Goal: Task Accomplishment & Management: Manage account settings

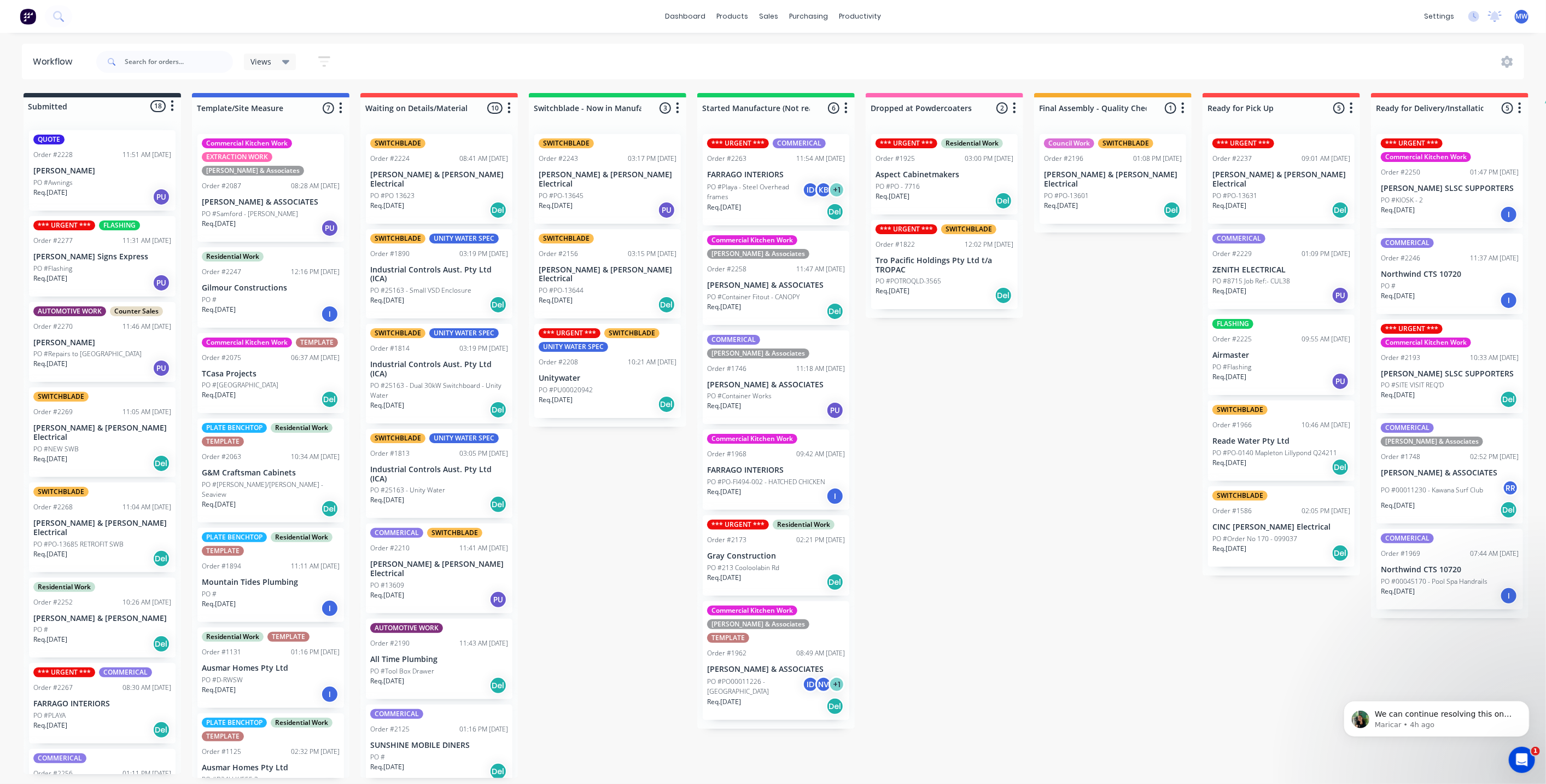
click at [569, 374] on p "Unitywater" at bounding box center [607, 378] width 138 height 9
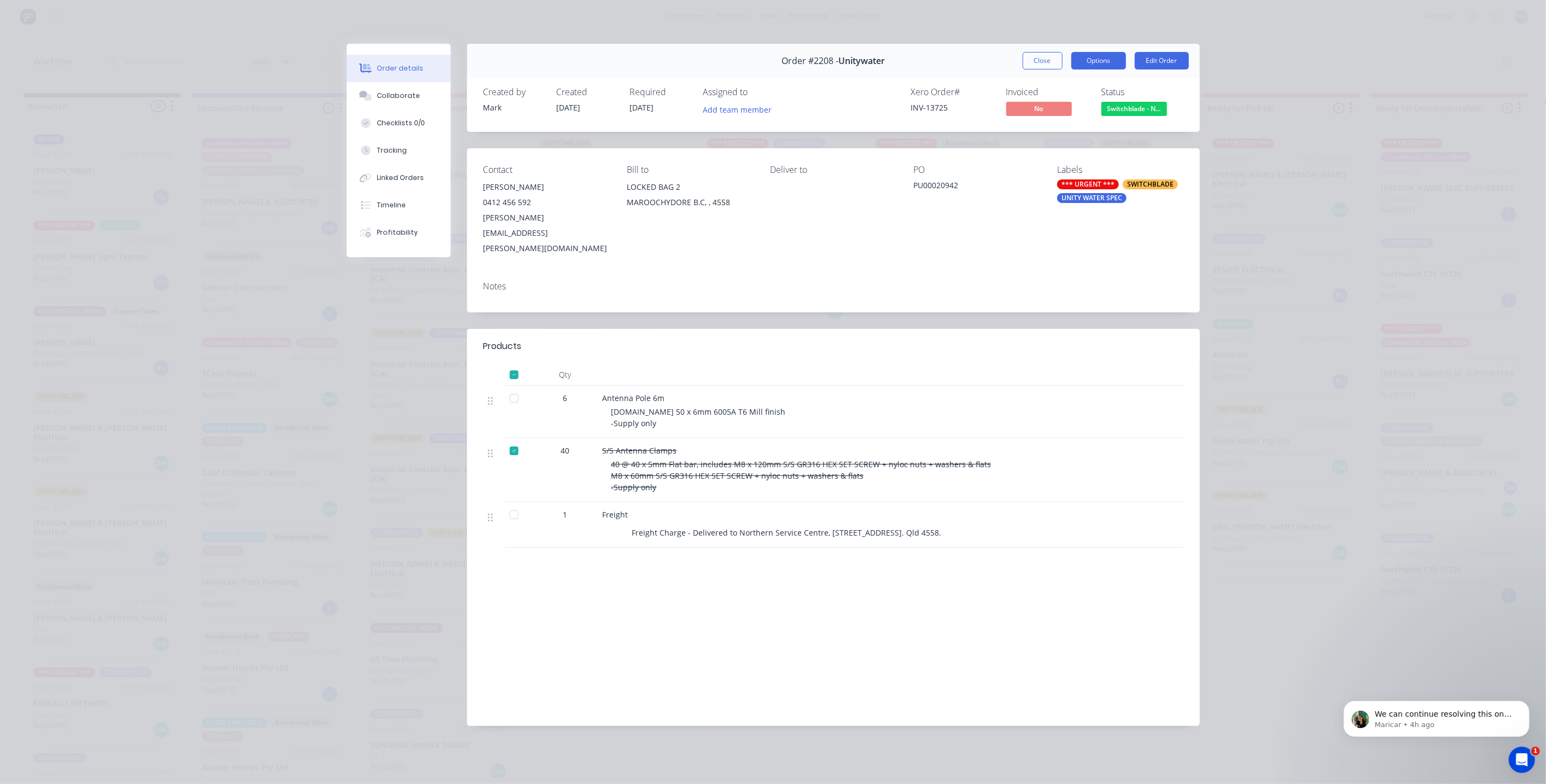
click at [1096, 58] on button "Options" at bounding box center [1099, 61] width 55 height 18
click at [1097, 107] on div "Work Order" at bounding box center [1068, 111] width 95 height 16
click at [1074, 131] on div "Standard" at bounding box center [1068, 132] width 95 height 16
click at [515, 440] on div at bounding box center [514, 450] width 22 height 22
click at [1106, 60] on button "Options" at bounding box center [1099, 61] width 55 height 18
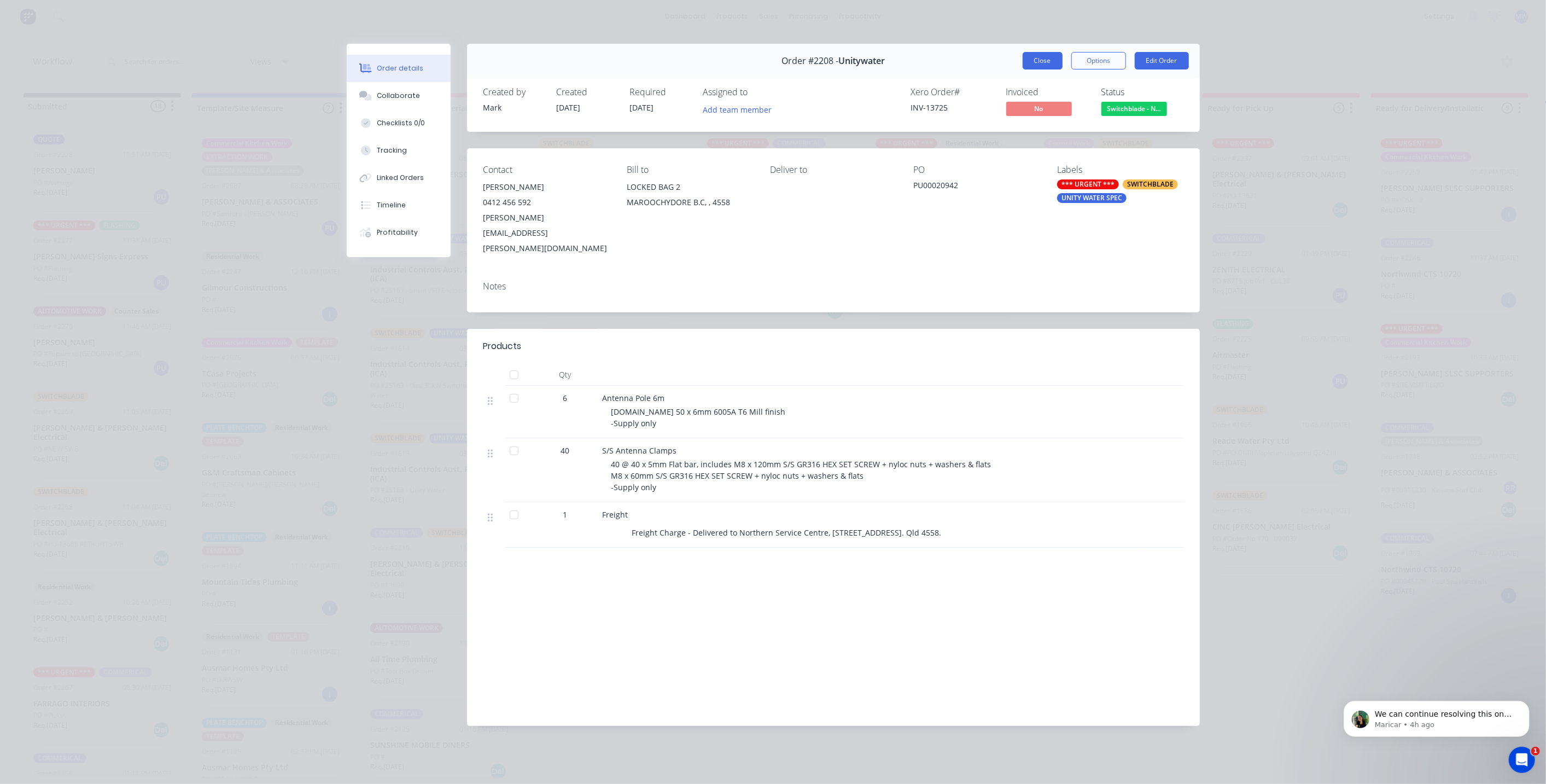
click at [1054, 60] on button "Close" at bounding box center [1043, 61] width 40 height 18
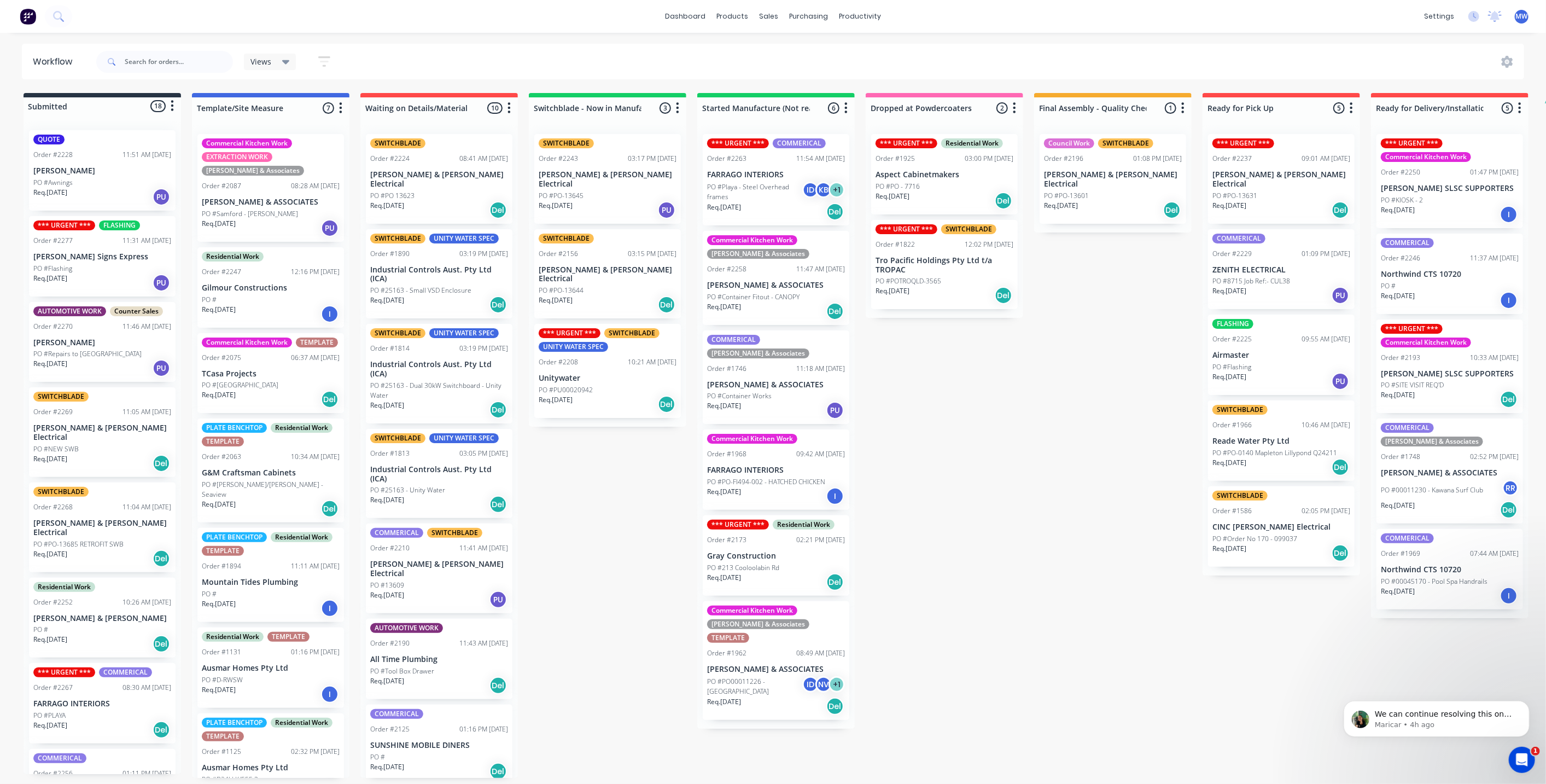
click at [616, 374] on p "Unitywater" at bounding box center [607, 378] width 138 height 9
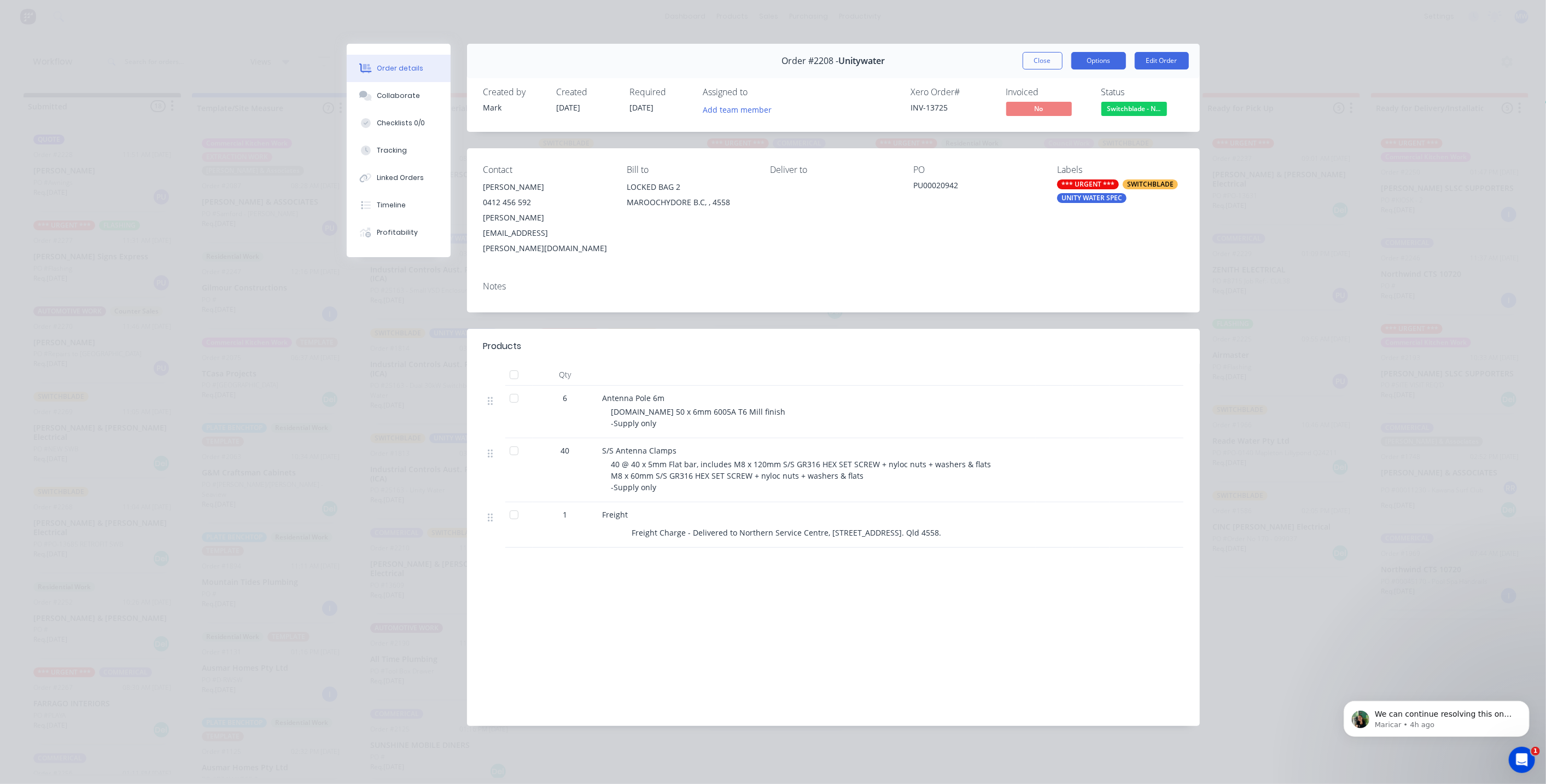
click at [1107, 55] on button "Options" at bounding box center [1099, 61] width 55 height 18
click at [1105, 104] on div "Work Order" at bounding box center [1068, 111] width 95 height 16
click at [1090, 127] on div "Standard" at bounding box center [1068, 132] width 95 height 16
click at [1035, 61] on button "Close" at bounding box center [1043, 61] width 40 height 18
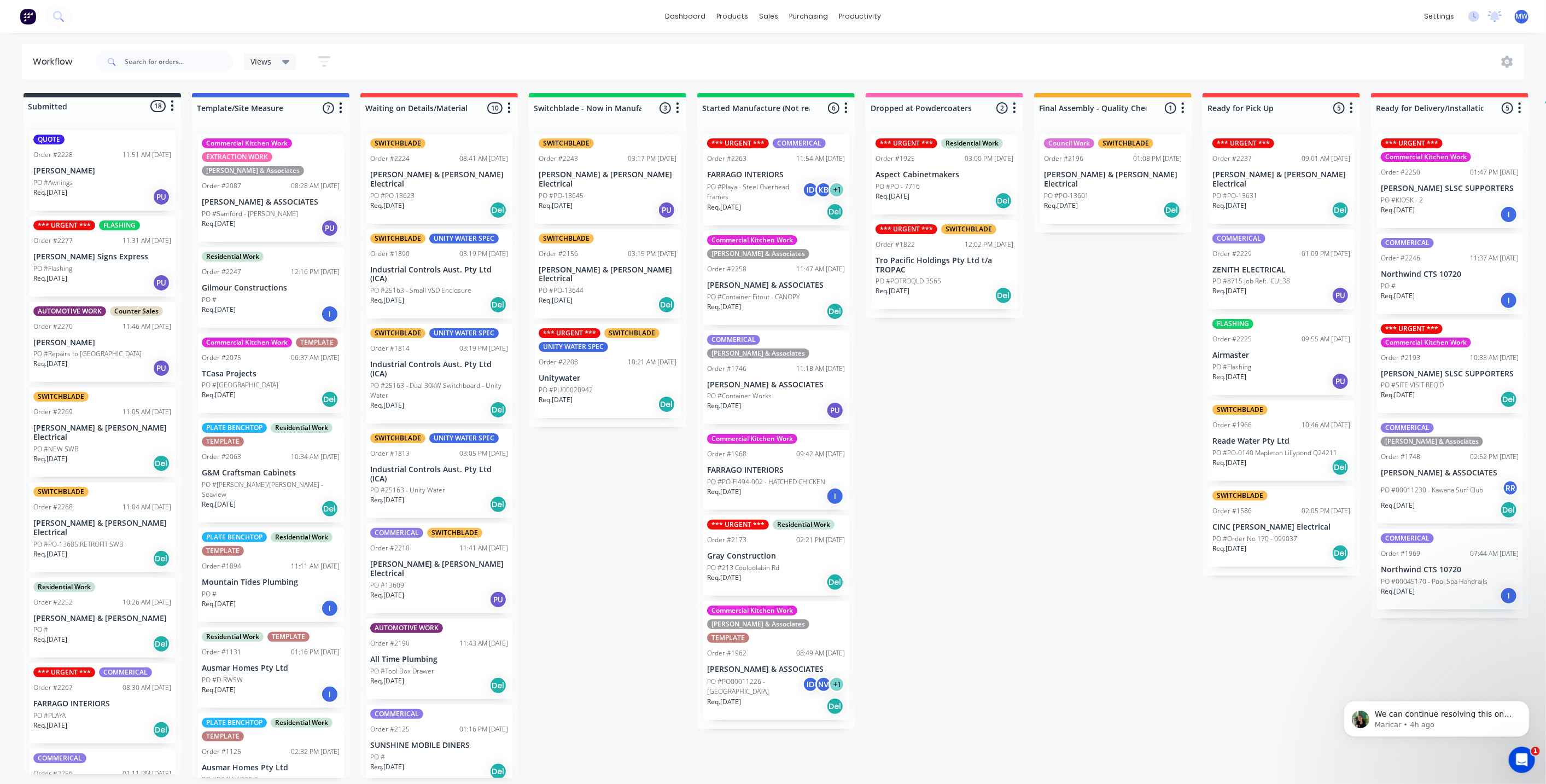
click at [992, 368] on div "Submitted 18 Status colour #273444 hex #273444 Save Cancel Summaries Total orde…" at bounding box center [904, 435] width 1824 height 685
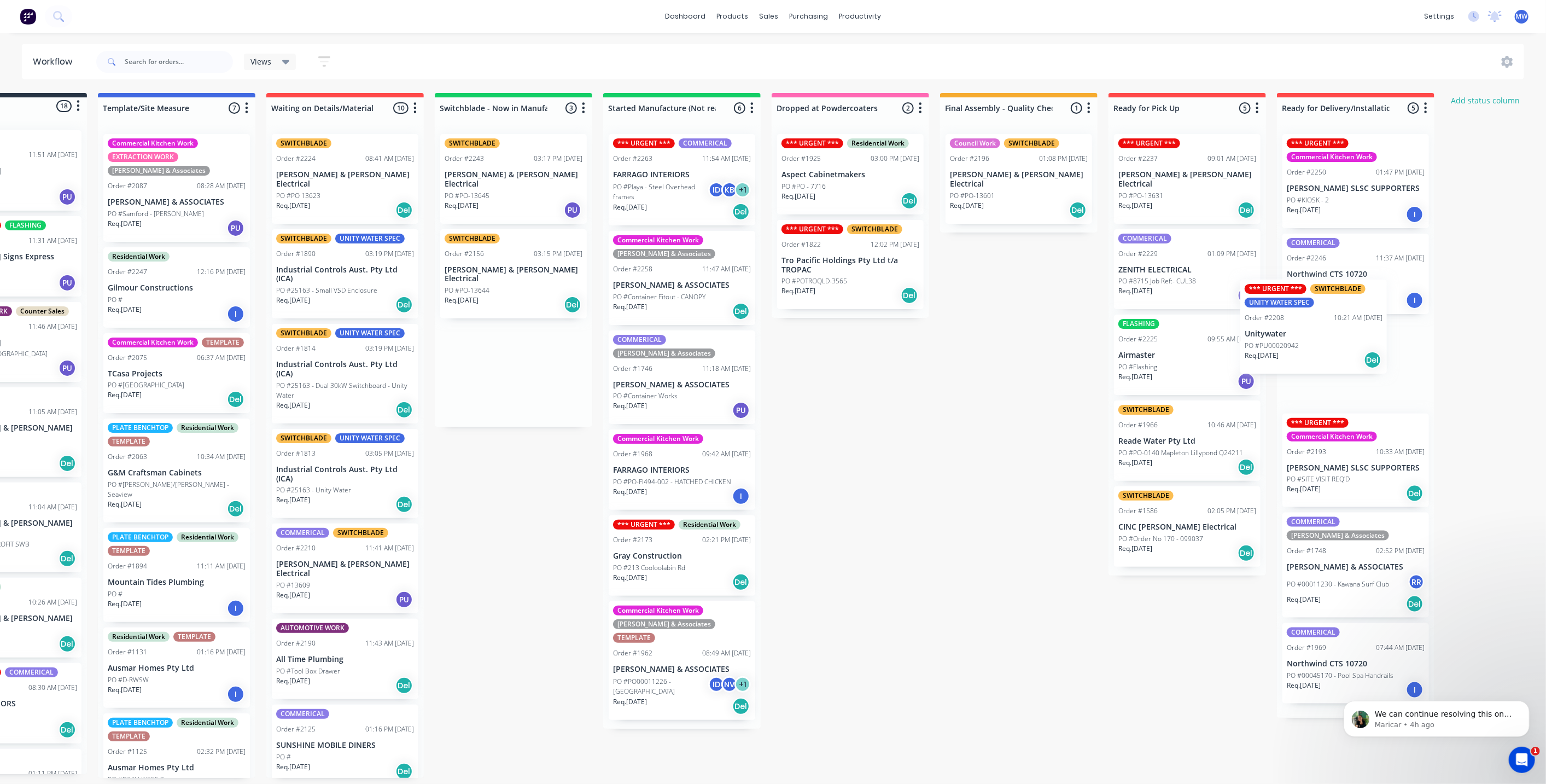
scroll to position [0, 131]
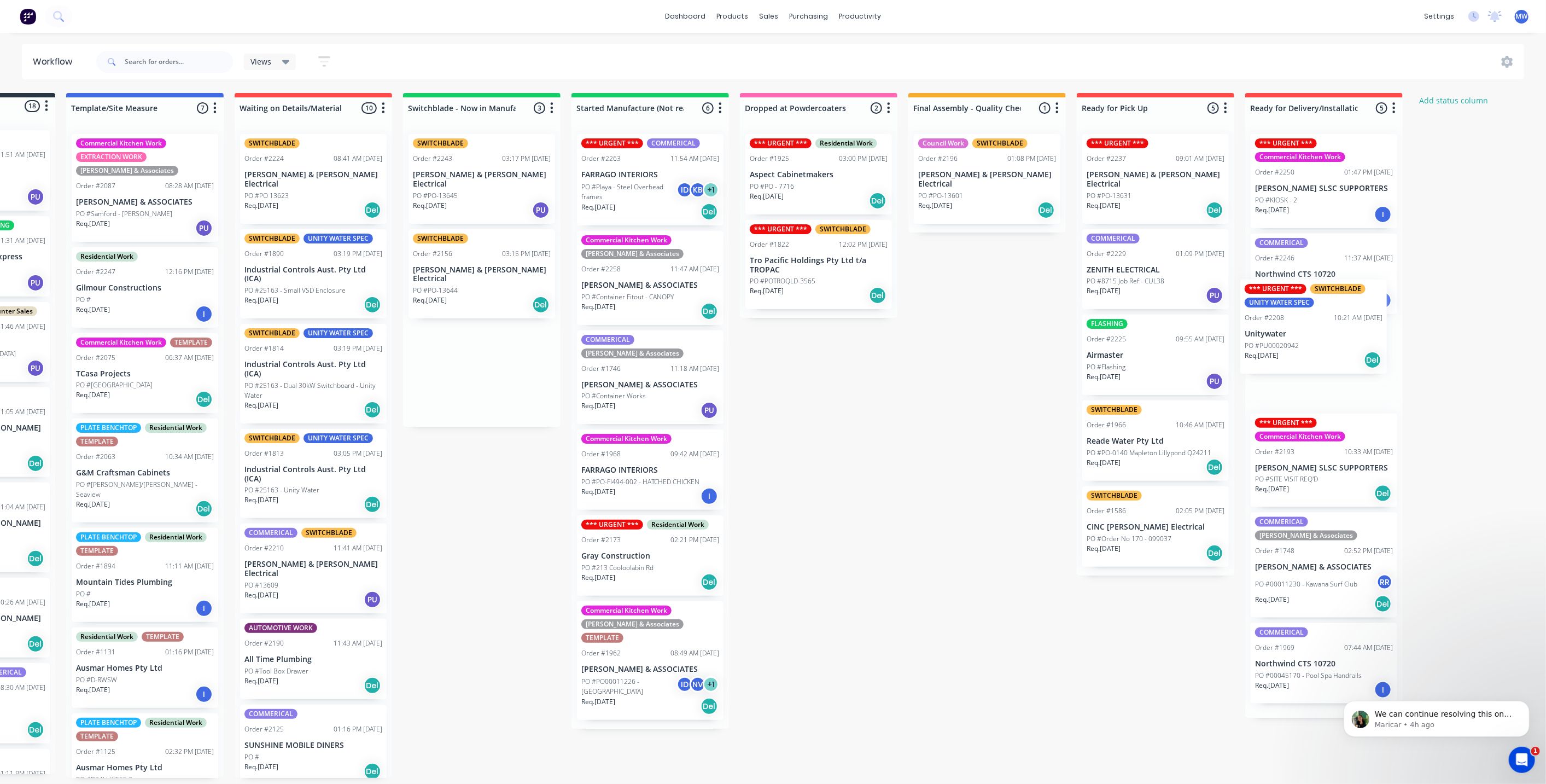
drag, startPoint x: 591, startPoint y: 360, endPoint x: 1303, endPoint y: 344, distance: 712.2
click at [1302, 334] on div "Submitted 18 Status colour #273444 hex #273444 Save Cancel Summaries Total orde…" at bounding box center [777, 435] width 1824 height 685
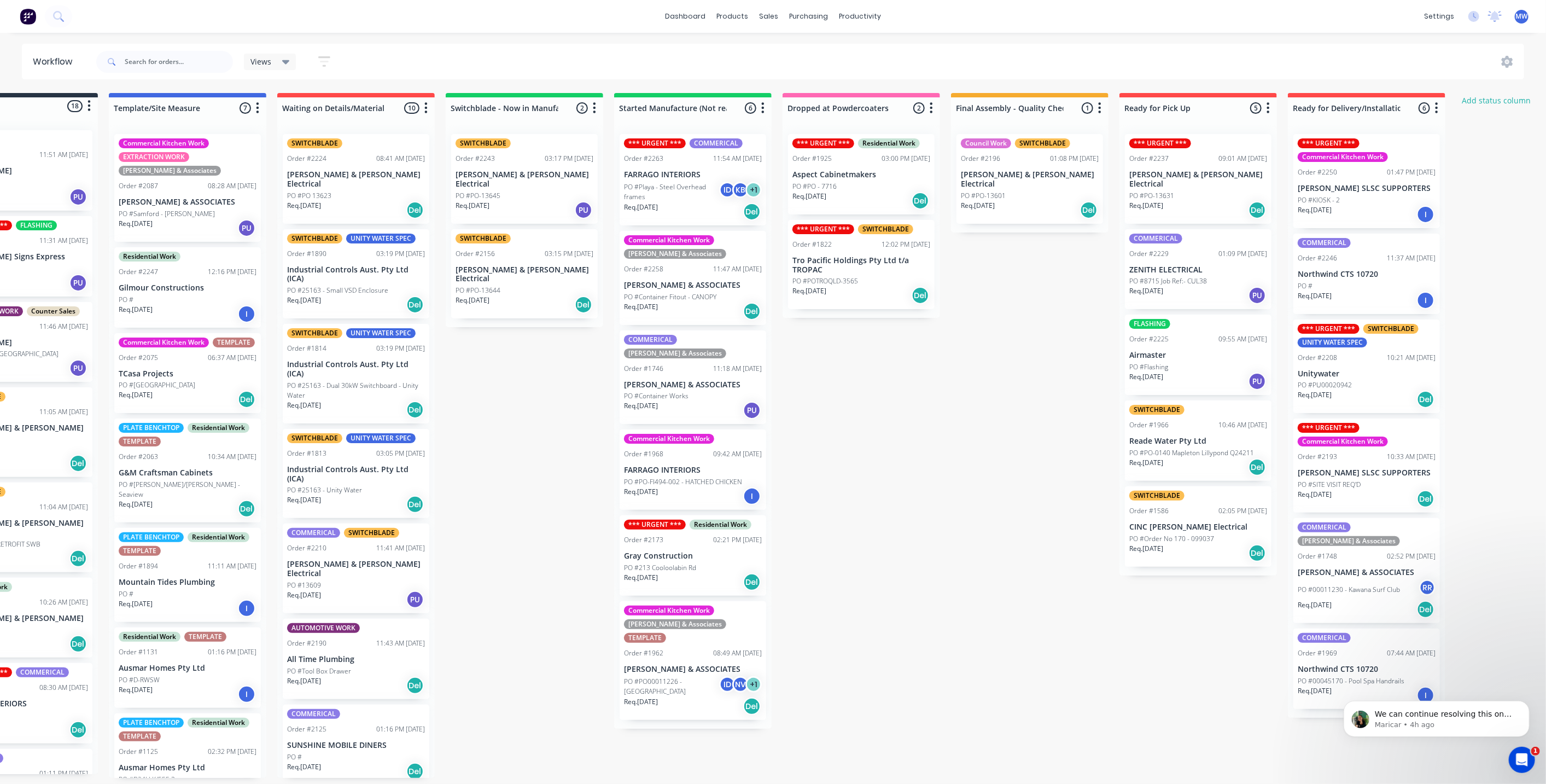
scroll to position [0, 0]
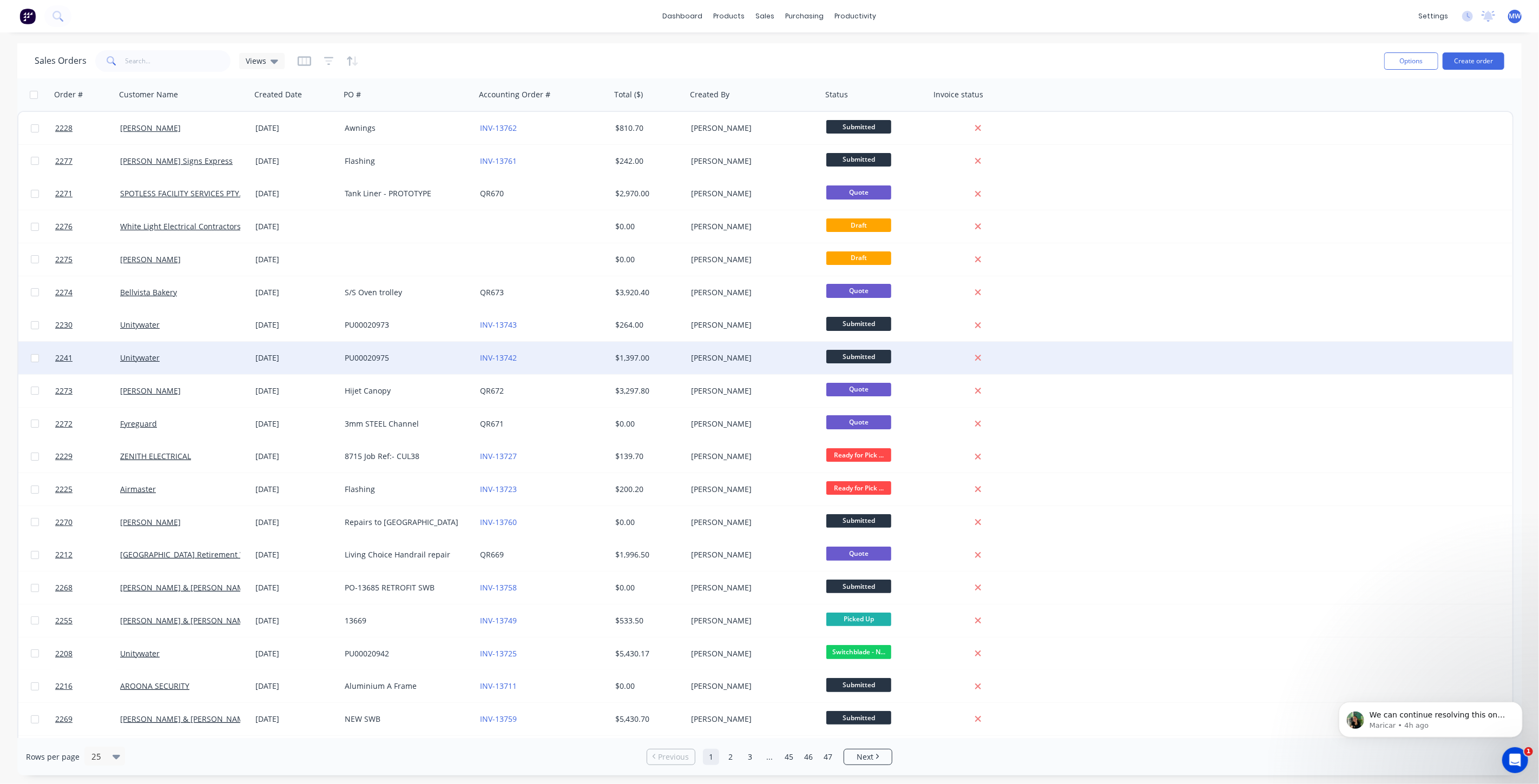
click at [309, 369] on div "[DATE]" at bounding box center [296, 357] width 90 height 32
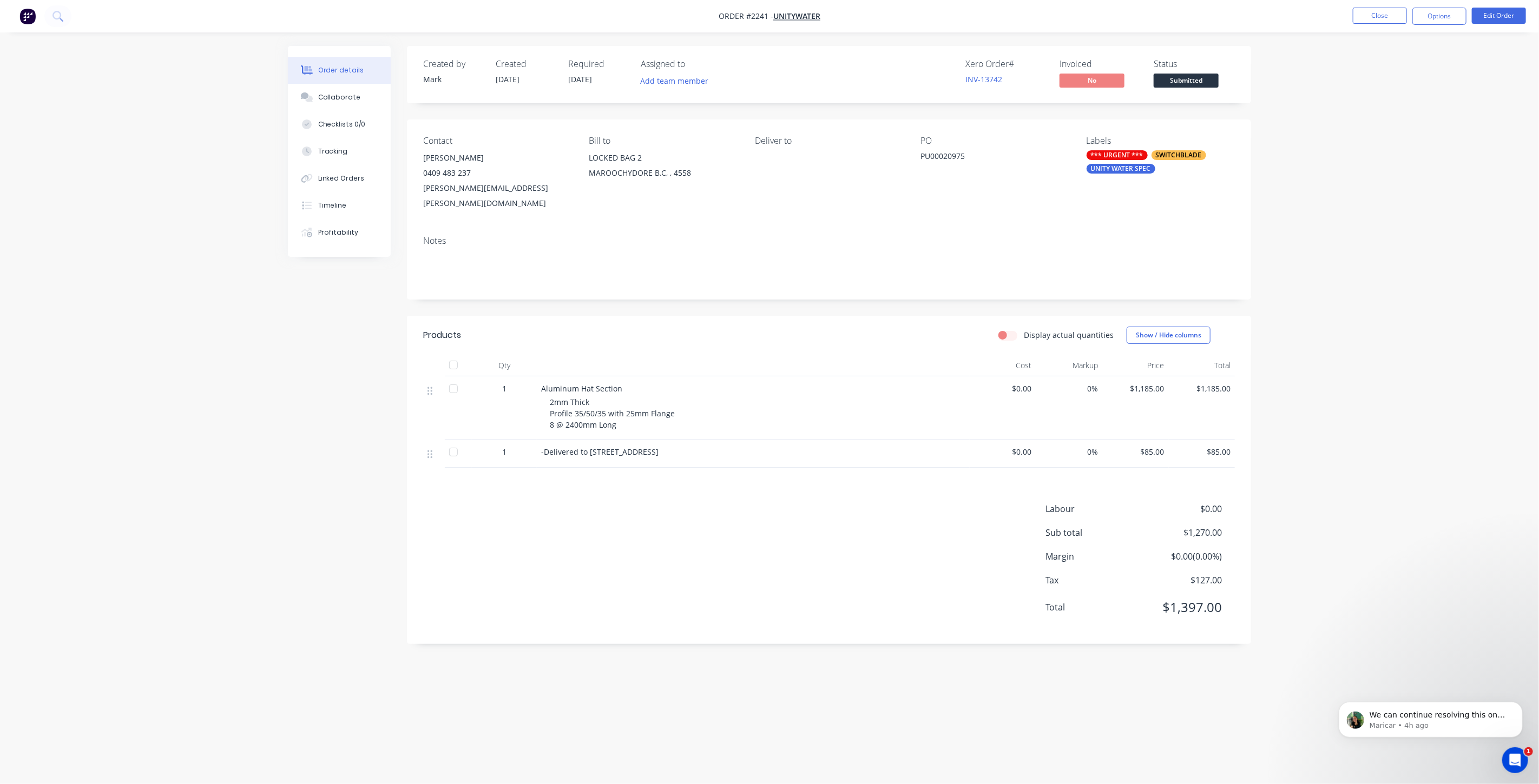
click at [1343, 99] on div "Order details Collaborate Checklists 0/0 Tracking Linked Orders Timeline Profit…" at bounding box center [770, 392] width 1539 height 784
click at [1360, 10] on button "Close" at bounding box center [1380, 16] width 54 height 16
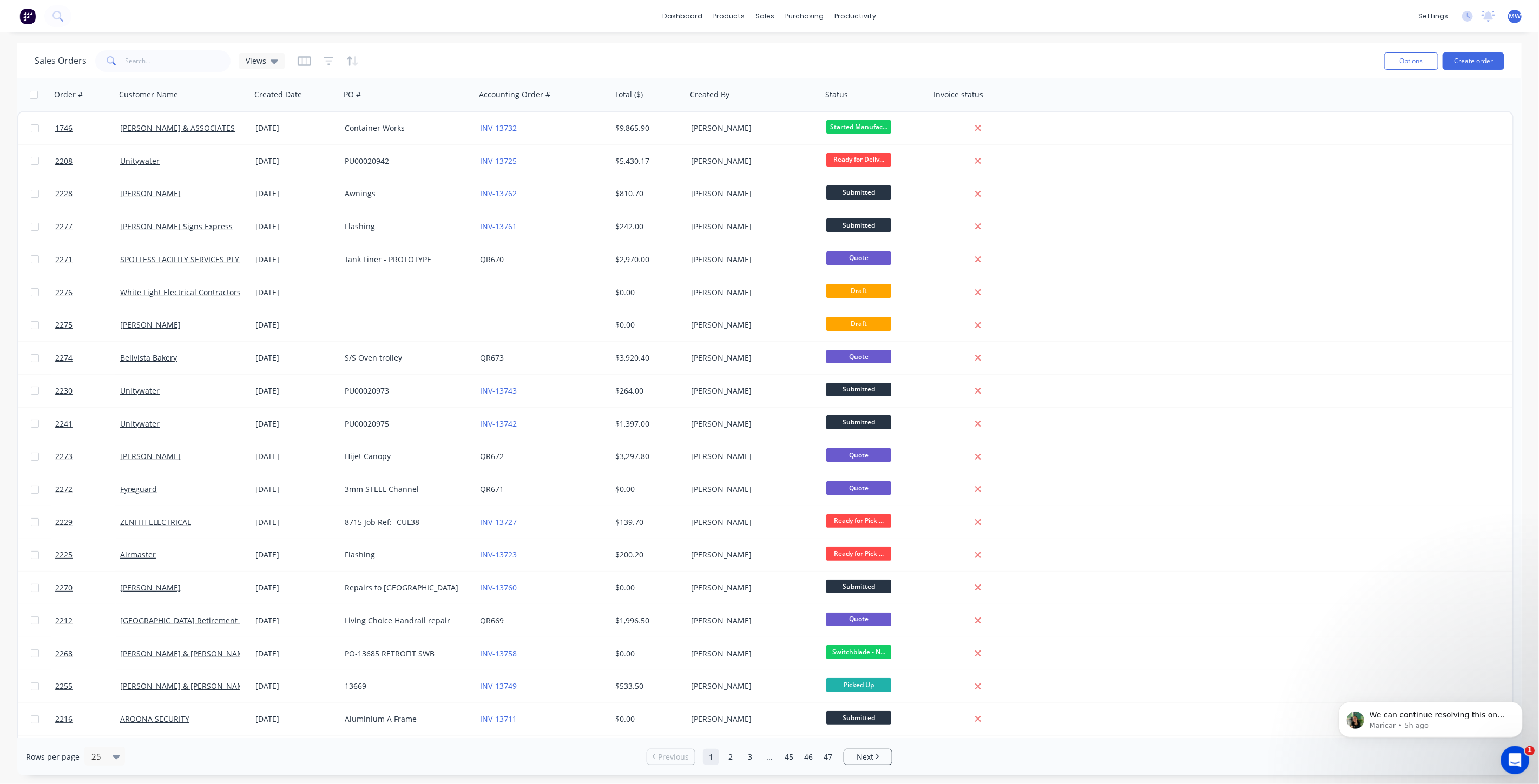
click at [1514, 752] on icon "Open Intercom Messenger" at bounding box center [1514, 759] width 18 height 18
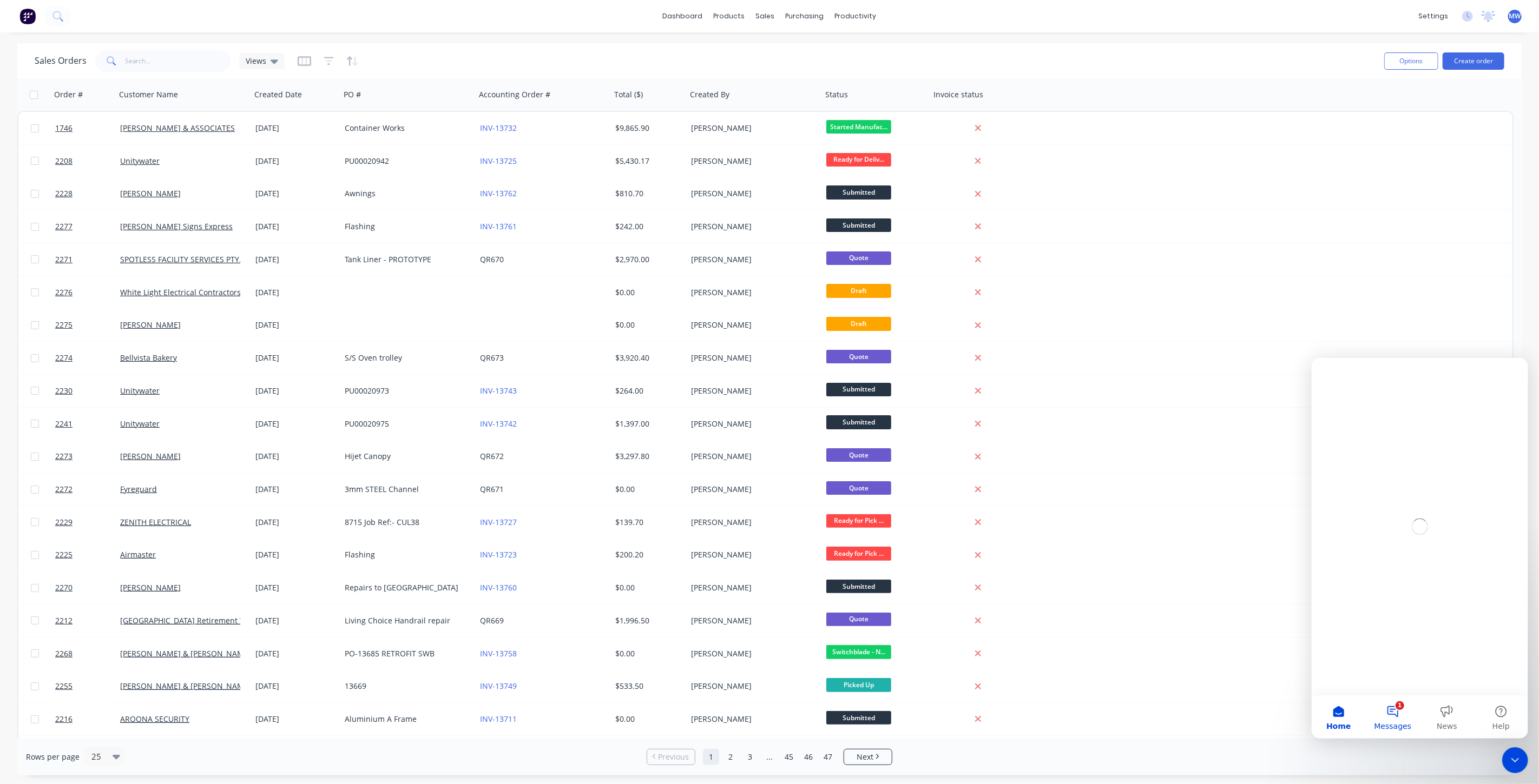
click at [1401, 717] on button "1 Messages" at bounding box center [1392, 716] width 54 height 43
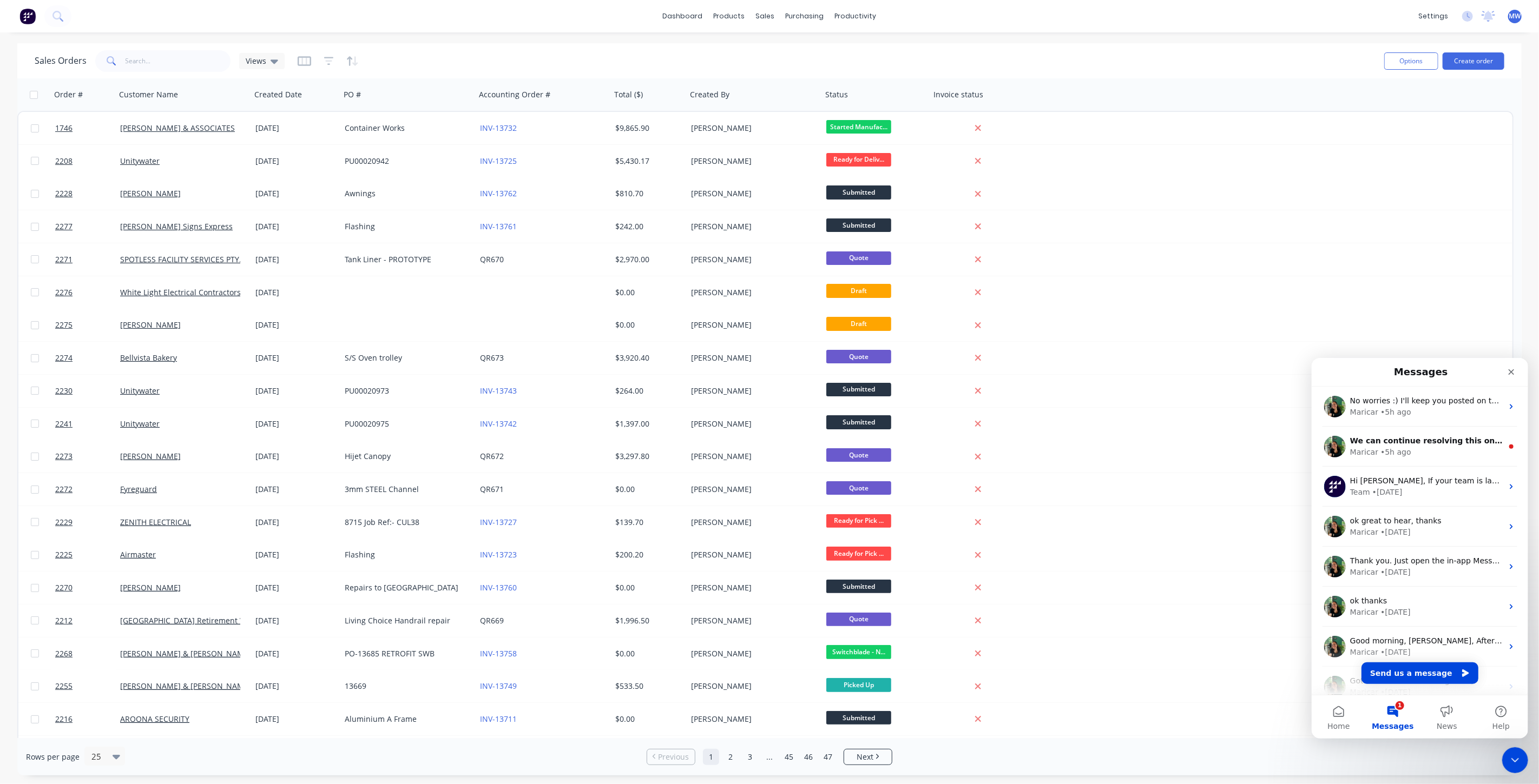
click at [1507, 370] on icon "Close" at bounding box center [1511, 371] width 9 height 9
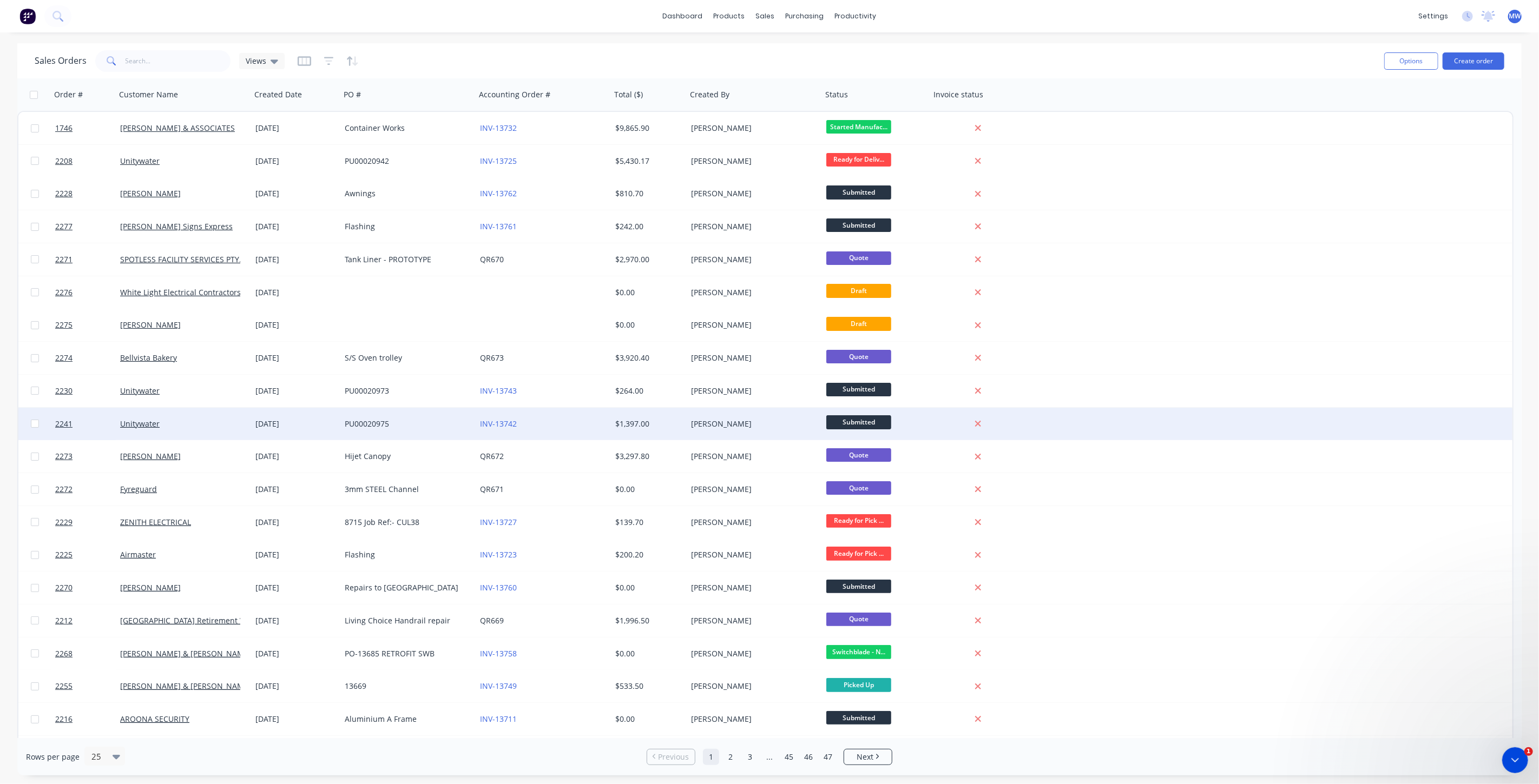
drag, startPoint x: 1277, startPoint y: 392, endPoint x: 1261, endPoint y: 407, distance: 21.9
click at [1277, 391] on div "2230 Unitywater 28 Aug 2025 PU00020973 INV-13743 $264.00 Mark Warren Submitted" at bounding box center [765, 392] width 1494 height 33
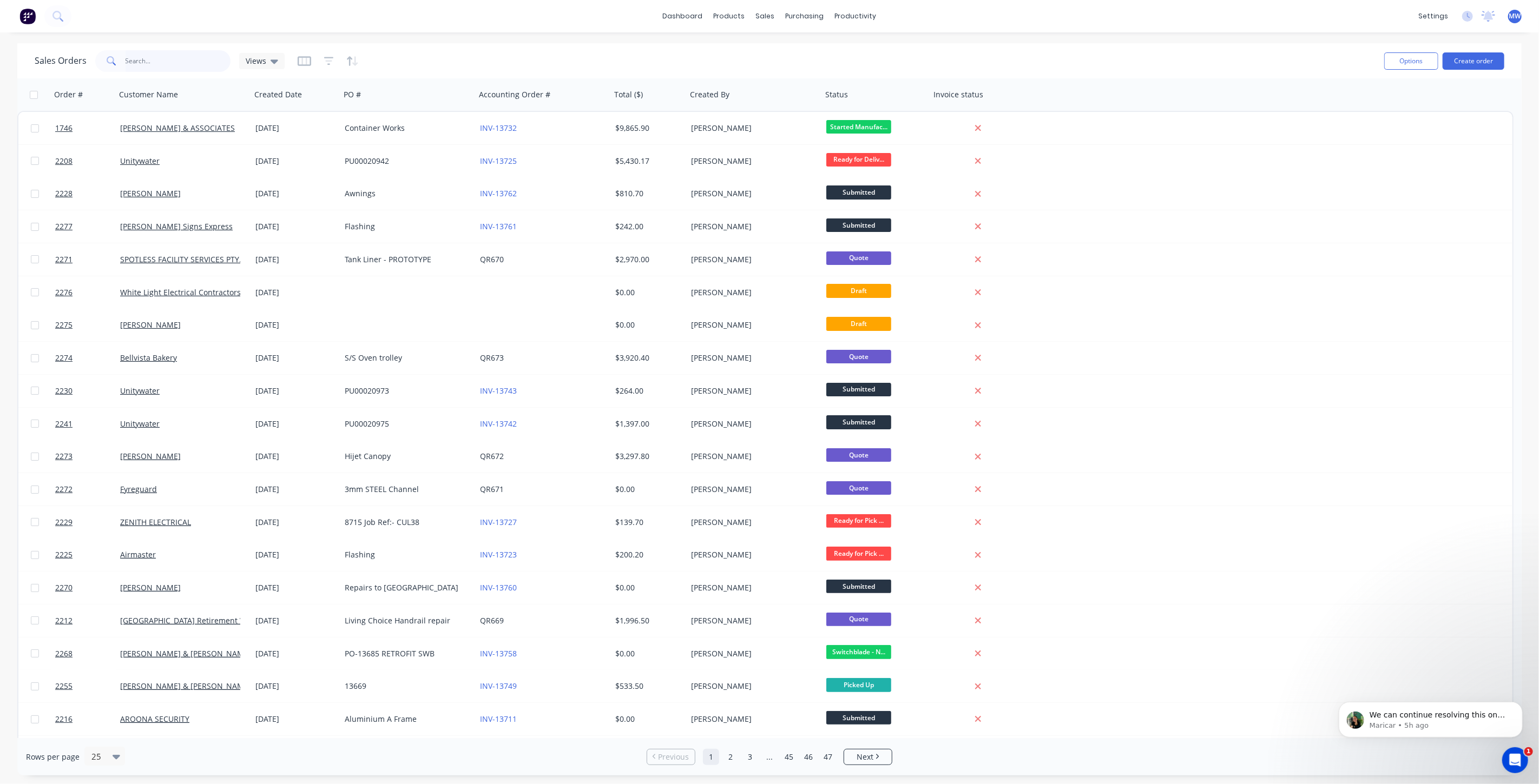
click at [172, 59] on input "text" at bounding box center [178, 61] width 105 height 22
type input "jackson"
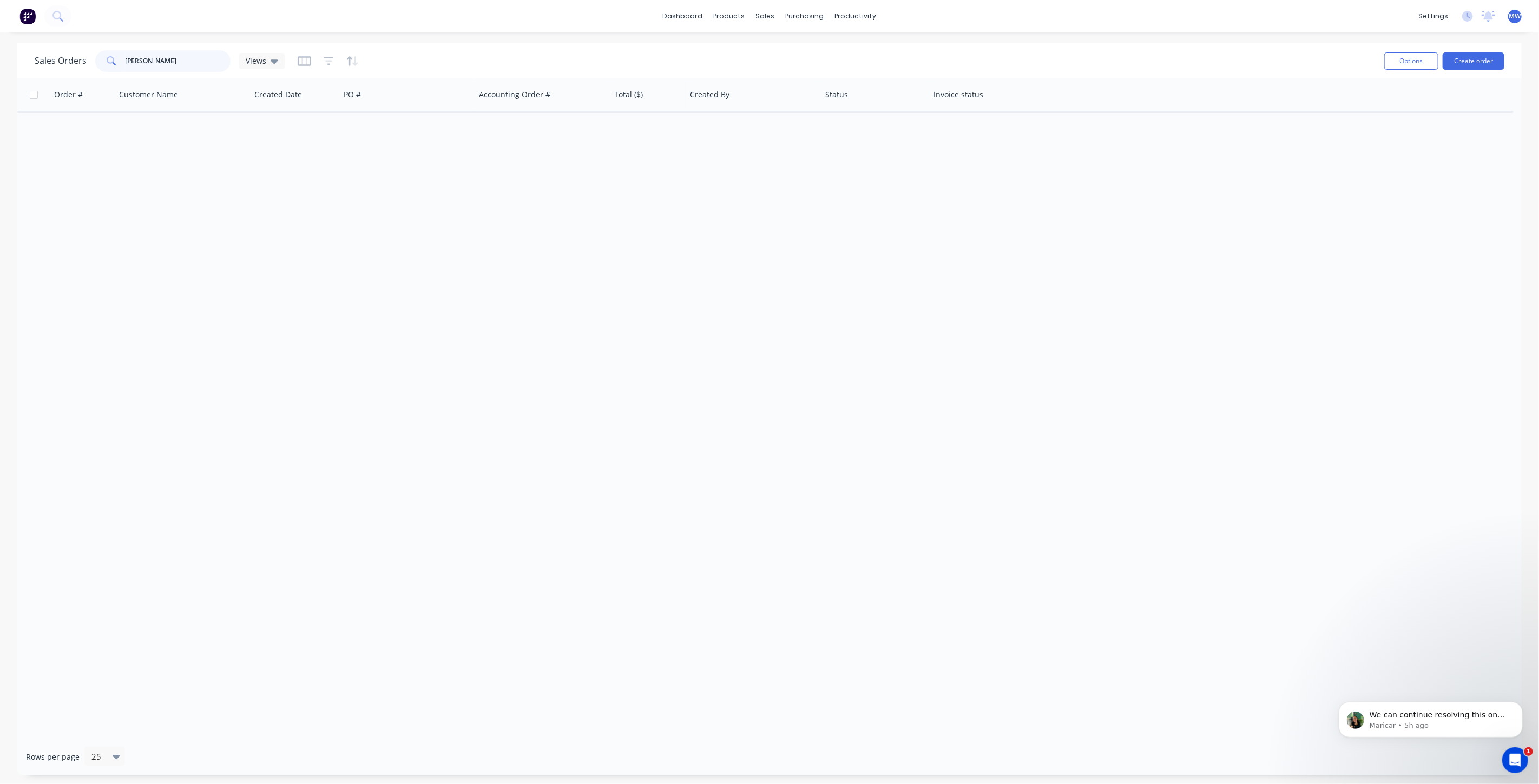
drag, startPoint x: 186, startPoint y: 62, endPoint x: 116, endPoint y: 62, distance: 70.0
click at [116, 62] on div "jackson" at bounding box center [163, 61] width 135 height 22
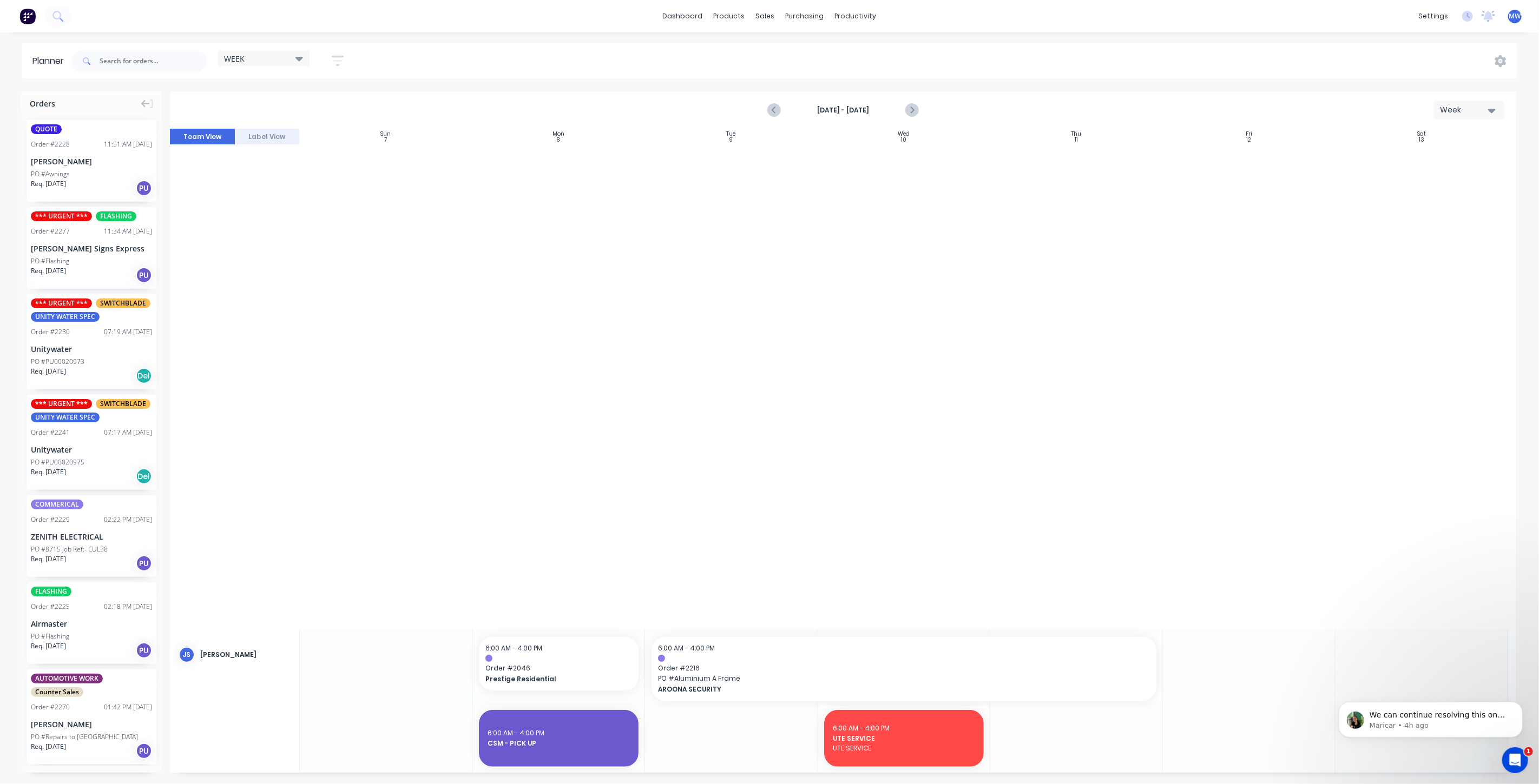
scroll to position [875, 0]
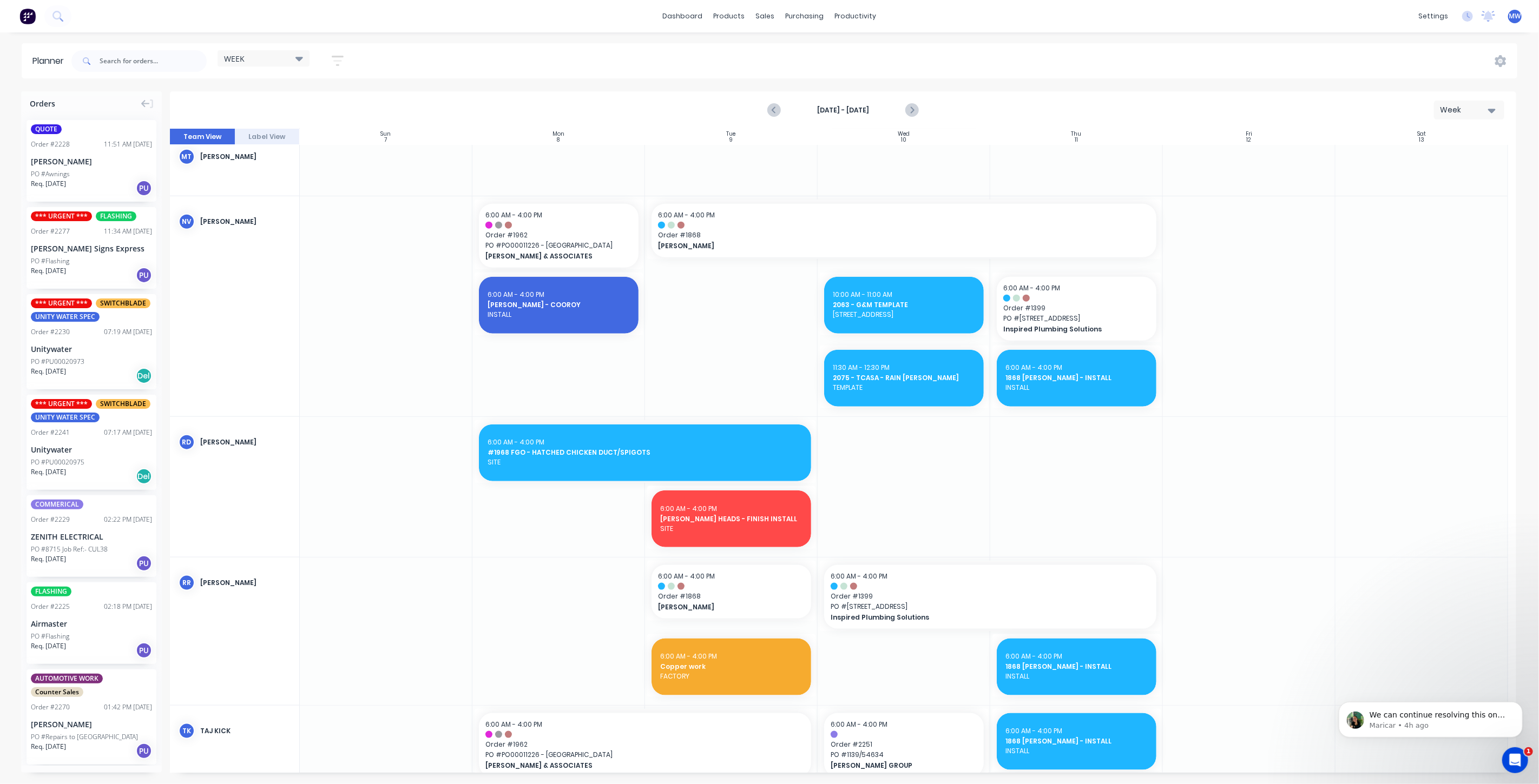
click at [51, 439] on div "*** URGENT *** SWITCHBLADE UNITY WATER SPEC Order # 2241 07:17 AM 04/09/25 Unit…" at bounding box center [91, 442] width 130 height 95
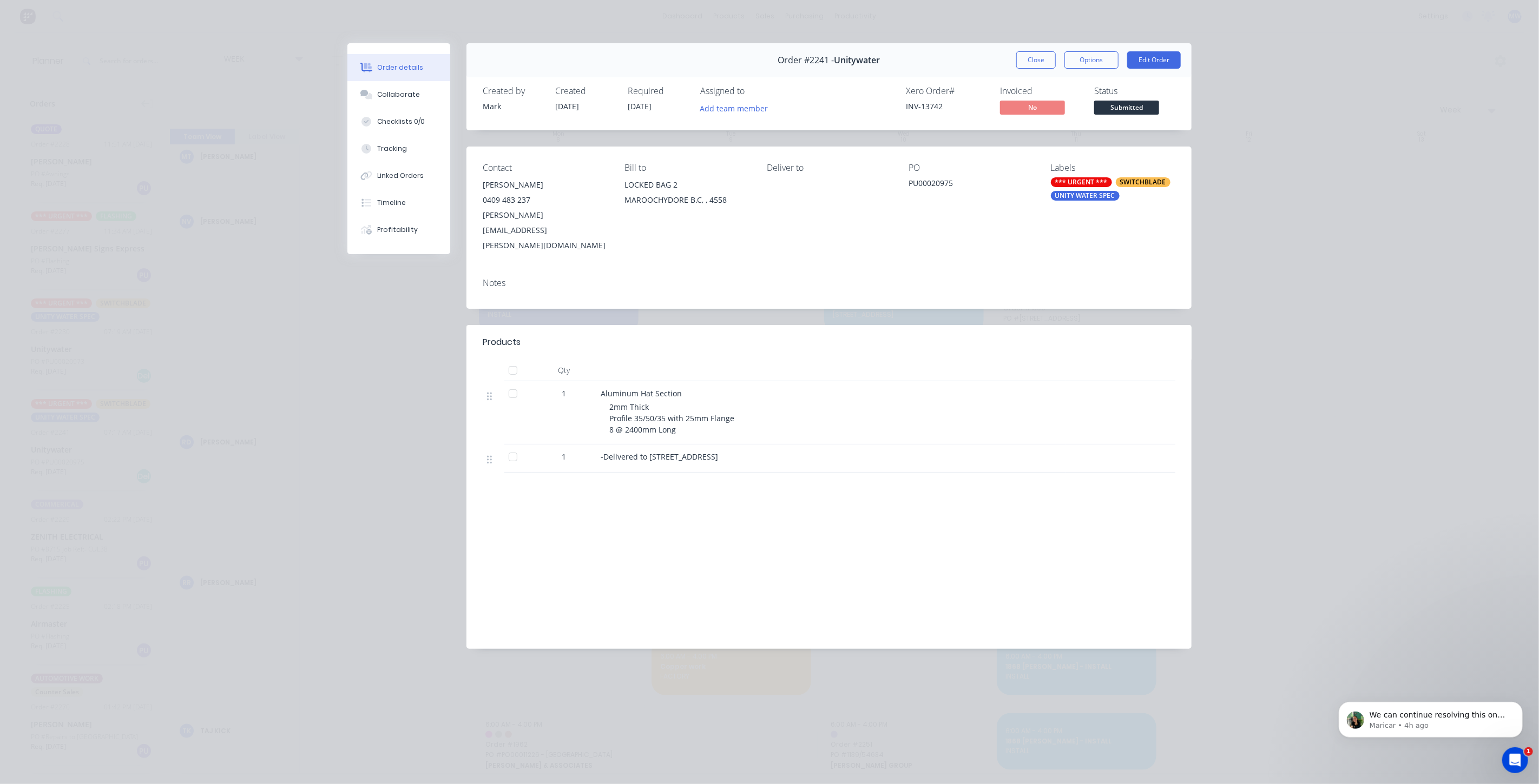
click at [1025, 68] on div "Order #2241 - Unitywater Close Options Edit Order" at bounding box center [828, 60] width 725 height 34
click at [1027, 63] on button "Close" at bounding box center [1036, 61] width 40 height 18
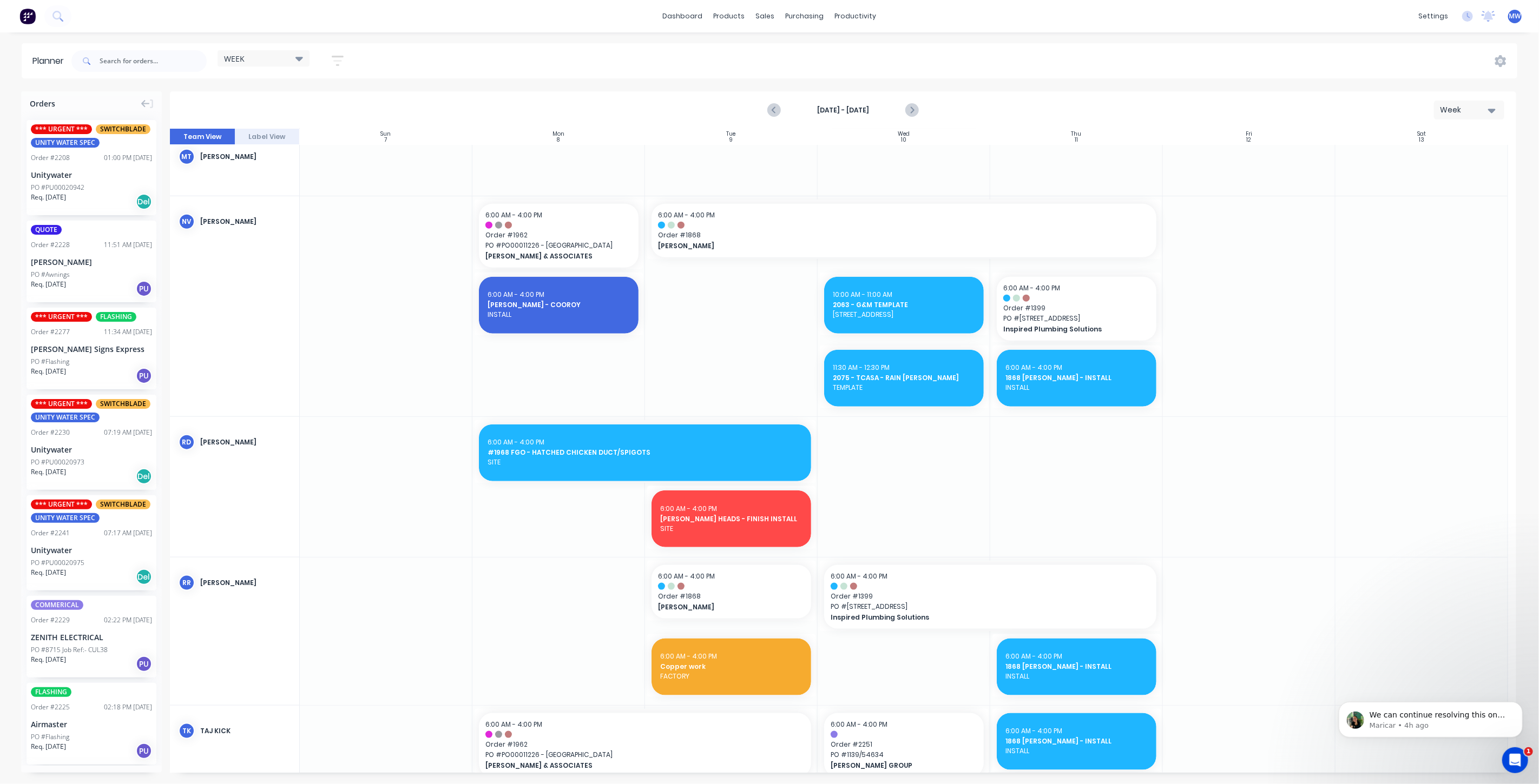
click at [47, 356] on div "*** URGENT *** FLASHING Order # 2277 11:34 AM 04/09/25 Perez Signs Express PO #…" at bounding box center [91, 348] width 130 height 82
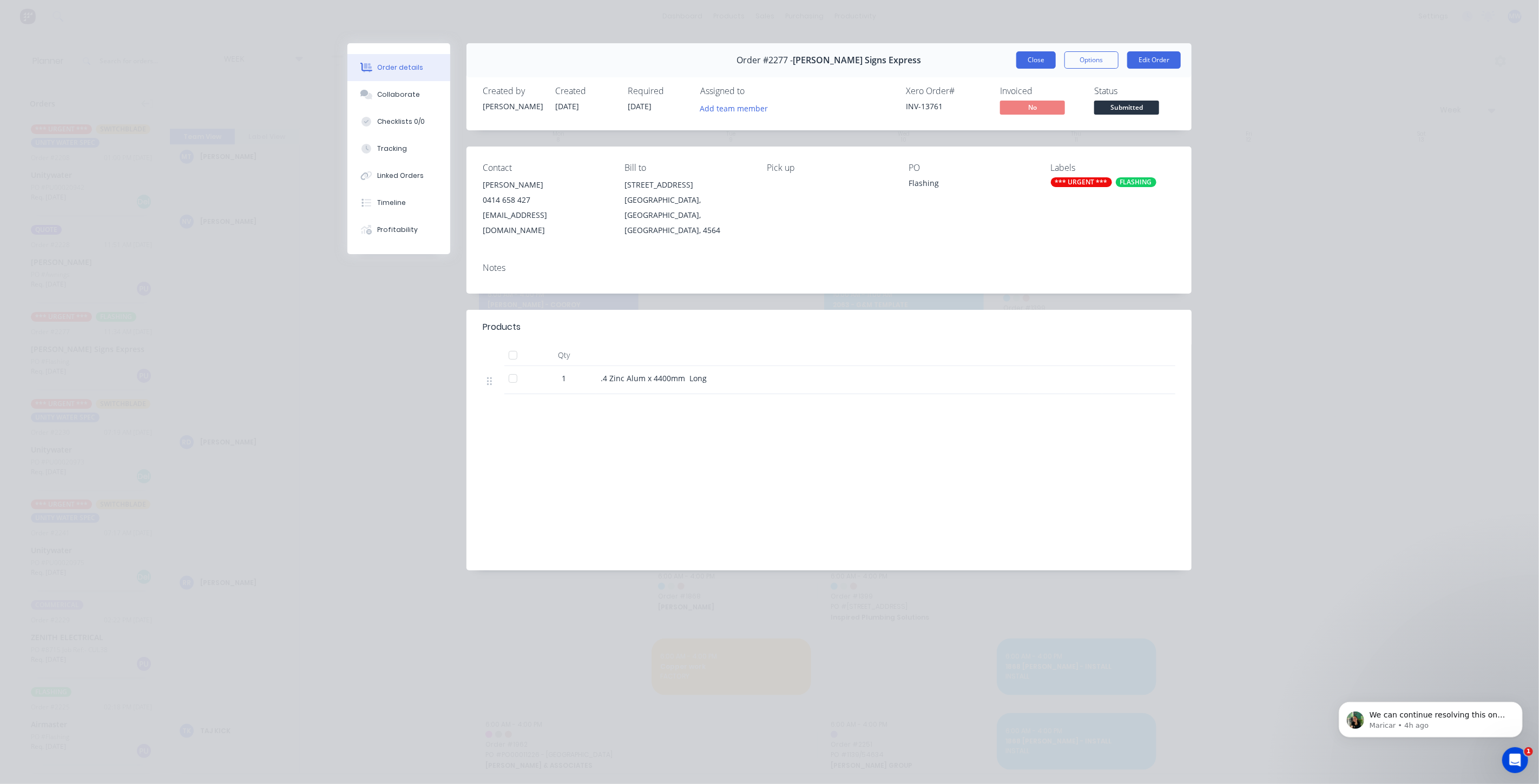
click at [1039, 61] on button "Close" at bounding box center [1036, 61] width 40 height 18
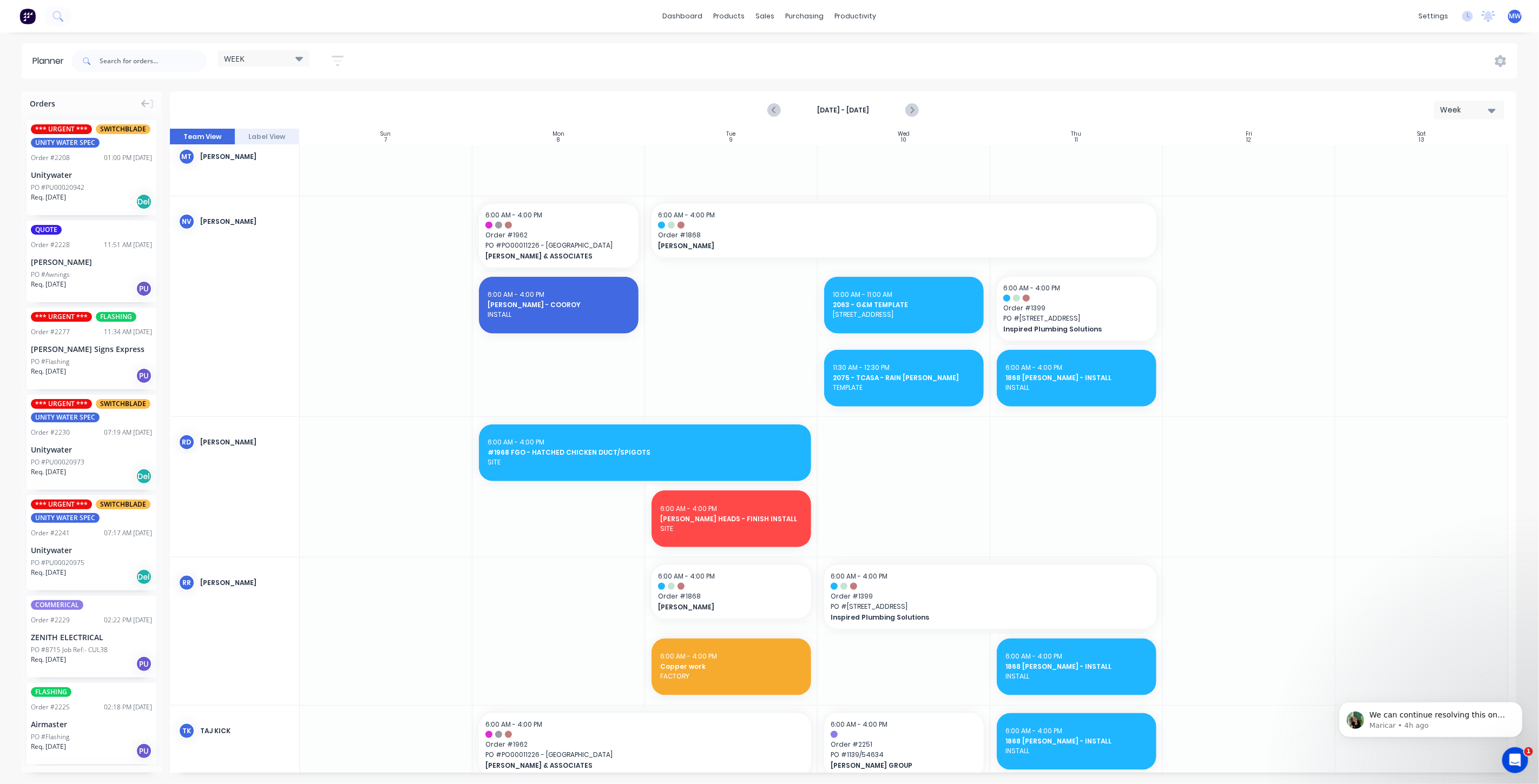
click at [69, 179] on div "Unitywater" at bounding box center [91, 175] width 121 height 11
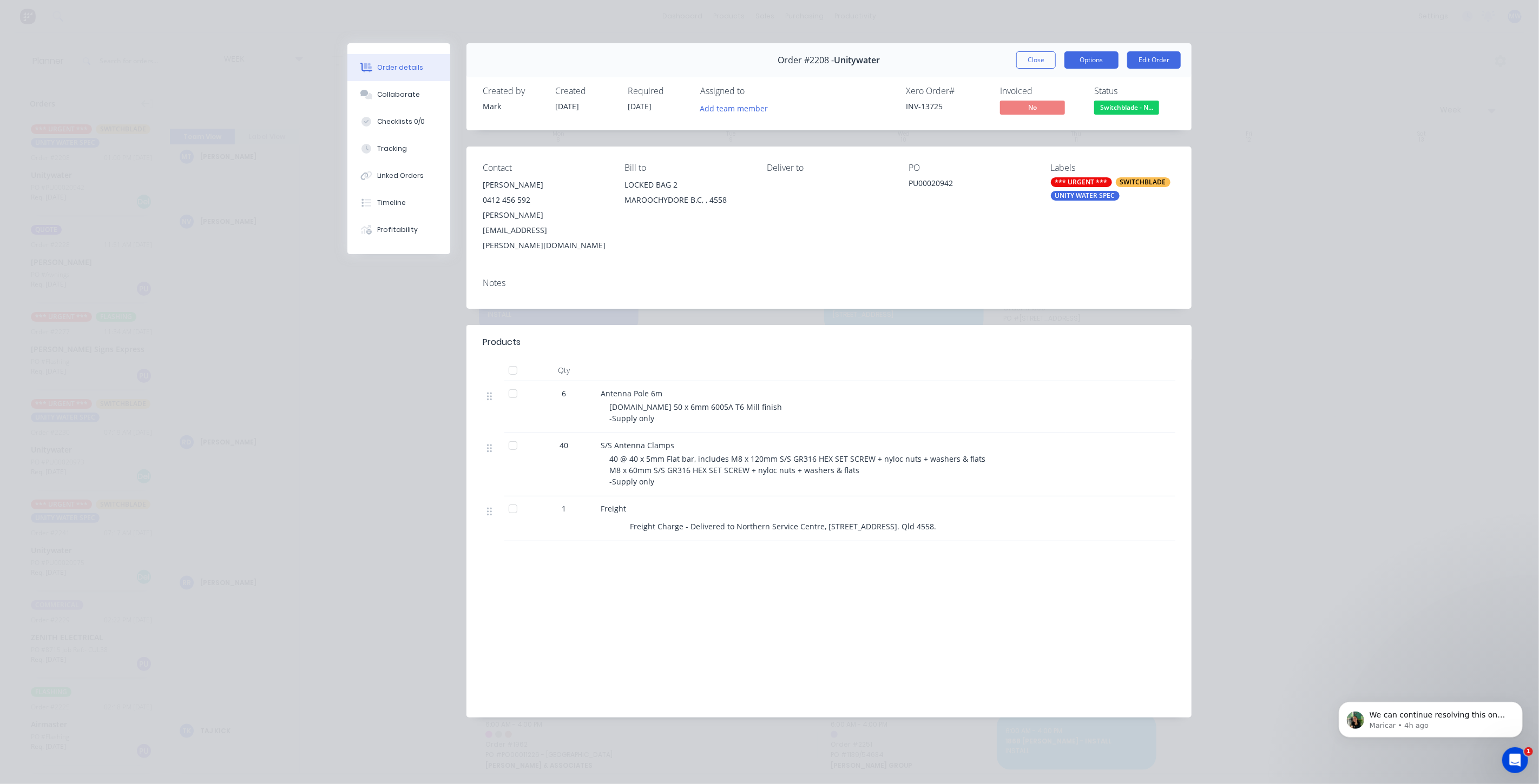
click at [1087, 63] on button "Options" at bounding box center [1092, 61] width 54 height 18
click at [1085, 108] on div "Work Order" at bounding box center [1061, 110] width 94 height 16
click at [1072, 126] on div "Standard" at bounding box center [1061, 131] width 94 height 16
click at [1035, 63] on button "Close" at bounding box center [1036, 61] width 40 height 18
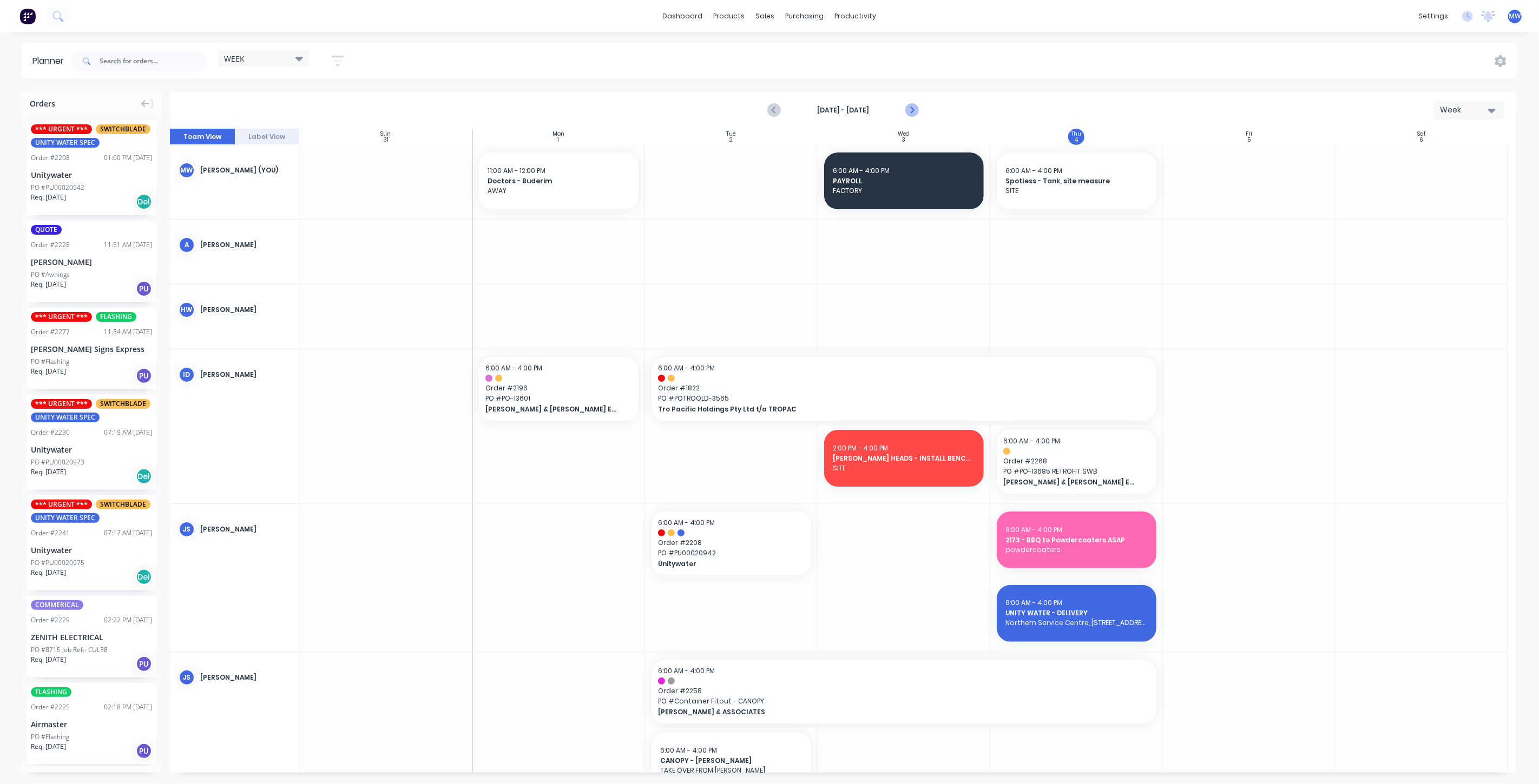
click at [907, 108] on icon "Next page" at bounding box center [911, 110] width 13 height 13
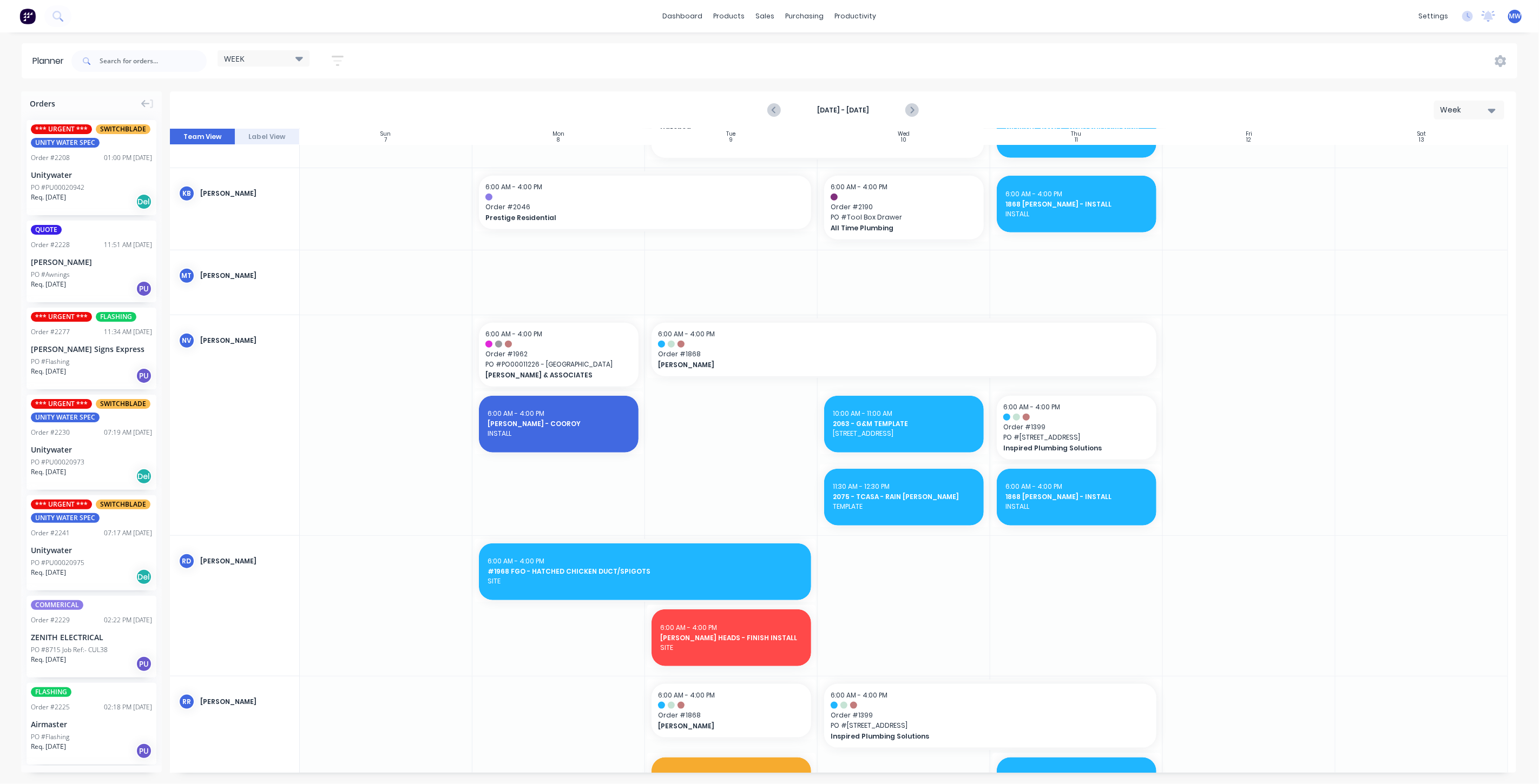
scroll to position [901, 0]
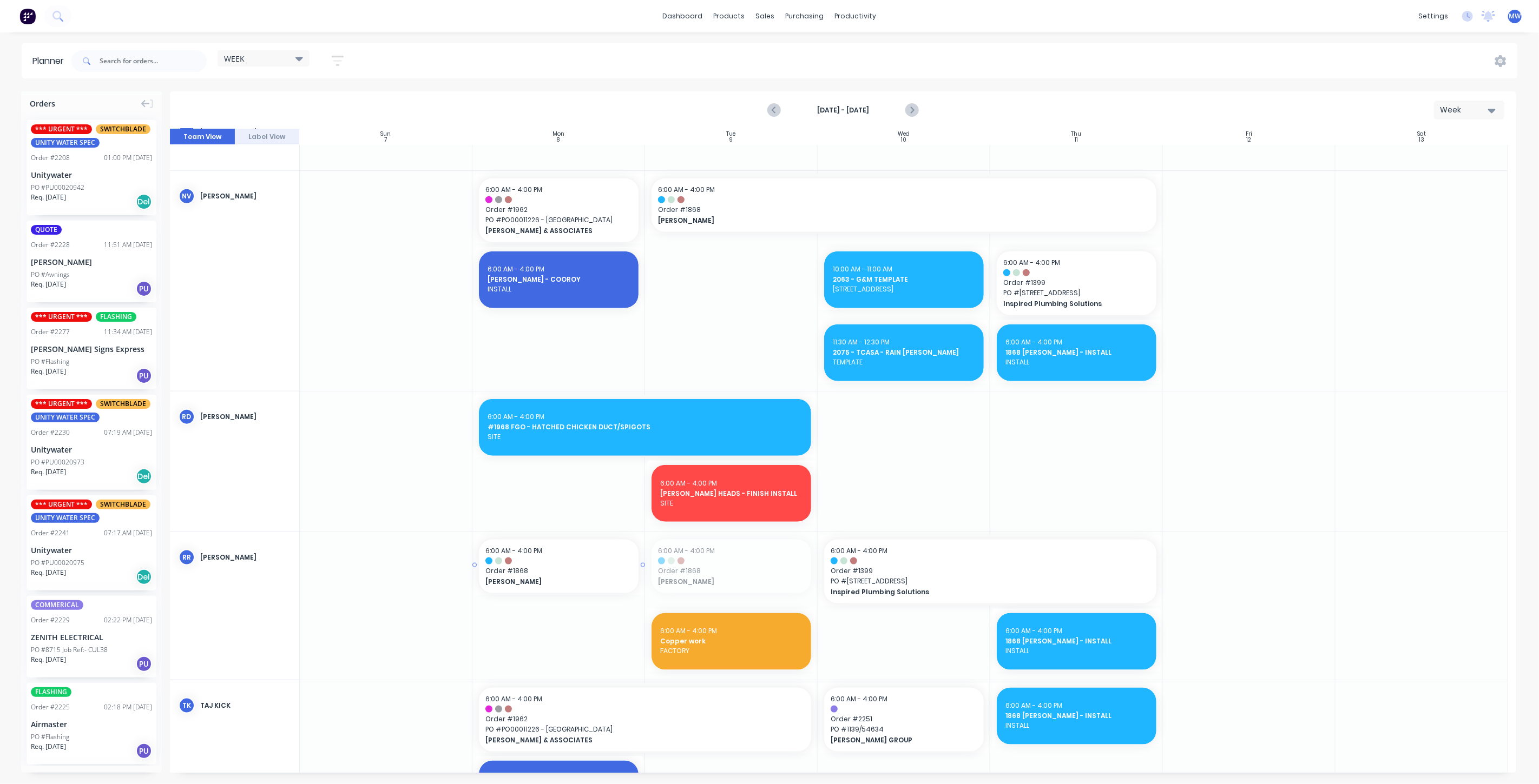
drag, startPoint x: 730, startPoint y: 563, endPoint x: 578, endPoint y: 566, distance: 152.0
drag, startPoint x: 639, startPoint y: 565, endPoint x: 659, endPoint y: 567, distance: 20.1
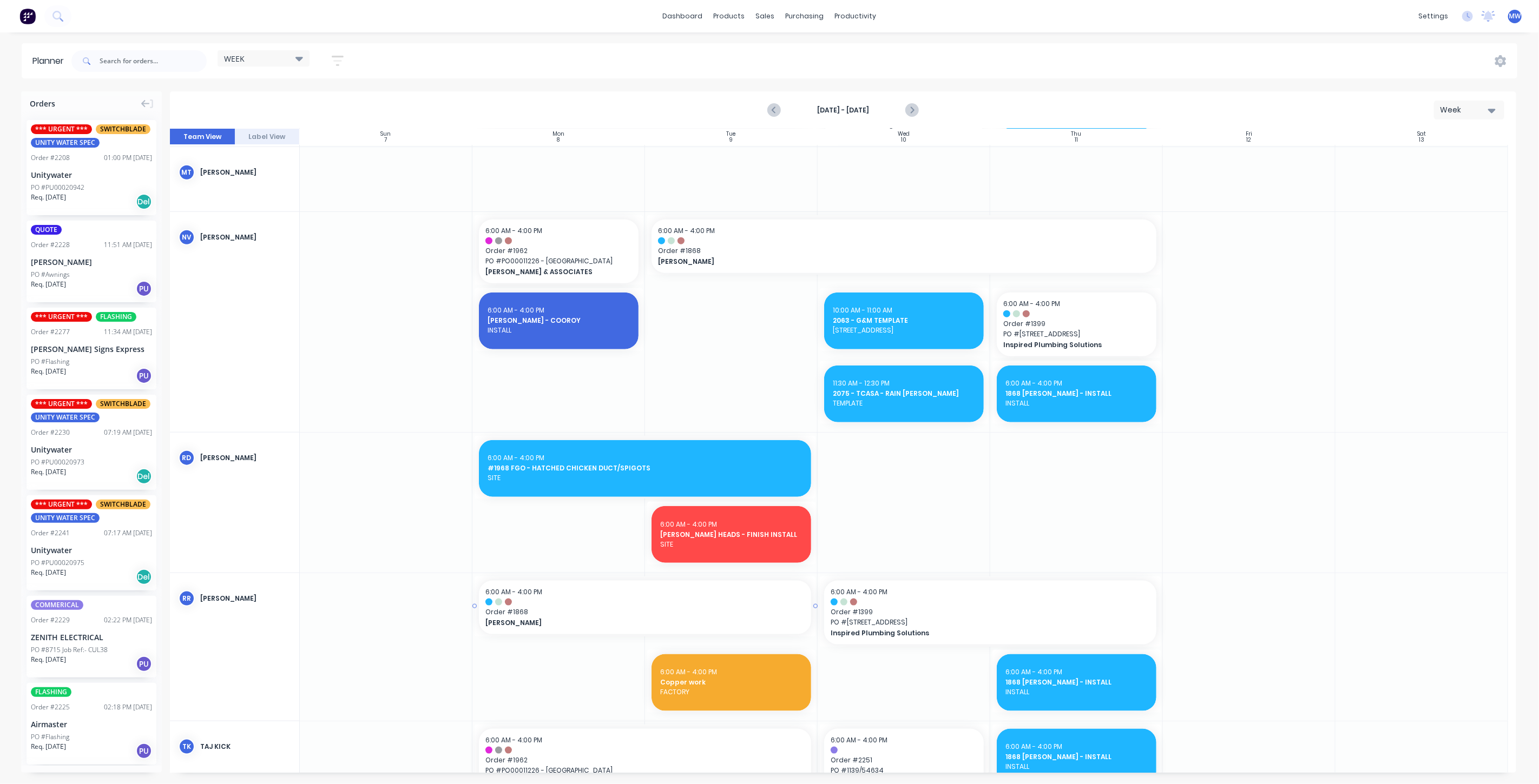
scroll to position [841, 0]
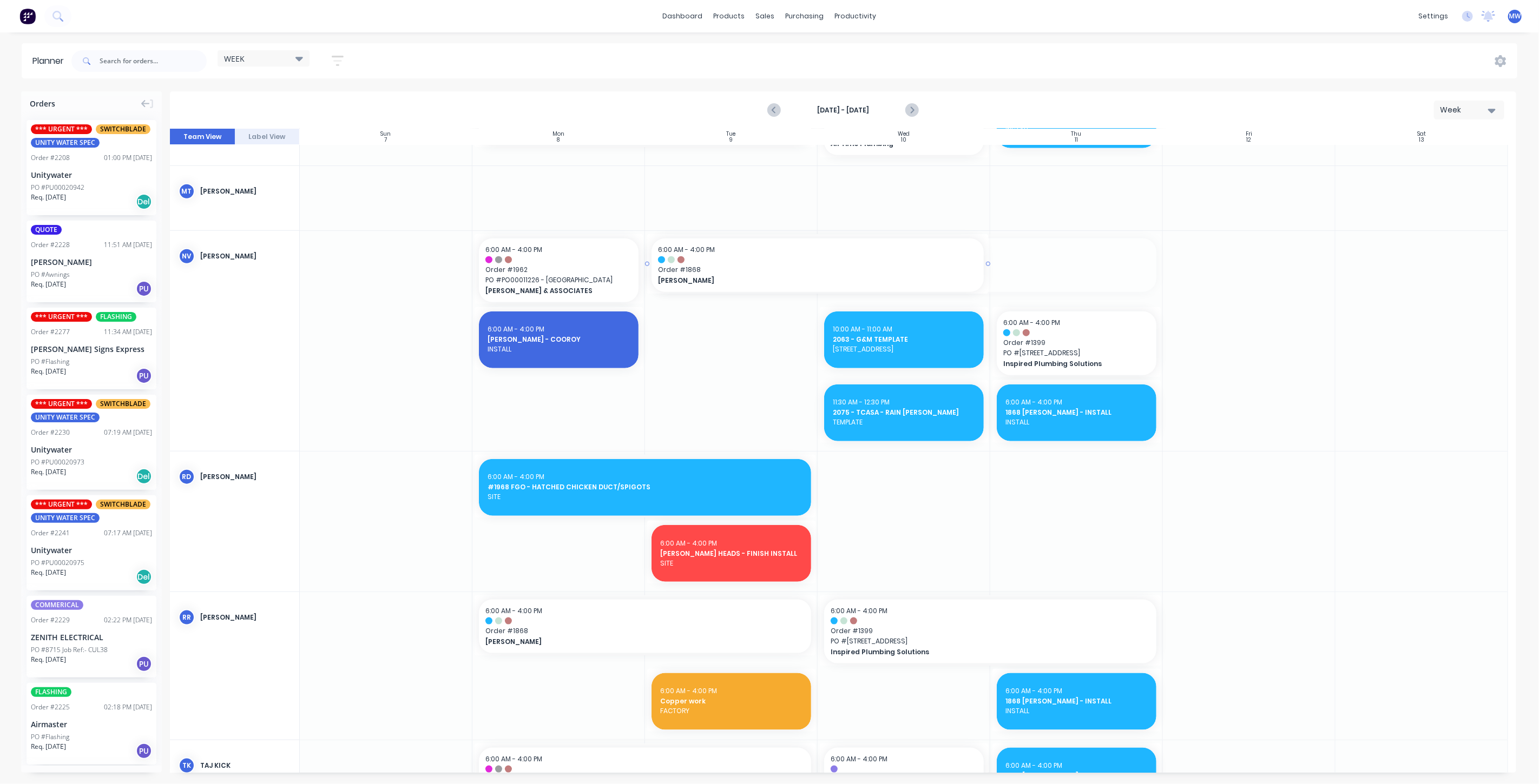
drag, startPoint x: 1156, startPoint y: 262, endPoint x: 1143, endPoint y: 263, distance: 13.0
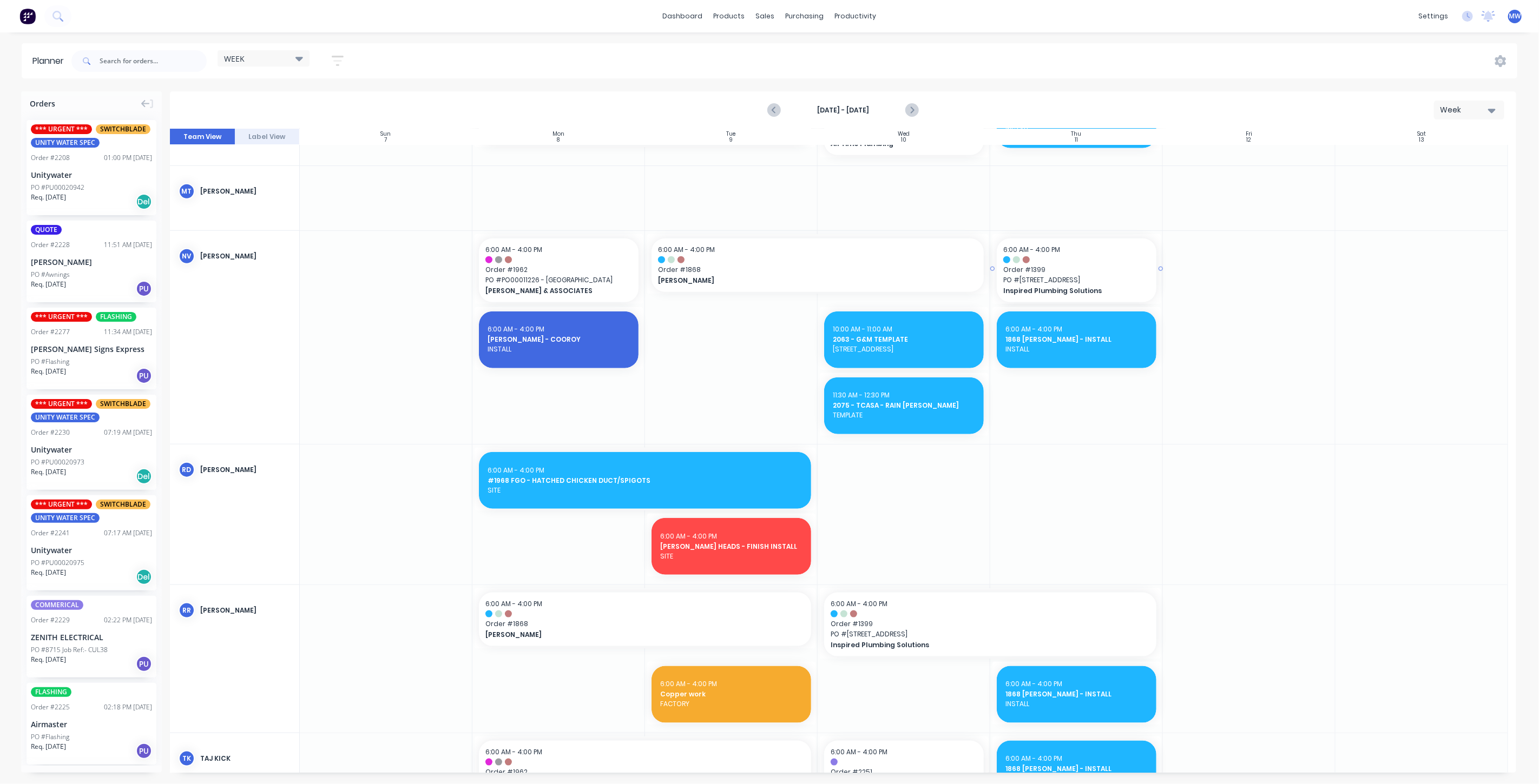
drag, startPoint x: 991, startPoint y: 266, endPoint x: 892, endPoint y: 277, distance: 99.6
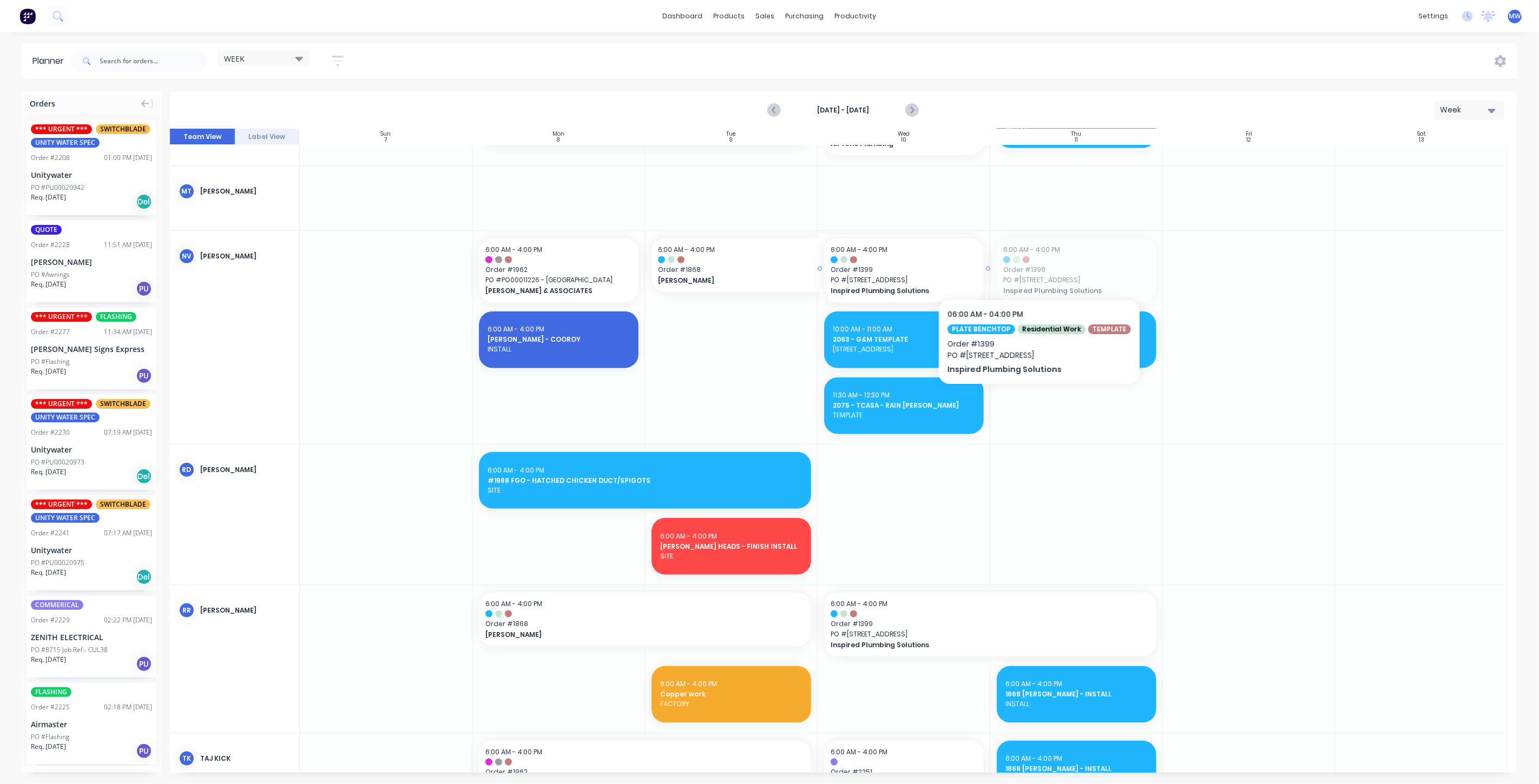
drag, startPoint x: 1042, startPoint y: 267, endPoint x: 928, endPoint y: 267, distance: 114.0
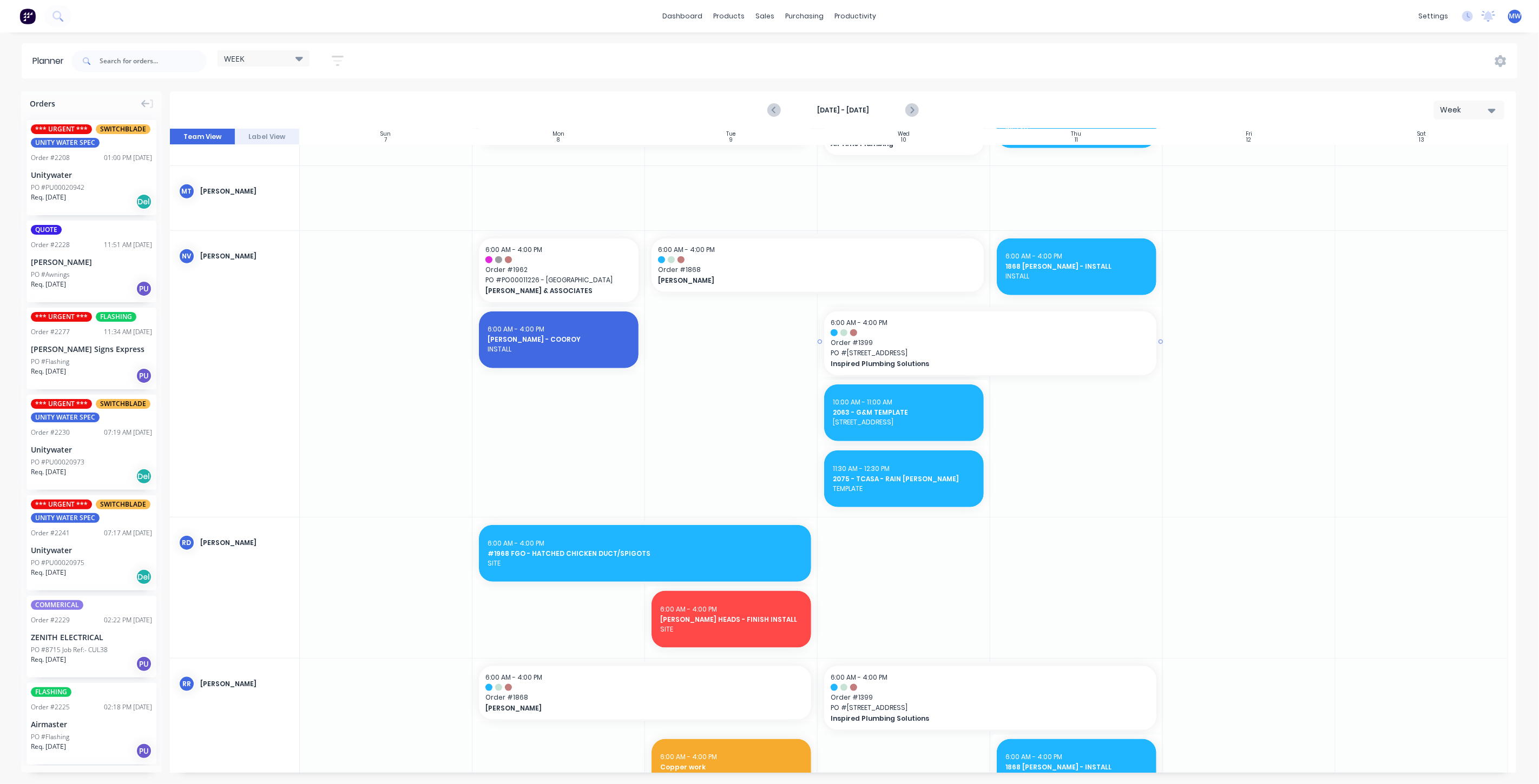
drag, startPoint x: 986, startPoint y: 339, endPoint x: 1001, endPoint y: 339, distance: 15.0
click at [914, 111] on icon "Next page" at bounding box center [911, 110] width 13 height 13
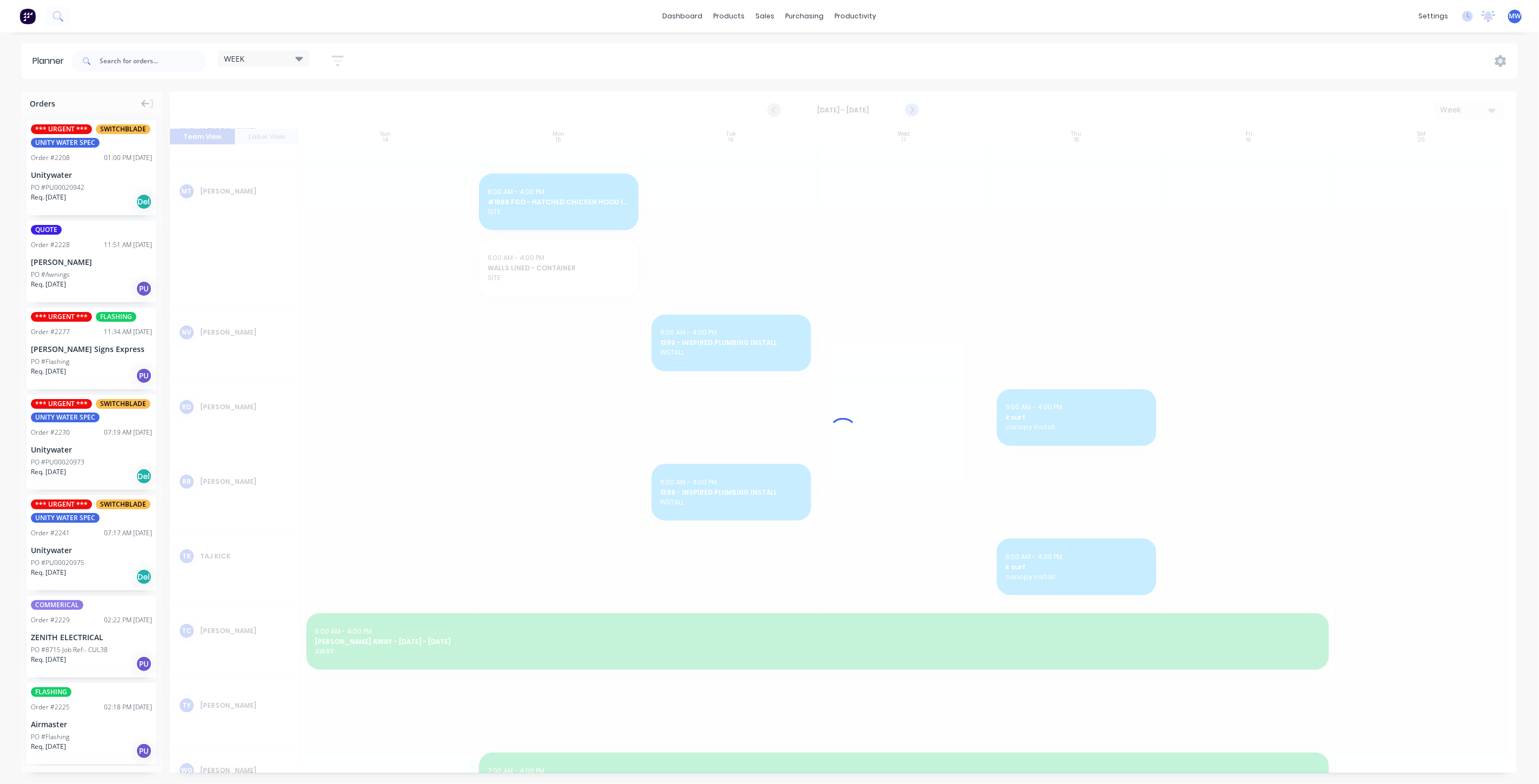
scroll to position [851, 0]
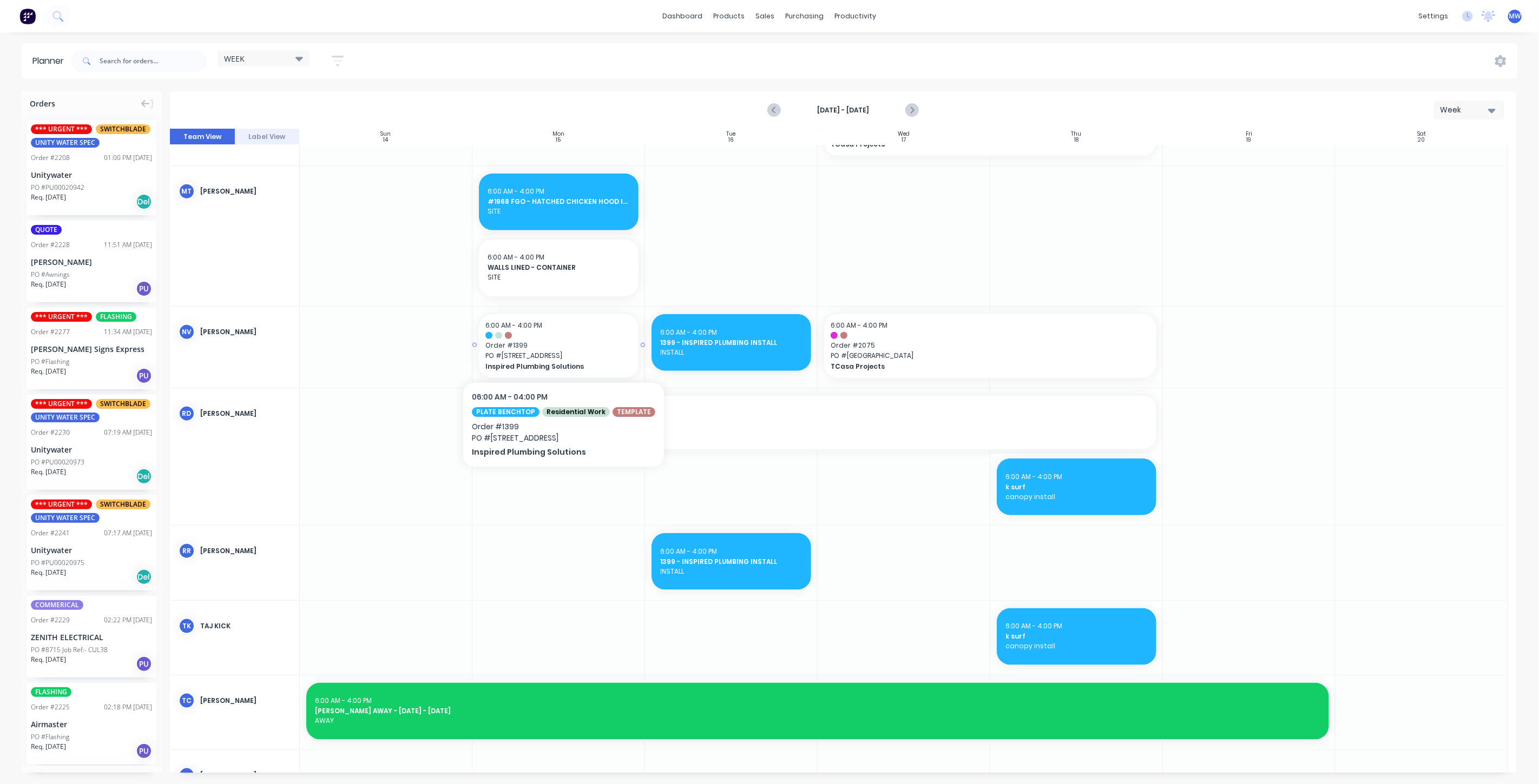
click at [565, 359] on span "PO # 400 Gold Creek Rd" at bounding box center [558, 356] width 147 height 10
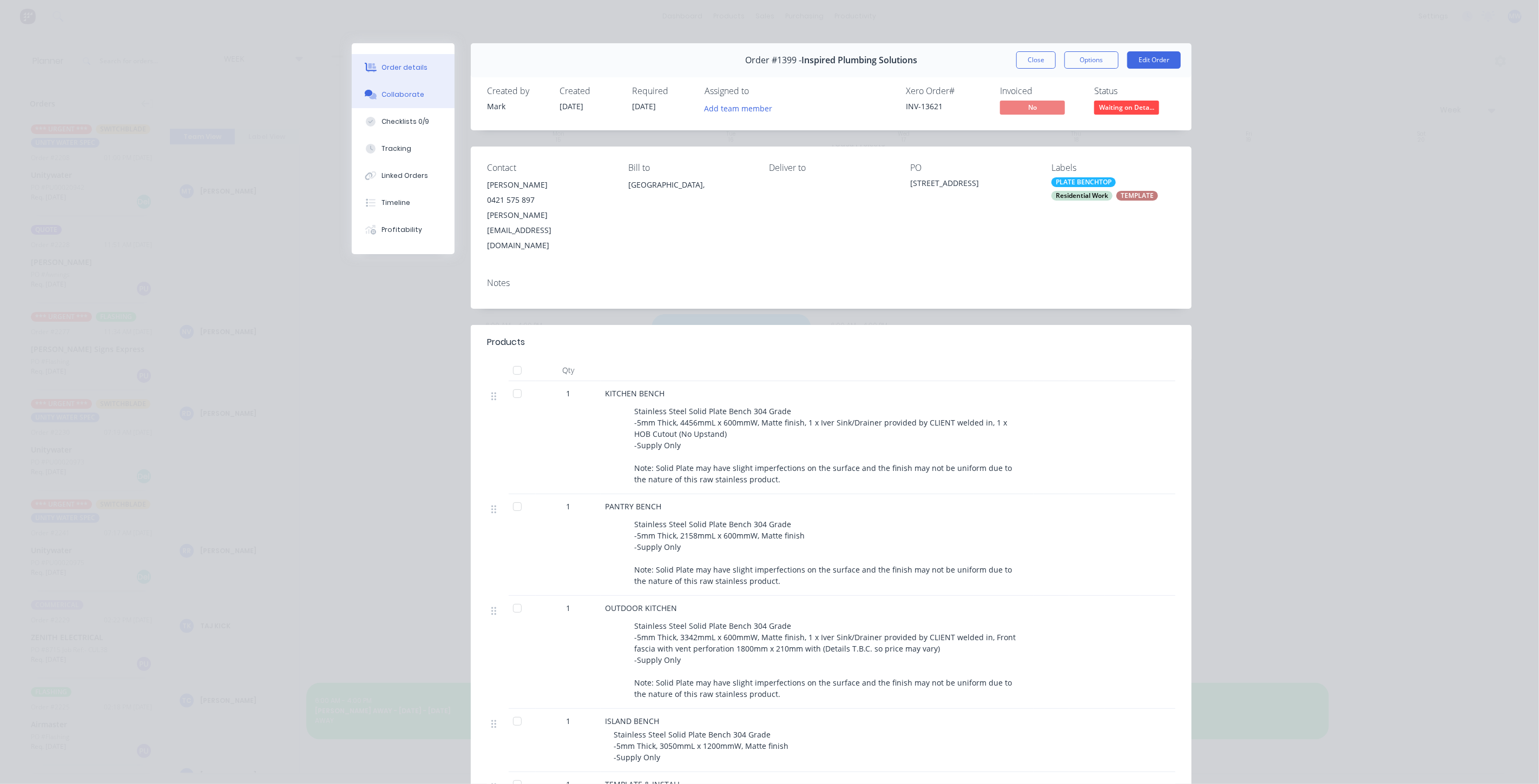
click at [408, 97] on div "Collaborate" at bounding box center [403, 94] width 43 height 10
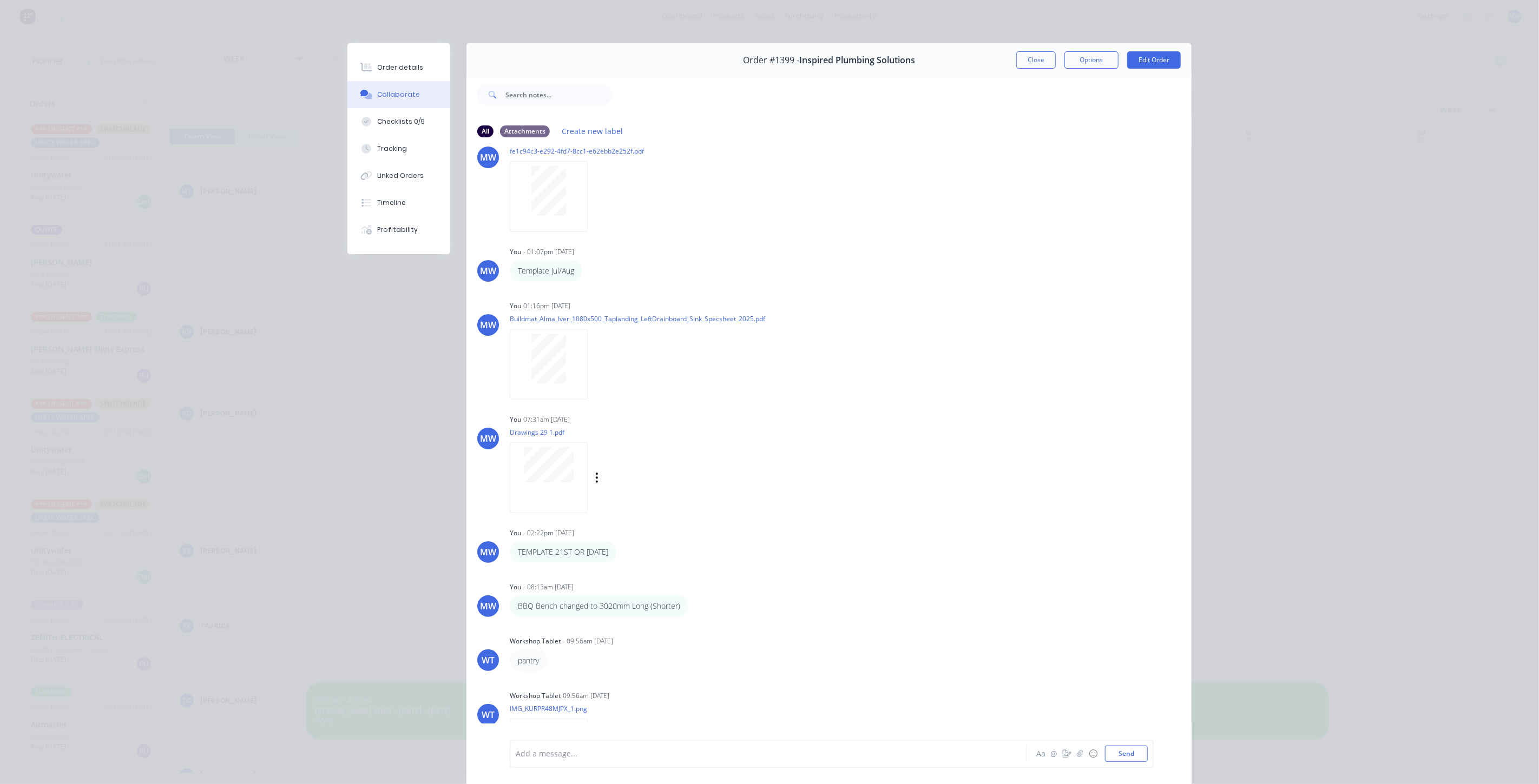
scroll to position [0, 0]
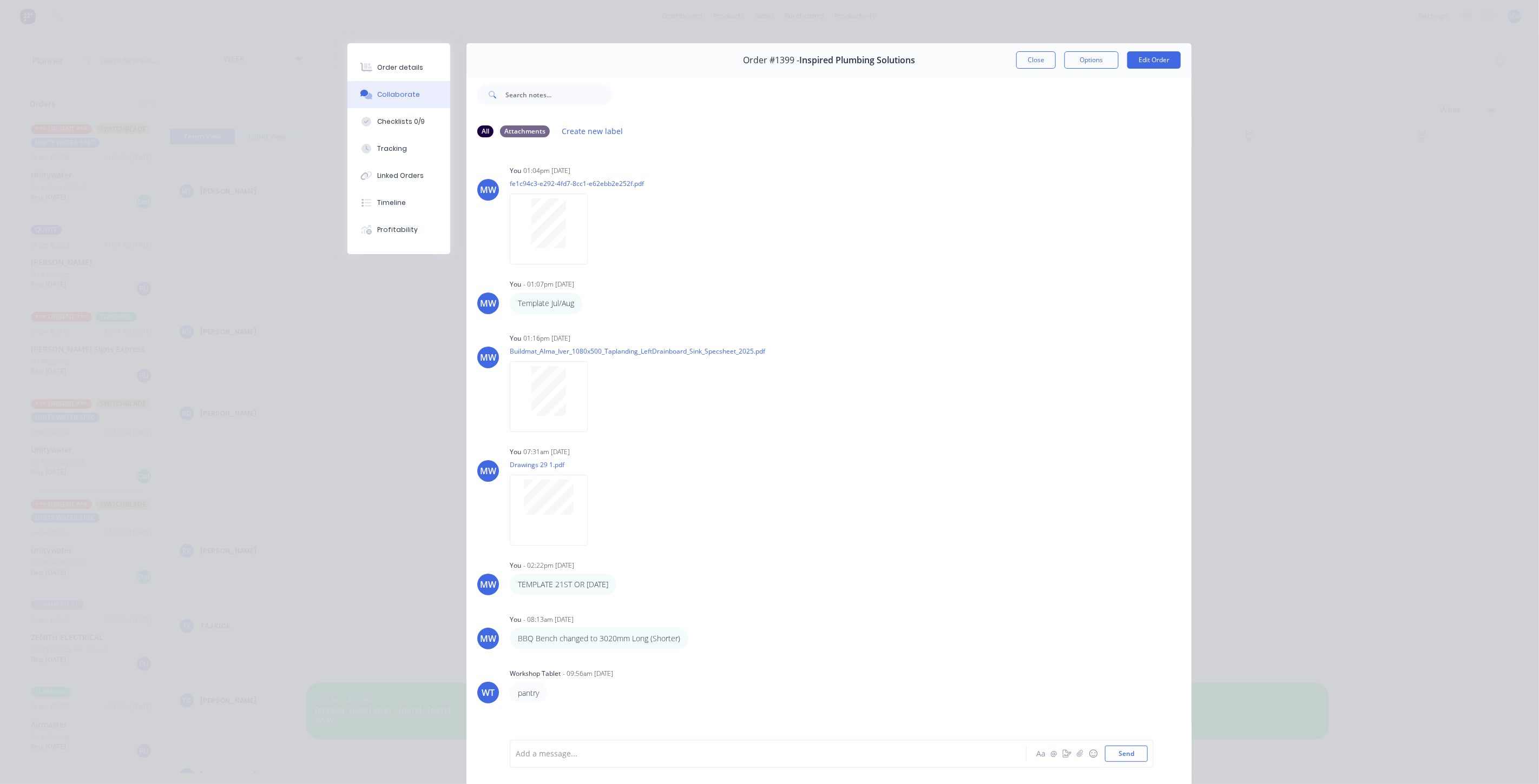
click at [1026, 64] on button "Close" at bounding box center [1036, 61] width 40 height 18
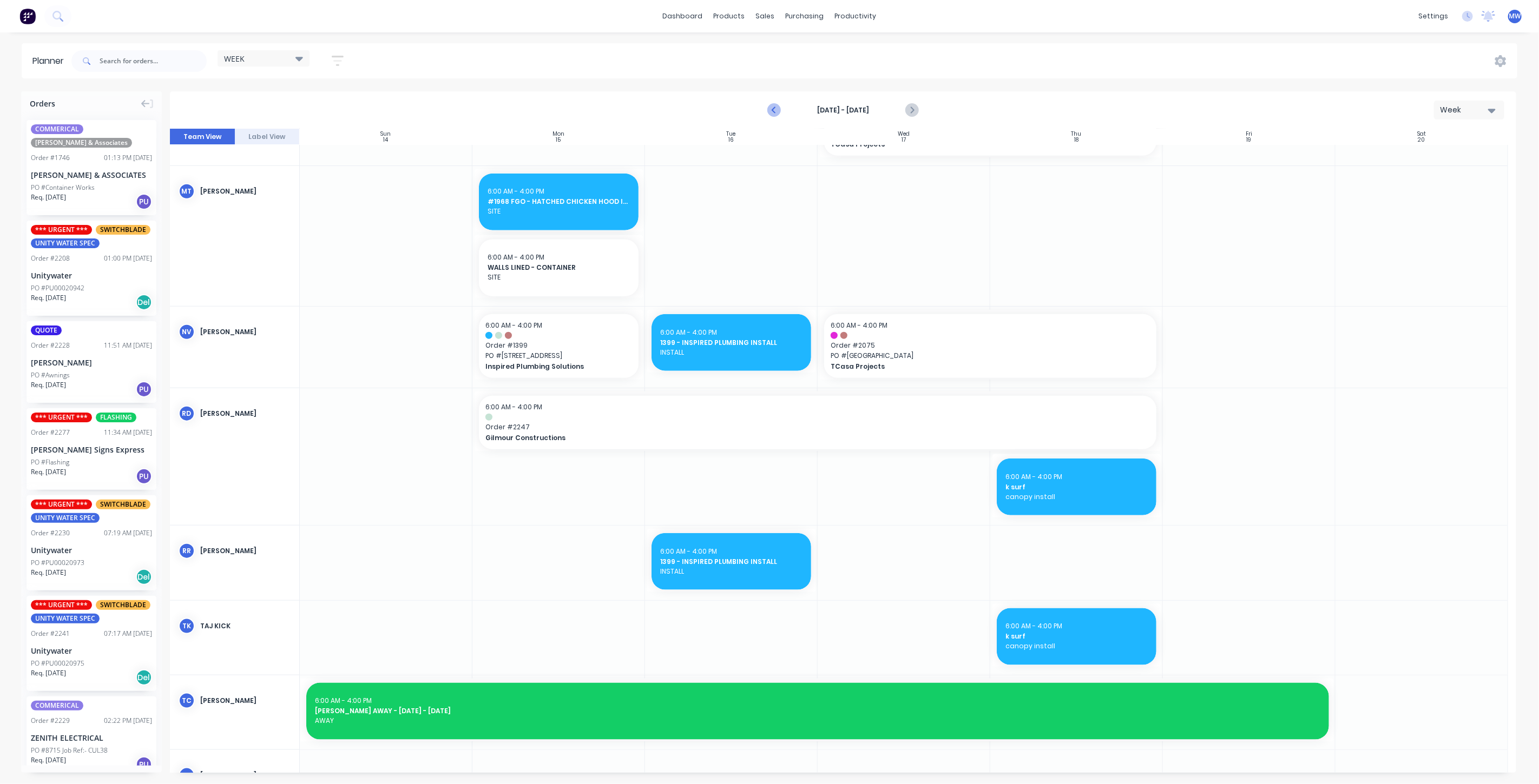
click at [776, 108] on icon "Previous page" at bounding box center [774, 110] width 13 height 13
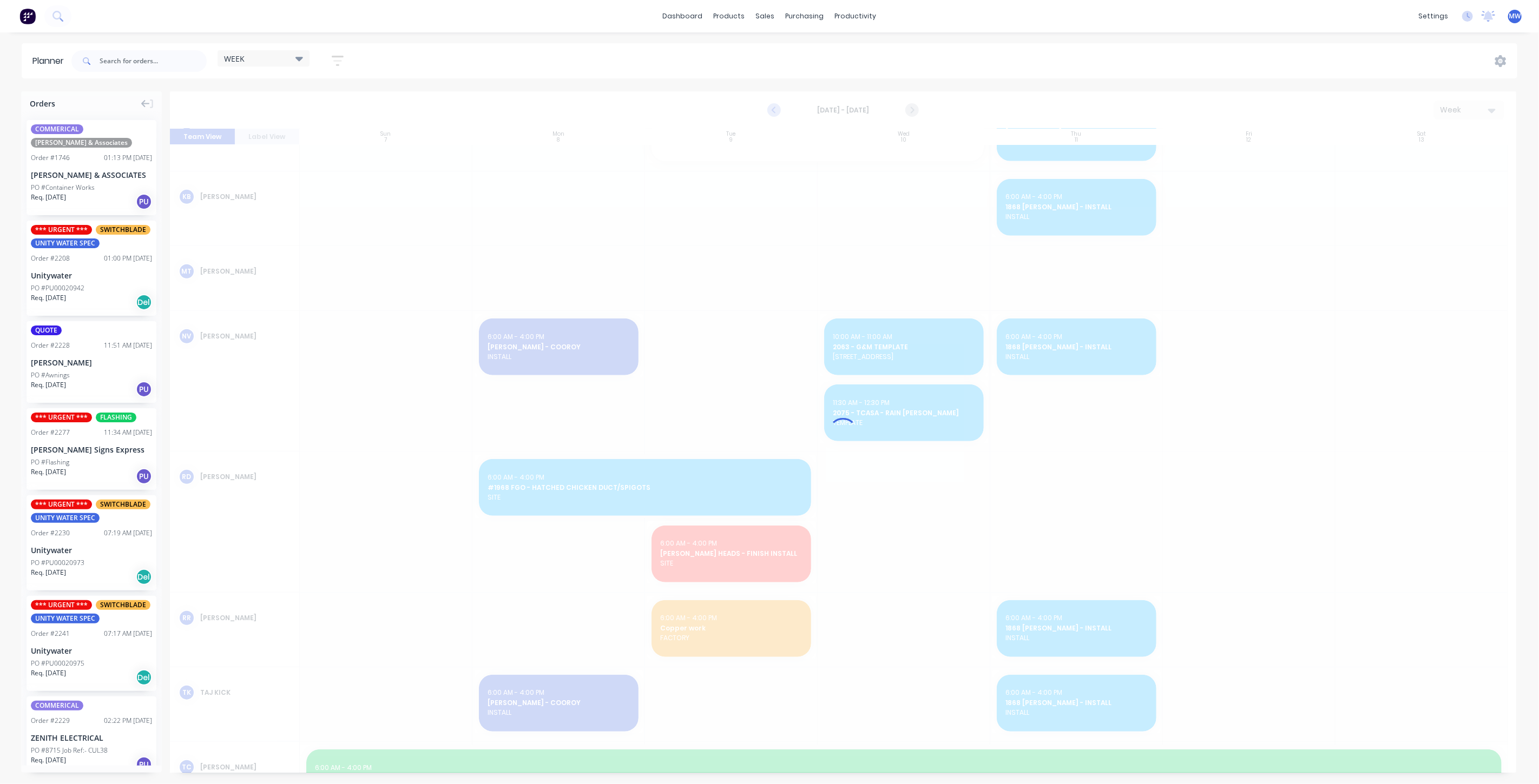
scroll to position [754, 0]
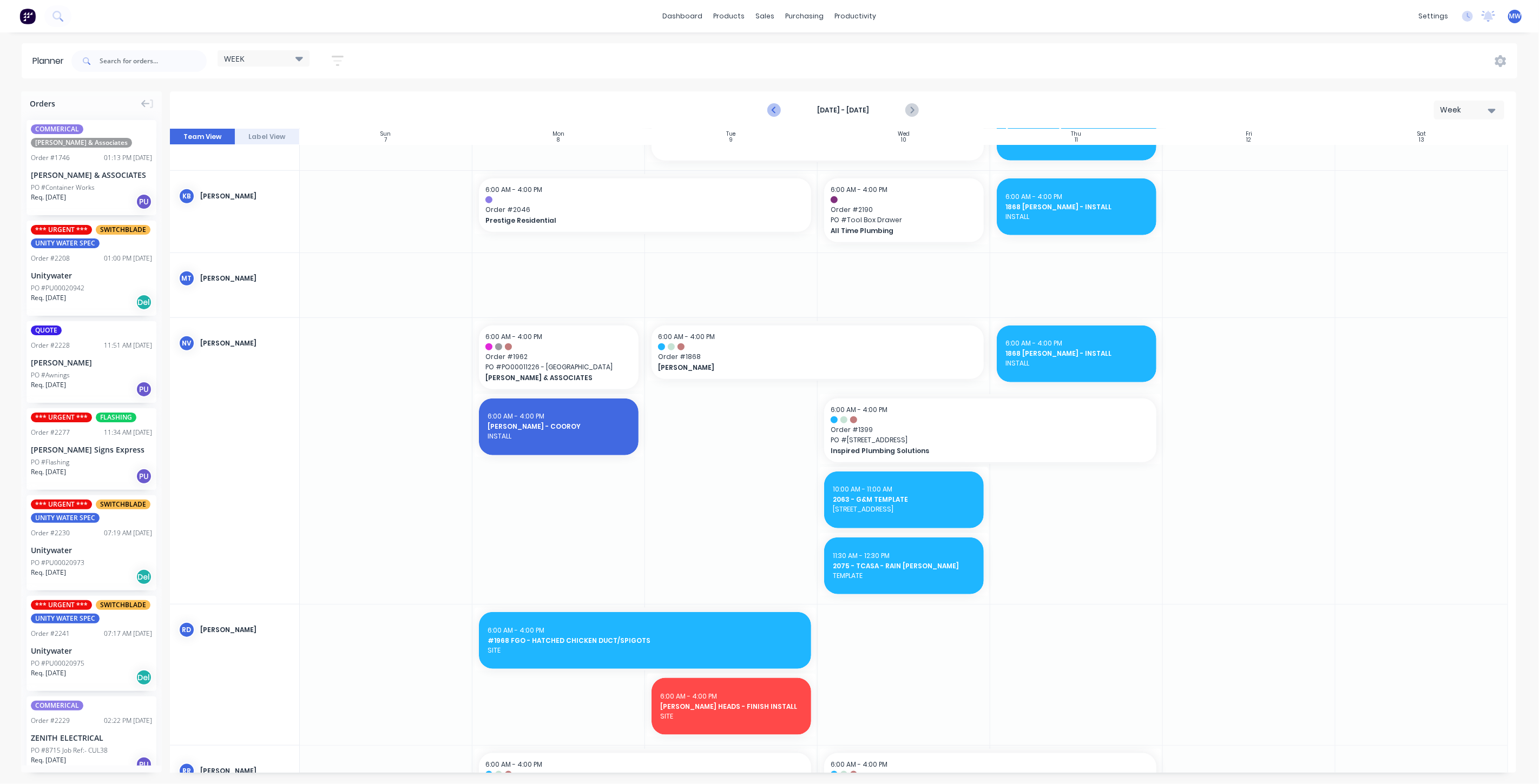
click at [776, 108] on icon "Previous page" at bounding box center [774, 110] width 13 height 13
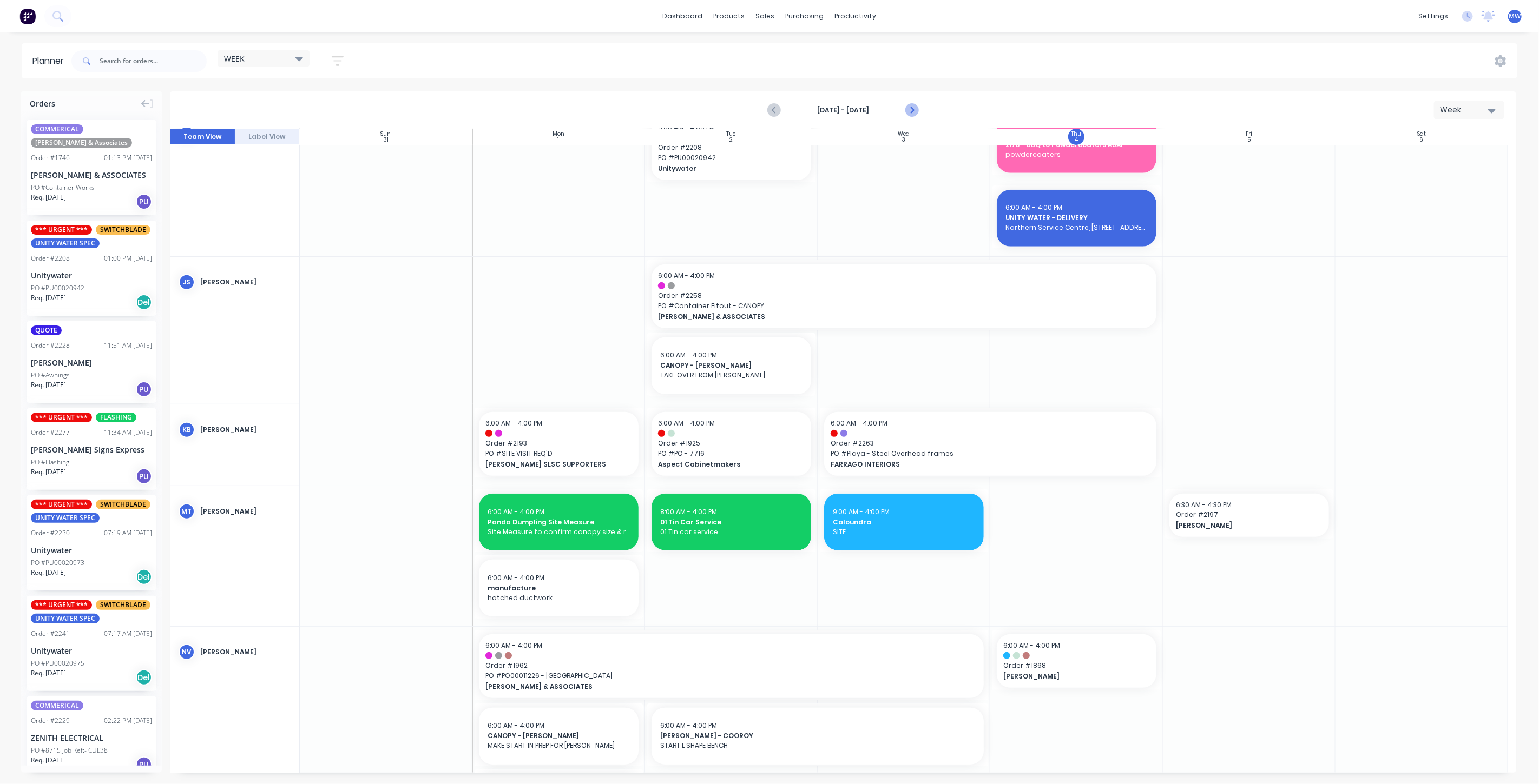
scroll to position [482, 0]
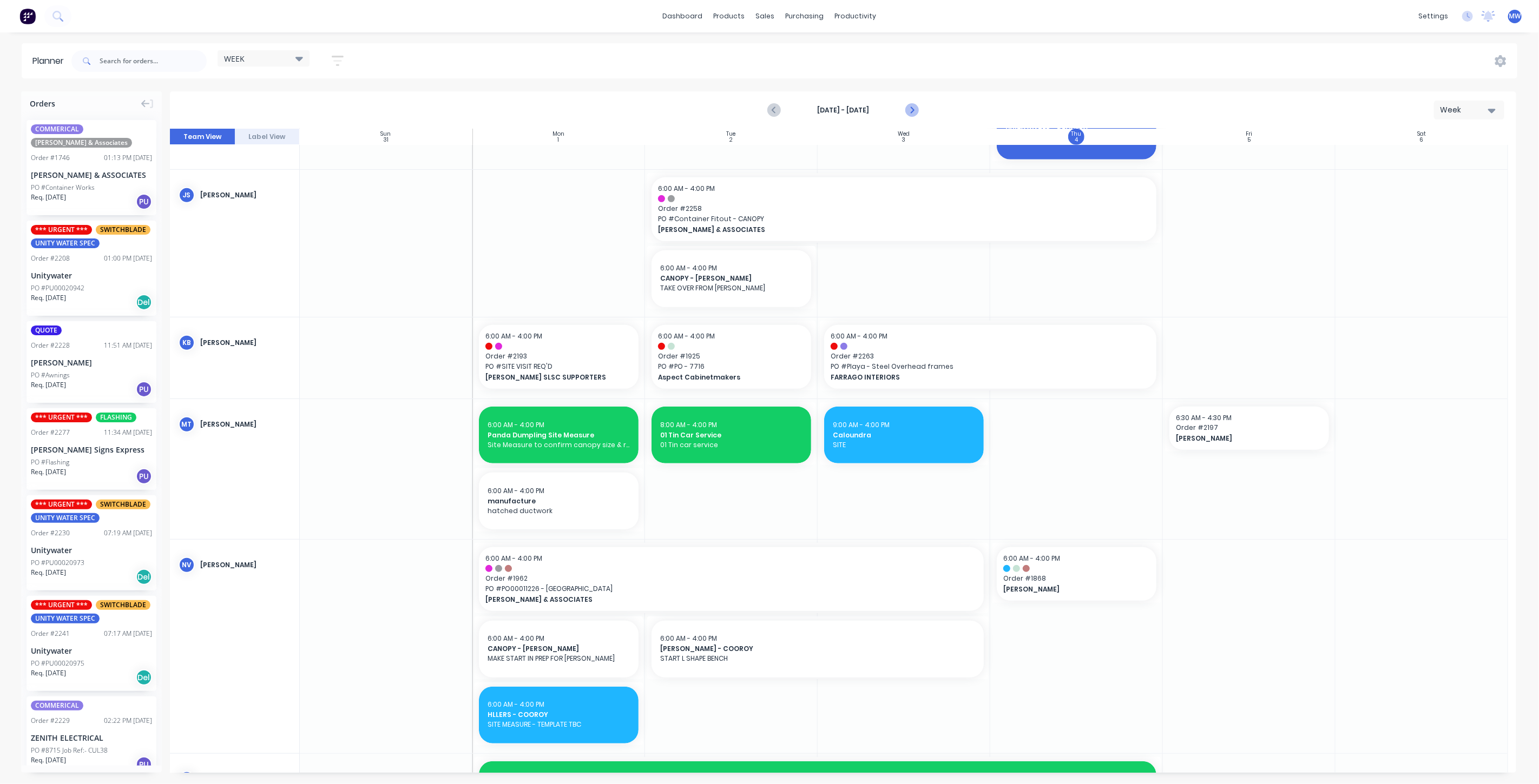
click at [912, 109] on icon "Next page" at bounding box center [912, 111] width 5 height 9
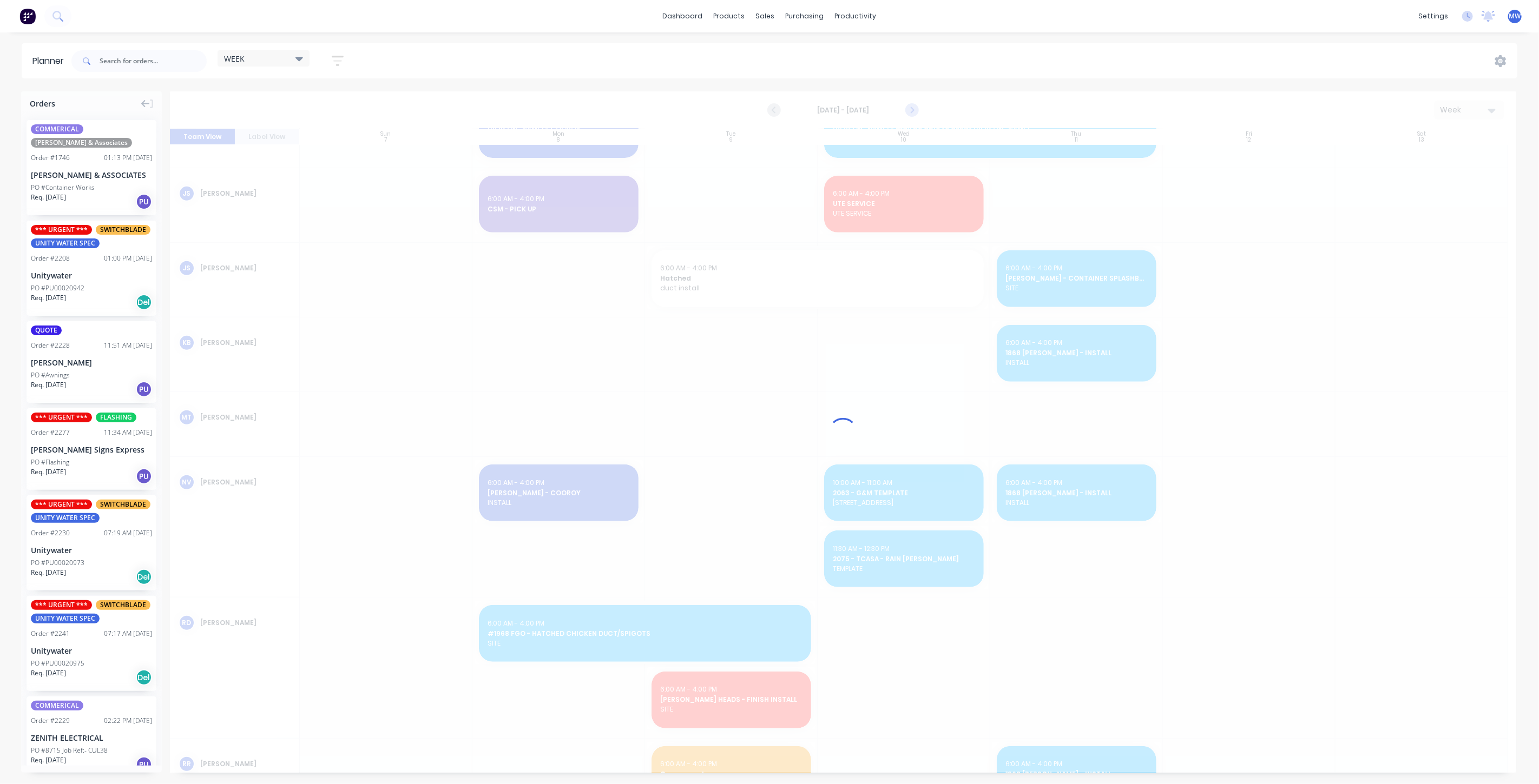
scroll to position [461, 0]
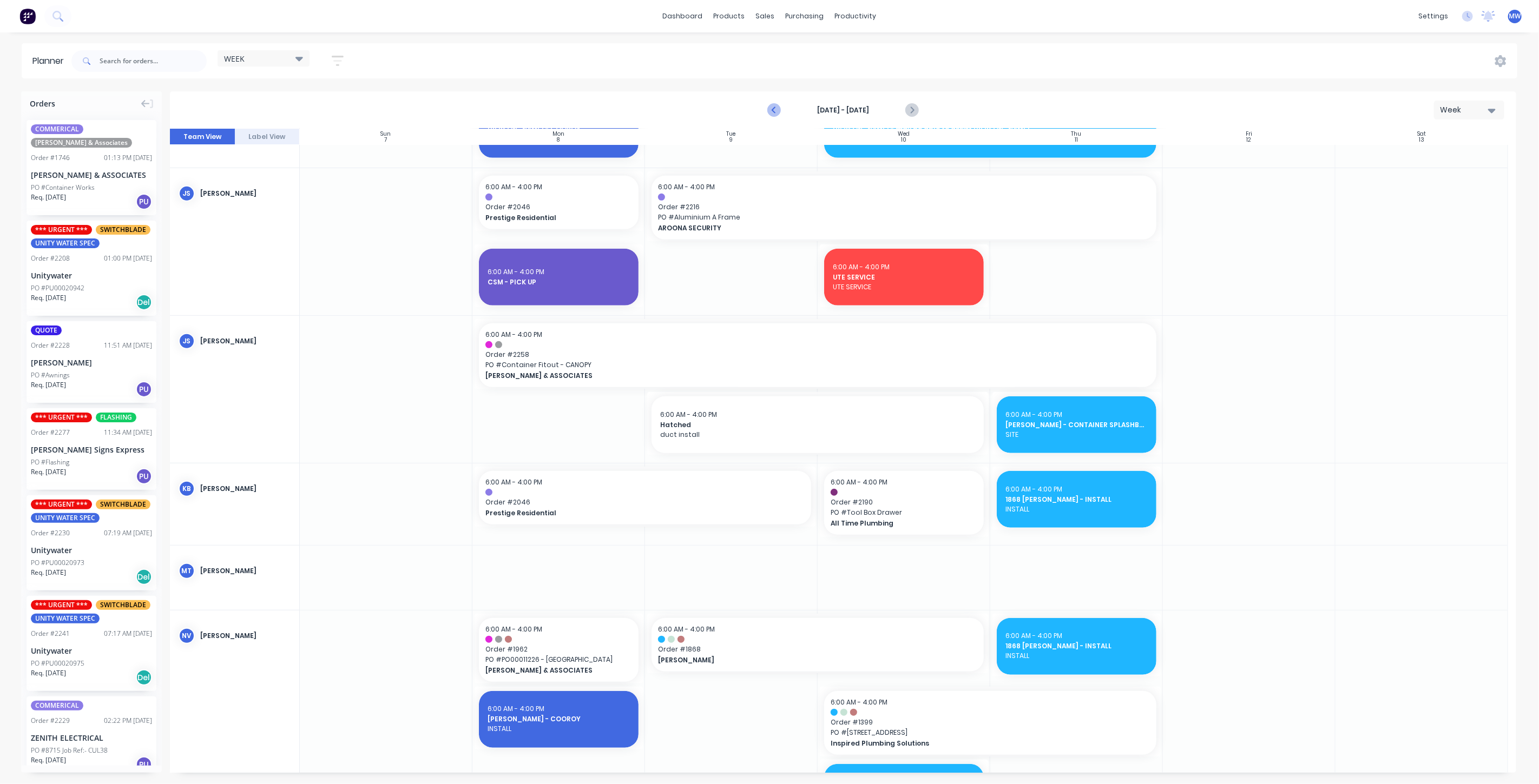
click at [773, 109] on icon "Previous page" at bounding box center [775, 111] width 5 height 9
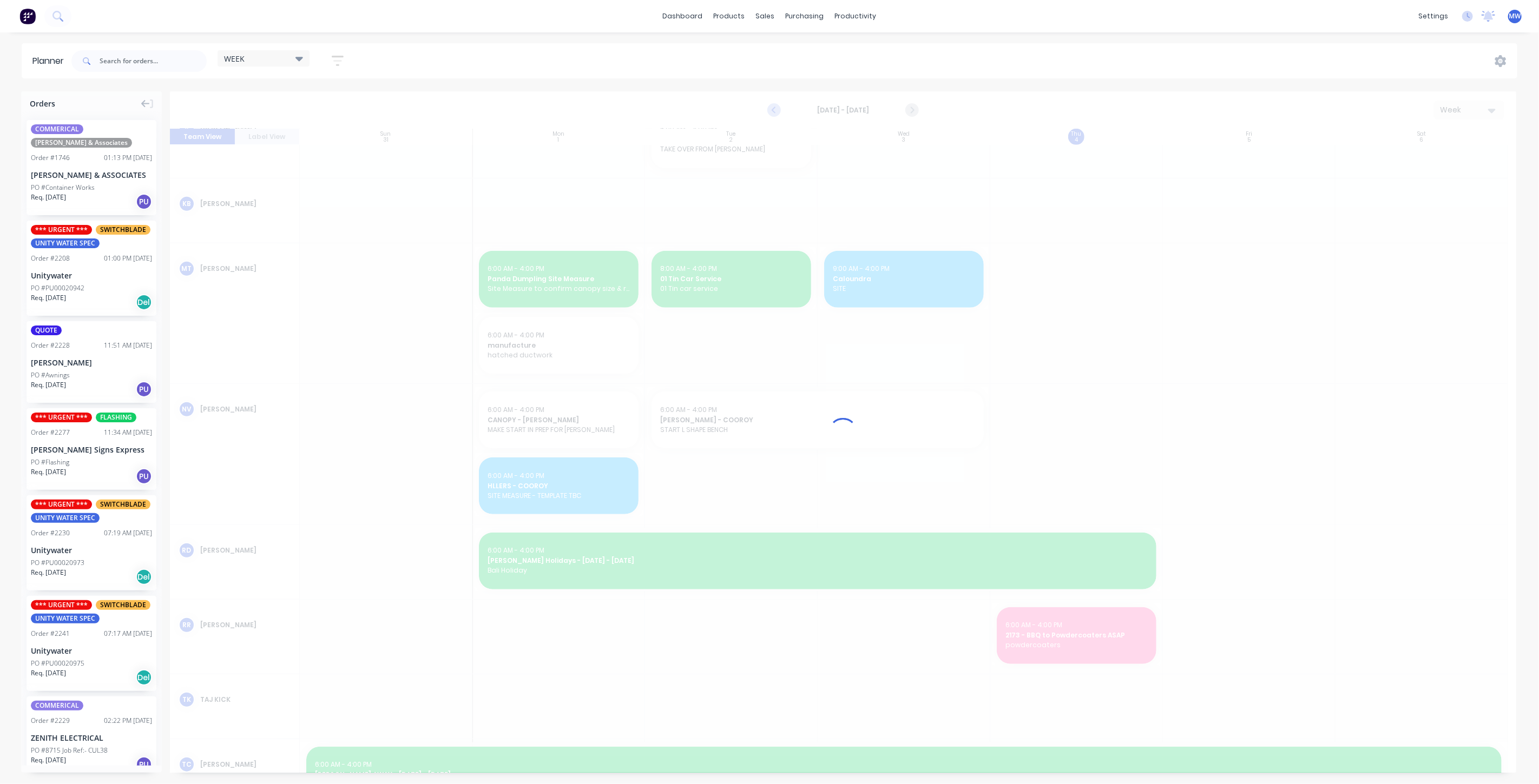
scroll to position [183, 0]
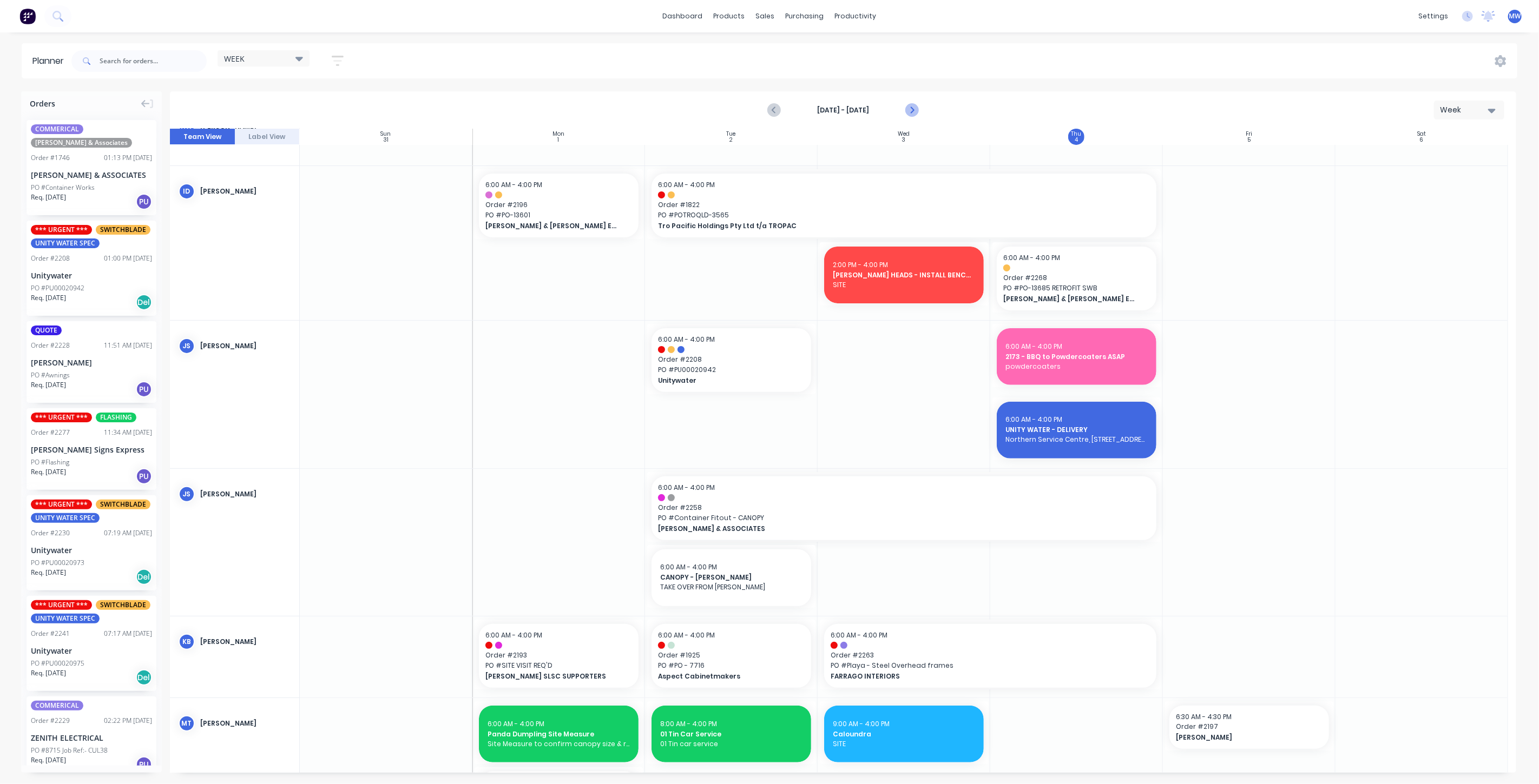
click at [914, 106] on icon "Next page" at bounding box center [911, 110] width 13 height 13
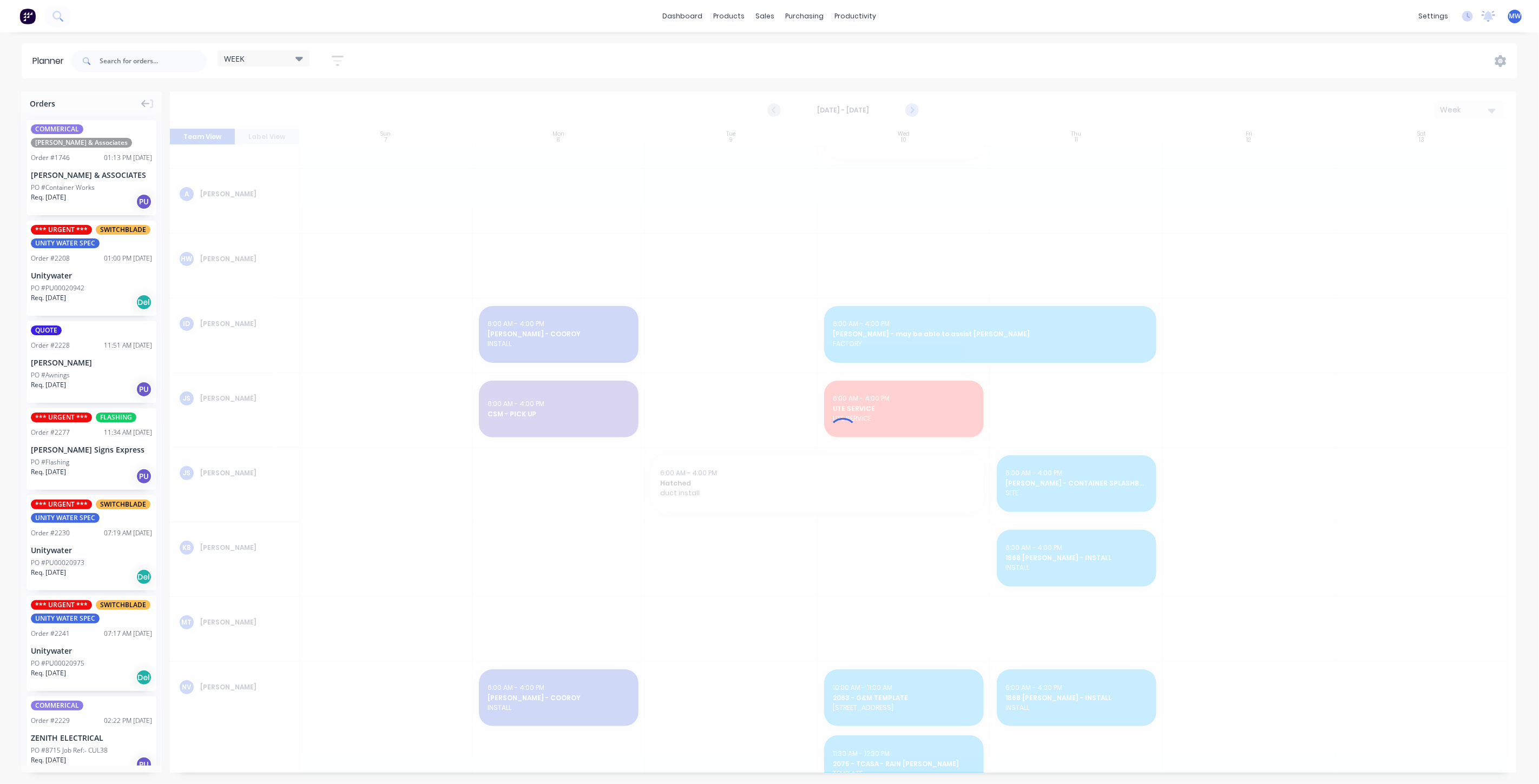
scroll to position [315, 0]
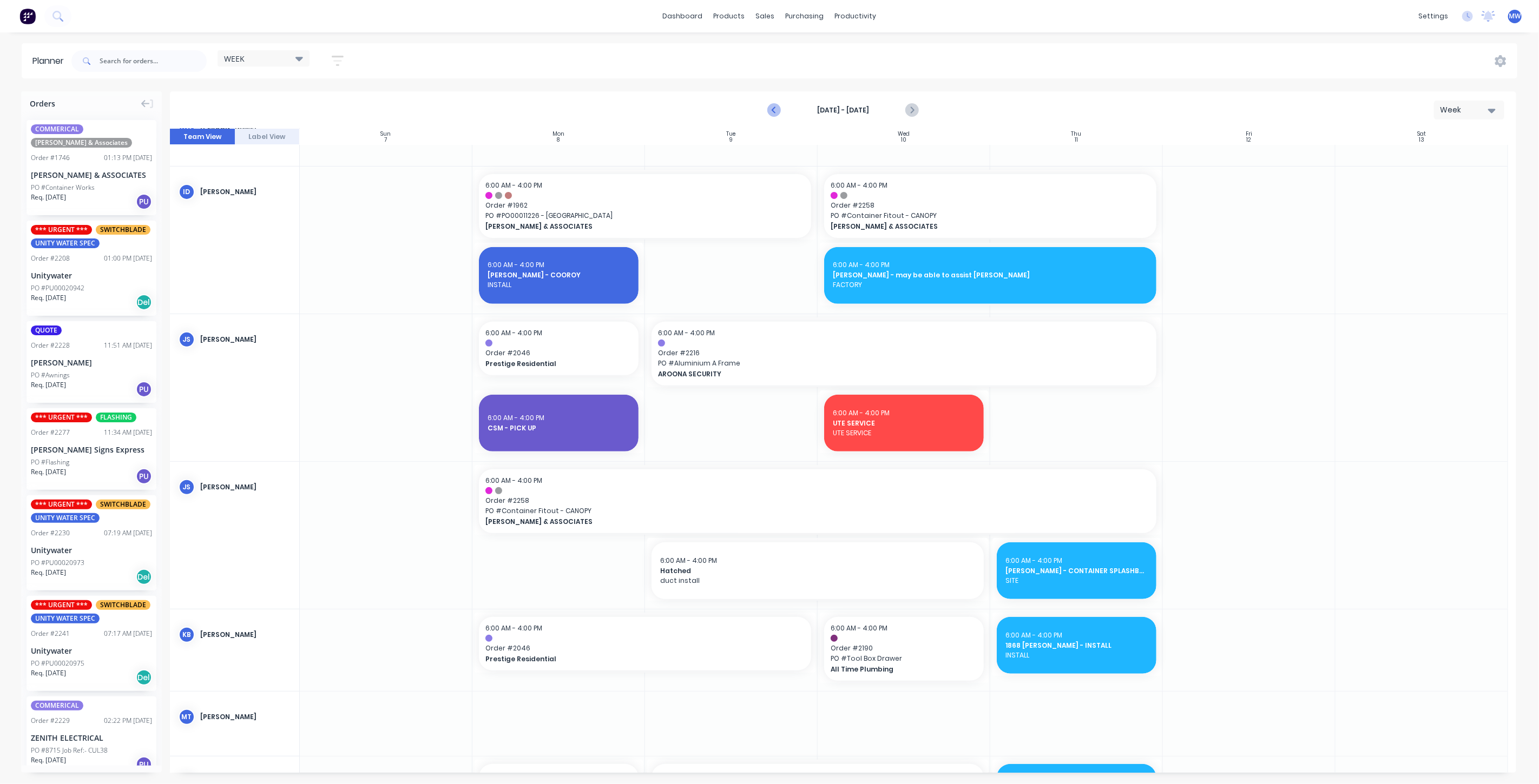
click at [772, 111] on icon "Previous page" at bounding box center [774, 110] width 13 height 13
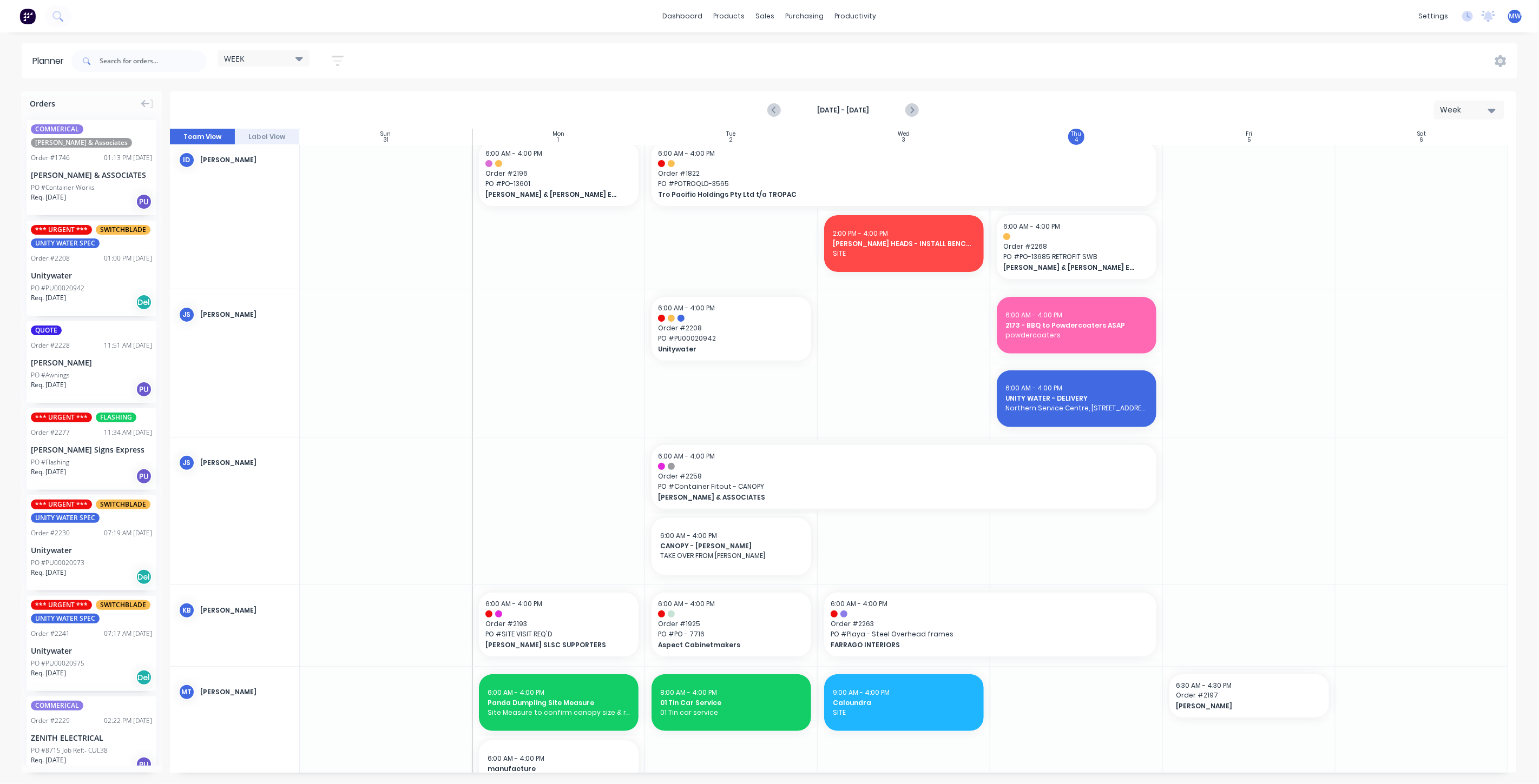
scroll to position [240, 0]
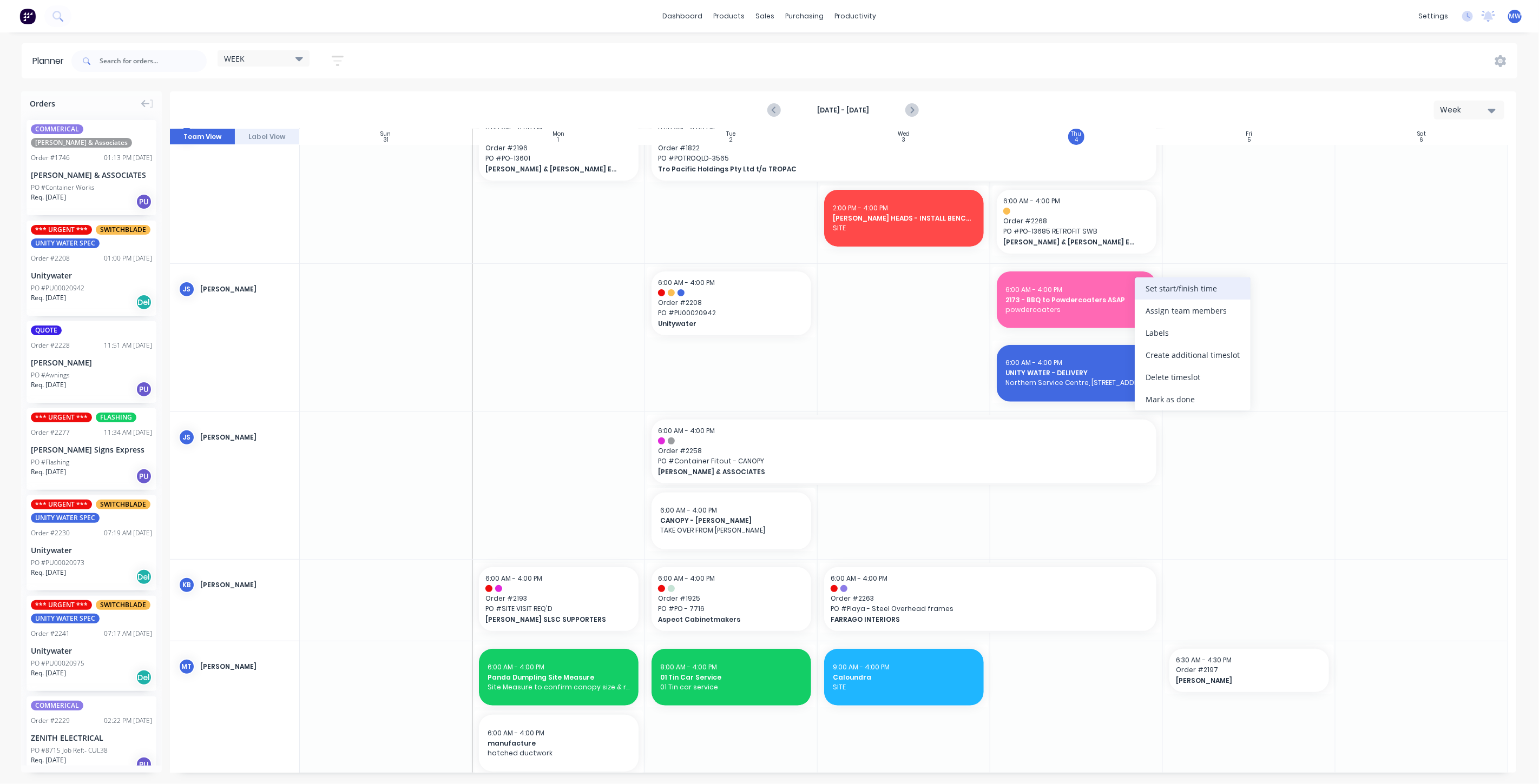
click at [1175, 291] on div "Set start/finish time" at bounding box center [1193, 288] width 116 height 22
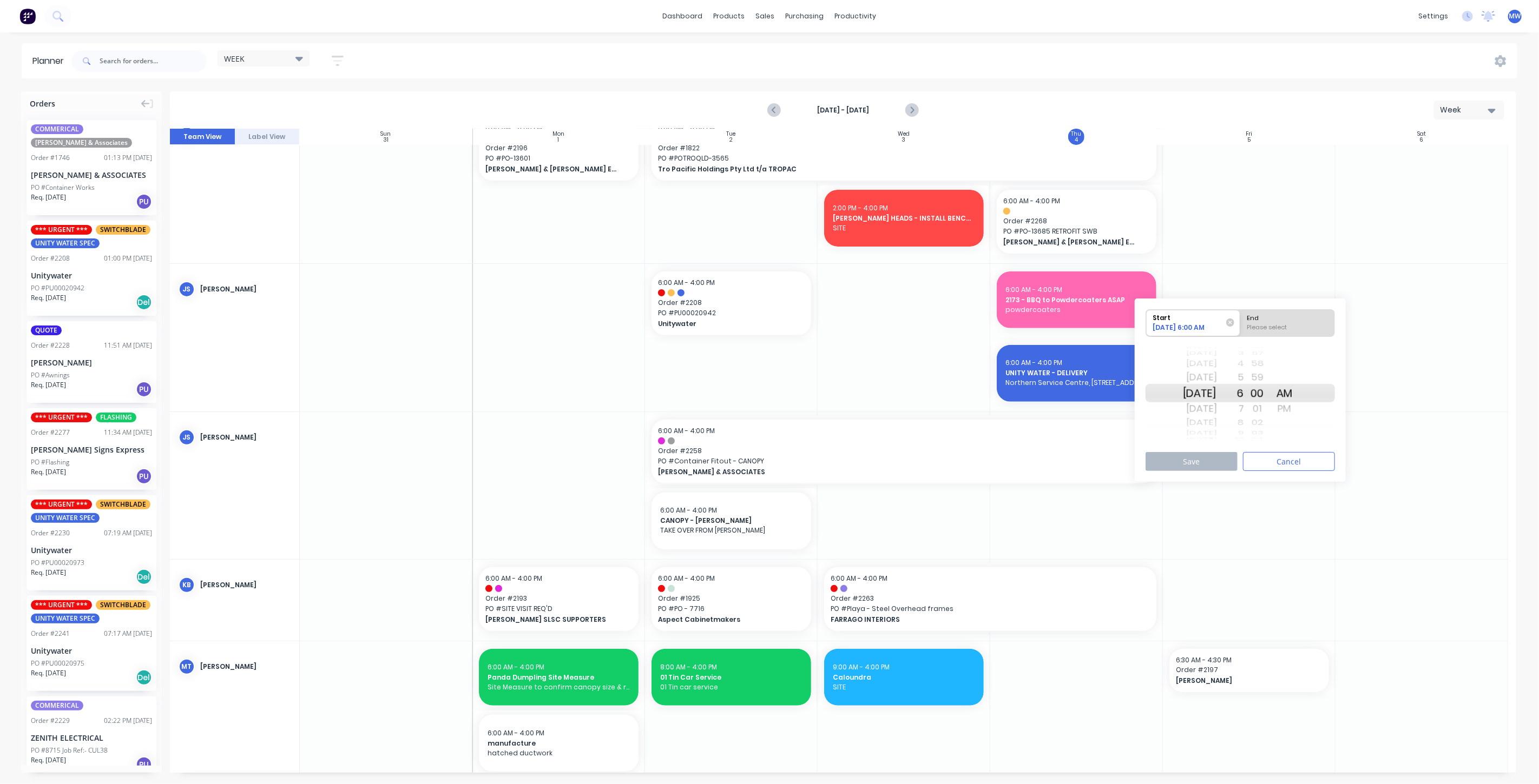
click at [1209, 396] on div "Mon Sep 8" at bounding box center [1199, 392] width 34 height 18
click at [1290, 318] on div "End" at bounding box center [1287, 316] width 88 height 13
click at [1240, 318] on input "End Please select" at bounding box center [1240, 323] width 1 height 26
radio input "true"
click at [1297, 404] on div "PM" at bounding box center [1284, 409] width 27 height 18
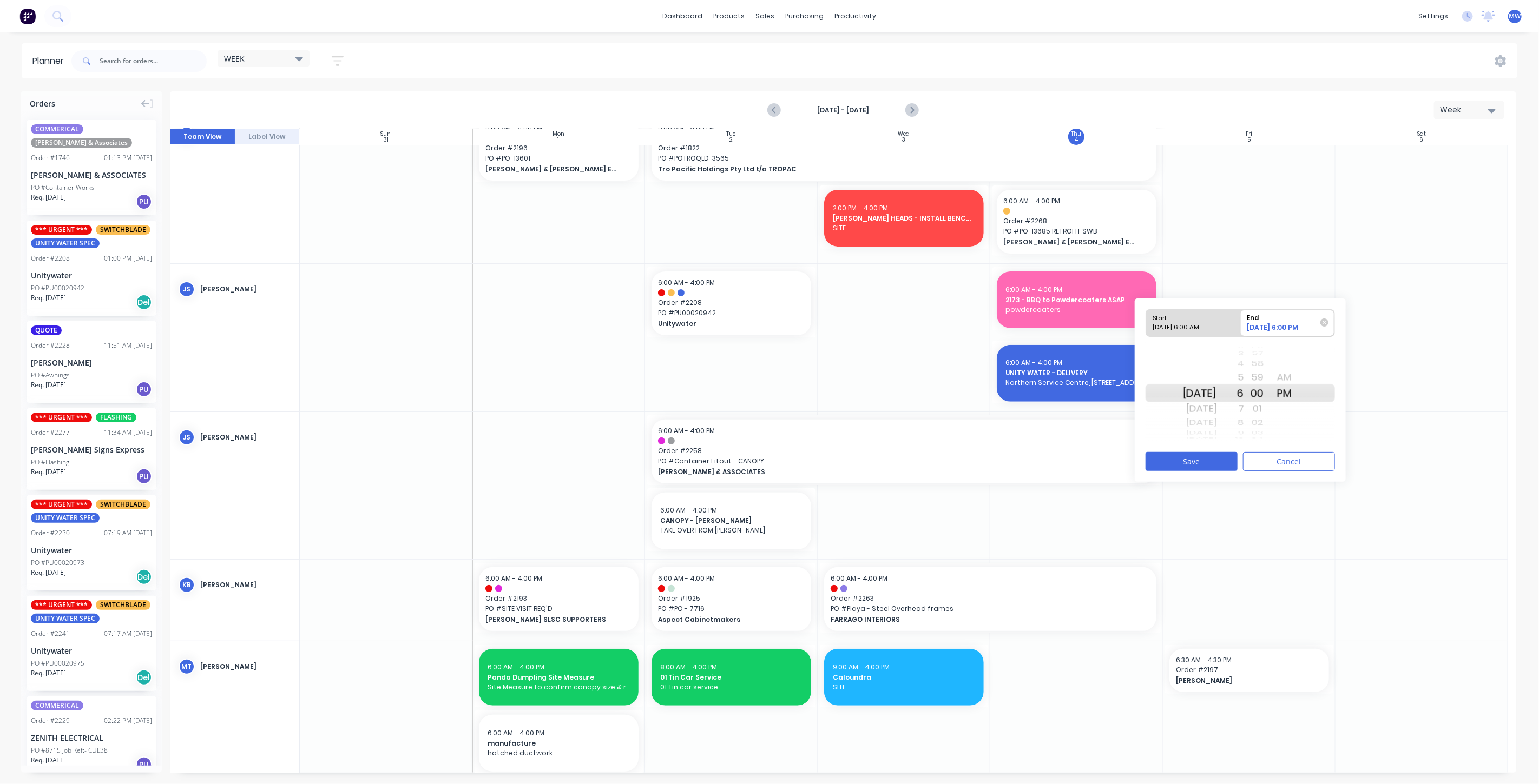
click at [1244, 363] on div "4" at bounding box center [1230, 364] width 27 height 14
click at [1203, 452] on button "Save" at bounding box center [1191, 462] width 92 height 19
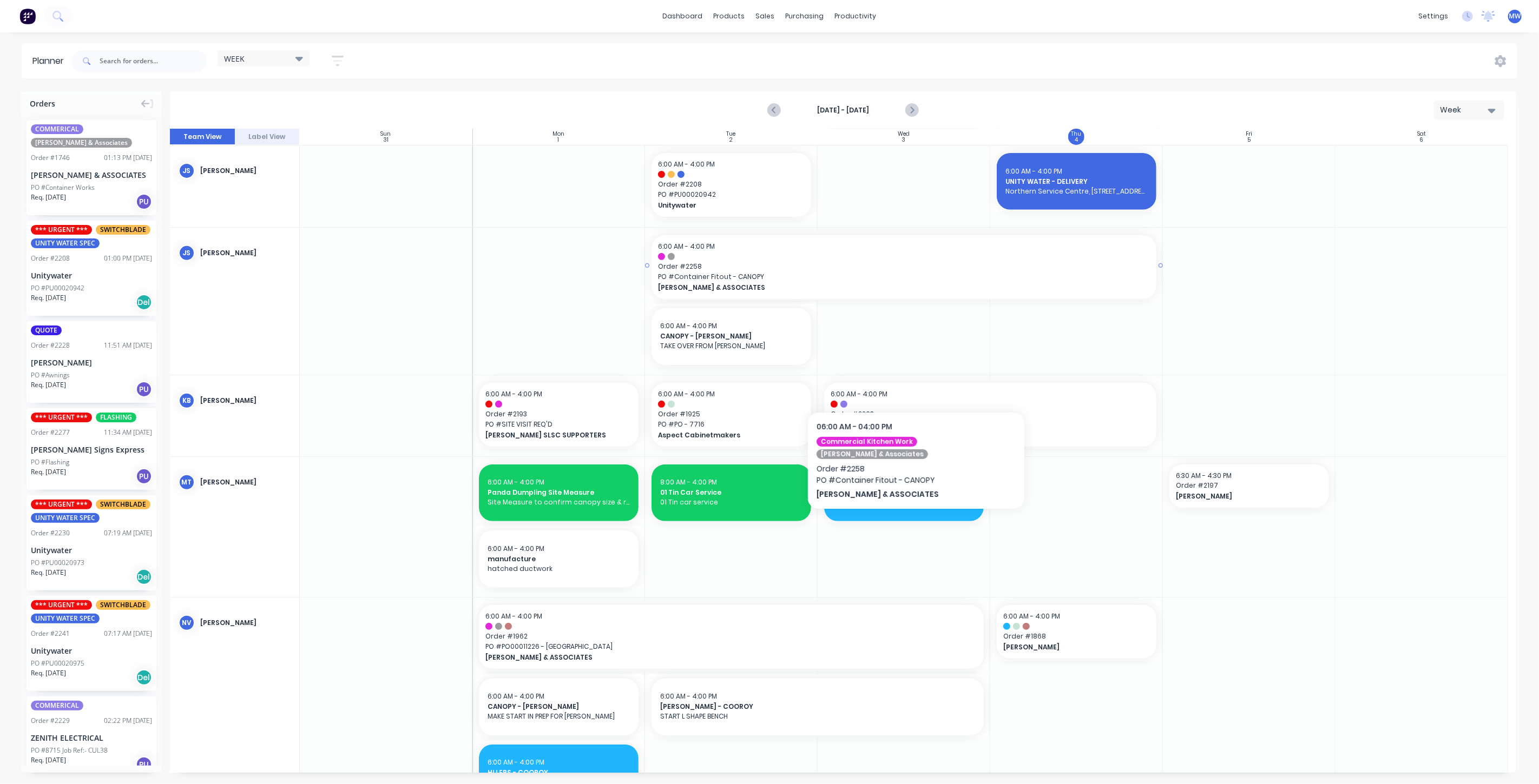
scroll to position [360, 0]
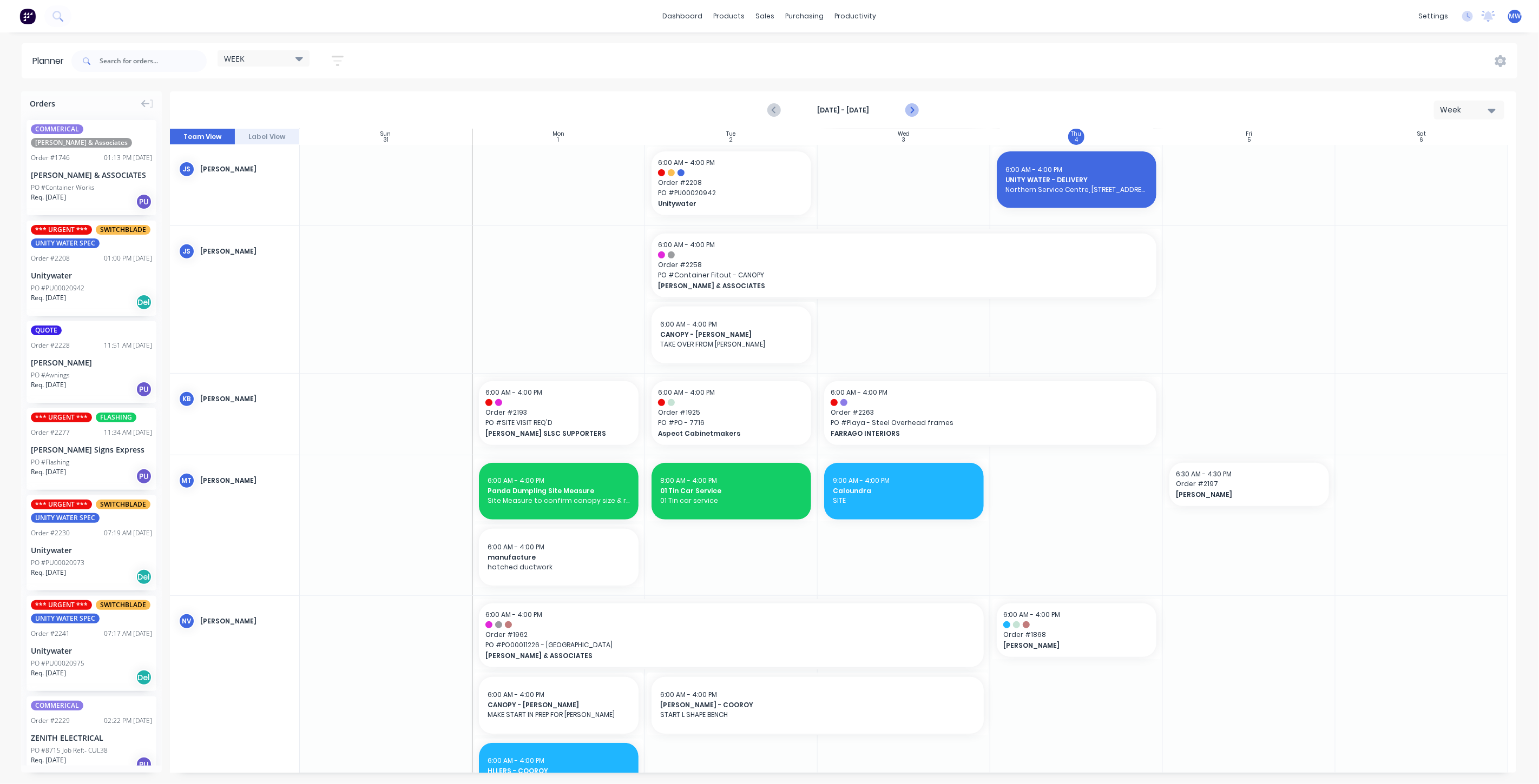
click at [913, 109] on icon "Next page" at bounding box center [912, 111] width 5 height 9
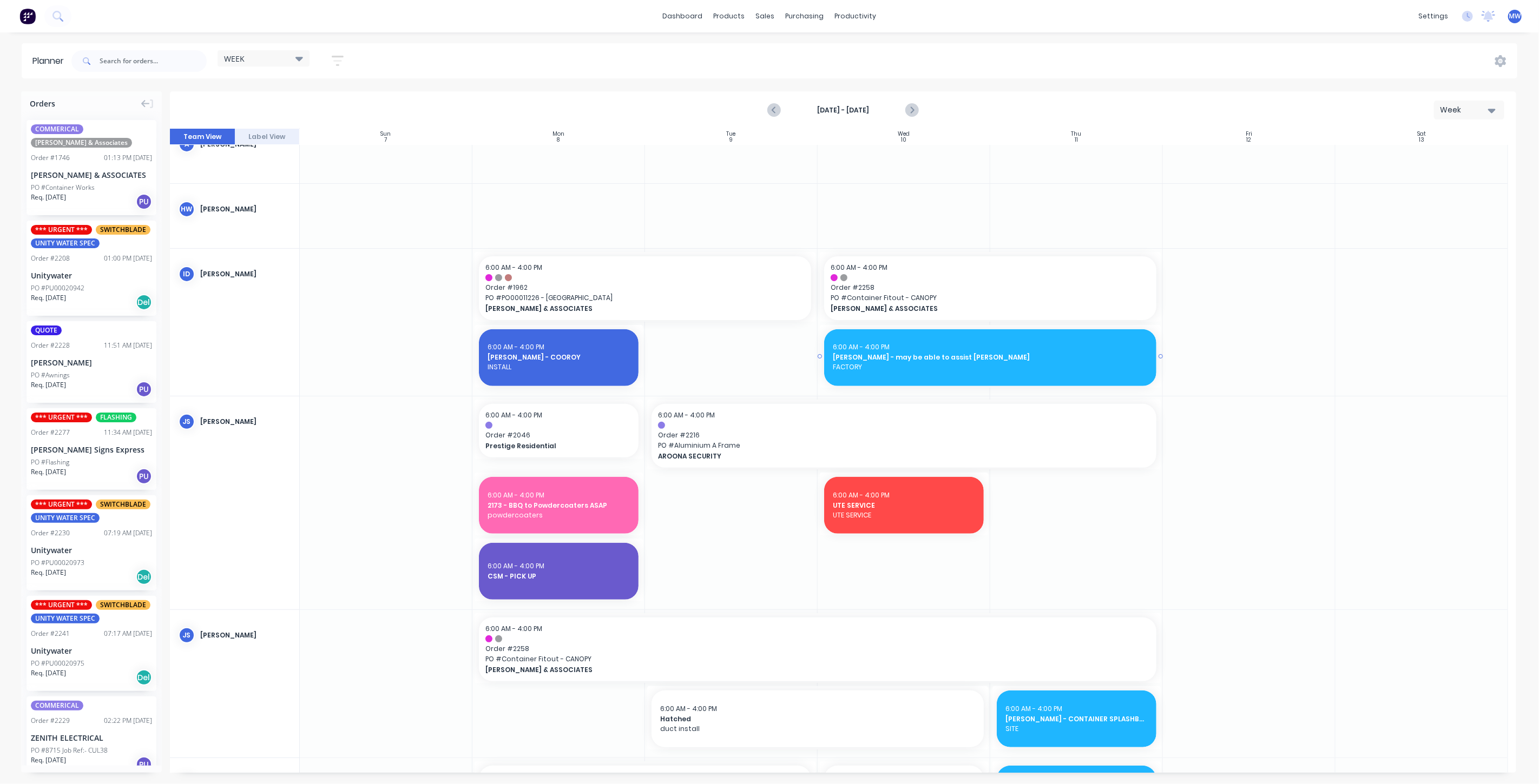
scroll to position [0, 0]
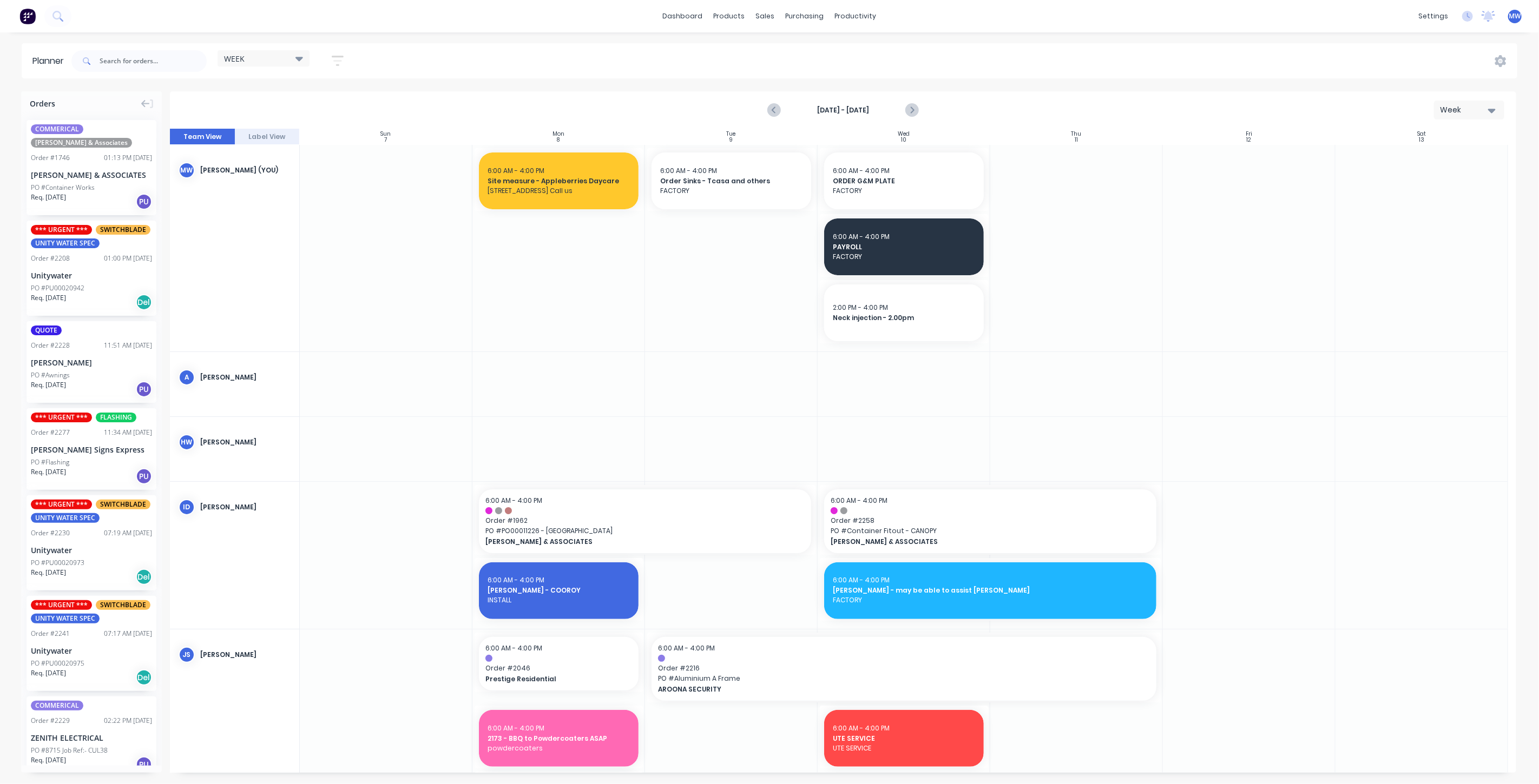
click at [550, 284] on div at bounding box center [559, 248] width 172 height 206
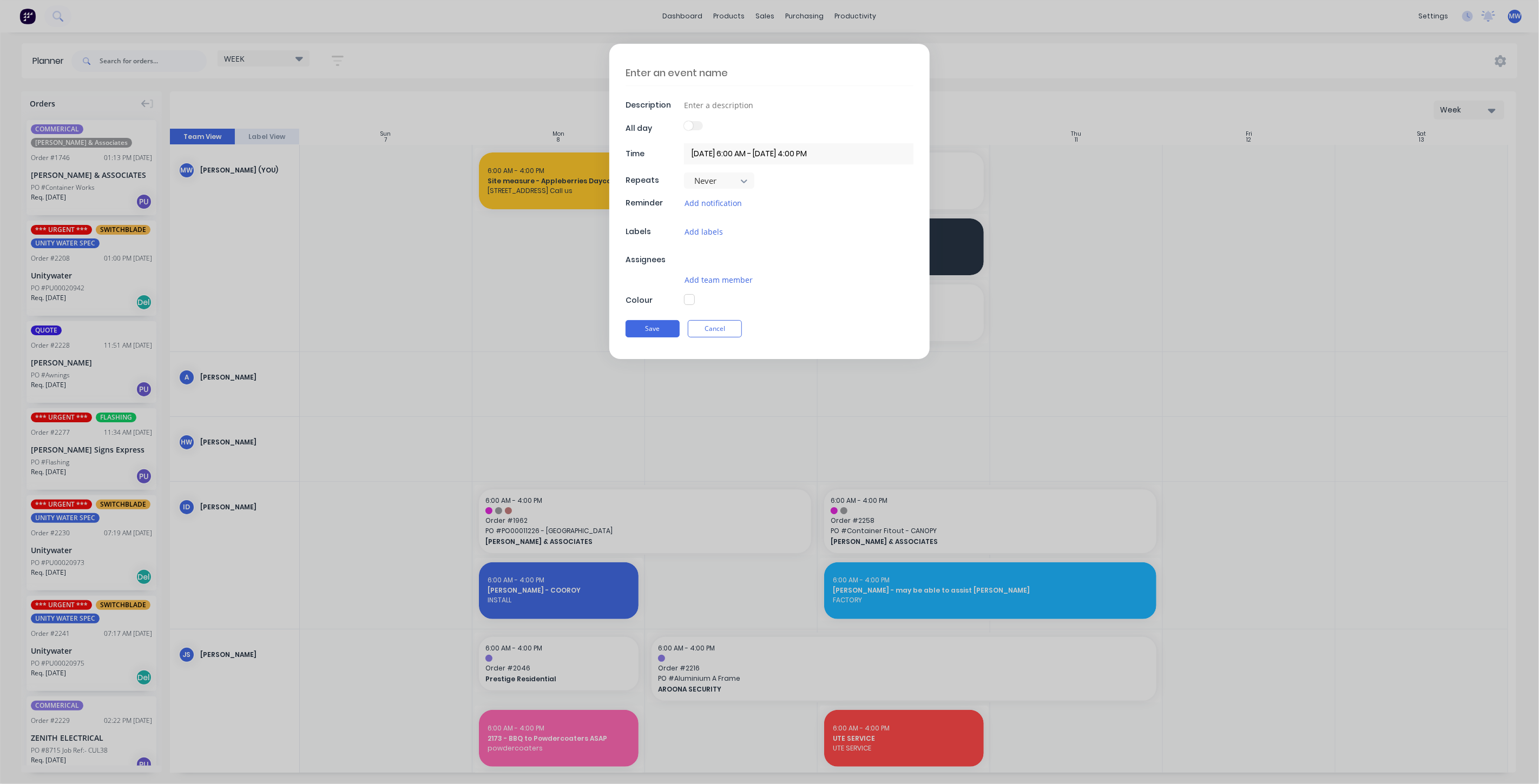
type textarea "x"
click at [686, 73] on textarea at bounding box center [770, 72] width 288 height 25
type textarea "A"
type textarea "x"
type textarea "AL"
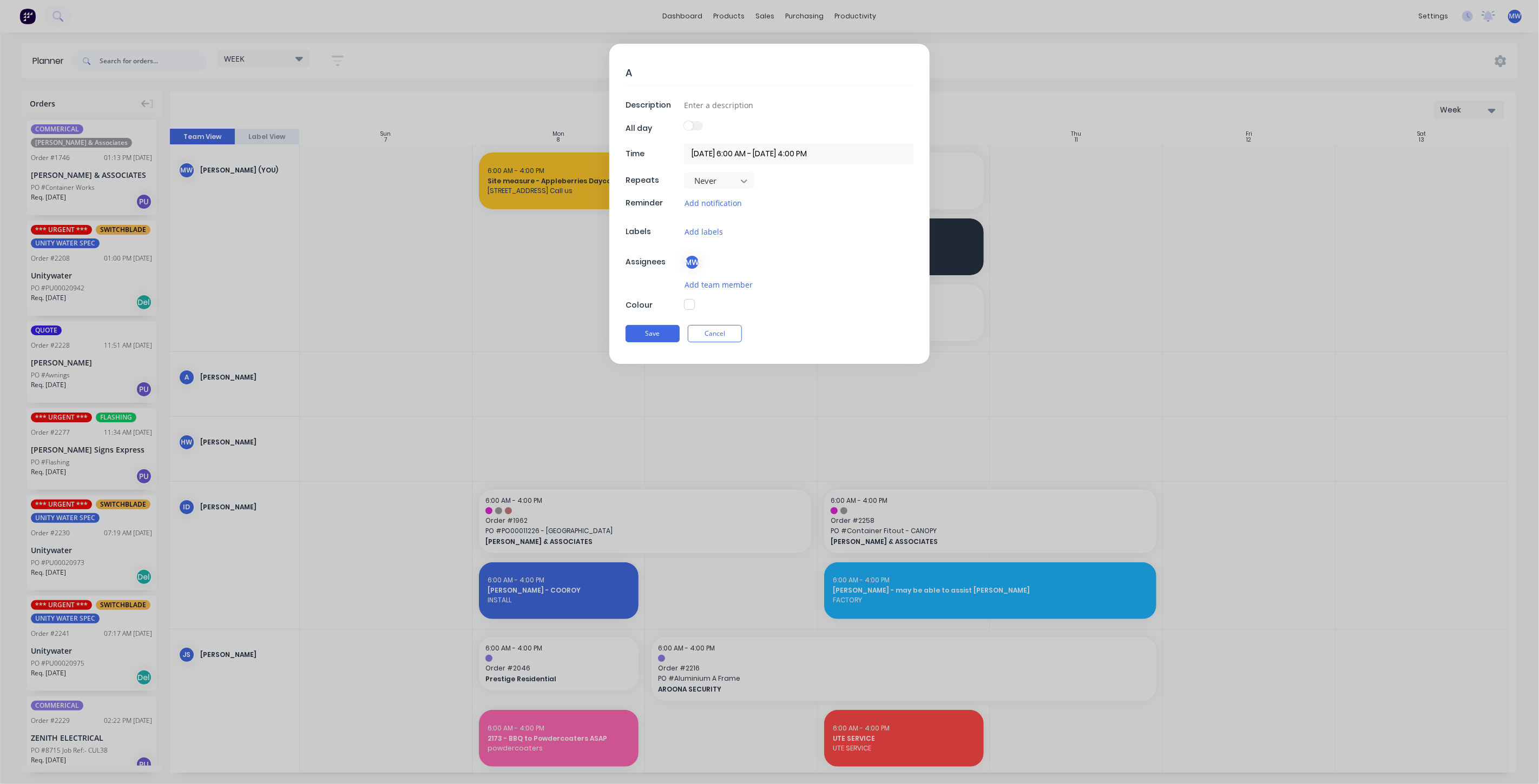
type textarea "x"
type textarea "ALE"
type textarea "x"
type textarea "ALEX"
type textarea "x"
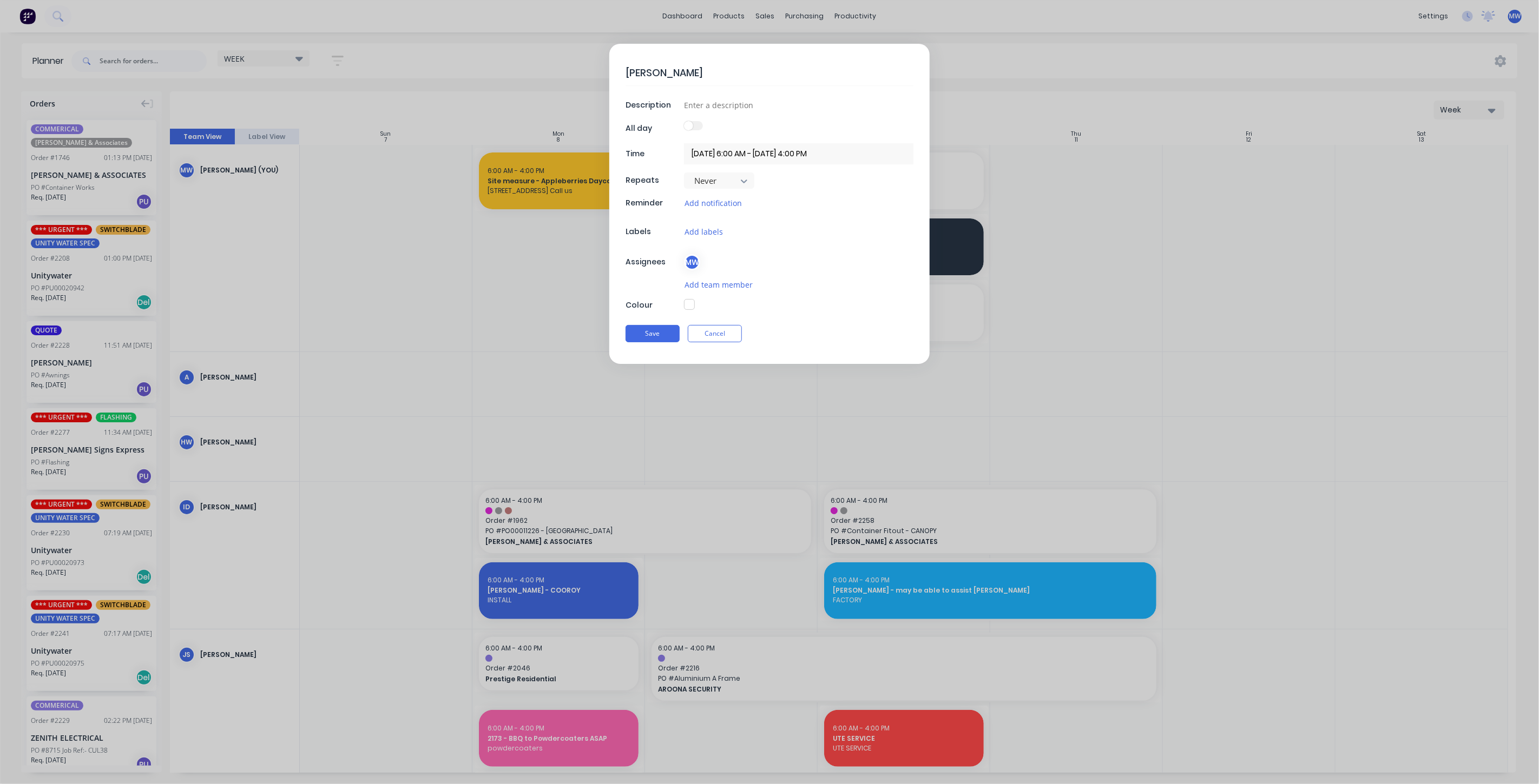
type textarea "ALEX"
type textarea "x"
type textarea "ALEX H"
type textarea "x"
type textarea "ALEX HE"
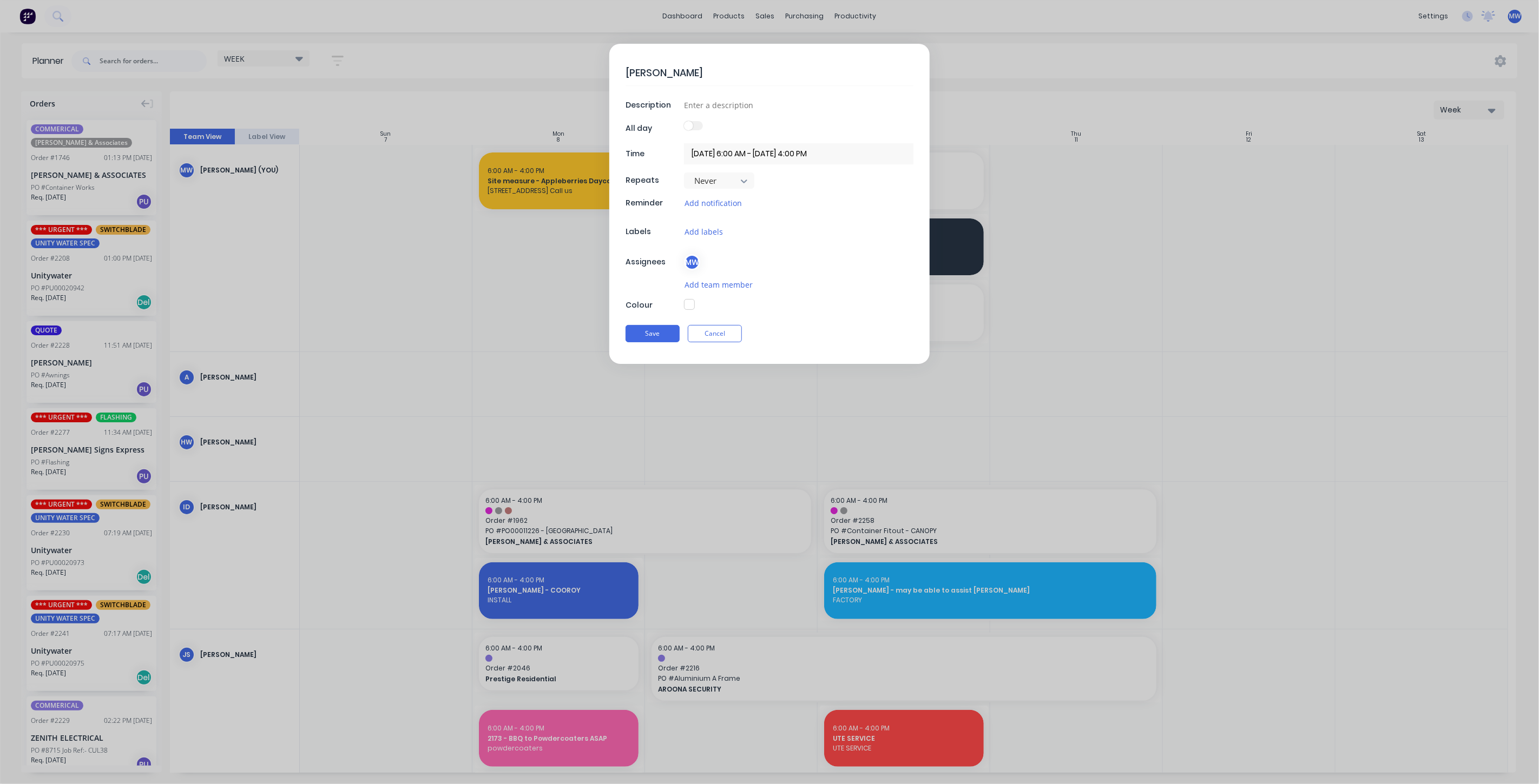
type textarea "x"
type textarea "ALEX HEA"
type textarea "x"
type textarea "ALEX HEAD"
type textarea "x"
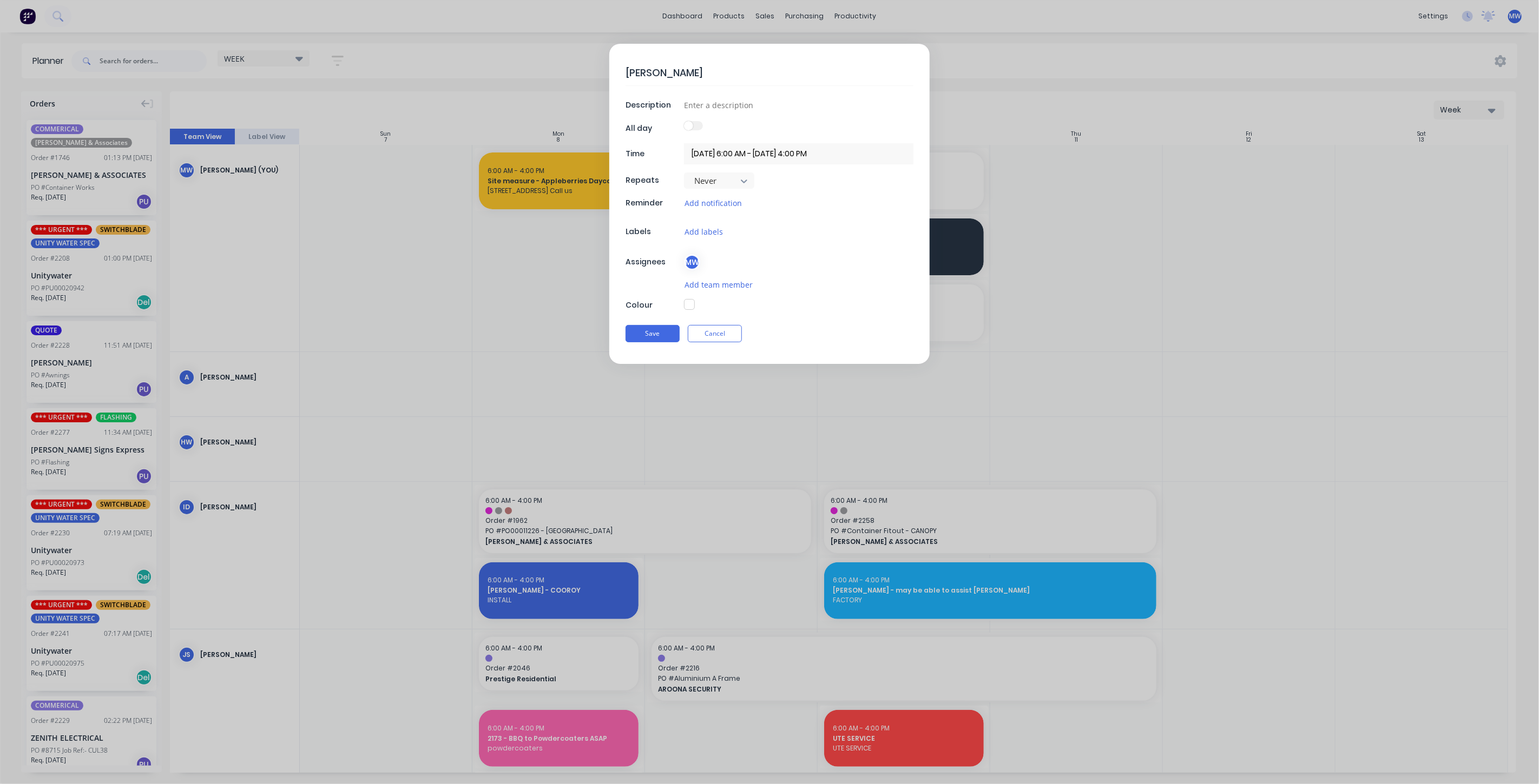
type textarea "ALEX HEAD"
type textarea "x"
type textarea "ALEX HEAD S"
type textarea "x"
type textarea "ALEX HEAD"
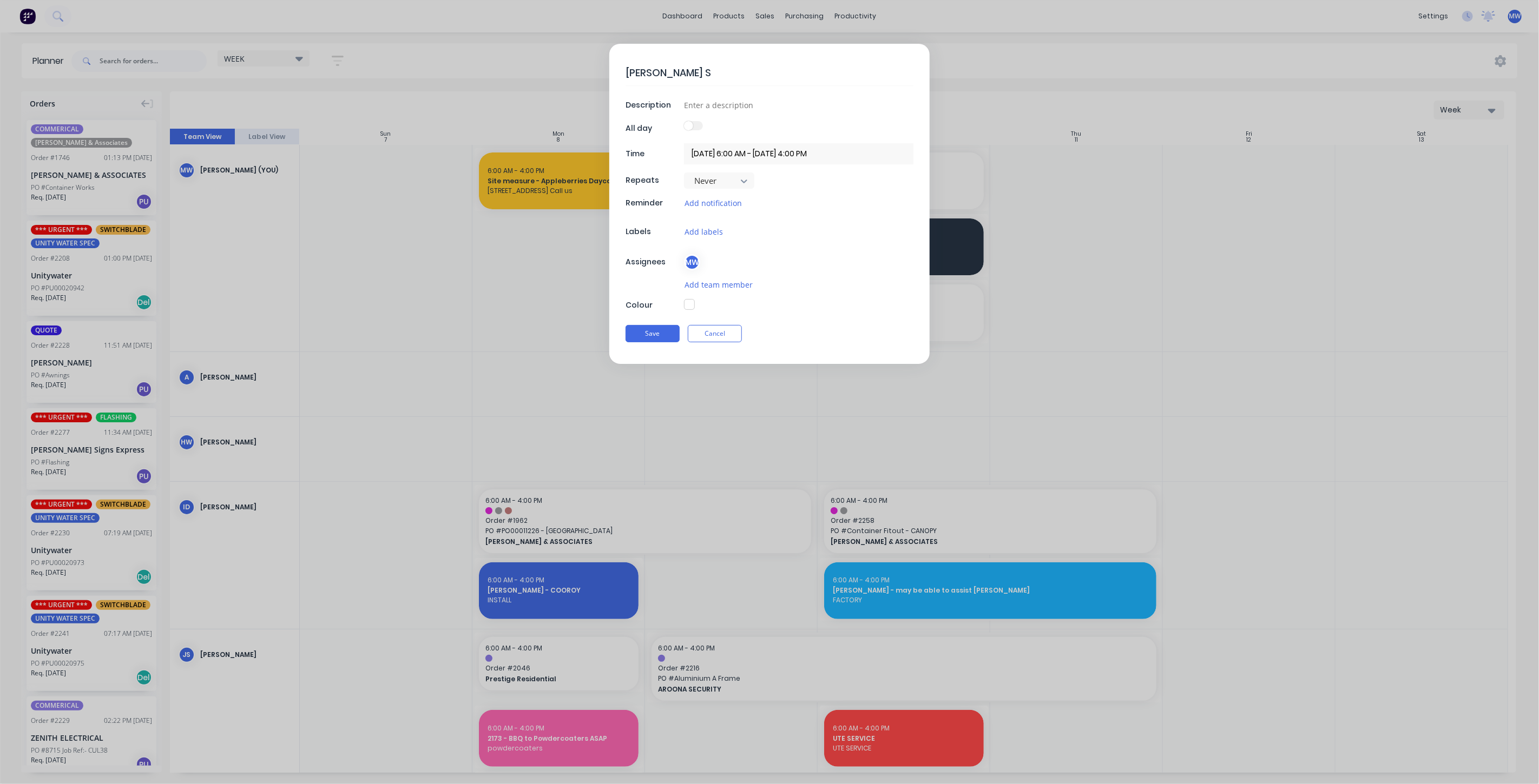
type textarea "x"
type textarea "ALEX HEAD"
type textarea "x"
type textarea "ALEX HEADS"
type textarea "x"
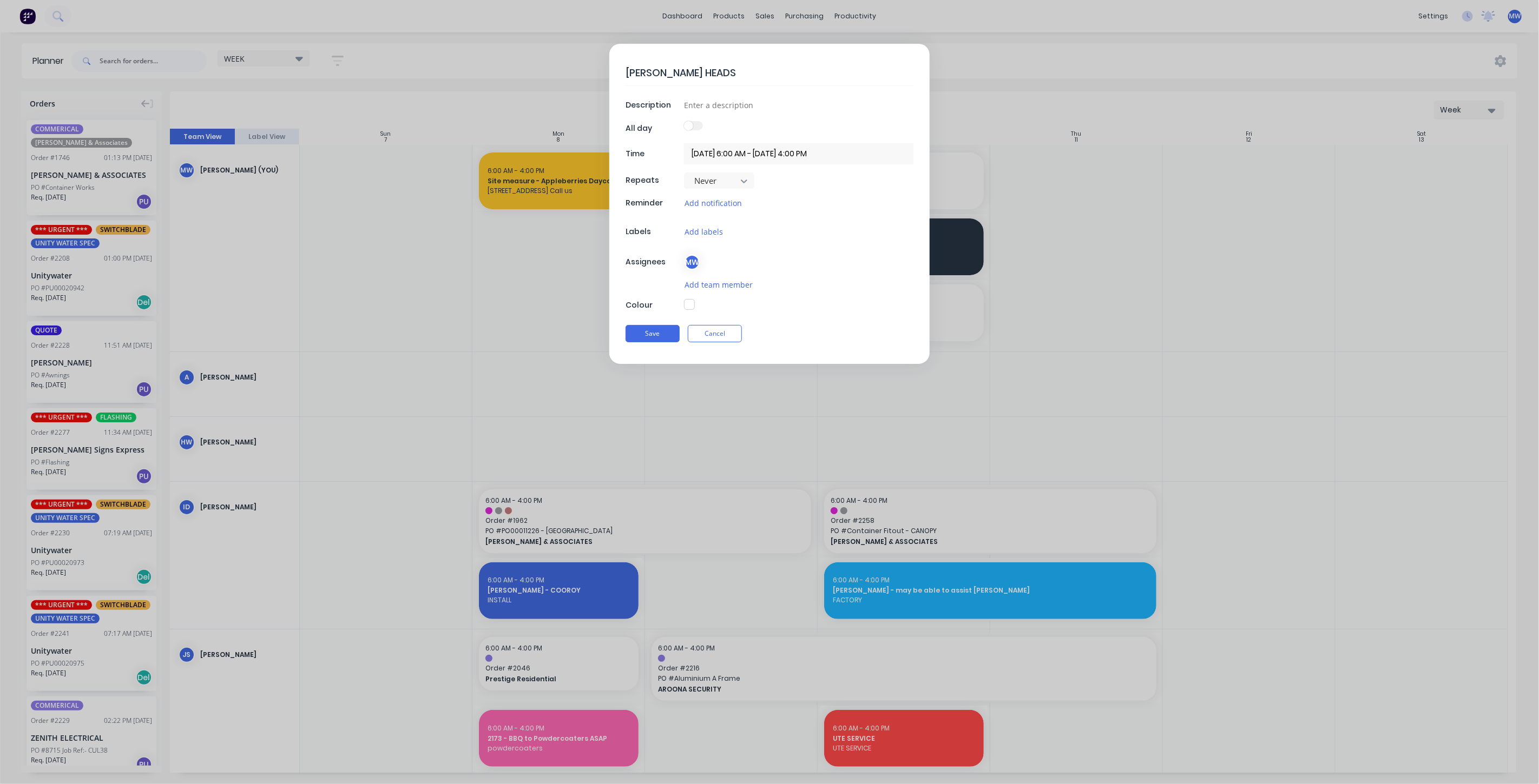
type textarea "ALEX HEADS"
type textarea "x"
type textarea "ALEX HEADS -"
type textarea "x"
type textarea "ALEX HEADS -"
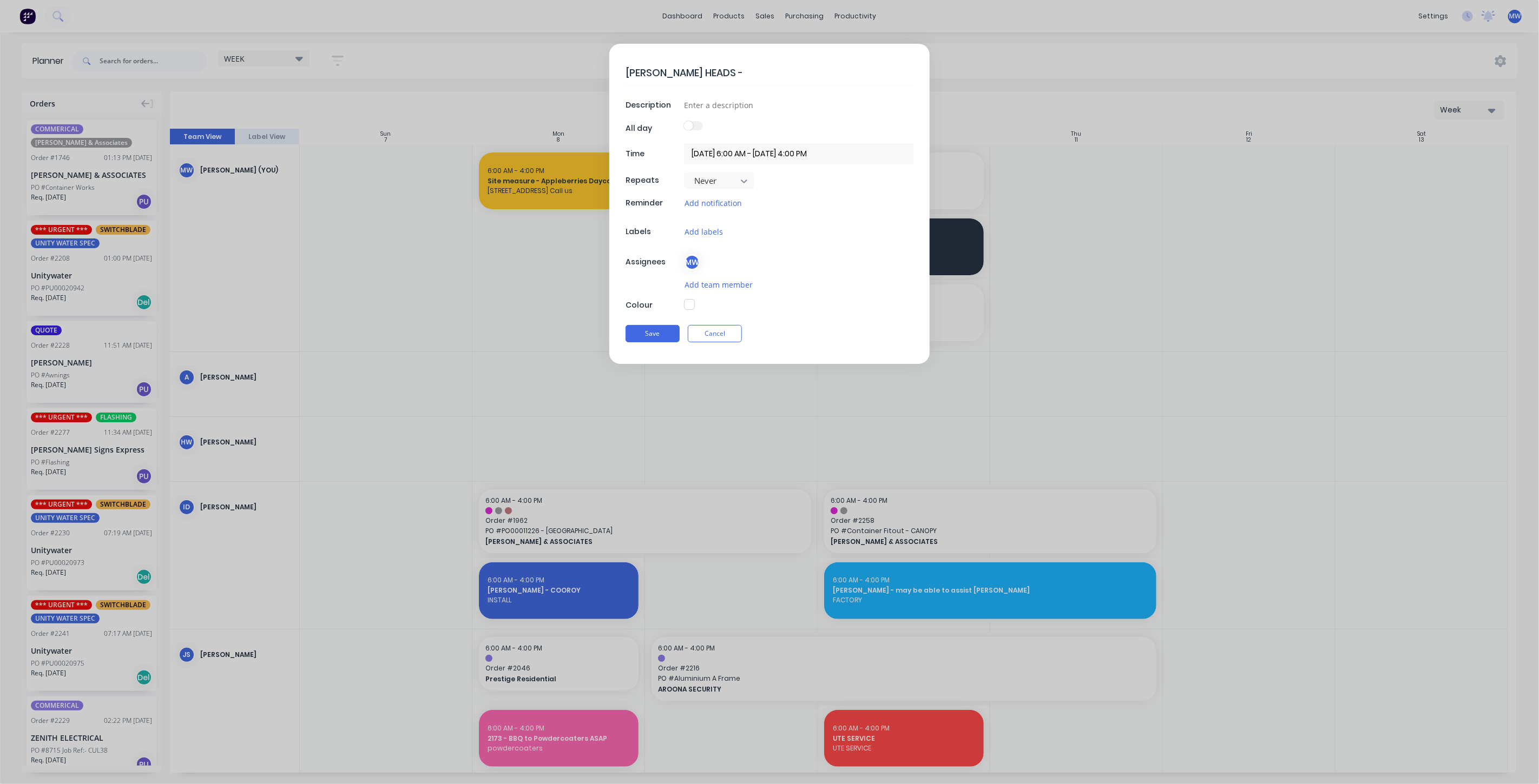
type textarea "x"
type textarea "ALEX HEADS - 9"
type textarea "x"
type textarea "ALEX HEADS - 9."
type textarea "x"
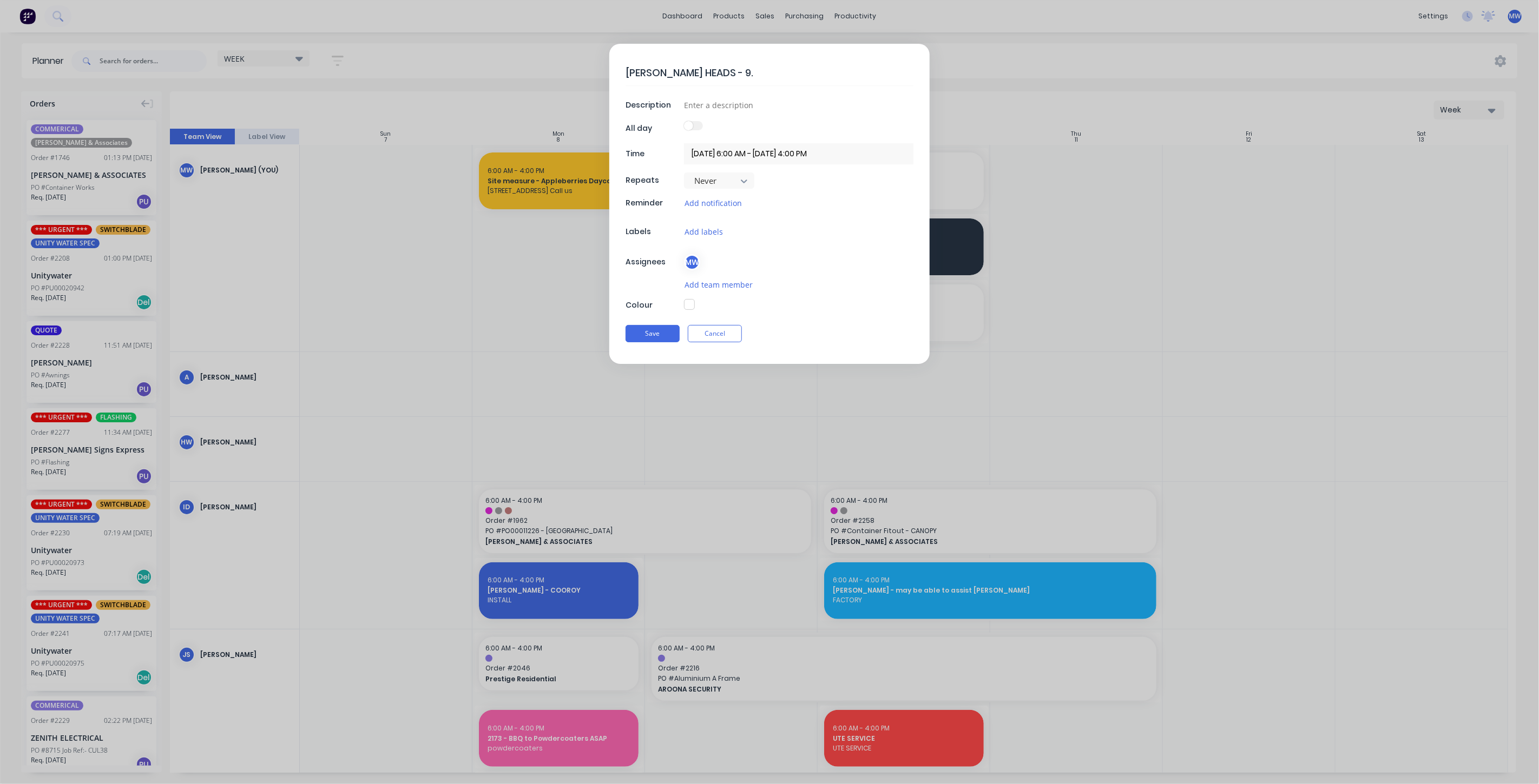
type textarea "ALEX HEADS - 9"
type textarea "x"
type textarea "ALEX HEADS -"
type textarea "x"
type textarea "ALEX HEADS - 8"
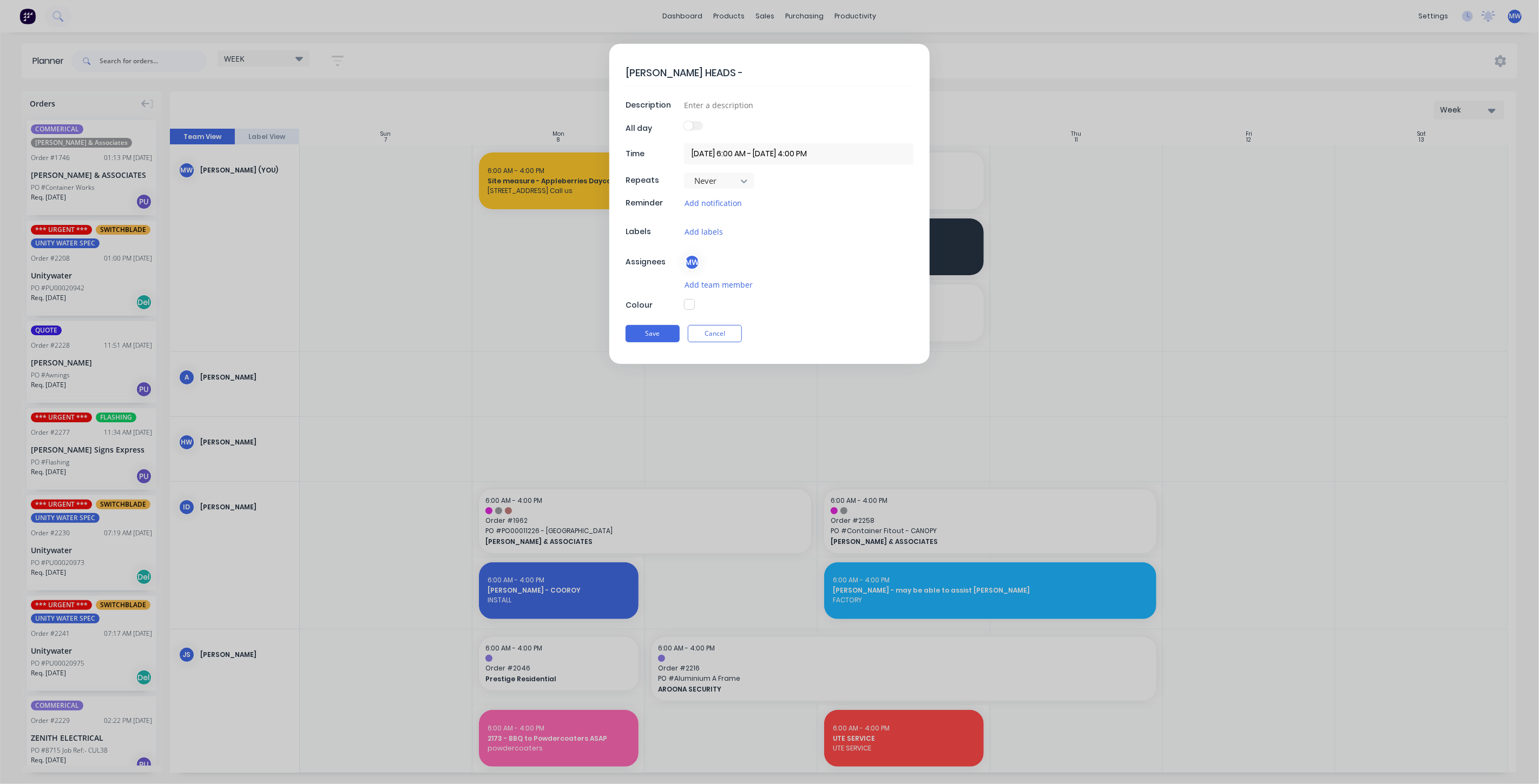
type textarea "x"
type textarea "ALEX HEADS - 8."
type textarea "x"
type textarea "ALEX HEADS - 8.3"
type textarea "x"
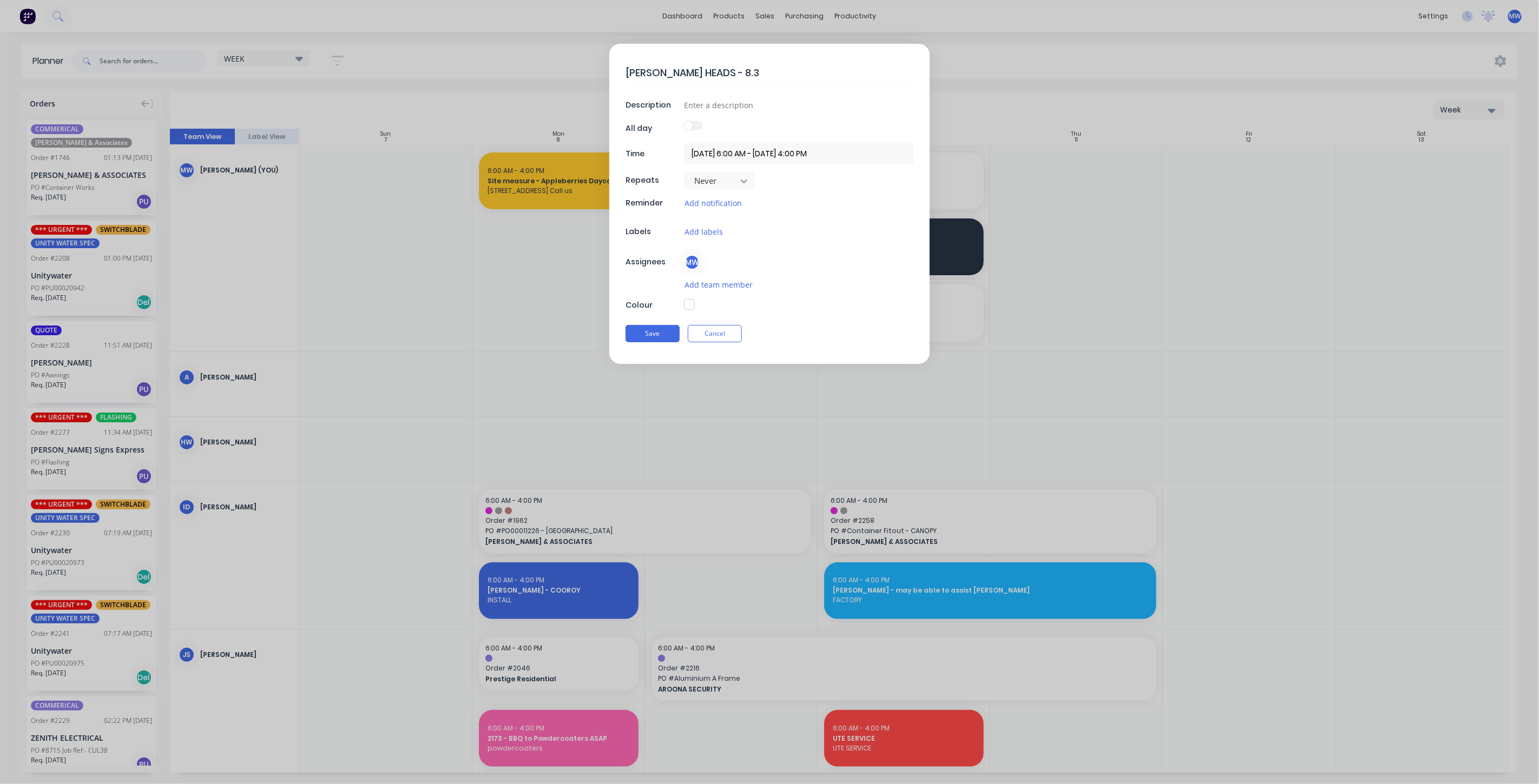
type textarea "ALEX HEADS - 8.30"
type textarea "x"
type textarea "ALEX HEADS - 8.30a"
type textarea "x"
type textarea "ALEX HEADS - 8.30am"
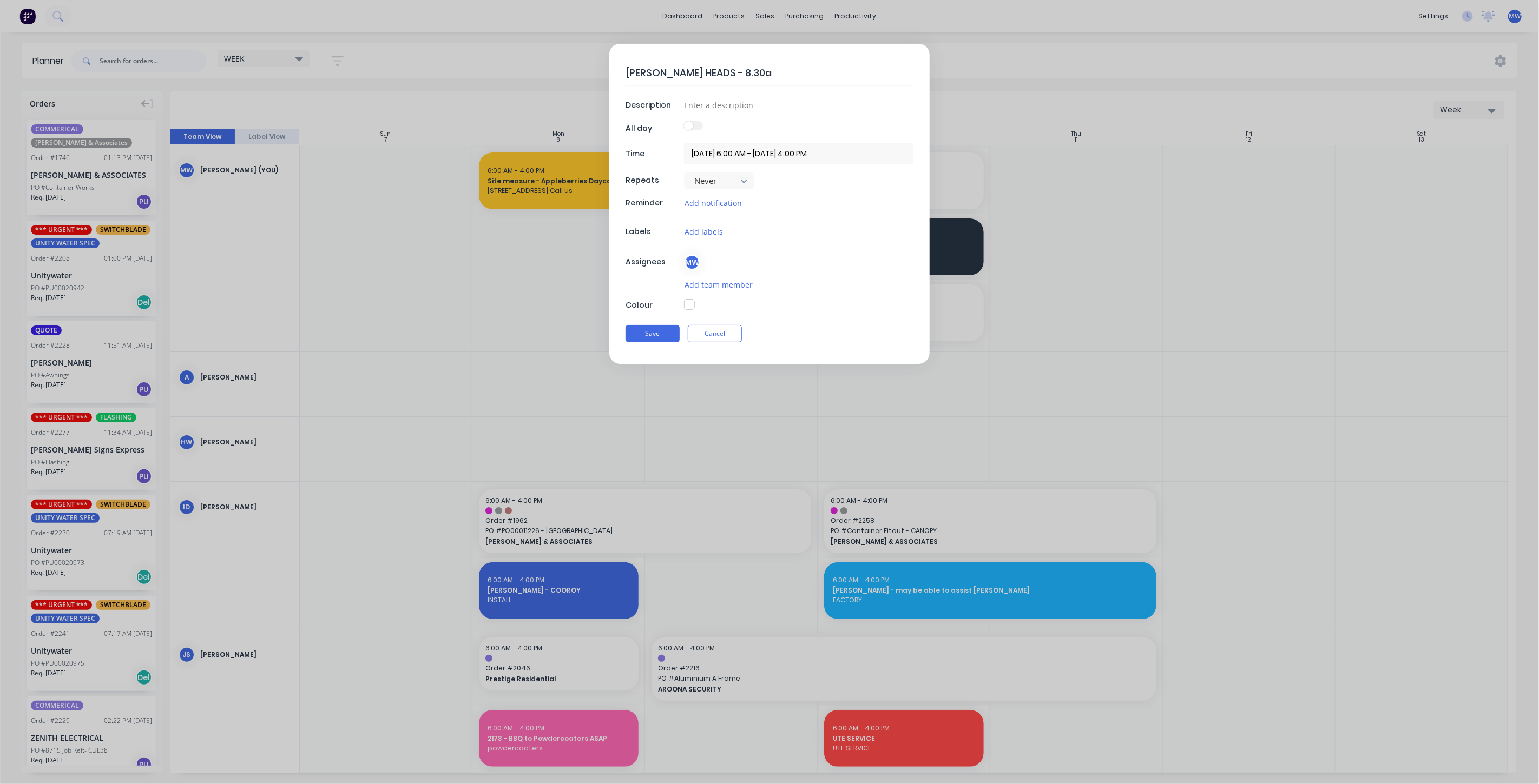
type textarea "x"
type textarea "ALEX HEADS - 8.30am"
type textarea "x"
type textarea "ALEX HEADS - 8.30am f"
type textarea "x"
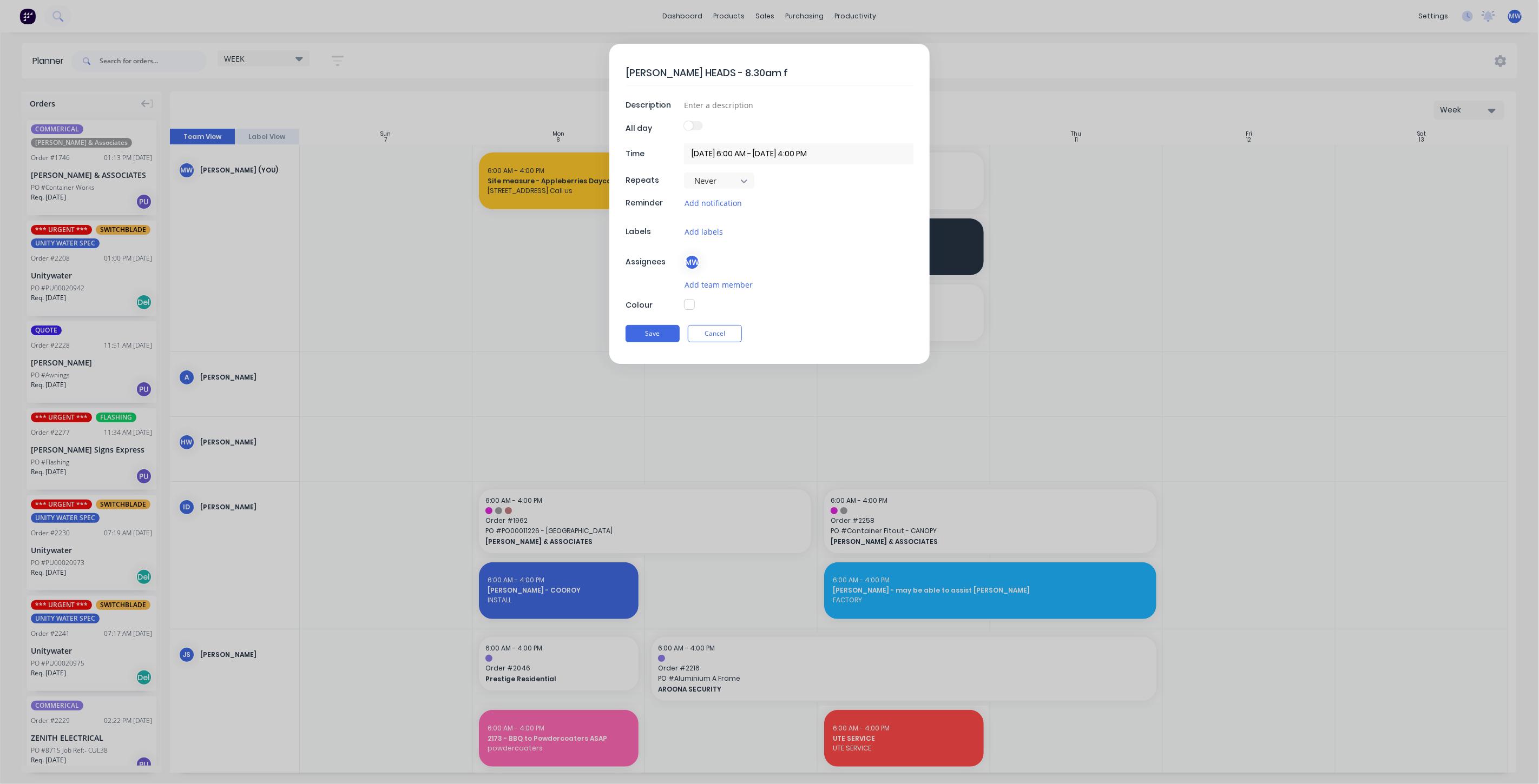
type textarea "ALEX HEADS - 8.30am fi"
type textarea "x"
type textarea "ALEX HEADS - 8.30am fin"
type textarea "x"
type textarea "ALEX HEADS - 8.30am fini"
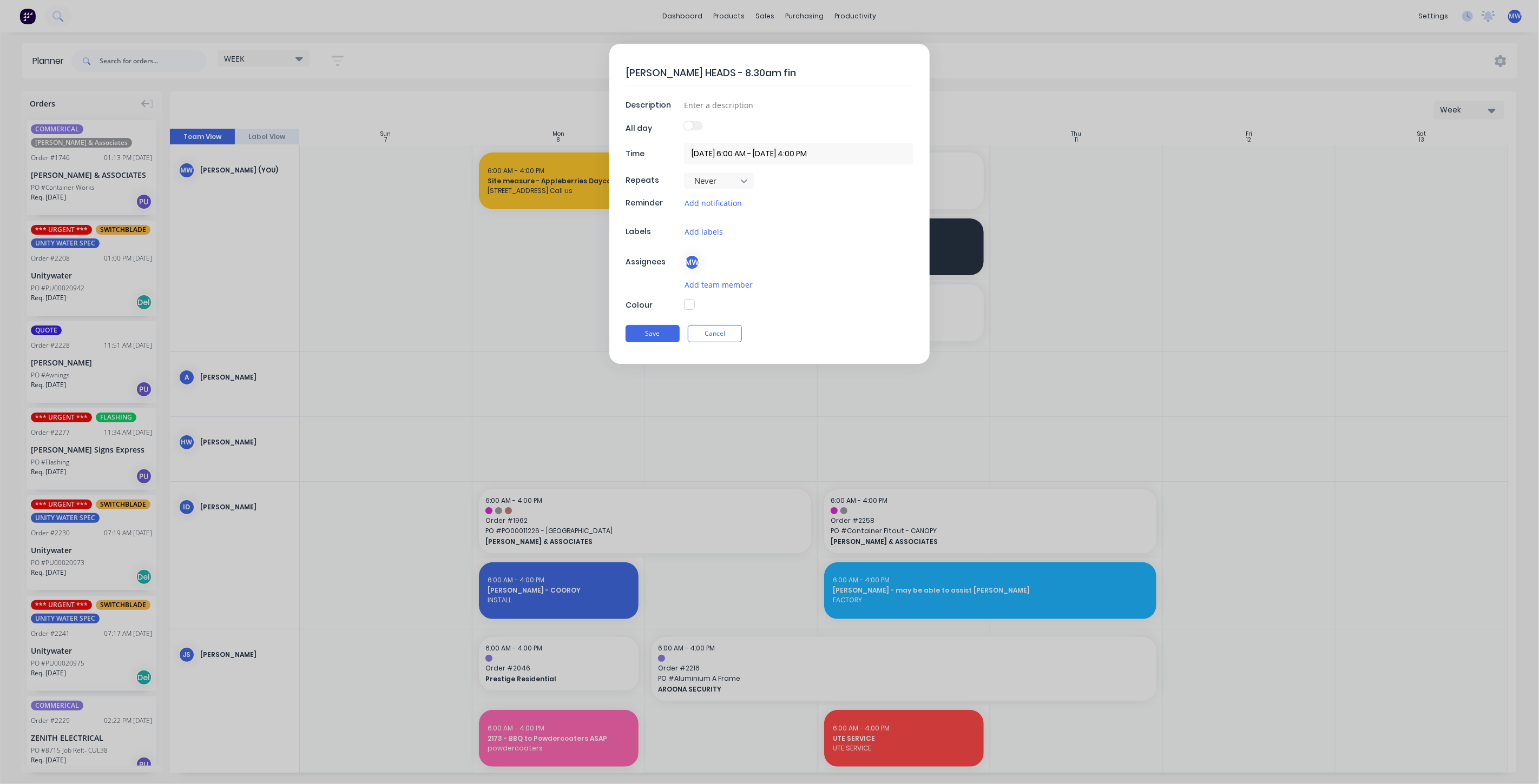
type textarea "x"
type textarea "ALEX HEADS - 8.30am fin"
type textarea "x"
type textarea "ALEX HEADS - 8.30am fina"
type textarea "x"
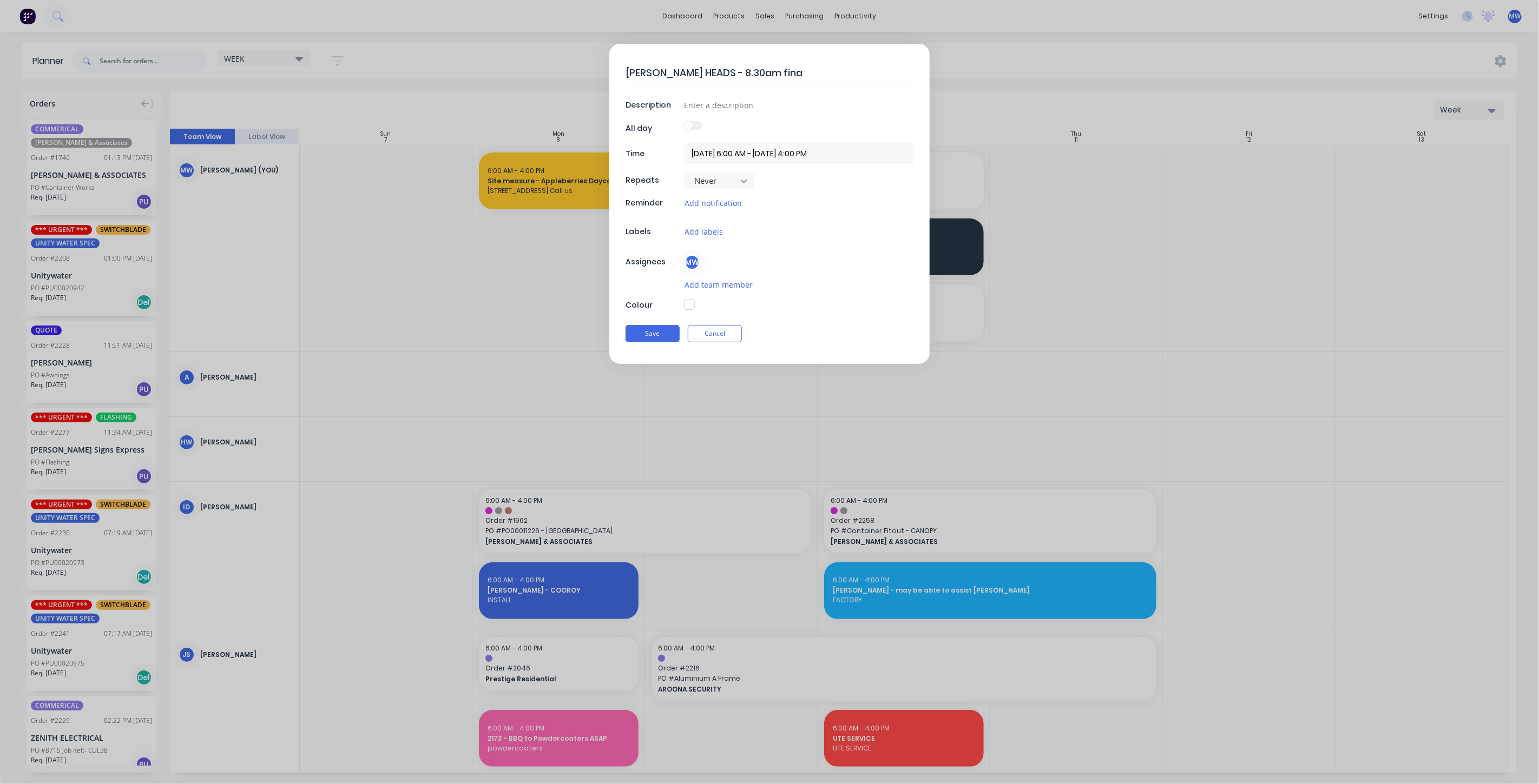
type textarea "ALEX HEADS - 8.30am final"
type textarea "x"
type textarea "ALEX HEADS - 8.30am finali"
type textarea "x"
type textarea "ALEX HEADS - 8.30am finalis"
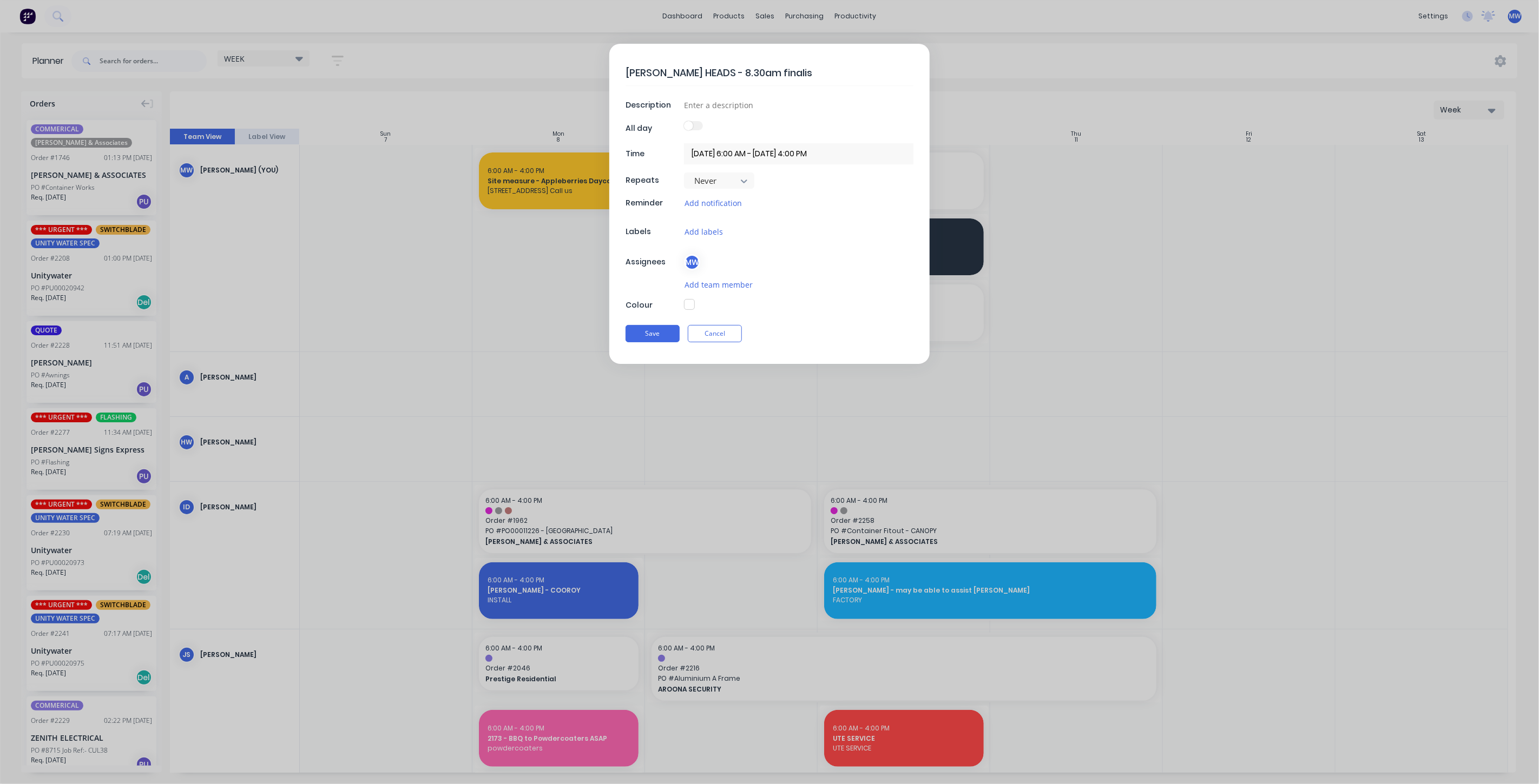
type textarea "x"
type textarea "ALEX HEADS - 8.30am finalise"
type textarea "x"
type textarea "ALEX HEADS - 8.30am finalise"
type textarea "x"
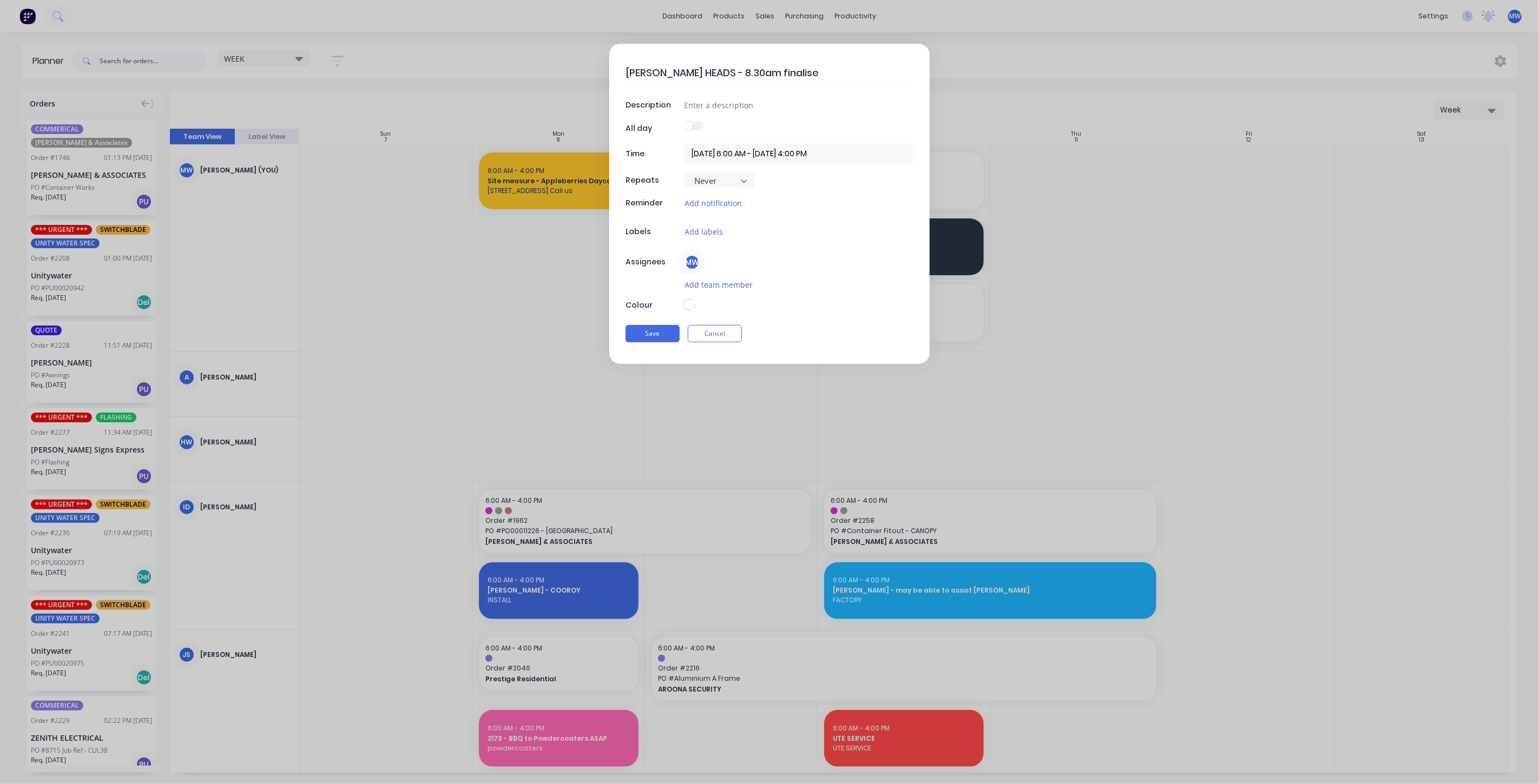
type textarea "ALEX HEADS - 8.30am finalise w"
type textarea "x"
type textarea "ALEX HEADS - 8.30am finalise wo"
type textarea "x"
type textarea "ALEX HEADS - 8.30am finalise wok"
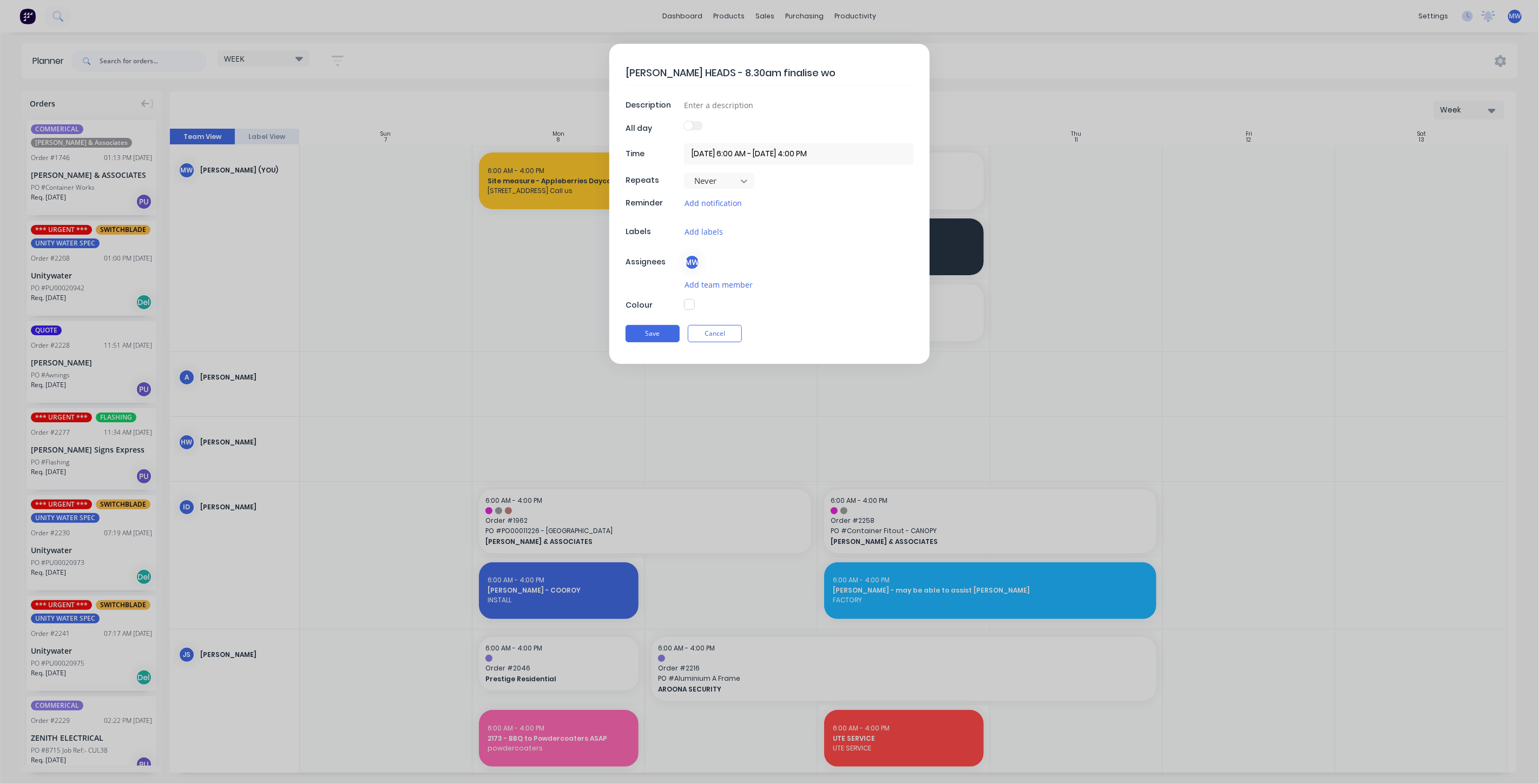
type textarea "x"
type textarea "ALEX HEADS - 8.30am finalise wo"
type textarea "x"
type textarea "ALEX HEADS - 8.30am finalise wor"
type textarea "x"
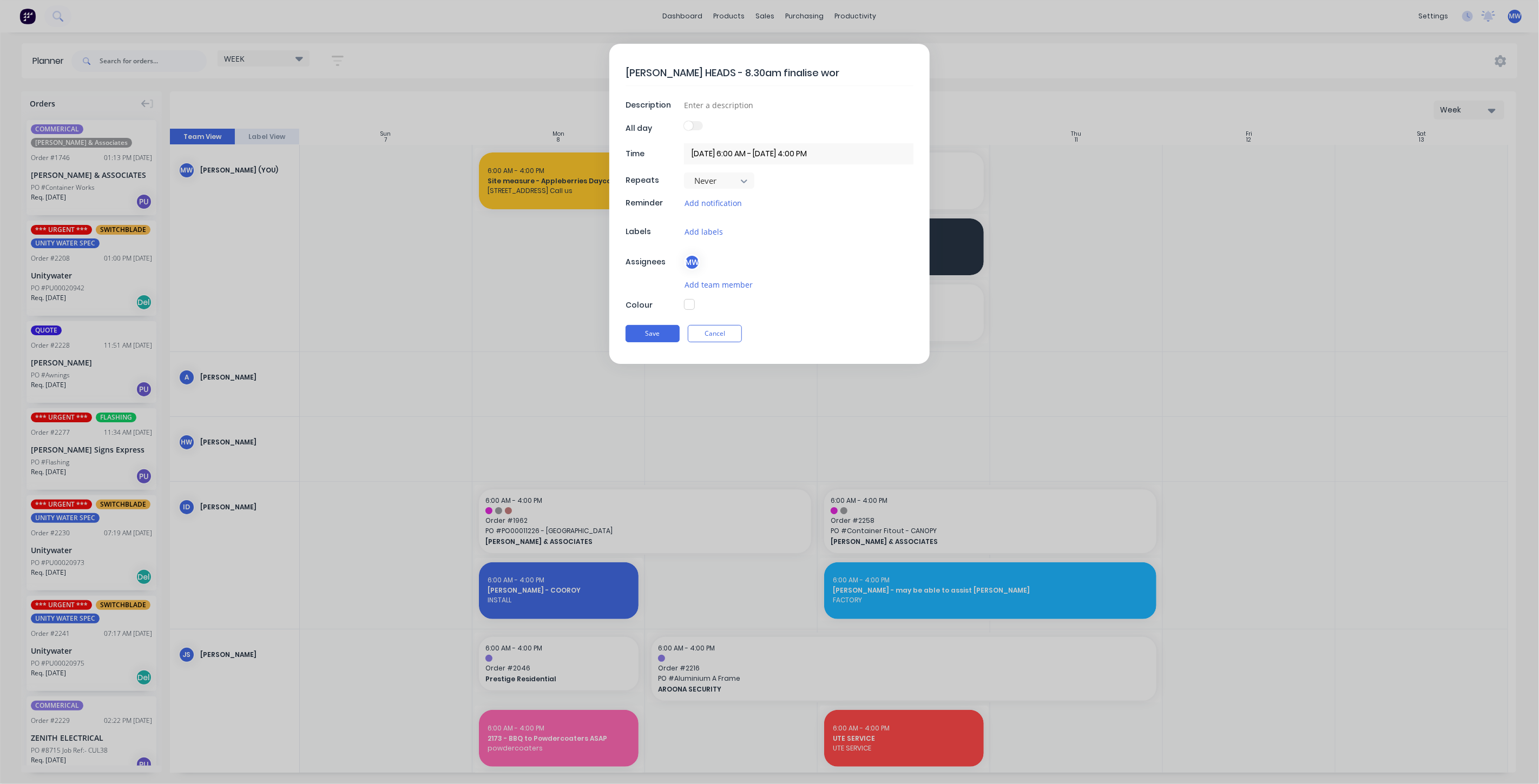
type textarea "ALEX HEADS - 8.30am finalise work"
type textarea "x"
type textarea "ALEX HEADS - 8.30am finalise work"
type textarea "x"
type textarea "ALEX HEADS - 8.30am finalise work t"
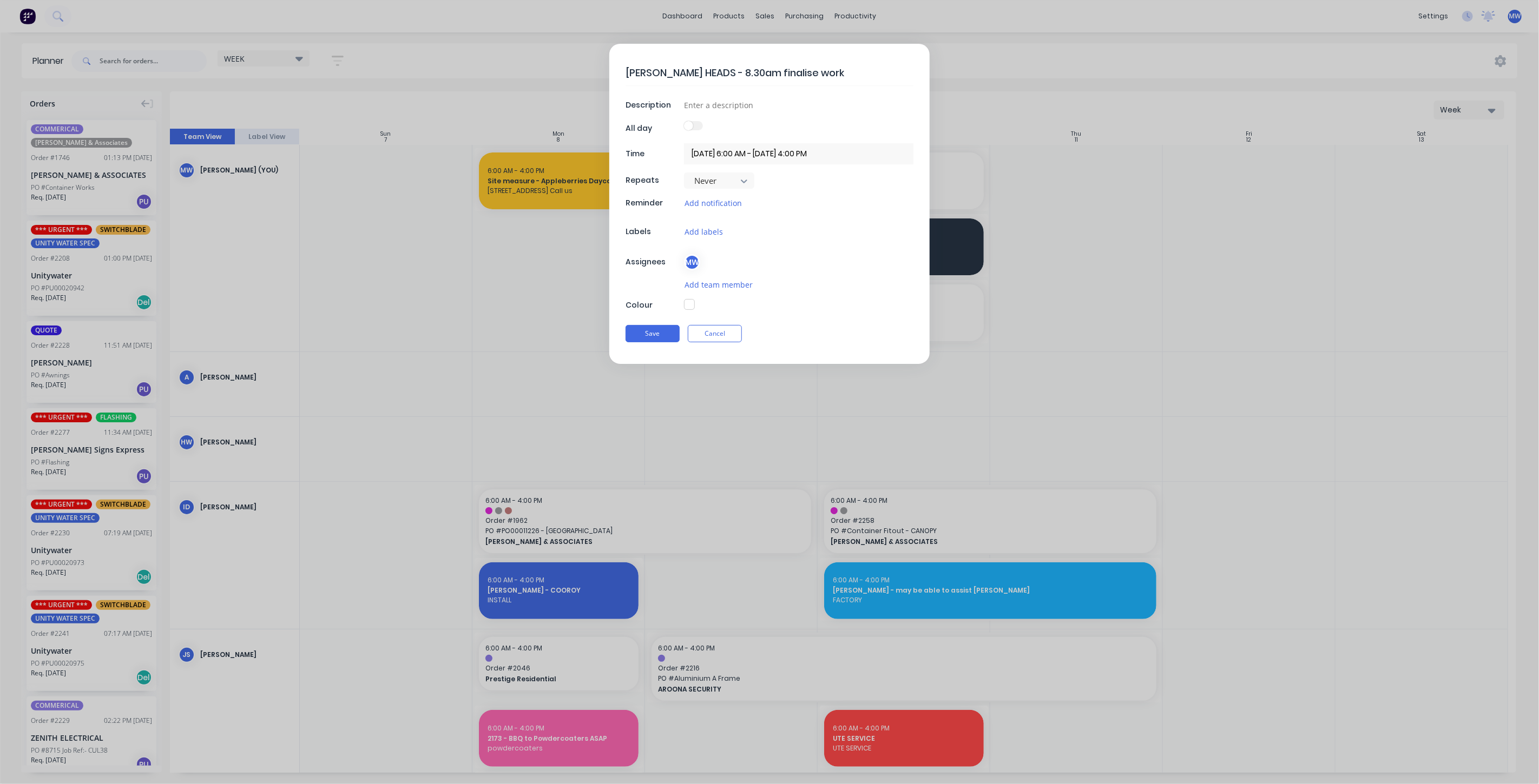
type textarea "x"
type textarea "ALEX HEADS - 8.30am finalise work to"
type textarea "x"
type textarea "ALEX HEADS - 8.30am finalise work to"
type textarea "x"
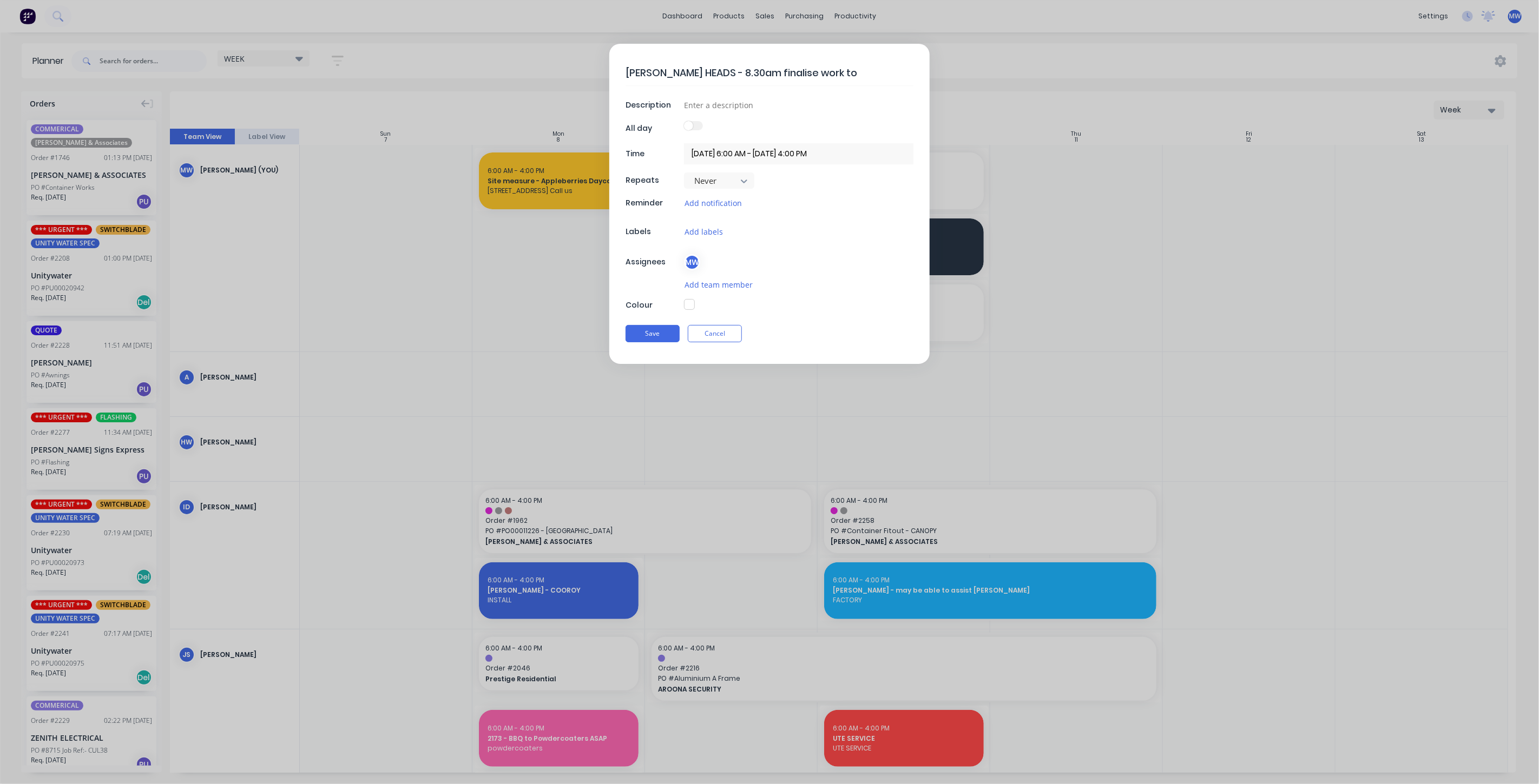
type textarea "ALEX HEADS - 8.30am finalise work to b"
type textarea "x"
type textarea "ALEX HEADS - 8.30am finalise work to be"
type textarea "x"
type textarea "ALEX HEADS - 8.30am finalise work to be"
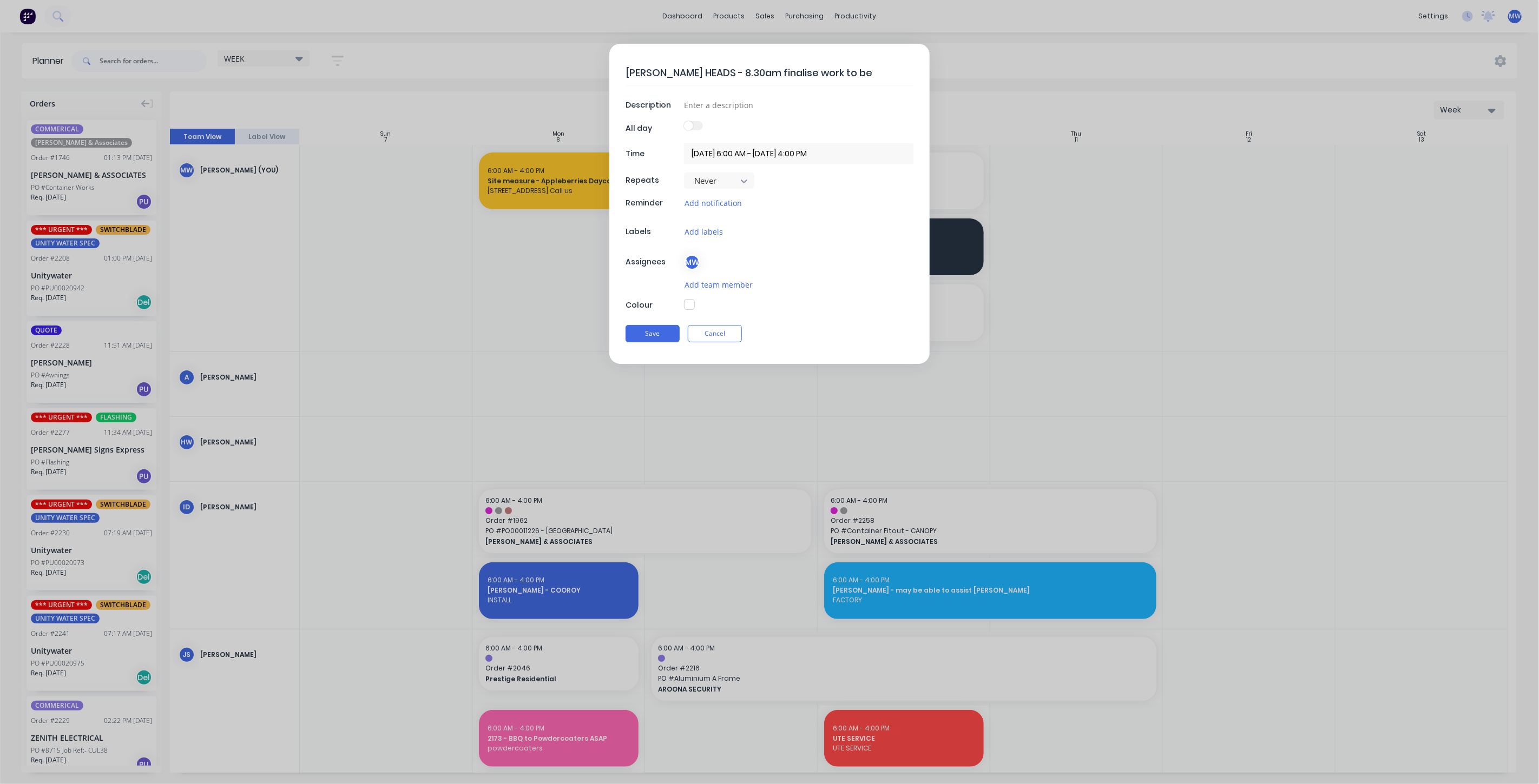
type textarea "x"
type textarea "ALEX HEADS - 8.30am finalise work to be d"
type textarea "x"
type textarea "ALEX HEADS - 8.30am finalise work to be do"
type textarea "x"
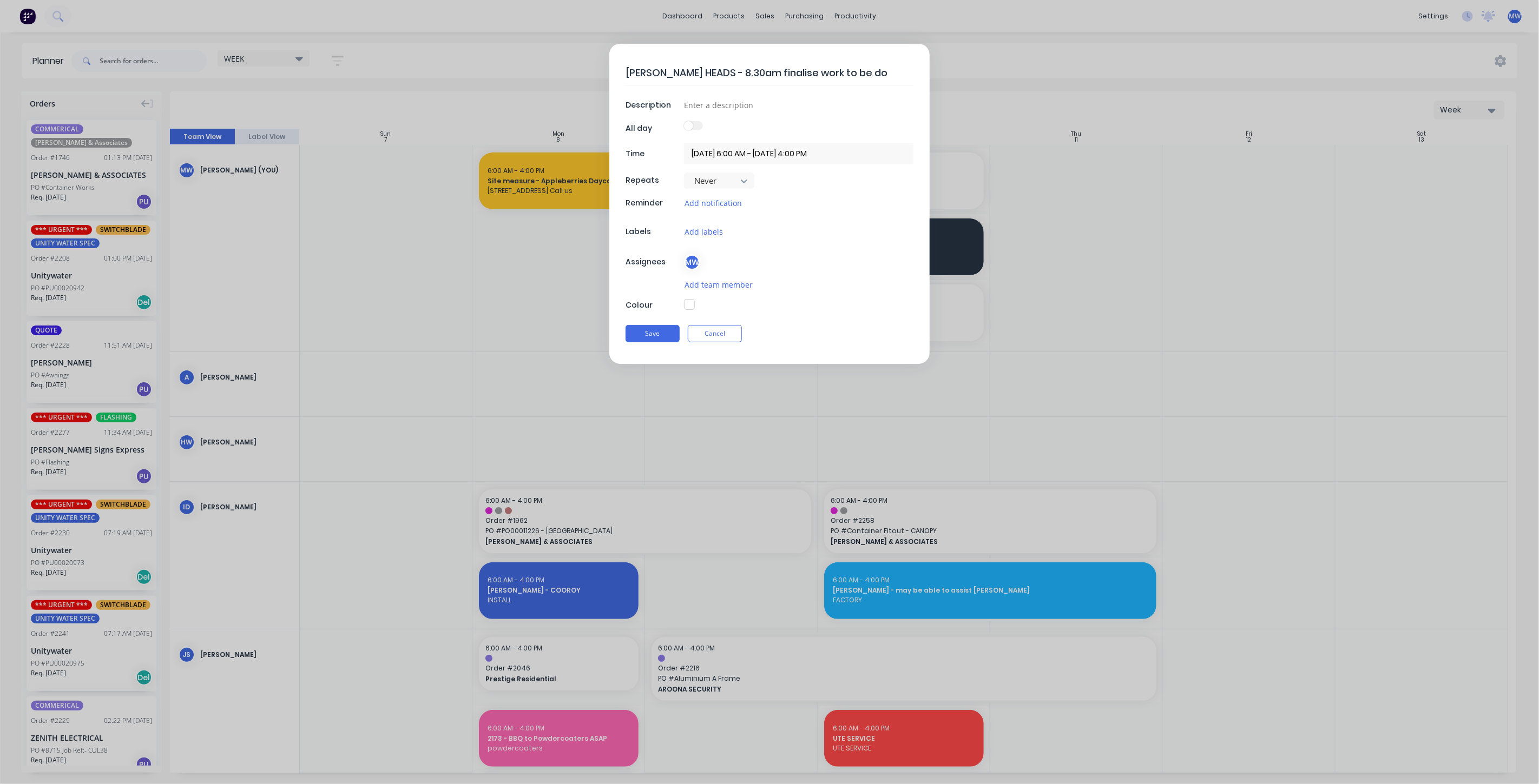
type textarea "ALEX HEADS - 8.30am finalise work to be don"
type textarea "x"
type textarea "ALEX HEADS - 8.30am finalise work to be done"
type textarea "x"
type textarea "ALEX HEADS - 8.30am finalise work to be done."
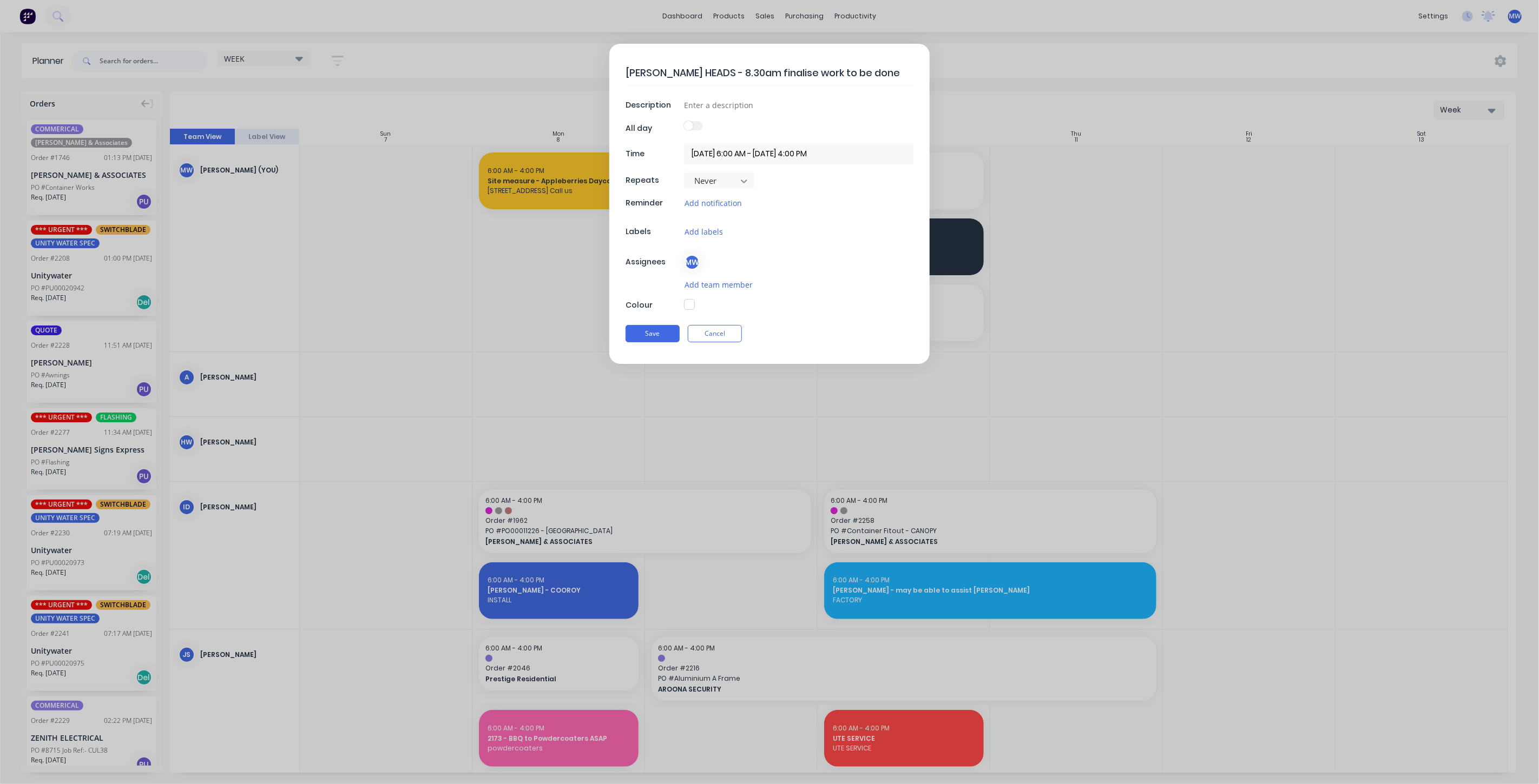
type textarea "x"
type textarea "ALEX HEADS - 8.30am finalize work to be done."
type textarea "x"
type textarea "ALEX HEADS - 8.30am finalize work to be done."
type textarea "x"
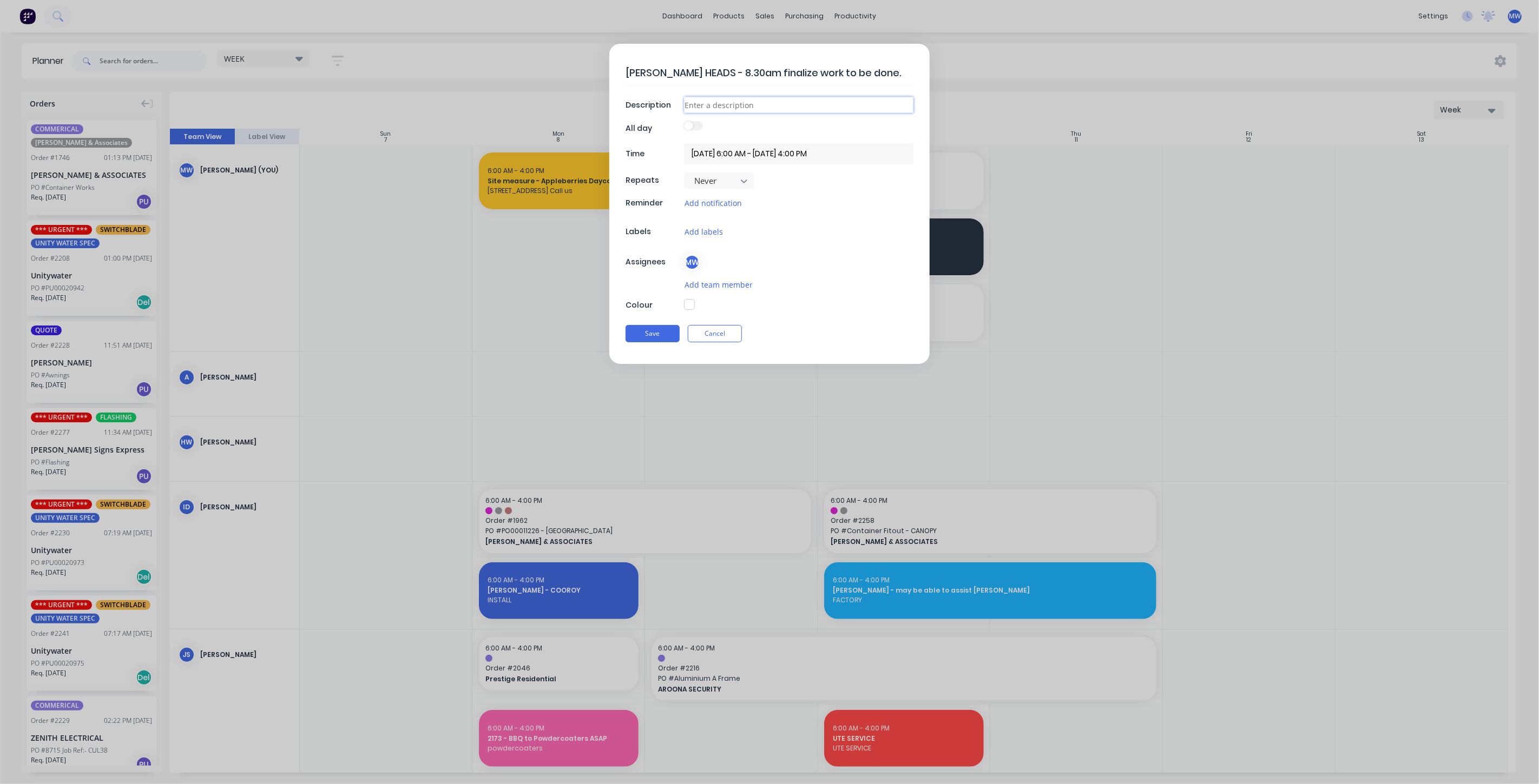
click at [741, 104] on input at bounding box center [798, 104] width 229 height 16
type input "SITE"
drag, startPoint x: 791, startPoint y: 311, endPoint x: 706, endPoint y: 320, distance: 85.5
click at [790, 311] on div "ALEX HEADS - 8.30am finalize work to be done. Description SITE All day Time 08/…" at bounding box center [770, 204] width 321 height 320
click at [661, 332] on button "Save" at bounding box center [653, 334] width 54 height 18
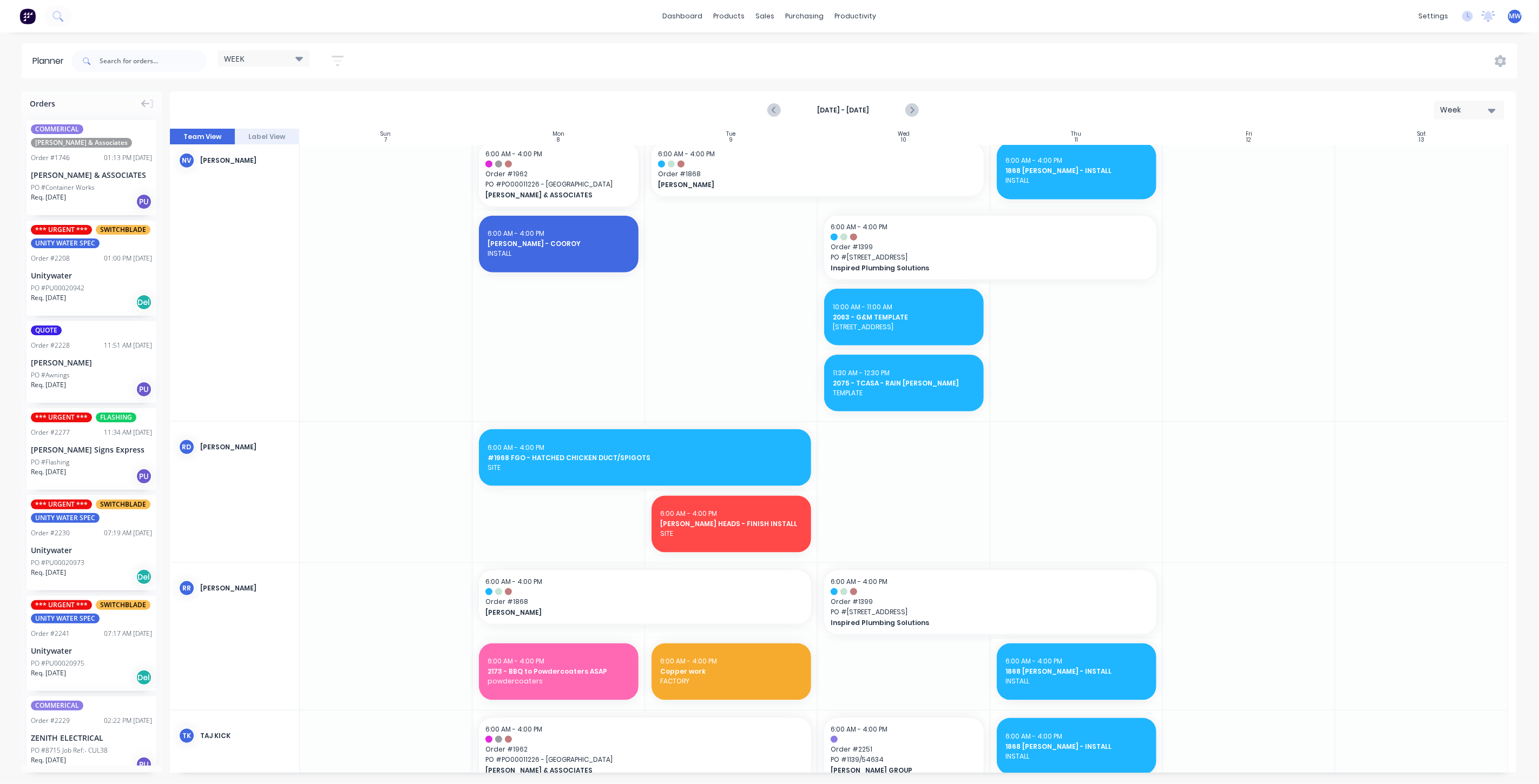
scroll to position [1021, 0]
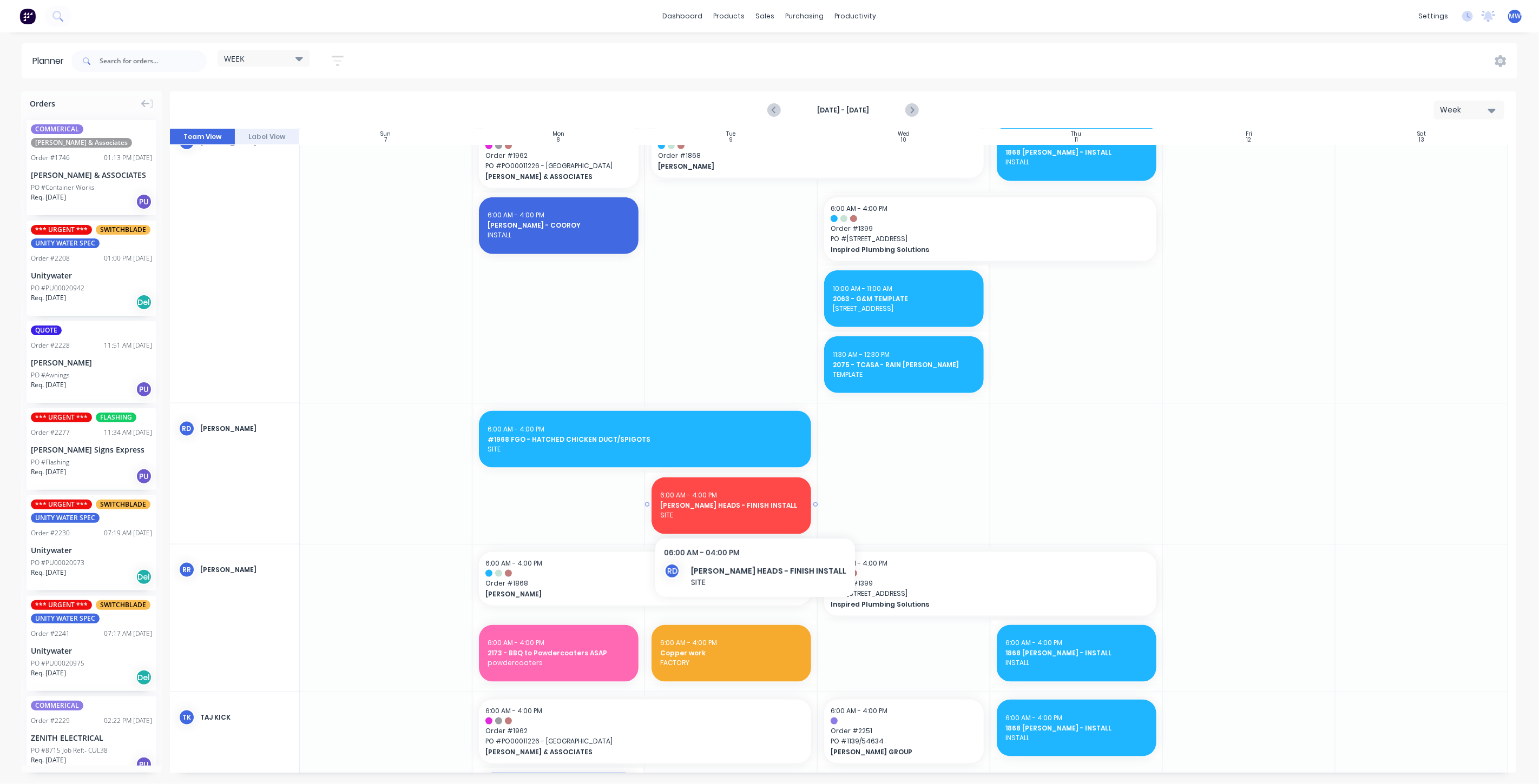
click at [785, 506] on span "ALEX HEADS - FINISH INSTALL" at bounding box center [731, 505] width 142 height 10
type textarea "x"
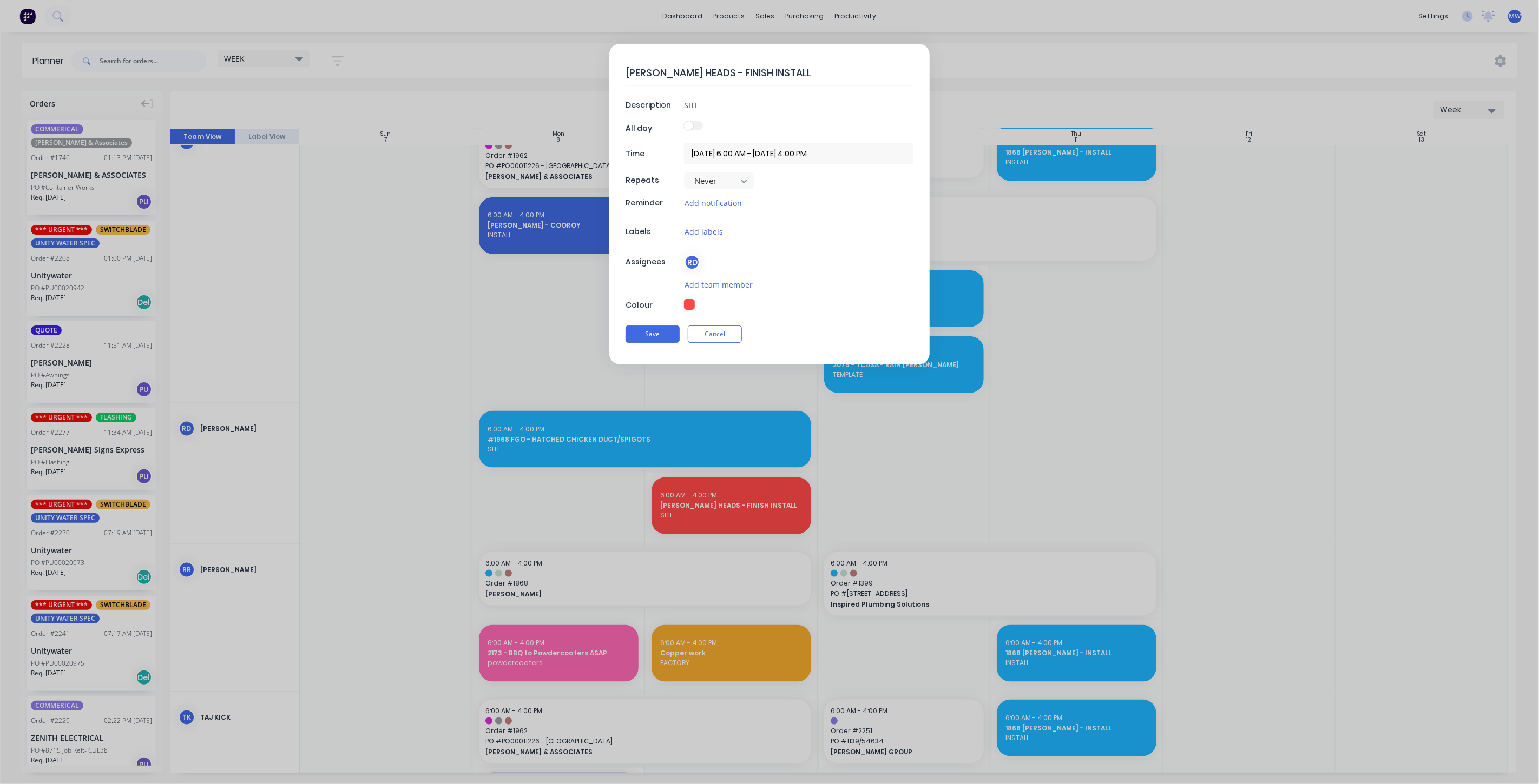
click at [725, 154] on input "09/09/2025 6:00 AM - 09/09/2025 4:00 PM" at bounding box center [798, 154] width 229 height 21
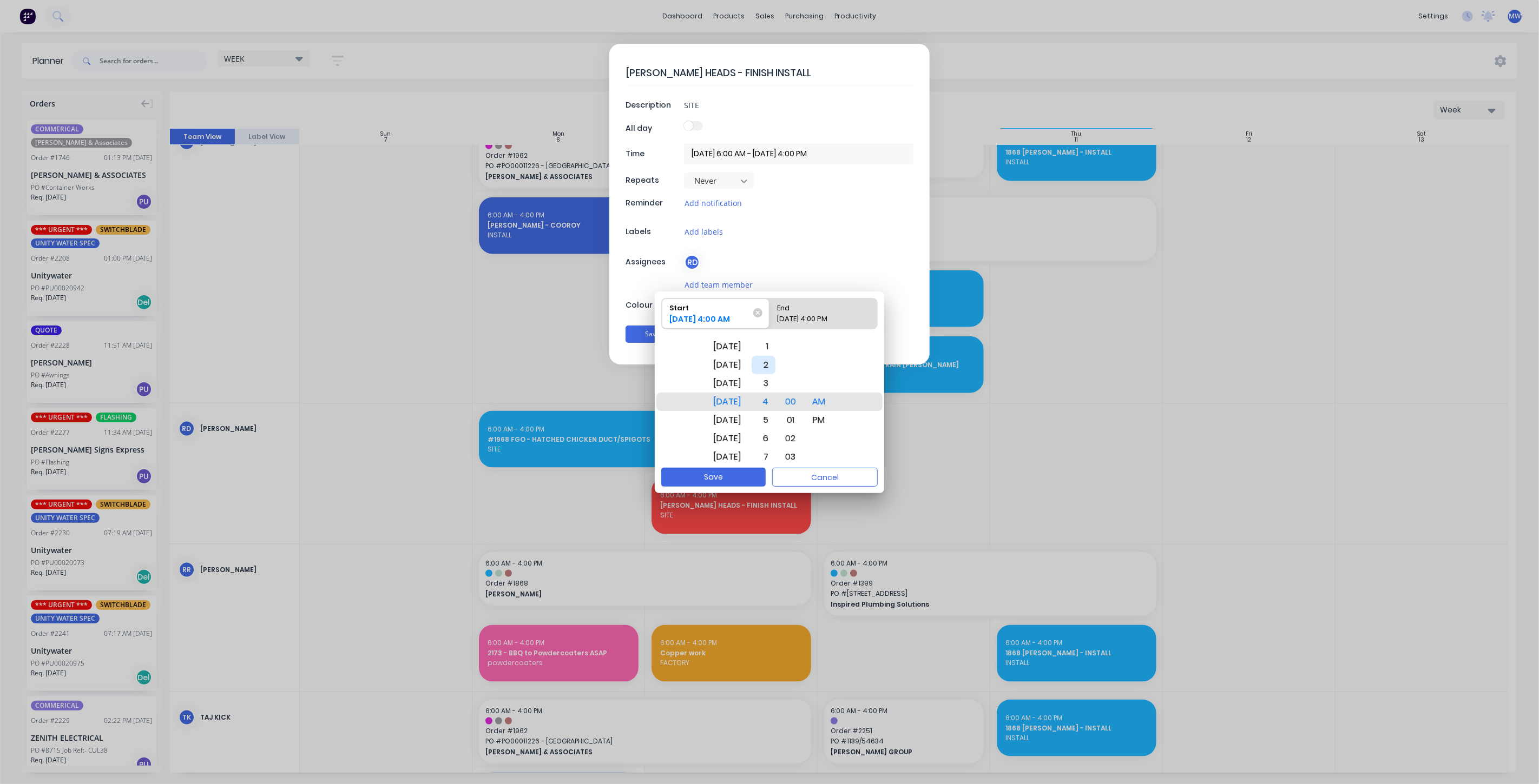
click at [776, 368] on div "2" at bounding box center [763, 364] width 24 height 18
click at [832, 419] on div "PM" at bounding box center [820, 420] width 26 height 18
click at [838, 307] on div "End" at bounding box center [818, 306] width 90 height 15
click at [770, 307] on input "End 09/09/2025 4:00 PM" at bounding box center [770, 313] width 1 height 30
radio input "true"
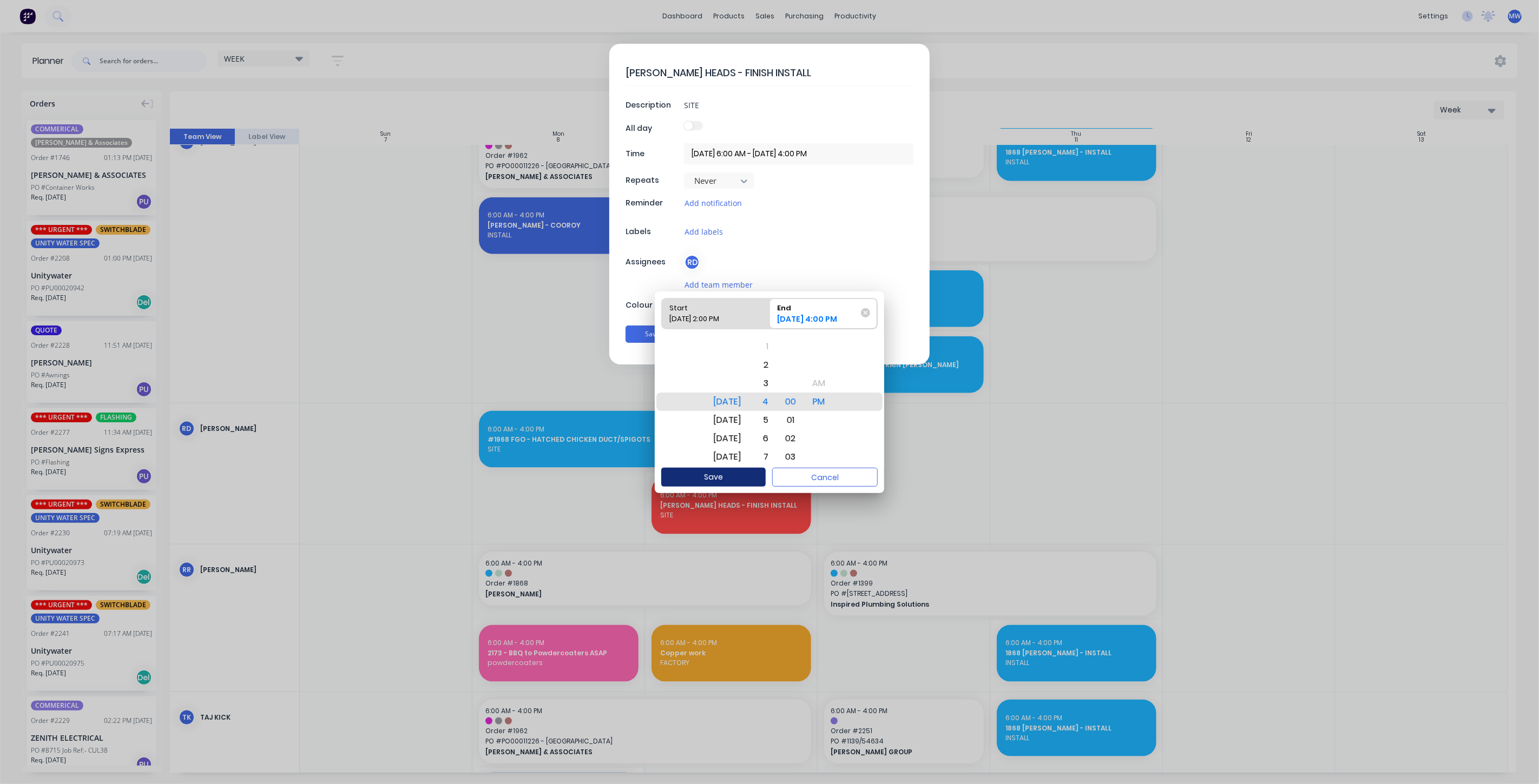
click at [736, 475] on button "Save" at bounding box center [713, 478] width 105 height 19
type textarea "x"
type input "09/09/2025 2:00 PM - 09/09/2025 4:00 PM"
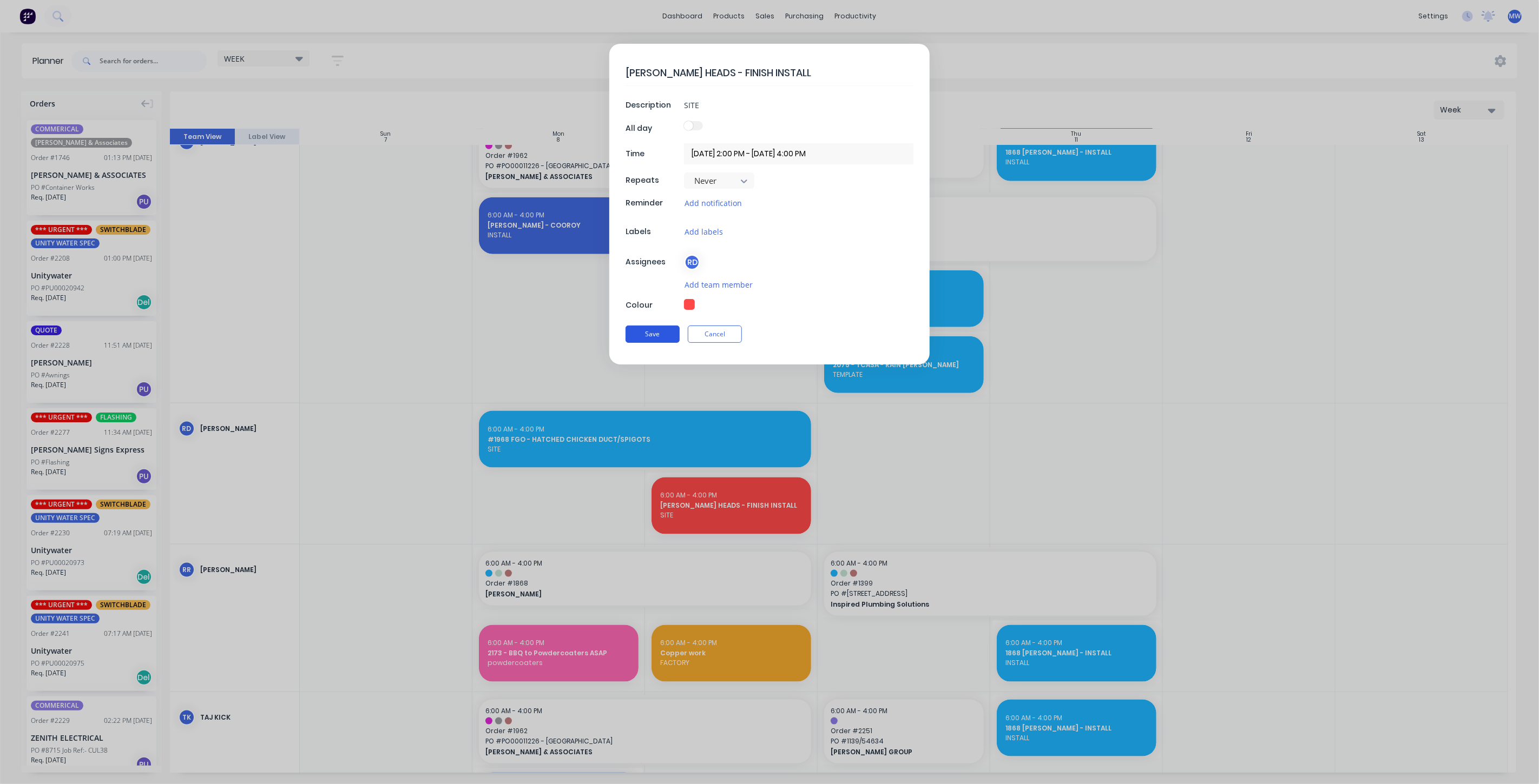
click at [671, 335] on button "Save" at bounding box center [653, 334] width 54 height 18
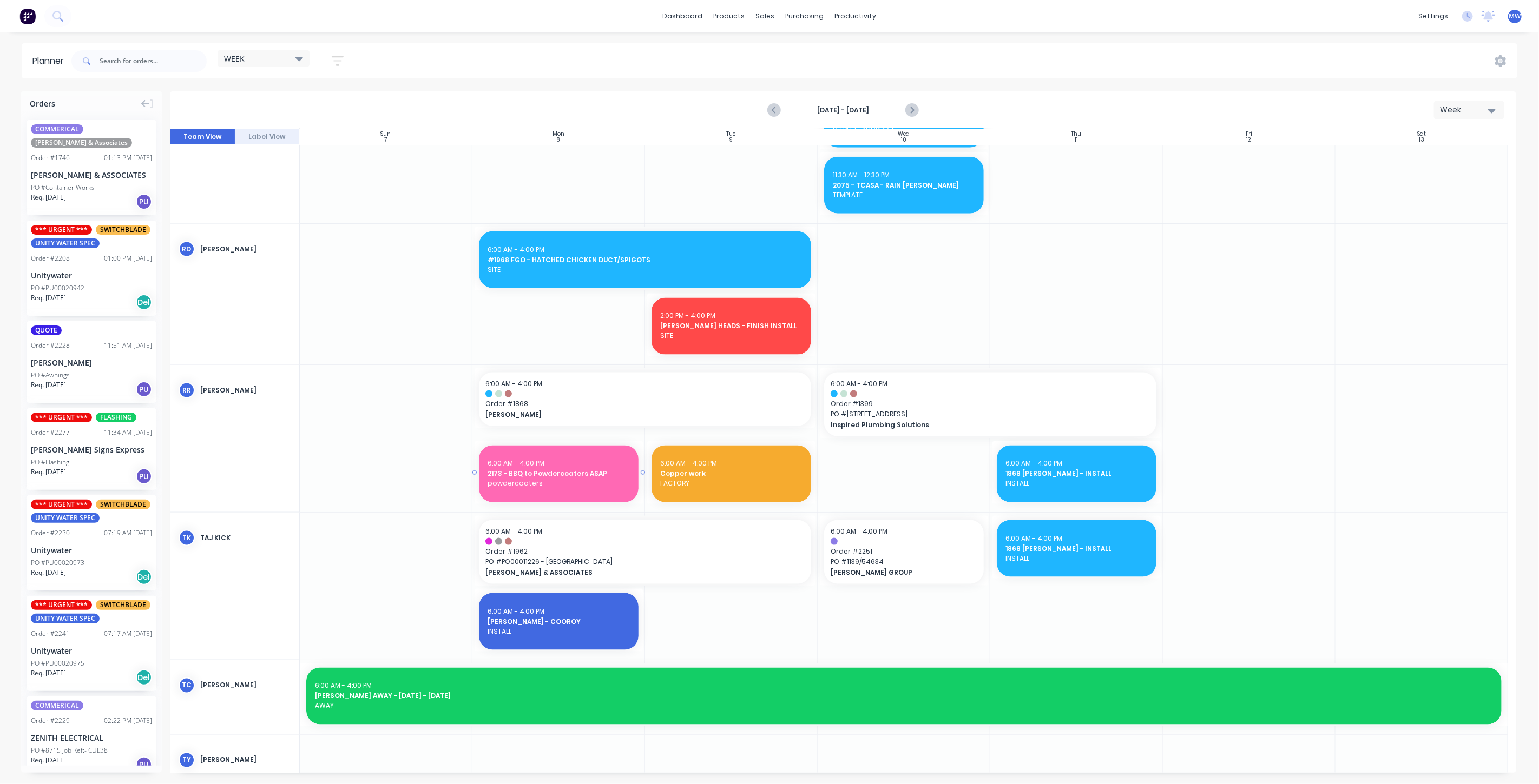
scroll to position [1202, 0]
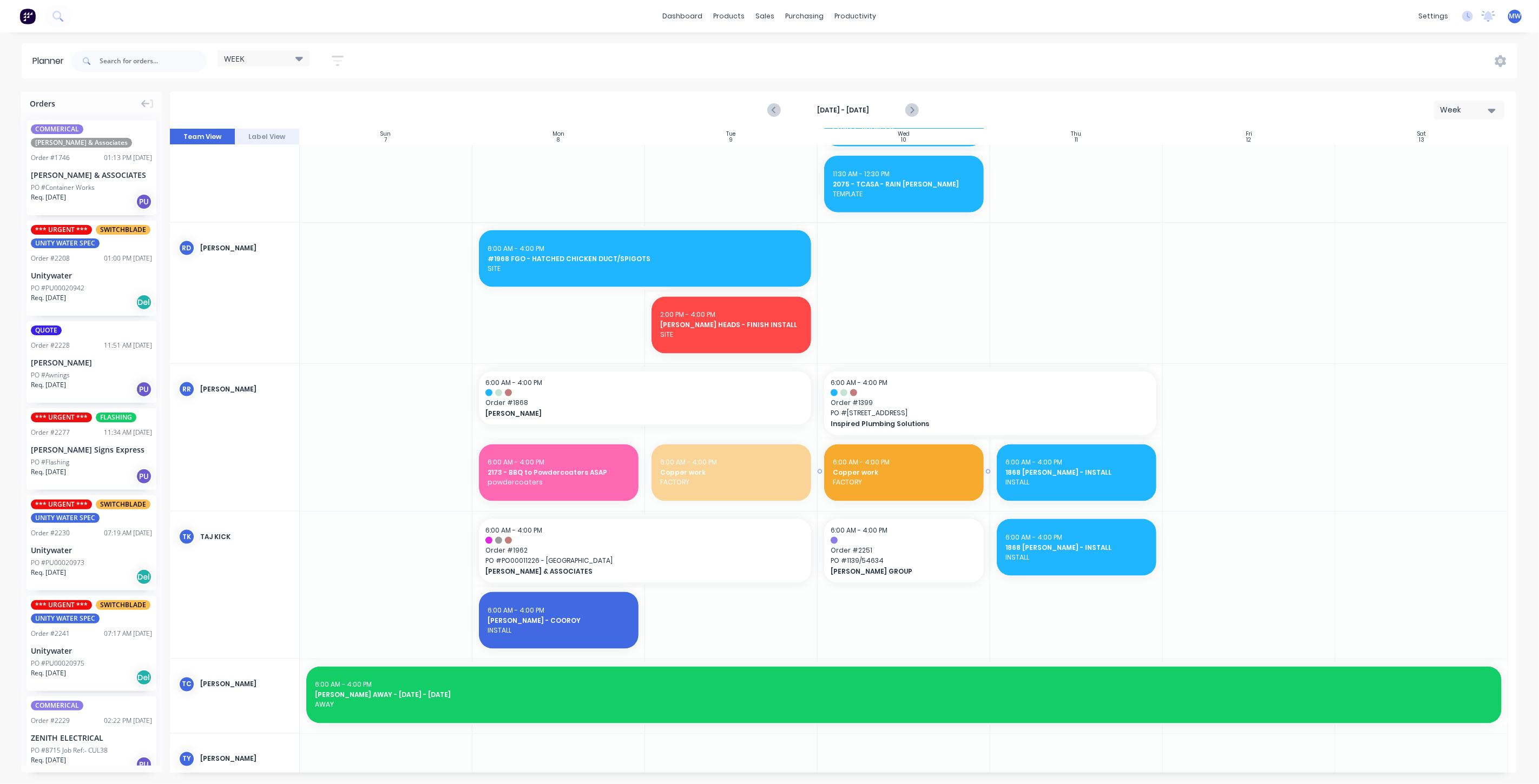
drag, startPoint x: 704, startPoint y: 470, endPoint x: 715, endPoint y: 469, distance: 11.0
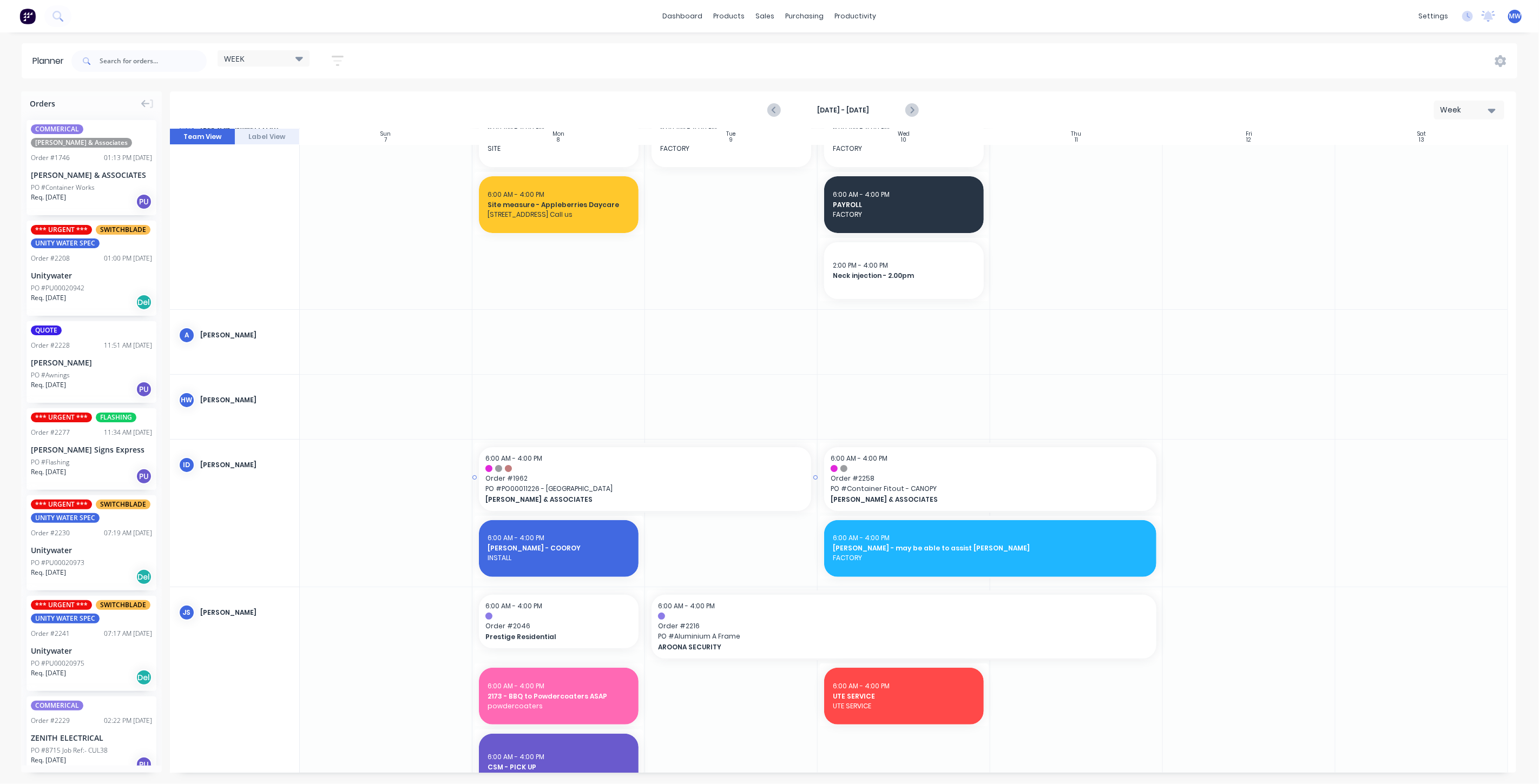
scroll to position [0, 0]
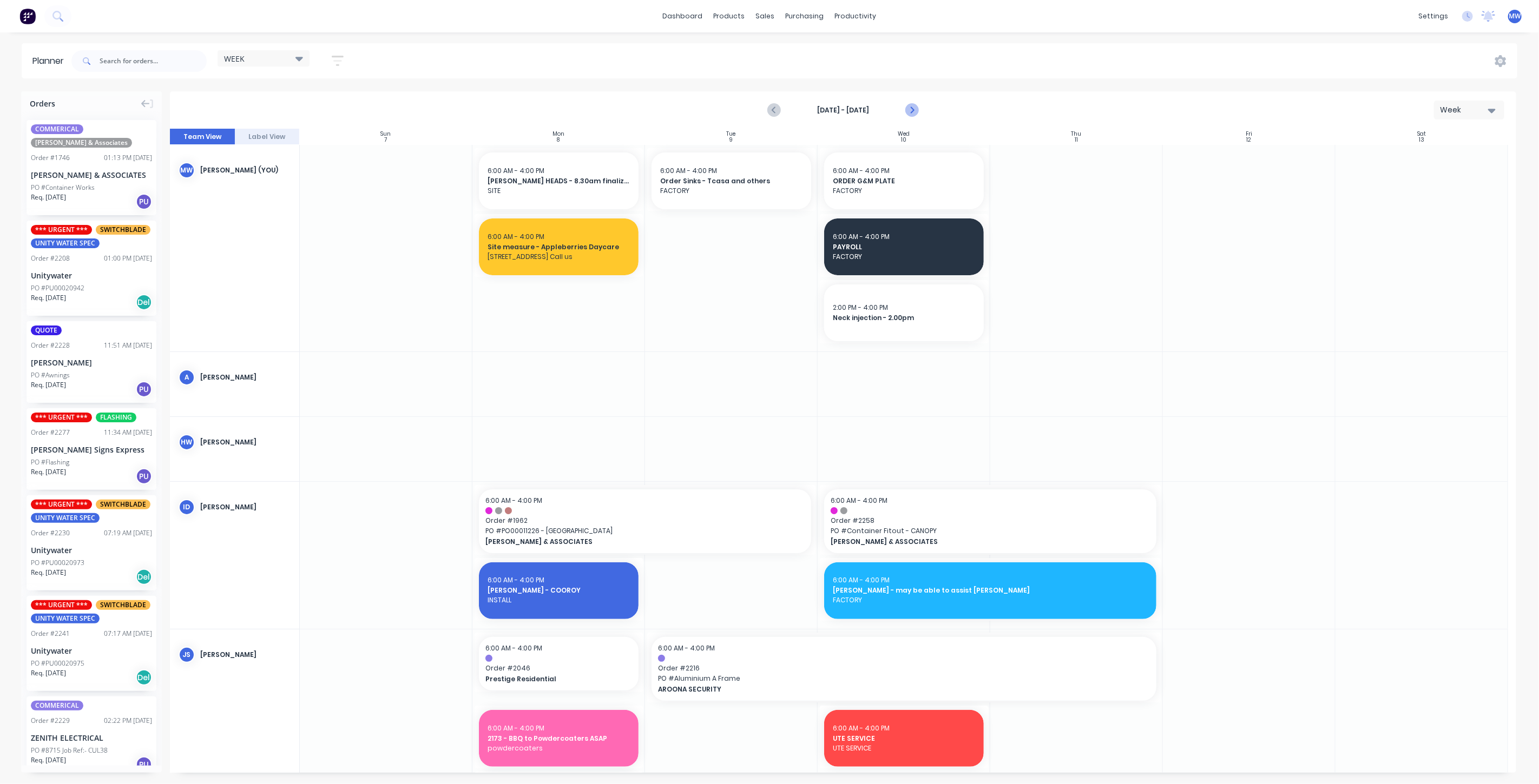
click at [908, 107] on icon "Next page" at bounding box center [911, 110] width 13 height 13
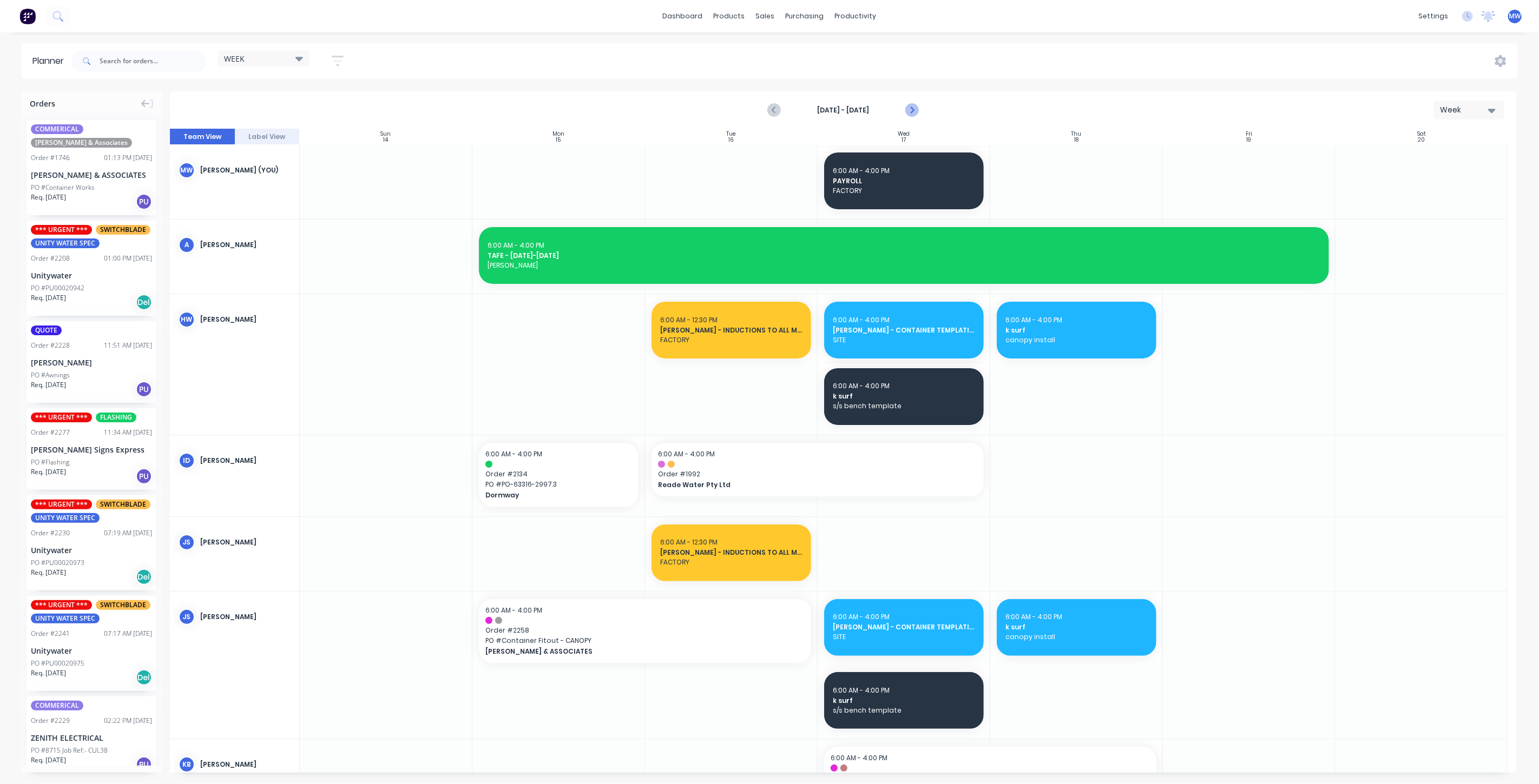
click at [912, 111] on icon "Next page" at bounding box center [912, 111] width 5 height 9
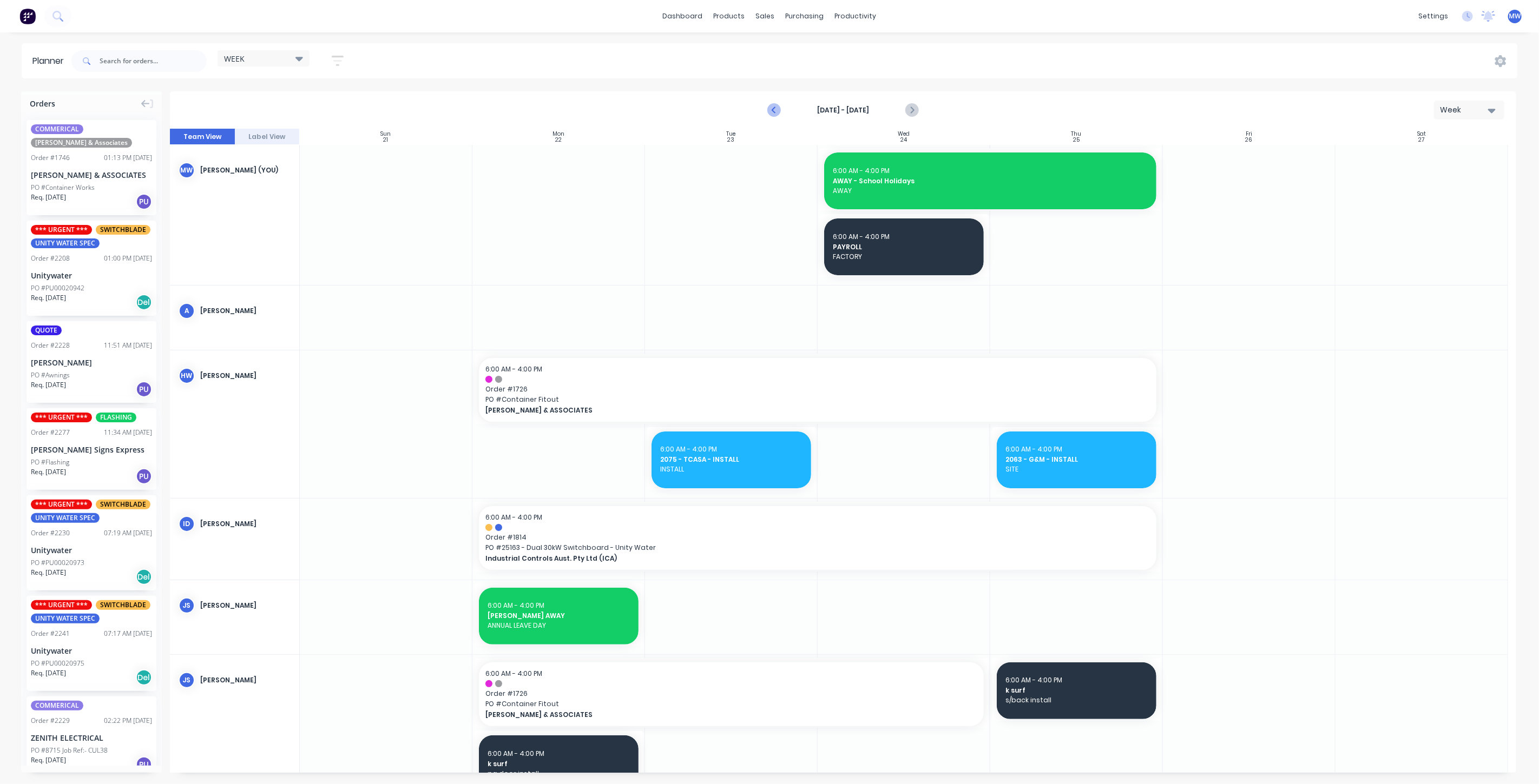
click at [776, 105] on icon "Previous page" at bounding box center [774, 110] width 13 height 13
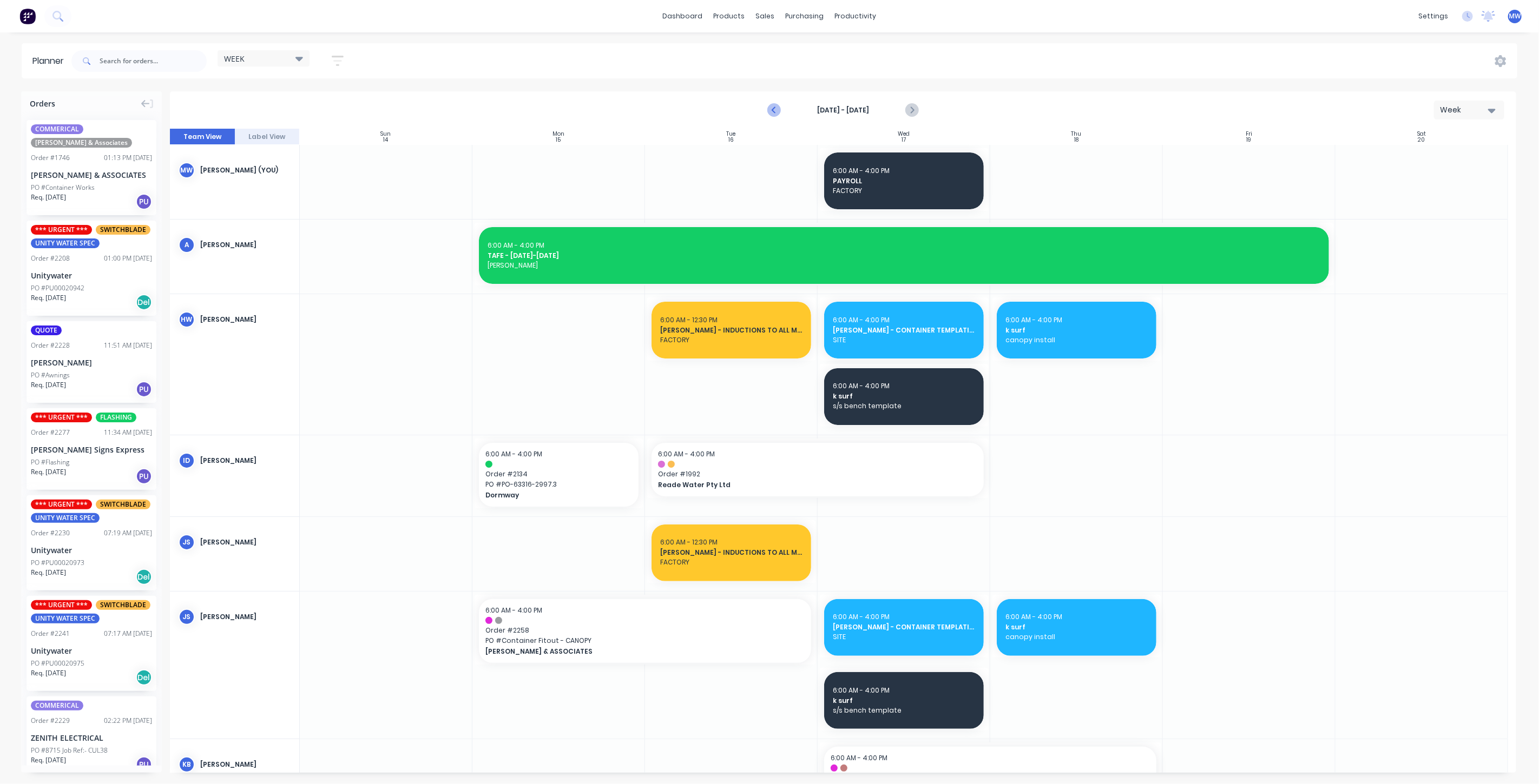
click at [773, 109] on icon "Previous page" at bounding box center [774, 110] width 13 height 13
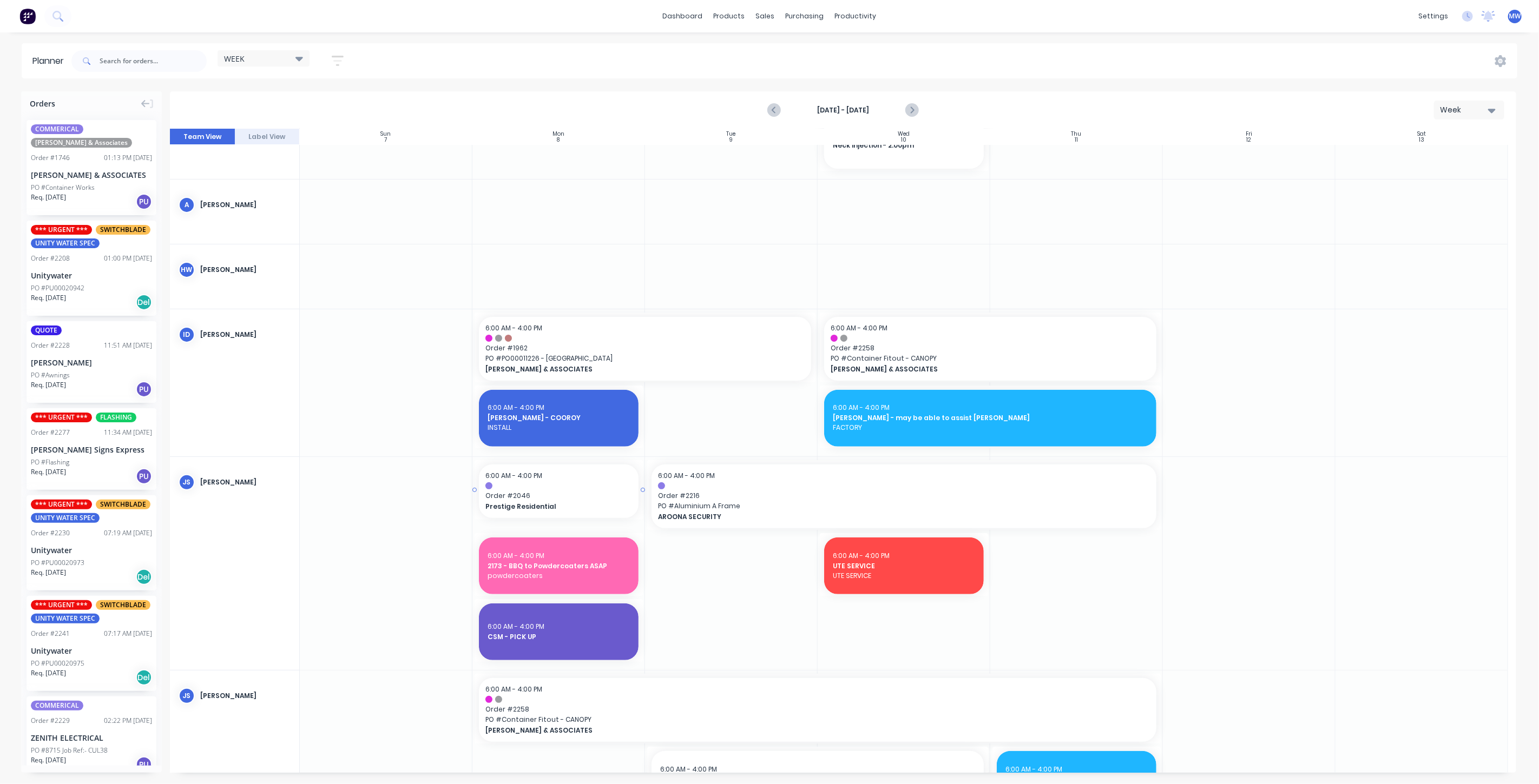
scroll to position [240, 0]
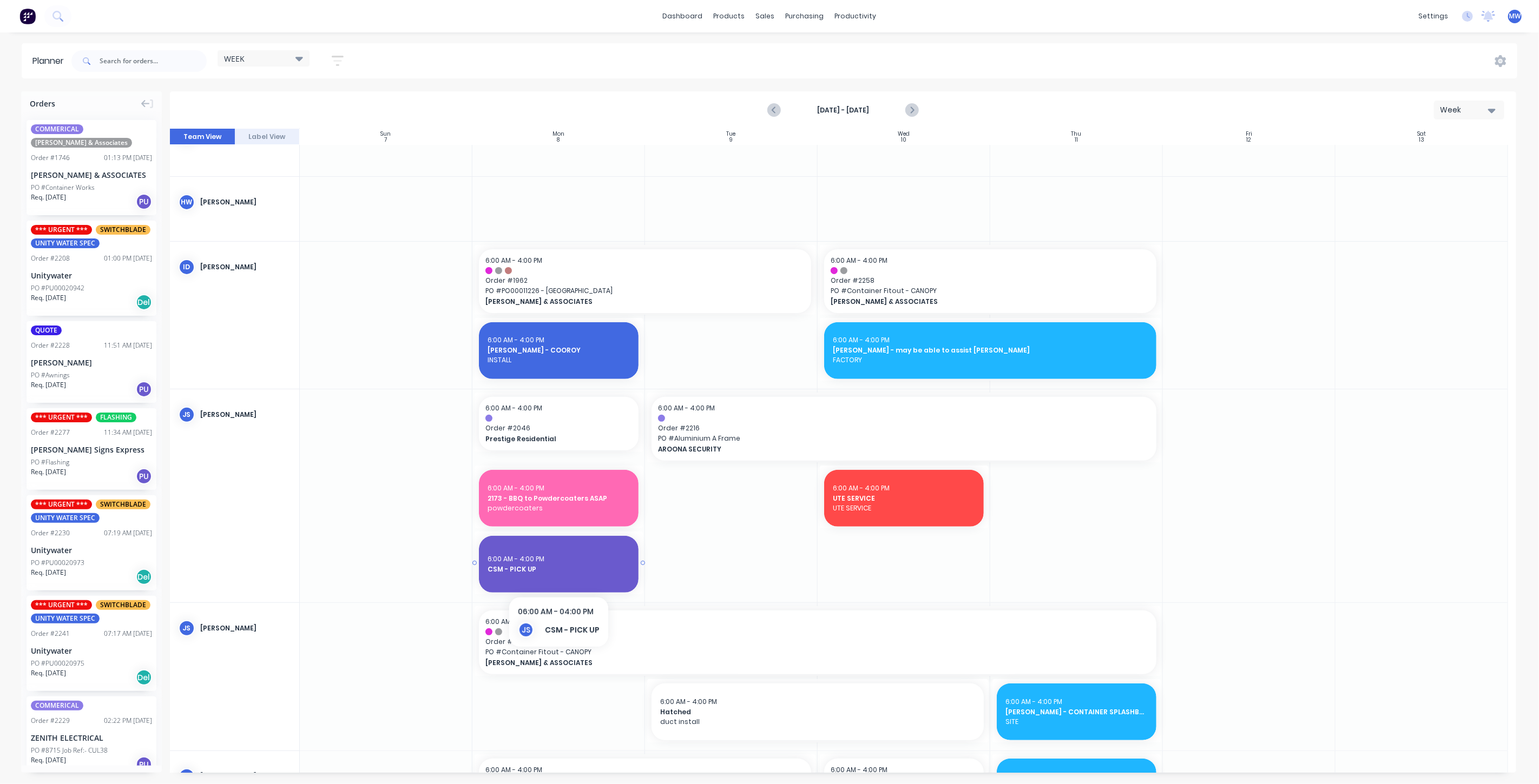
click at [555, 555] on div "6:00 AM - 4:00 PM" at bounding box center [559, 558] width 142 height 10
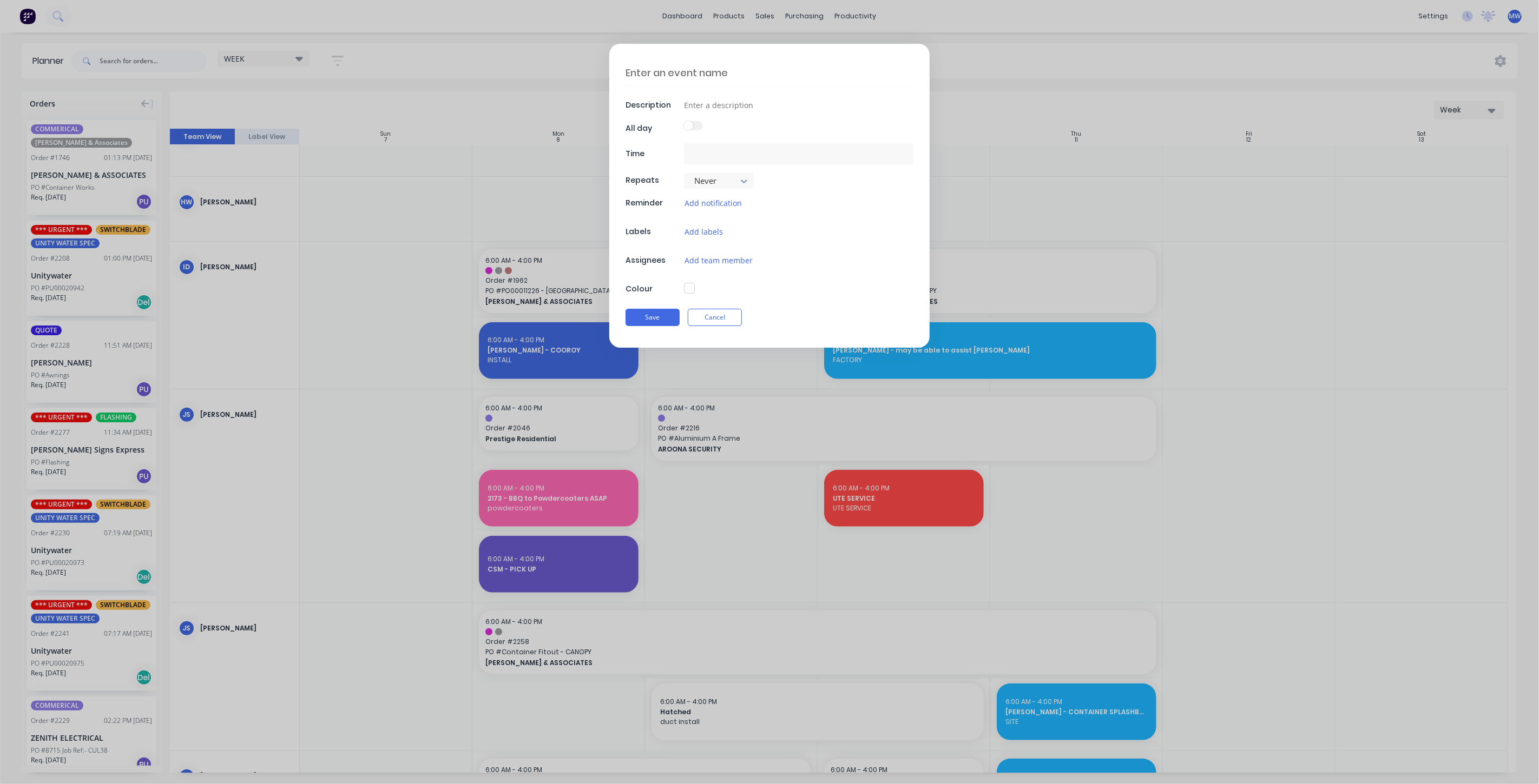
type textarea "x"
type textarea "CSM - PICK UP"
type input "08/09/2025 6:00 AM - 08/09/2025 4:00 PM"
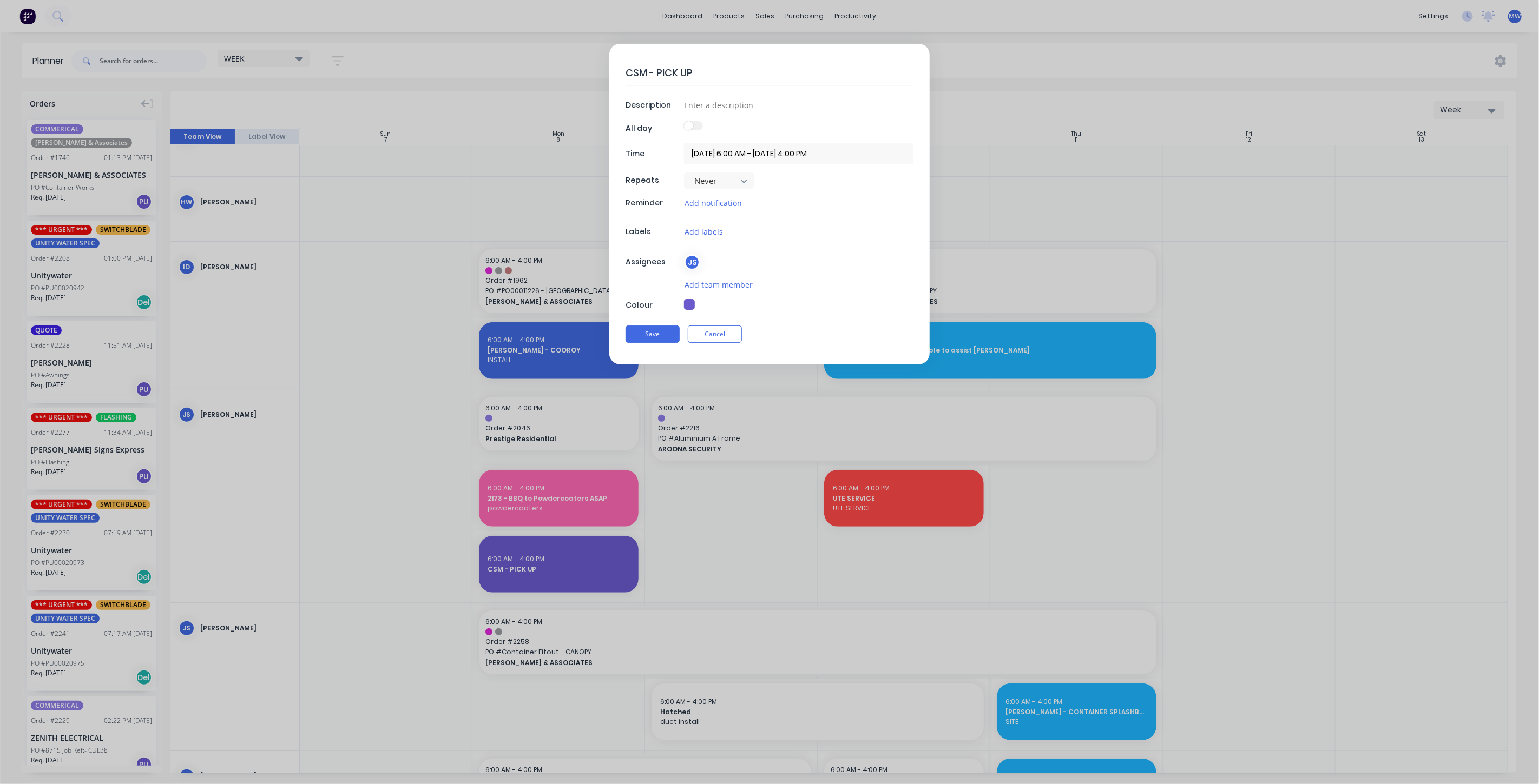
click at [645, 69] on textarea "CSM - PICK UP" at bounding box center [770, 72] width 288 height 25
type textarea "x"
type textarea "CSM - PICK UP"
type textarea "x"
type textarea "CSM & - PICK UP"
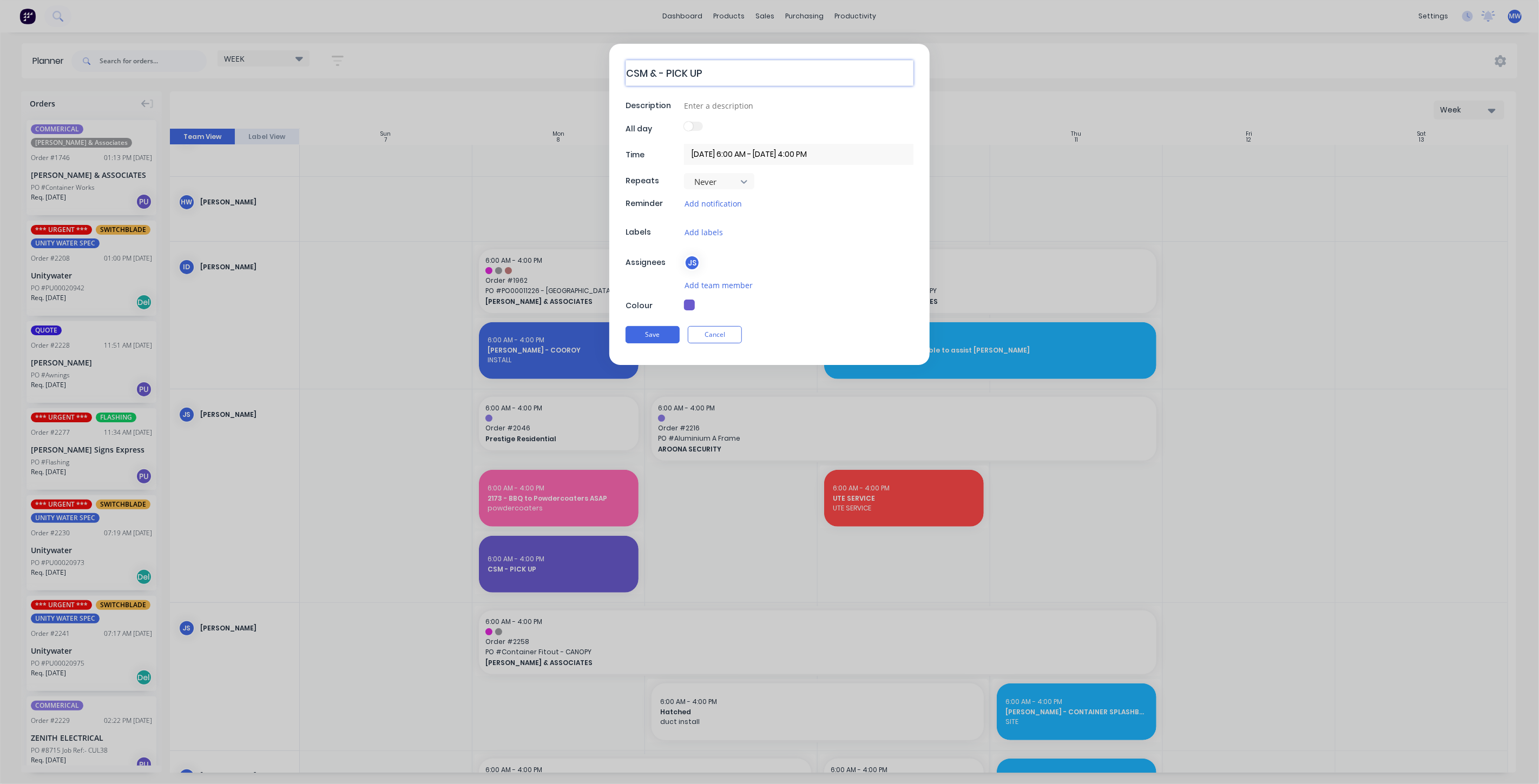
type textarea "x"
type textarea "CSM & - PICK UP"
type textarea "x"
type textarea "CSM & A - PICK UP"
type textarea "x"
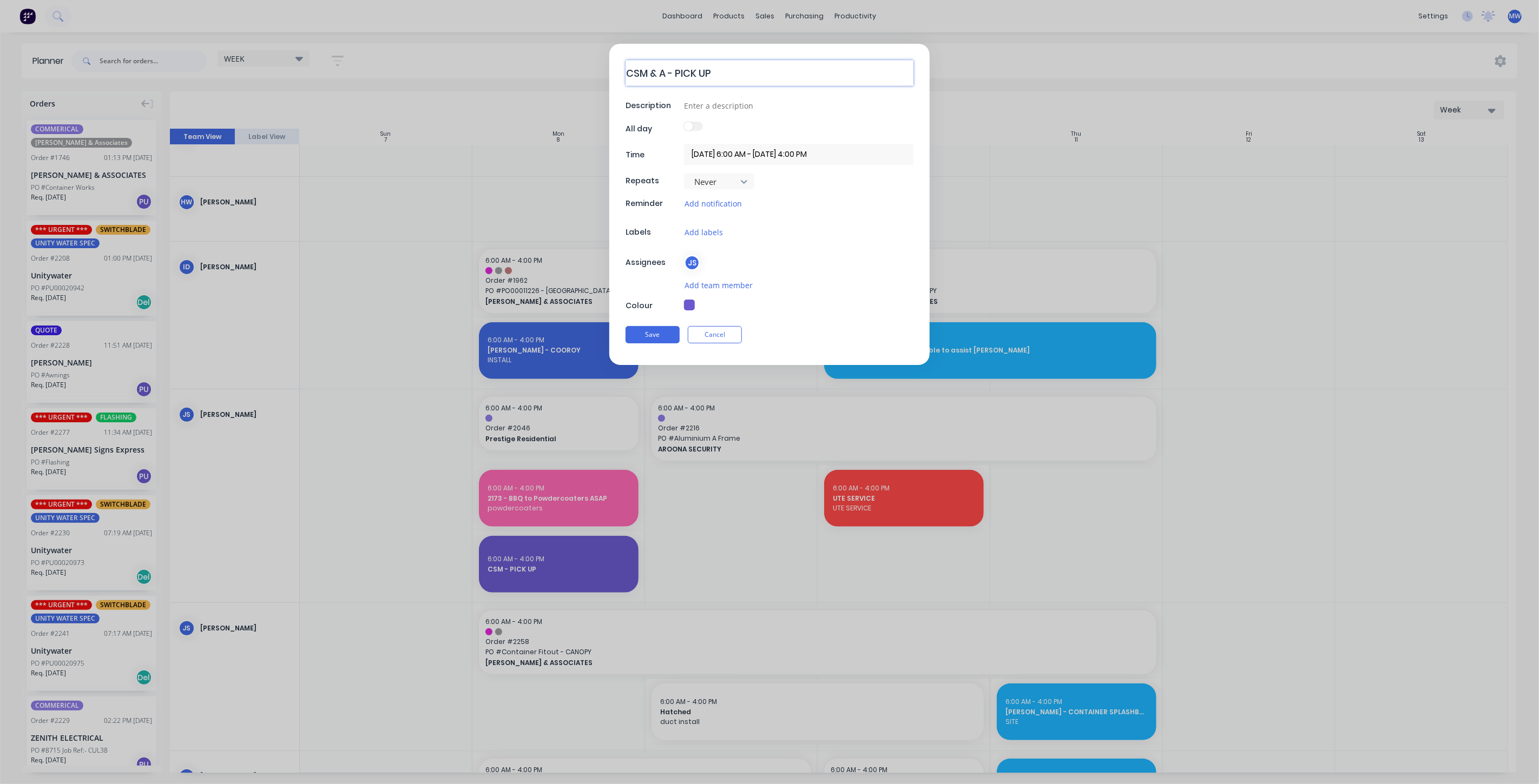
type textarea "CSM & AS - PICK UP"
type textarea "x"
type textarea "CSM & ASP - PICK UP"
type textarea "x"
type textarea "CSM & ASPE - PICK UP"
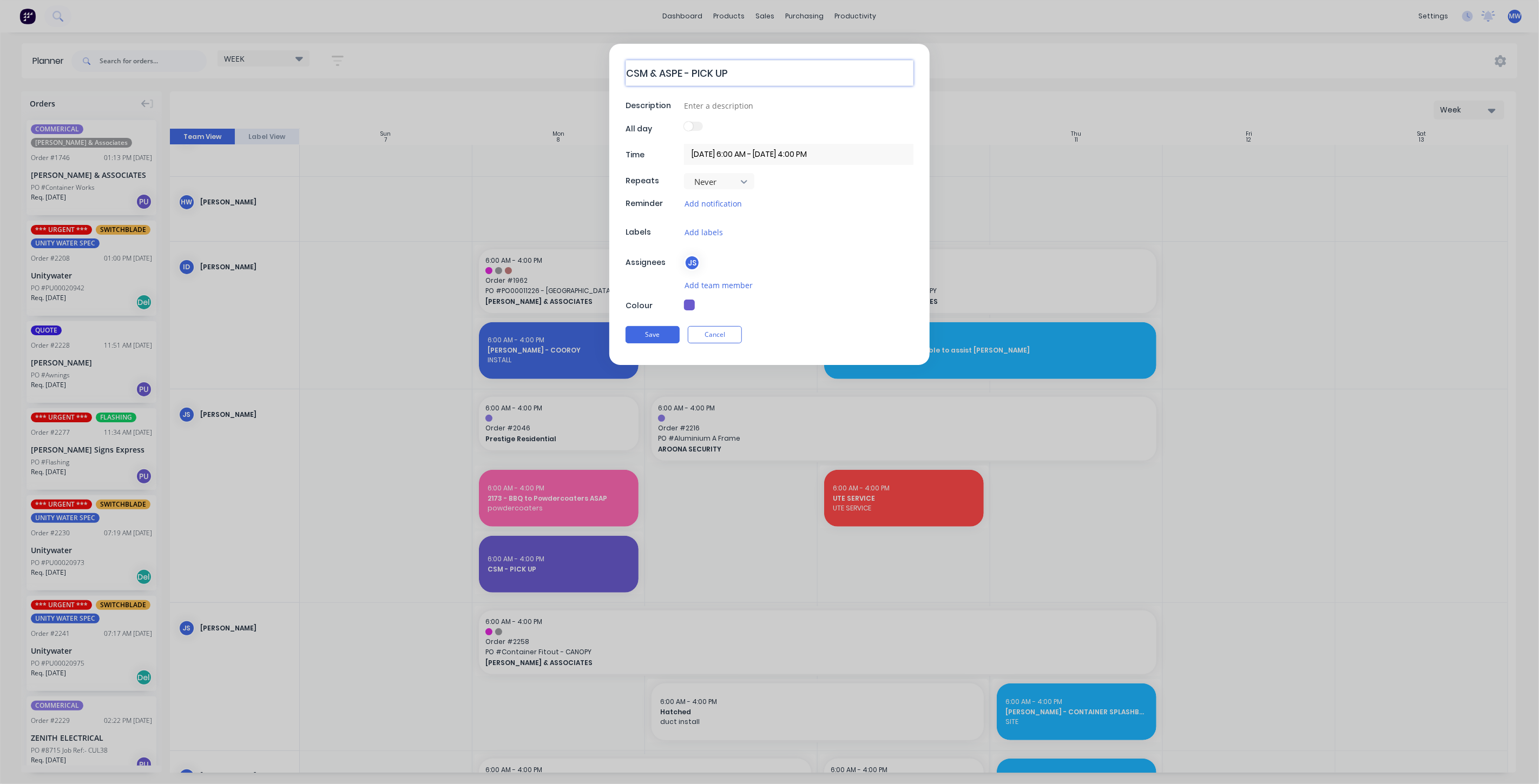
type textarea "x"
type textarea "CSM & ASPEC - PICK UP"
type textarea "x"
type textarea "CSM & ASPECT - PICK UP"
click at [647, 327] on button "Save" at bounding box center [653, 334] width 54 height 18
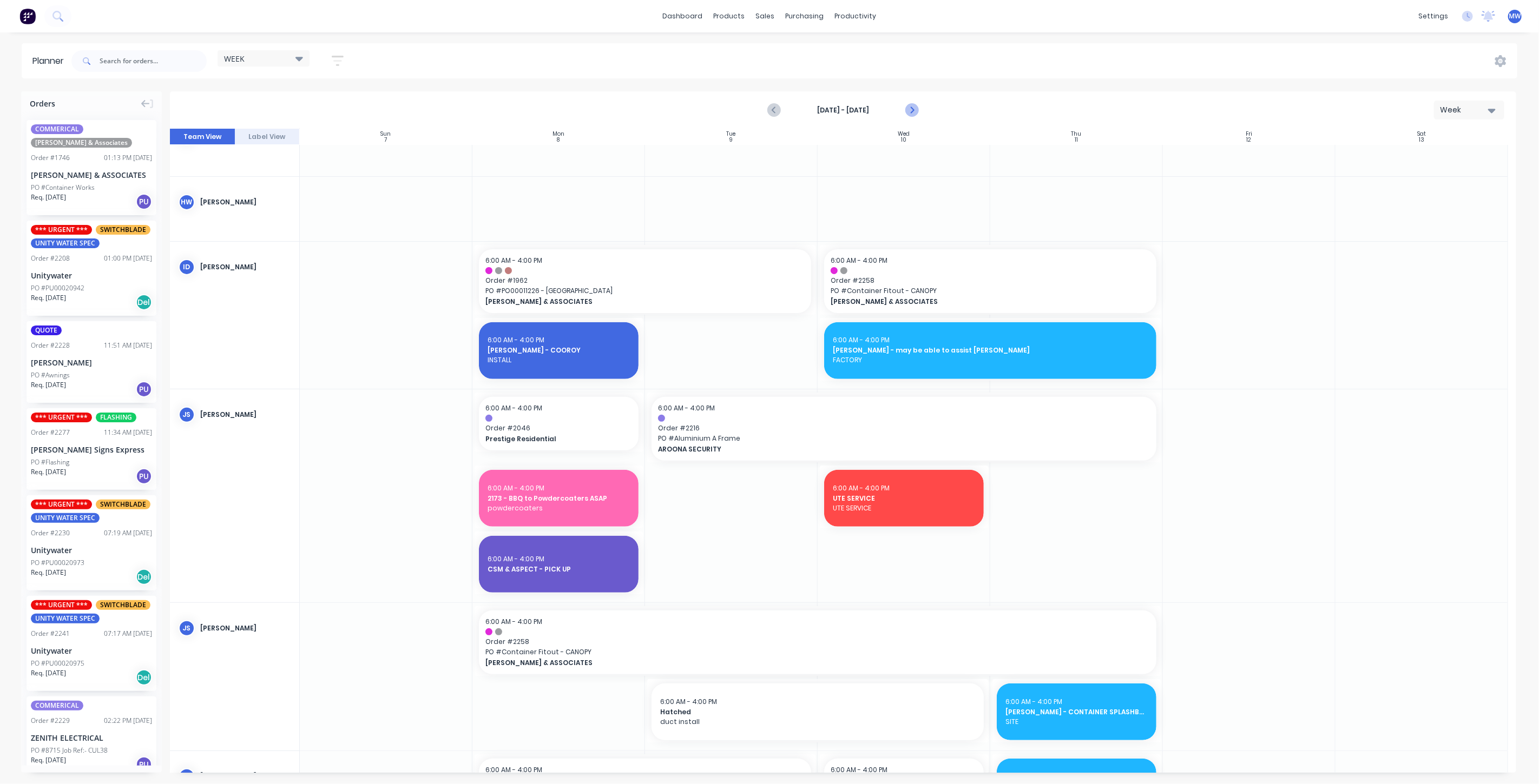
click at [907, 111] on icon "Next page" at bounding box center [911, 110] width 13 height 13
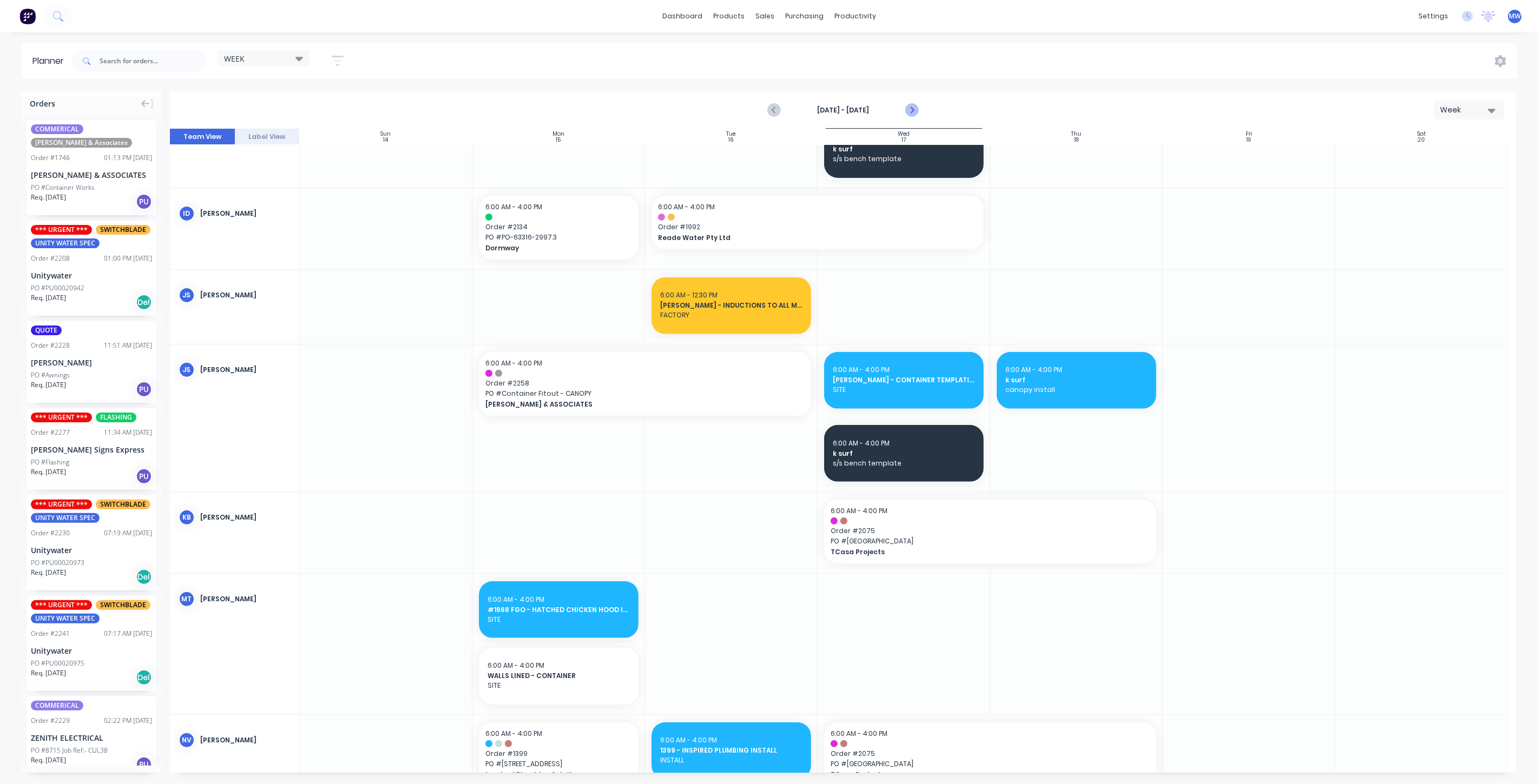
click at [907, 110] on icon "Next page" at bounding box center [911, 110] width 13 height 13
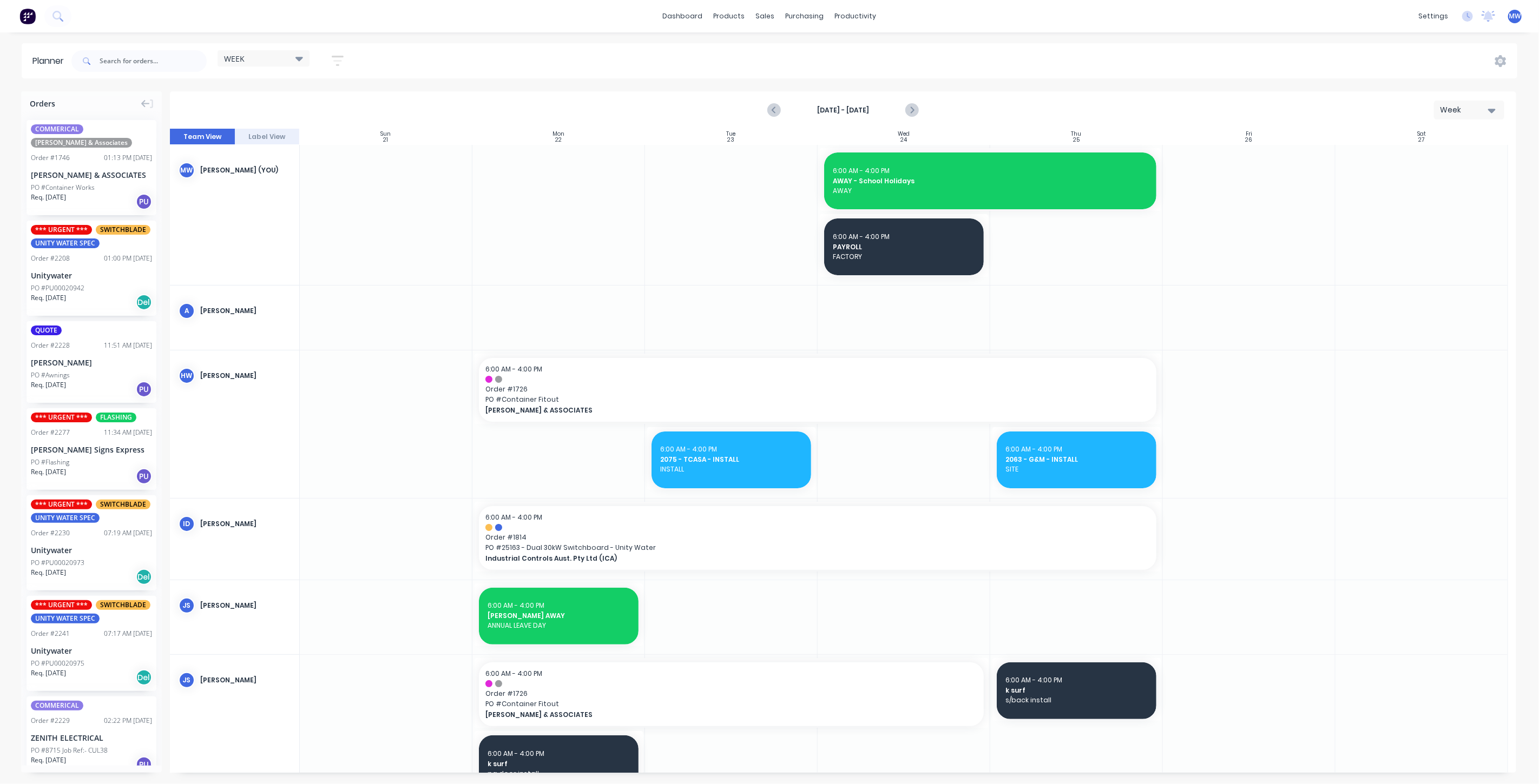
click at [745, 184] on div at bounding box center [731, 215] width 172 height 140
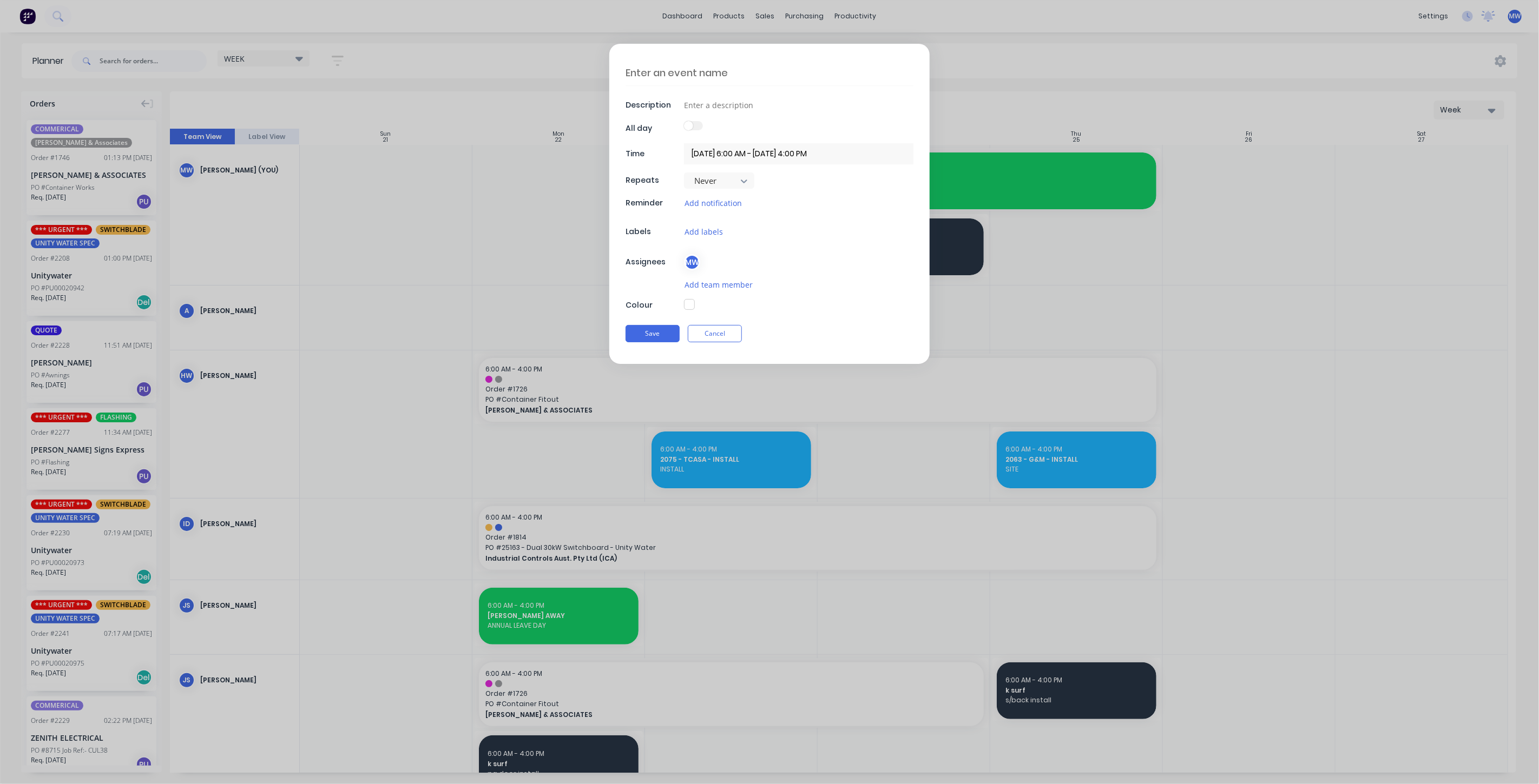
click at [692, 70] on textarea at bounding box center [770, 72] width 288 height 25
paste textarea "ecoBiz"
type textarea "x"
type textarea "ecoBiz"
type textarea "x"
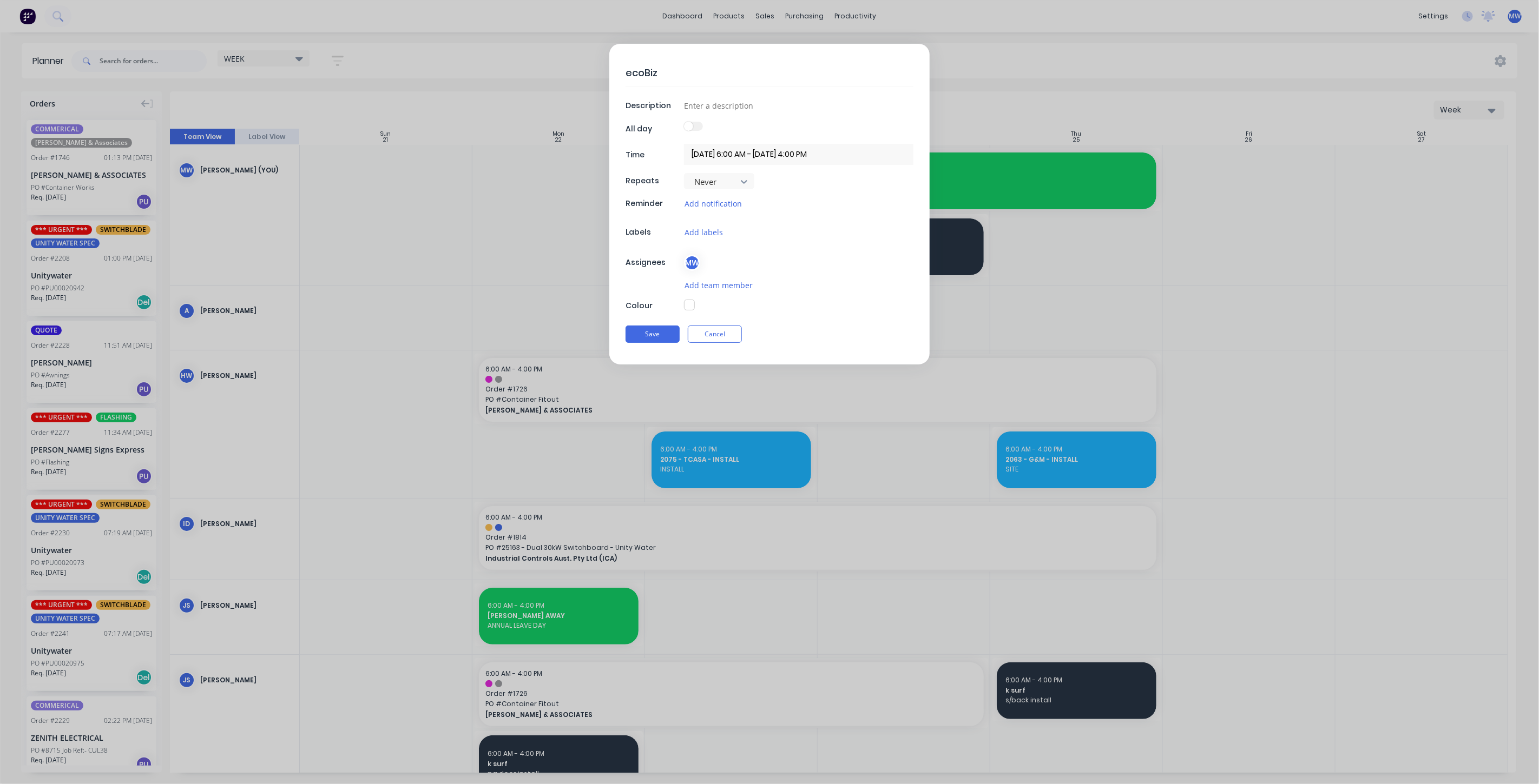
type textarea "ecoBiz"
type textarea "x"
type textarea "ecoBiz -"
type textarea "x"
type textarea "ecoBiz -"
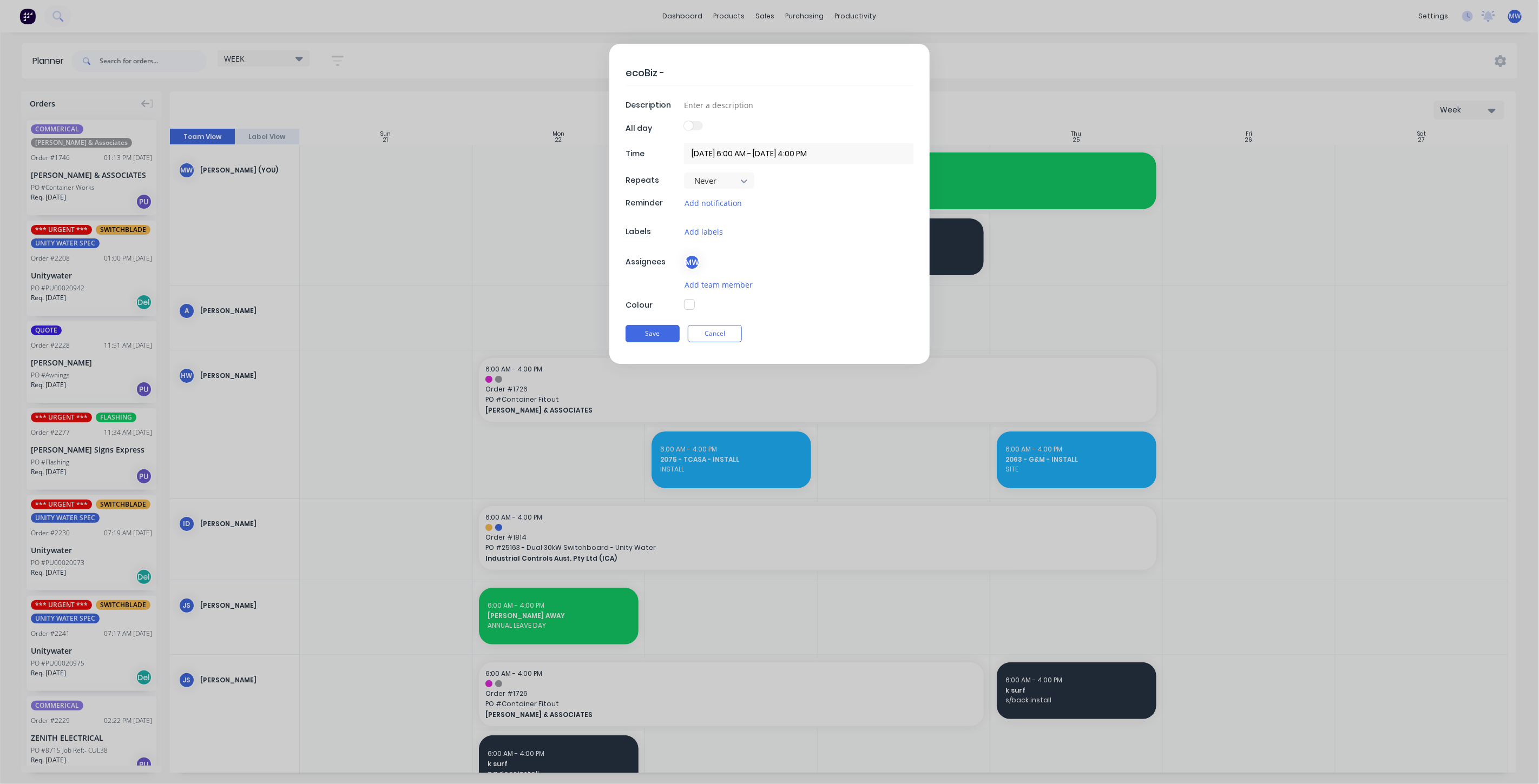
type textarea "x"
type textarea "ecoBiz - S"
type textarea "x"
type textarea "ecoBiz - Se"
type textarea "x"
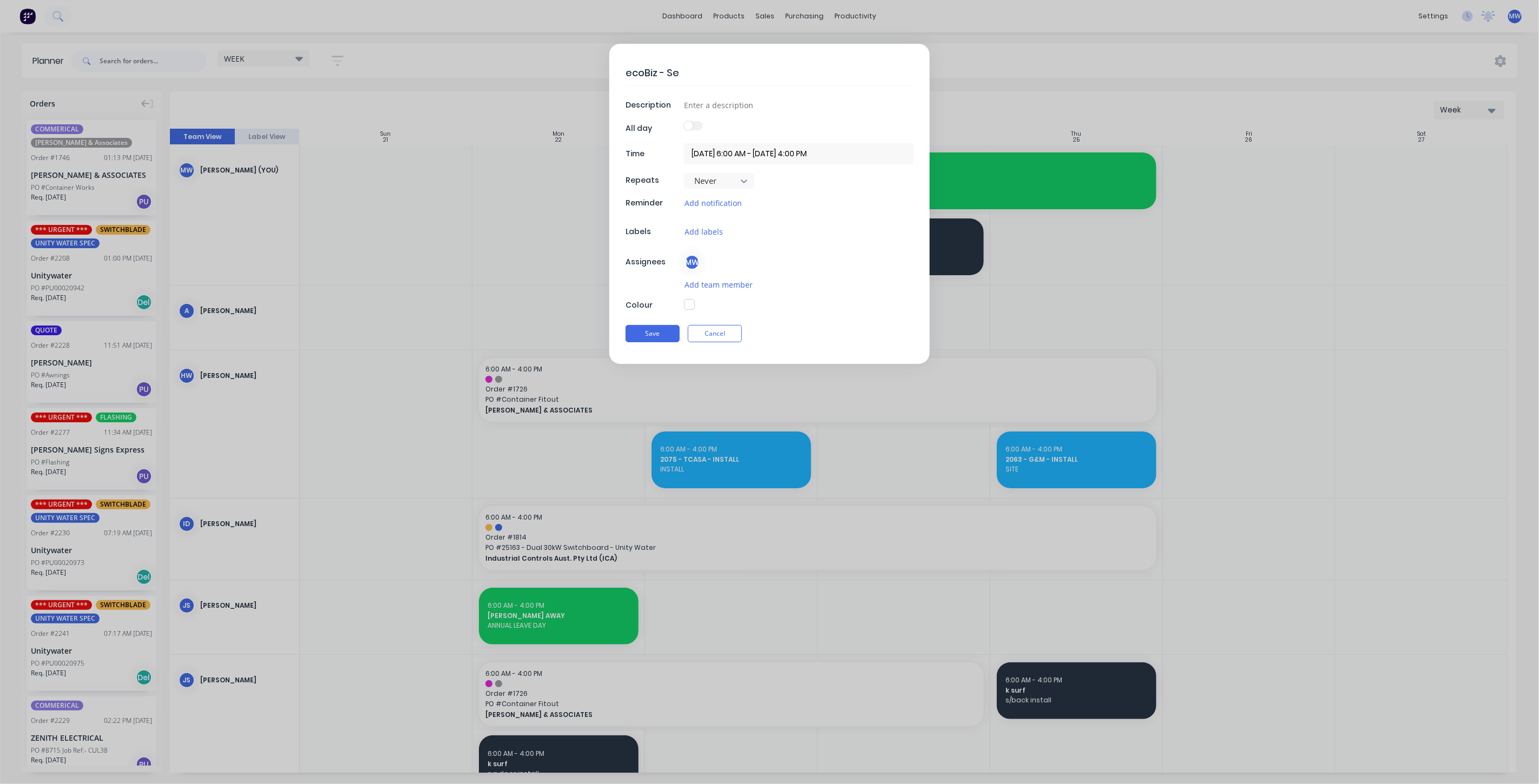
type textarea "ecoBiz - Ses"
type textarea "x"
type textarea "ecoBiz - Sess"
type textarea "x"
type textarea "ecoBiz - Sessi"
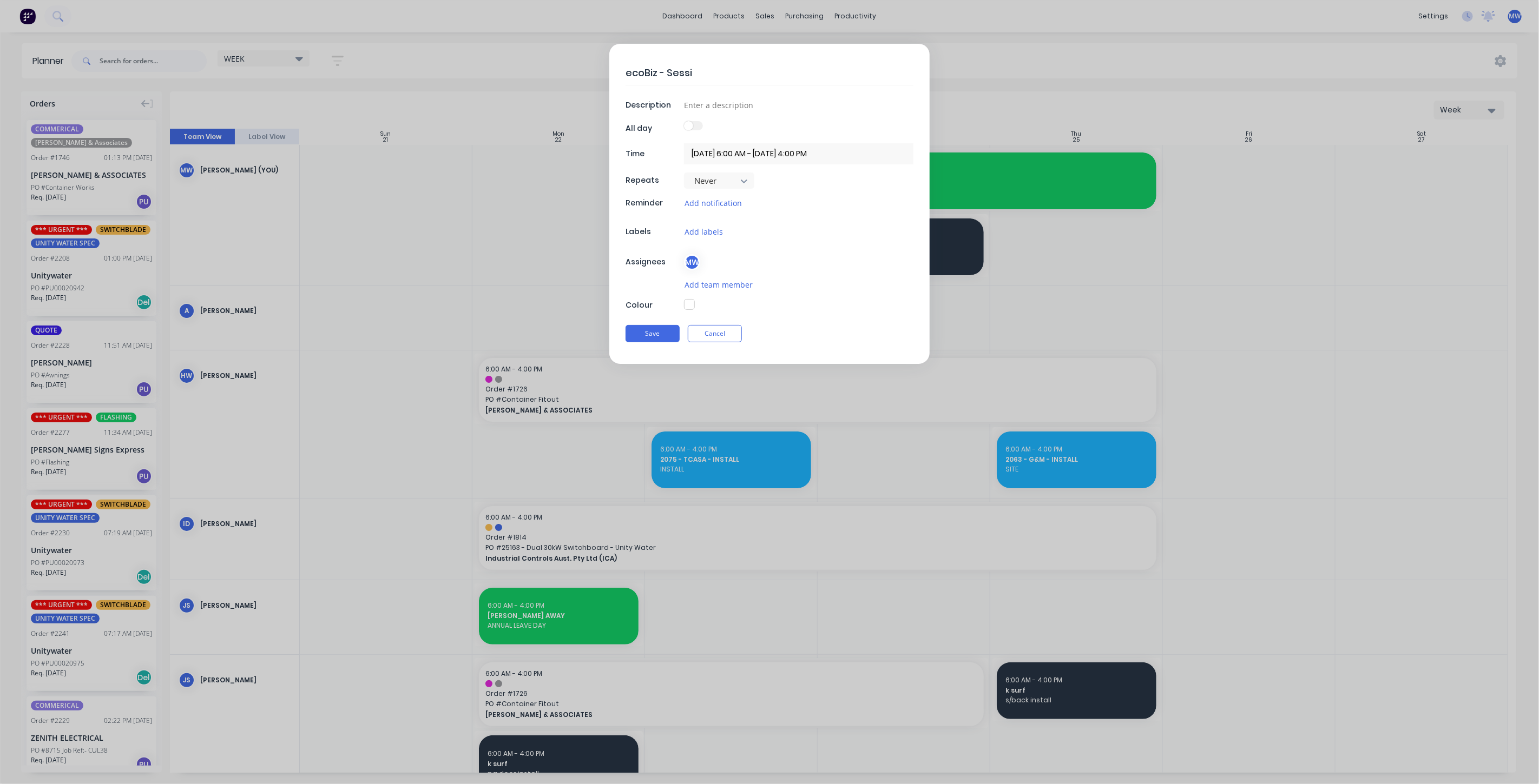
type textarea "x"
type textarea "ecoBiz - Sessio"
type textarea "x"
type textarea "ecoBiz - Session"
type textarea "x"
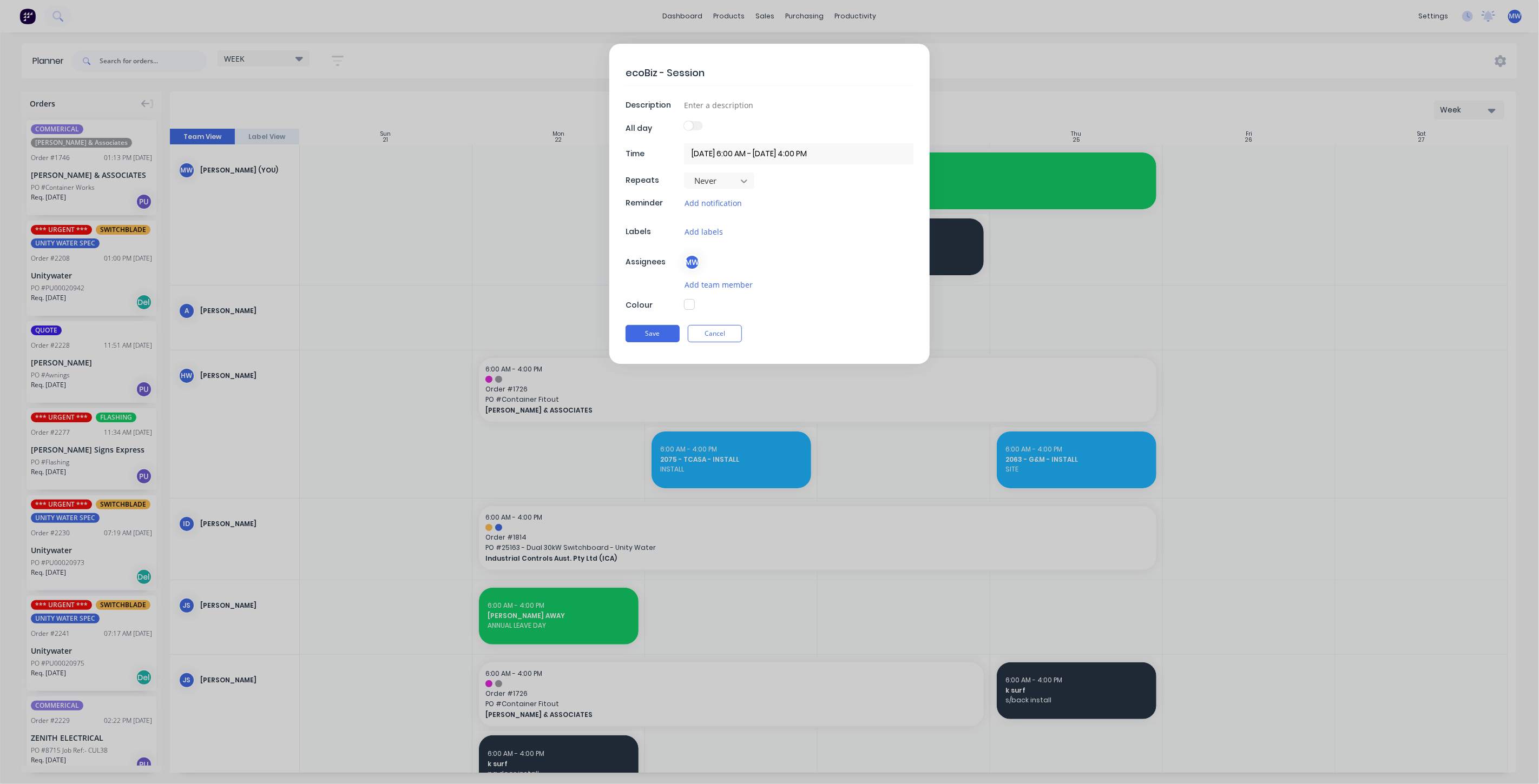
type textarea "ecoBiz - Session"
type textarea "x"
type textarea "ecoBiz - Session o"
type textarea "x"
type textarea "ecoBiz - Session on"
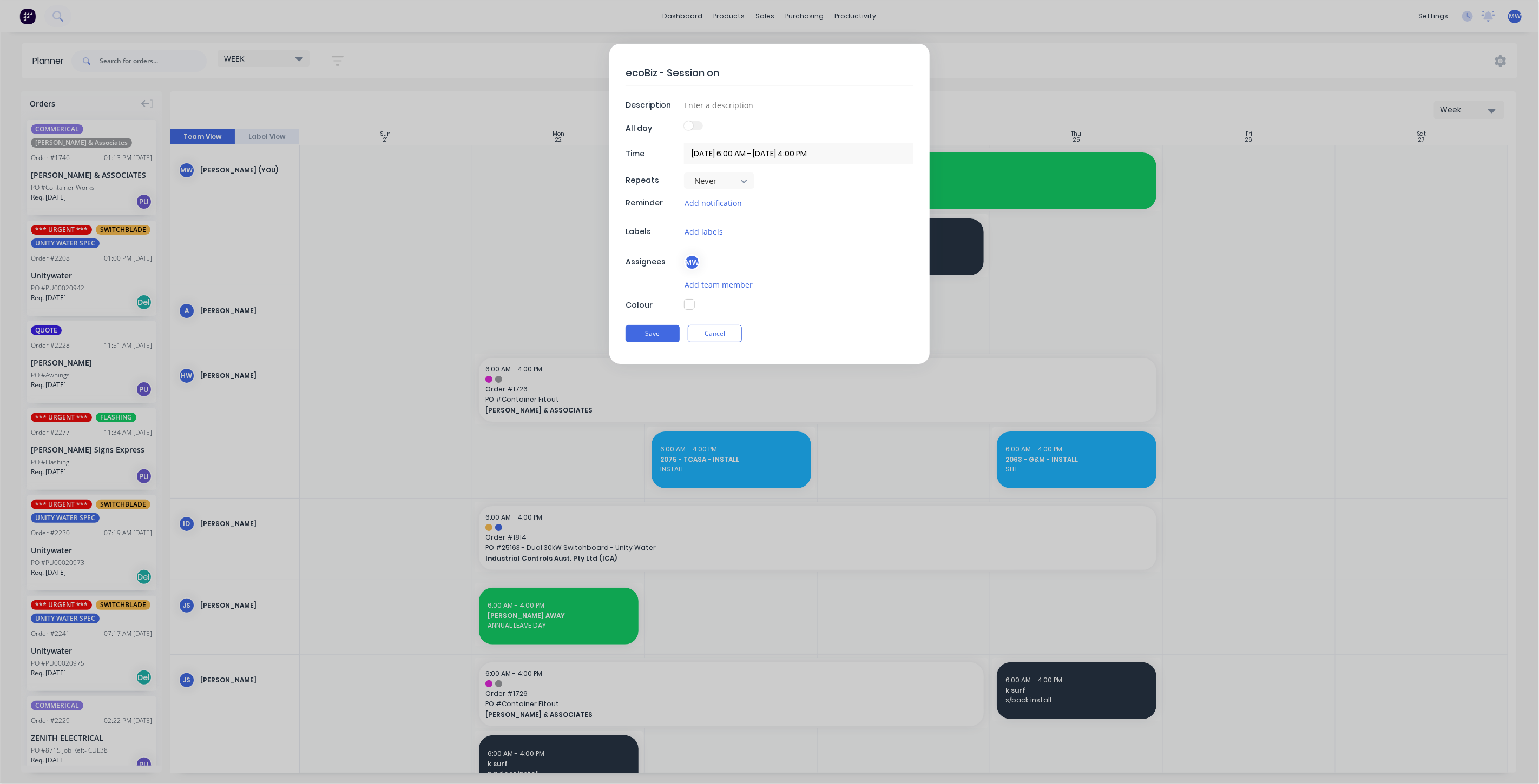
type textarea "x"
type textarea "ecoBiz - Session on"
type textarea "x"
type textarea "ecoBiz - Session on ou"
type textarea "x"
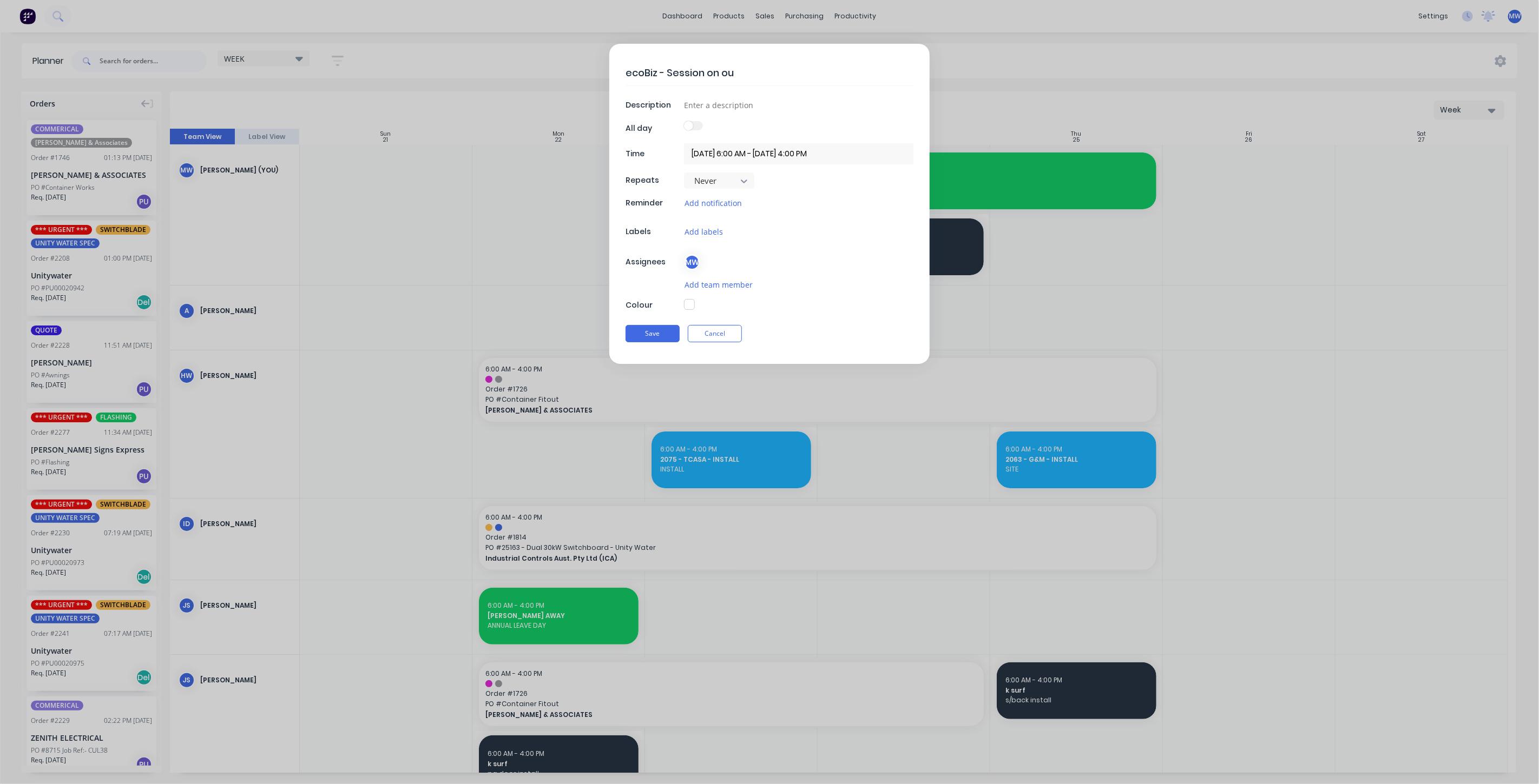
type textarea "ecoBiz - Session on our"
type textarea "x"
type textarea "ecoBiz - Session on our"
type textarea "x"
type textarea "ecoBiz - Session on our w"
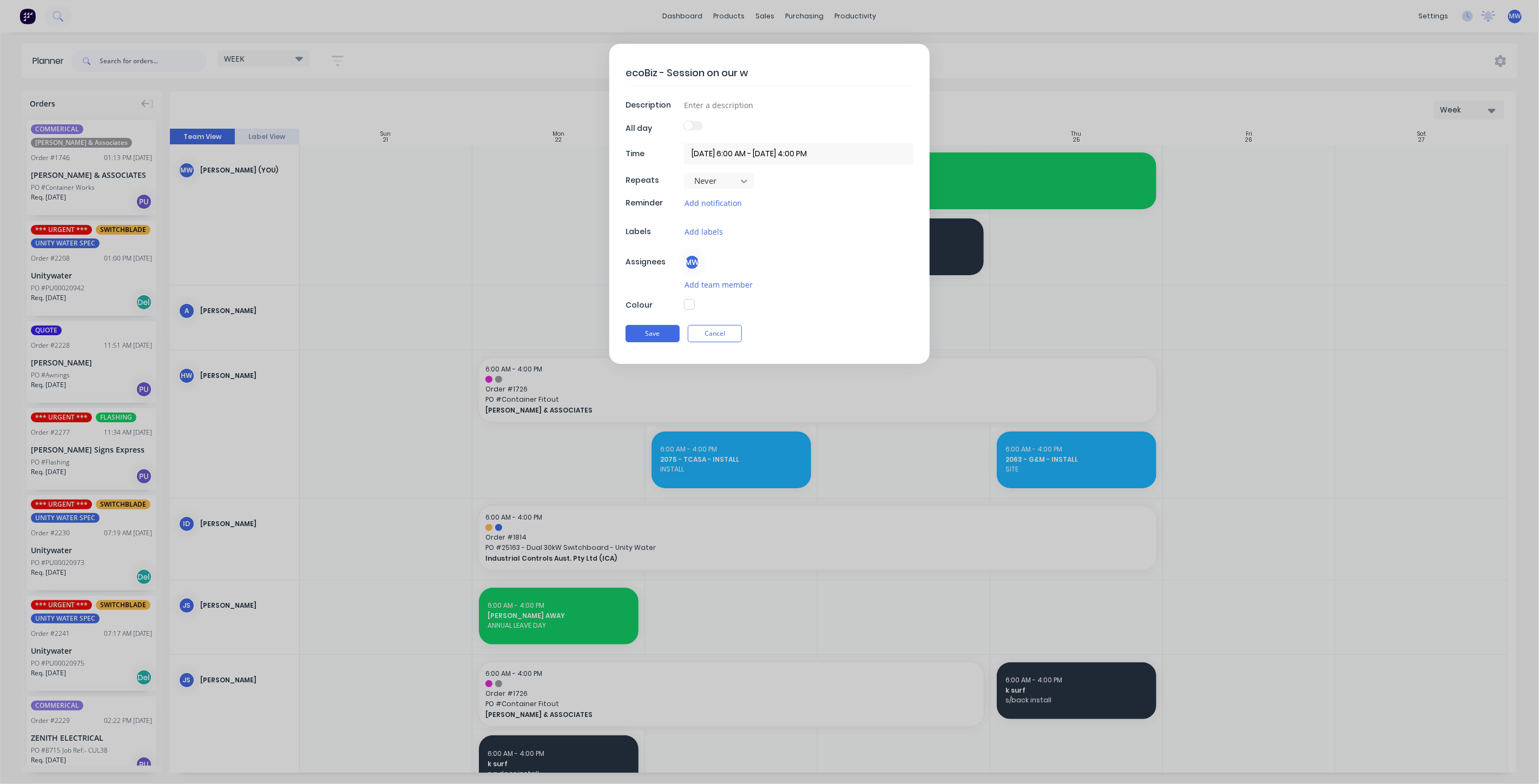
type textarea "x"
type textarea "ecoBiz - Session on our wa"
type textarea "x"
type textarea "ecoBiz - Session on our was"
type textarea "x"
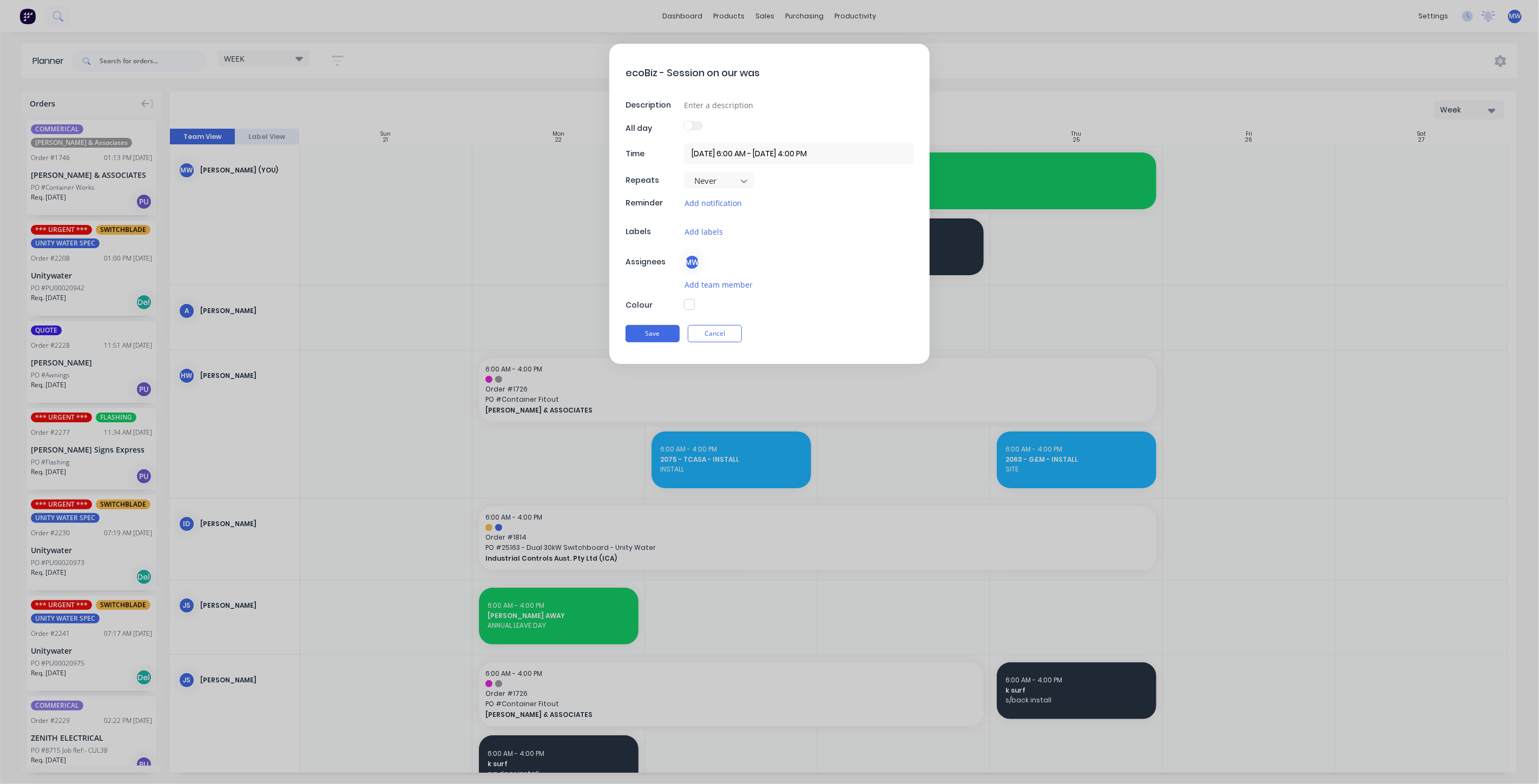
type textarea "ecoBiz - Session on our wast"
type textarea "x"
type textarea "ecoBiz - Session on our waste"
type textarea "x"
type textarea "ecoBiz - Session on our waste"
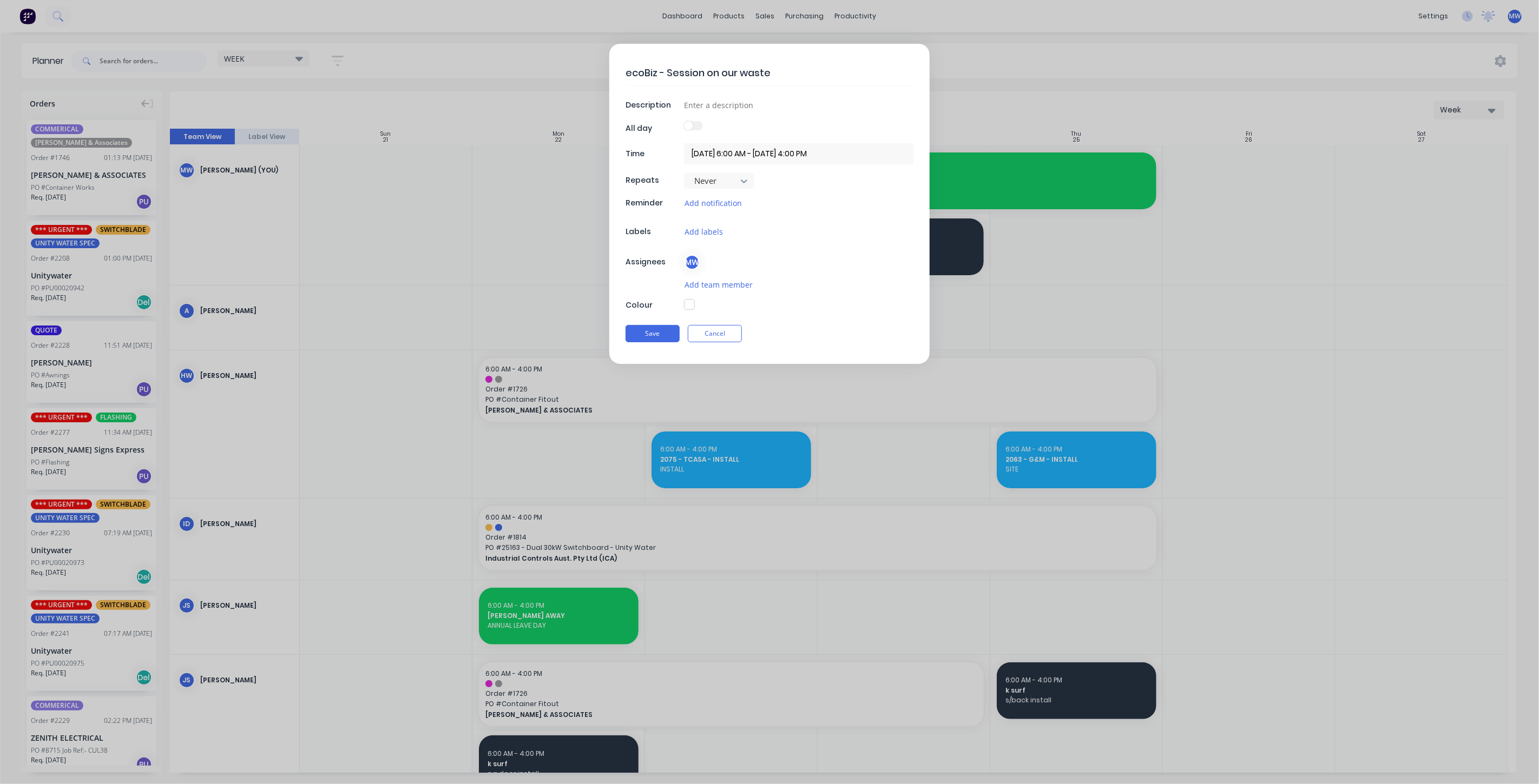
type textarea "x"
type textarea "ecoBiz - Session on our waste m"
type textarea "x"
type textarea "ecoBiz - Session on our waste ma"
type textarea "x"
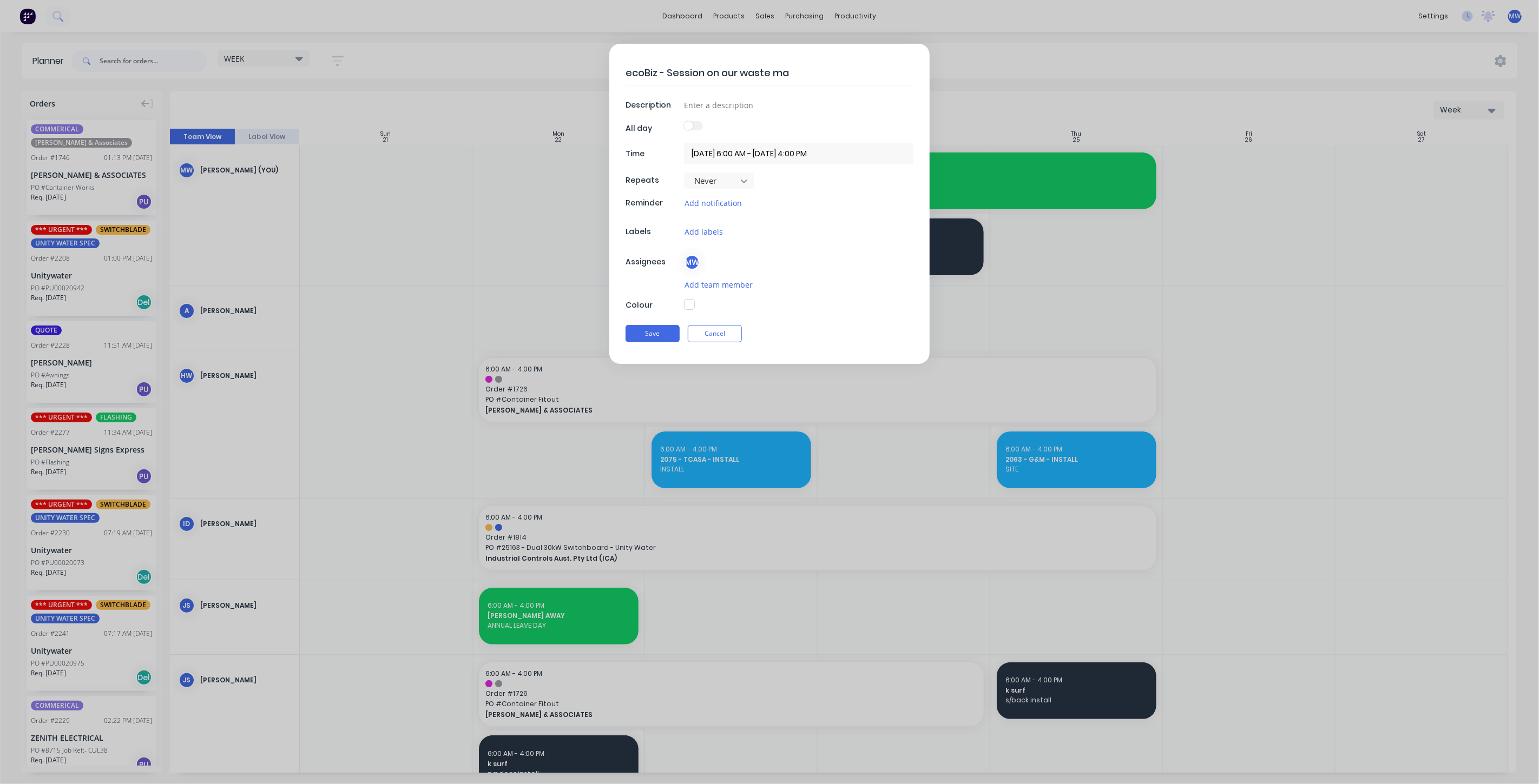
type textarea "ecoBiz - Session on our waste man"
click at [844, 126] on div at bounding box center [798, 128] width 229 height 15
click at [760, 97] on div "ecoBiz - Session on our waste management - Free Description All day Time 23/09/…" at bounding box center [770, 204] width 321 height 320
click at [760, 104] on input at bounding box center [798, 104] width 229 height 16
click at [810, 269] on div "MW" at bounding box center [798, 262] width 229 height 16
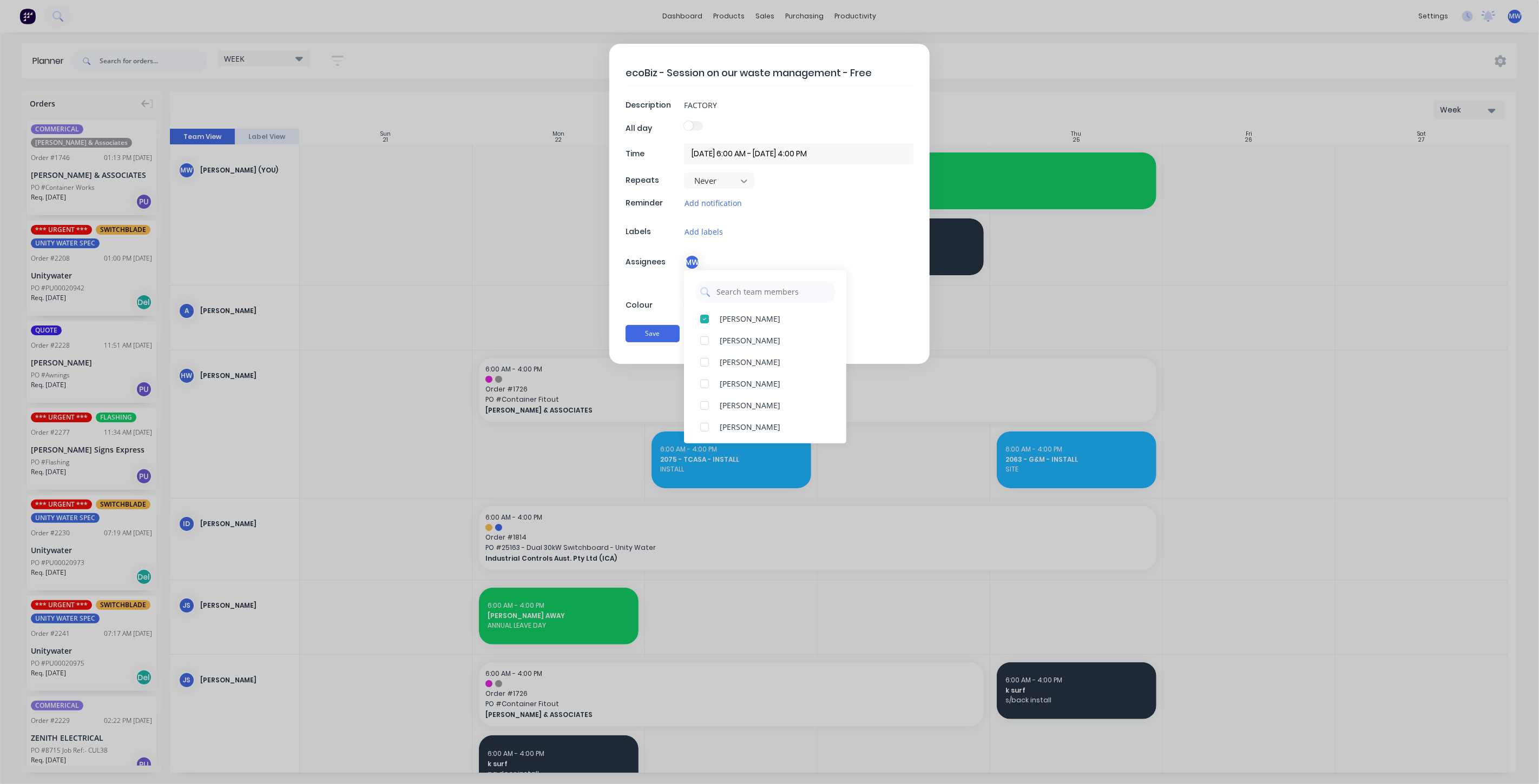
click at [784, 152] on input "23/09/2025 6:00 AM - 23/09/2025 4:00 PM" at bounding box center [798, 154] width 229 height 21
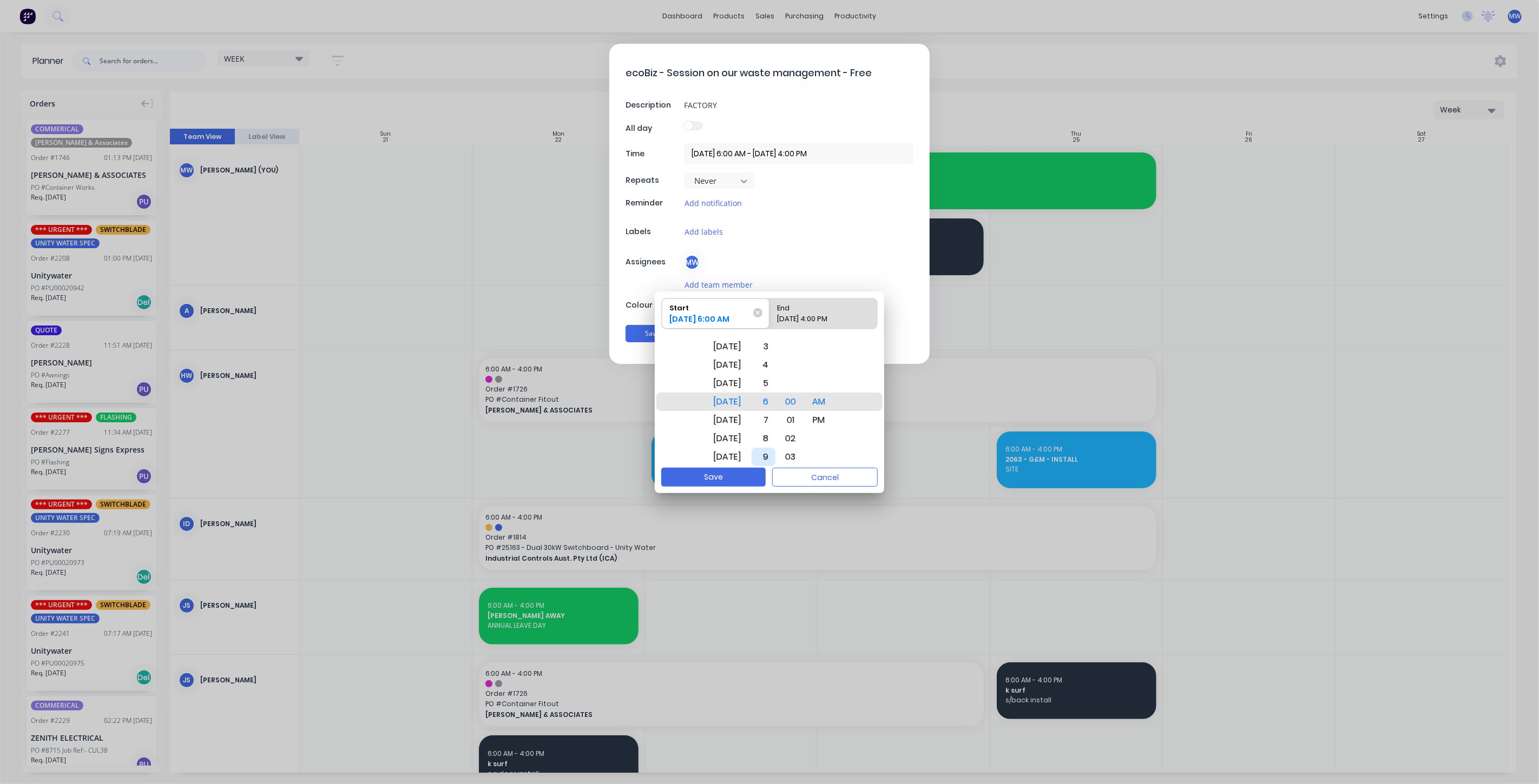
click at [776, 455] on div "9" at bounding box center [763, 457] width 24 height 18
click at [776, 417] on div "10" at bounding box center [763, 420] width 24 height 18
click at [817, 315] on div "23/09/2025 4:00 PM" at bounding box center [818, 320] width 90 height 15
click at [770, 315] on input "End 23/09/2025 4:00 PM" at bounding box center [770, 313] width 1 height 30
click at [776, 368] on div "2" at bounding box center [763, 364] width 24 height 18
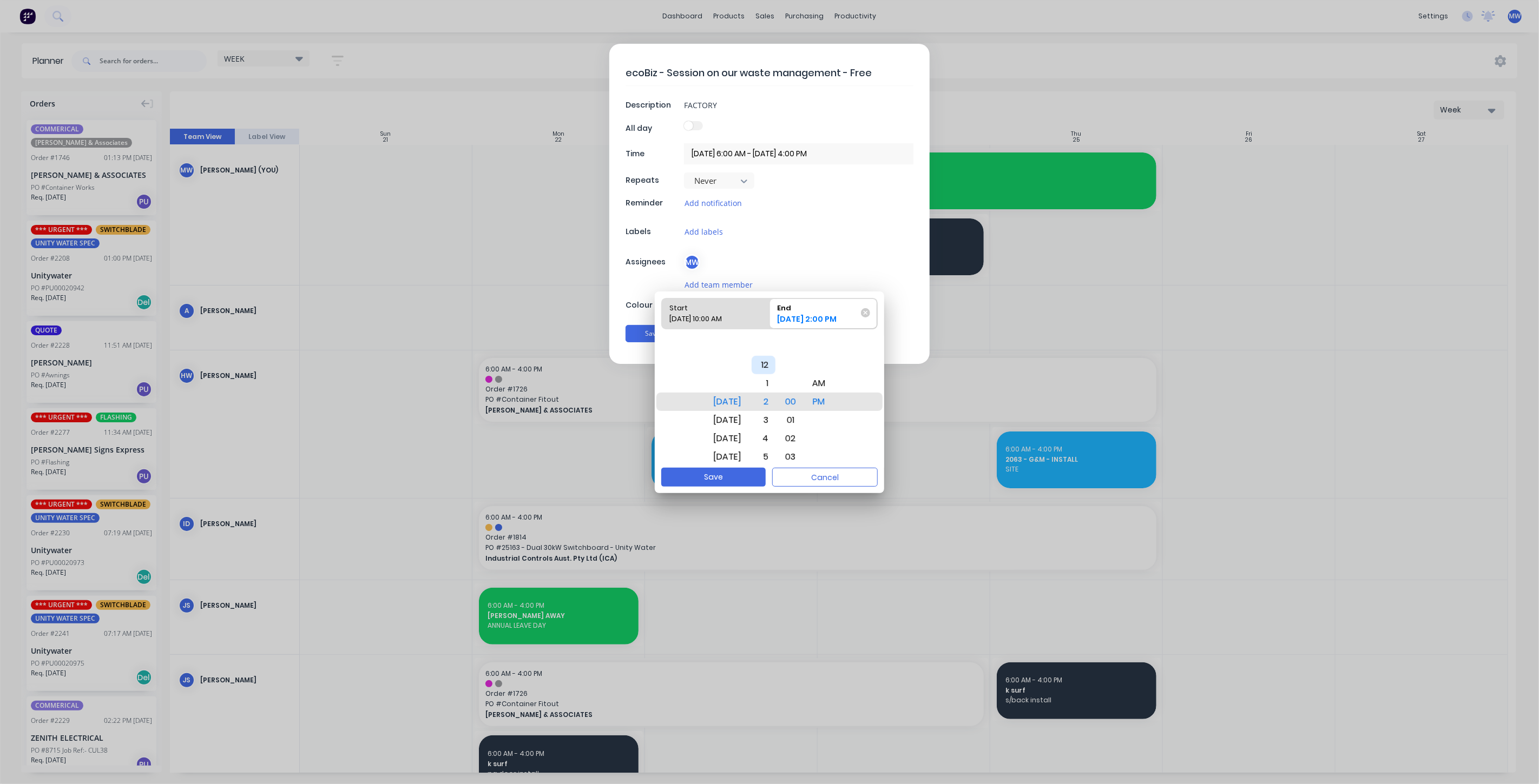
click at [776, 367] on div "12" at bounding box center [763, 364] width 24 height 18
click at [831, 384] on div "AM" at bounding box center [820, 383] width 26 height 18
click at [827, 419] on div "PM" at bounding box center [820, 420] width 26 height 18
click at [773, 406] on div "12" at bounding box center [763, 401] width 24 height 18
click at [739, 474] on button "Save" at bounding box center [713, 478] width 105 height 19
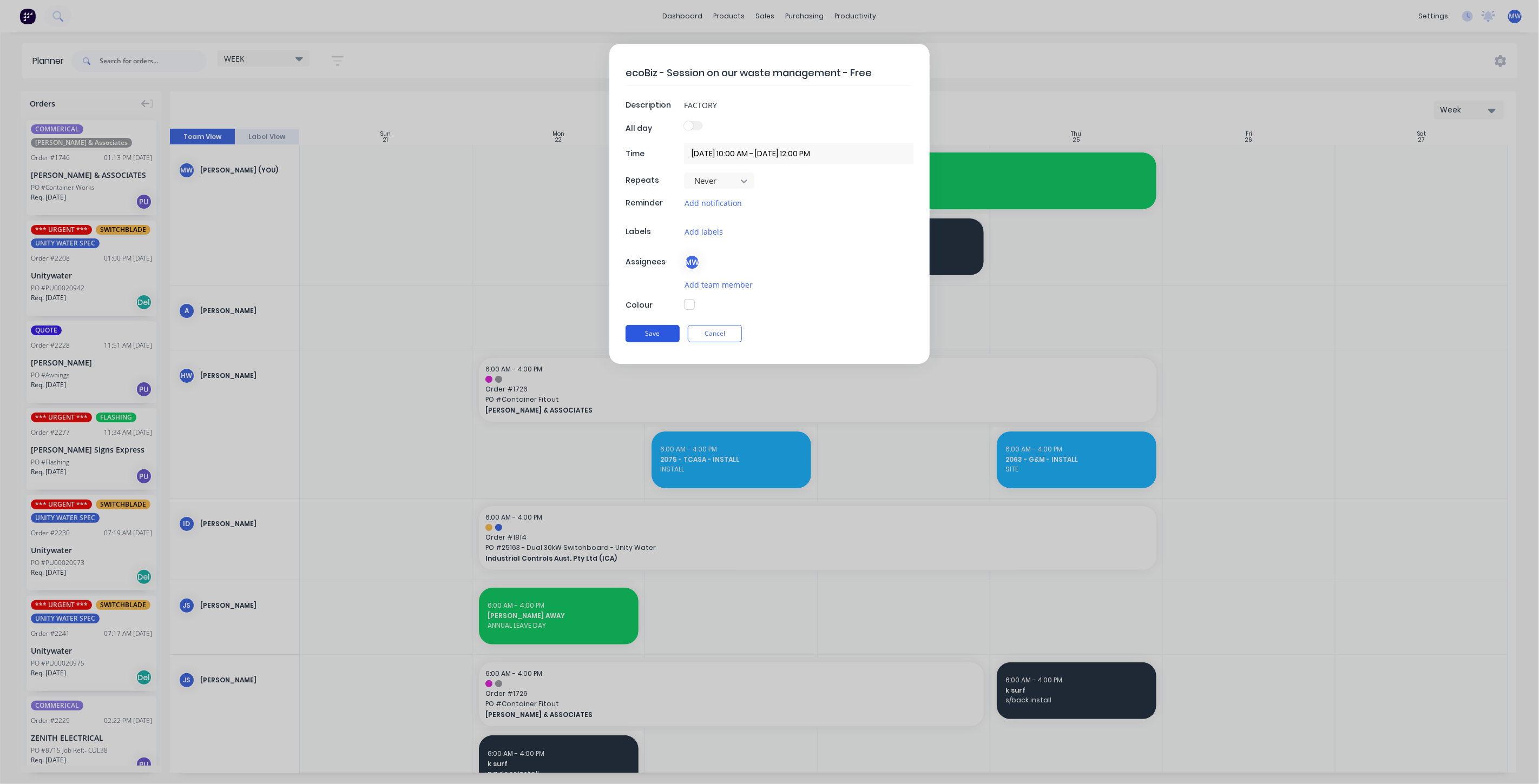
click at [663, 336] on button "Save" at bounding box center [653, 334] width 54 height 18
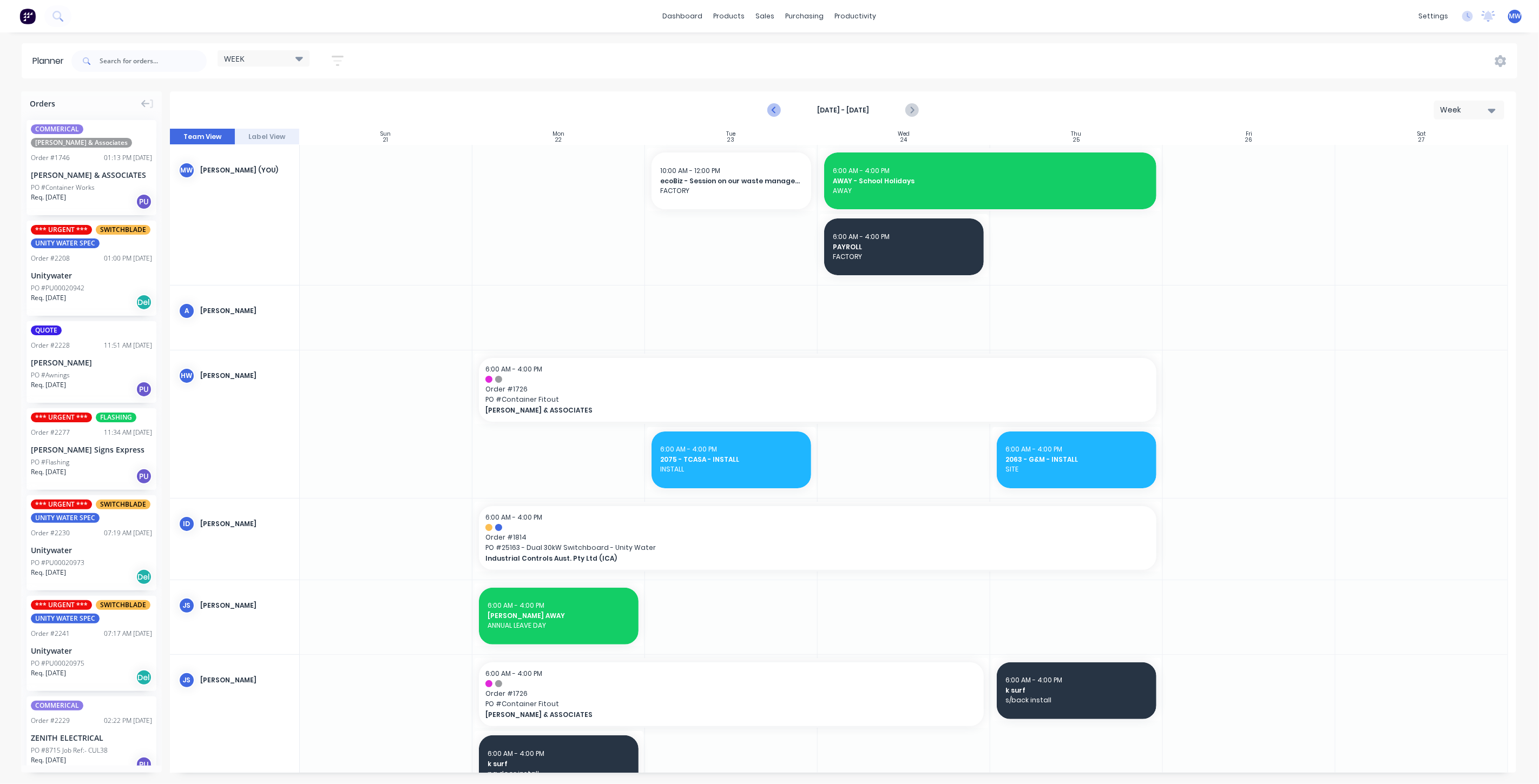
click at [783, 109] on button "Previous page" at bounding box center [774, 110] width 22 height 22
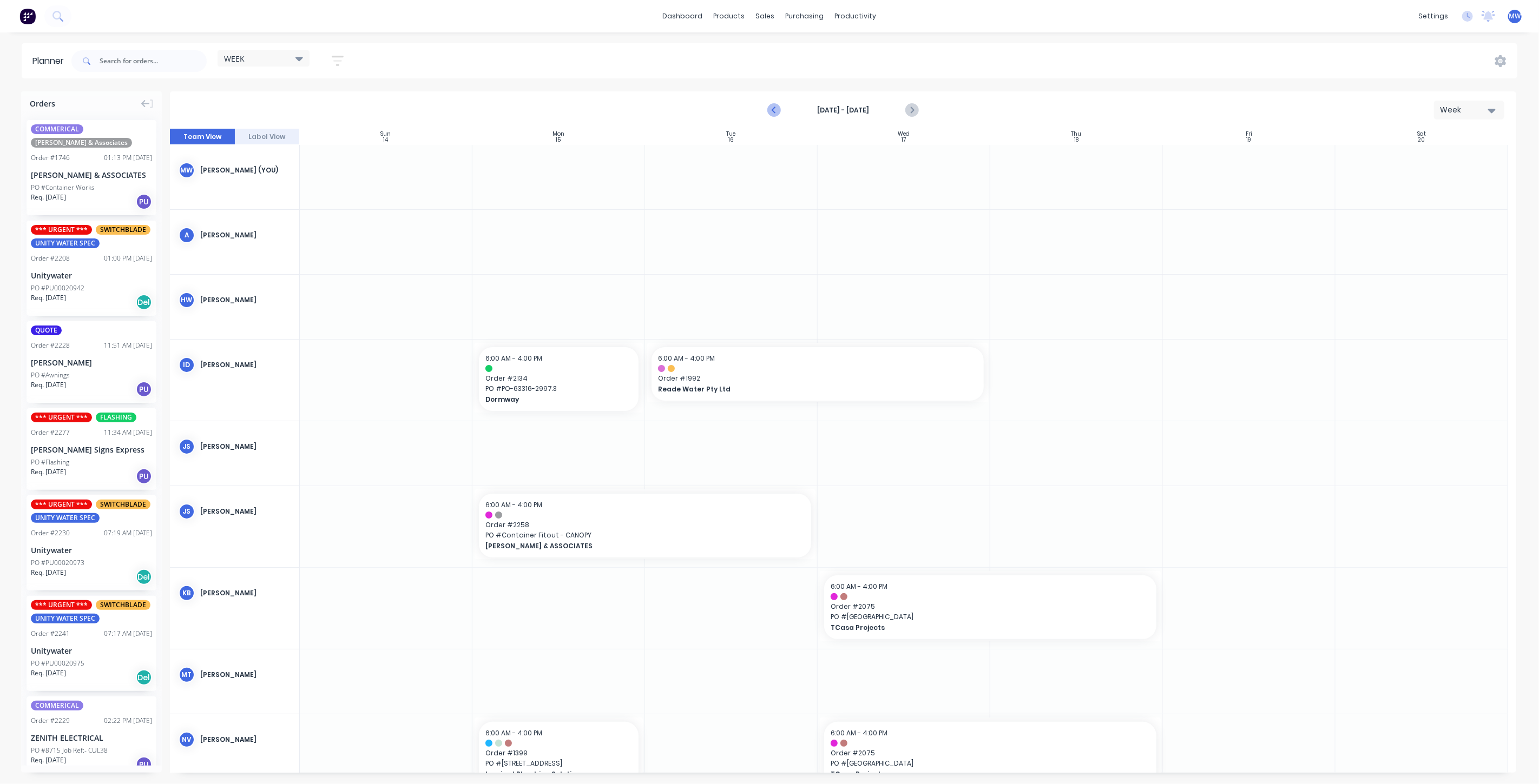
click at [774, 111] on icon "Previous page" at bounding box center [775, 111] width 5 height 9
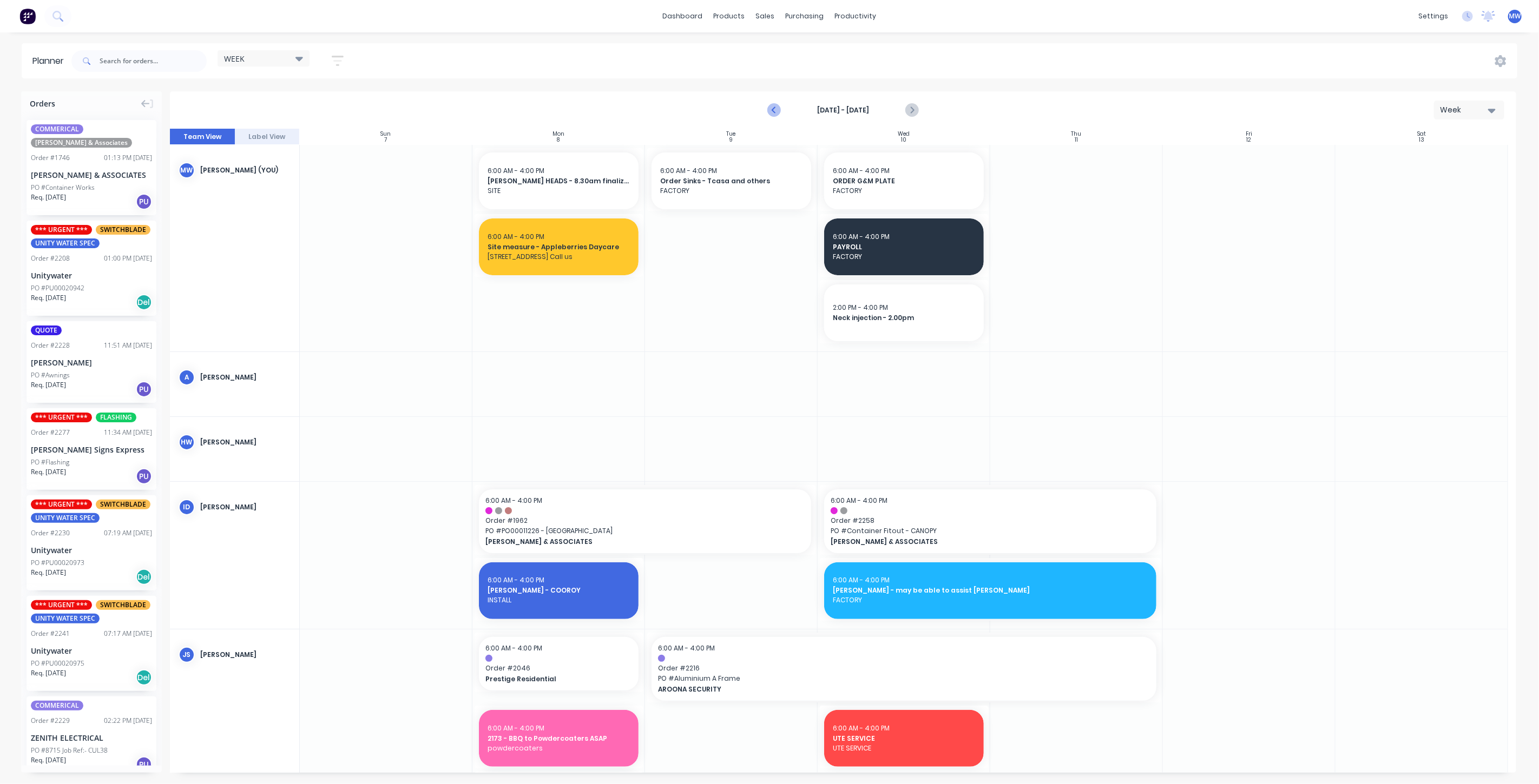
click at [773, 109] on icon "Previous page" at bounding box center [775, 111] width 5 height 9
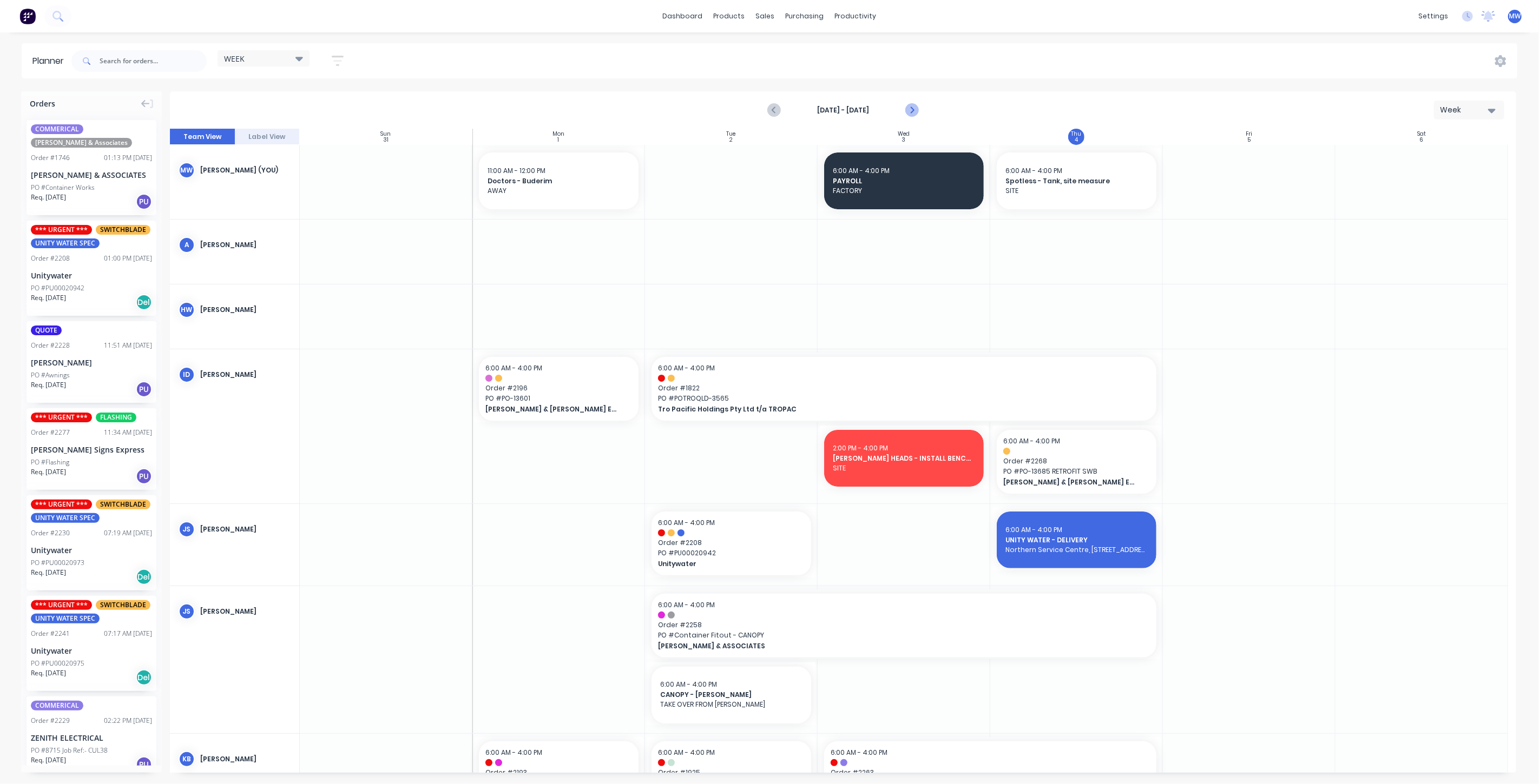
click at [908, 105] on icon "Next page" at bounding box center [911, 110] width 13 height 13
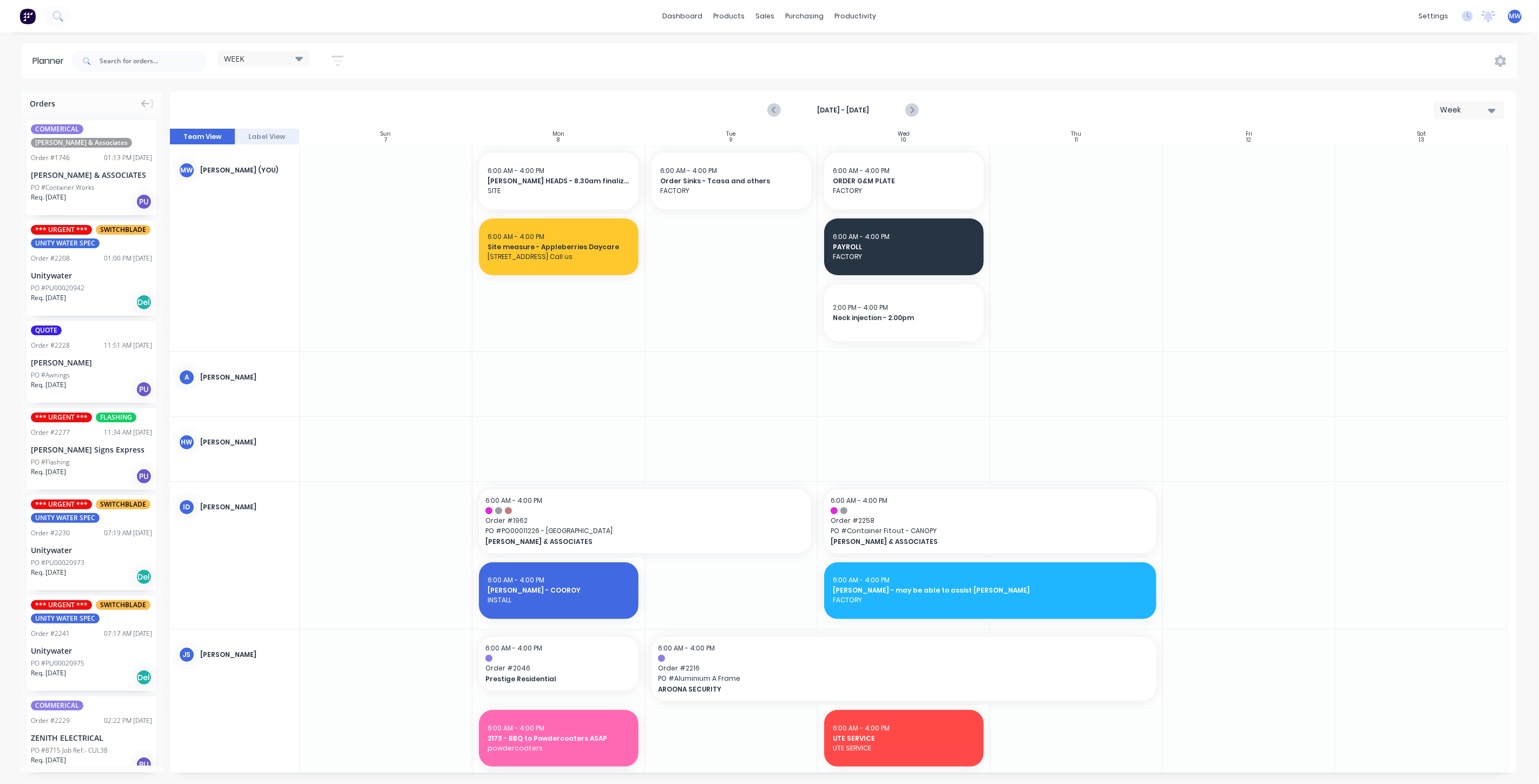
click at [741, 248] on div at bounding box center [731, 248] width 172 height 206
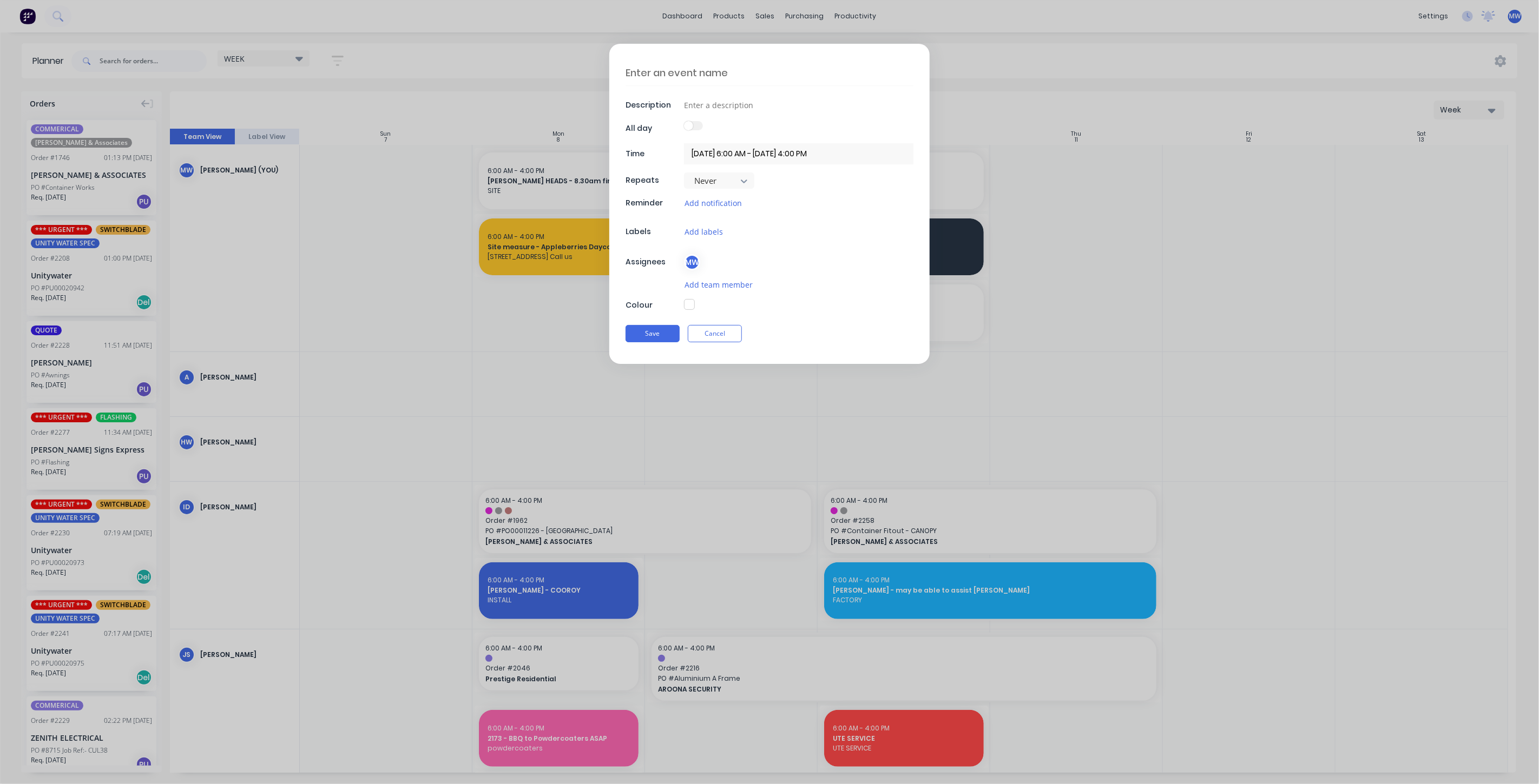
click at [675, 78] on textarea at bounding box center [770, 72] width 288 height 25
click at [771, 106] on input at bounding box center [798, 104] width 229 height 16
drag, startPoint x: 801, startPoint y: 292, endPoint x: 792, endPoint y: 295, distance: 9.5
click at [801, 292] on div "Send Samples - Karla Description All day Time 09/09/2025 6:00 AM - 09/09/2025 4…" at bounding box center [770, 204] width 321 height 320
click at [650, 337] on button "Save" at bounding box center [653, 334] width 54 height 18
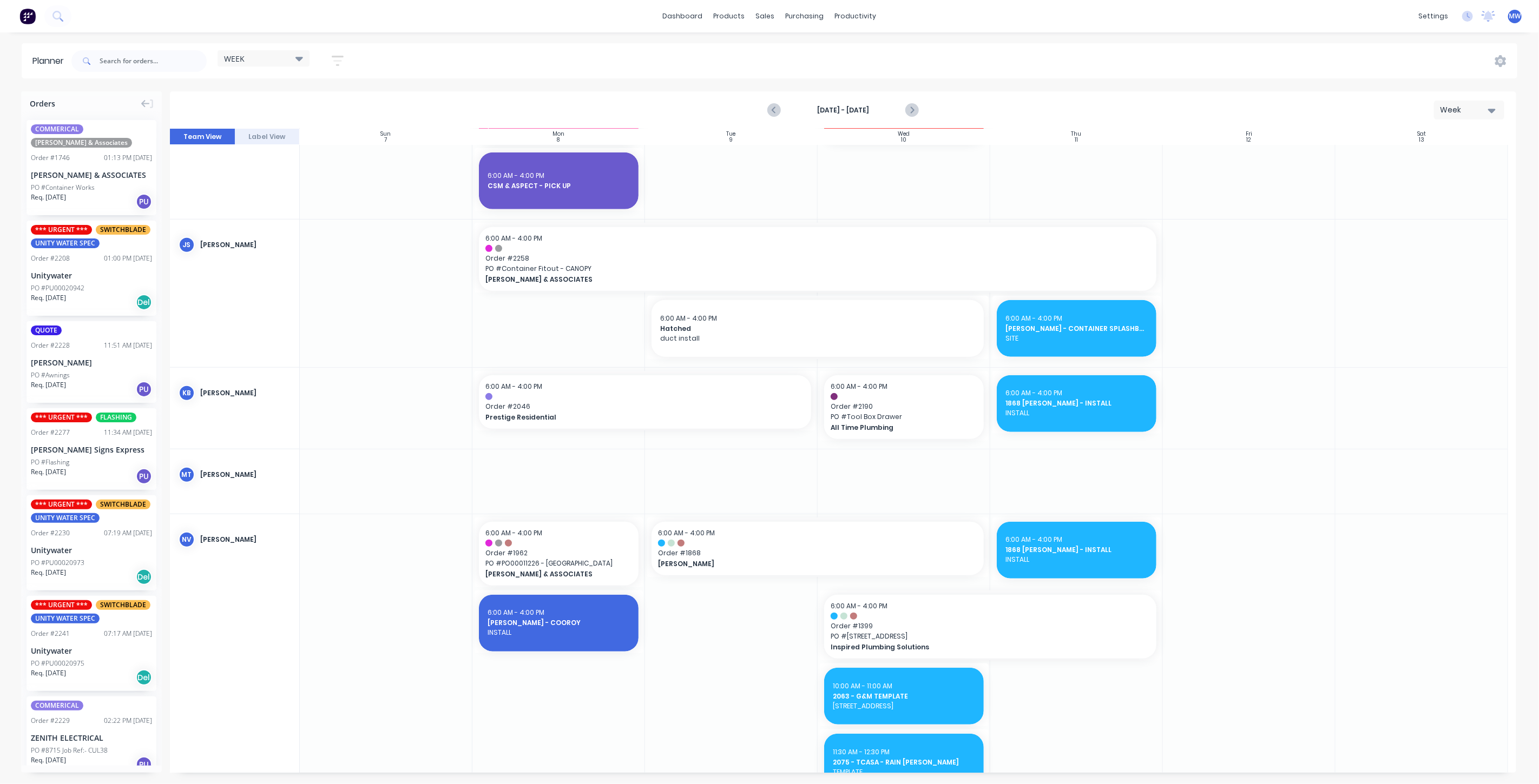
scroll to position [721, 0]
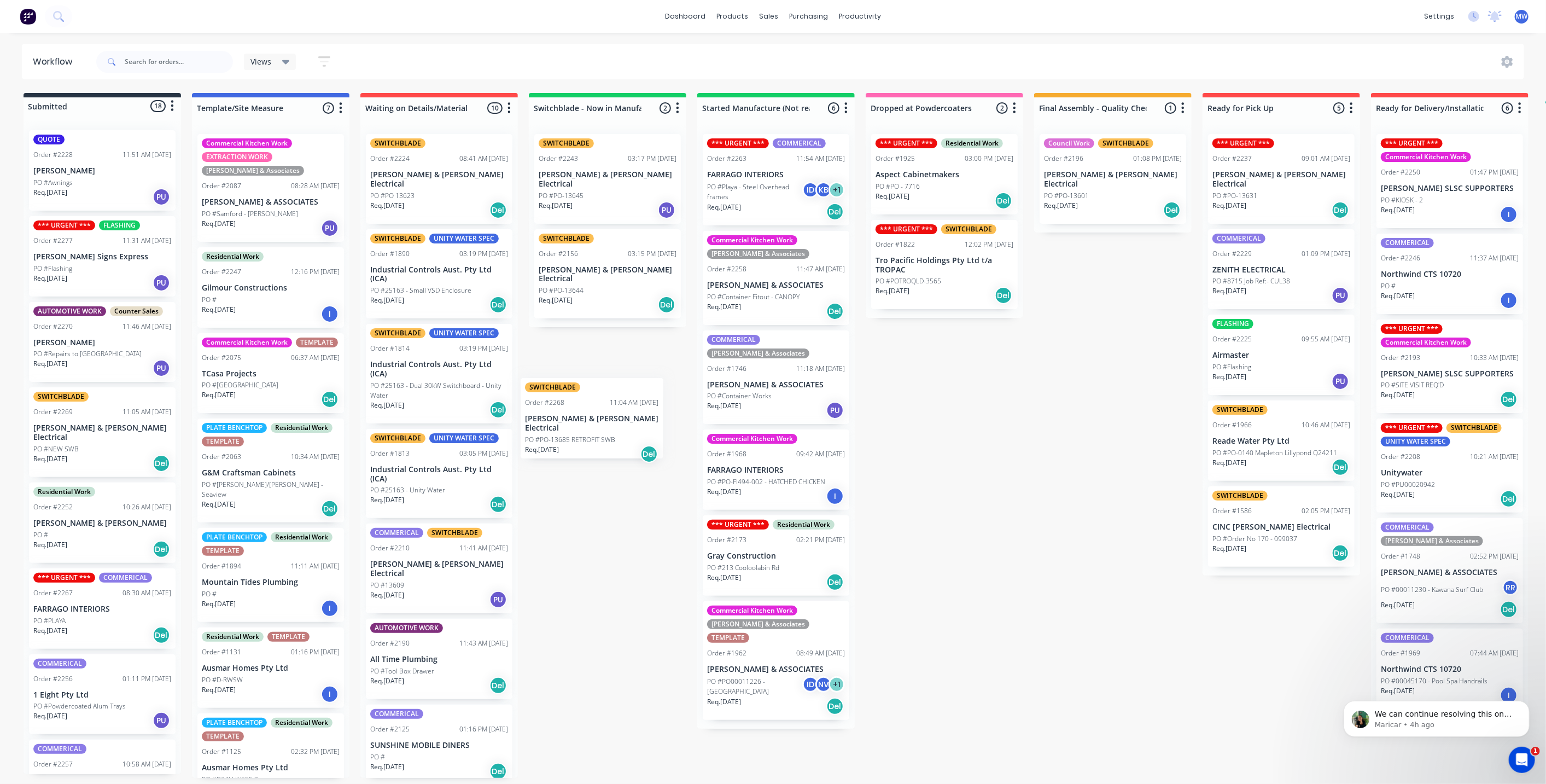
drag, startPoint x: 102, startPoint y: 516, endPoint x: 602, endPoint y: 388, distance: 516.1
click at [602, 388] on div "Submitted 18 Status colour #273444 hex #273444 Save Cancel Summaries Total orde…" at bounding box center [904, 435] width 1824 height 685
drag, startPoint x: 95, startPoint y: 519, endPoint x: 591, endPoint y: 309, distance: 538.6
click at [591, 309] on div "Submitted 18 Status colour #273444 hex #273444 Save Cancel Summaries Total orde…" at bounding box center [904, 435] width 1824 height 685
click at [622, 381] on p "PO #PO-13685 RETROFIT SWB" at bounding box center [584, 385] width 91 height 10
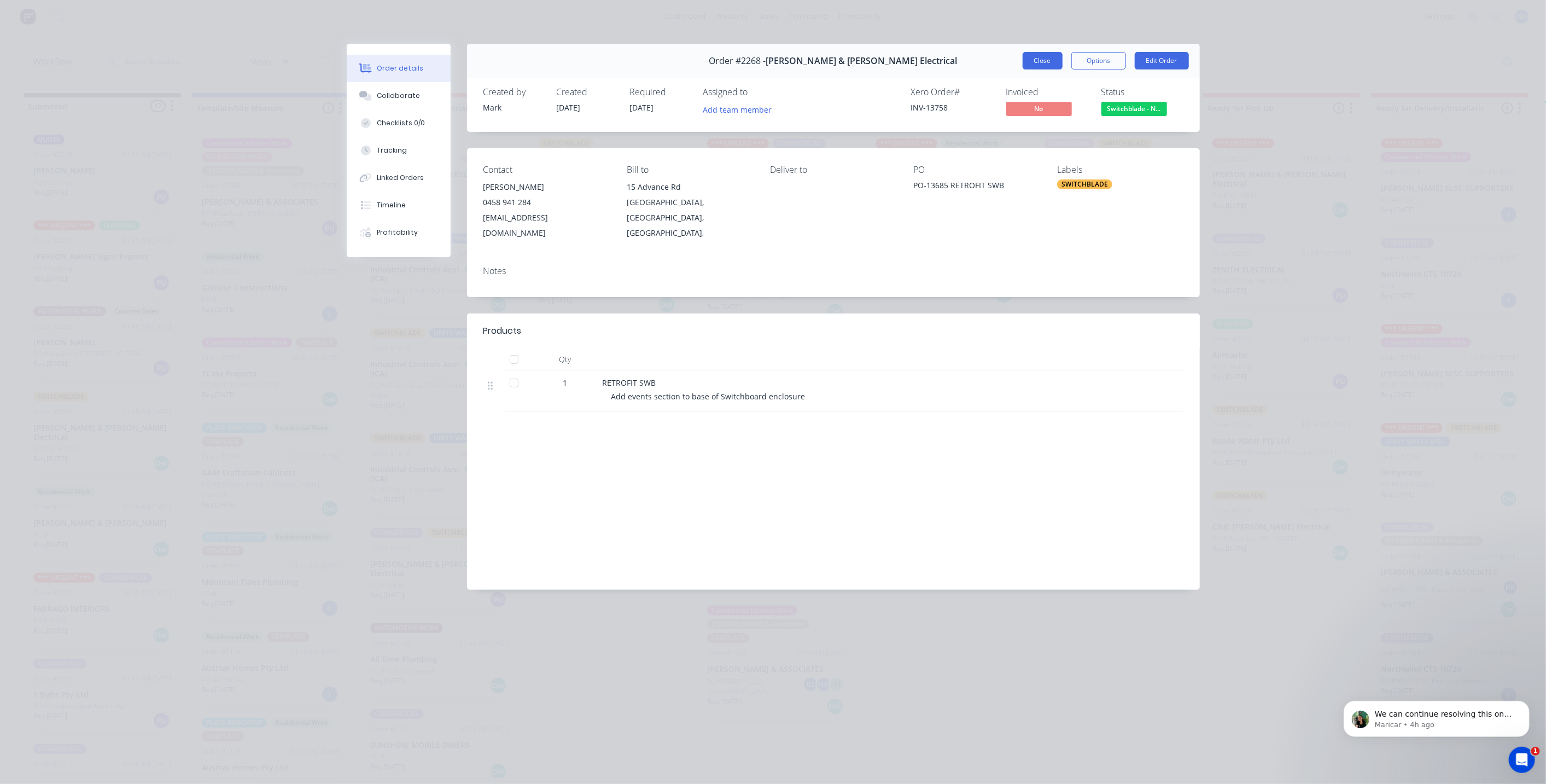
click at [1033, 63] on button "Close" at bounding box center [1043, 61] width 40 height 18
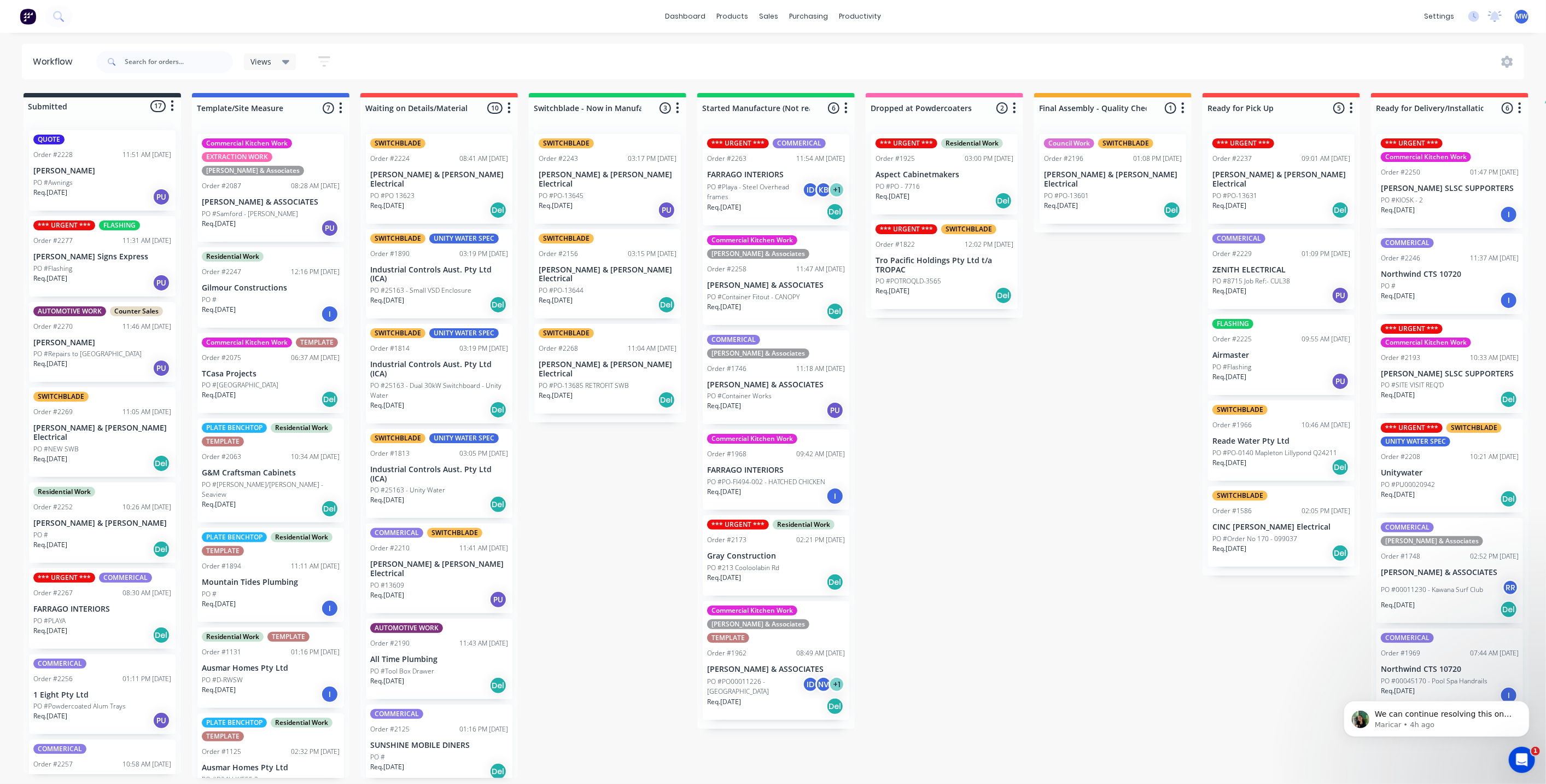
click at [614, 406] on div "Submitted 17 Status colour #273444 hex #273444 Save Cancel Summaries Total orde…" at bounding box center [904, 435] width 1824 height 685
click at [605, 469] on div "Submitted 17 Status colour #273444 hex #273444 Save Cancel Summaries Total orde…" at bounding box center [904, 435] width 1824 height 685
click at [989, 437] on div "Submitted 17 Status colour #273444 hex #273444 Save Cancel Summaries Total orde…" at bounding box center [904, 435] width 1824 height 685
click at [570, 466] on div "Submitted 17 Status colour #273444 hex #273444 Save Cancel Summaries Total orde…" at bounding box center [904, 435] width 1824 height 685
click at [599, 201] on div "Req. 27/08/25 PU" at bounding box center [607, 210] width 138 height 19
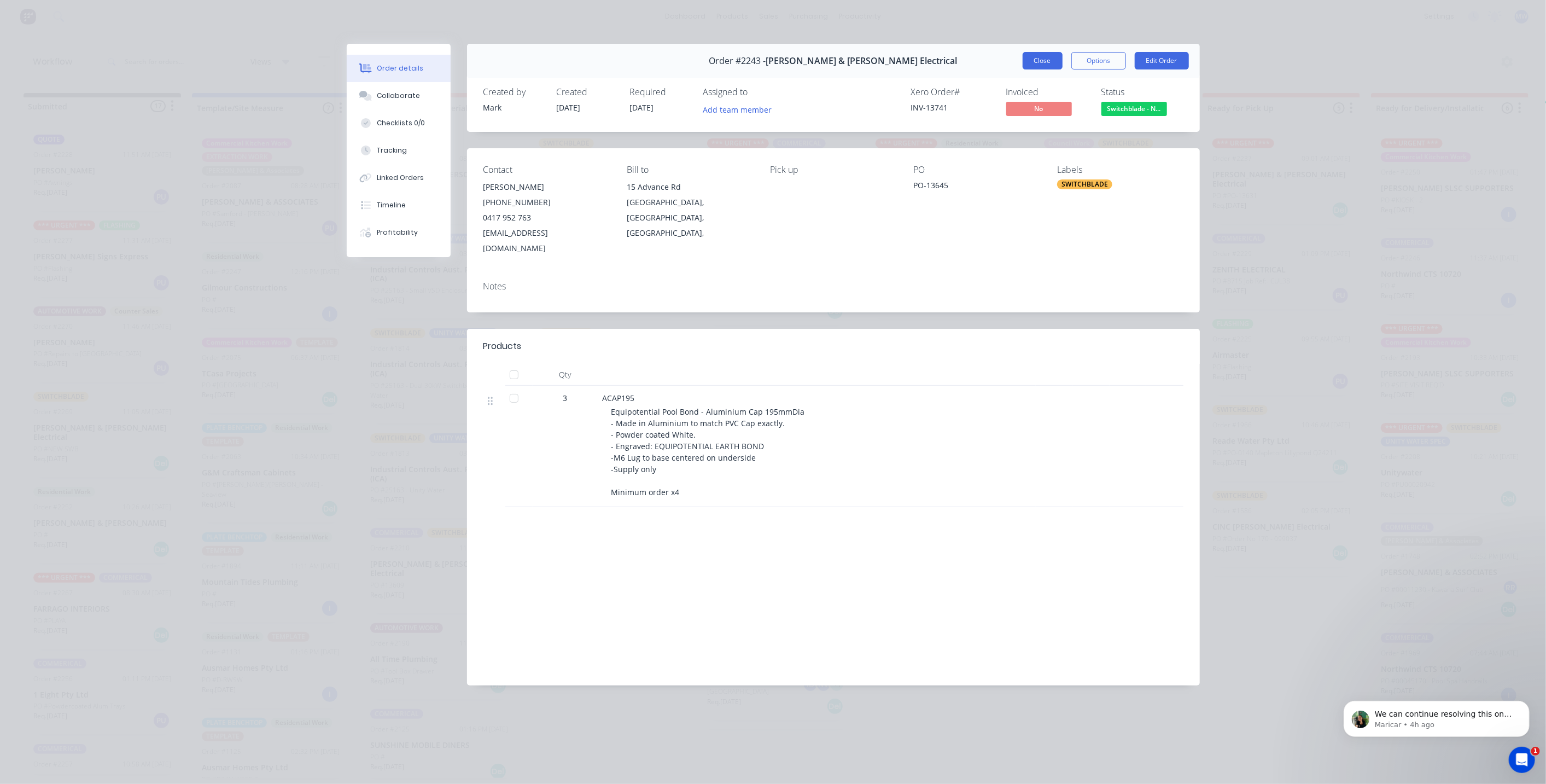
click at [1040, 56] on button "Close" at bounding box center [1043, 61] width 40 height 18
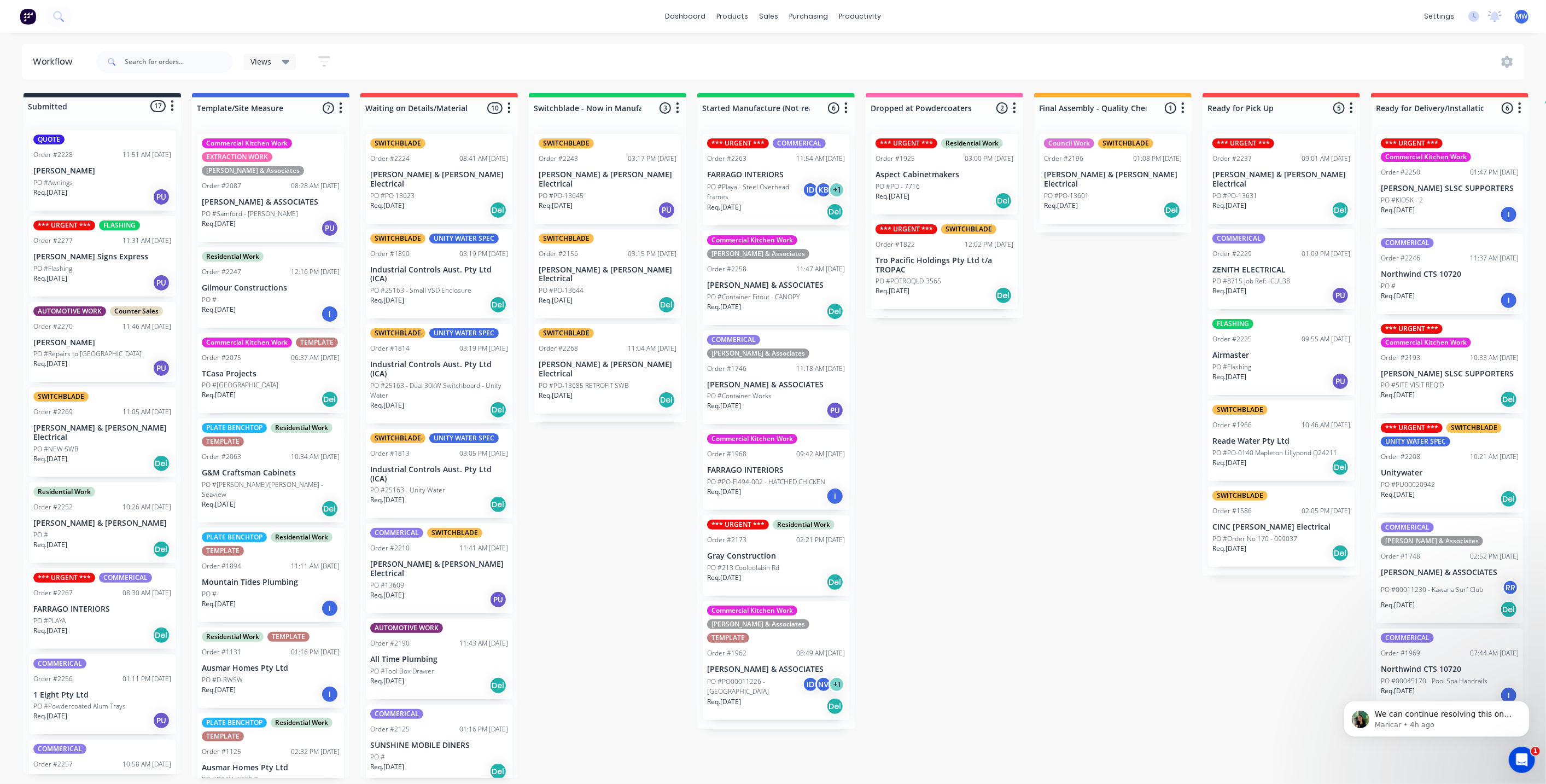
click at [611, 265] on p "[PERSON_NAME] & [PERSON_NAME] Electrical" at bounding box center [607, 274] width 138 height 19
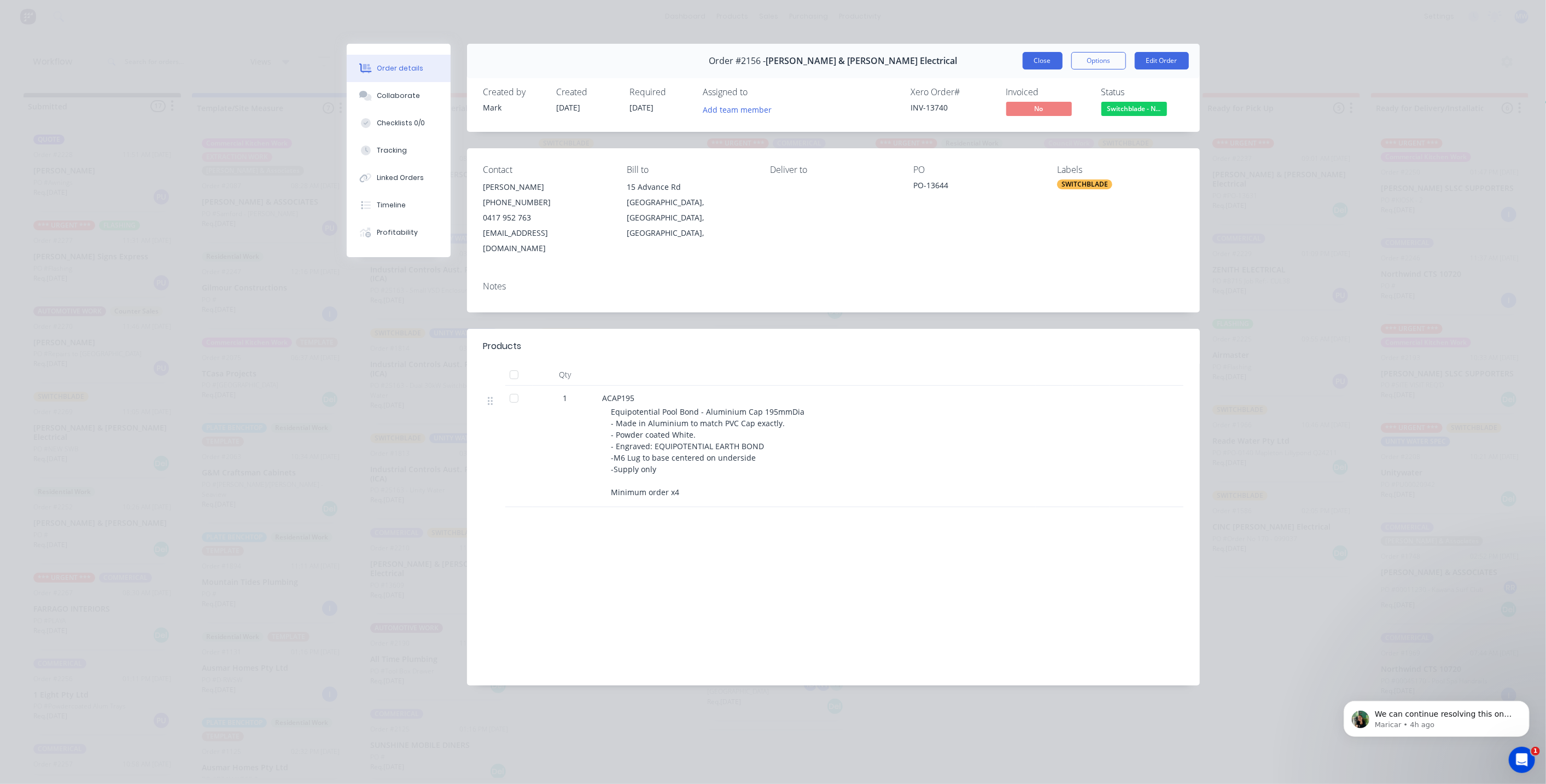
click at [1043, 60] on button "Close" at bounding box center [1043, 61] width 40 height 18
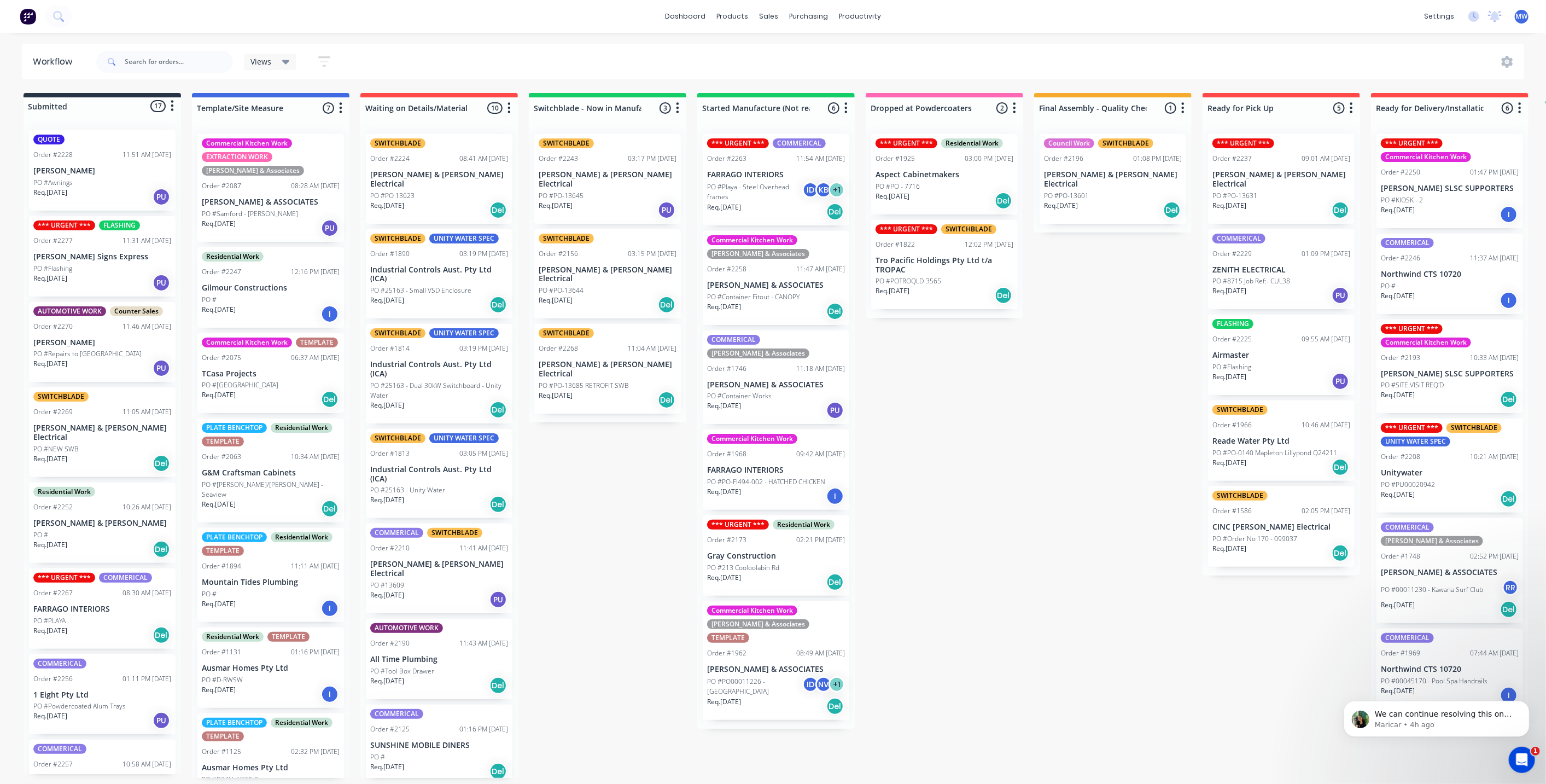
click at [640, 410] on div "Submitted 17 Status colour #273444 hex #273444 Save Cancel Summaries Total orde…" at bounding box center [904, 435] width 1824 height 685
click at [83, 424] on p "[PERSON_NAME] & [PERSON_NAME] Electrical" at bounding box center [102, 432] width 138 height 19
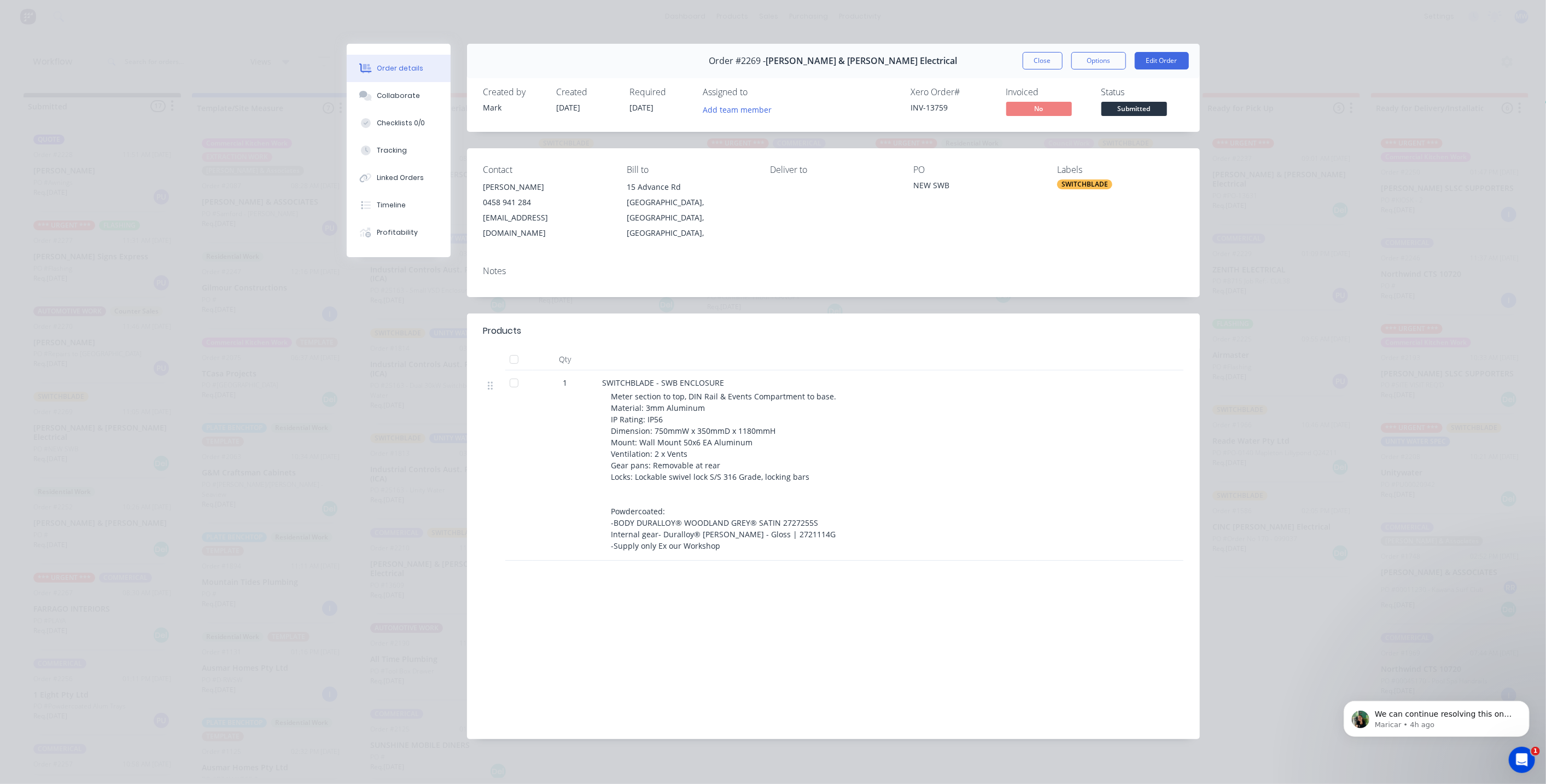
click at [1037, 54] on button "Close" at bounding box center [1043, 61] width 40 height 18
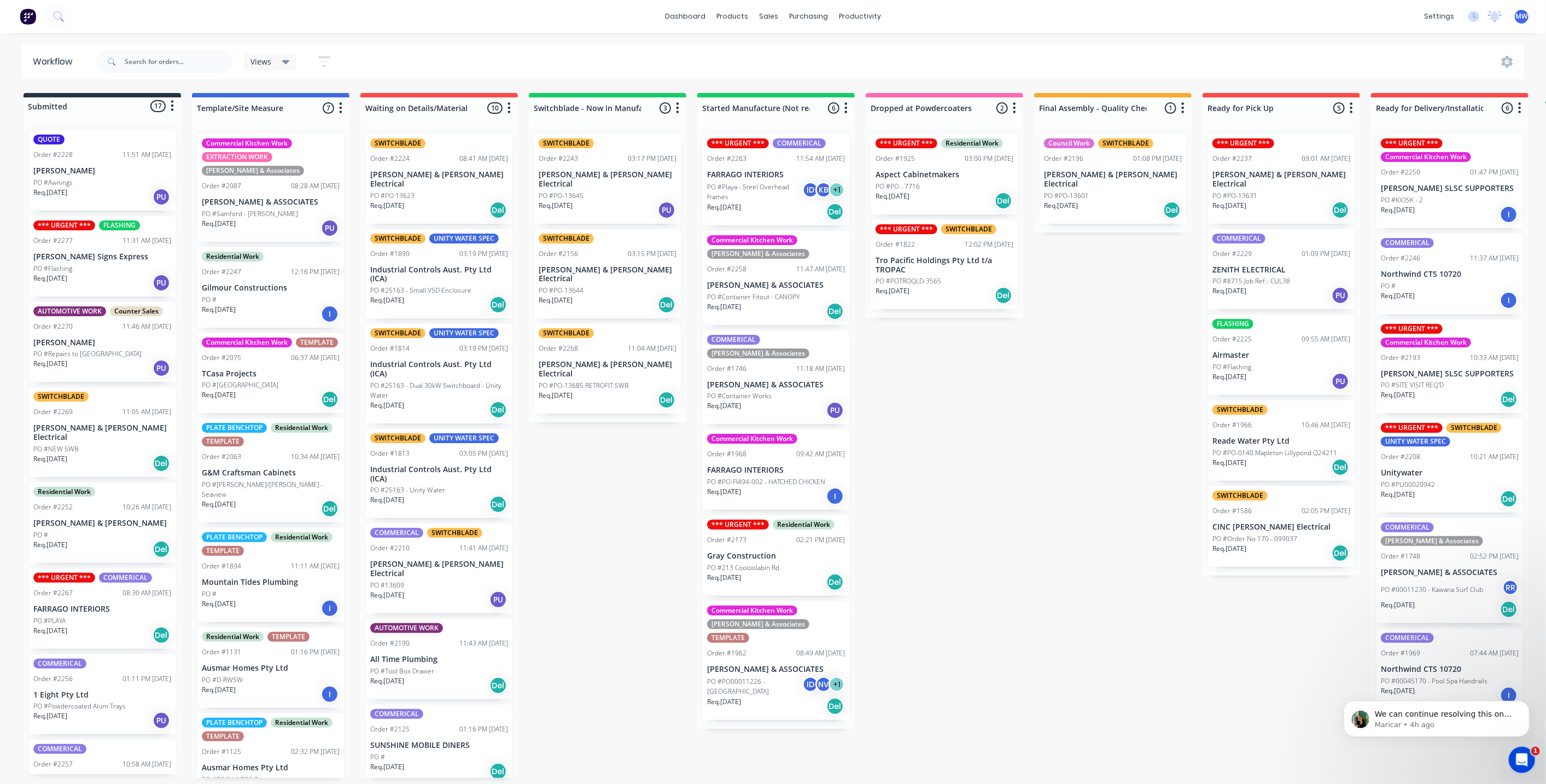
click at [585, 455] on div "Submitted 17 Status colour #273444 hex #273444 Save Cancel Summaries Total orde…" at bounding box center [904, 435] width 1824 height 685
click at [581, 462] on div "Submitted 17 Status colour #273444 hex #273444 Save Cancel Summaries Total orde…" at bounding box center [904, 435] width 1824 height 685
click at [629, 518] on div "Submitted 17 Status colour #273444 hex #273444 Save Cancel Summaries Total orde…" at bounding box center [904, 435] width 1824 height 685
click at [101, 253] on p "[PERSON_NAME] Signs Express" at bounding box center [102, 257] width 138 height 9
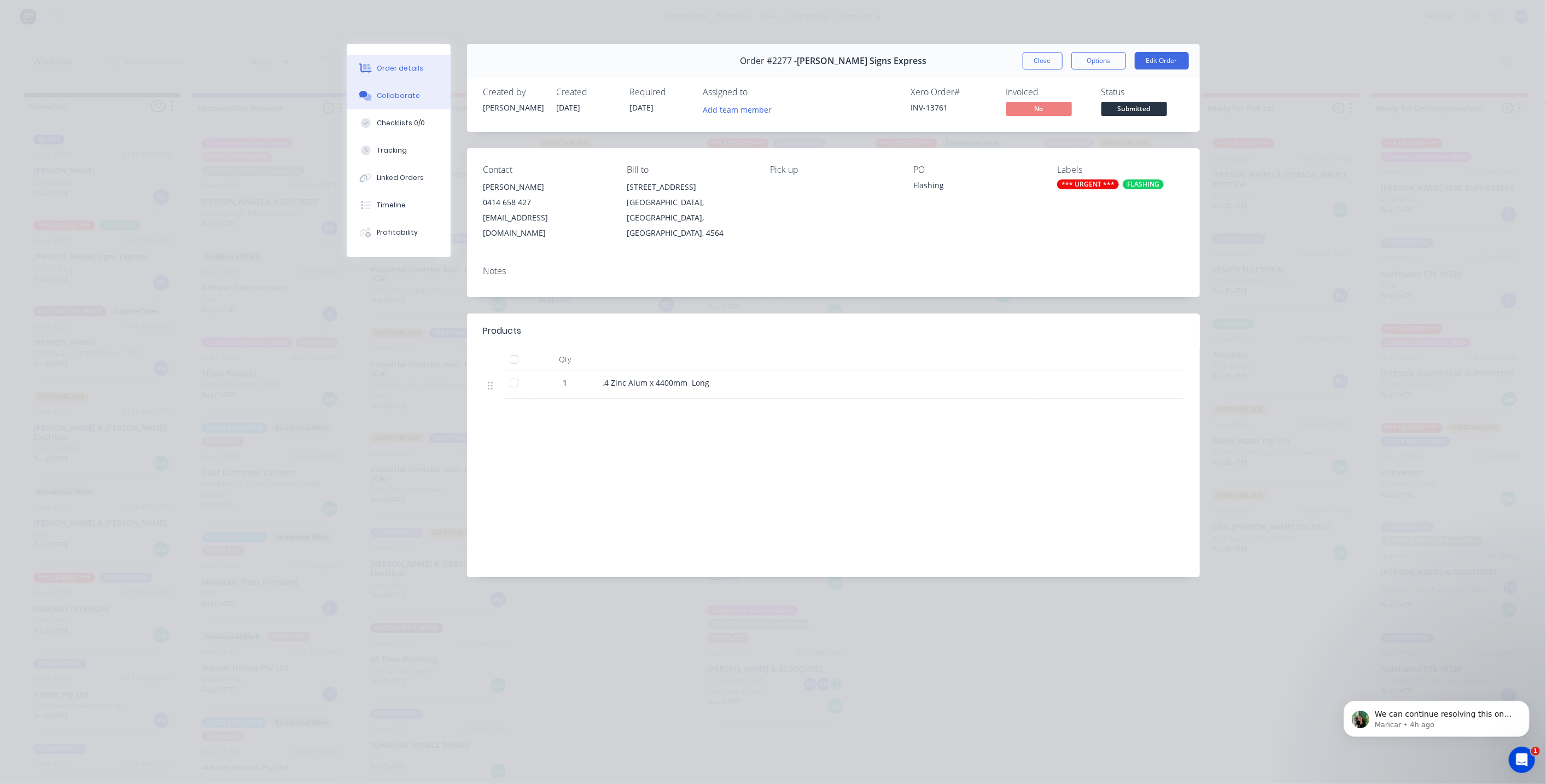
click at [415, 91] on div "Collaborate" at bounding box center [398, 95] width 44 height 10
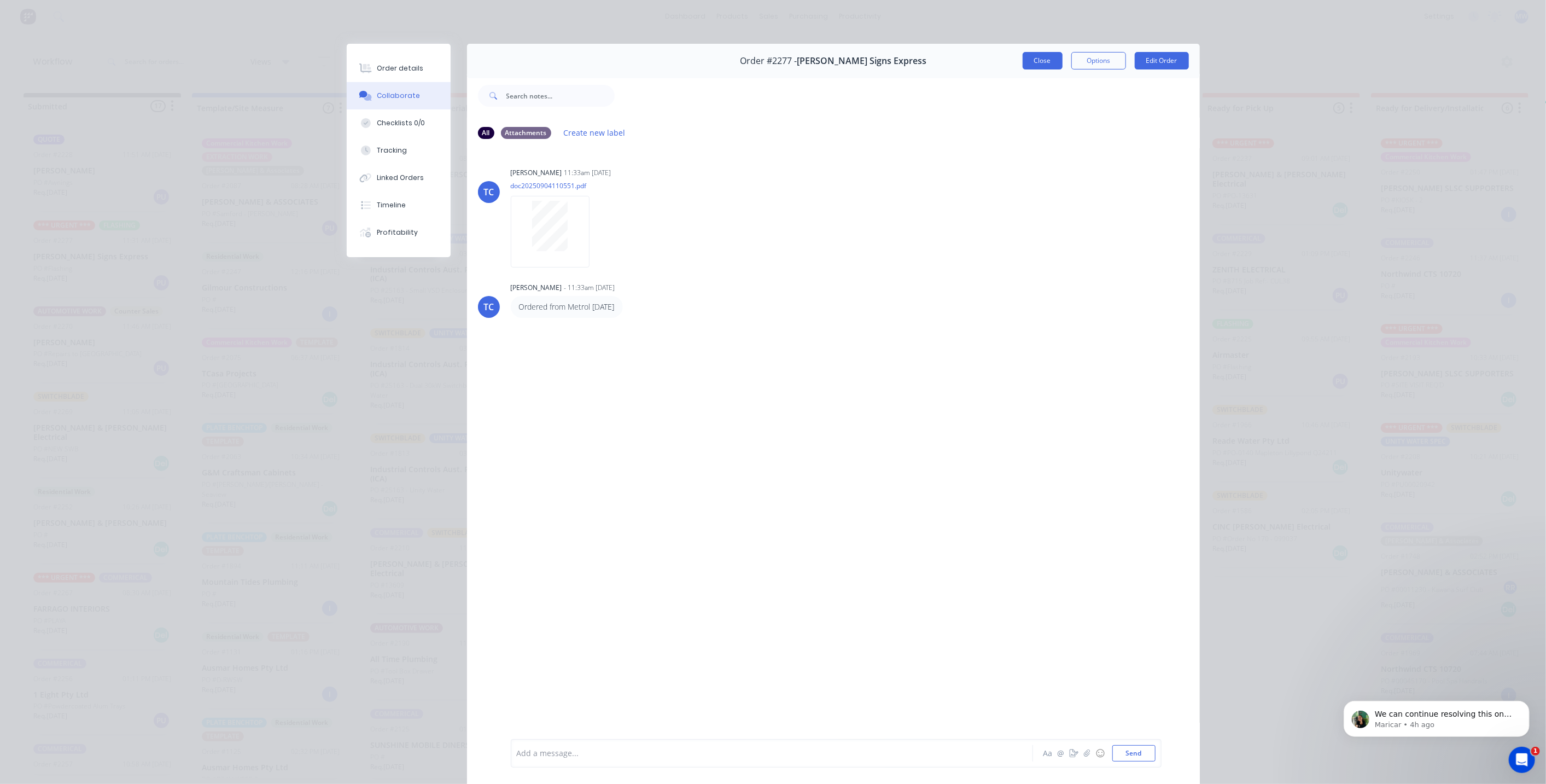
click at [1039, 59] on button "Close" at bounding box center [1043, 61] width 40 height 18
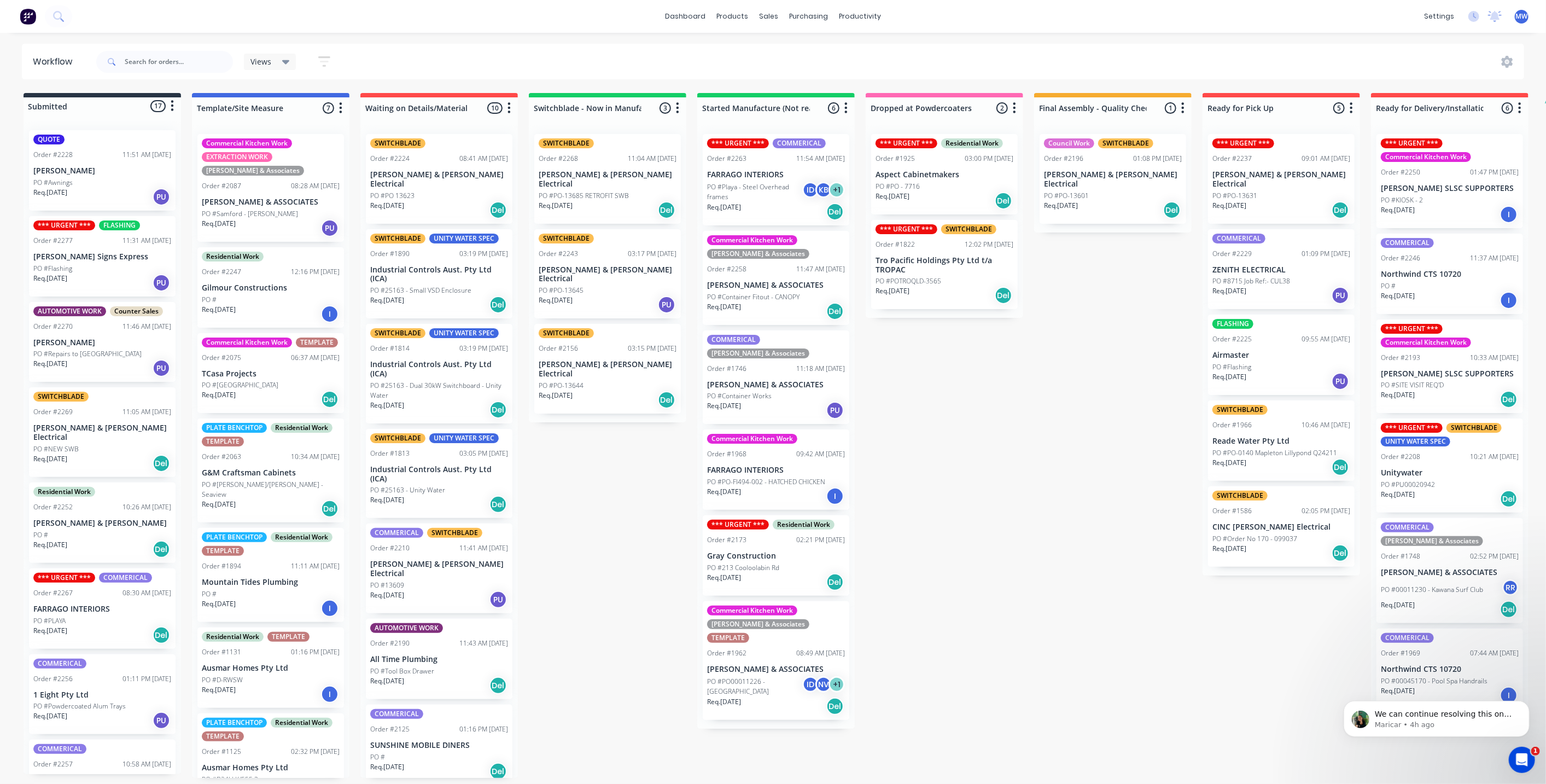
click at [591, 474] on div "Submitted 17 Status colour #273444 hex #273444 Save Cancel Summaries Total orde…" at bounding box center [904, 435] width 1824 height 685
click at [110, 360] on div "Req. 17/09/25 PU" at bounding box center [102, 368] width 138 height 19
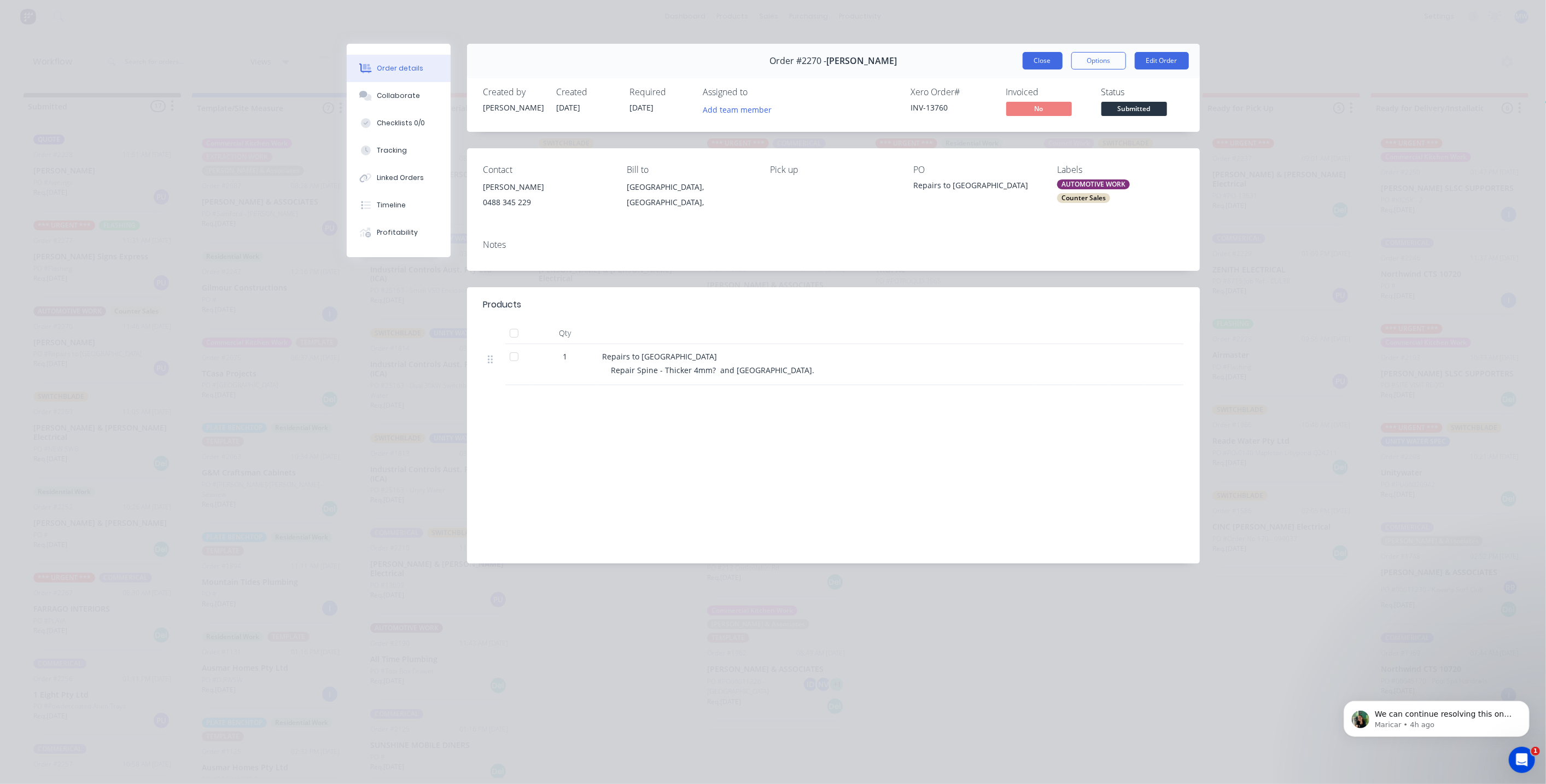
click at [1055, 62] on button "Close" at bounding box center [1043, 61] width 40 height 18
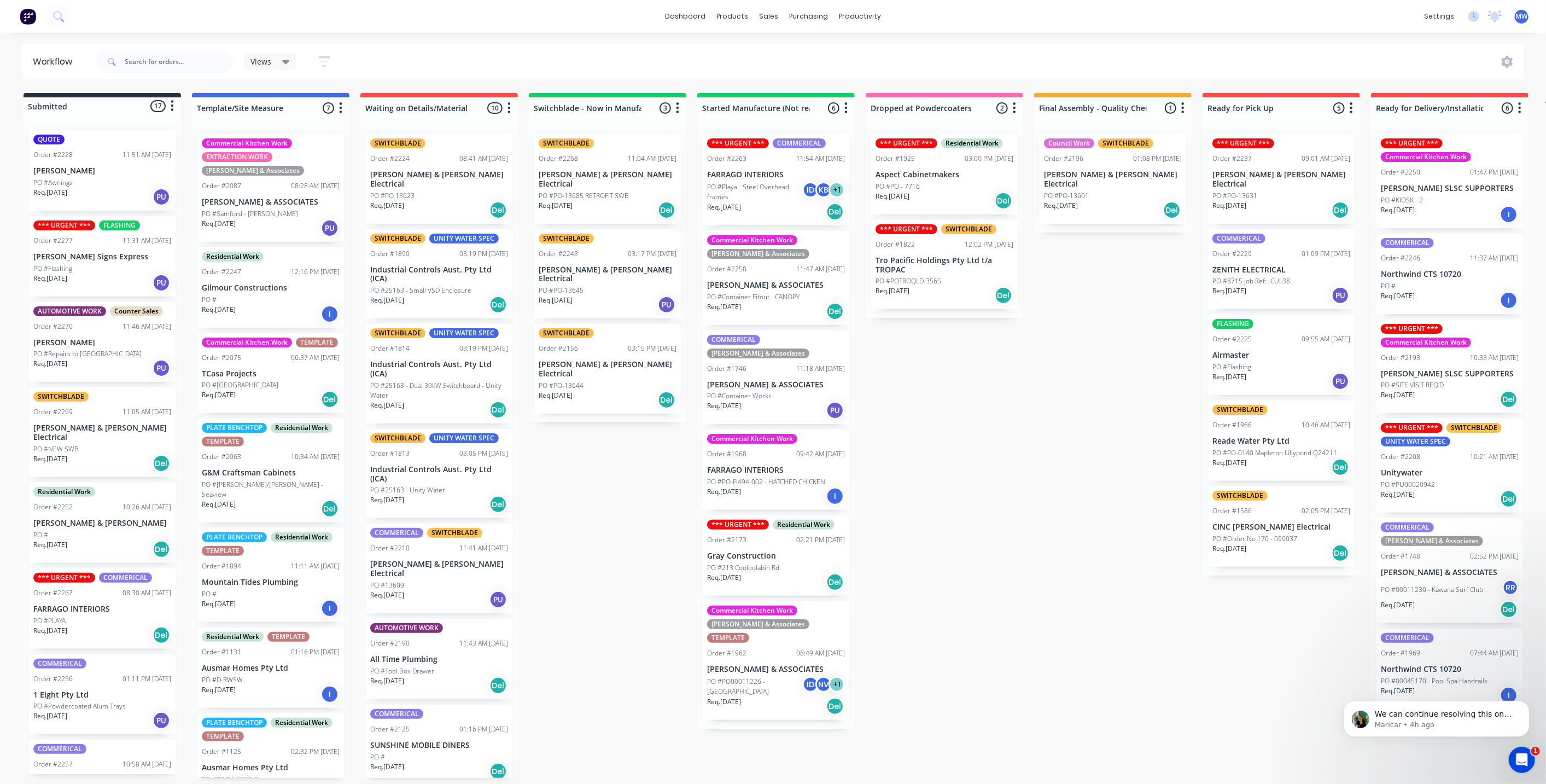
click at [591, 425] on div "Submitted 17 Status colour #273444 hex #273444 Save Cancel Summaries Total orde…" at bounding box center [904, 435] width 1824 height 685
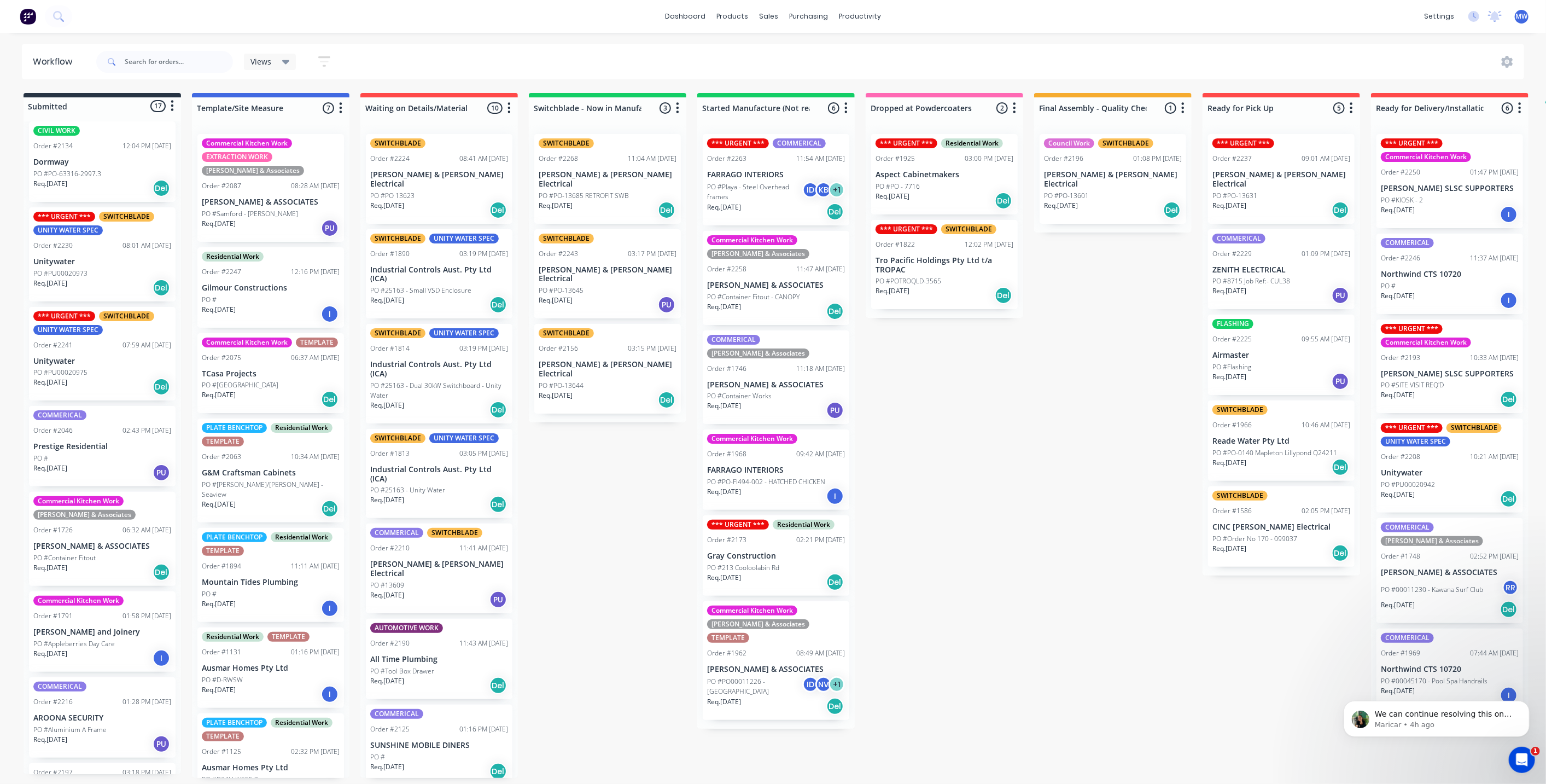
scroll to position [834, 0]
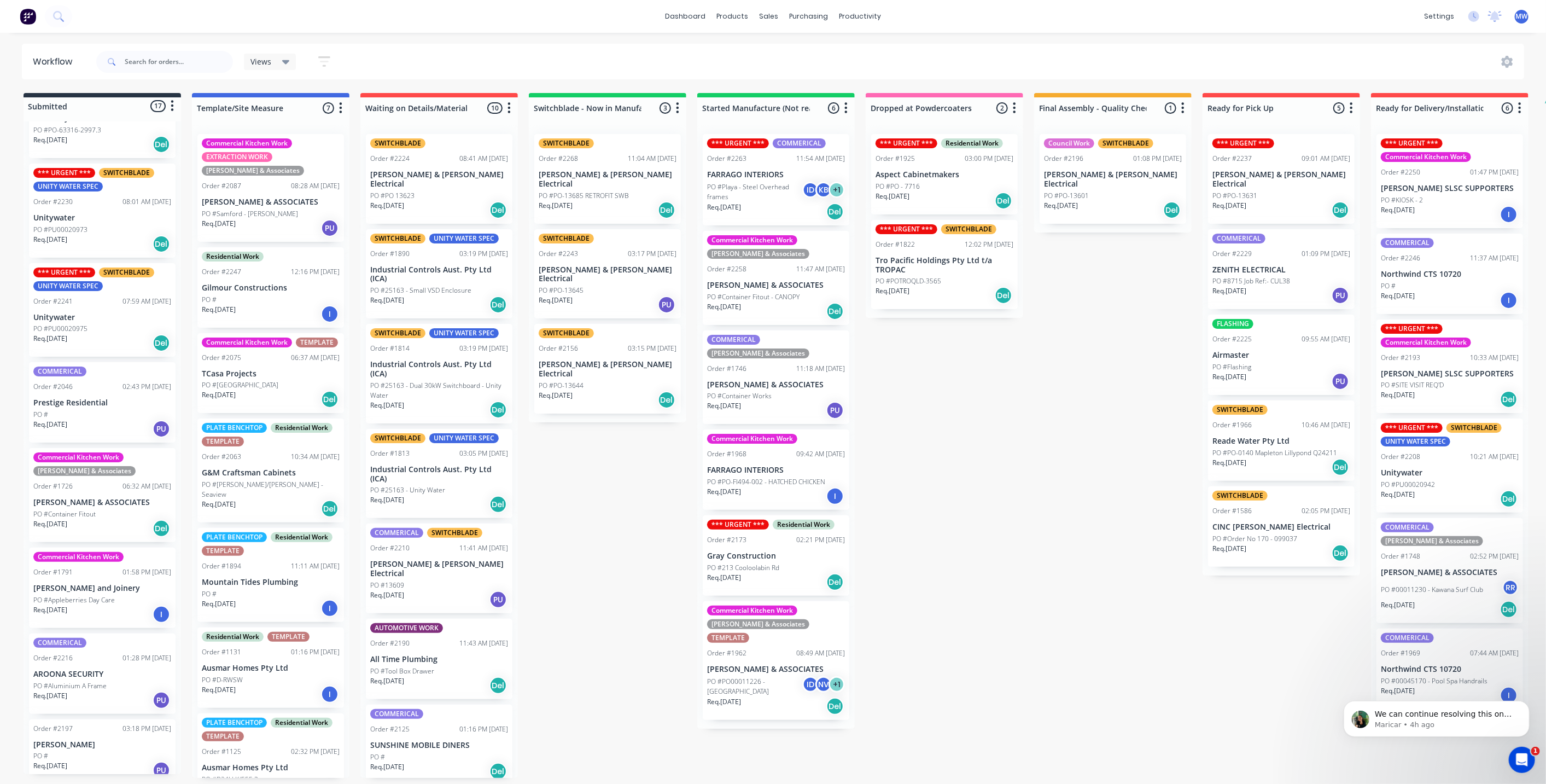
click at [106, 384] on div "COMMERICAL Order #2046 02:43 PM 26/08/25 Prestige Residential PO # Req. 14/07/2…" at bounding box center [102, 402] width 147 height 81
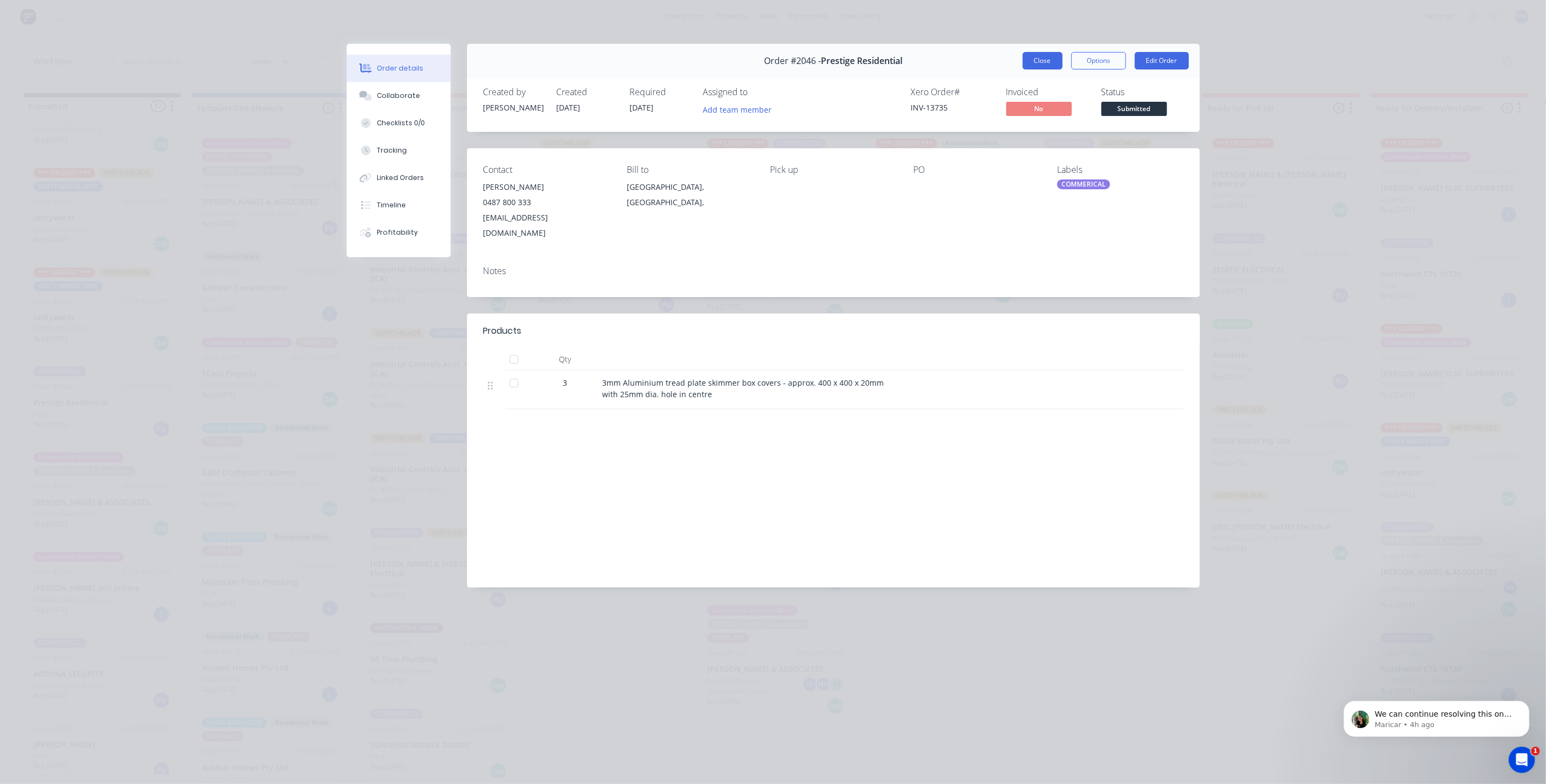
click at [1047, 67] on button "Close" at bounding box center [1043, 61] width 40 height 18
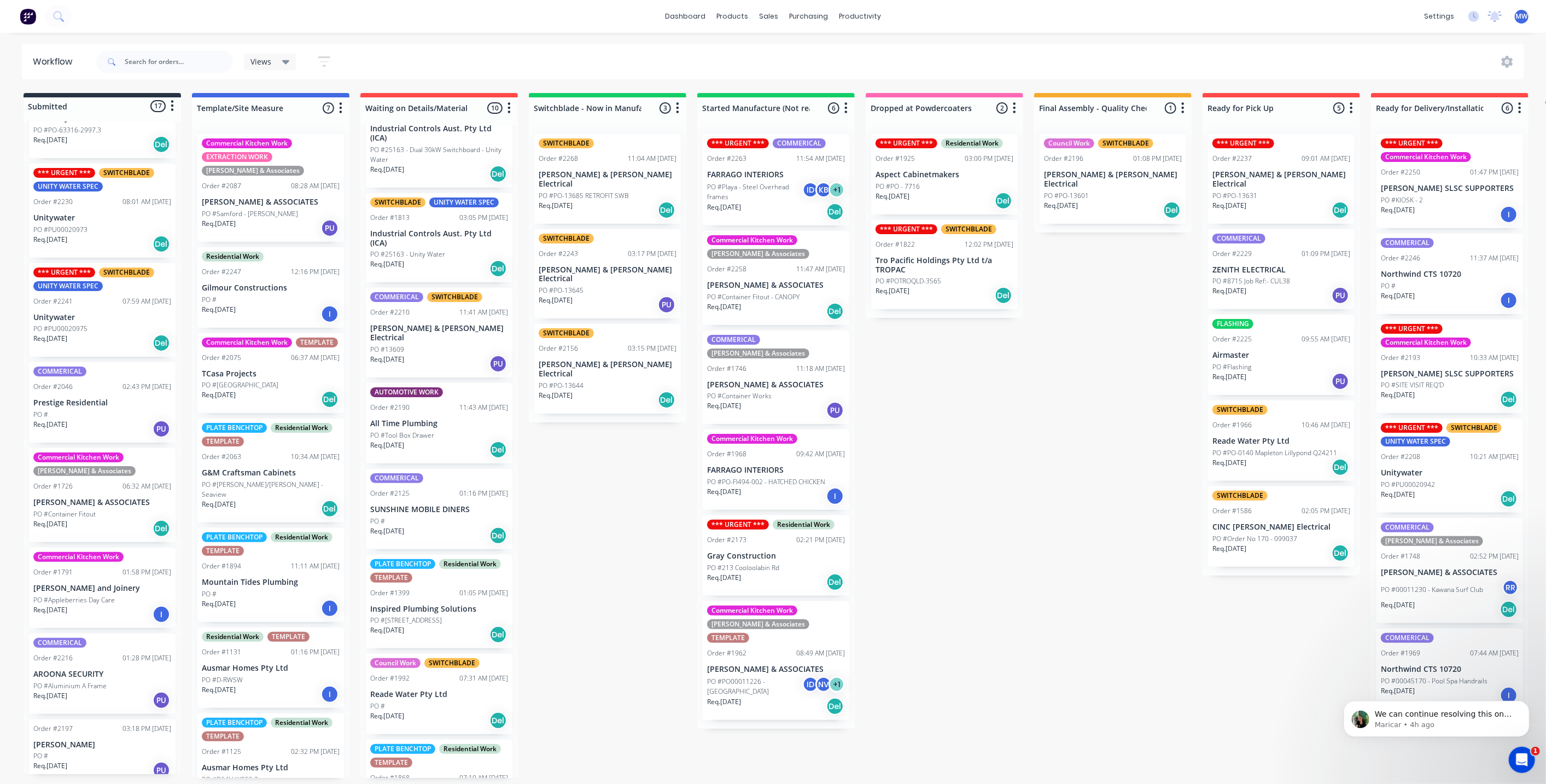
scroll to position [210, 0]
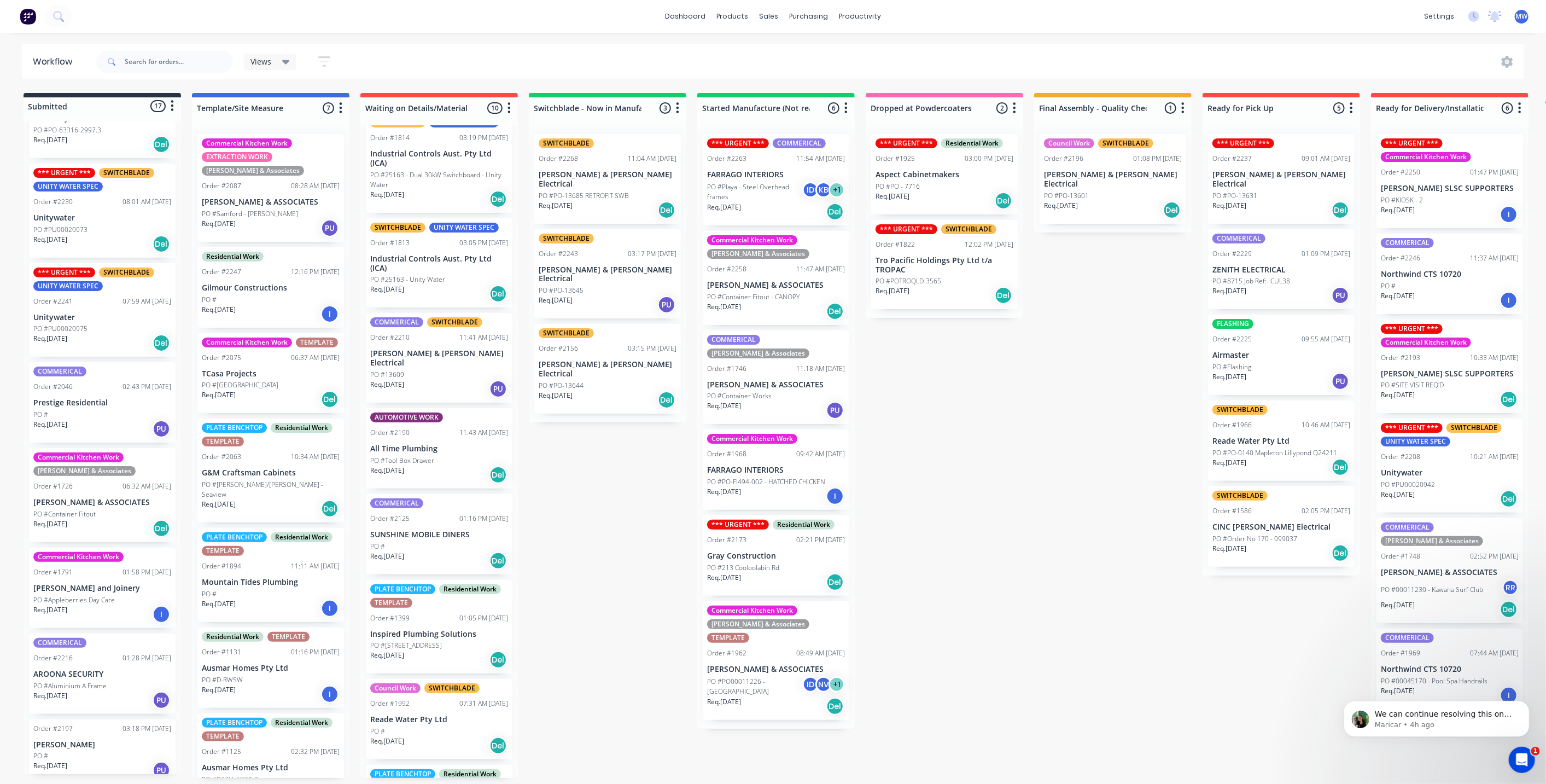
click at [434, 640] on p "PO #[STREET_ADDRESS]" at bounding box center [406, 645] width 72 height 10
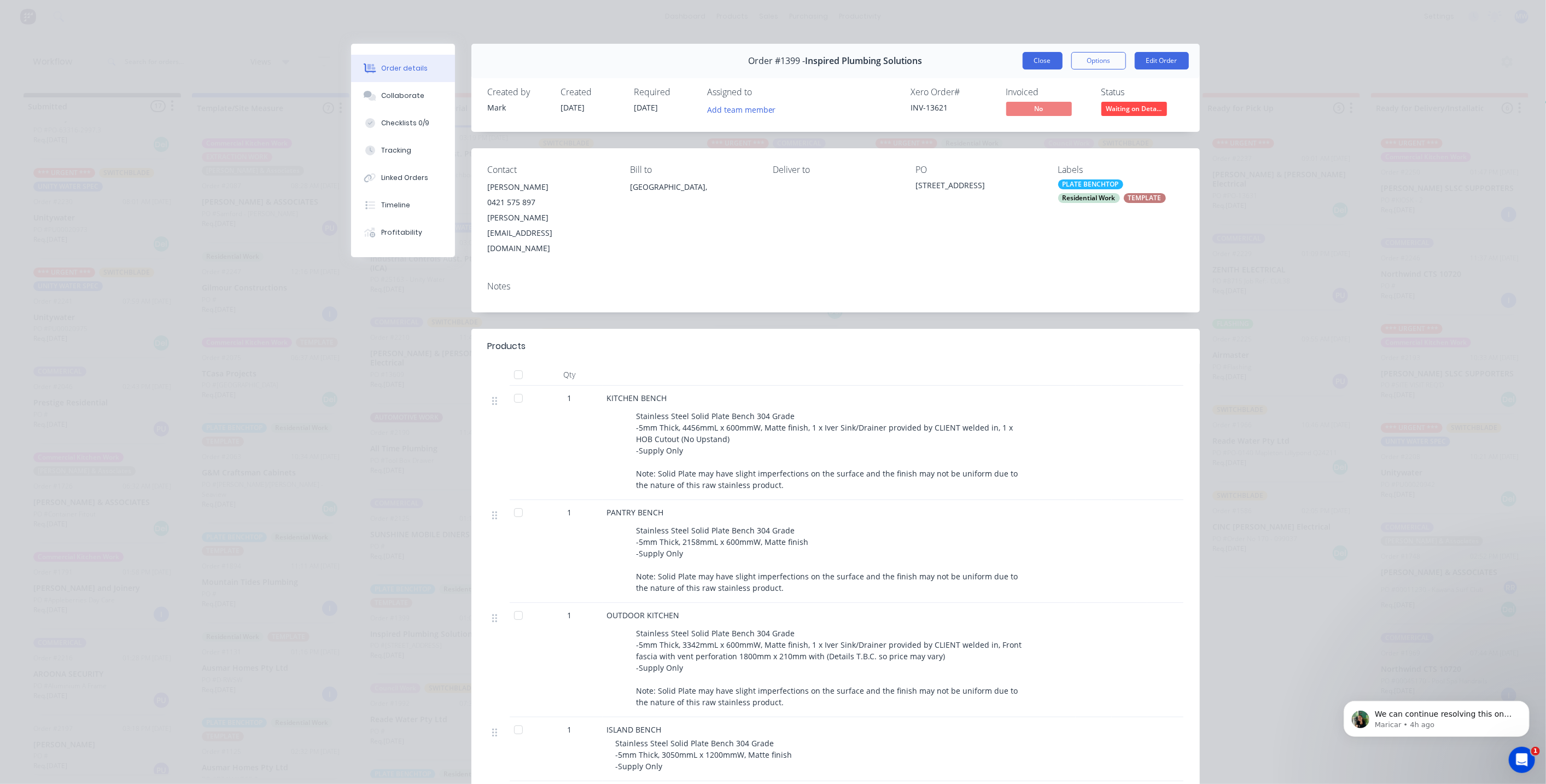
click at [1036, 60] on button "Close" at bounding box center [1043, 61] width 40 height 18
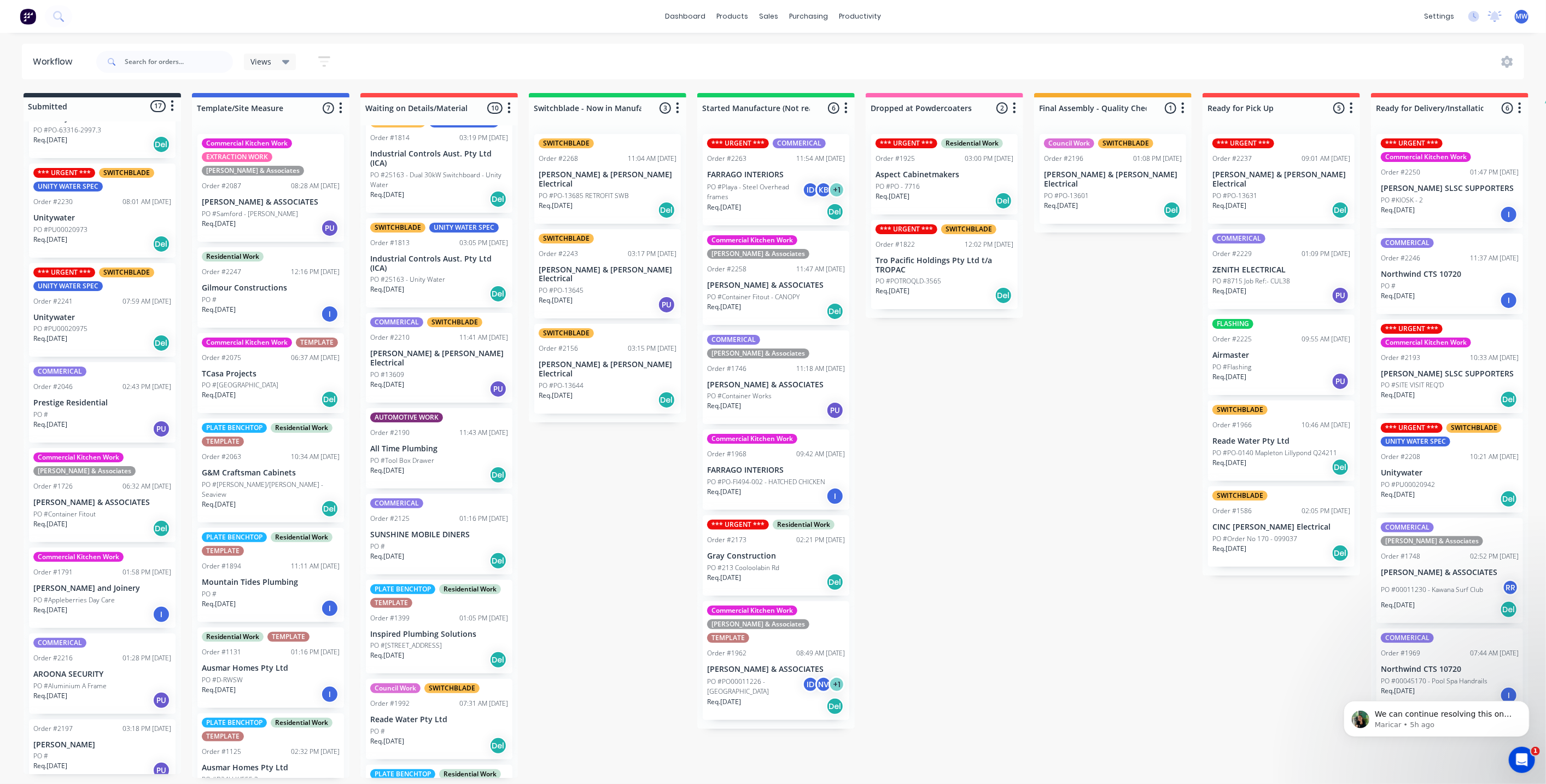
click at [602, 509] on div "Submitted 17 Status colour #273444 hex #273444 Save Cancel Summaries Total orde…" at bounding box center [904, 435] width 1824 height 685
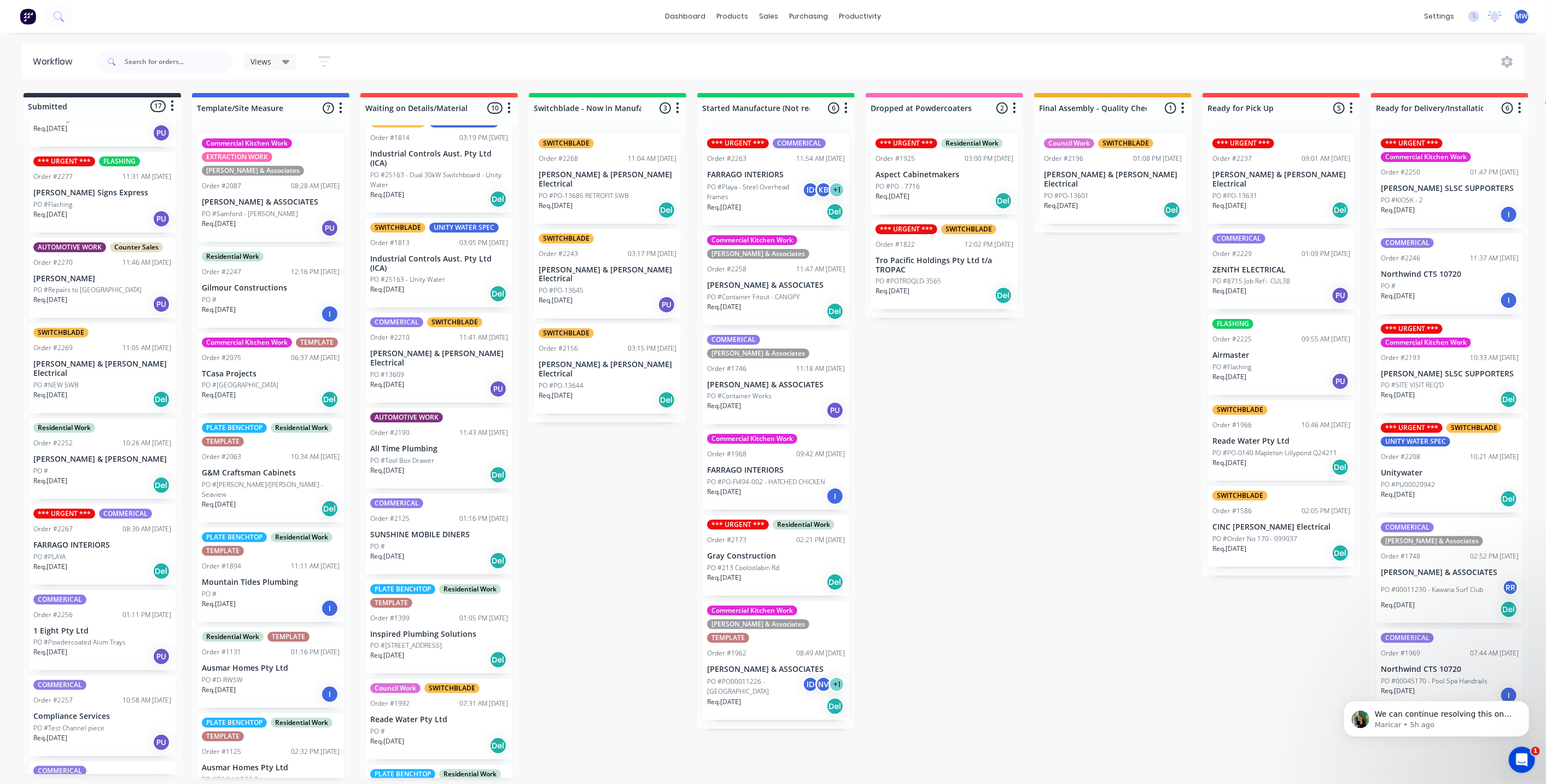
scroll to position [0, 0]
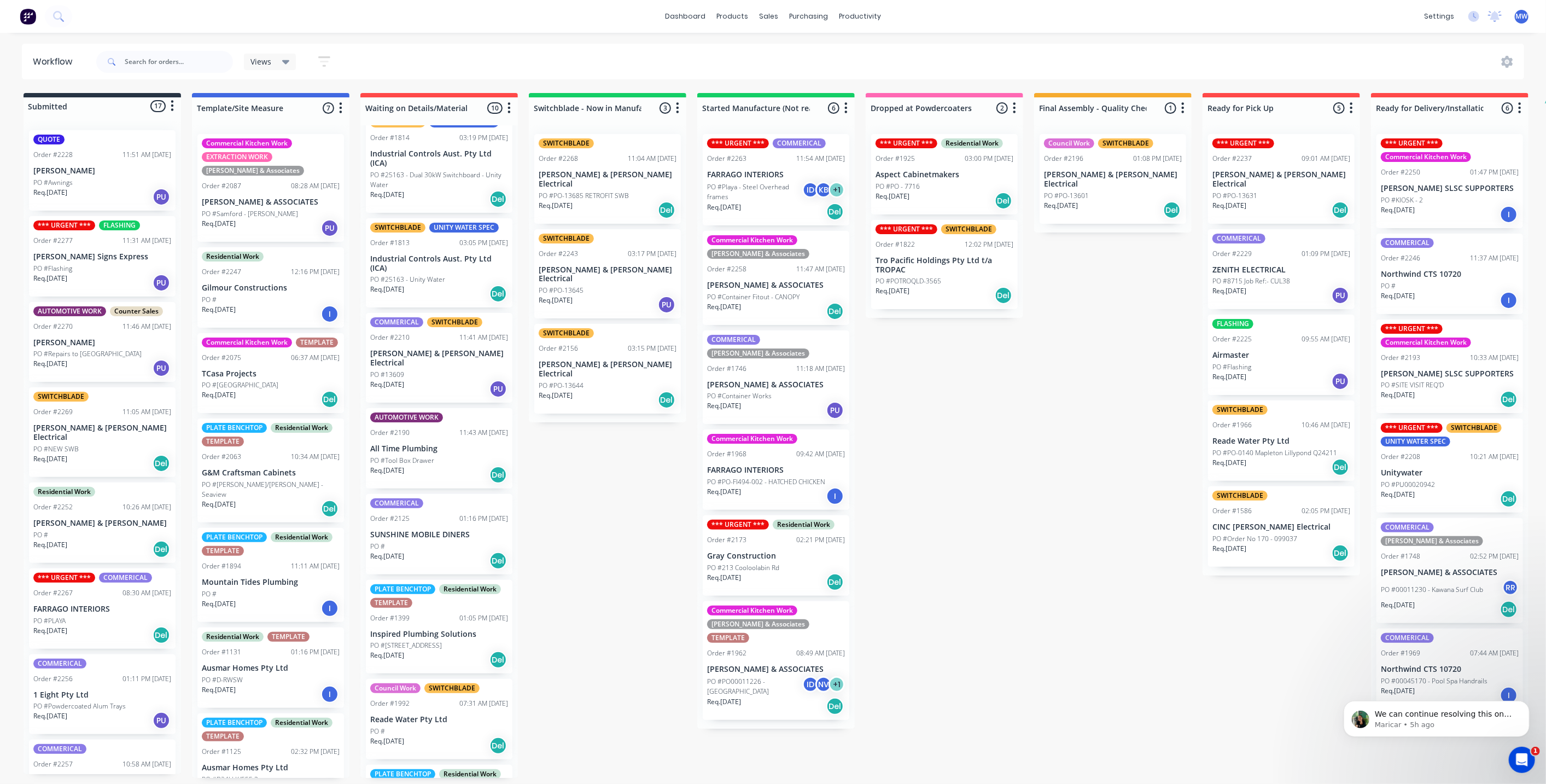
click at [1469, 472] on p "Unitywater" at bounding box center [1449, 472] width 138 height 9
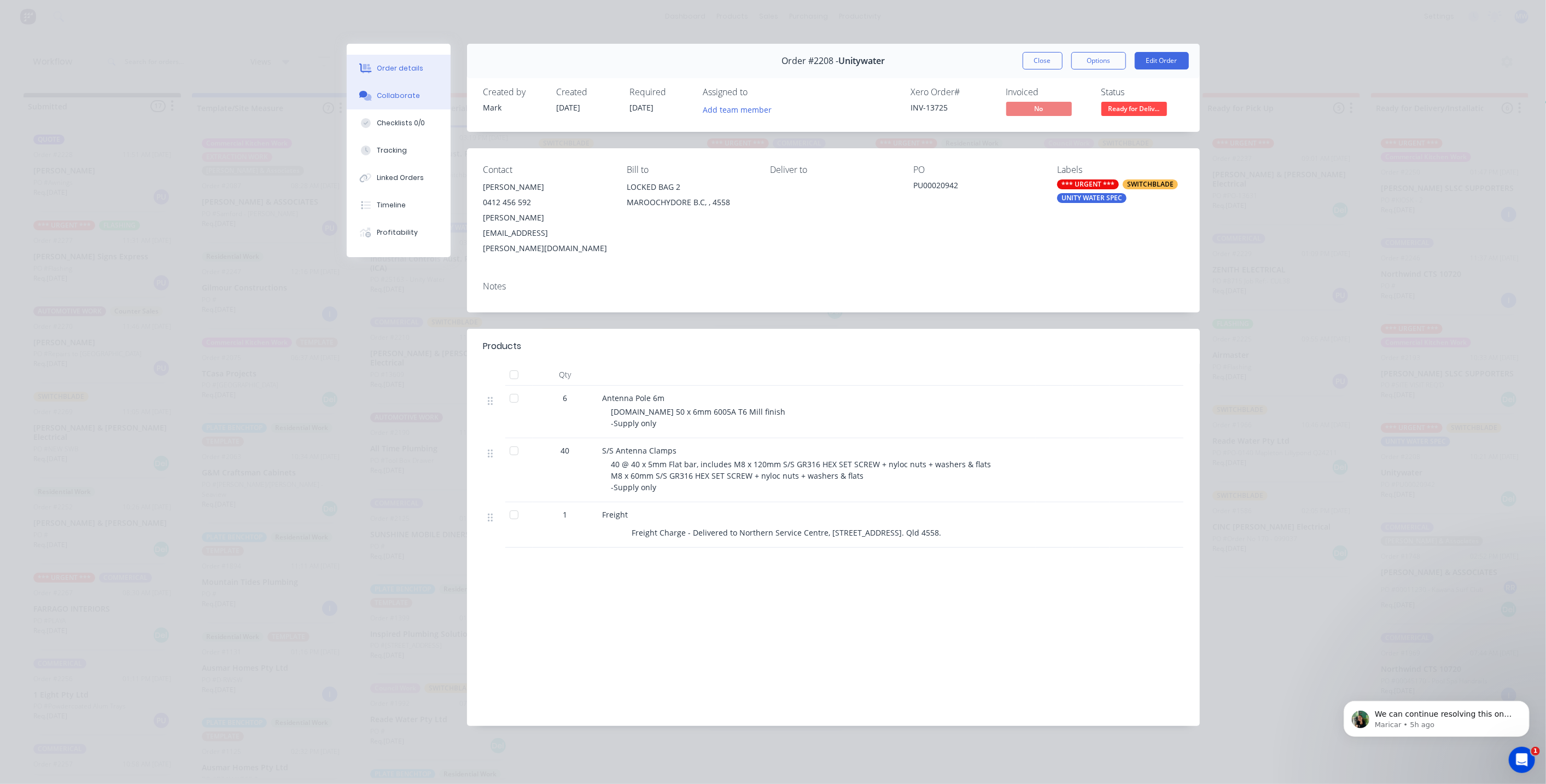
click at [412, 99] on div "Collaborate" at bounding box center [398, 95] width 44 height 10
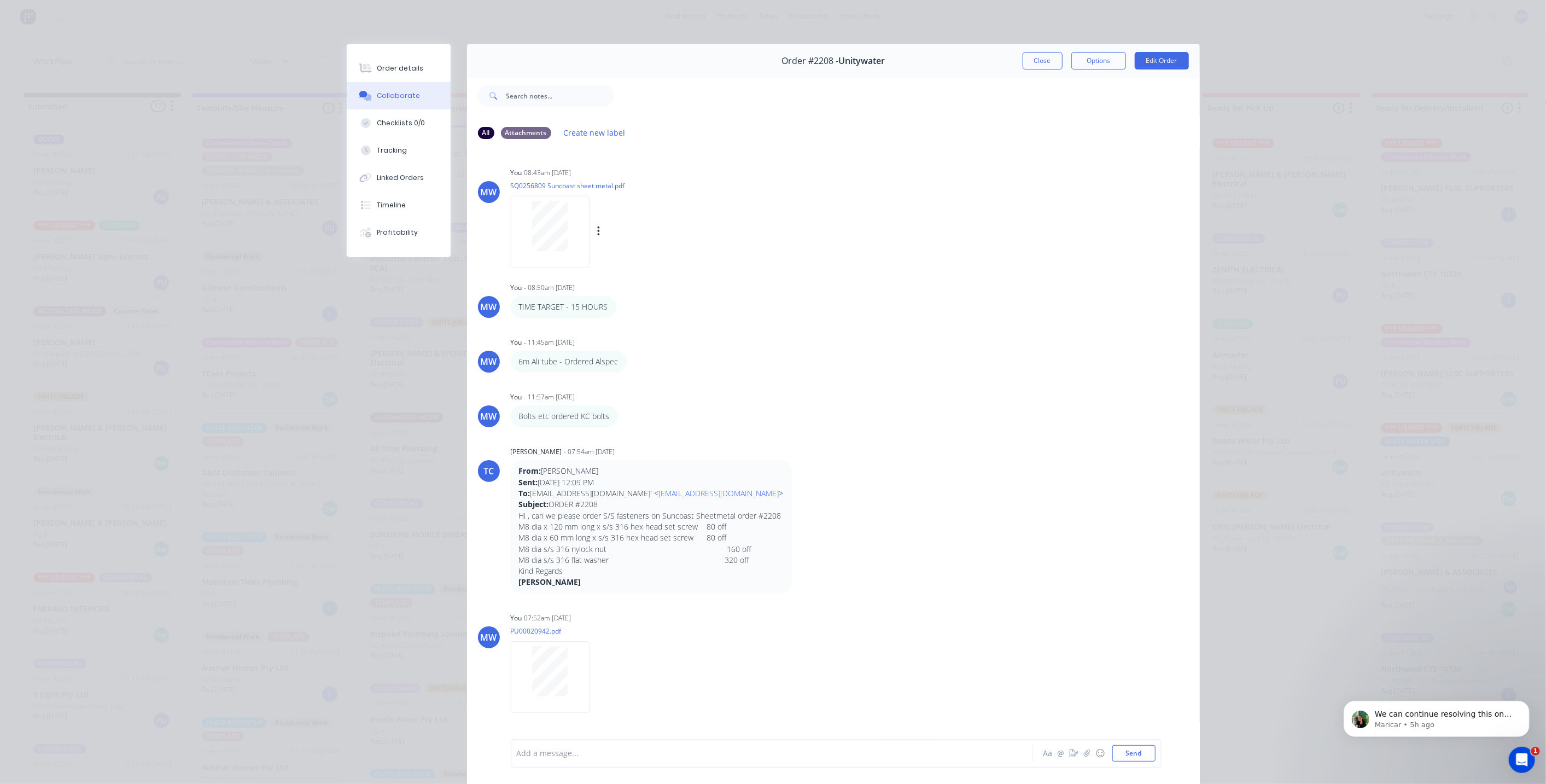
click at [524, 228] on div at bounding box center [551, 226] width 69 height 51
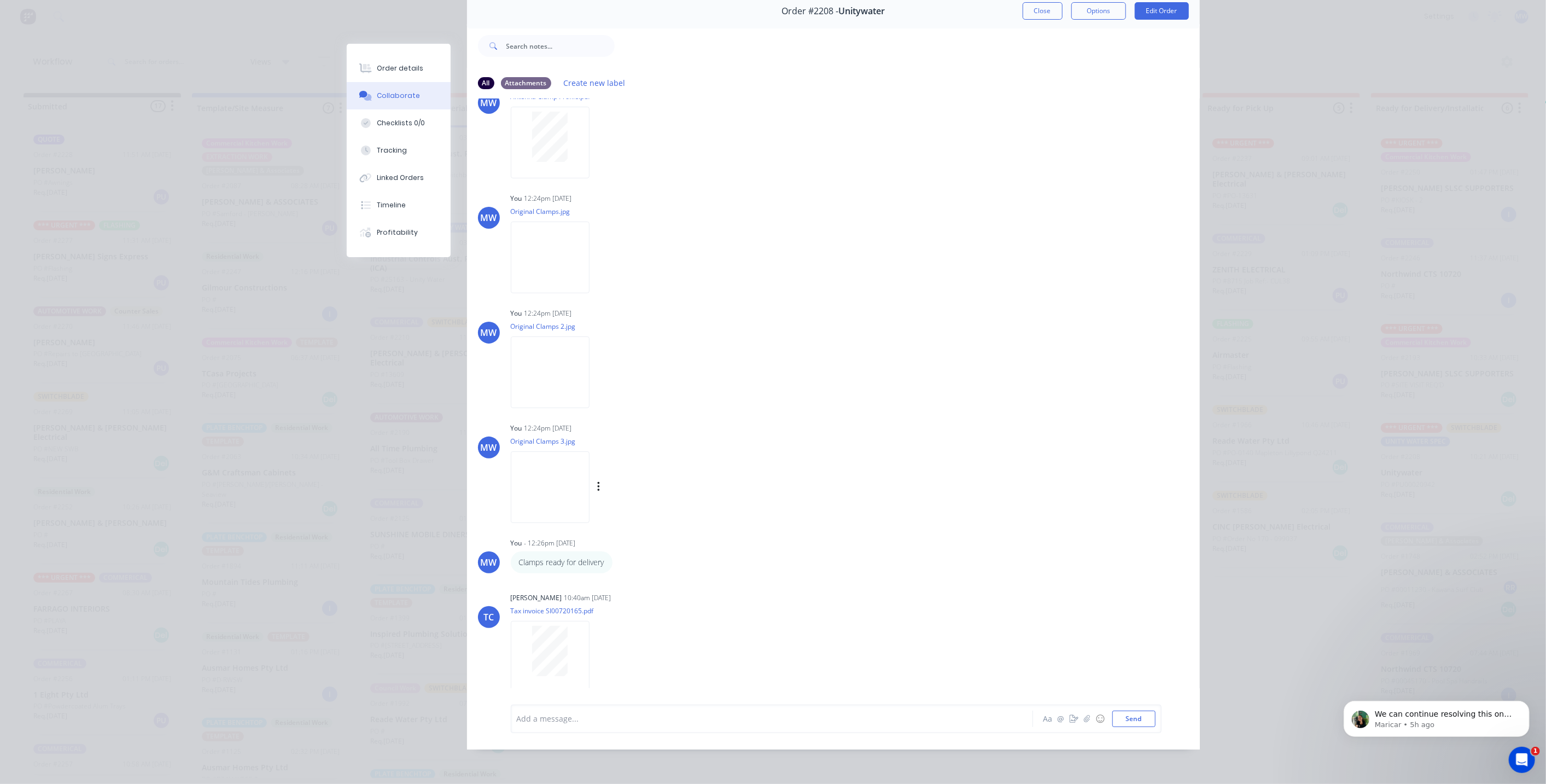
scroll to position [3, 0]
click at [567, 626] on div at bounding box center [551, 651] width 69 height 51
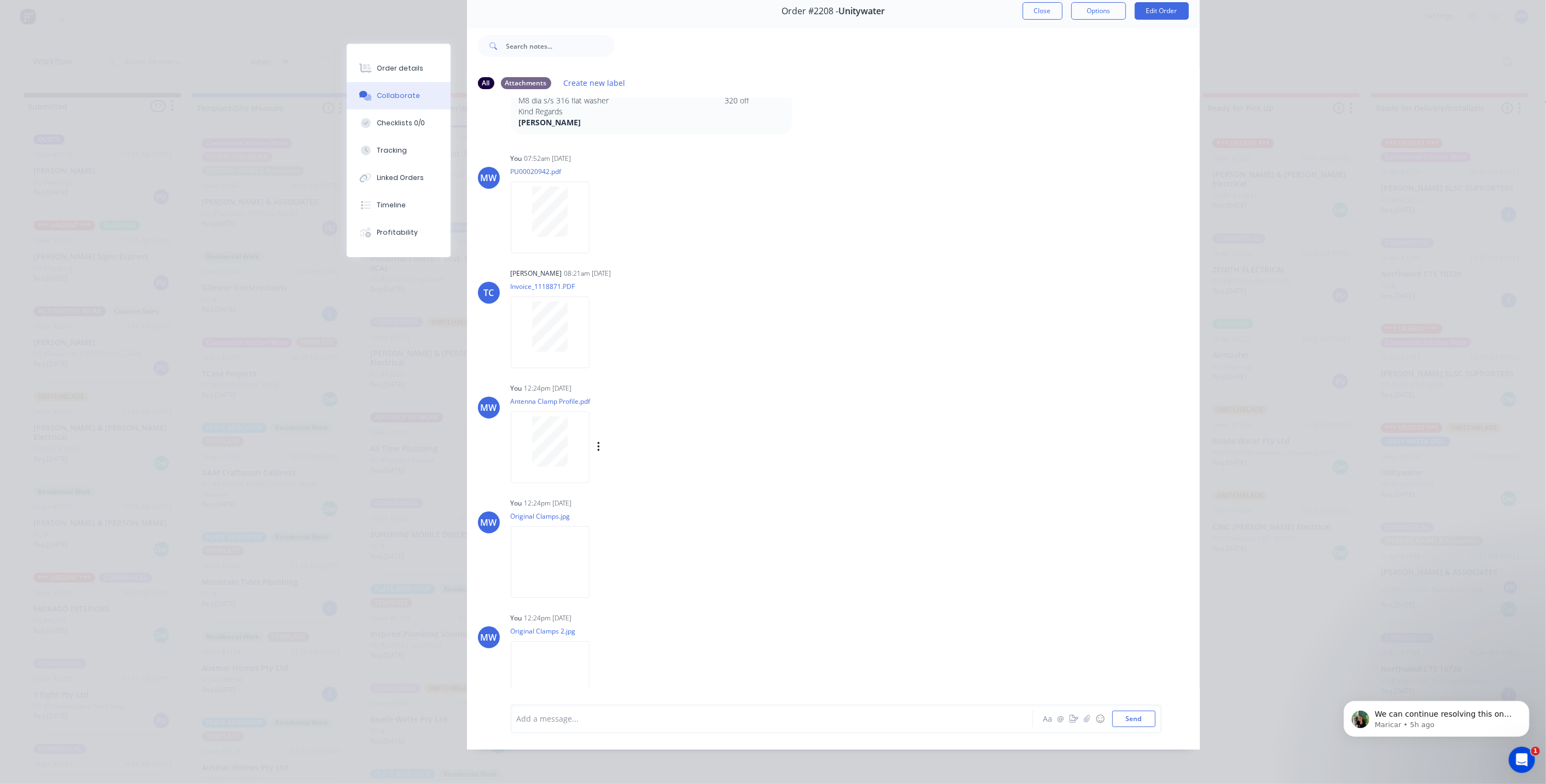
scroll to position [411, 0]
click at [527, 300] on div at bounding box center [551, 325] width 69 height 51
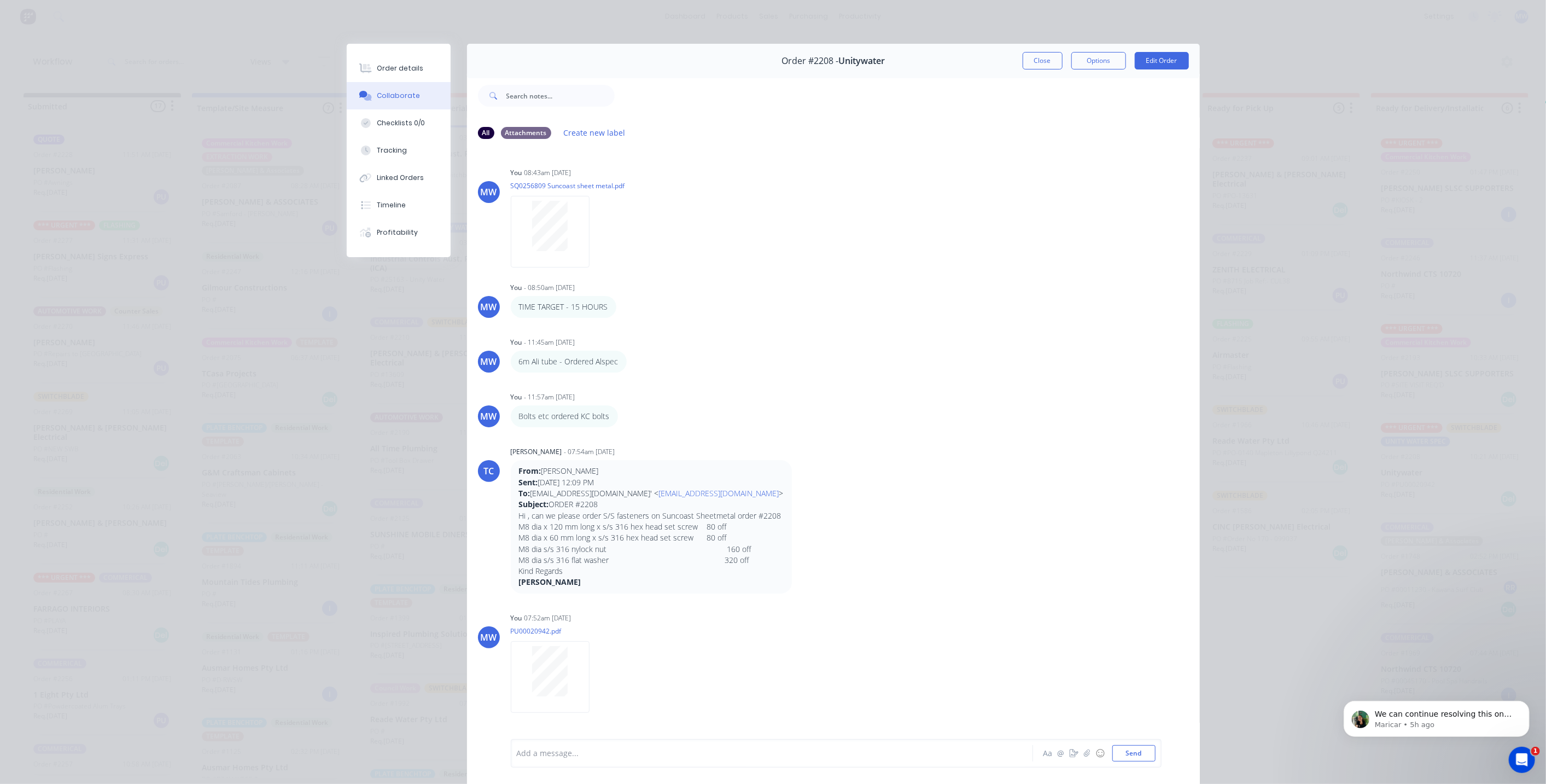
scroll to position [0, 0]
click at [1045, 62] on button "Close" at bounding box center [1043, 61] width 40 height 18
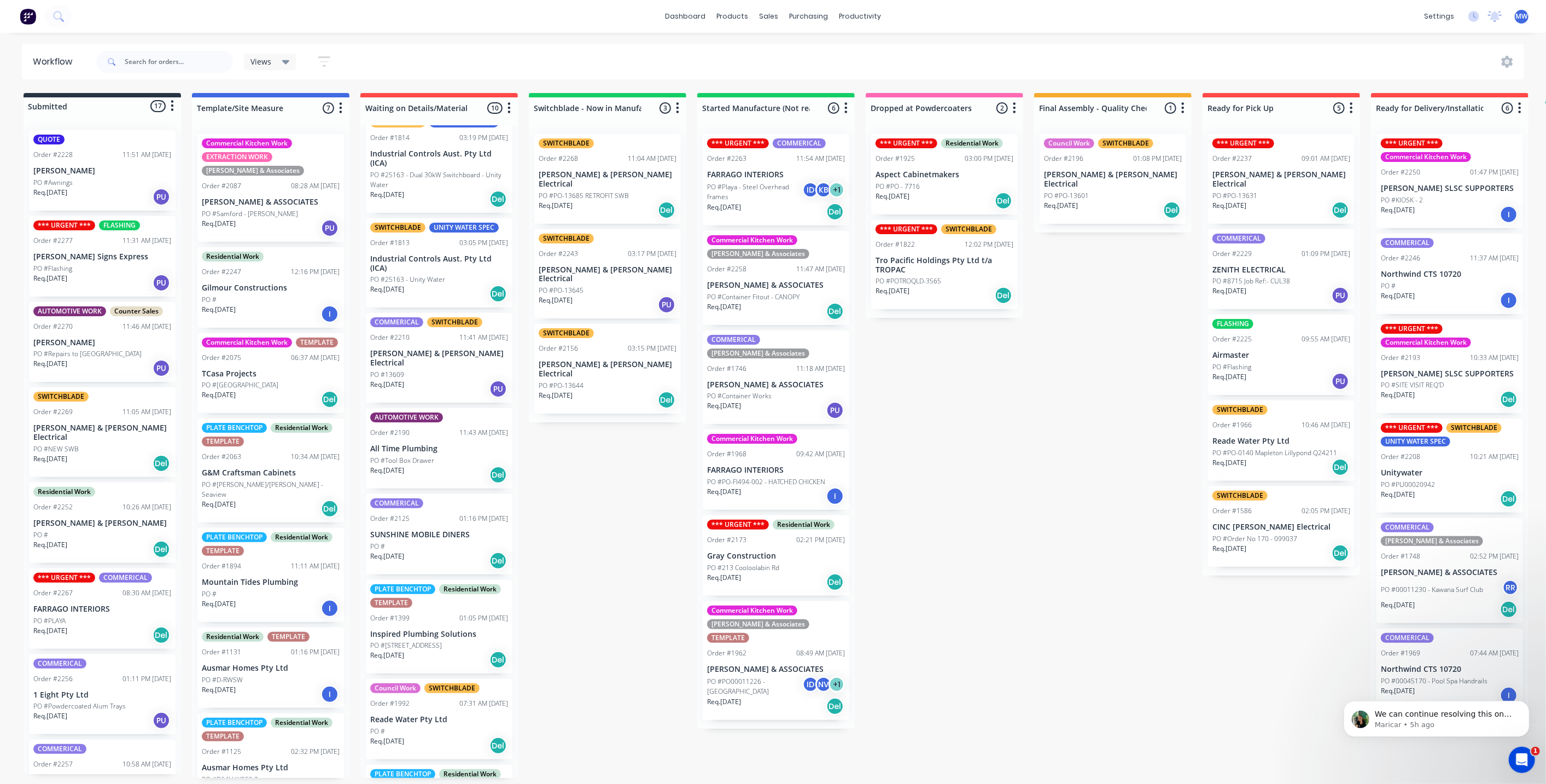
click at [591, 483] on div "Submitted 17 Status colour #273444 hex #273444 Save Cancel Summaries Total orde…" at bounding box center [904, 435] width 1824 height 685
click at [620, 479] on div "Submitted 17 Status colour #273444 hex #273444 Save Cancel Summaries Total orde…" at bounding box center [904, 435] width 1824 height 685
click at [1441, 465] on div "*** URGENT *** SWITCHBLADE UNITY WATER SPEC Order #2208 10:21 AM 25/08/25 Unity…" at bounding box center [1449, 465] width 147 height 94
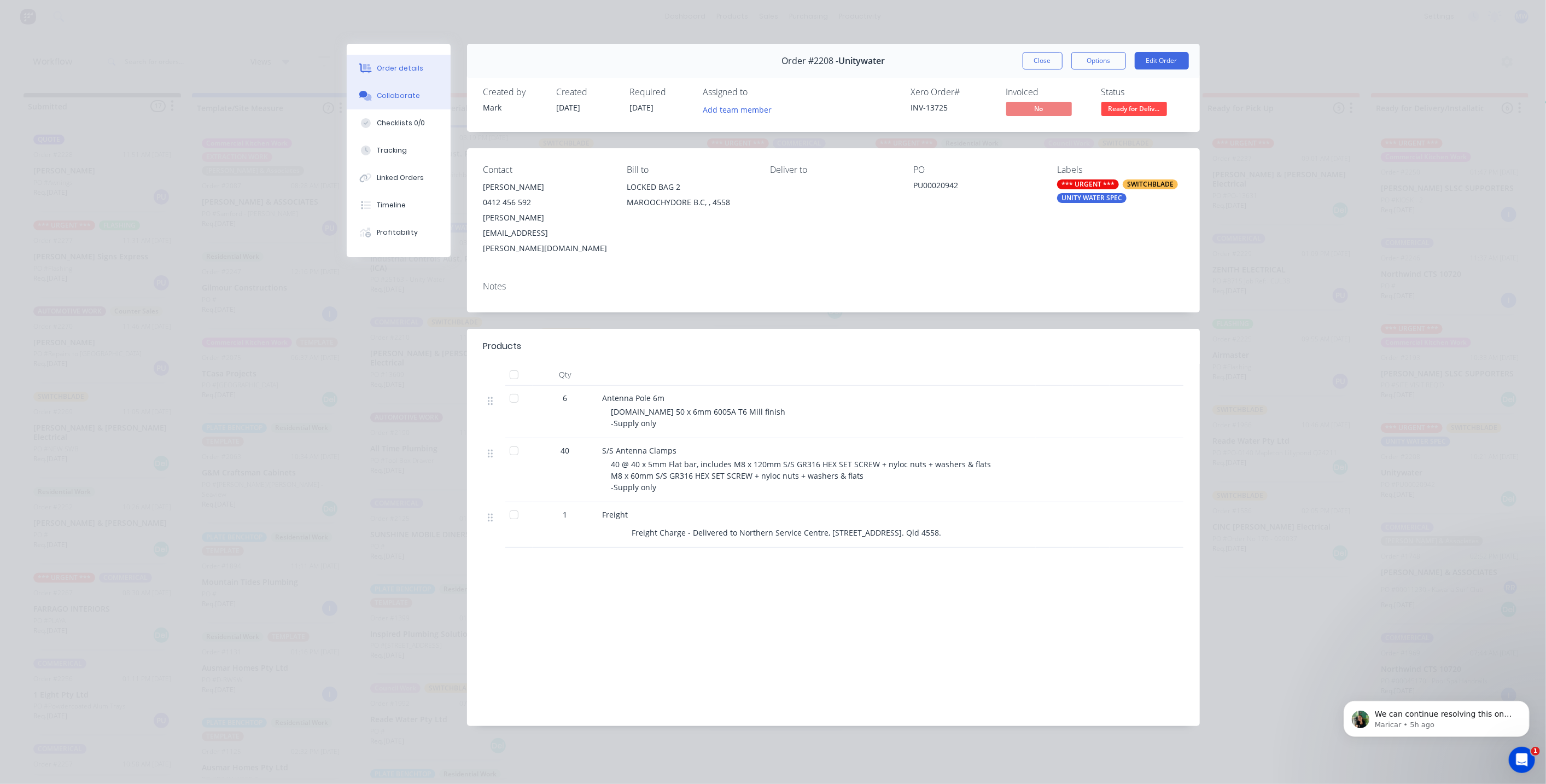
click at [404, 99] on div "Collaborate" at bounding box center [398, 95] width 44 height 10
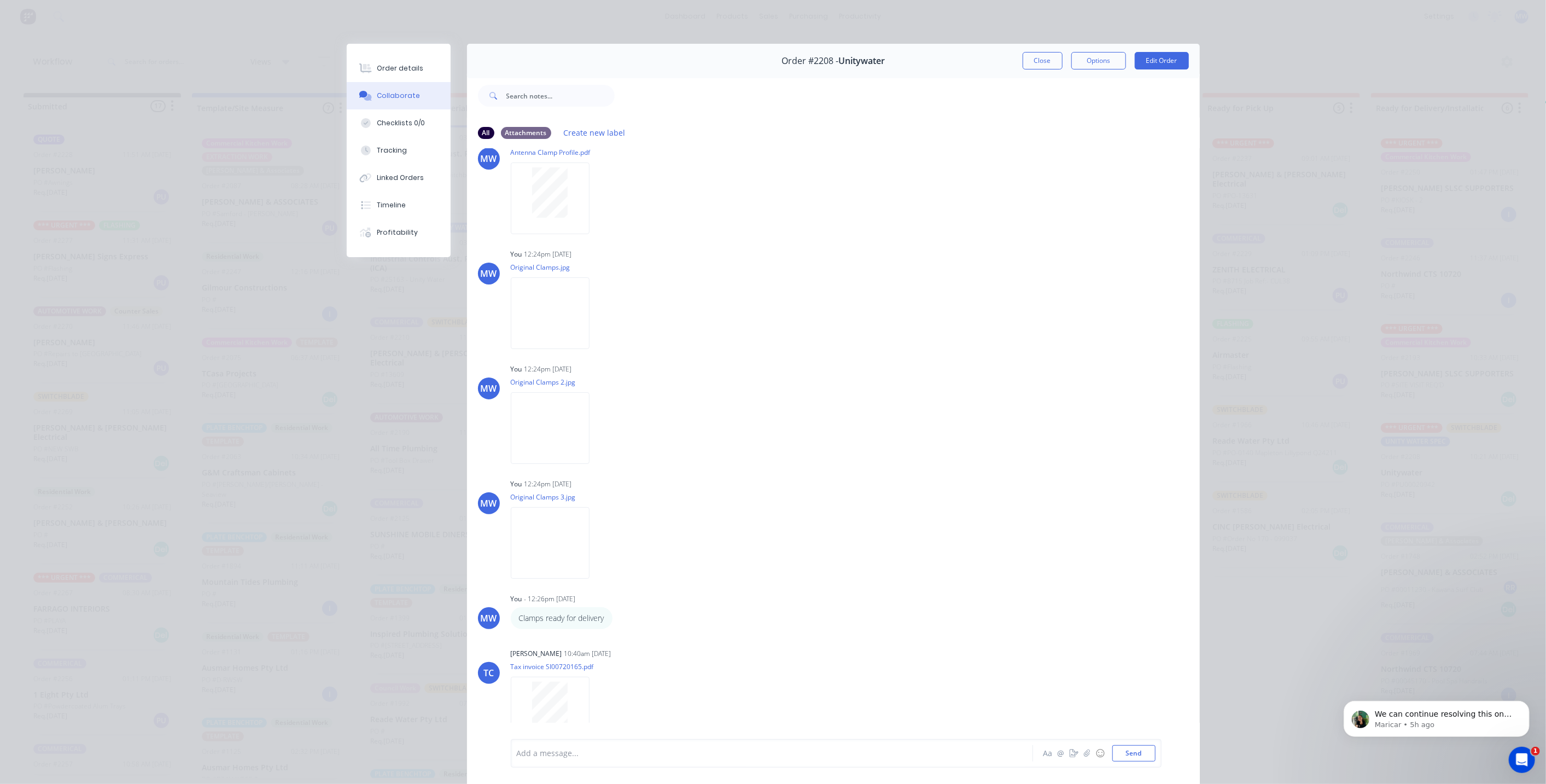
scroll to position [714, 0]
click at [630, 758] on div at bounding box center [757, 753] width 479 height 12
click at [1133, 752] on button "Send" at bounding box center [1134, 753] width 44 height 16
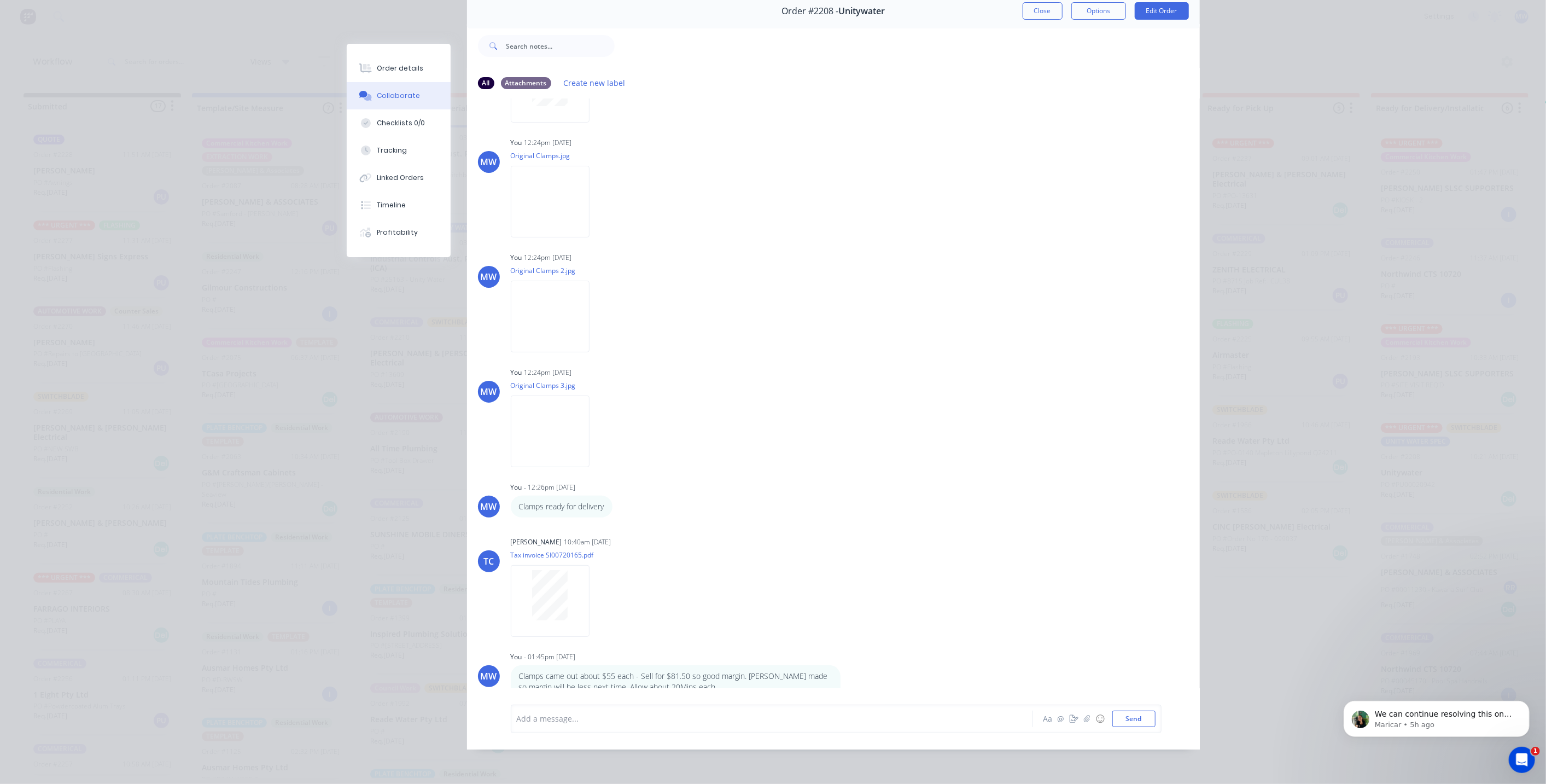
scroll to position [3, 0]
click at [1042, 8] on button "Close" at bounding box center [1043, 11] width 40 height 18
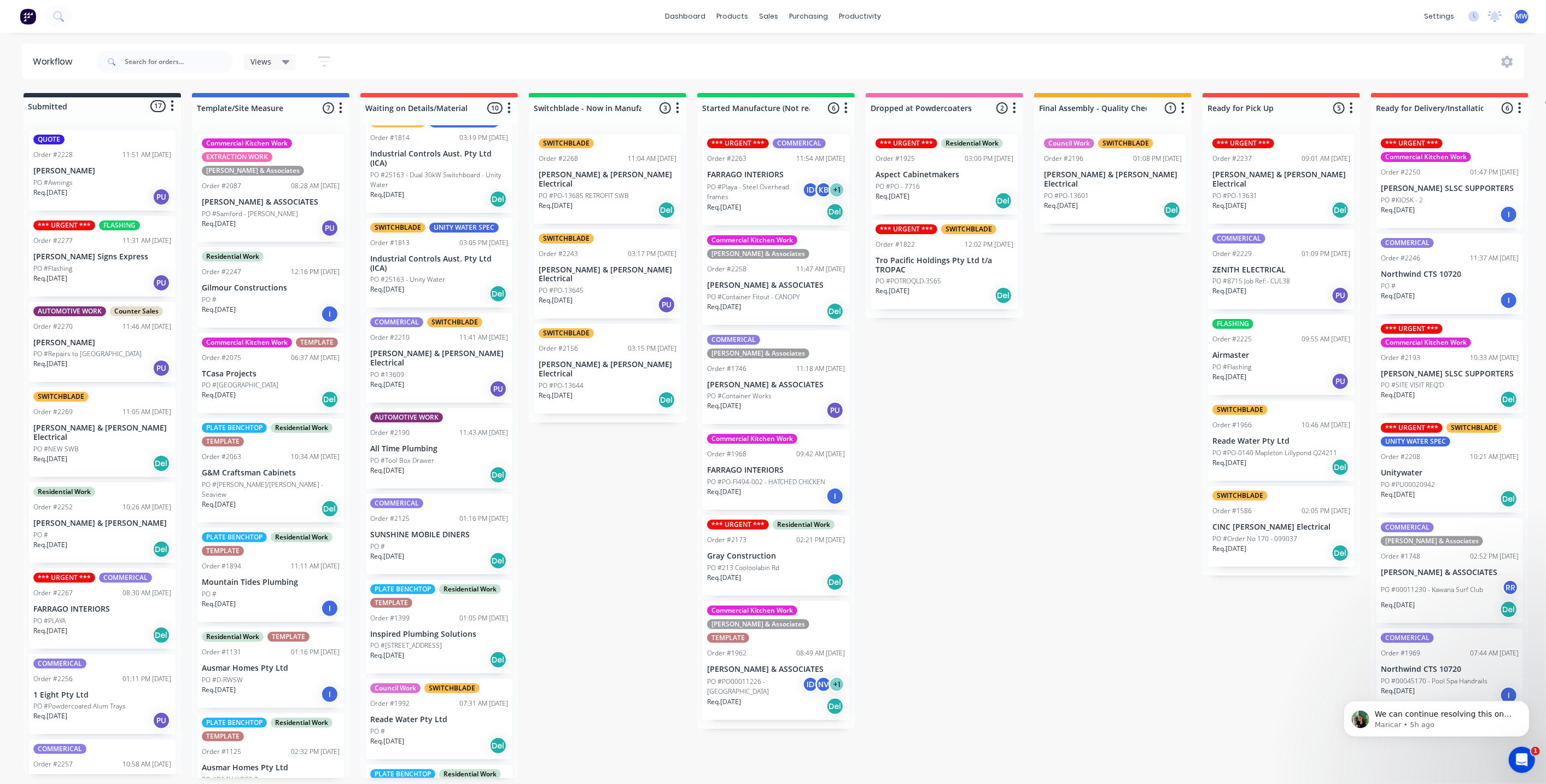
click at [613, 565] on div "Submitted 17 Status colour #273444 hex #273444 Save Cancel Summaries Total orde…" at bounding box center [904, 435] width 1824 height 685
click at [620, 454] on div "Submitted 17 Status colour #273444 hex #273444 Save Cancel Summaries Total orde…" at bounding box center [904, 435] width 1824 height 685
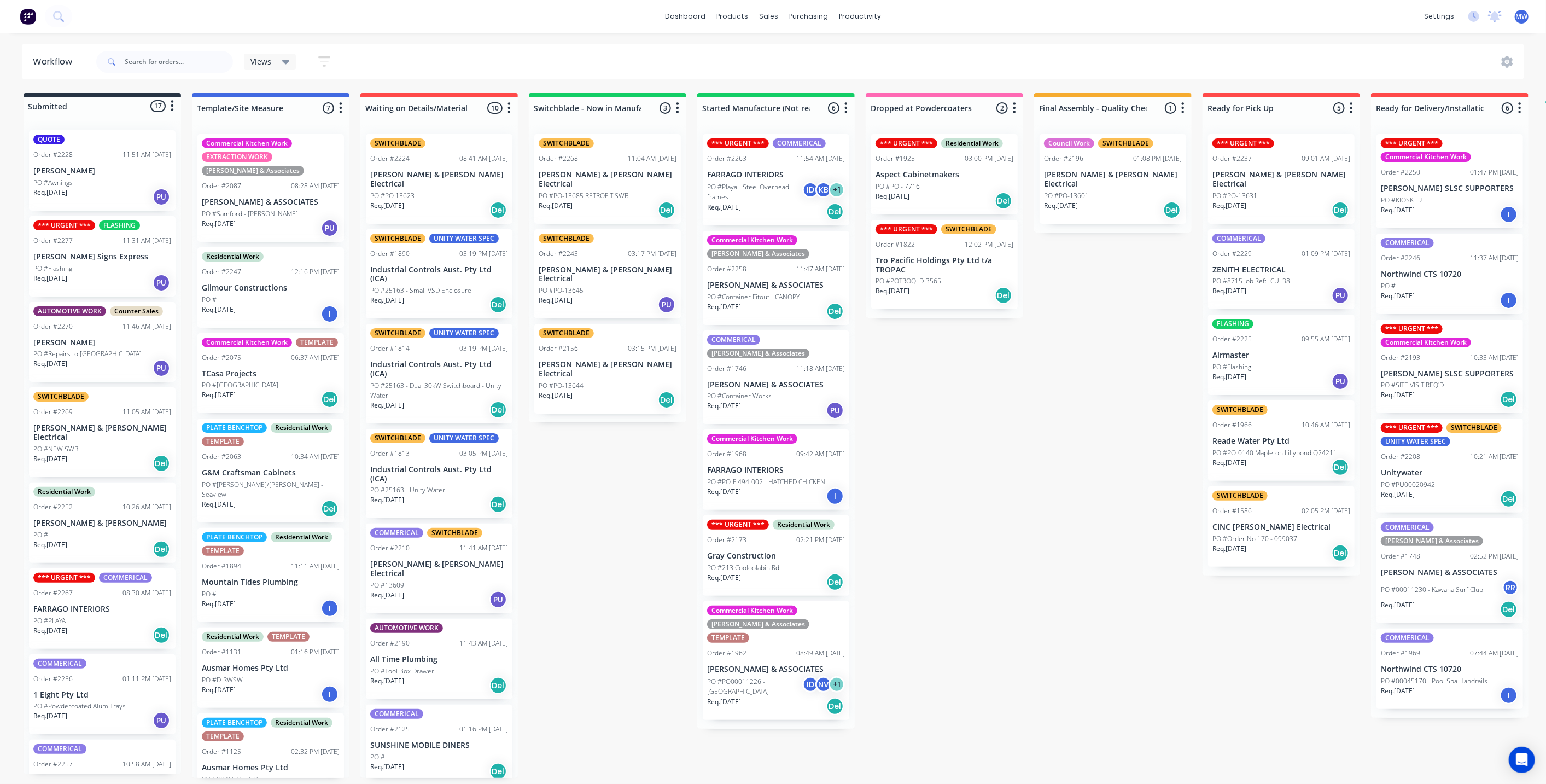
click at [112, 180] on div "PO #Awnings" at bounding box center [102, 182] width 138 height 10
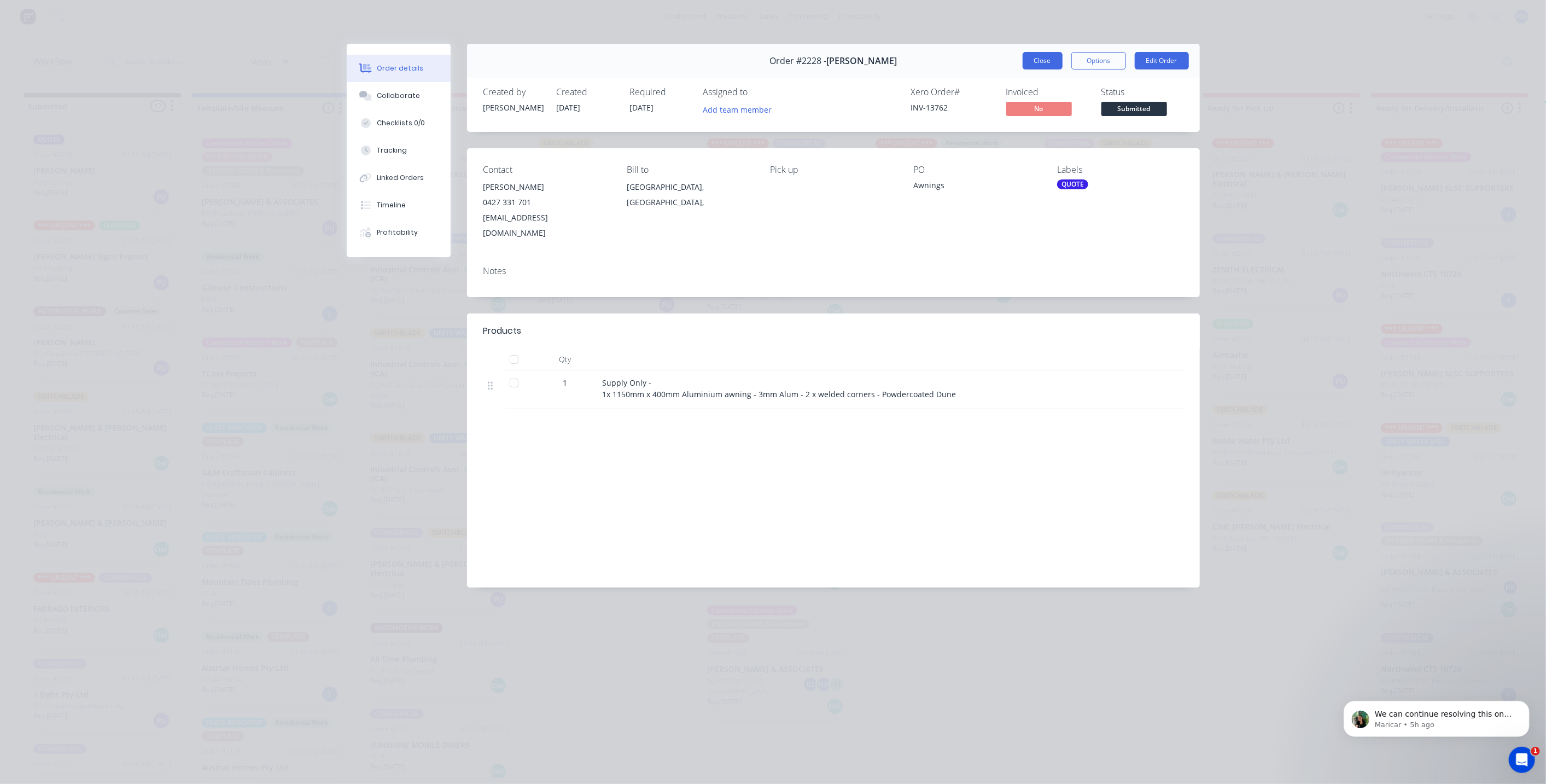
click at [1042, 62] on button "Close" at bounding box center [1043, 61] width 40 height 18
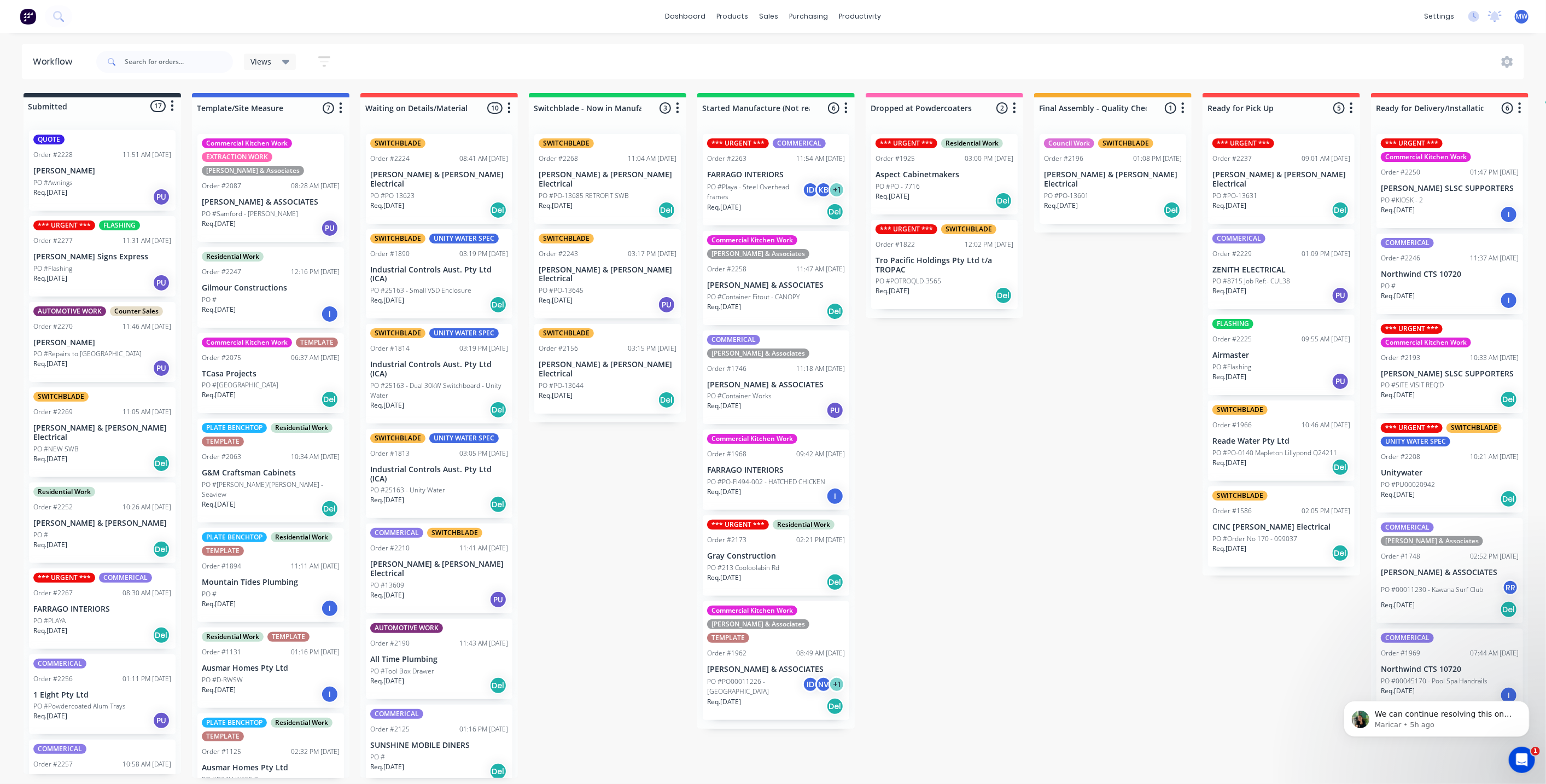
click at [955, 443] on div "Submitted 17 Status colour #273444 hex #273444 Save Cancel Summaries Total orde…" at bounding box center [904, 435] width 1824 height 685
click at [626, 487] on div "Submitted 17 Status colour #273444 hex #273444 Save Cancel Summaries Total orde…" at bounding box center [904, 435] width 1824 height 685
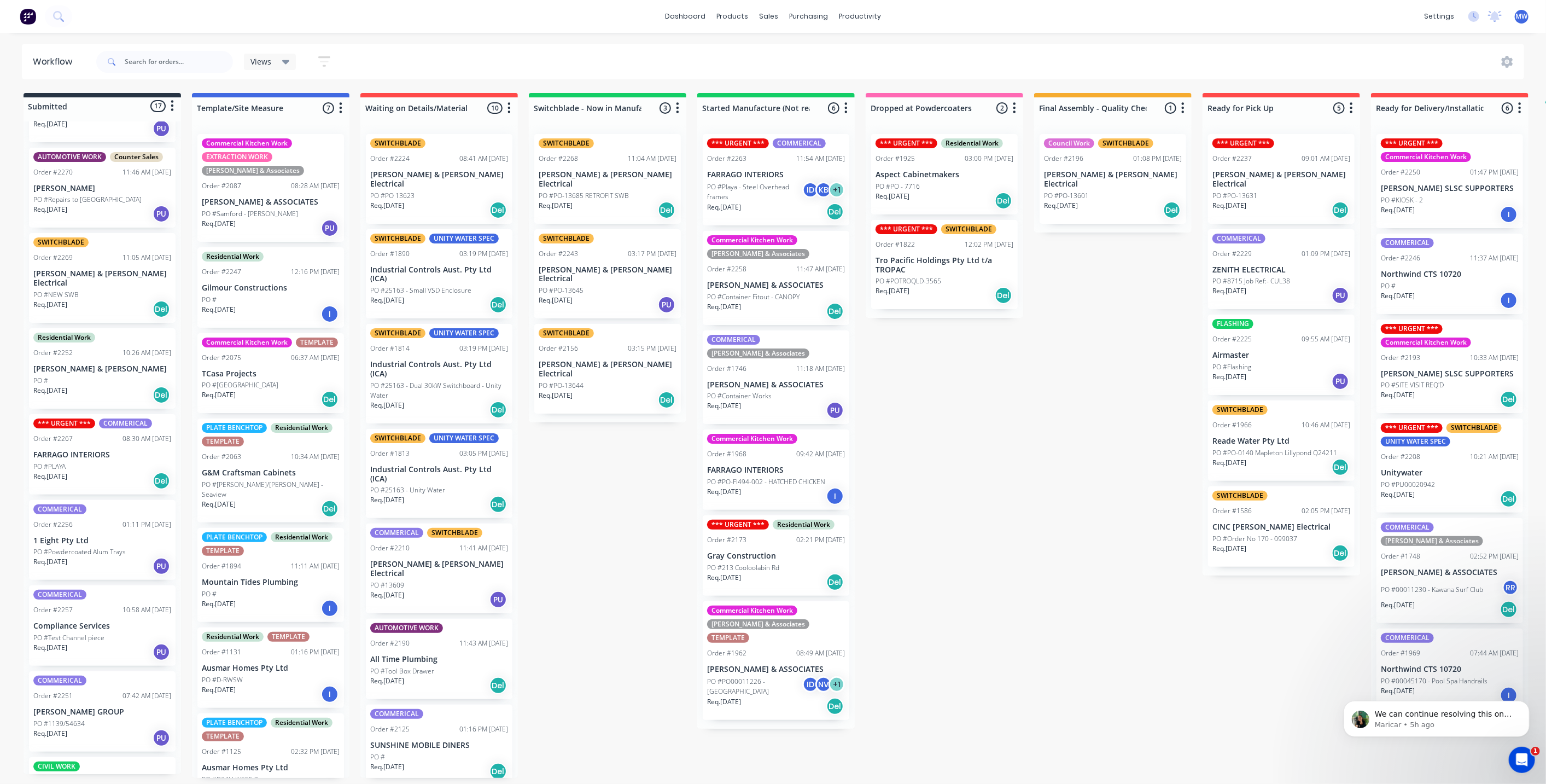
scroll to position [182, 0]
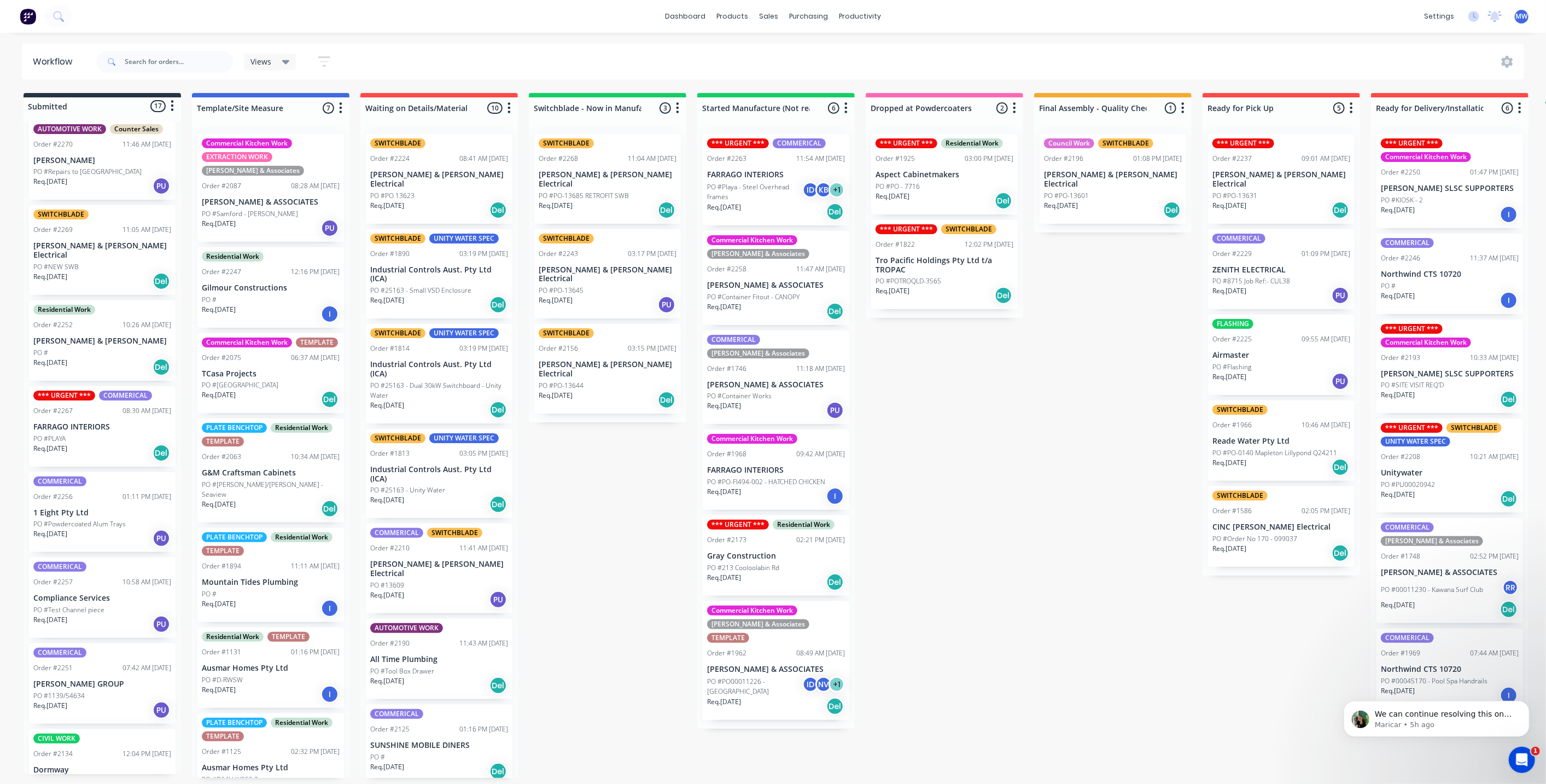
click at [90, 227] on div "Order #2269 11:05 AM [DATE]" at bounding box center [102, 229] width 138 height 10
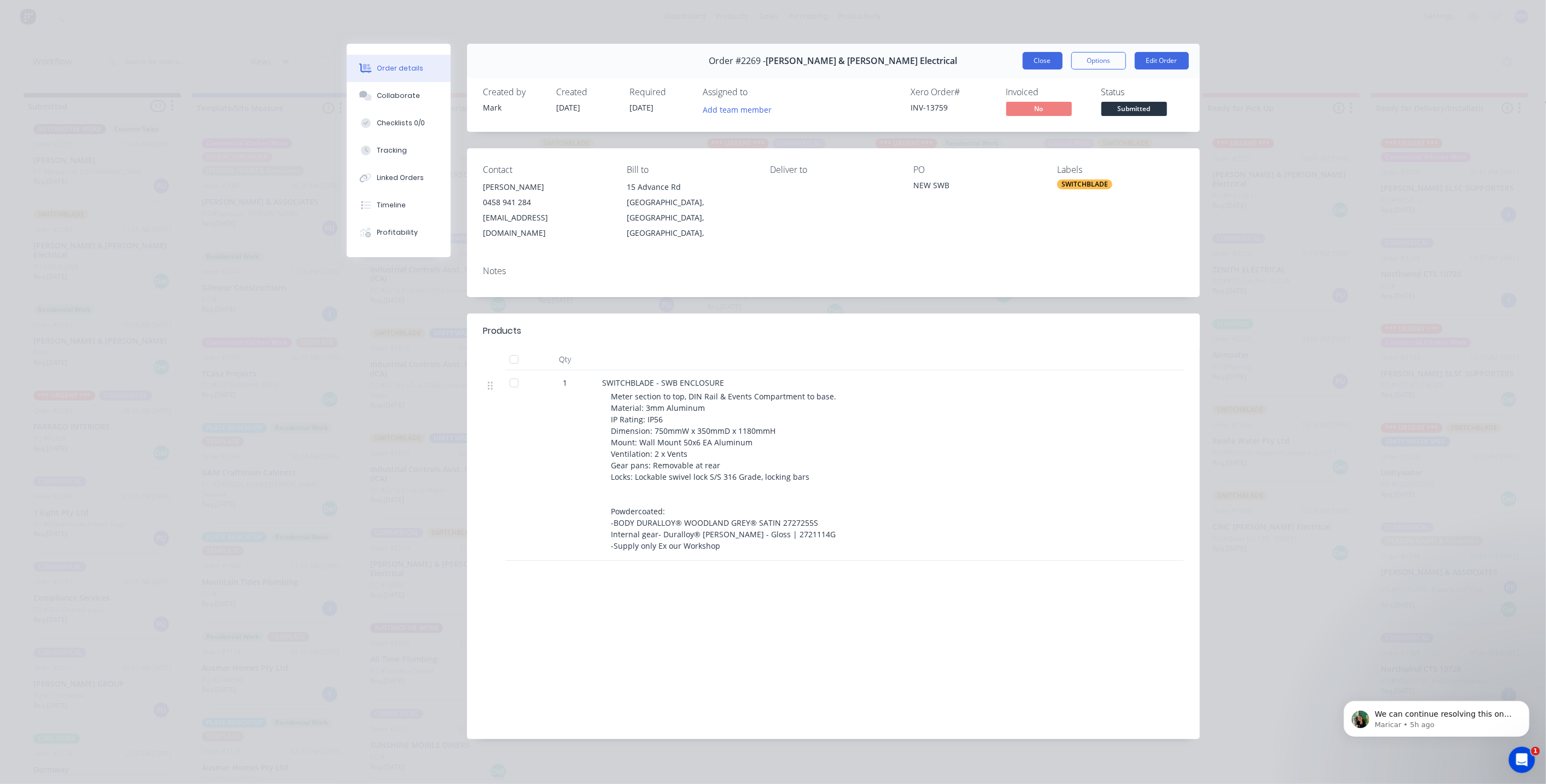
click at [1035, 60] on button "Close" at bounding box center [1043, 61] width 40 height 18
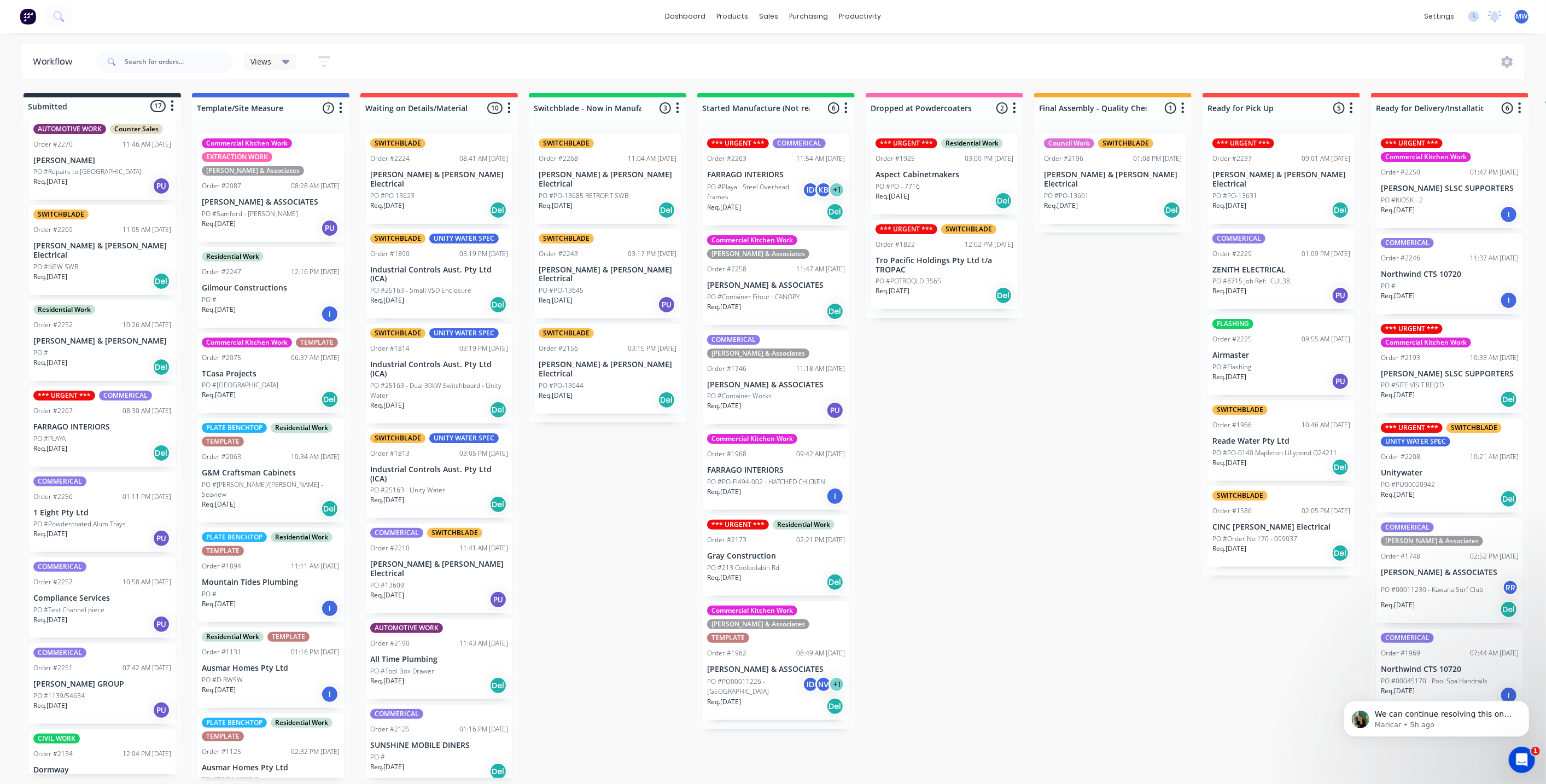
click at [580, 466] on div "Submitted 17 Status colour #273444 hex #273444 Save Cancel Summaries Total orde…" at bounding box center [904, 435] width 1824 height 685
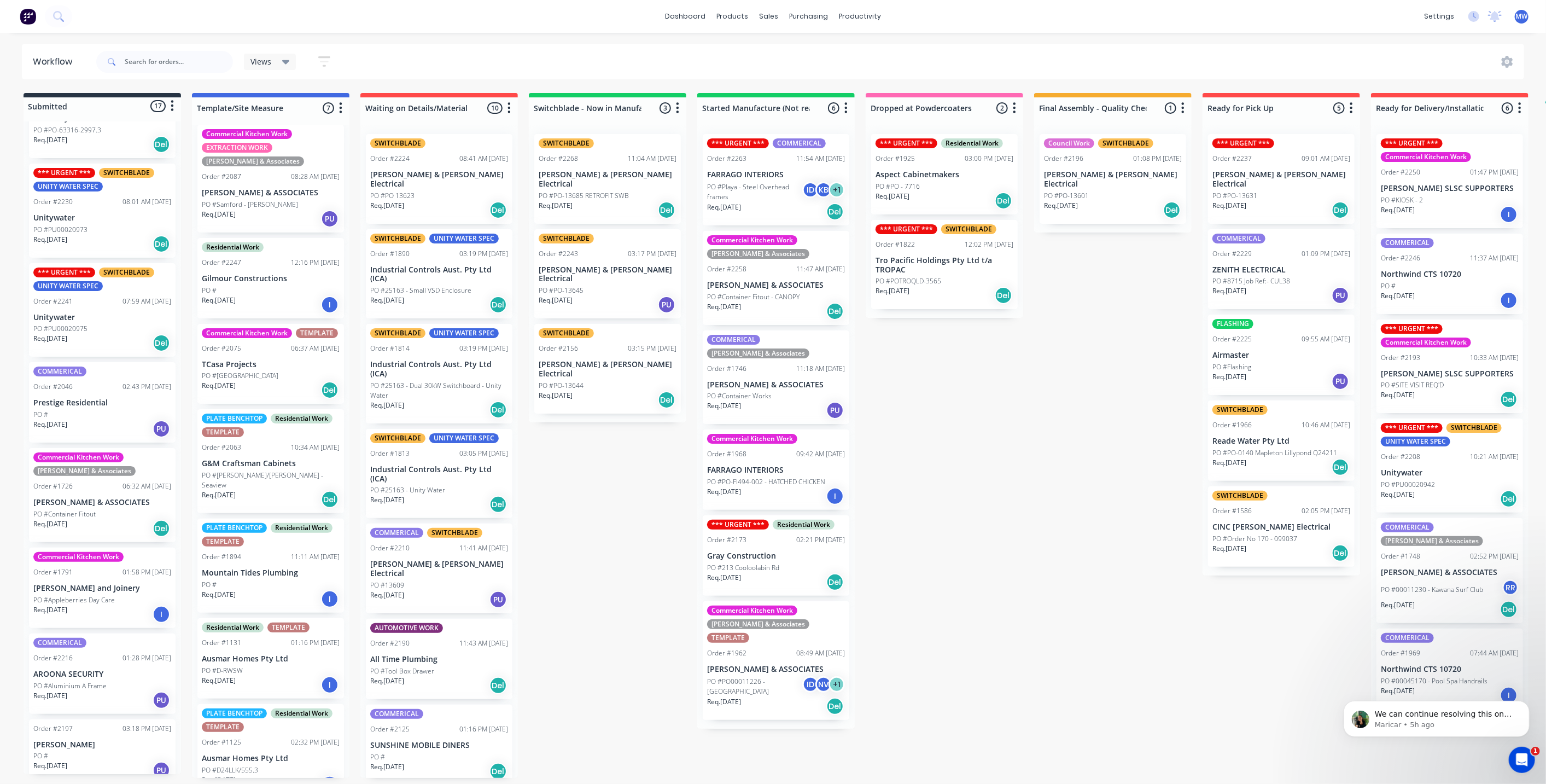
scroll to position [0, 0]
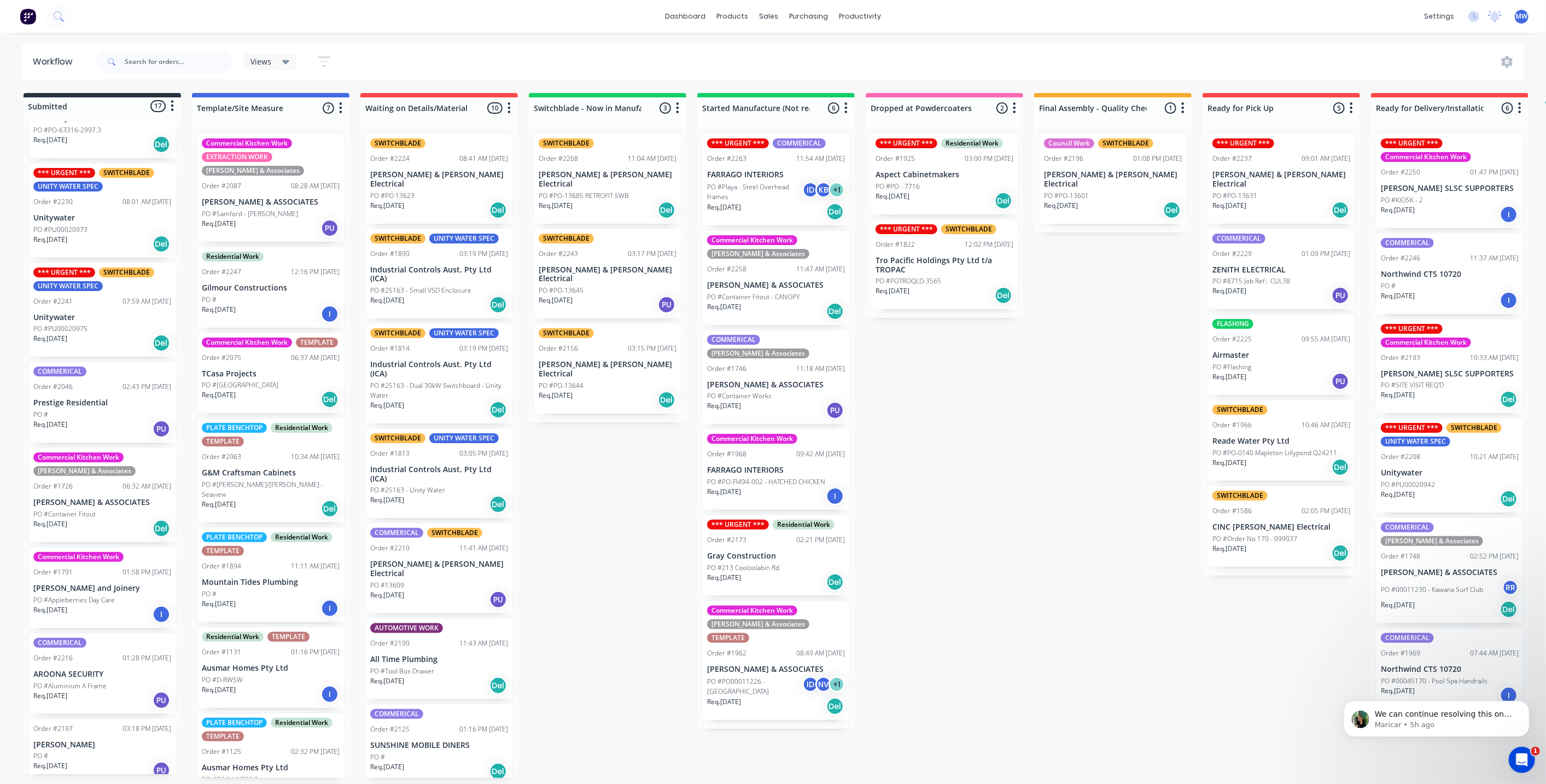
click at [264, 219] on div "Req. [DATE] PU" at bounding box center [270, 227] width 138 height 19
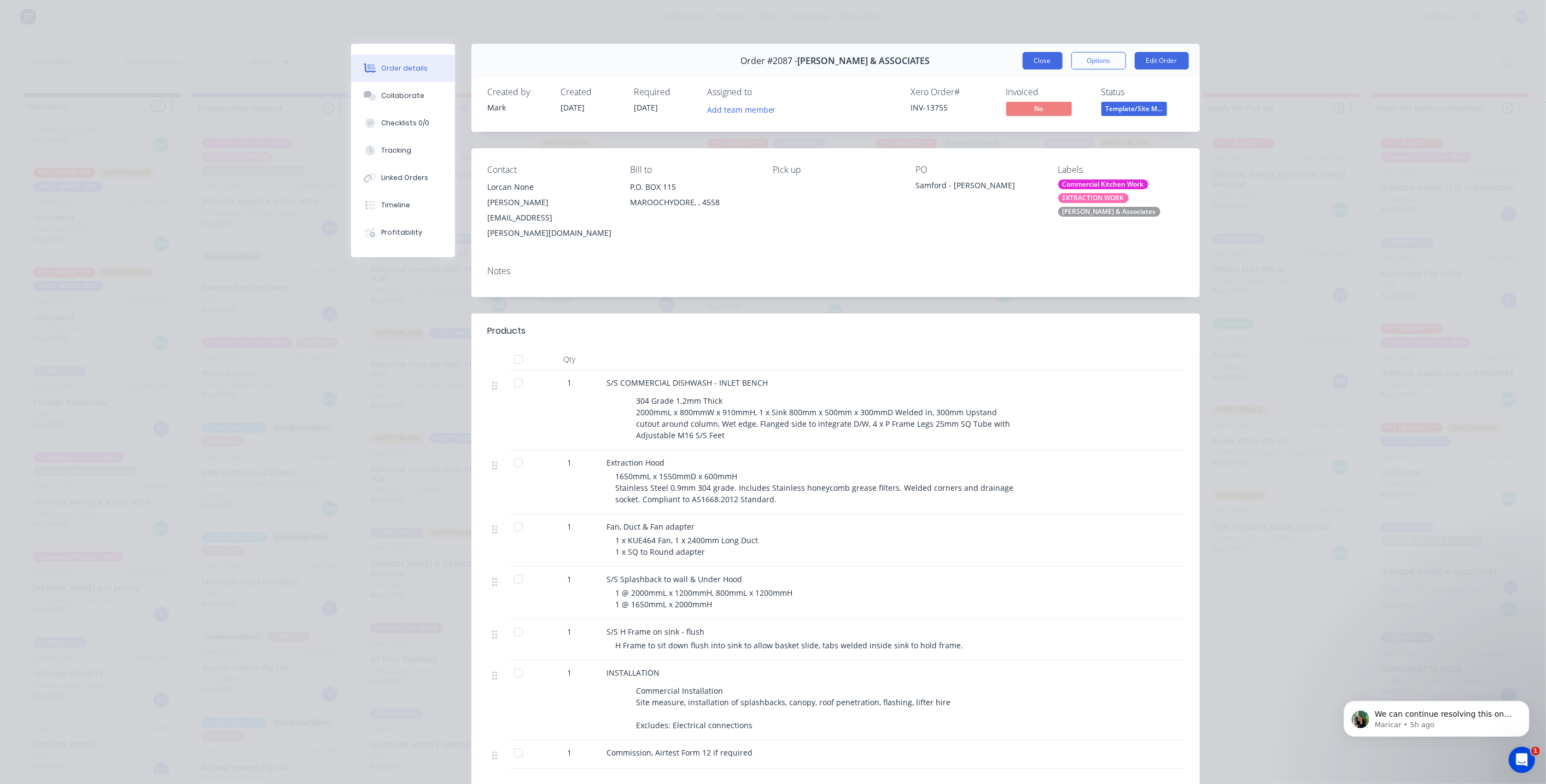
click at [1035, 63] on button "Close" at bounding box center [1043, 61] width 40 height 18
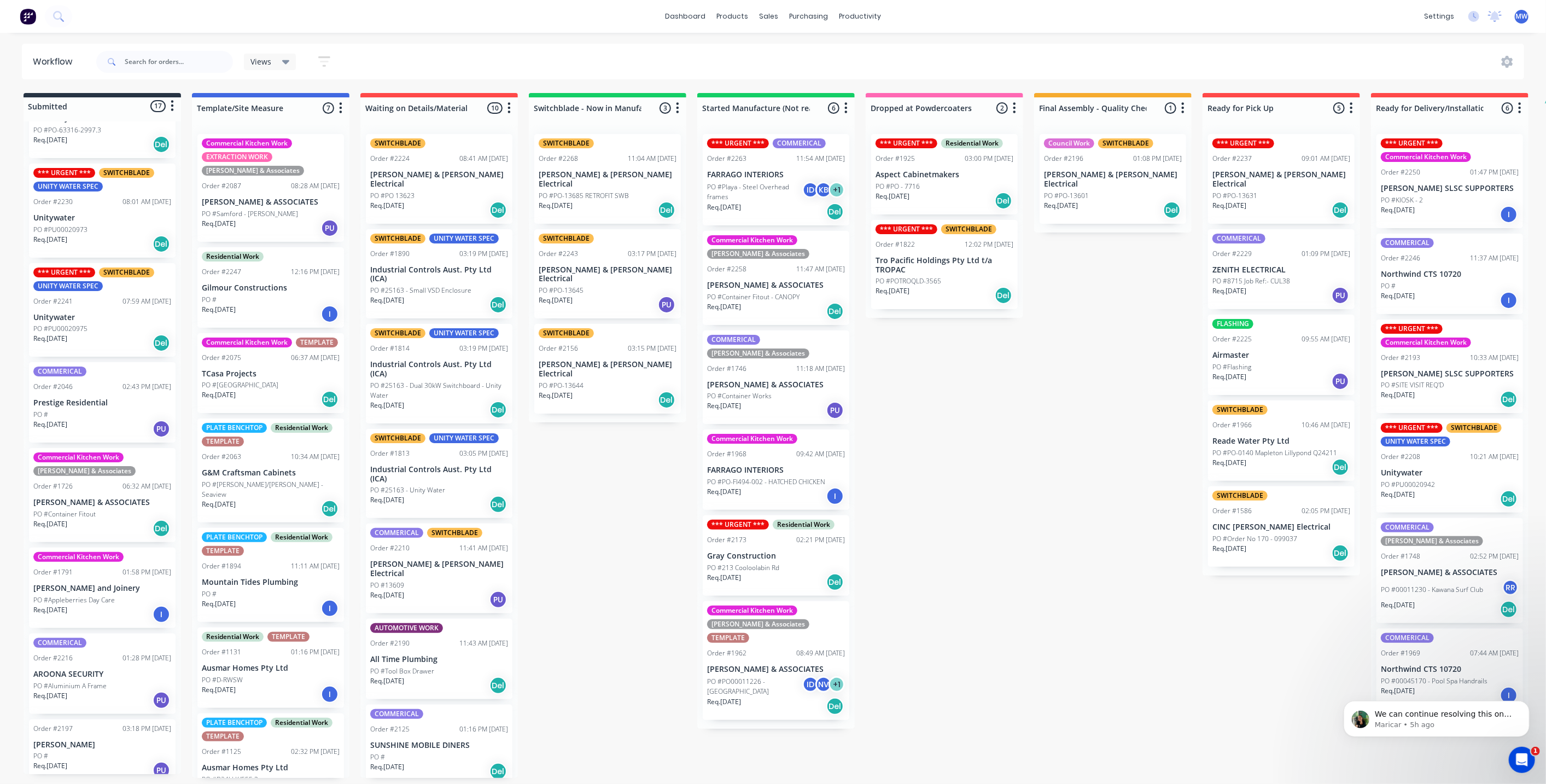
click at [631, 432] on div "Submitted 17 Status colour #273444 hex #273444 Save Cancel Summaries Total orde…" at bounding box center [904, 435] width 1824 height 685
click at [423, 201] on div "Req. 25/09/25 Del" at bounding box center [439, 210] width 138 height 19
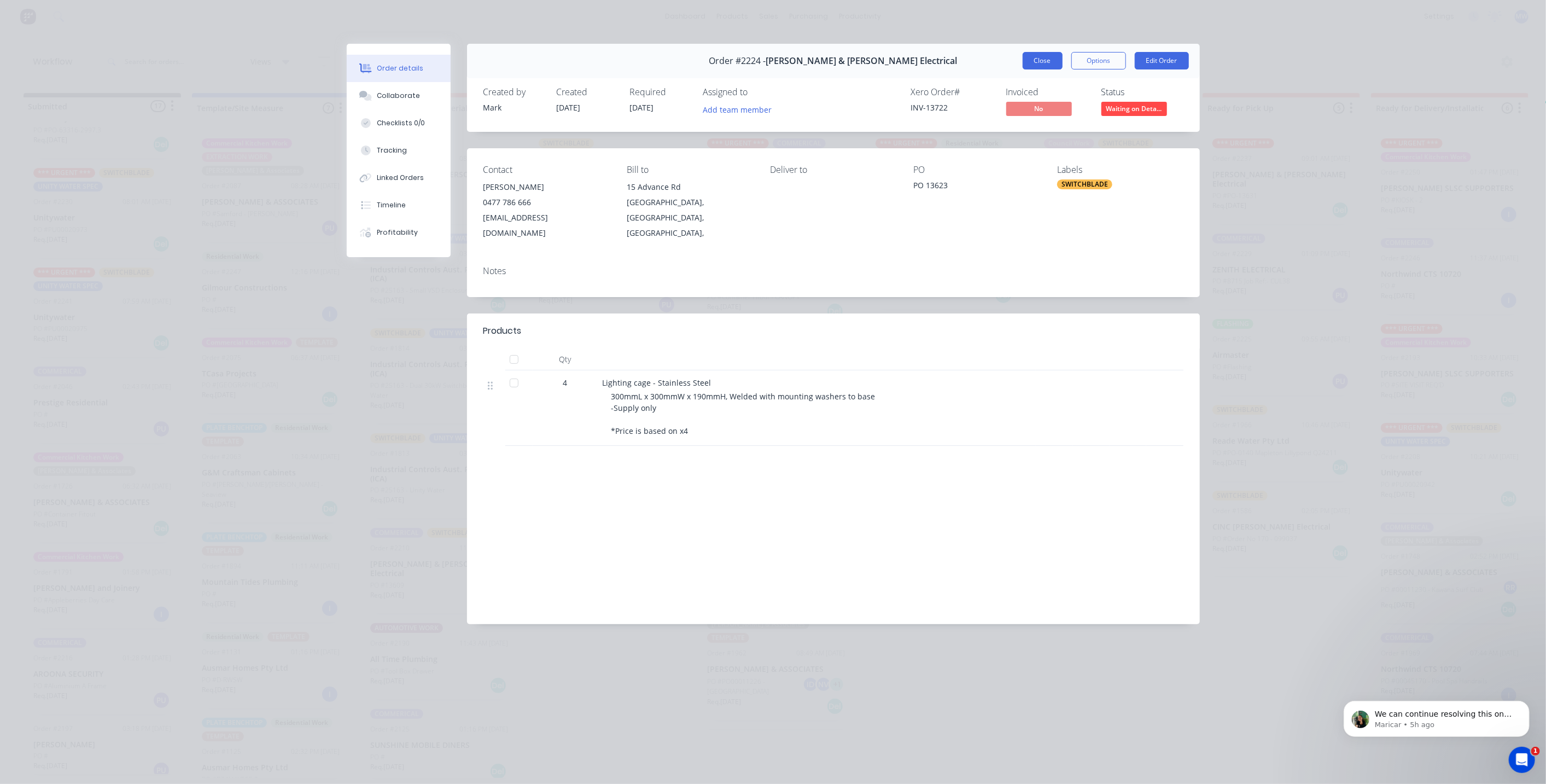
click at [1033, 56] on button "Close" at bounding box center [1043, 61] width 40 height 18
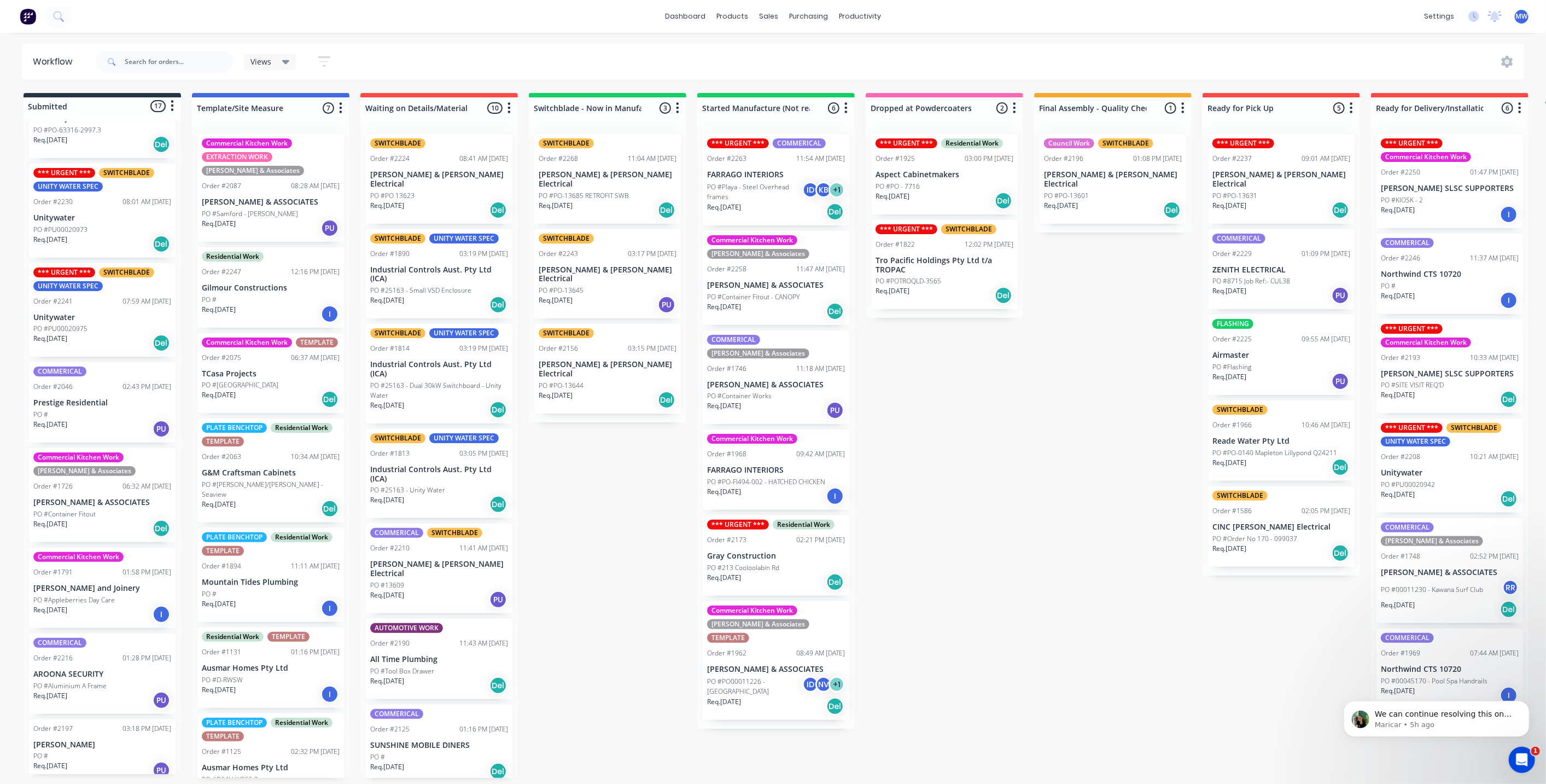
click at [588, 481] on div "Submitted 17 Status colour #273444 hex #273444 Save Cancel Summaries Total orde…" at bounding box center [904, 435] width 1824 height 685
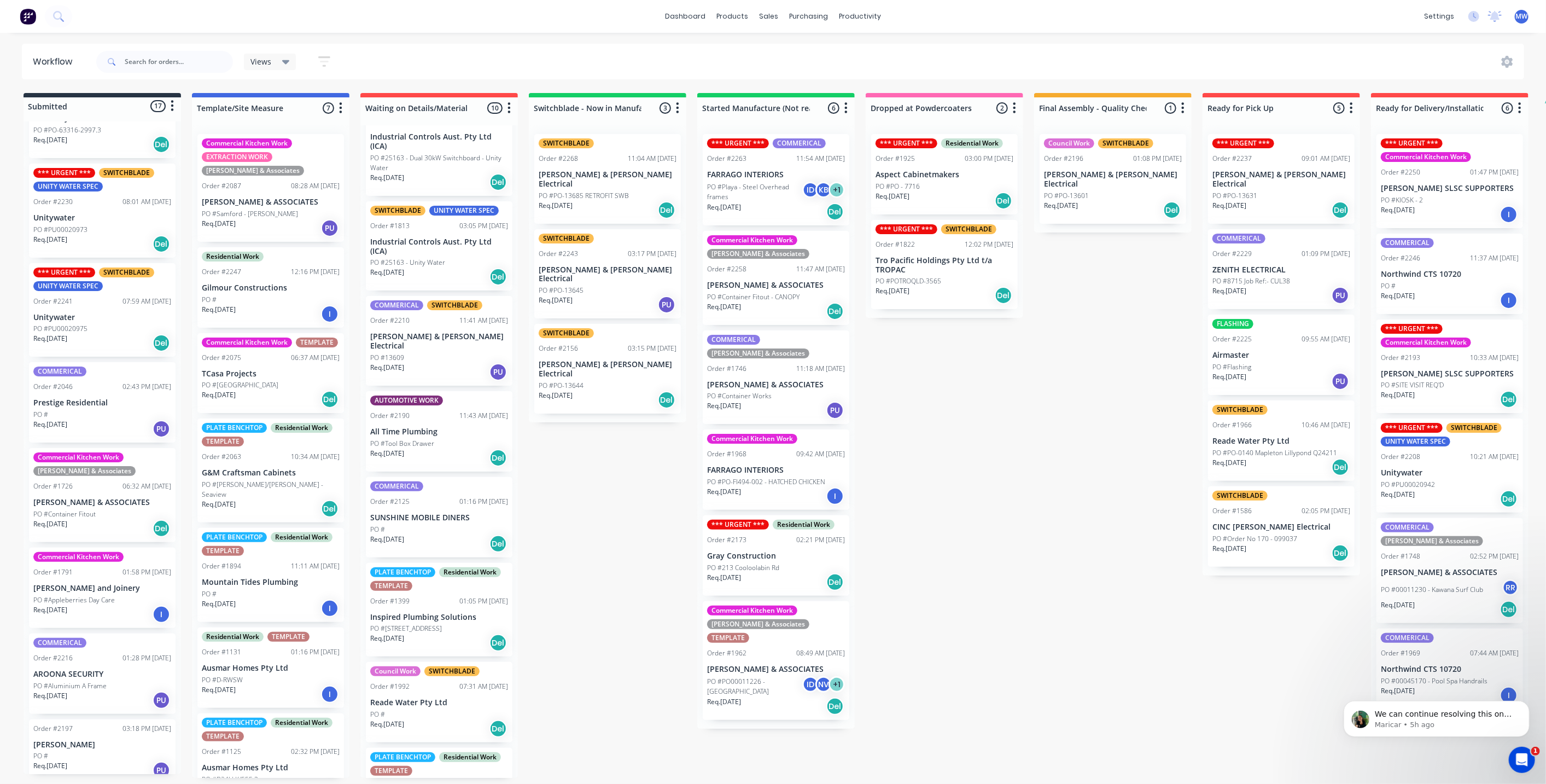
scroll to position [272, 0]
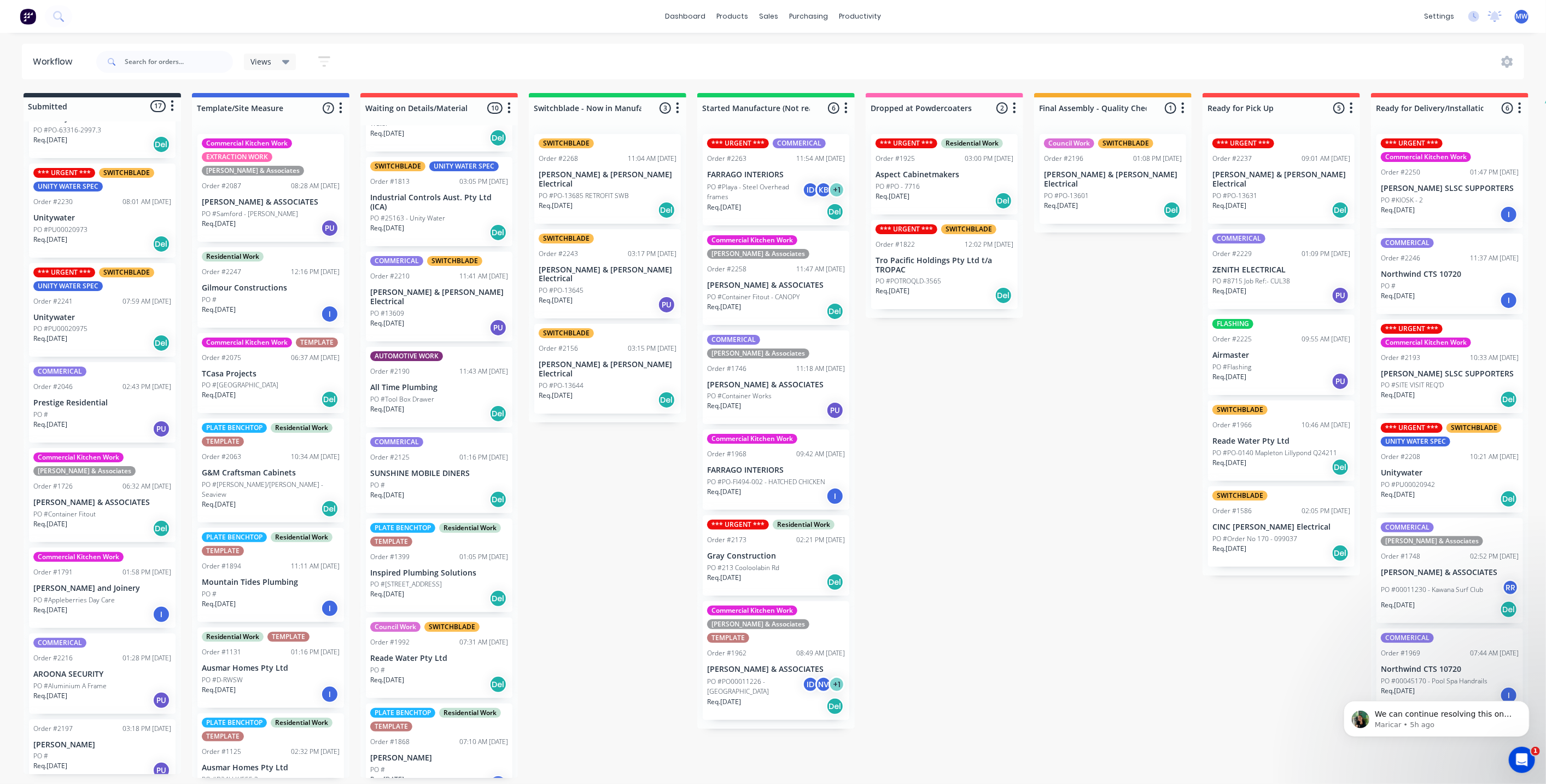
click at [419, 308] on div "PO #13609" at bounding box center [439, 313] width 138 height 10
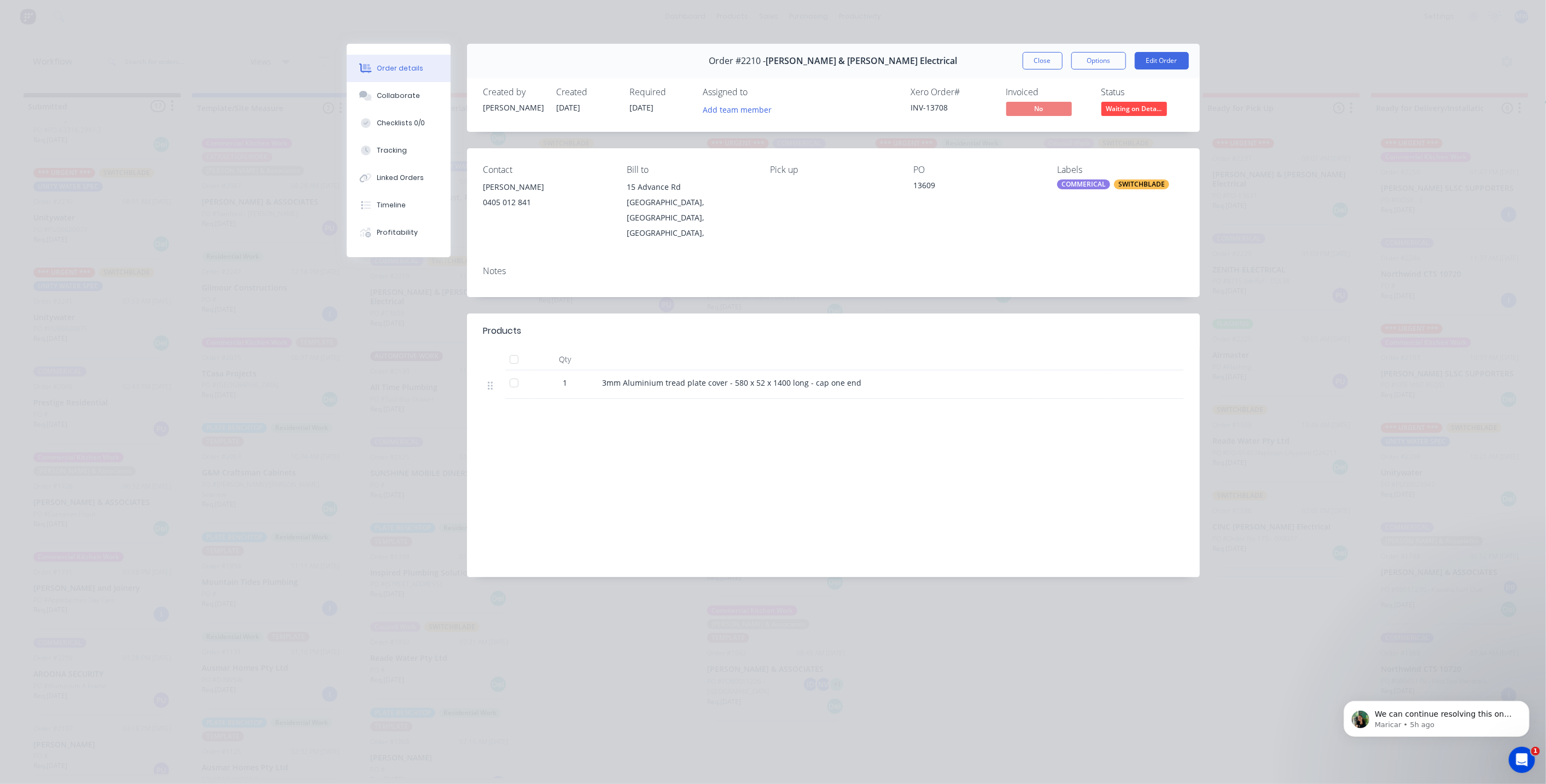
click at [1044, 67] on button "Close" at bounding box center [1043, 61] width 40 height 18
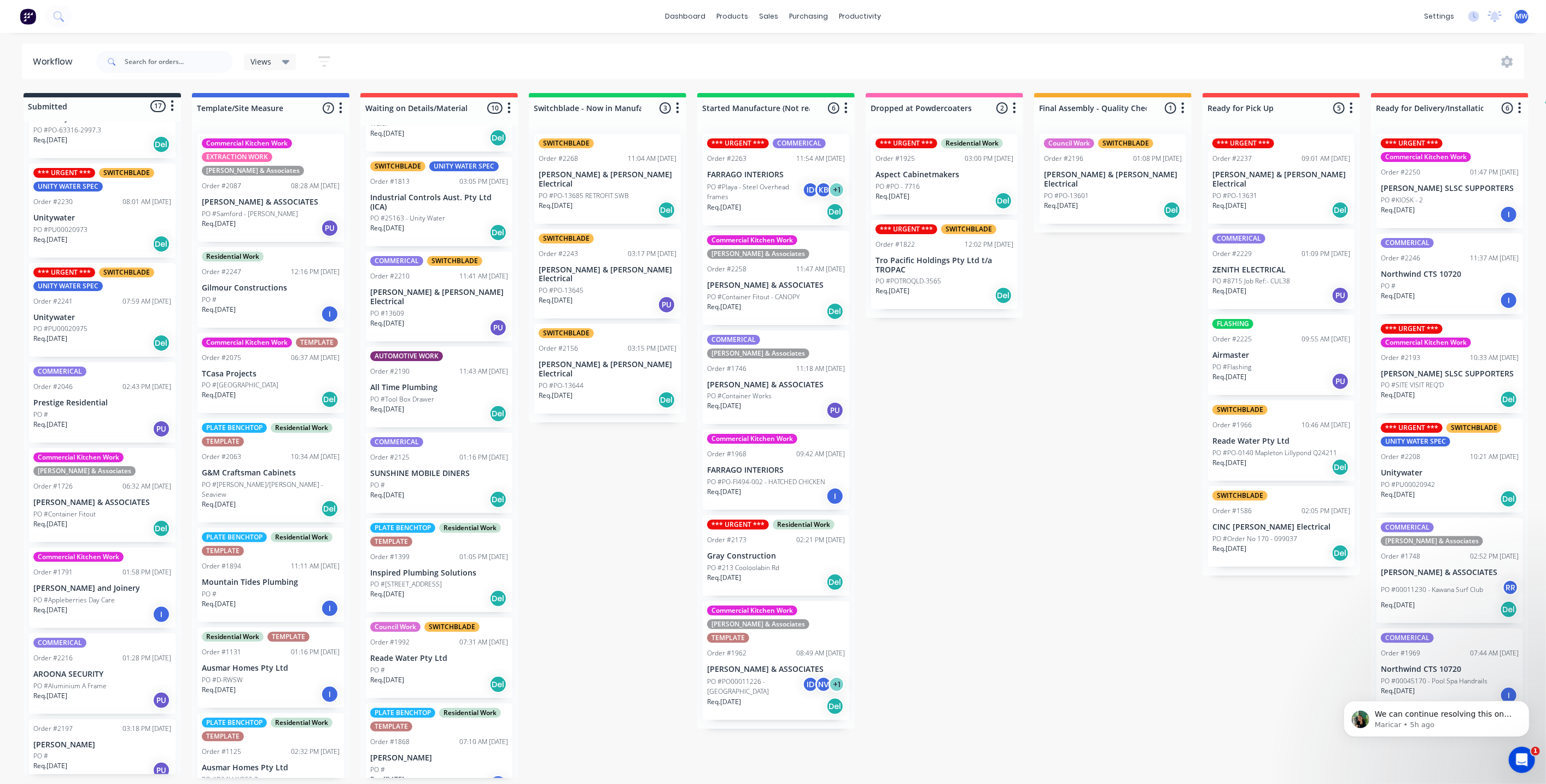
click at [1273, 207] on div "Req. 27/08/25 Del" at bounding box center [1281, 210] width 138 height 19
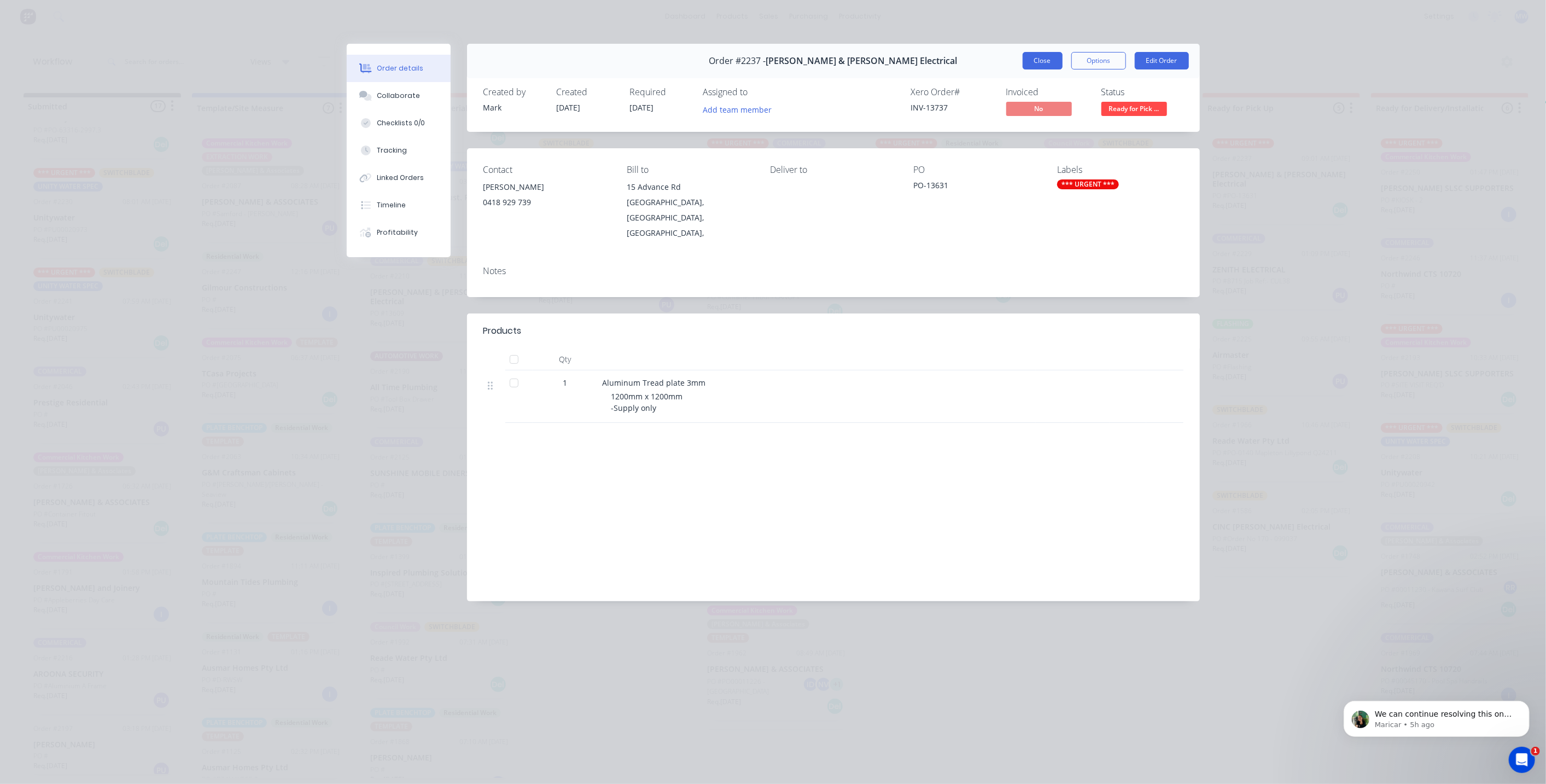
click at [1042, 63] on button "Close" at bounding box center [1043, 61] width 40 height 18
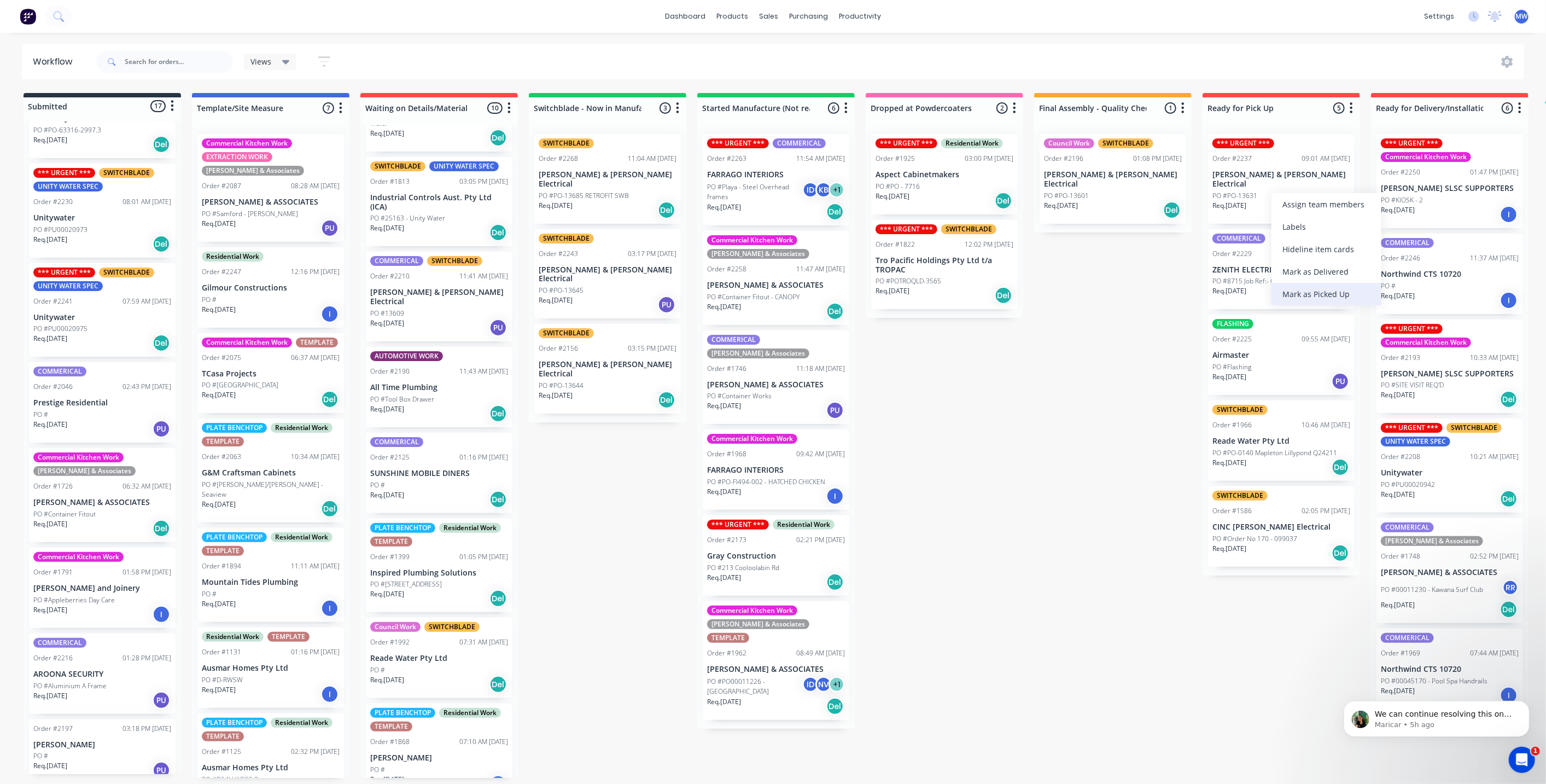
click at [1306, 287] on div "Mark as Picked Up" at bounding box center [1327, 293] width 110 height 22
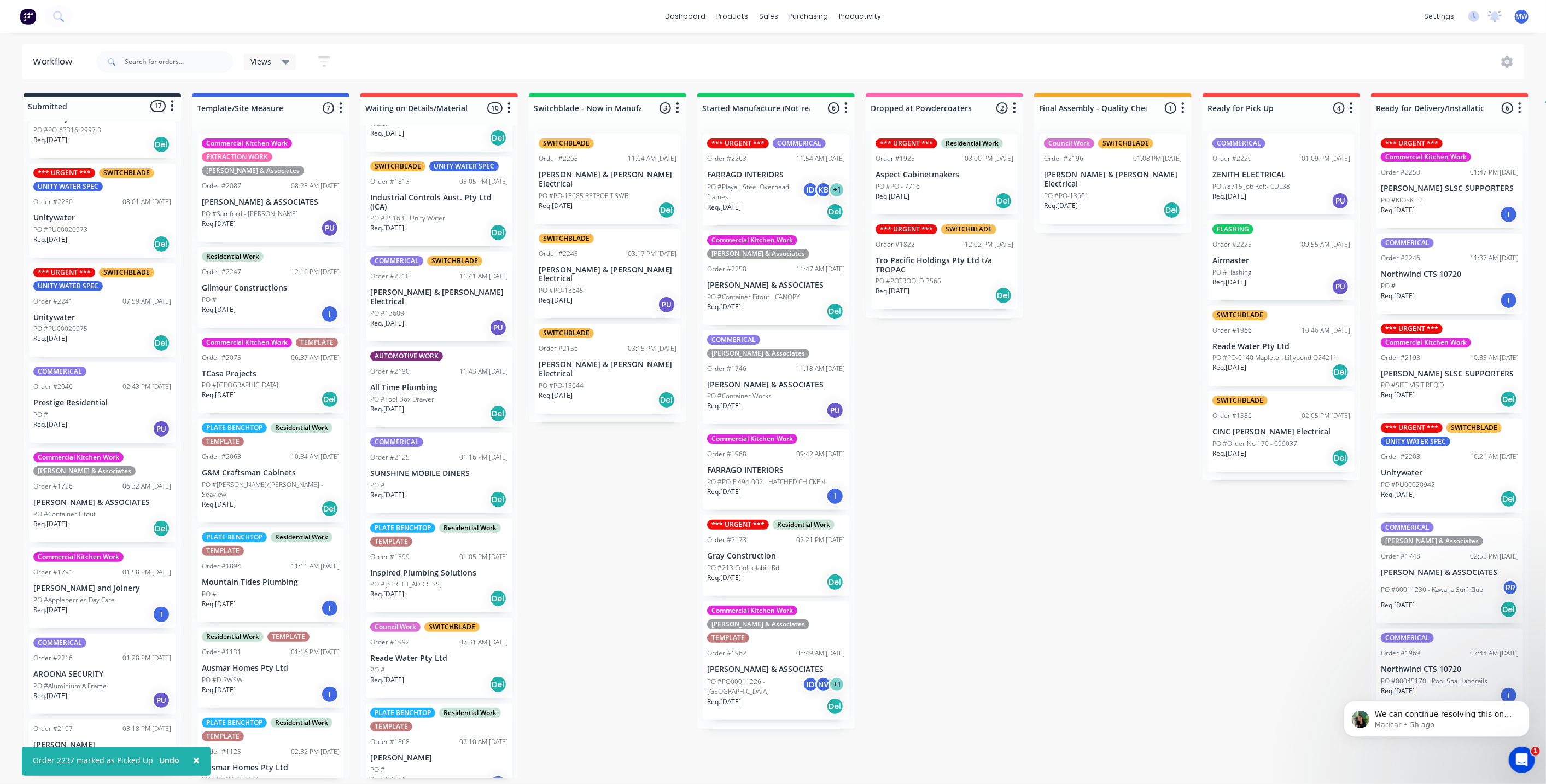
click at [1123, 379] on div "Submitted 17 Status colour #273444 hex #273444 Save Cancel Summaries Total orde…" at bounding box center [904, 435] width 1824 height 685
click at [1122, 383] on div "Submitted 17 Status colour #273444 hex #273444 Save Cancel Summaries Total orde…" at bounding box center [904, 435] width 1824 height 685
click at [1106, 478] on div "Submitted 17 Status colour #273444 hex #273444 Save Cancel Summaries Total orde…" at bounding box center [904, 435] width 1824 height 685
click at [1175, 606] on div "Submitted 17 Status colour #273444 hex #273444 Save Cancel Summaries Total orde…" at bounding box center [904, 435] width 1824 height 685
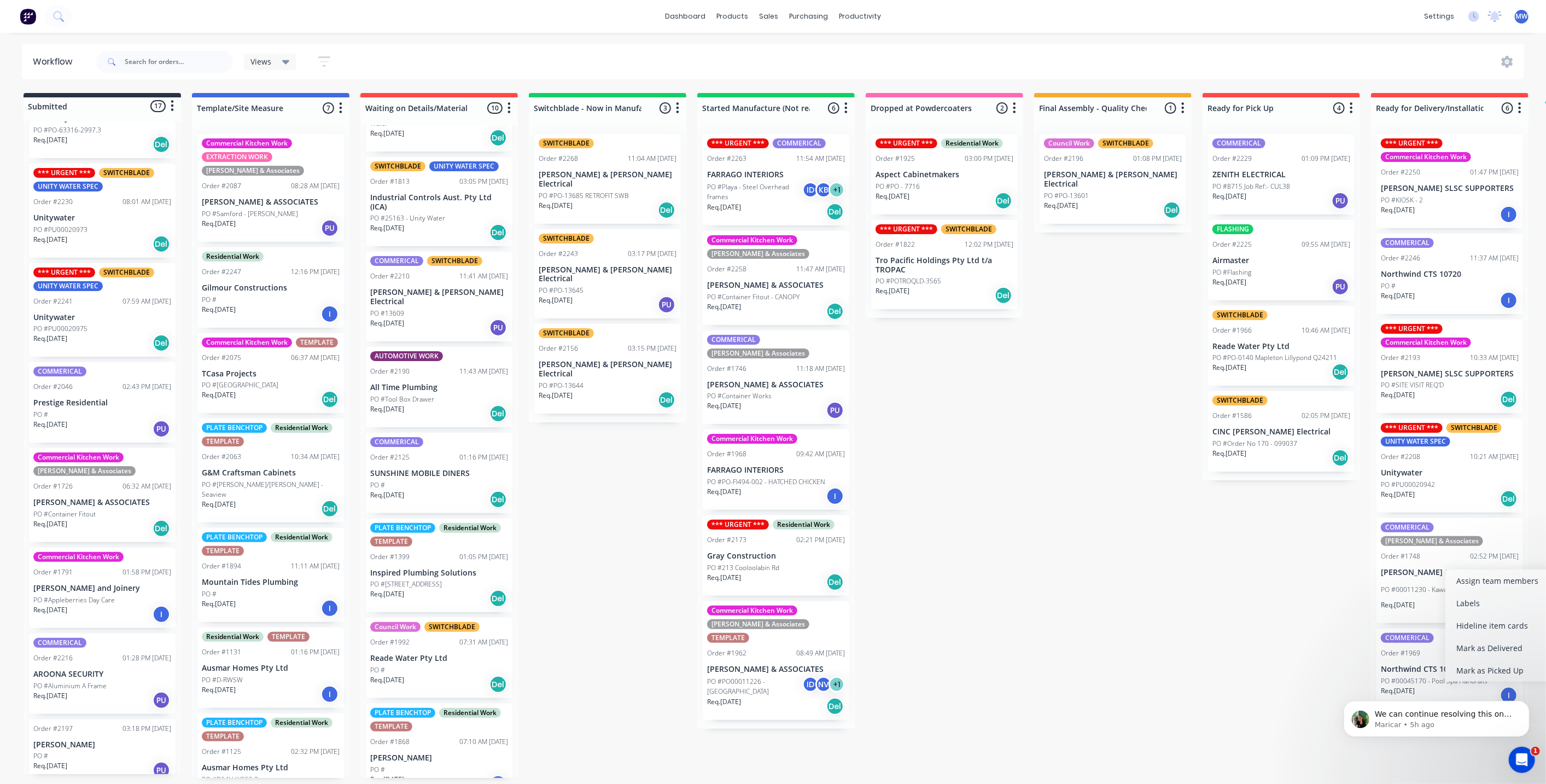
click at [1440, 584] on p "PO #00011230 - Kawana Surf Club" at bounding box center [1431, 589] width 102 height 10
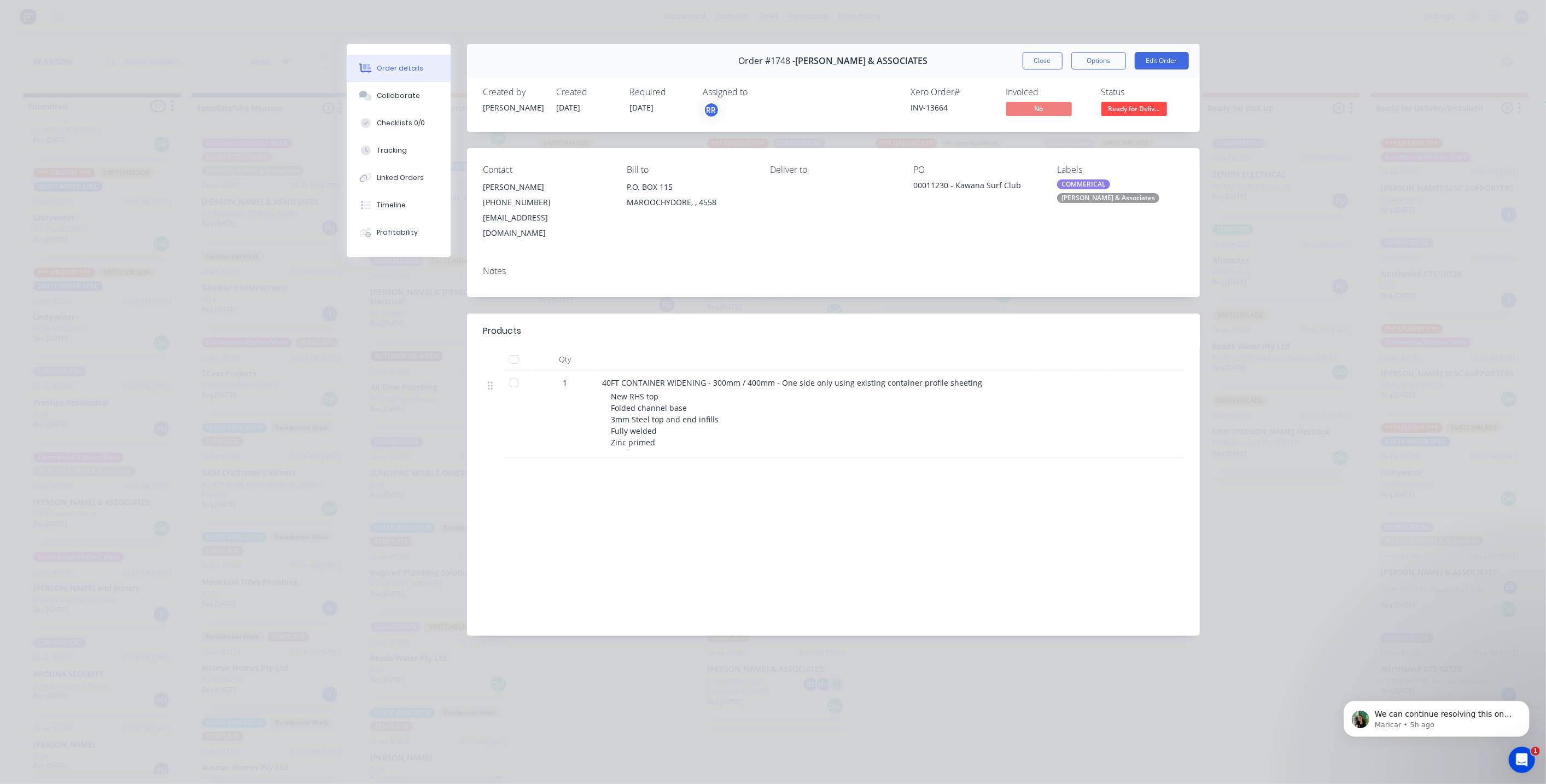
drag, startPoint x: 1040, startPoint y: 58, endPoint x: 1043, endPoint y: 67, distance: 9.5
click at [1040, 60] on button "Close" at bounding box center [1043, 61] width 40 height 18
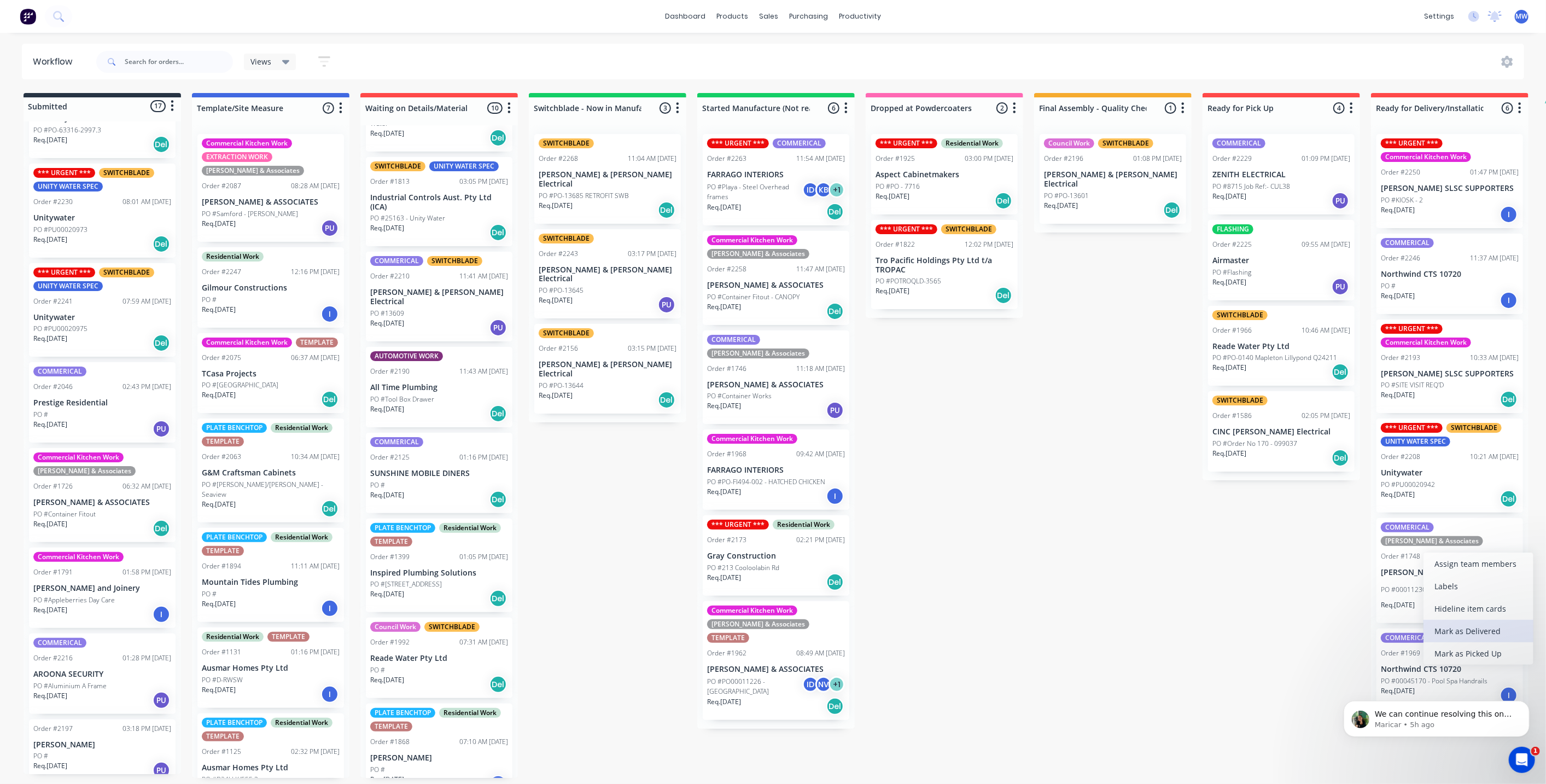
click at [1469, 634] on div "Mark as Delivered" at bounding box center [1479, 630] width 110 height 22
click at [1262, 565] on div "Submitted 17 Status colour #273444 hex #273444 Save Cancel Summaries Total orde…" at bounding box center [904, 435] width 1824 height 685
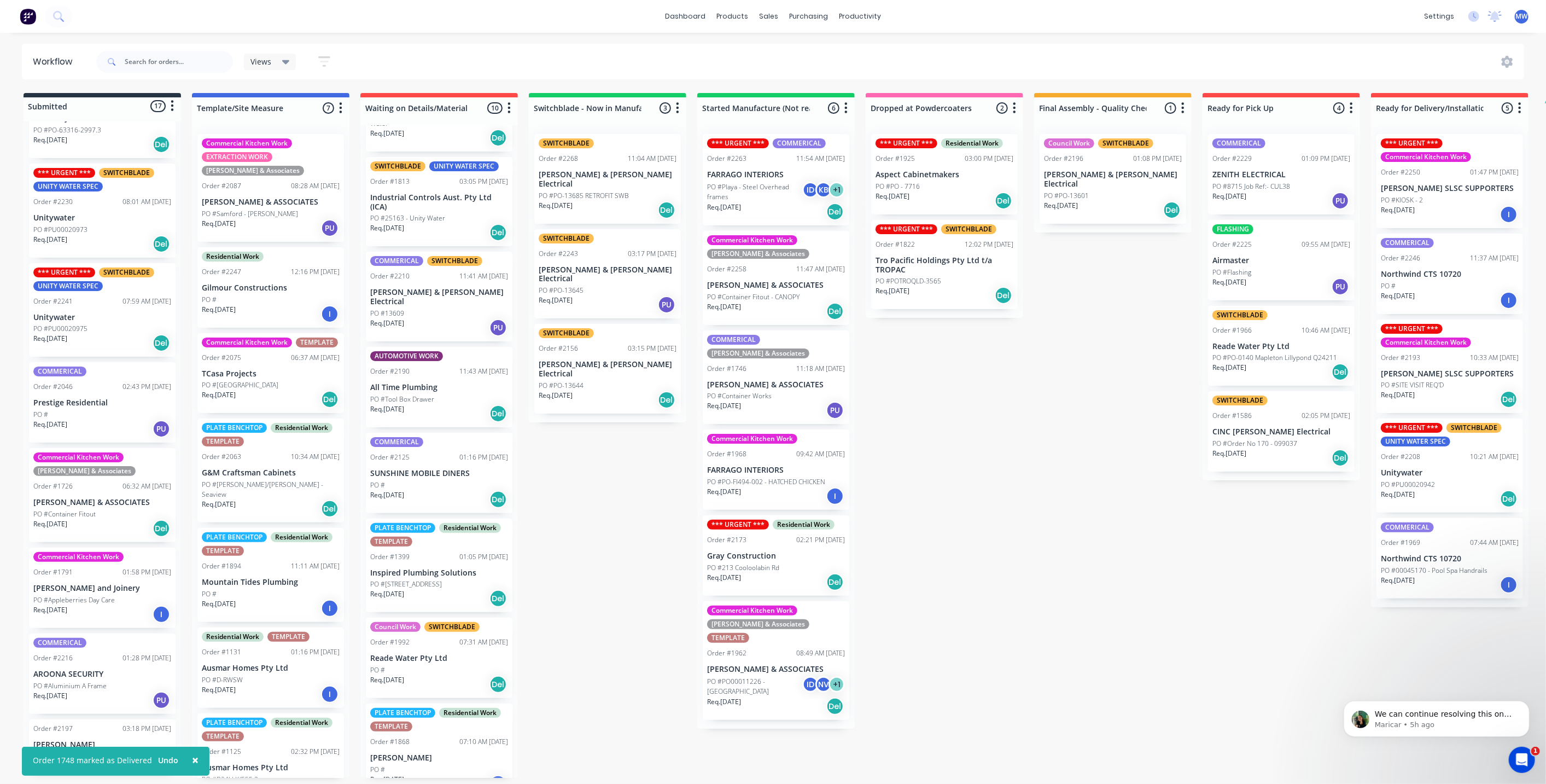
click at [1189, 585] on div "Submitted 17 Status colour #273444 hex #273444 Save Cancel Summaries Total orde…" at bounding box center [904, 435] width 1824 height 685
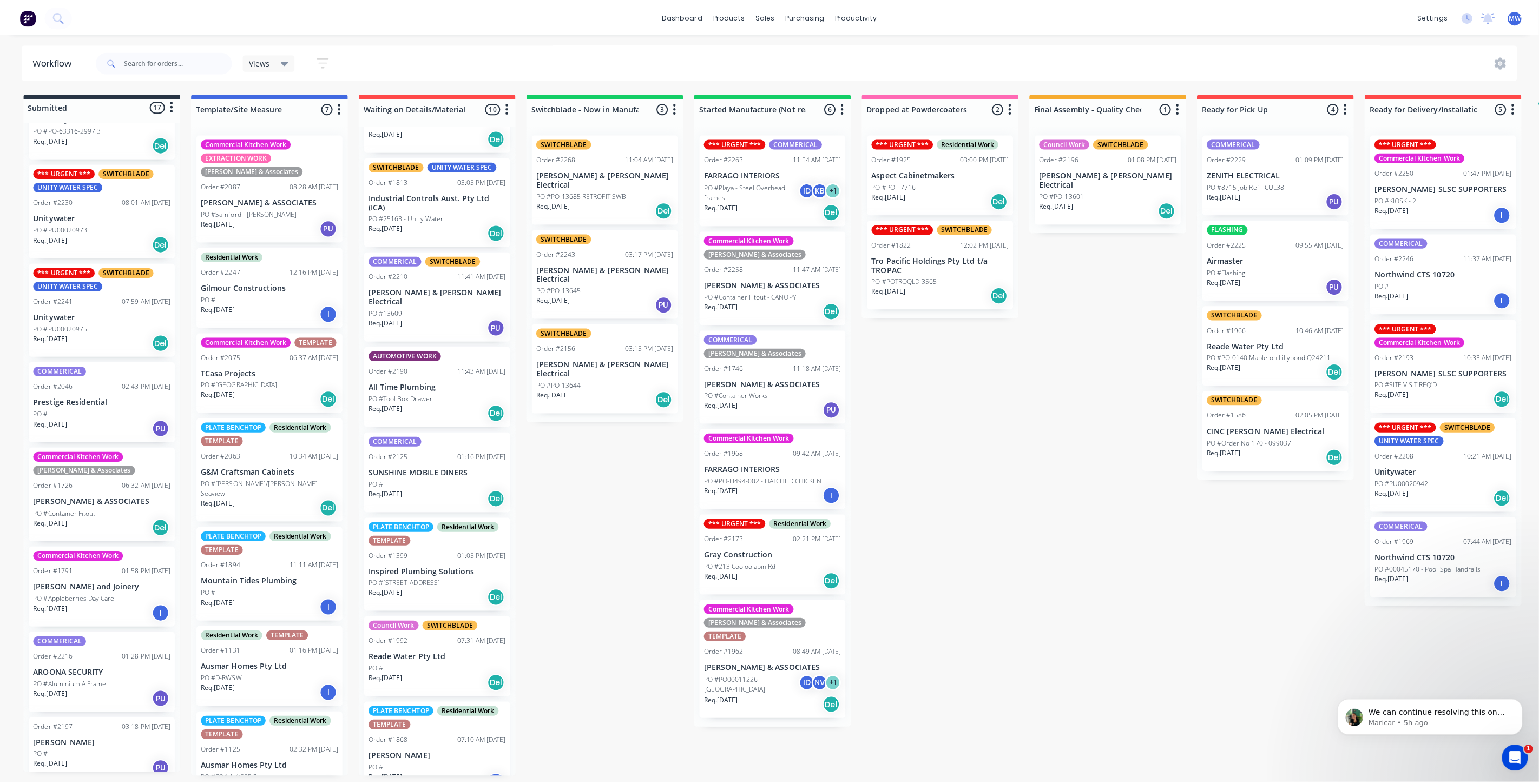
scroll to position [0, 0]
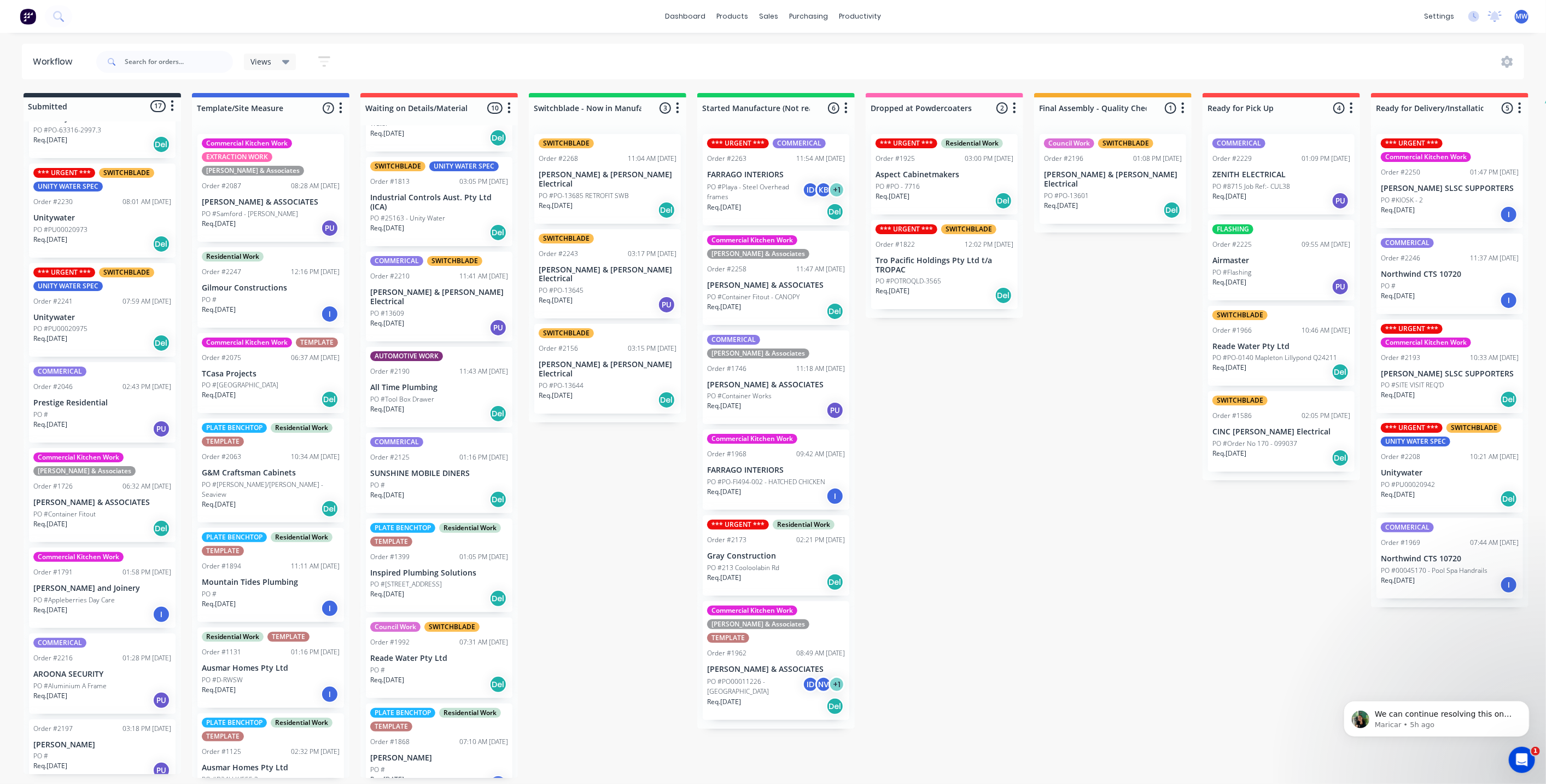
click at [1435, 382] on p "PO #SITE VISIT REQ'D" at bounding box center [1412, 384] width 63 height 10
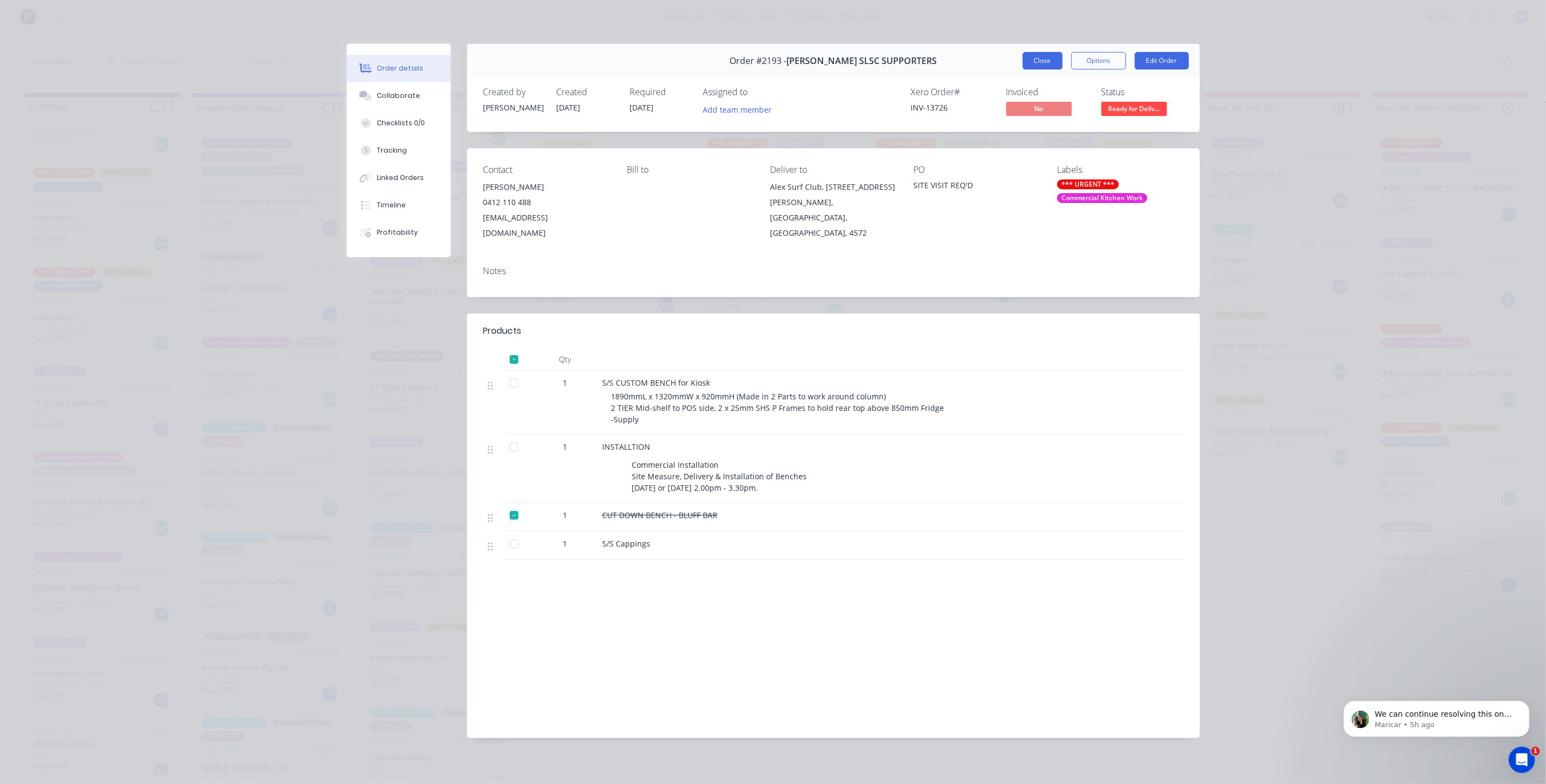
click at [1042, 64] on button "Close" at bounding box center [1043, 61] width 40 height 18
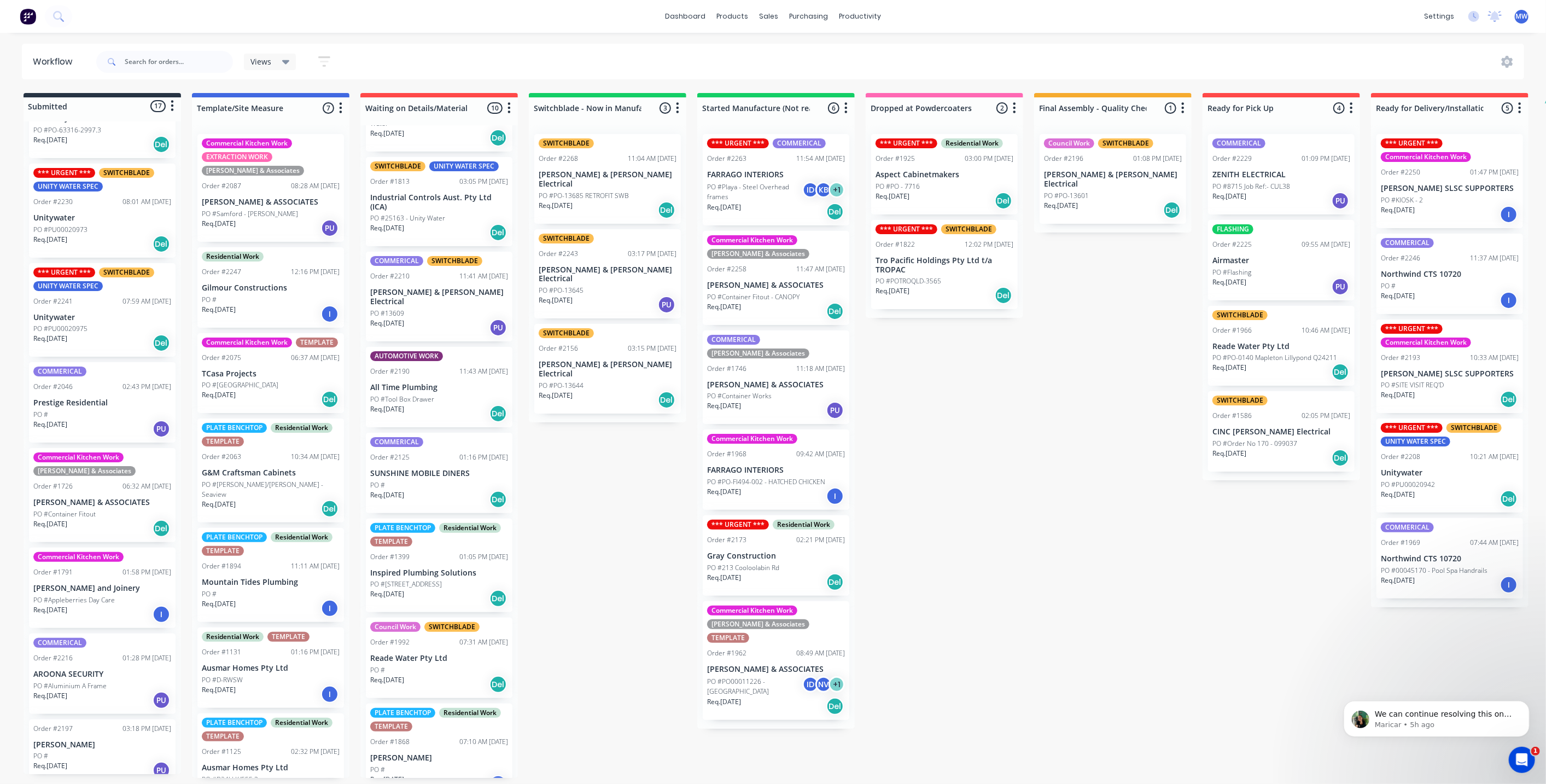
click at [1148, 534] on div "Submitted 17 Status colour #273444 hex #273444 Save Cancel Summaries Total orde…" at bounding box center [904, 435] width 1824 height 685
click at [1143, 384] on div "Submitted 17 Status colour #273444 hex #273444 Save Cancel Summaries Total orde…" at bounding box center [904, 435] width 1824 height 685
click at [1520, 105] on icon "button" at bounding box center [1520, 107] width 4 height 13
click at [1495, 152] on button "Notifications" at bounding box center [1471, 149] width 109 height 18
click at [1146, 440] on div "Submitted 17 Status colour #273444 hex #273444 Save Cancel Summaries Total orde…" at bounding box center [904, 435] width 1824 height 685
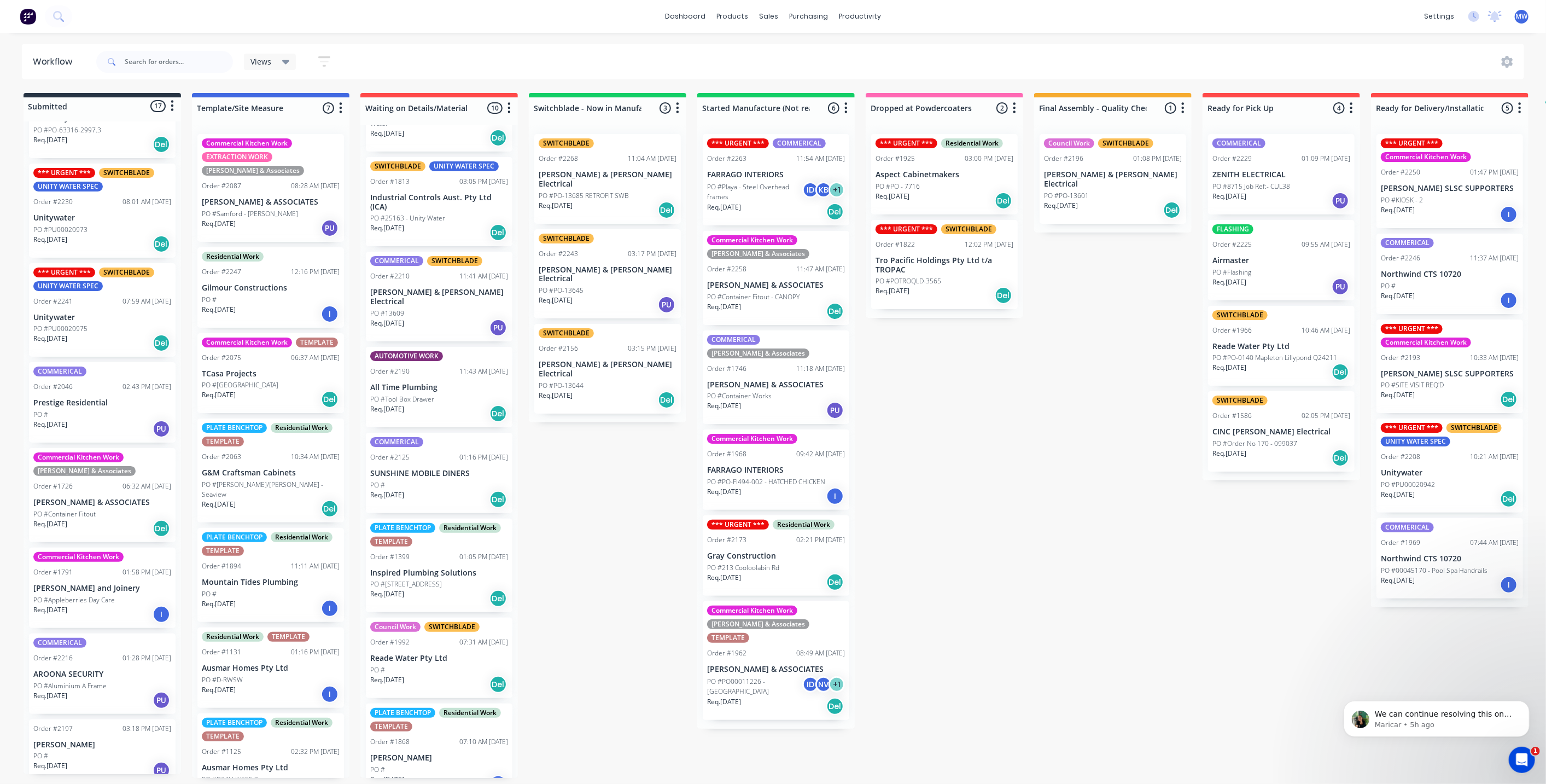
click at [1136, 591] on div "Submitted 17 Status colour #273444 hex #273444 Save Cancel Summaries Total orde…" at bounding box center [904, 435] width 1824 height 685
click at [1135, 600] on div "Submitted 17 Status colour #273444 hex #273444 Save Cancel Summaries Total orde…" at bounding box center [904, 435] width 1824 height 685
click at [1058, 487] on div "Submitted 17 Status colour #273444 hex #273444 Save Cancel Summaries Total orde…" at bounding box center [904, 435] width 1824 height 685
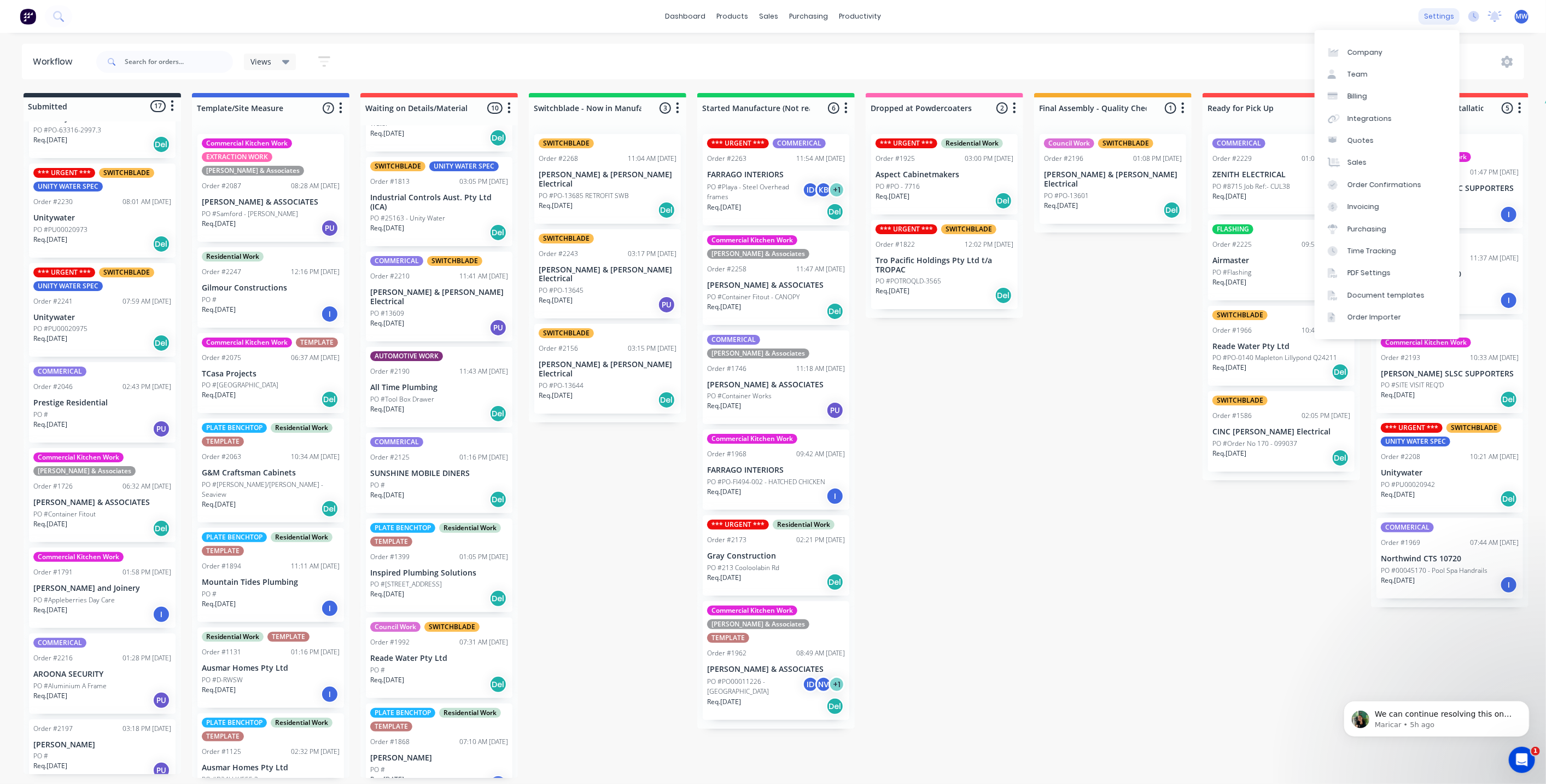
click at [1440, 13] on div "settings" at bounding box center [1439, 16] width 41 height 16
click at [1374, 62] on div "Company Team Billing Integrations Quotes Sales Order Confirmations Invoicing Pu…" at bounding box center [1387, 185] width 145 height 309
click at [1371, 59] on link "Company" at bounding box center [1387, 51] width 145 height 22
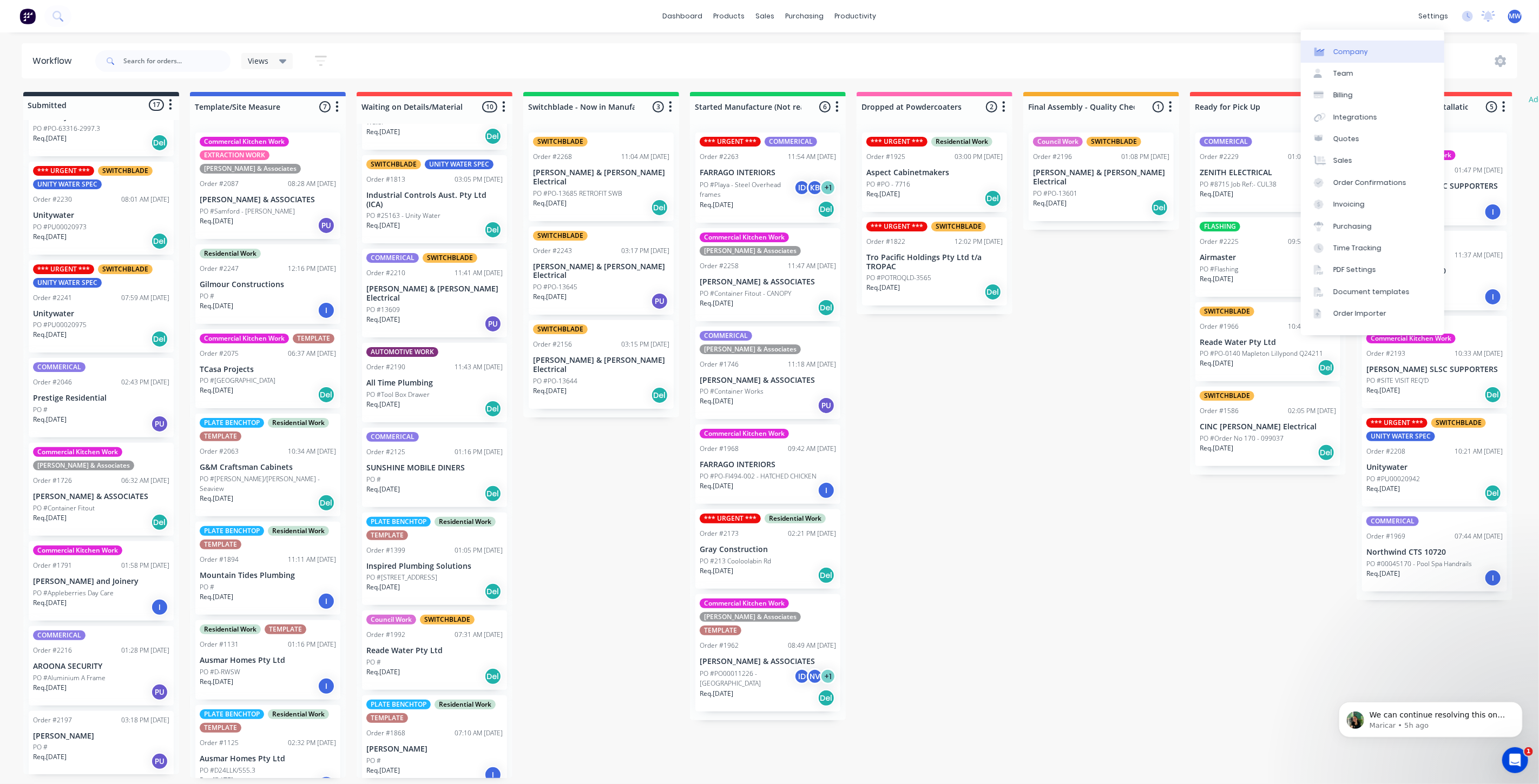
select select "AU"
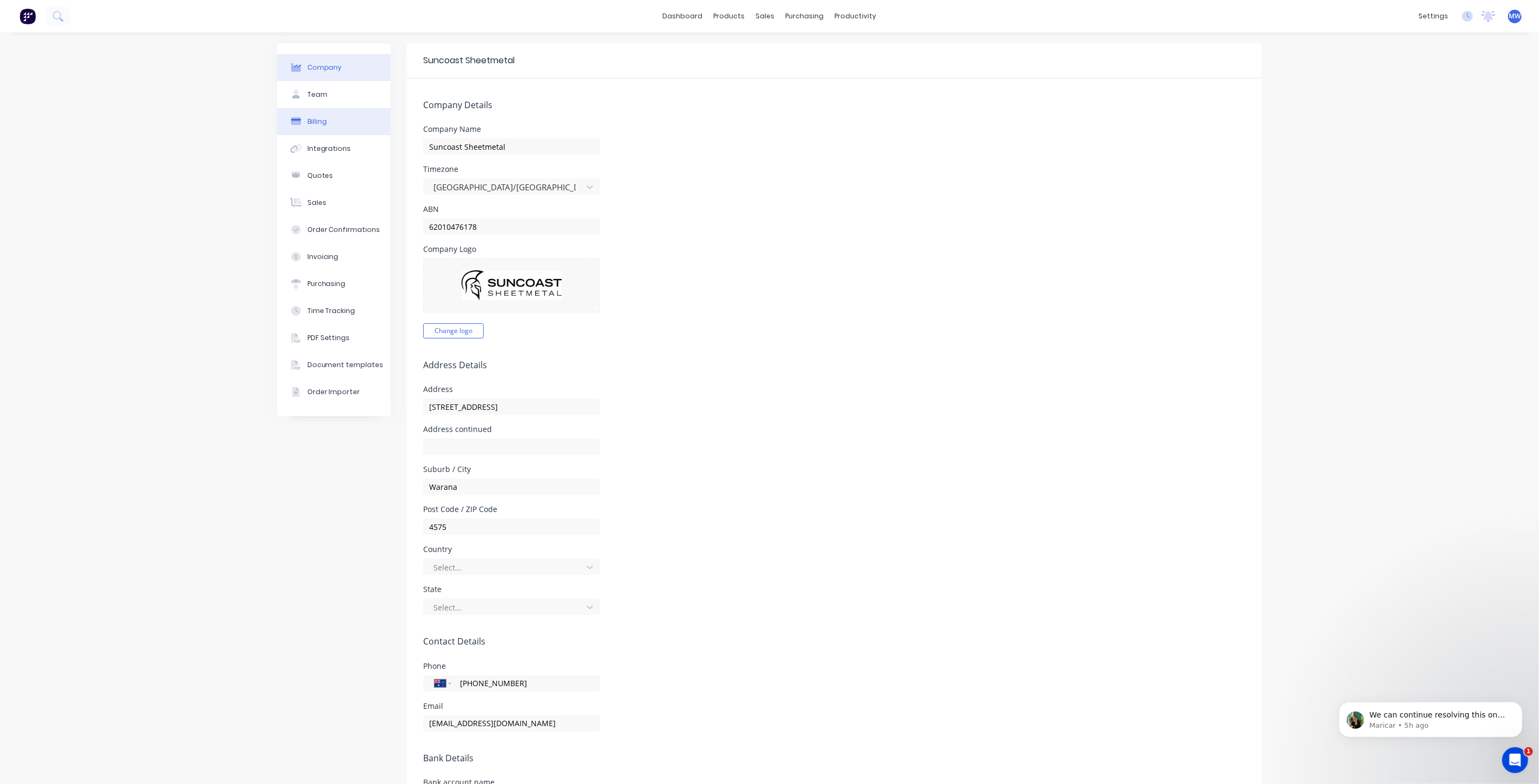
drag, startPoint x: 325, startPoint y: 91, endPoint x: 331, endPoint y: 120, distance: 29.6
click at [325, 91] on button "Team" at bounding box center [333, 94] width 113 height 27
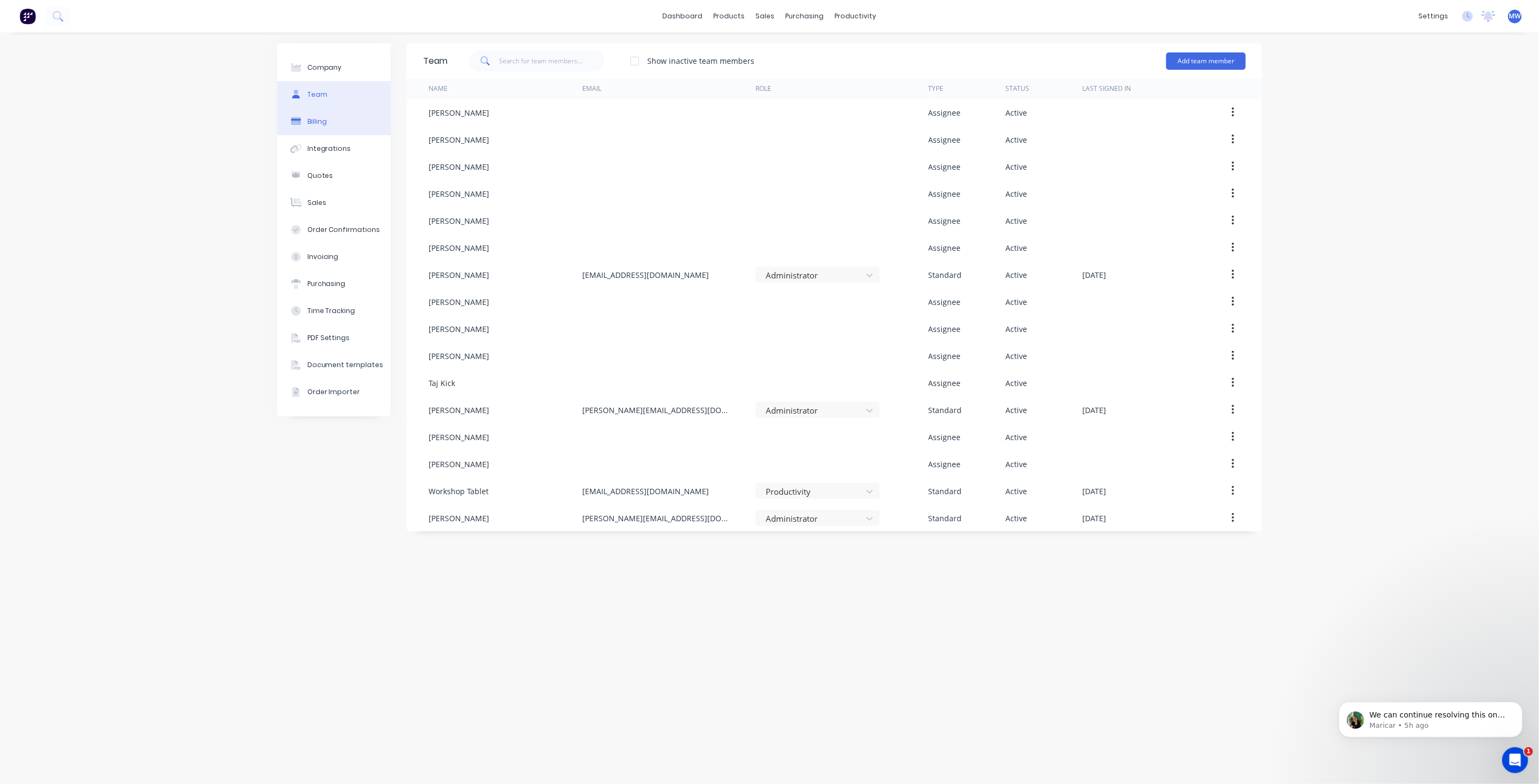
click at [330, 126] on button "Billing" at bounding box center [333, 121] width 113 height 27
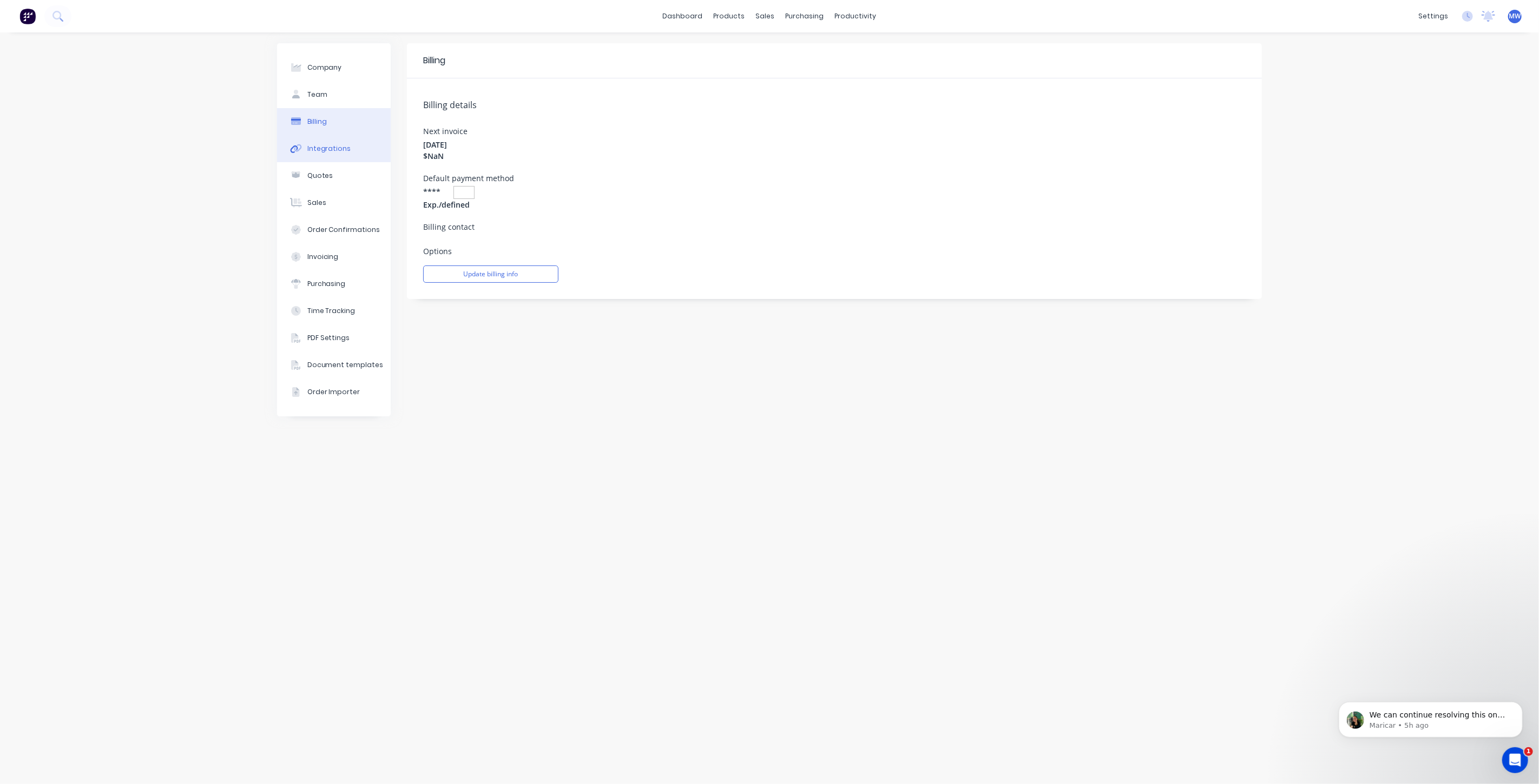
click at [333, 151] on div "Integrations" at bounding box center [329, 148] width 44 height 10
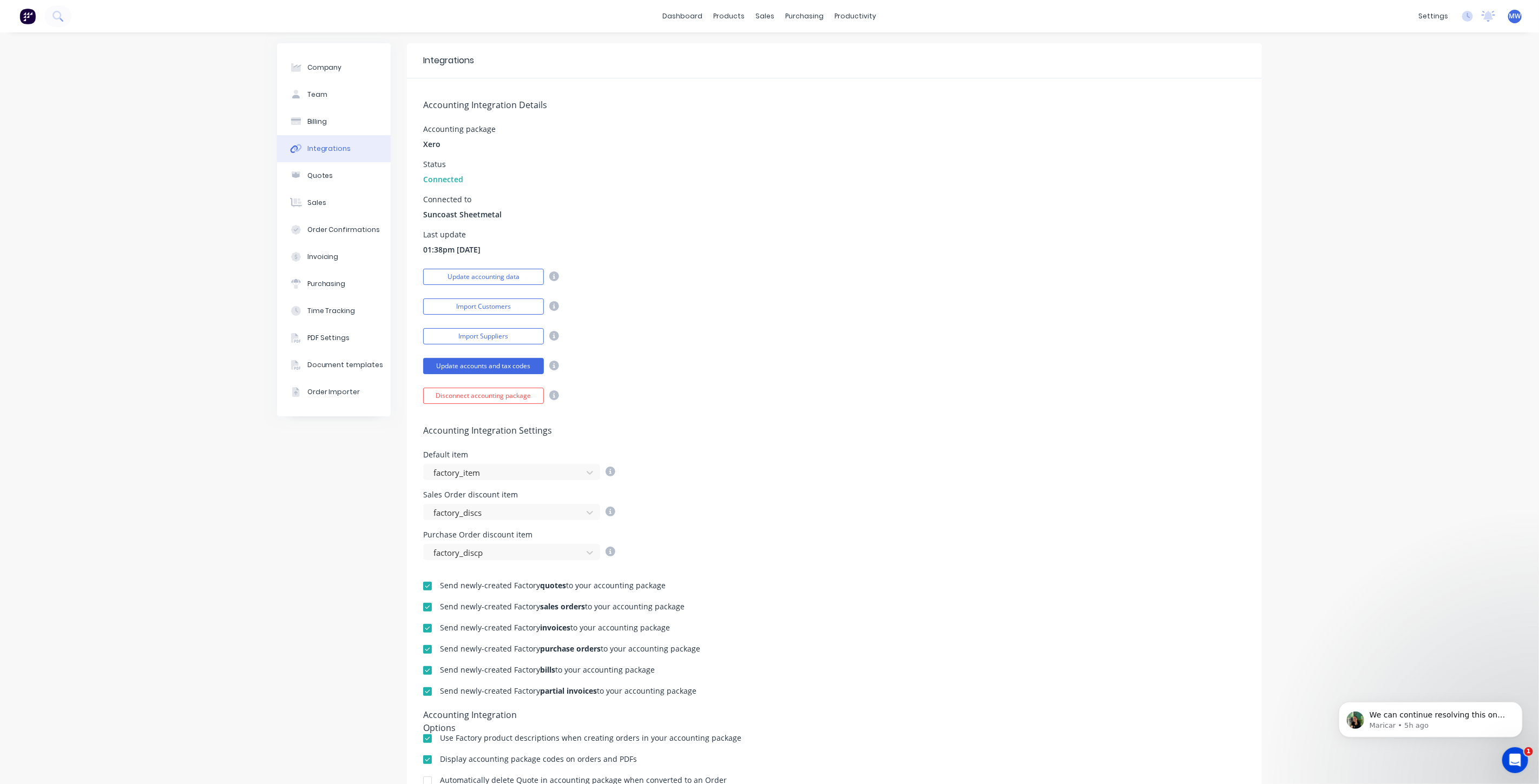
scroll to position [128, 0]
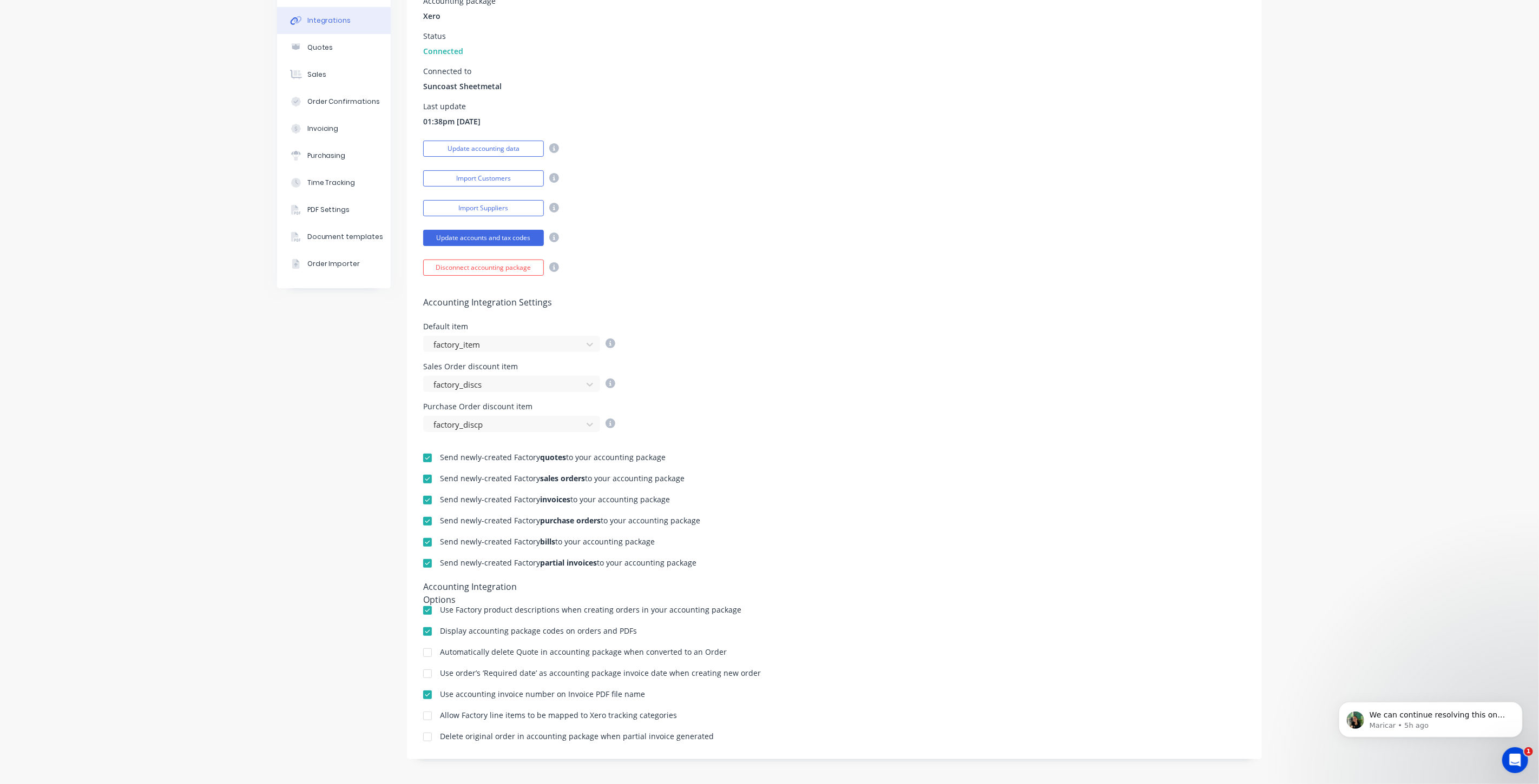
click at [291, 556] on div "Company Team Billing Integrations Quotes Sales Order Confirmations Invoicing Pu…" at bounding box center [333, 345] width 113 height 860
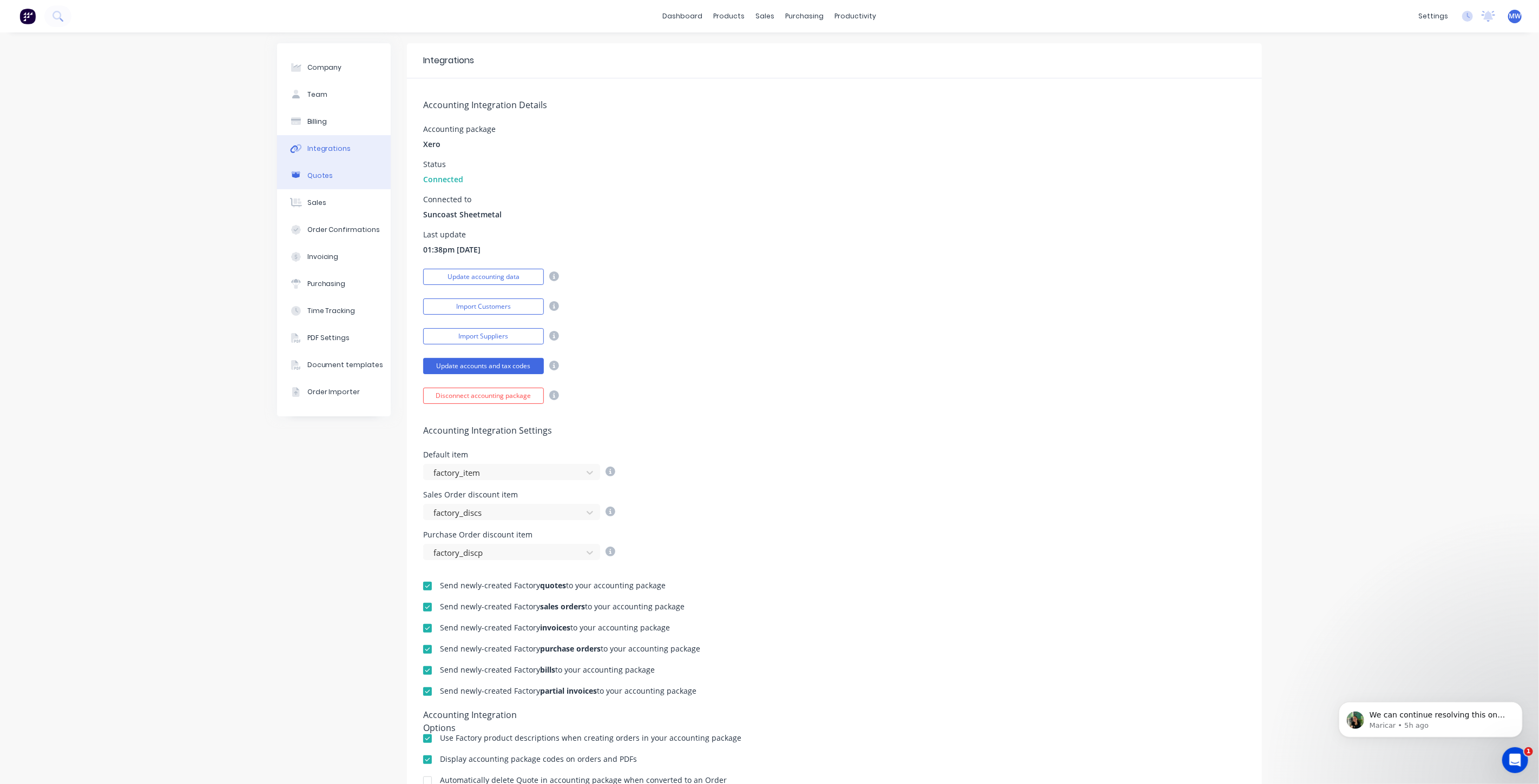
click at [328, 184] on button "Quotes" at bounding box center [333, 176] width 113 height 27
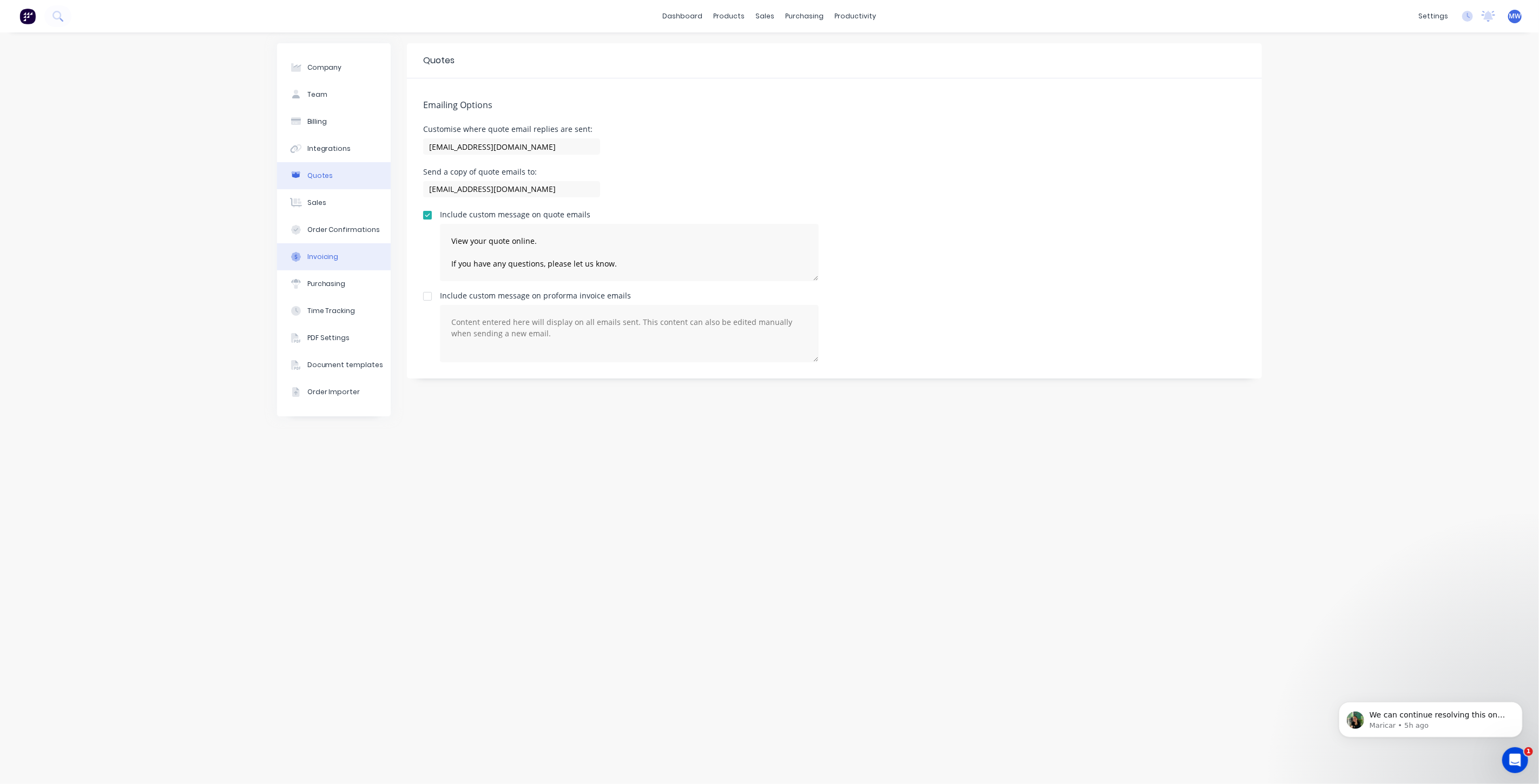
click at [337, 255] on button "Invoicing" at bounding box center [333, 256] width 113 height 27
click at [341, 276] on button "Purchasing" at bounding box center [333, 284] width 113 height 27
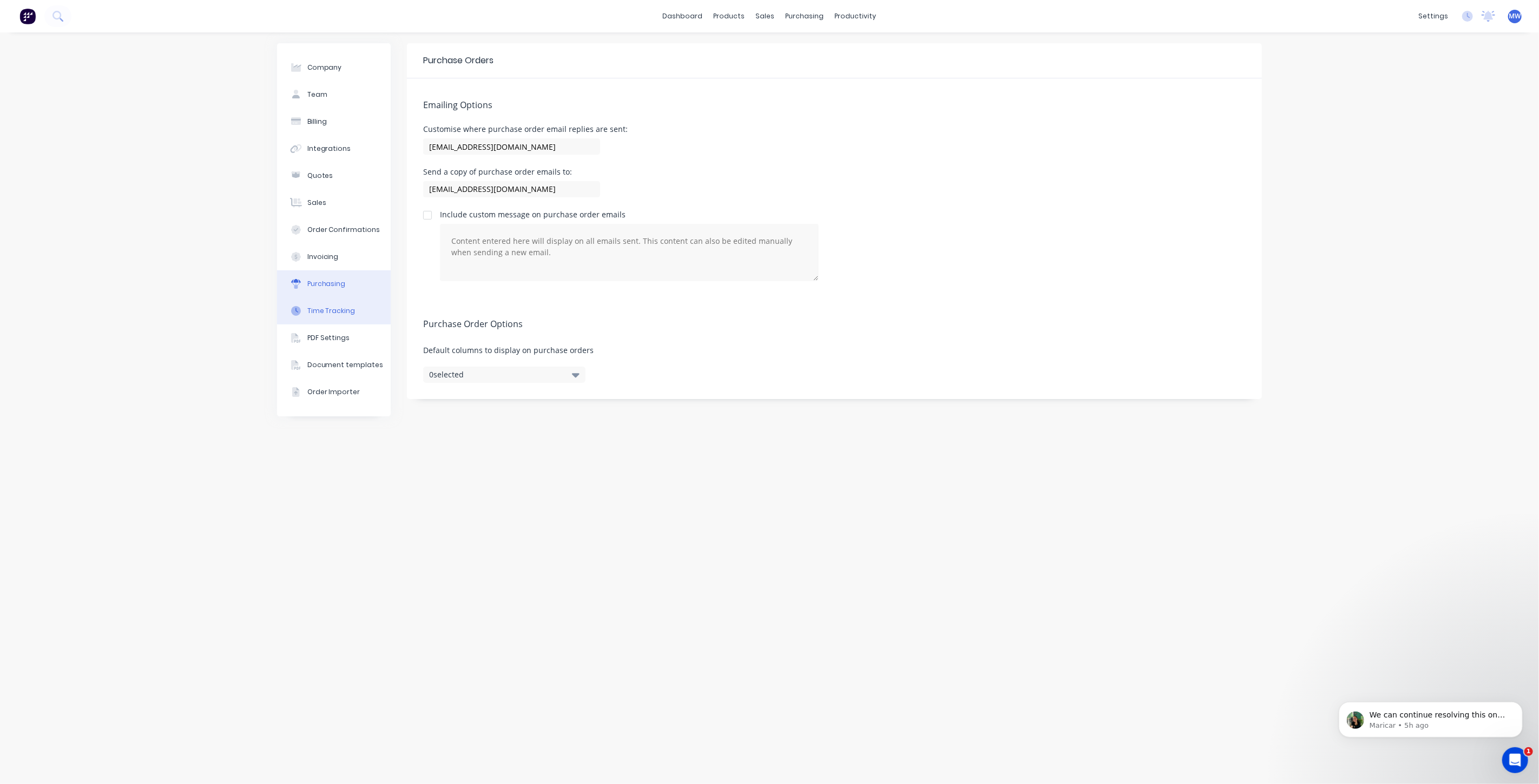
click at [340, 313] on div "Time Tracking" at bounding box center [331, 311] width 48 height 10
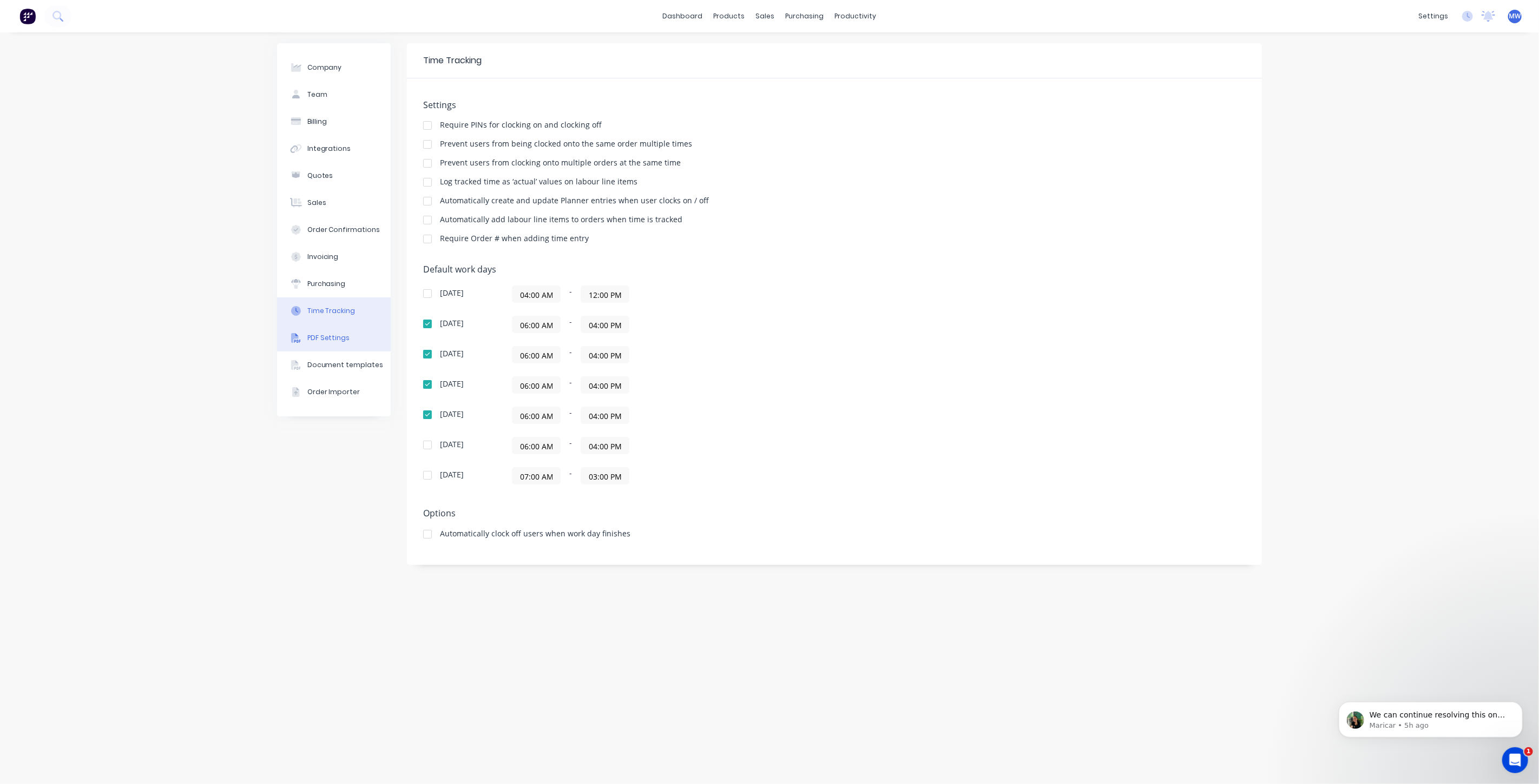
click at [340, 346] on button "PDF Settings" at bounding box center [333, 338] width 113 height 27
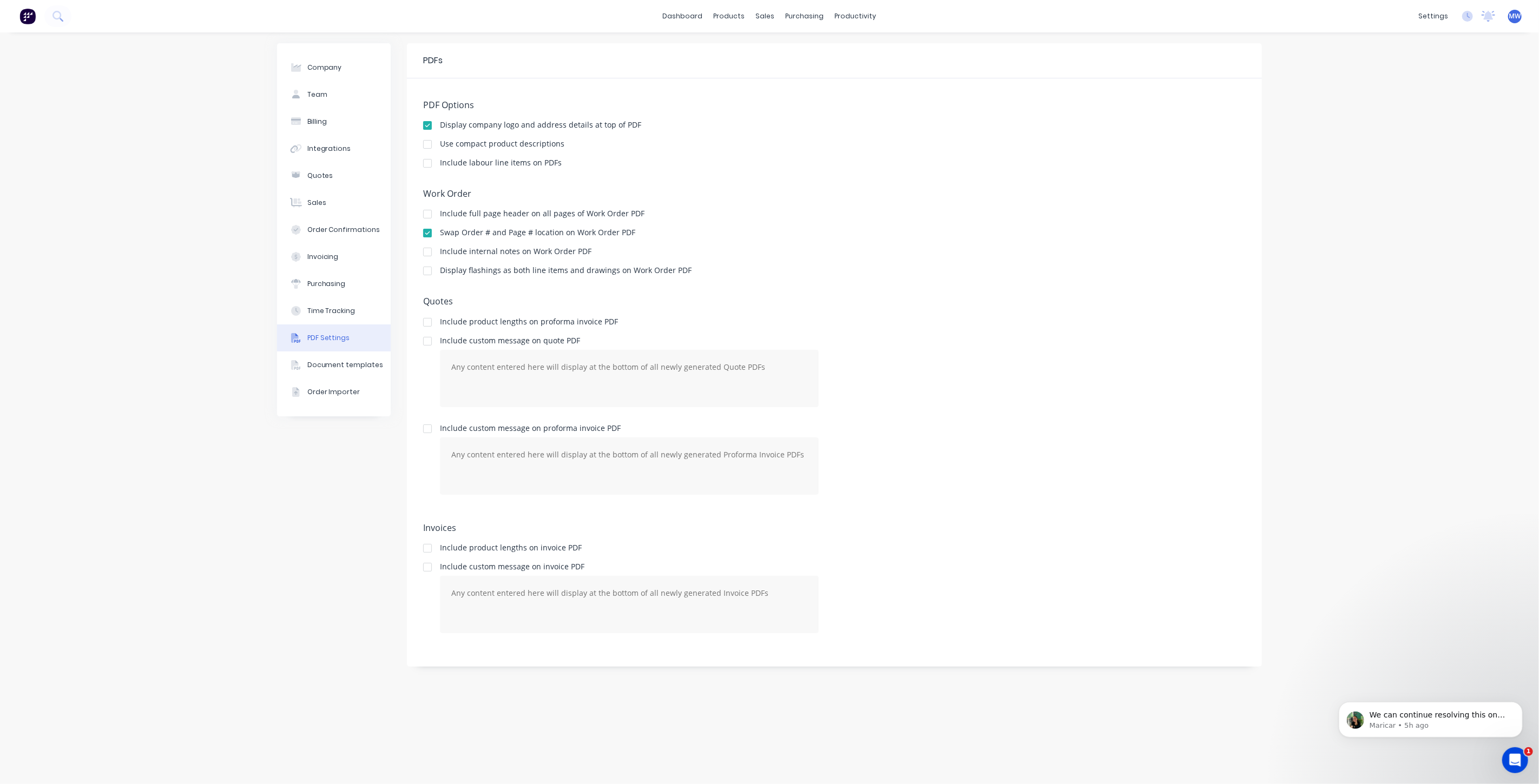
click at [358, 347] on button "PDF Settings" at bounding box center [333, 338] width 113 height 27
click at [340, 366] on div "Document templates" at bounding box center [345, 364] width 76 height 10
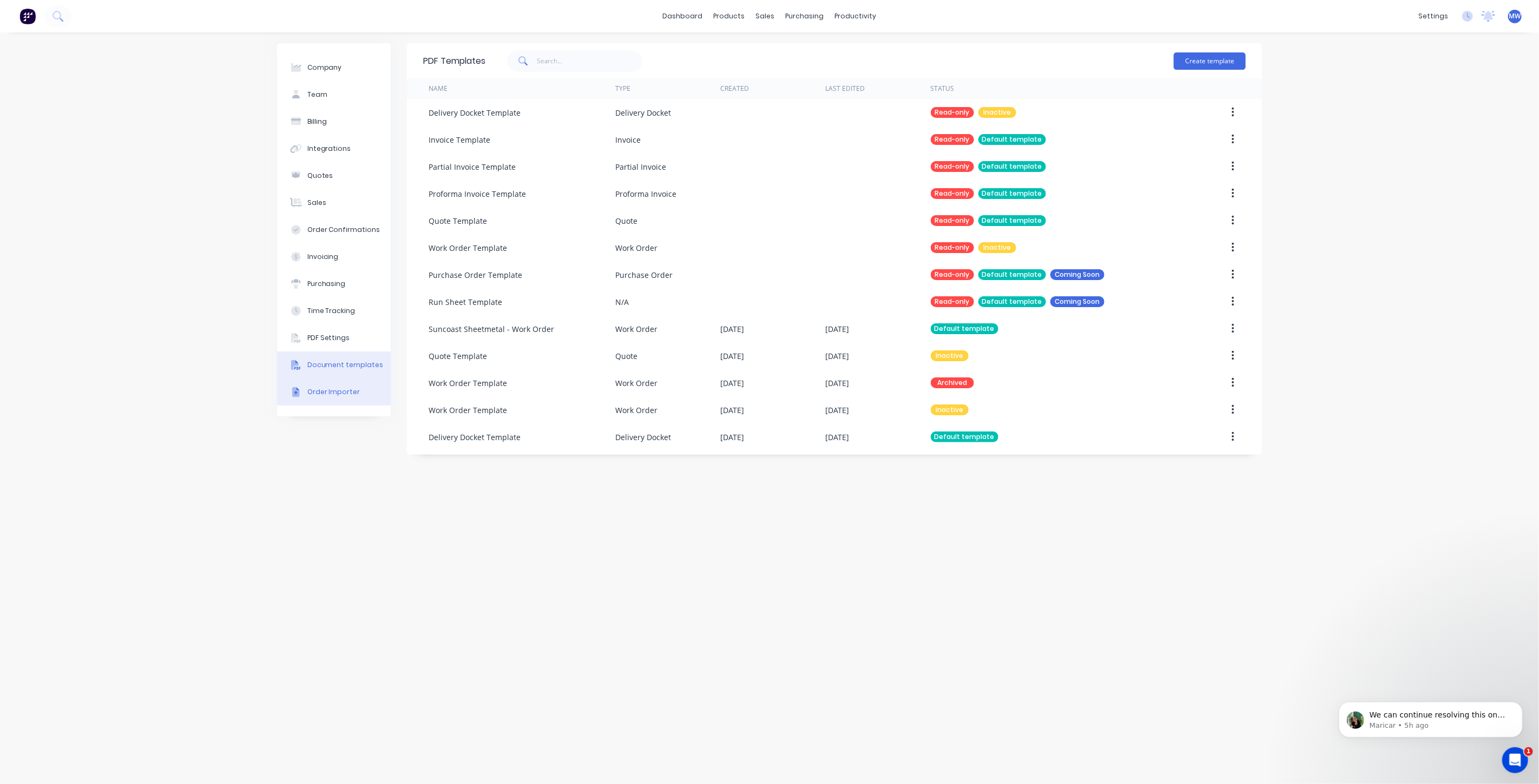
click at [342, 393] on div "Order Importer" at bounding box center [334, 392] width 53 height 10
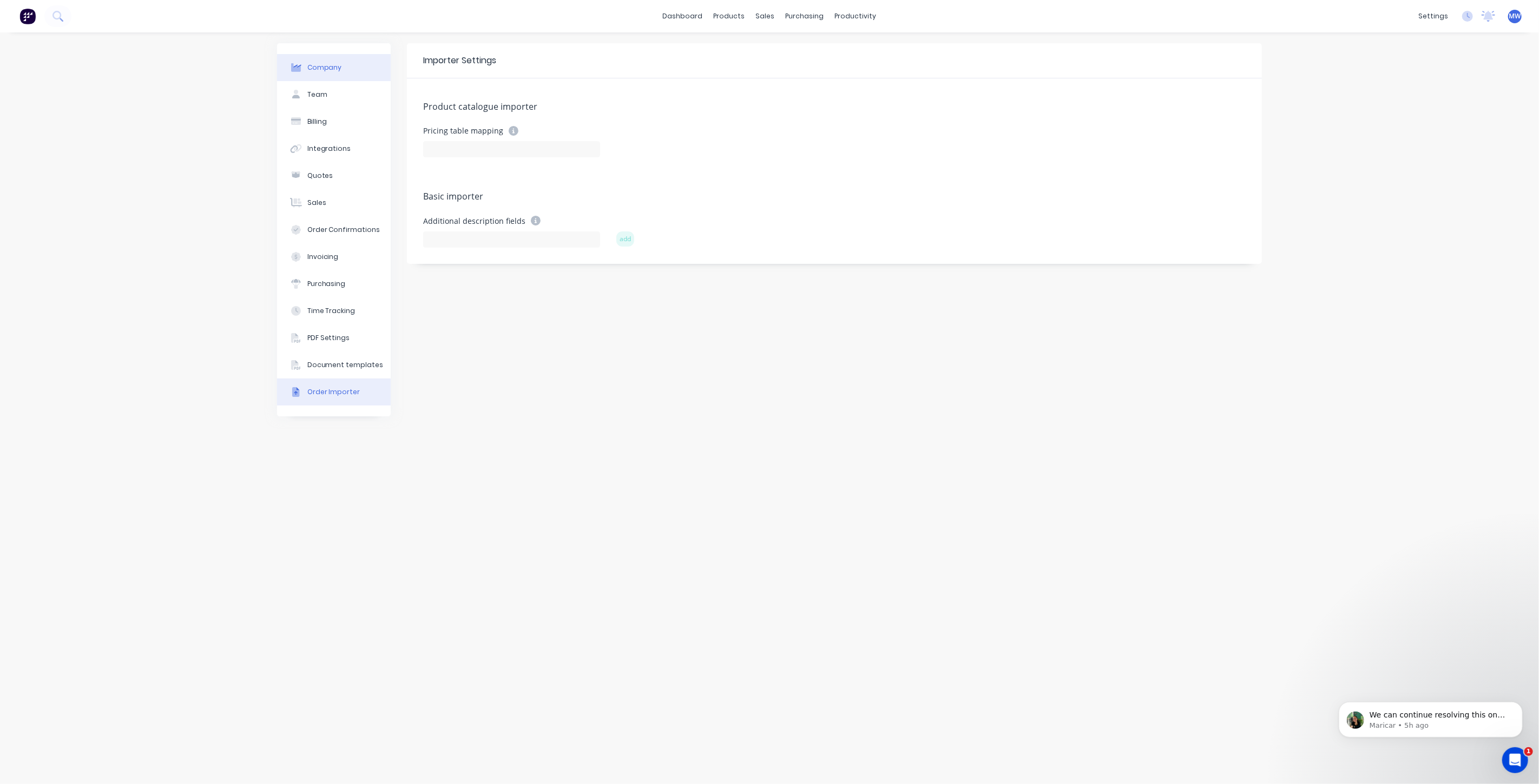
click at [332, 67] on div "Company" at bounding box center [324, 67] width 34 height 10
select select "AU"
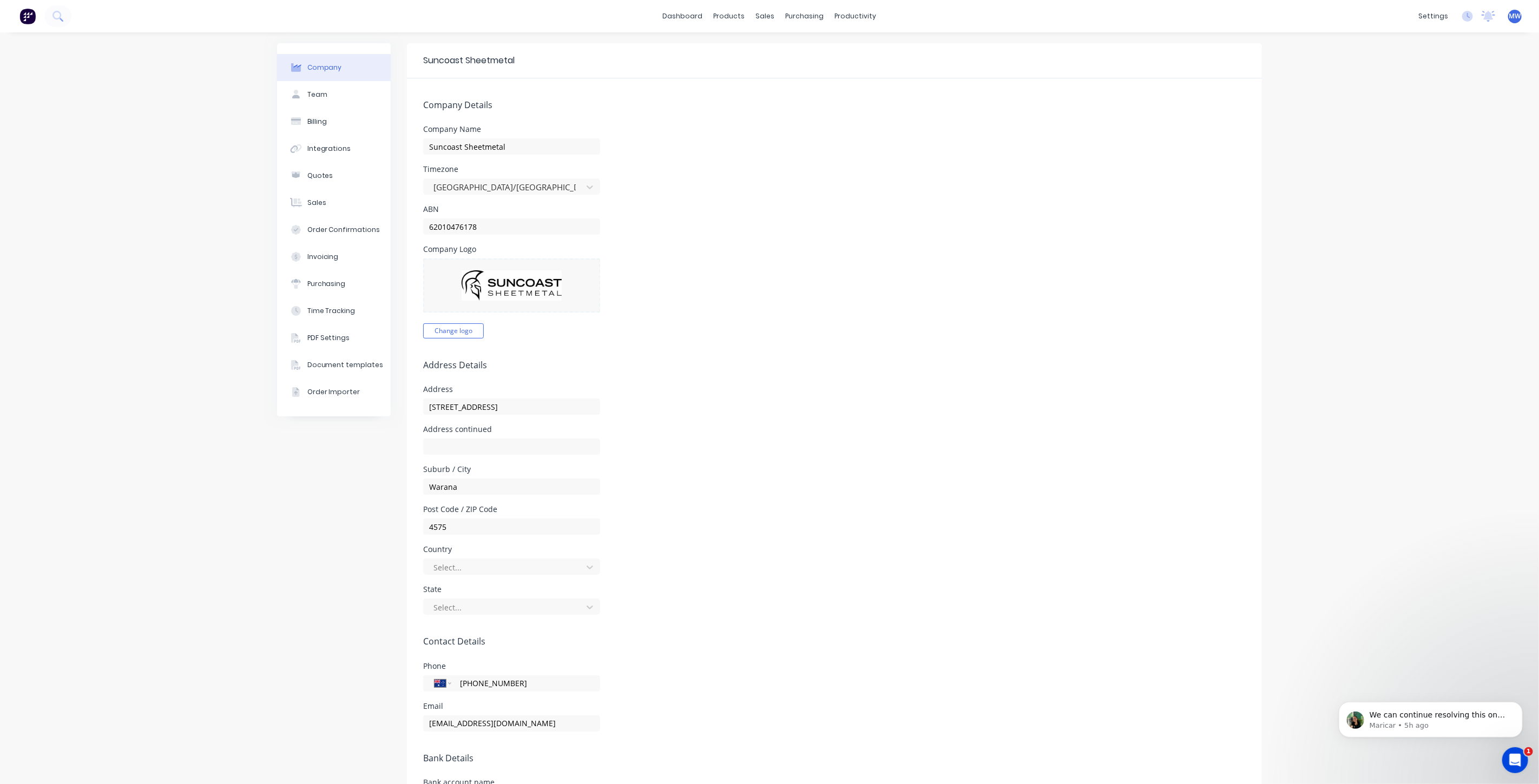
click at [124, 244] on div "Company Team Billing Integrations Quotes Sales Order Confirmations Invoicing Pu…" at bounding box center [770, 485] width 1539 height 904
click at [873, 45] on link "Workflow" at bounding box center [892, 51] width 143 height 22
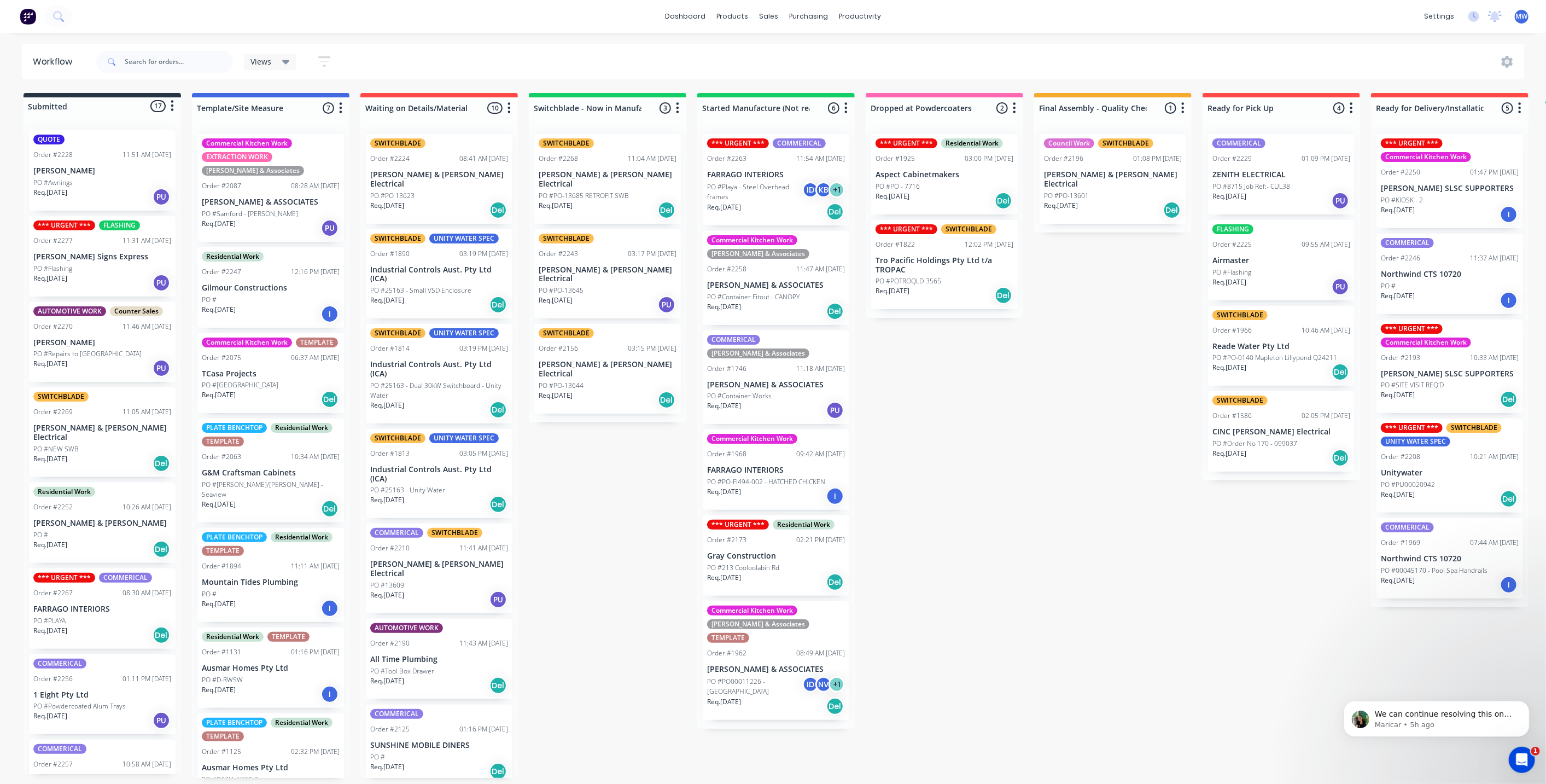
click at [624, 505] on div "Submitted 17 Status colour #273444 hex #273444 Save Cancel Summaries Total orde…" at bounding box center [904, 435] width 1824 height 685
click at [1003, 555] on div "Submitted 17 Status colour #273444 hex #273444 Save Cancel Summaries Total orde…" at bounding box center [904, 435] width 1824 height 685
click at [1113, 471] on div "Submitted 17 Status colour #273444 hex #273444 Save Cancel Summaries Total orde…" at bounding box center [904, 435] width 1824 height 685
click at [1112, 471] on div "Submitted 17 Status colour #273444 hex #273444 Save Cancel Summaries Total orde…" at bounding box center [904, 435] width 1824 height 685
click at [1014, 502] on div "Submitted 17 Status colour #273444 hex #273444 Save Cancel Summaries Total orde…" at bounding box center [904, 435] width 1824 height 685
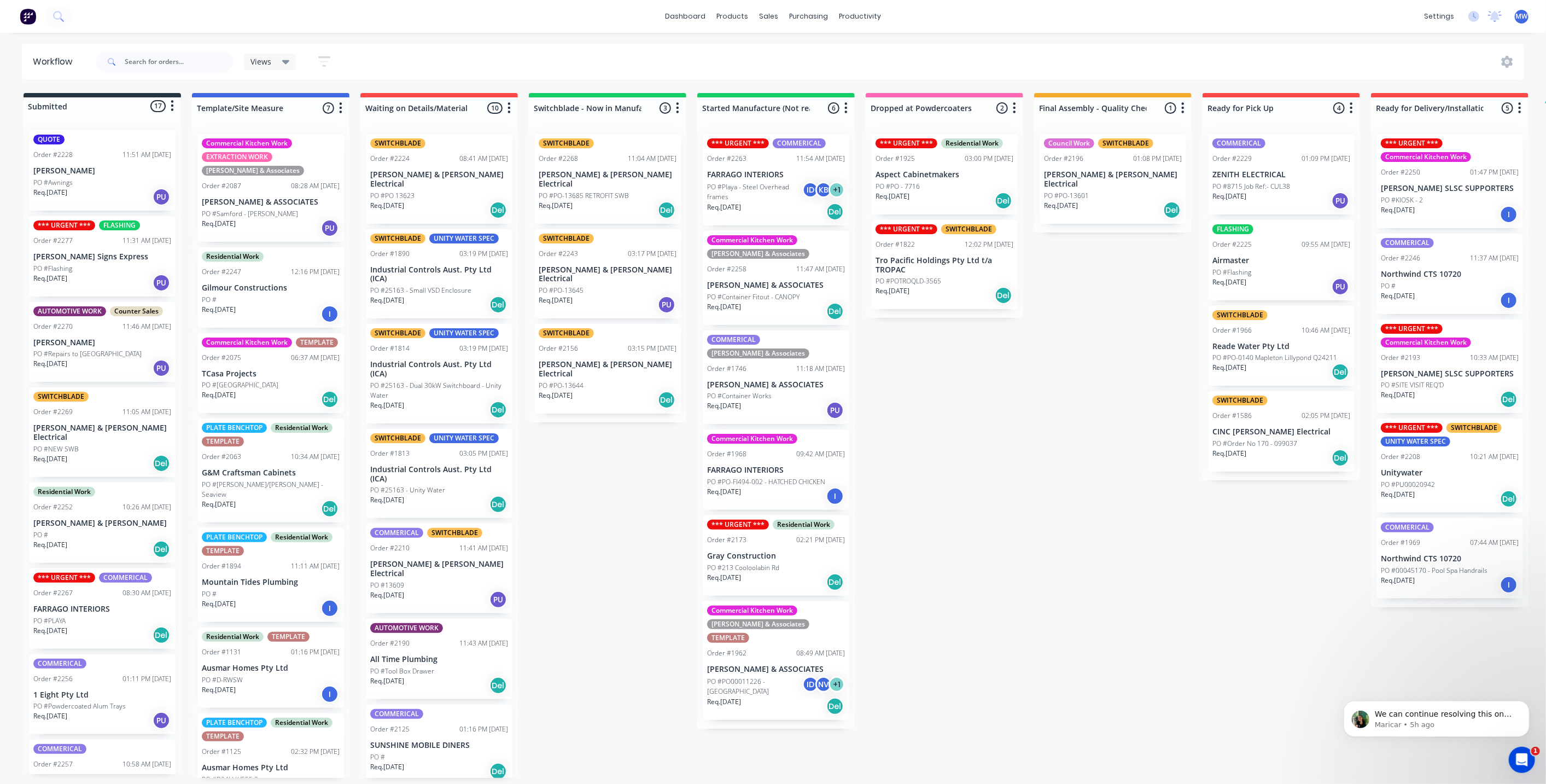
click at [1027, 472] on div "Submitted 17 Status colour #273444 hex #273444 Save Cancel Summaries Total orde…" at bounding box center [904, 435] width 1824 height 685
click at [1027, 473] on div "Submitted 17 Status colour #273444 hex #273444 Save Cancel Summaries Total orde…" at bounding box center [904, 435] width 1824 height 685
click at [1027, 475] on div "Submitted 17 Status colour #273444 hex #273444 Save Cancel Summaries Total orde…" at bounding box center [904, 435] width 1824 height 685
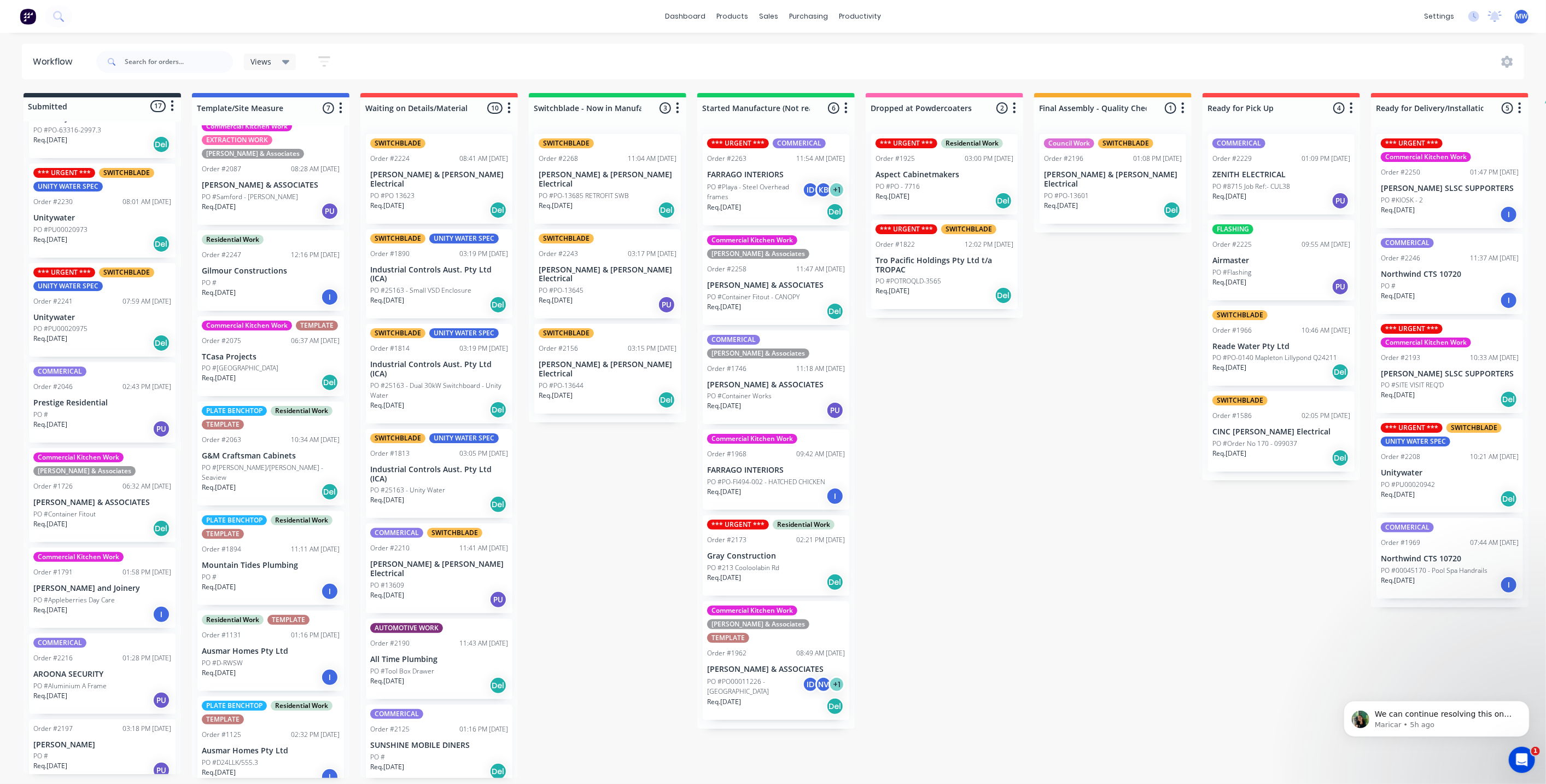
scroll to position [32, 0]
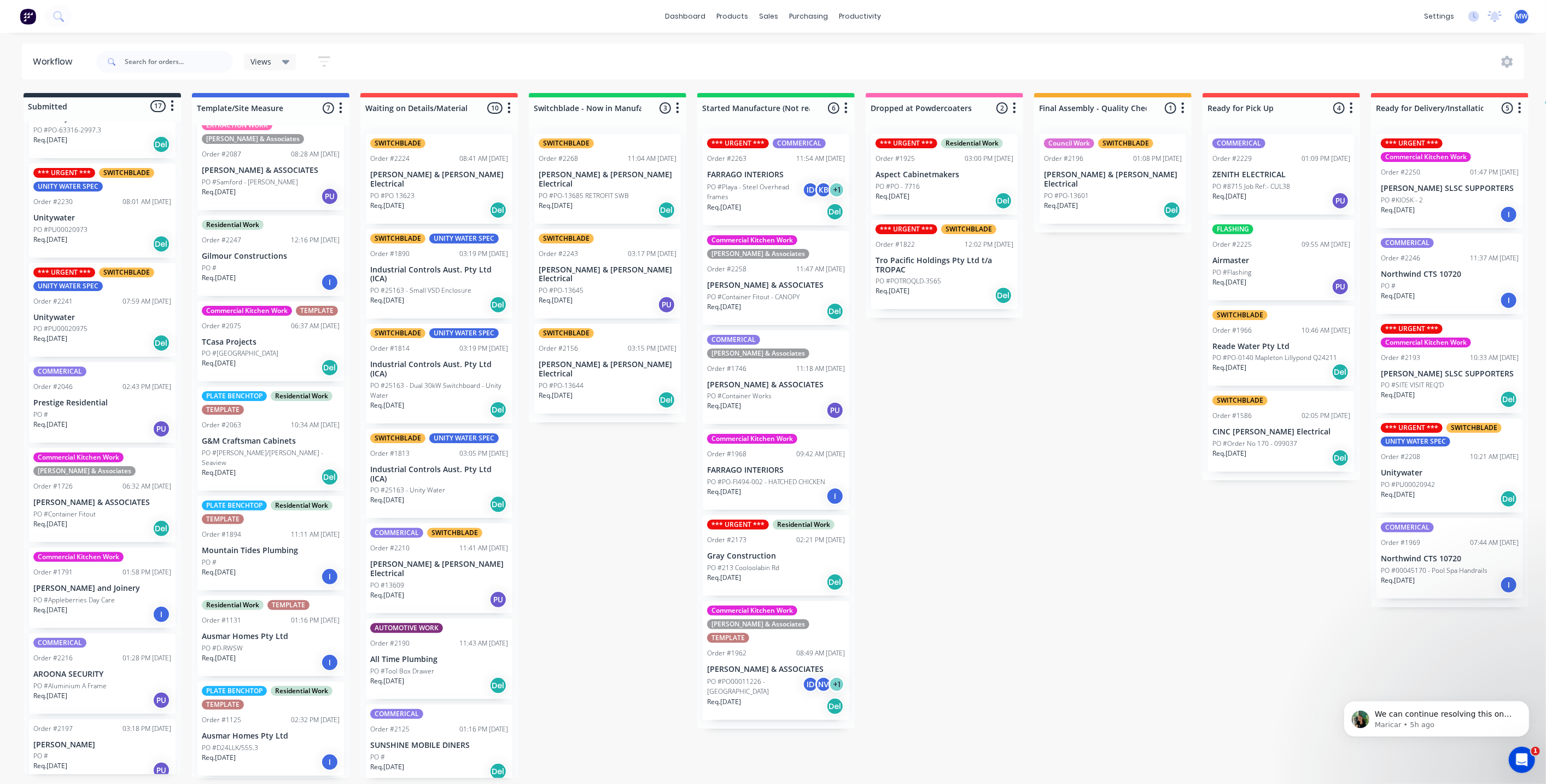
click at [277, 358] on div "PO #[GEOGRAPHIC_DATA]" at bounding box center [270, 352] width 138 height 10
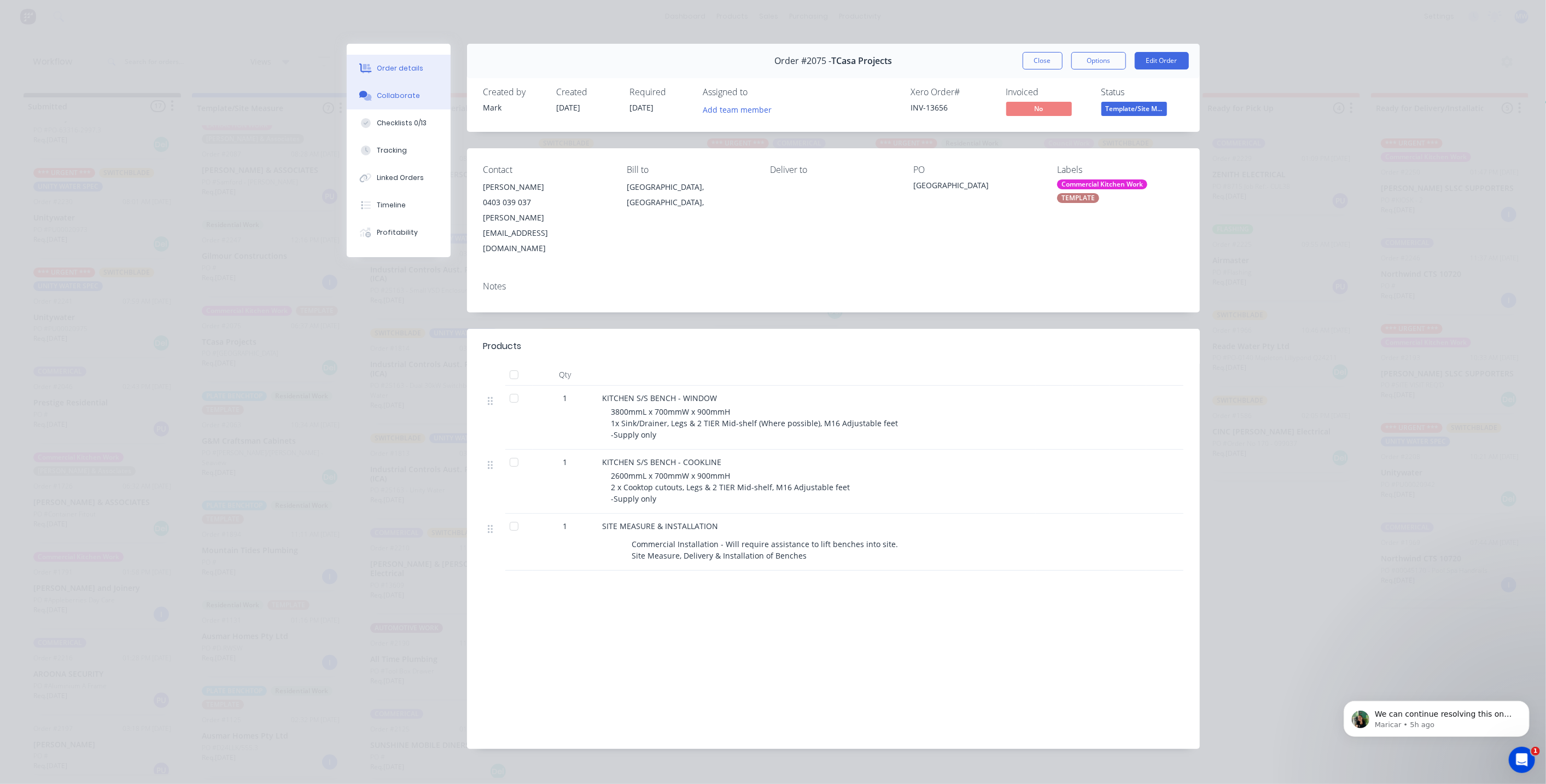
click at [403, 103] on button "Collaborate" at bounding box center [398, 95] width 104 height 28
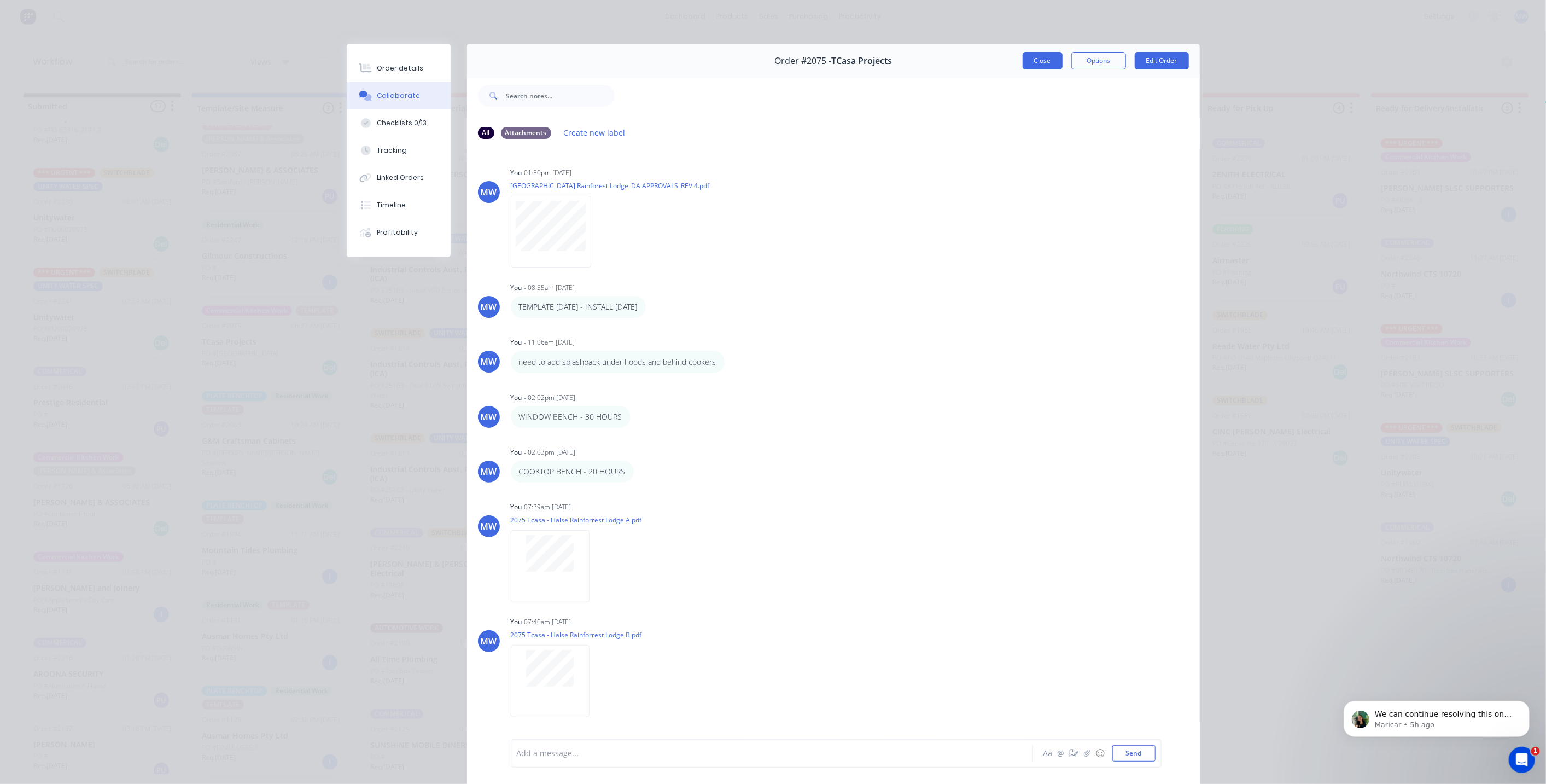
click at [1032, 61] on button "Close" at bounding box center [1043, 61] width 40 height 18
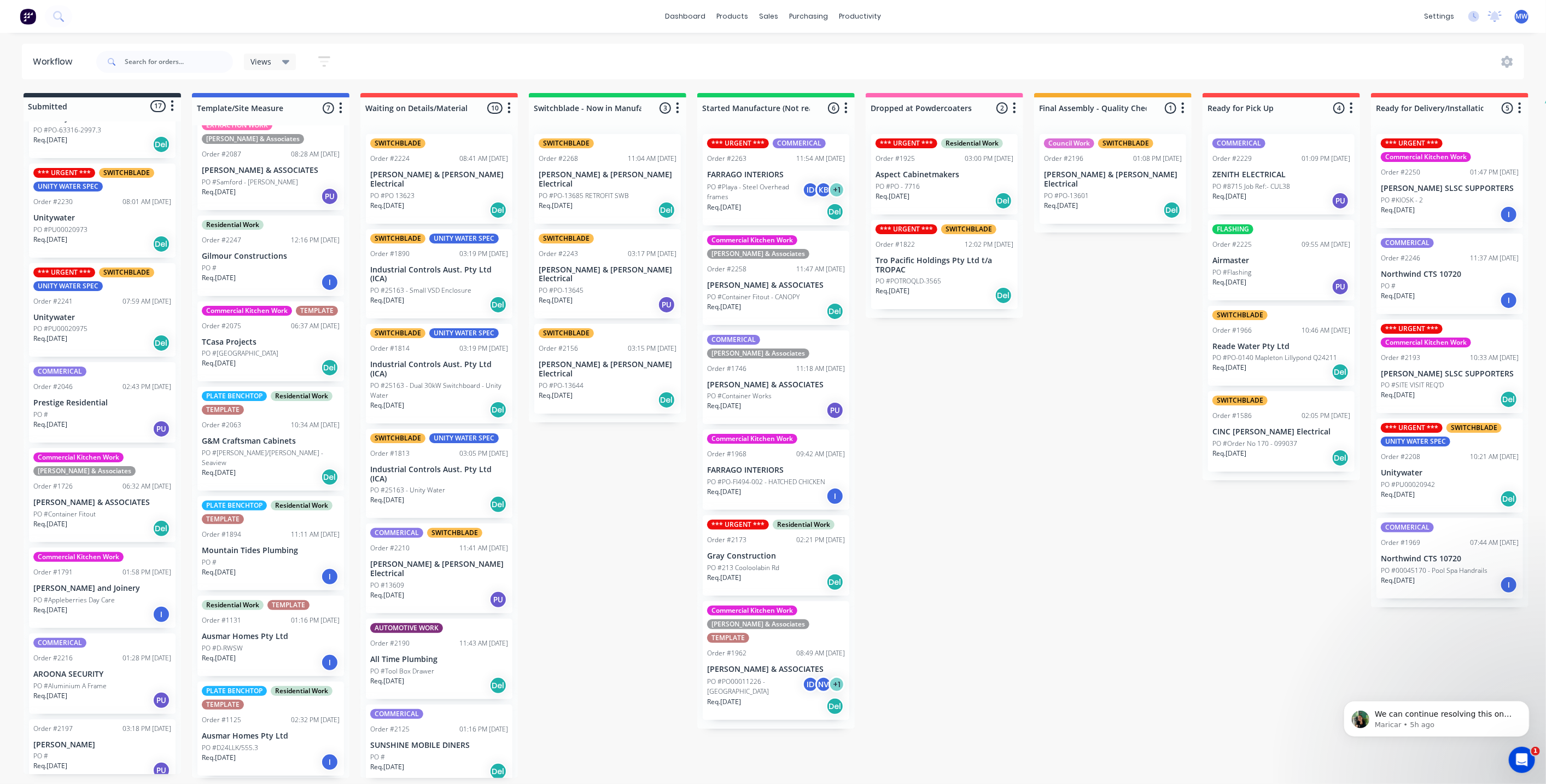
click at [884, 462] on div "Submitted 17 Status colour #273444 hex #273444 Save Cancel Summaries Total orde…" at bounding box center [904, 435] width 1824 height 685
click at [673, 478] on div "Submitted 17 Status colour #273444 hex #273444 Save Cancel Summaries Total orde…" at bounding box center [904, 435] width 1824 height 685
click at [1067, 516] on div "Submitted 17 Status colour #273444 hex #273444 Save Cancel Summaries Total orde…" at bounding box center [904, 435] width 1824 height 685
click at [1323, 277] on div "Req. [DATE] PU" at bounding box center [1281, 286] width 138 height 19
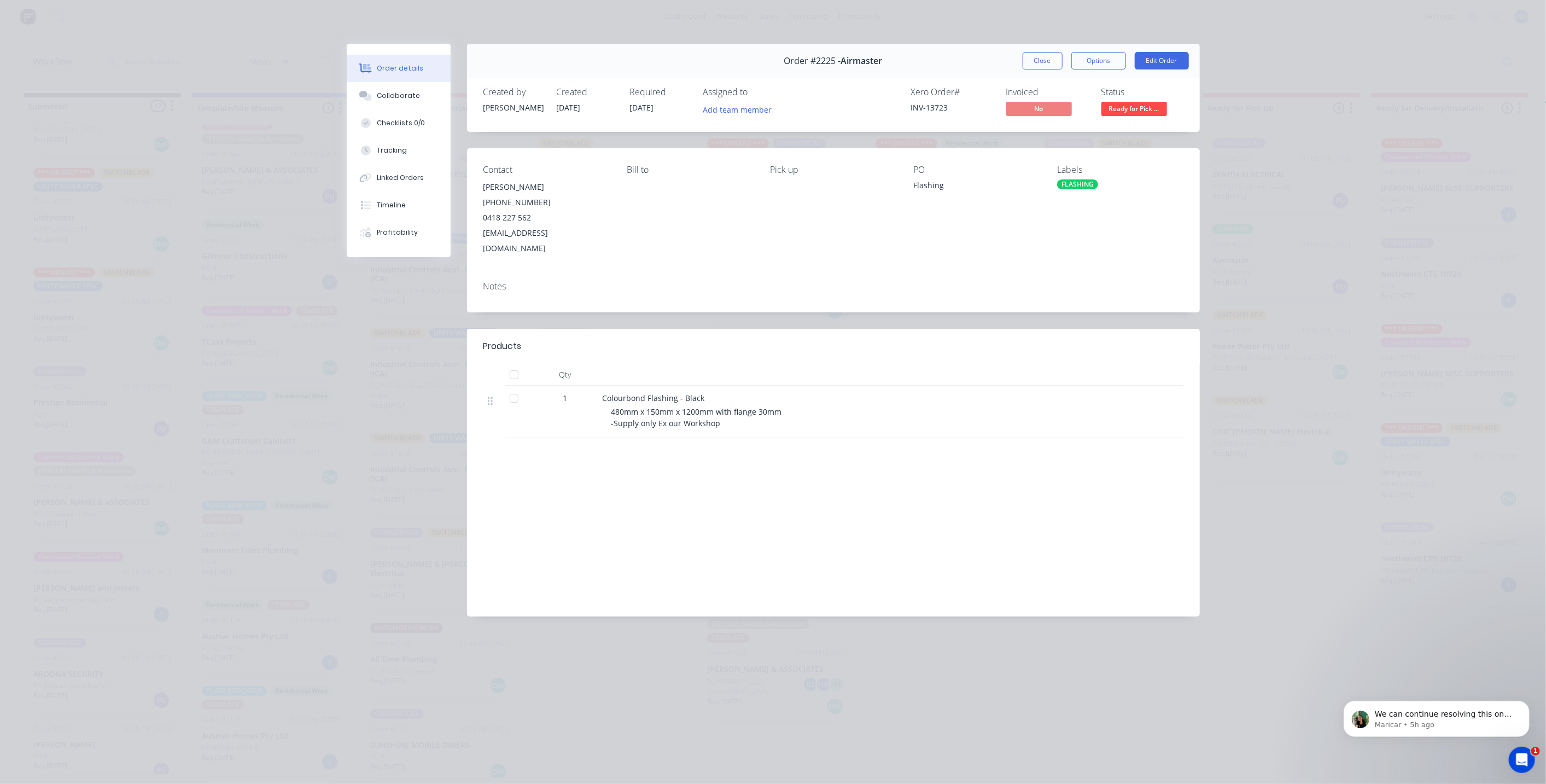
click at [1050, 67] on button "Close" at bounding box center [1043, 61] width 40 height 18
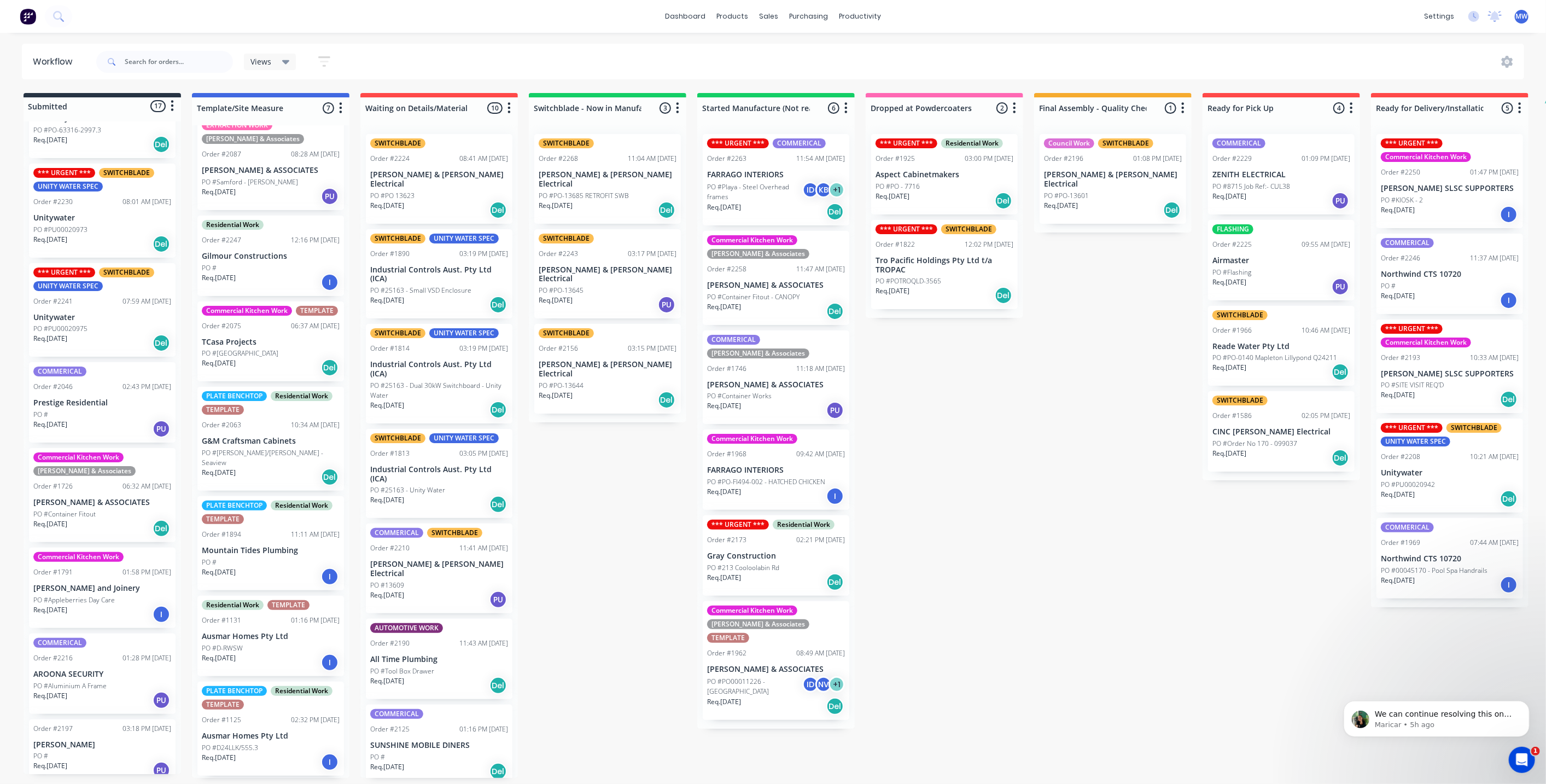
click at [999, 437] on div "Submitted 17 Status colour #273444 hex #273444 Save Cancel Summaries Total orde…" at bounding box center [904, 435] width 1824 height 685
click at [1001, 440] on div "Submitted 17 Status colour #273444 hex #273444 Save Cancel Summaries Total orde…" at bounding box center [904, 435] width 1824 height 685
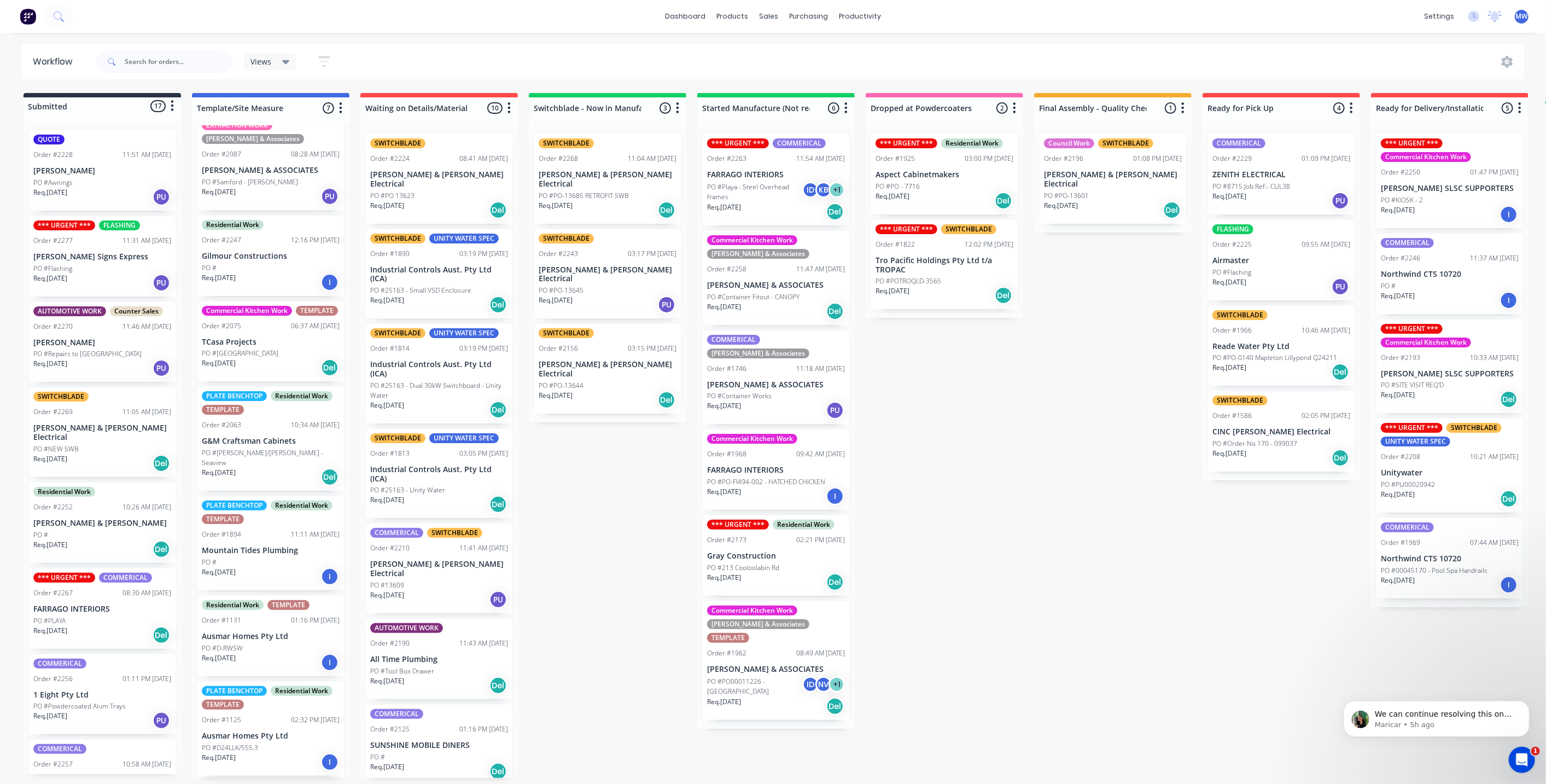
click at [619, 466] on div "Submitted 17 Status colour #273444 hex #273444 Save Cancel Summaries Total orde…" at bounding box center [904, 435] width 1824 height 685
click at [613, 465] on div "Submitted 17 Status colour #273444 hex #273444 Save Cancel Summaries Total orde…" at bounding box center [904, 435] width 1824 height 685
click at [996, 462] on div "Submitted 17 Status colour #273444 hex #273444 Save Cancel Summaries Total orde…" at bounding box center [904, 435] width 1824 height 685
click at [589, 482] on div "Submitted 17 Status colour #273444 hex #273444 Save Cancel Summaries Total orde…" at bounding box center [904, 435] width 1824 height 685
click at [1027, 34] on div "dashboard products sales purchasing productivity dashboard products Product Cat…" at bounding box center [773, 359] width 1546 height 718
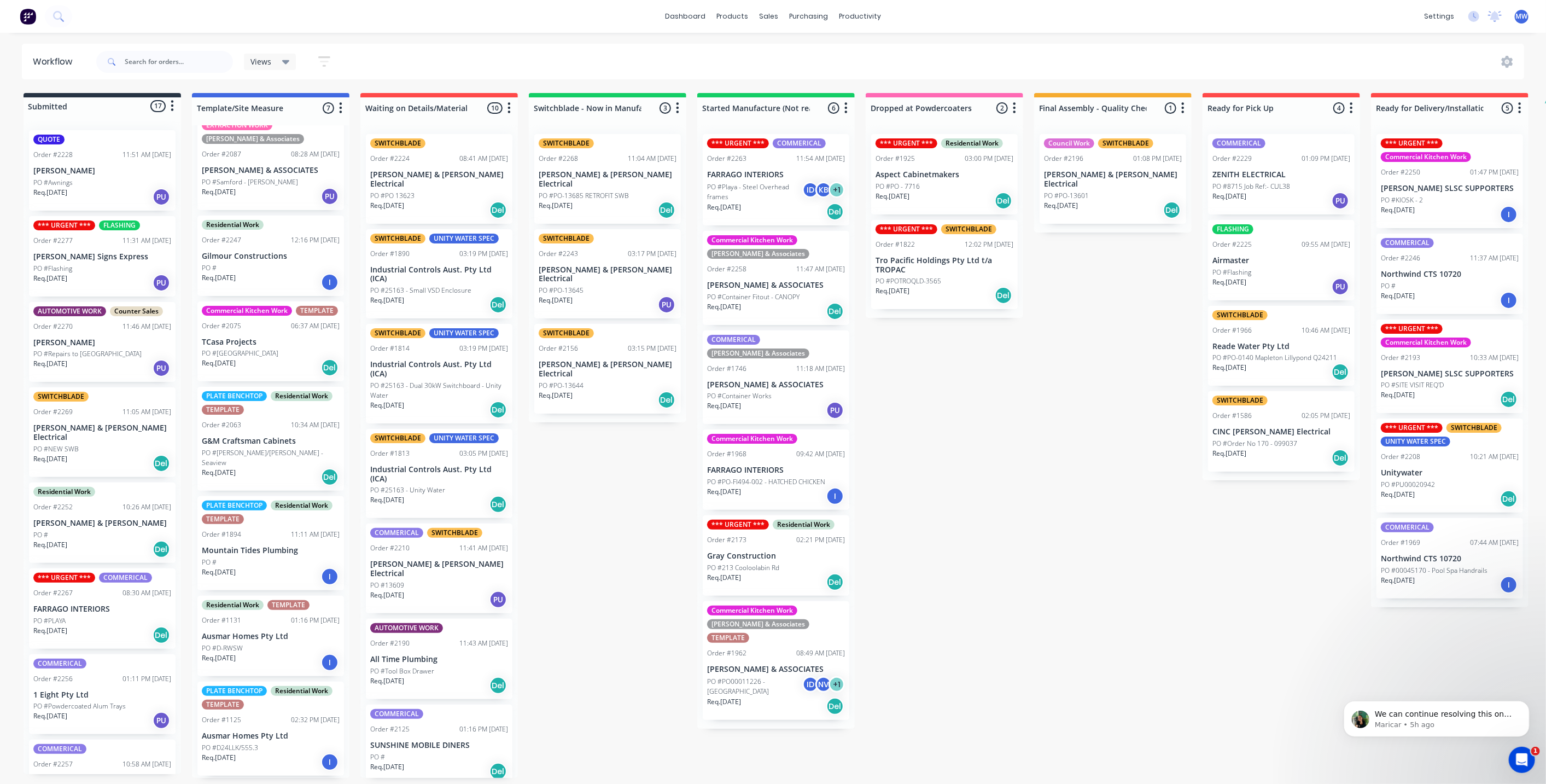
click at [981, 389] on div "Submitted 17 Status colour #273444 hex #273444 Save Cancel Summaries Total orde…" at bounding box center [904, 435] width 1824 height 685
click at [978, 398] on div "Submitted 17 Status colour #273444 hex #273444 Save Cancel Summaries Total orde…" at bounding box center [904, 435] width 1824 height 685
click at [978, 418] on div "Submitted 17 Status colour #273444 hex #273444 Save Cancel Summaries Total orde…" at bounding box center [904, 435] width 1824 height 685
click at [629, 480] on div "Submitted 17 Status colour #273444 hex #273444 Save Cancel Summaries Total orde…" at bounding box center [904, 435] width 1824 height 685
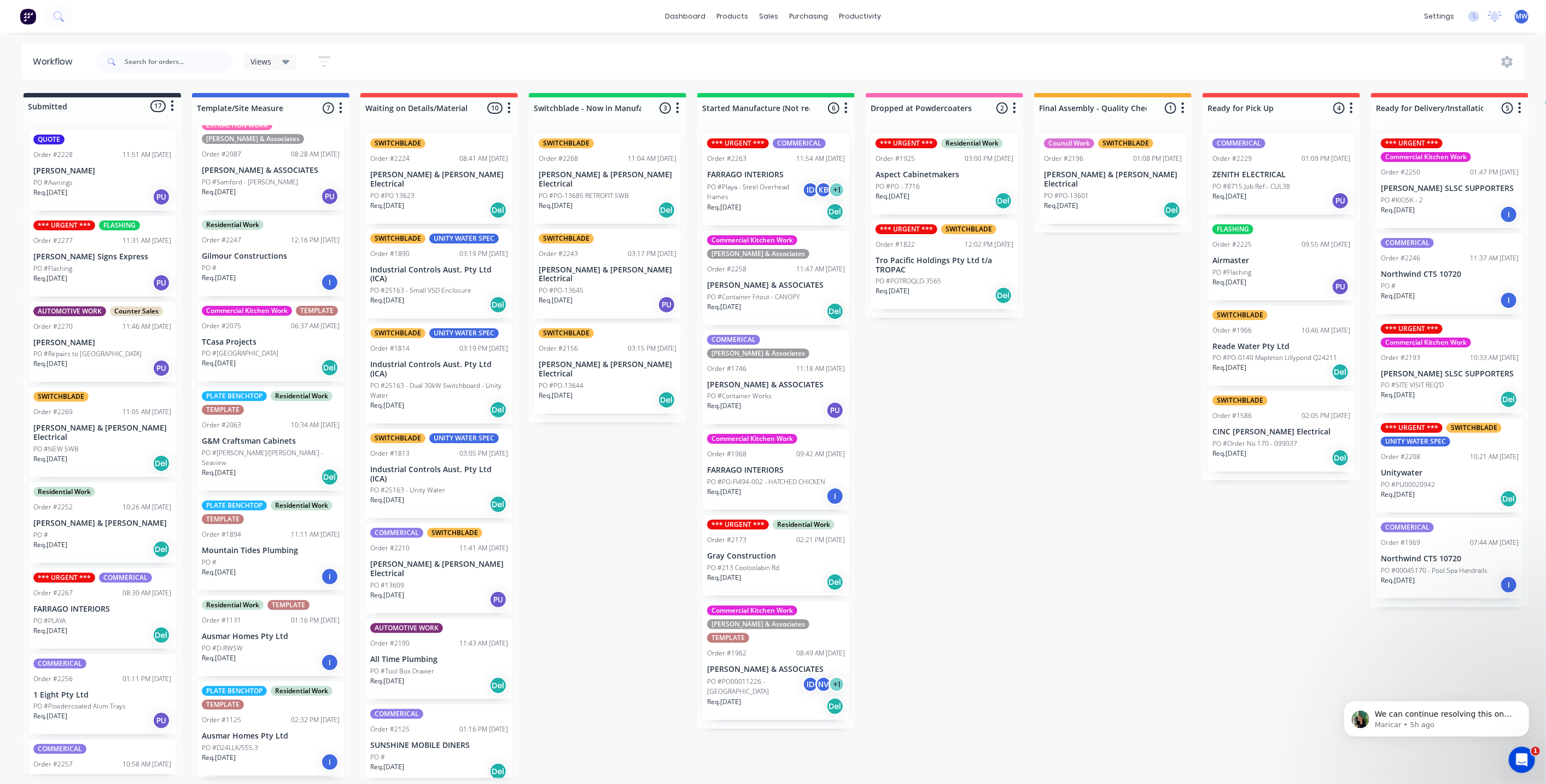
click at [629, 481] on div "Submitted 17 Status colour #273444 hex #273444 Save Cancel Summaries Total orde…" at bounding box center [904, 435] width 1824 height 685
click at [629, 482] on div "Submitted 17 Status colour #273444 hex #273444 Save Cancel Summaries Total orde…" at bounding box center [904, 435] width 1824 height 685
click at [1074, 439] on div "Submitted 17 Status colour #273444 hex #273444 Save Cancel Summaries Total orde…" at bounding box center [904, 435] width 1824 height 685
drag, startPoint x: 661, startPoint y: 521, endPoint x: 654, endPoint y: 524, distance: 7.6
click at [661, 521] on div "Submitted 17 Status colour #273444 hex #273444 Save Cancel Summaries Total orde…" at bounding box center [904, 435] width 1824 height 685
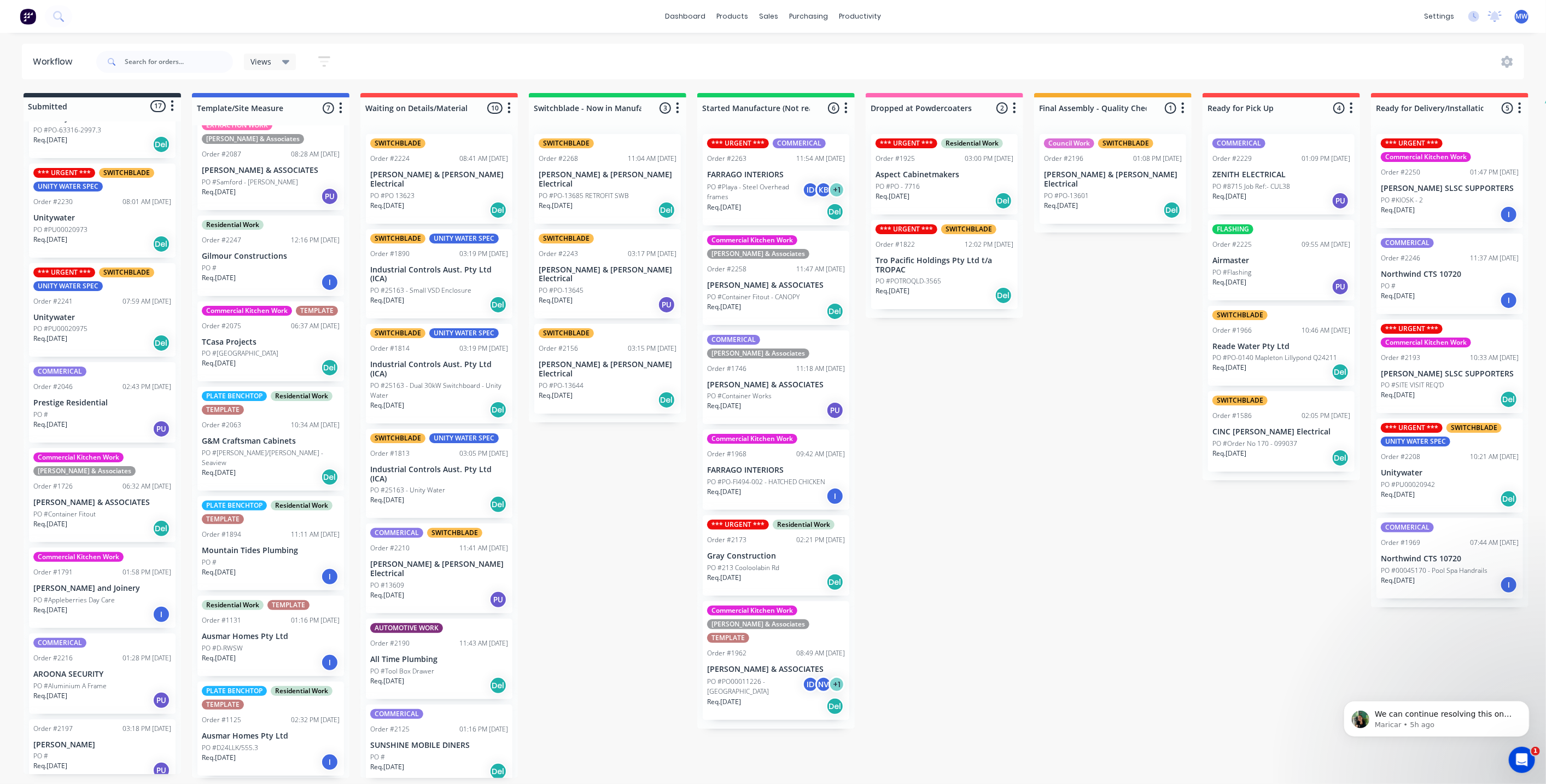
click at [1281, 261] on p "Airmaster" at bounding box center [1281, 260] width 138 height 9
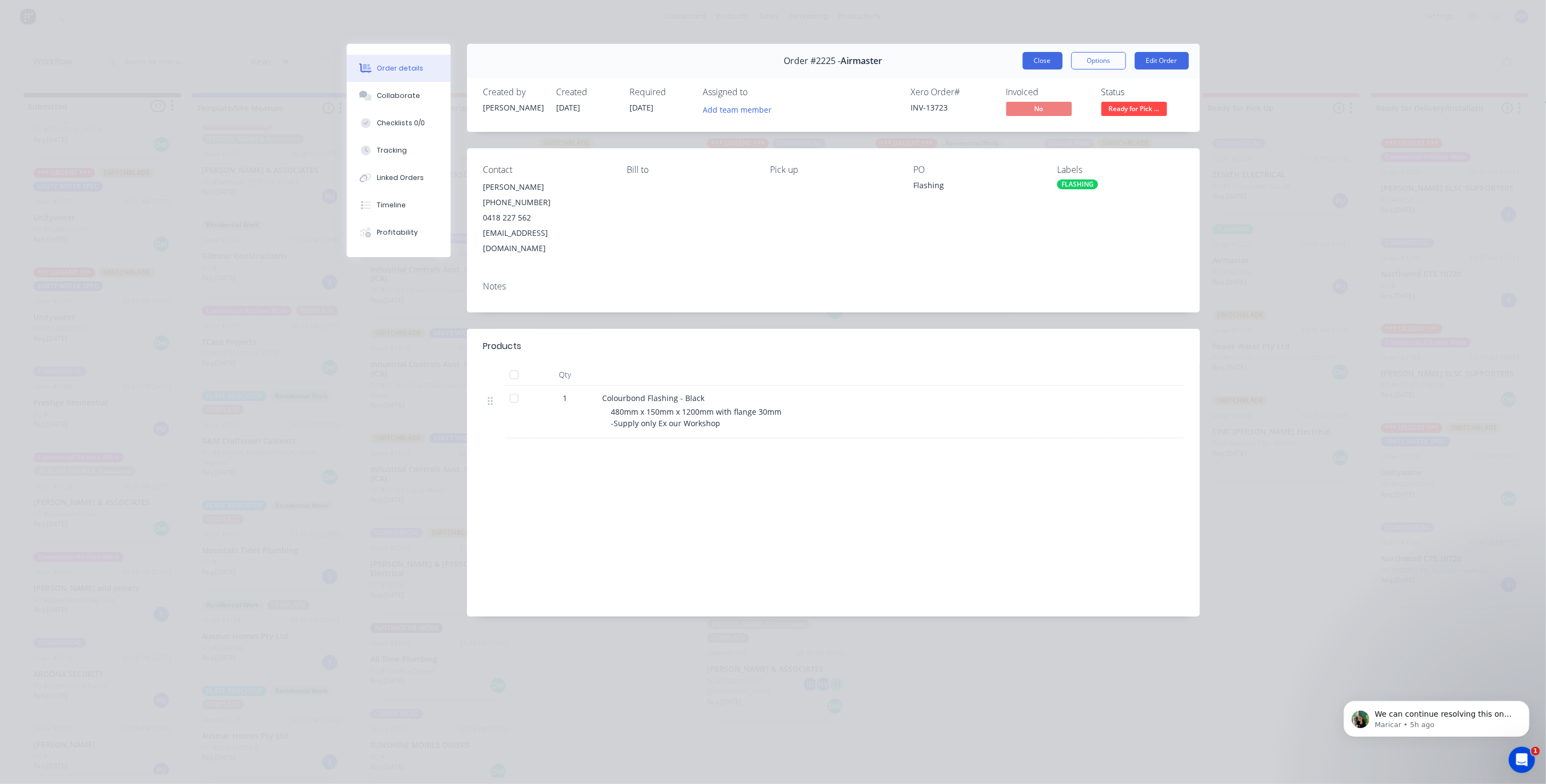
click at [1058, 65] on button "Close" at bounding box center [1043, 61] width 40 height 18
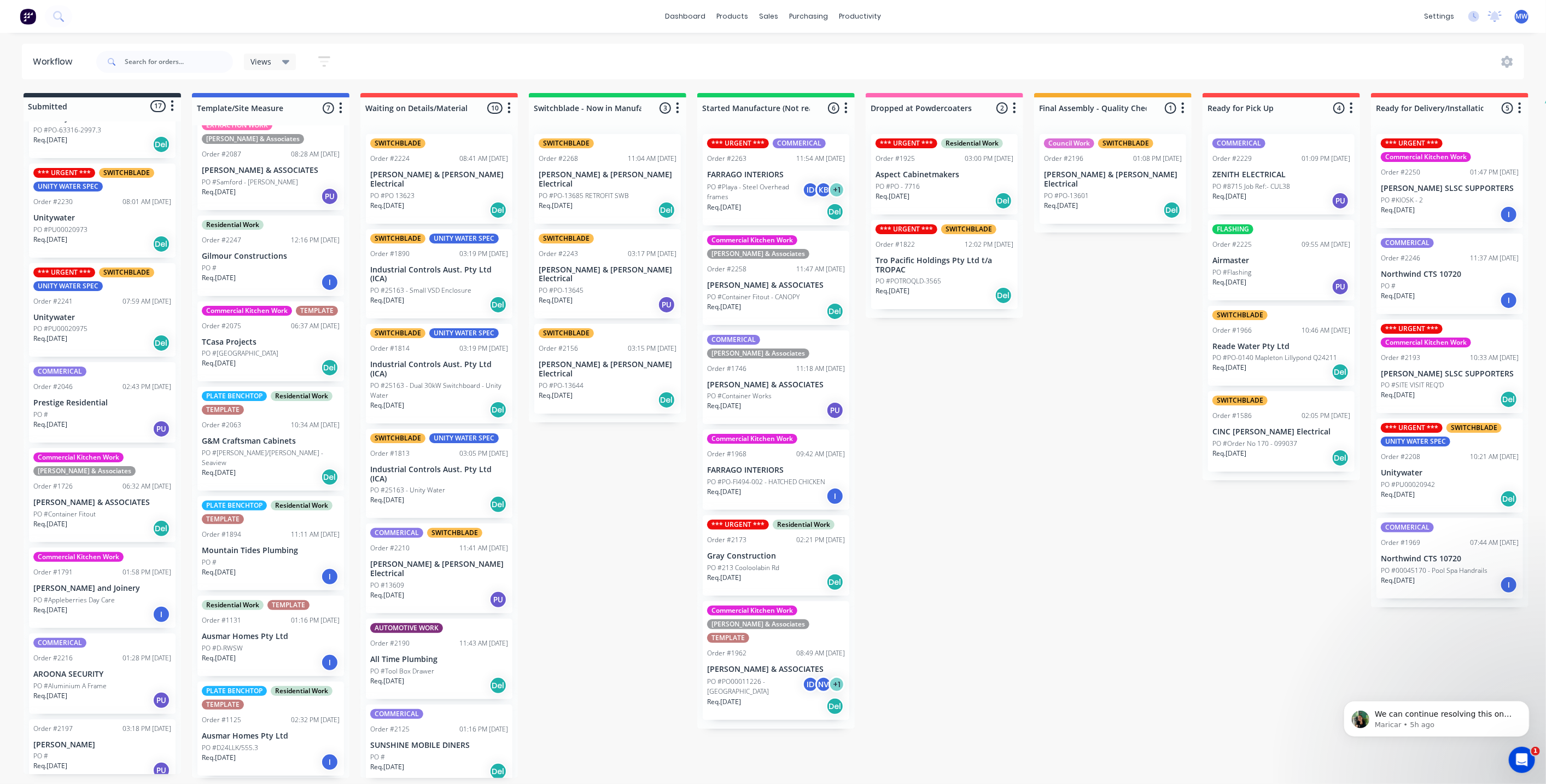
click at [1265, 180] on div "COMMERICAL Order #2229 01:09 PM [DATE] ZENITH ELECTRICAL PO #8715 Job Ref:- CUL…" at bounding box center [1281, 174] width 147 height 81
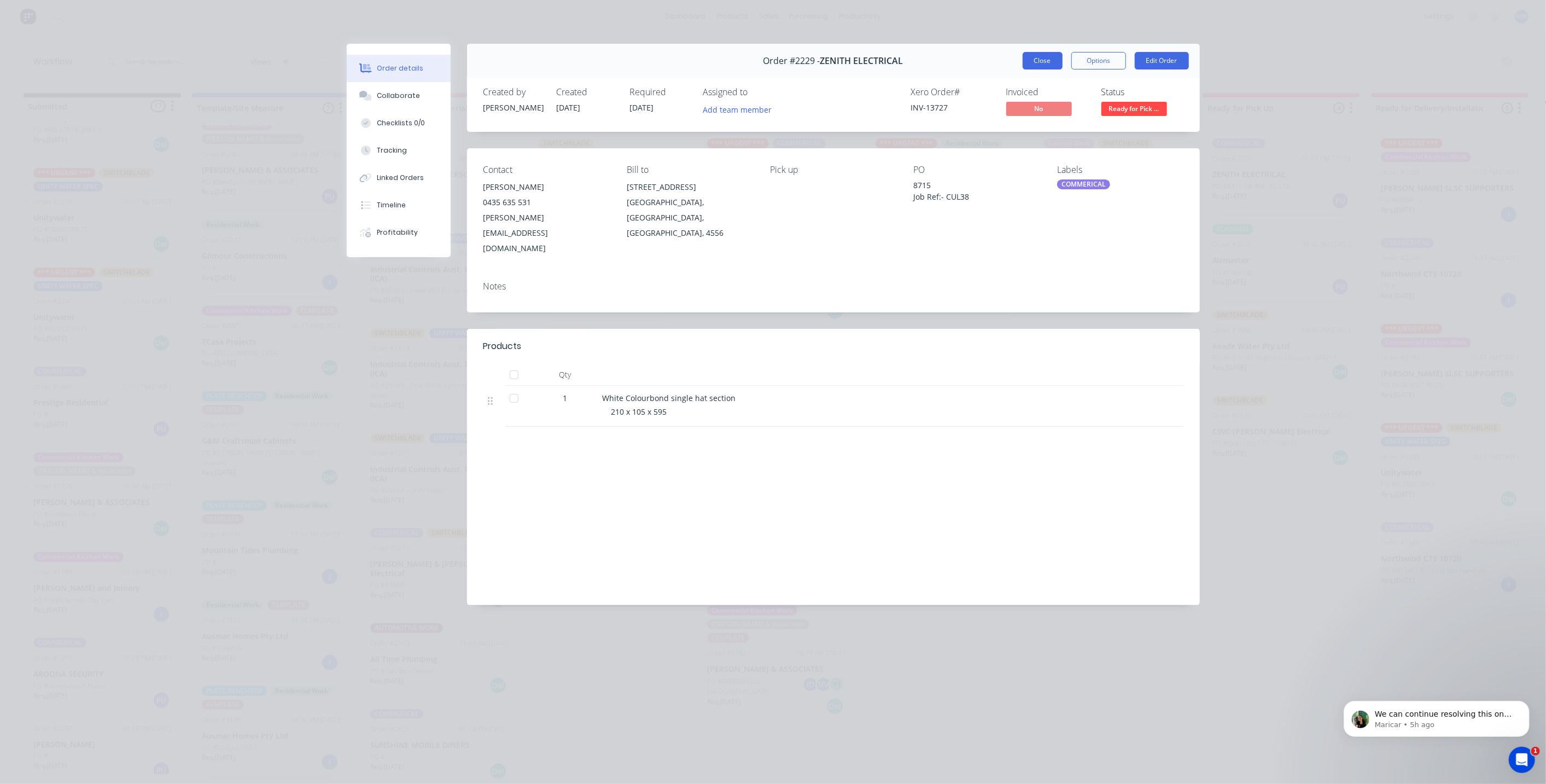
click at [1031, 66] on button "Close" at bounding box center [1043, 61] width 40 height 18
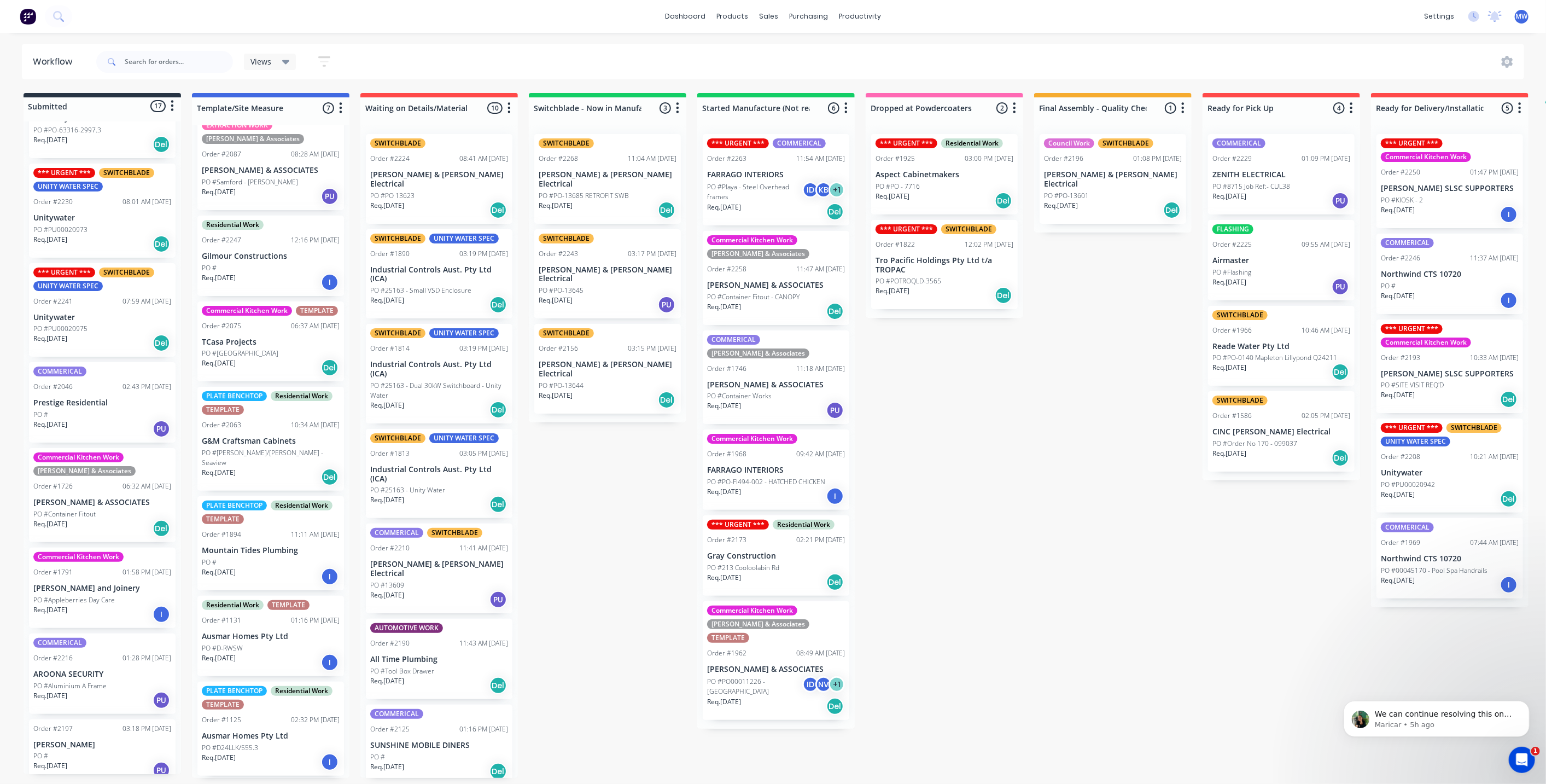
click at [1003, 462] on div "Submitted 17 Status colour #273444 hex #273444 Save Cancel Summaries Total orde…" at bounding box center [904, 435] width 1824 height 685
click at [580, 500] on div "Submitted 17 Status colour #273444 hex #273444 Save Cancel Summaries Total orde…" at bounding box center [904, 435] width 1824 height 685
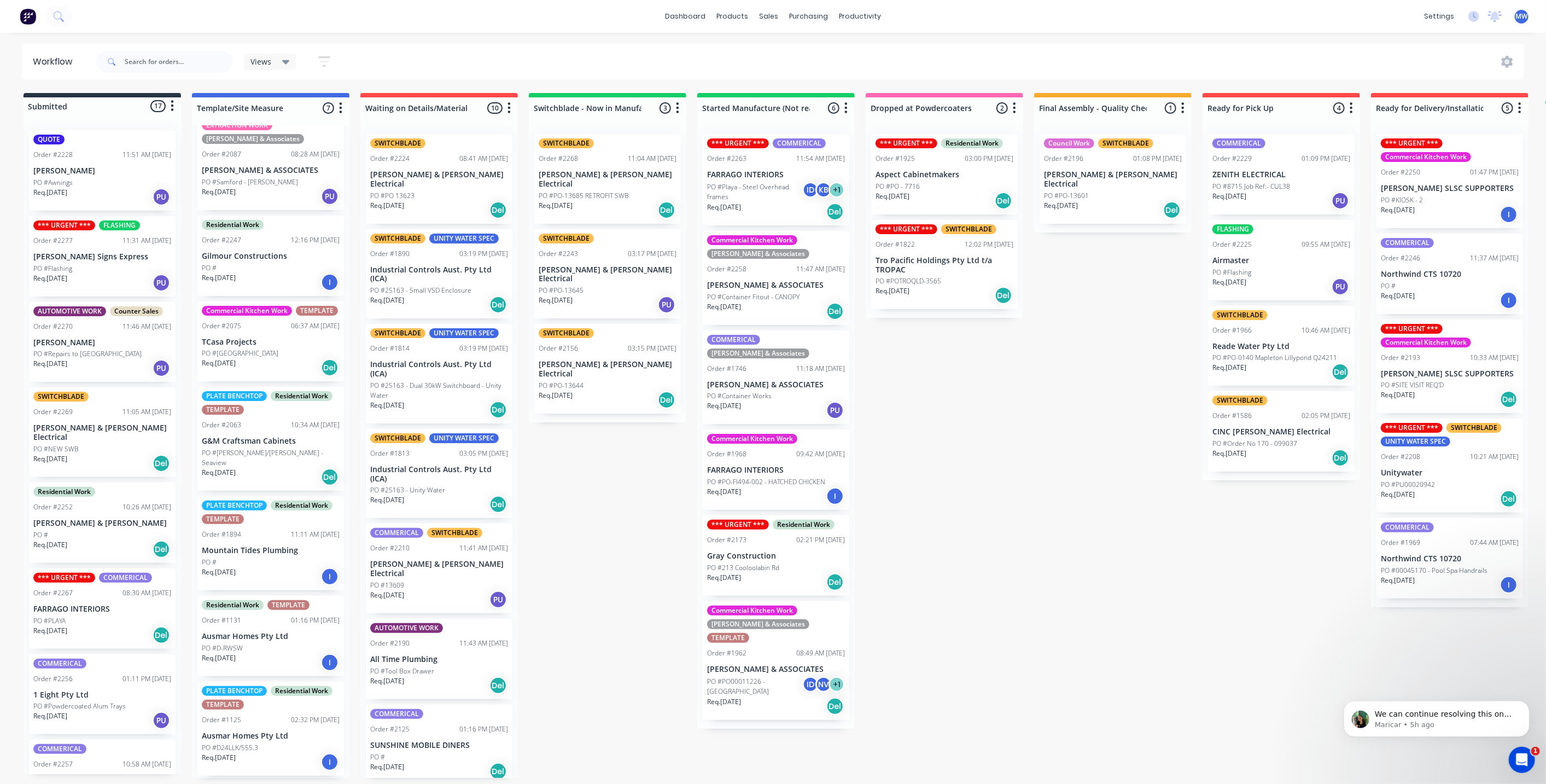
click at [1042, 481] on div "Submitted 17 Status colour #273444 hex #273444 Save Cancel Summaries Total orde…" at bounding box center [904, 435] width 1824 height 685
click at [1042, 484] on div "Submitted 17 Status colour #273444 hex #273444 Save Cancel Summaries Total orde…" at bounding box center [904, 435] width 1824 height 685
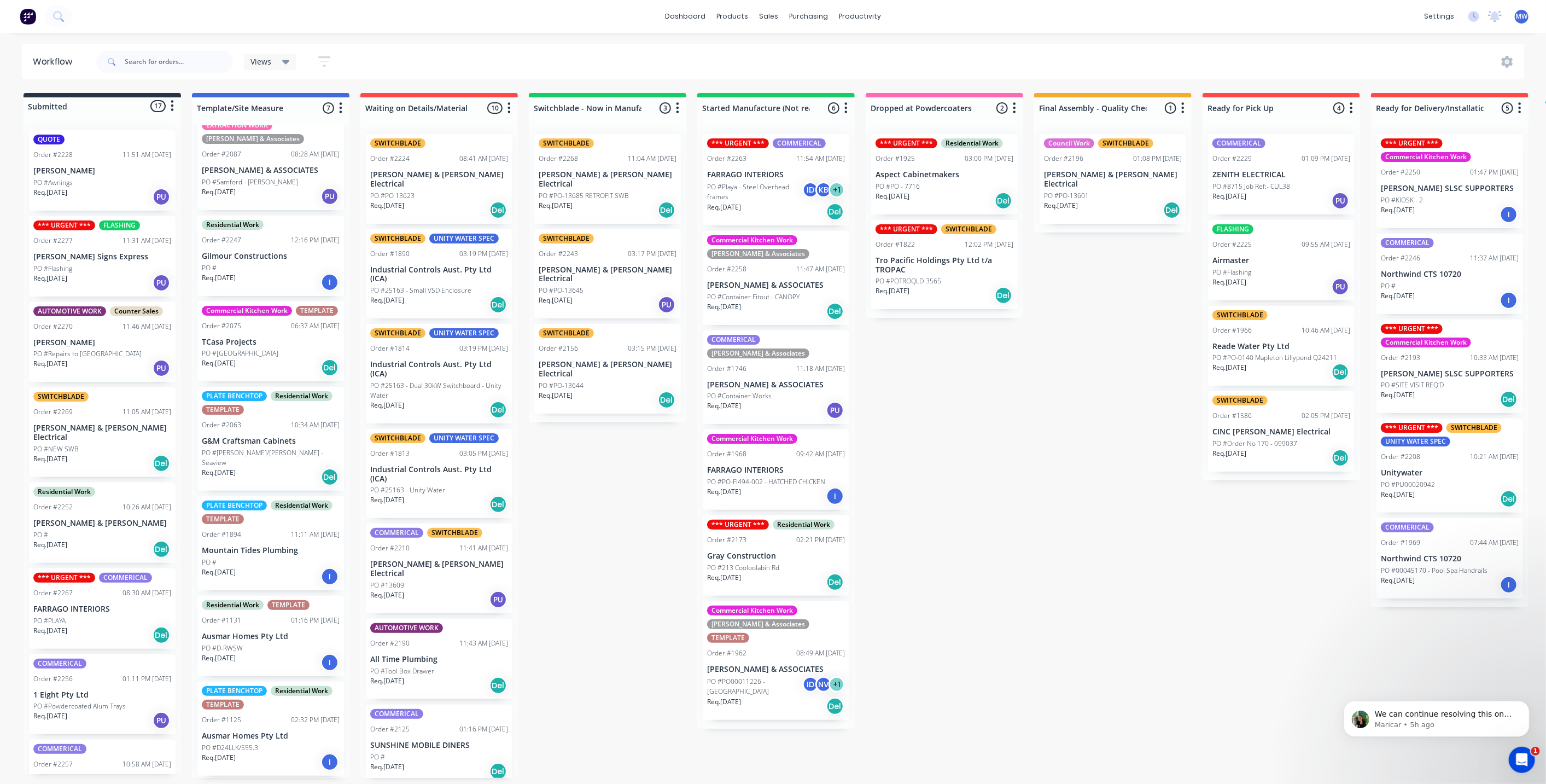
click at [593, 471] on div "Submitted 17 Status colour #273444 hex #273444 Save Cancel Summaries Total orde…" at bounding box center [904, 435] width 1824 height 685
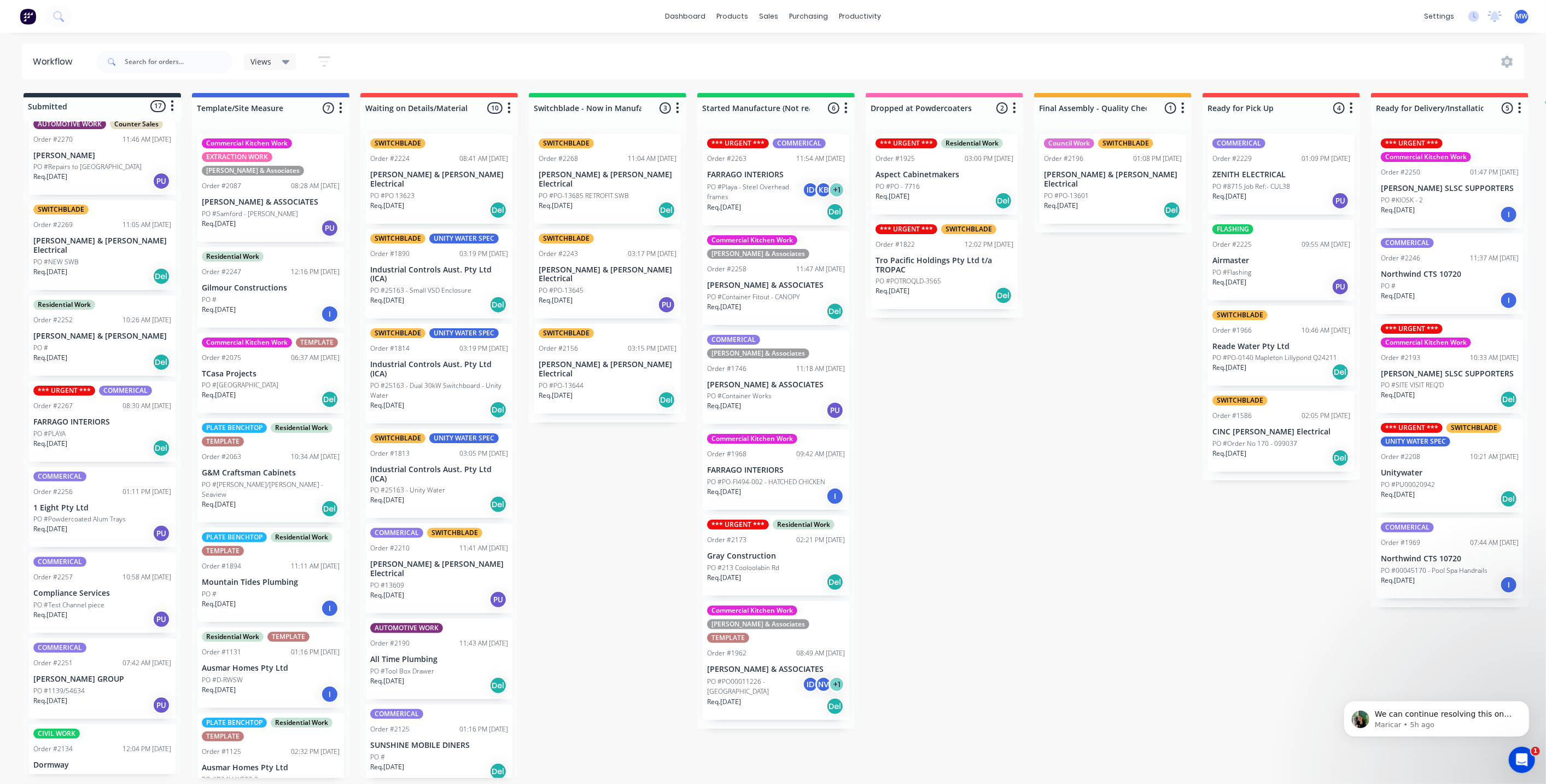
scroll to position [242, 0]
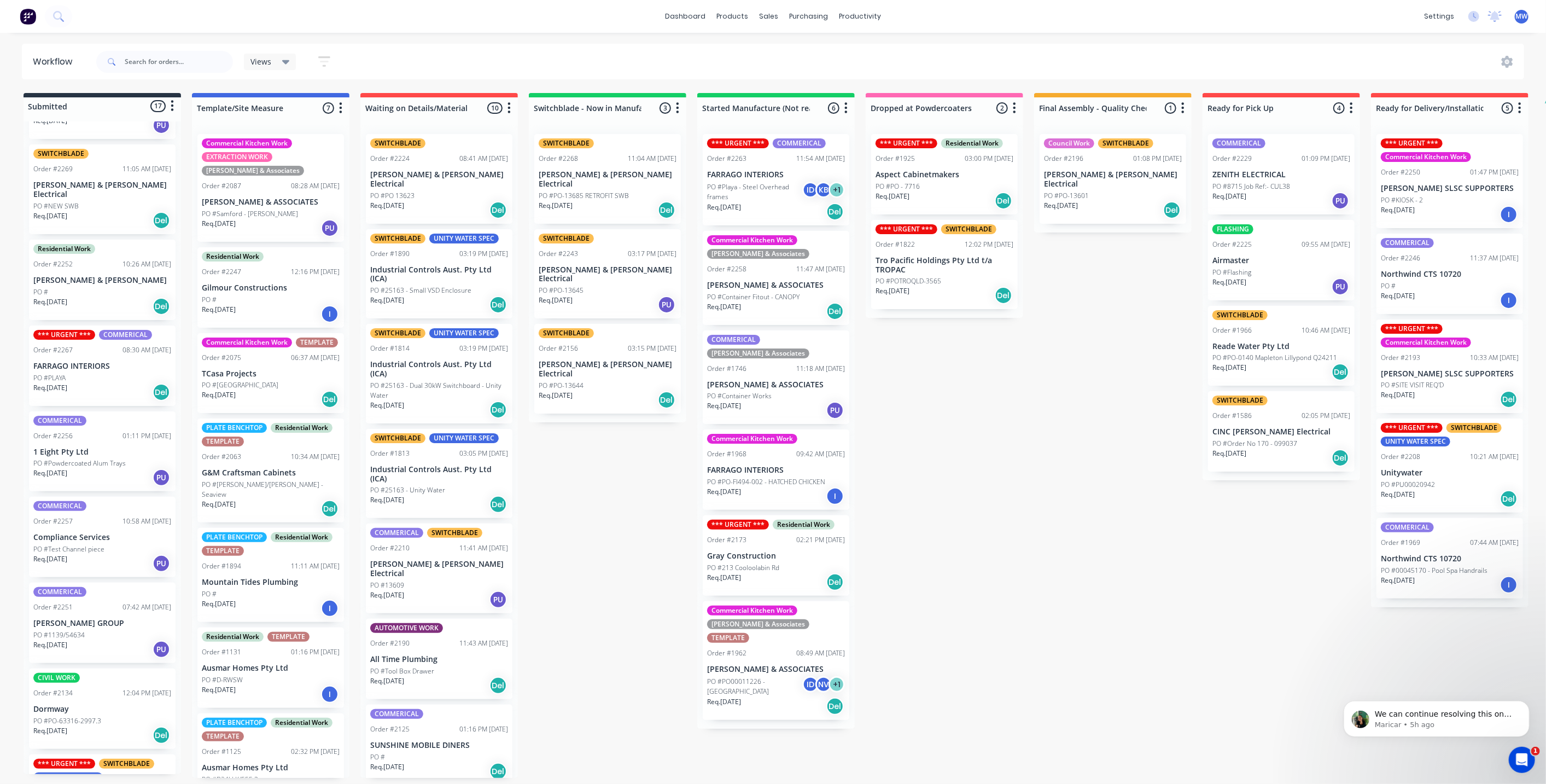
click at [93, 468] on div "Req. [DATE] PU" at bounding box center [102, 477] width 138 height 19
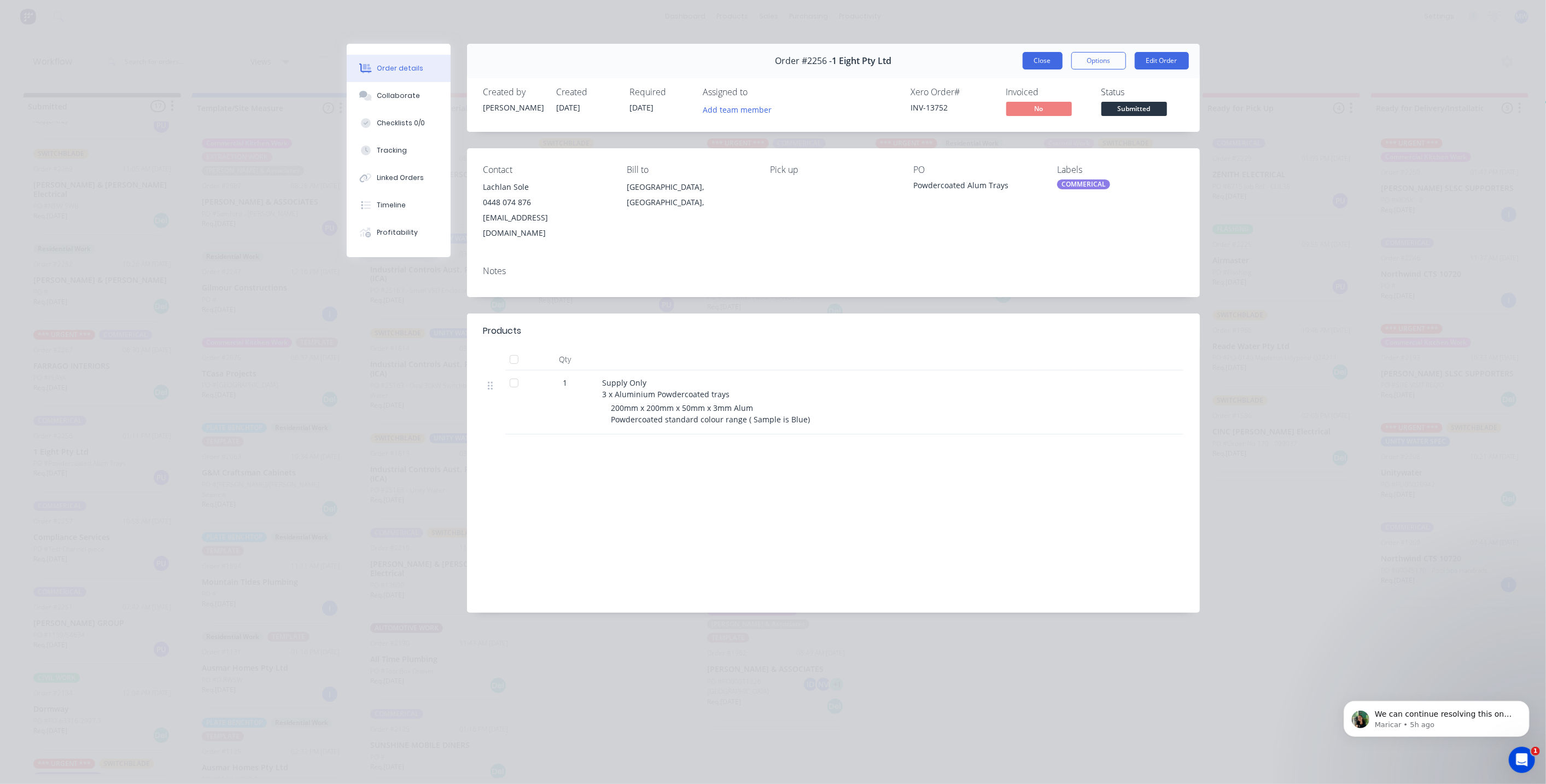
click at [1043, 65] on button "Close" at bounding box center [1043, 61] width 40 height 18
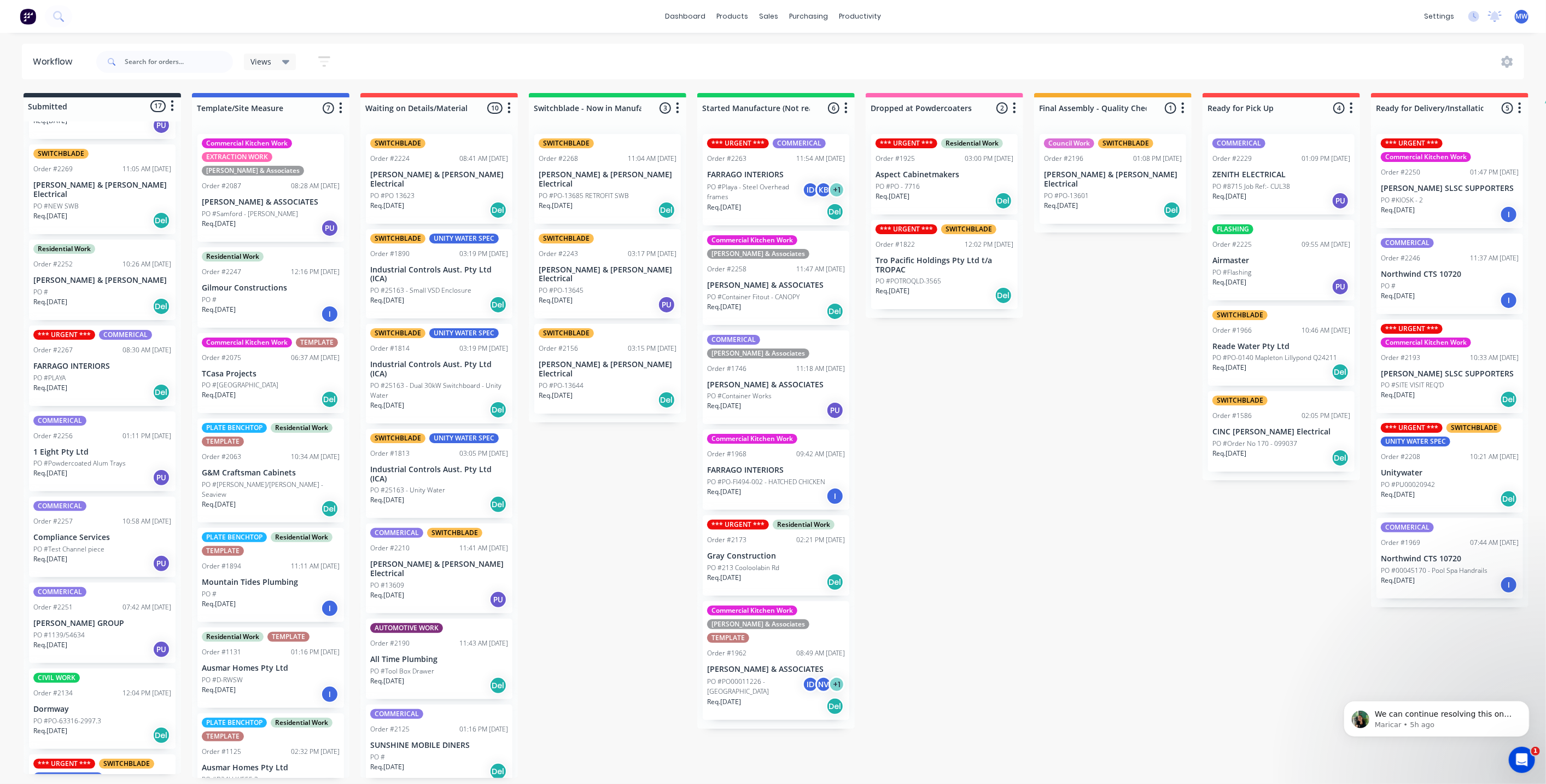
click at [603, 563] on div "Submitted 17 Status colour #273444 hex #273444 Save Cancel Summaries Total orde…" at bounding box center [904, 435] width 1824 height 685
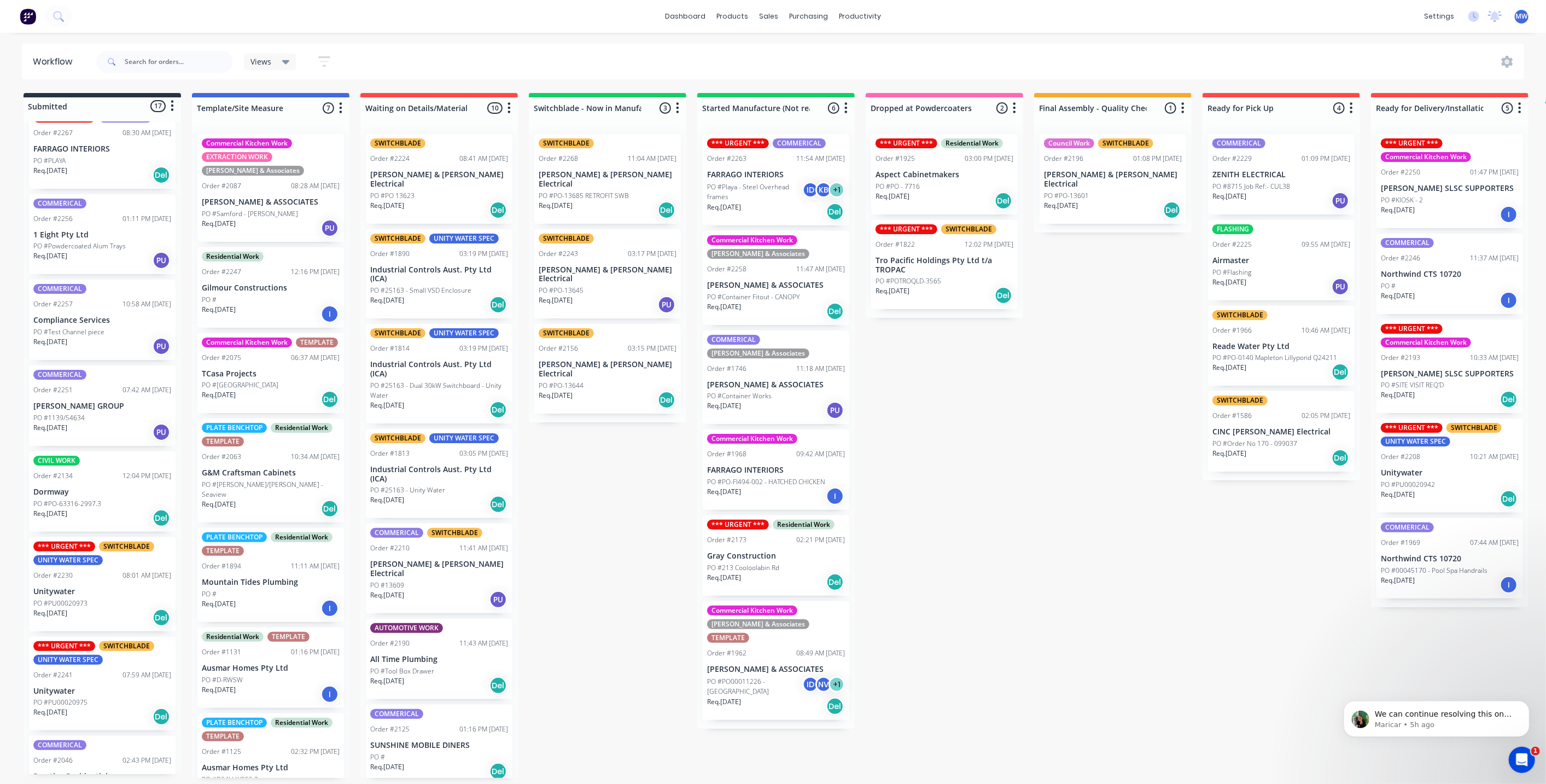
scroll to position [547, 0]
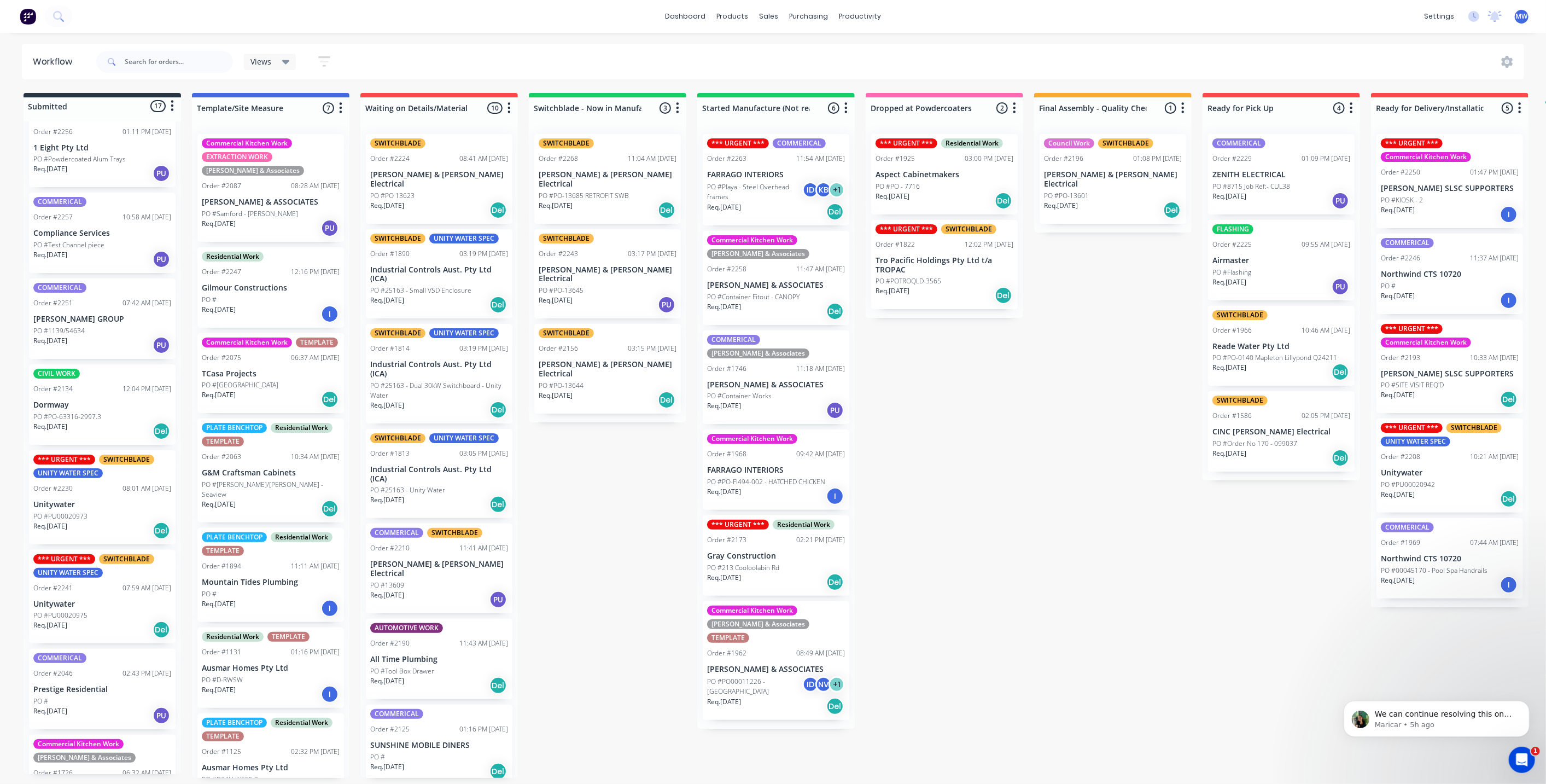
click at [580, 465] on div "Submitted 17 Status colour #273444 hex #273444 Save Cancel Summaries Total orde…" at bounding box center [904, 435] width 1824 height 685
click at [996, 563] on div "Submitted 17 Status colour #273444 hex #273444 Save Cancel Summaries Total orde…" at bounding box center [904, 435] width 1824 height 685
click at [1037, 388] on div "Submitted 17 Status colour #273444 hex #273444 Save Cancel Summaries Total orde…" at bounding box center [904, 435] width 1824 height 685
click at [1039, 460] on div "Submitted 17 Status colour #273444 hex #273444 Save Cancel Summaries Total orde…" at bounding box center [904, 435] width 1824 height 685
click at [1073, 404] on div "Submitted 17 Status colour #273444 hex #273444 Save Cancel Summaries Total orde…" at bounding box center [904, 435] width 1824 height 685
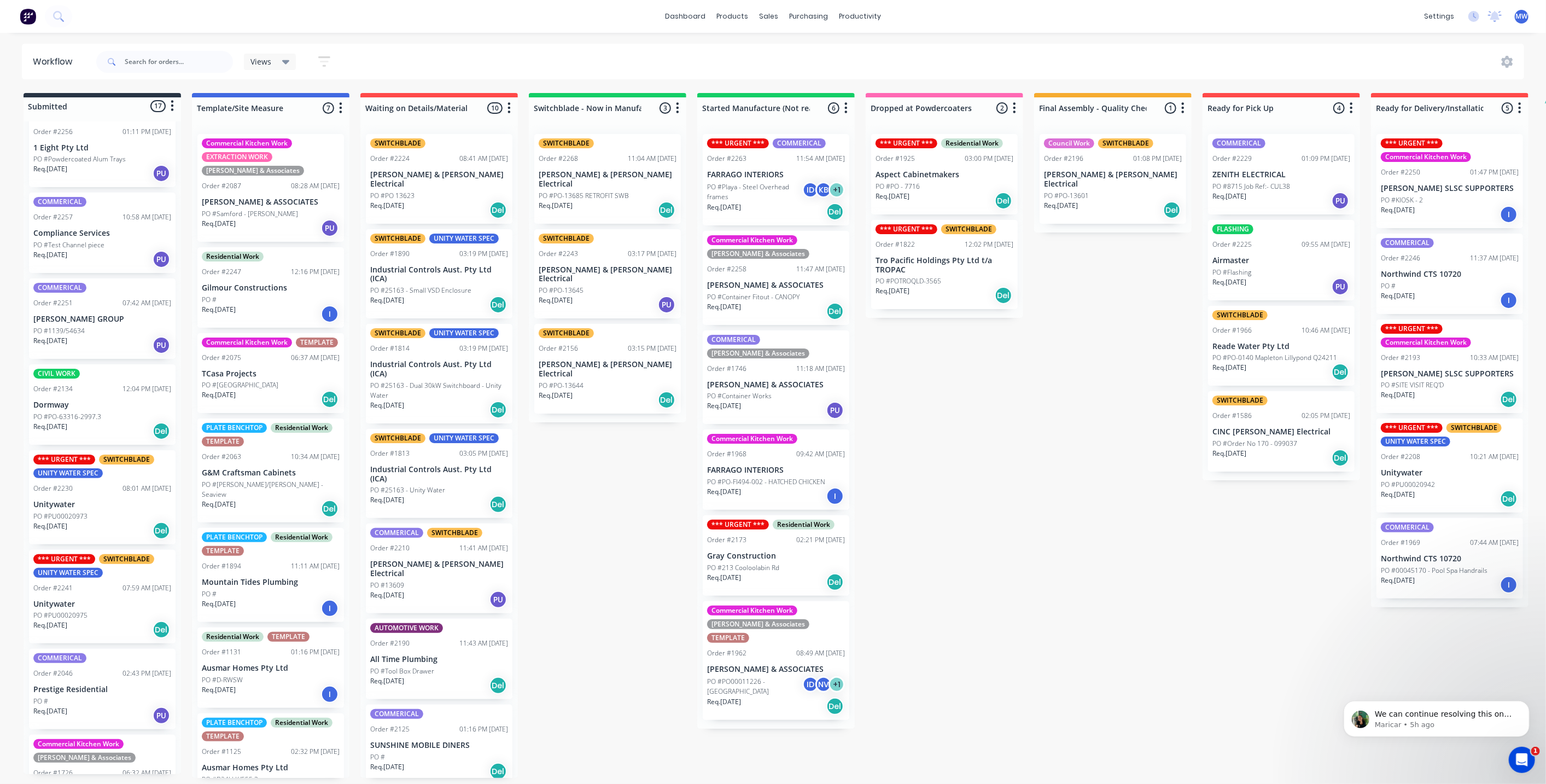
click at [1039, 446] on div "Submitted 17 Status colour #273444 hex #273444 Save Cancel Summaries Total orde…" at bounding box center [904, 435] width 1824 height 685
click at [575, 503] on div "Submitted 17 Status colour #273444 hex #273444 Save Cancel Summaries Total orde…" at bounding box center [904, 435] width 1824 height 685
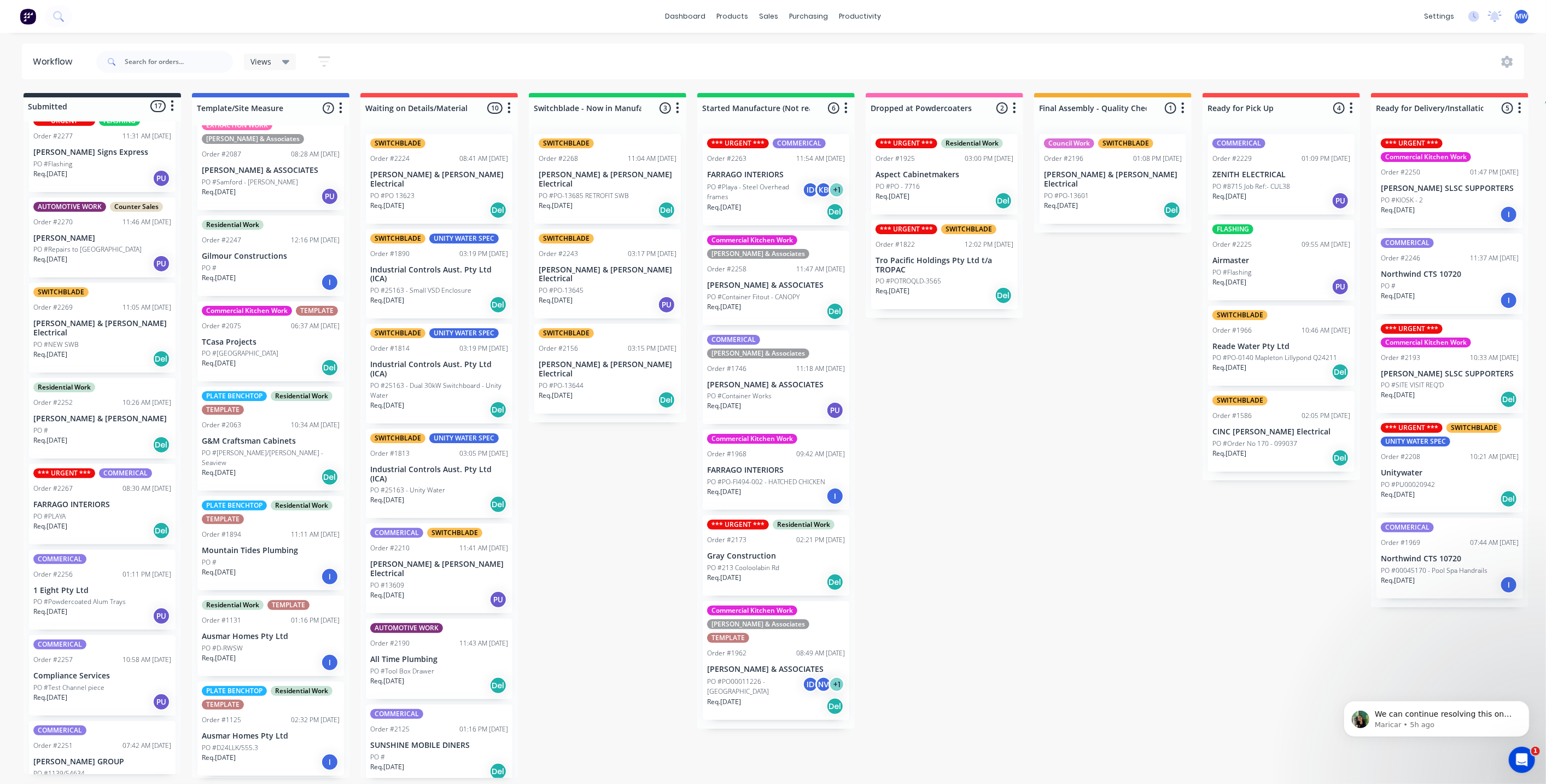
scroll to position [0, 0]
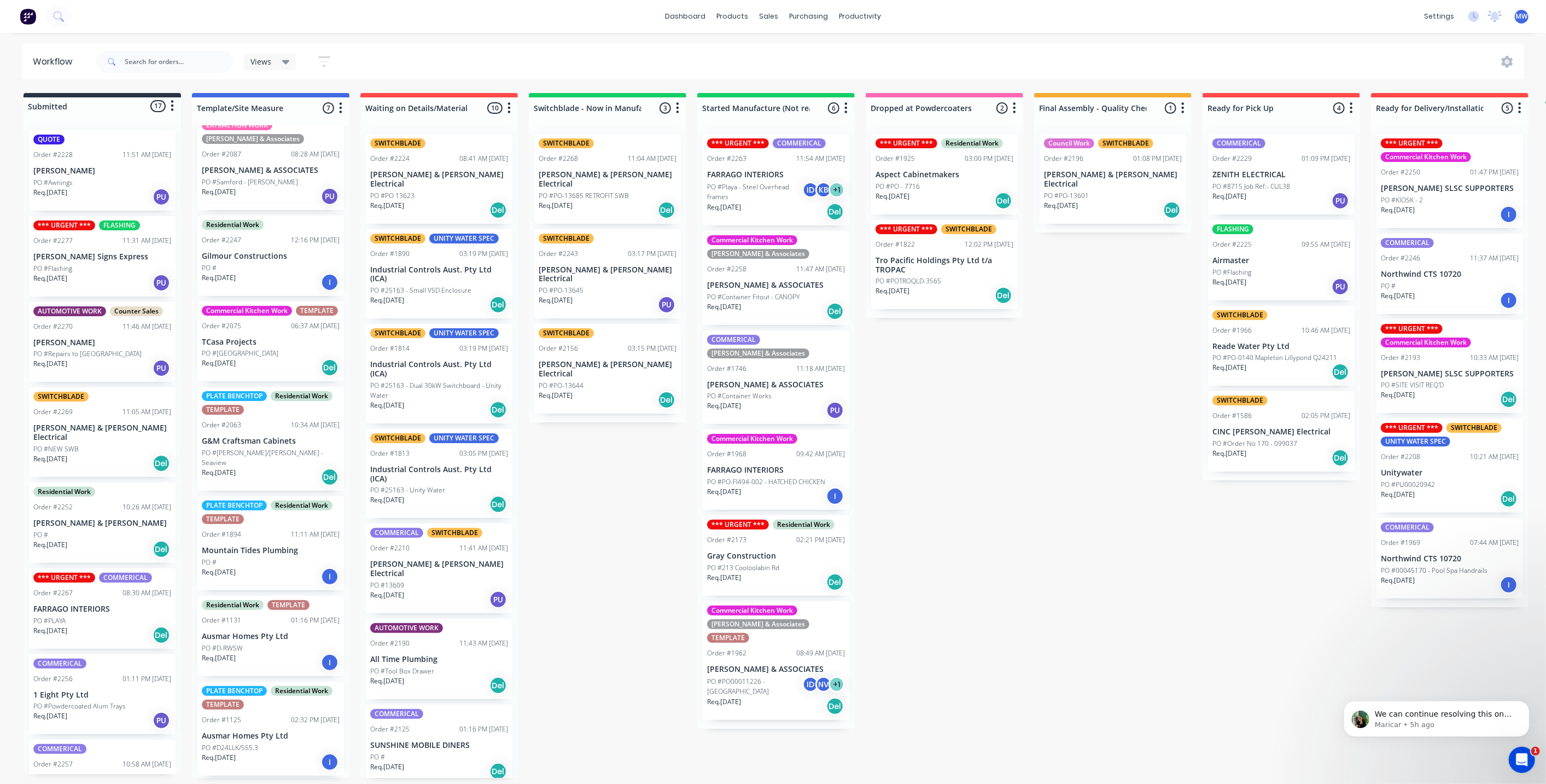
click at [1029, 484] on div "Submitted 17 Status colour #273444 hex #273444 Save Cancel Summaries Total orde…" at bounding box center [904, 435] width 1824 height 685
click at [1100, 178] on p "[PERSON_NAME] & [PERSON_NAME] Electrical" at bounding box center [1113, 179] width 138 height 19
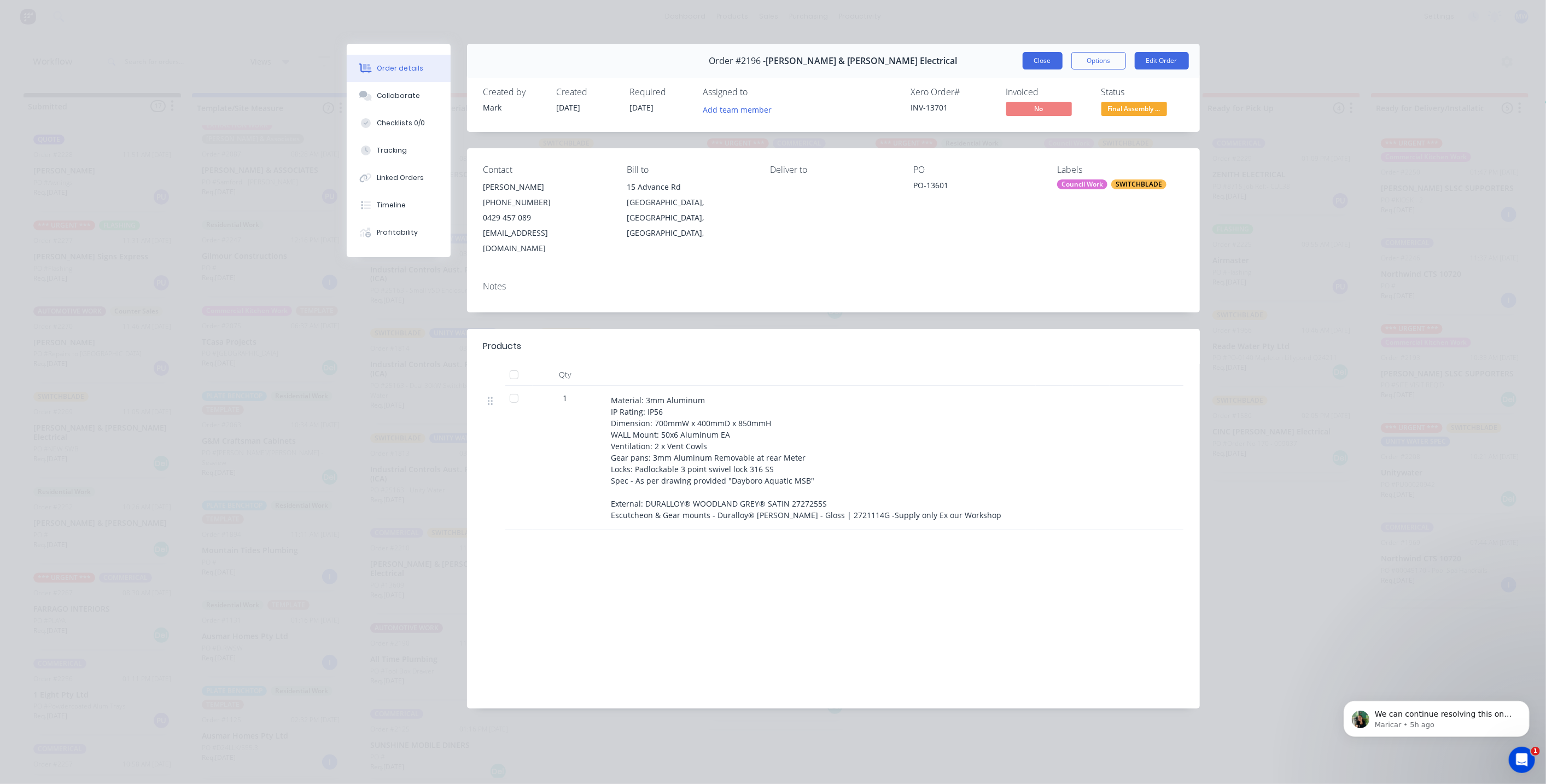
click at [1031, 65] on button "Close" at bounding box center [1043, 61] width 40 height 18
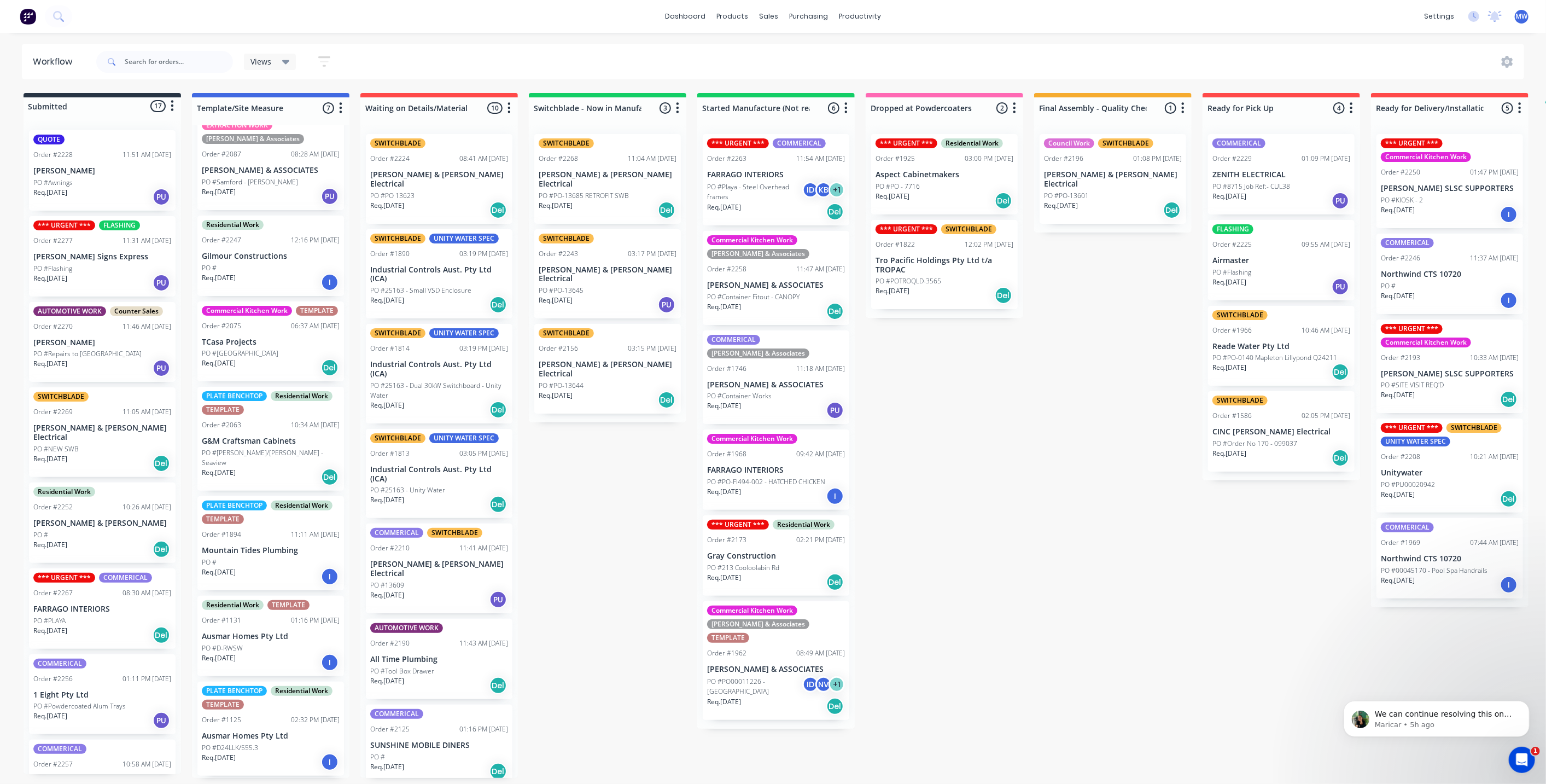
drag, startPoint x: 940, startPoint y: 507, endPoint x: 921, endPoint y: 505, distance: 19.1
click at [940, 506] on div "Submitted 17 Status colour #273444 hex #273444 Save Cancel Summaries Total orde…" at bounding box center [904, 435] width 1824 height 685
click at [622, 513] on div "Submitted 17 Status colour #273444 hex #273444 Save Cancel Summaries Total orde…" at bounding box center [904, 435] width 1824 height 685
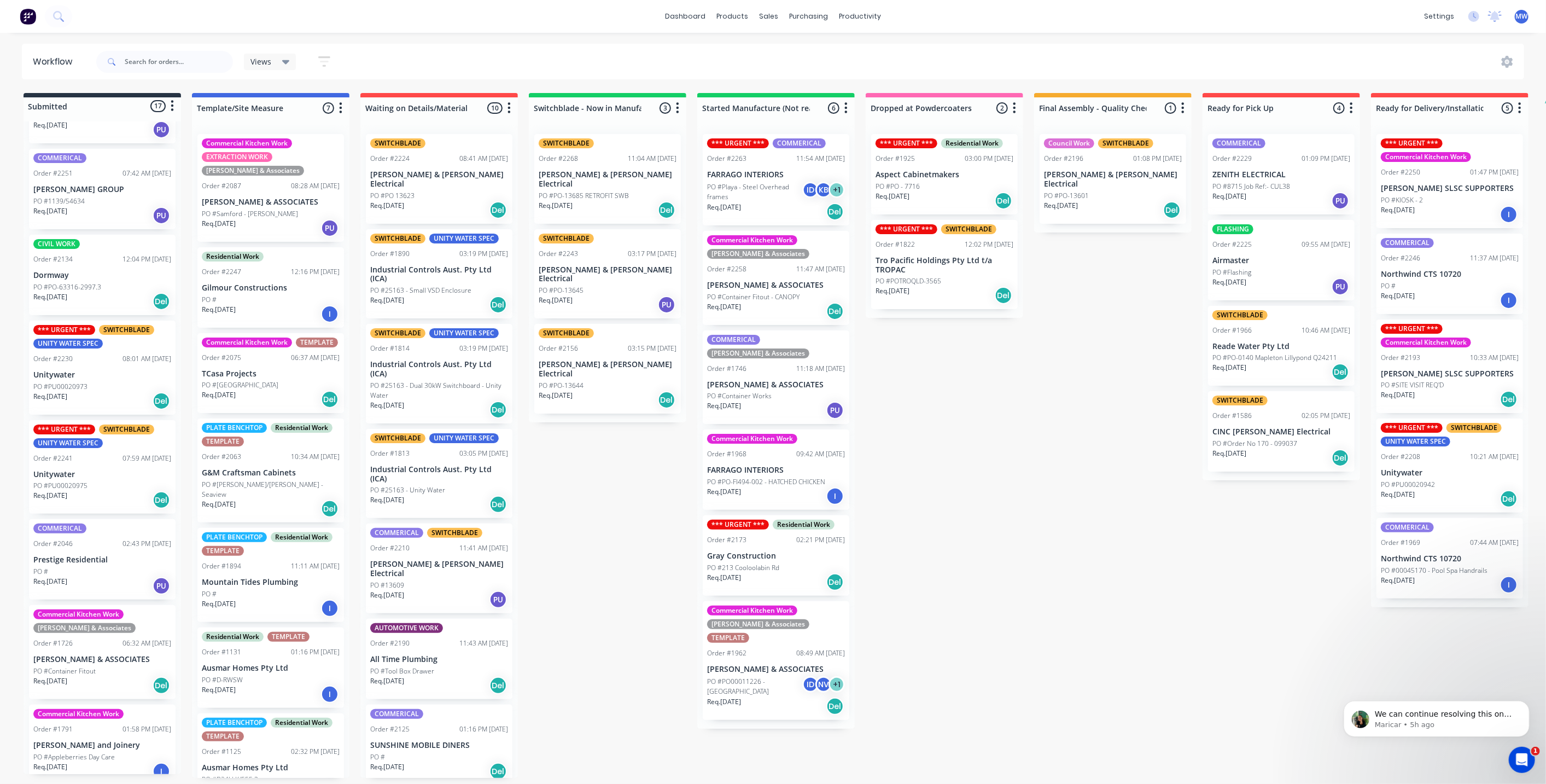
scroll to position [834, 0]
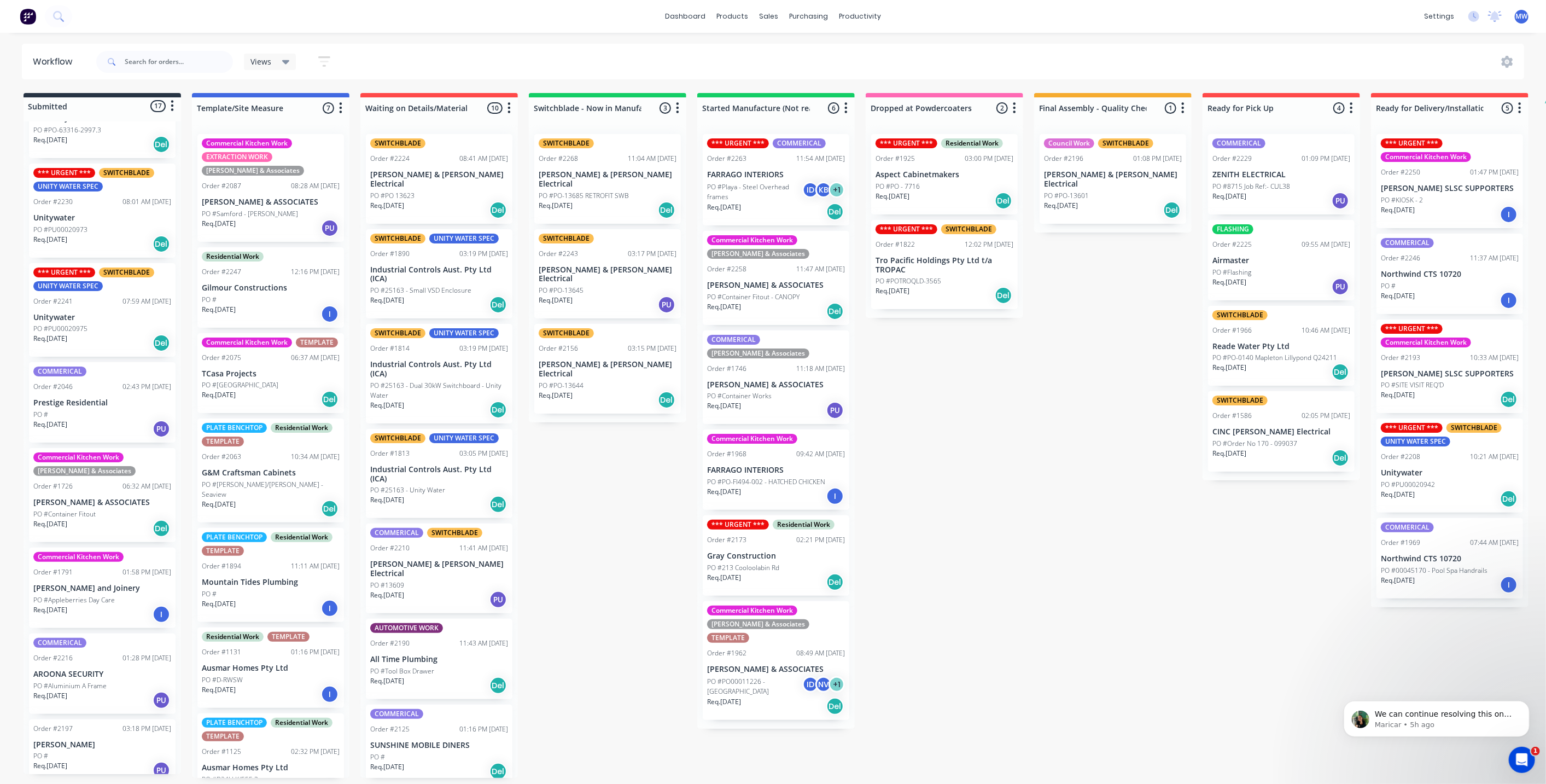
click at [83, 751] on div "PO #" at bounding box center [102, 756] width 138 height 10
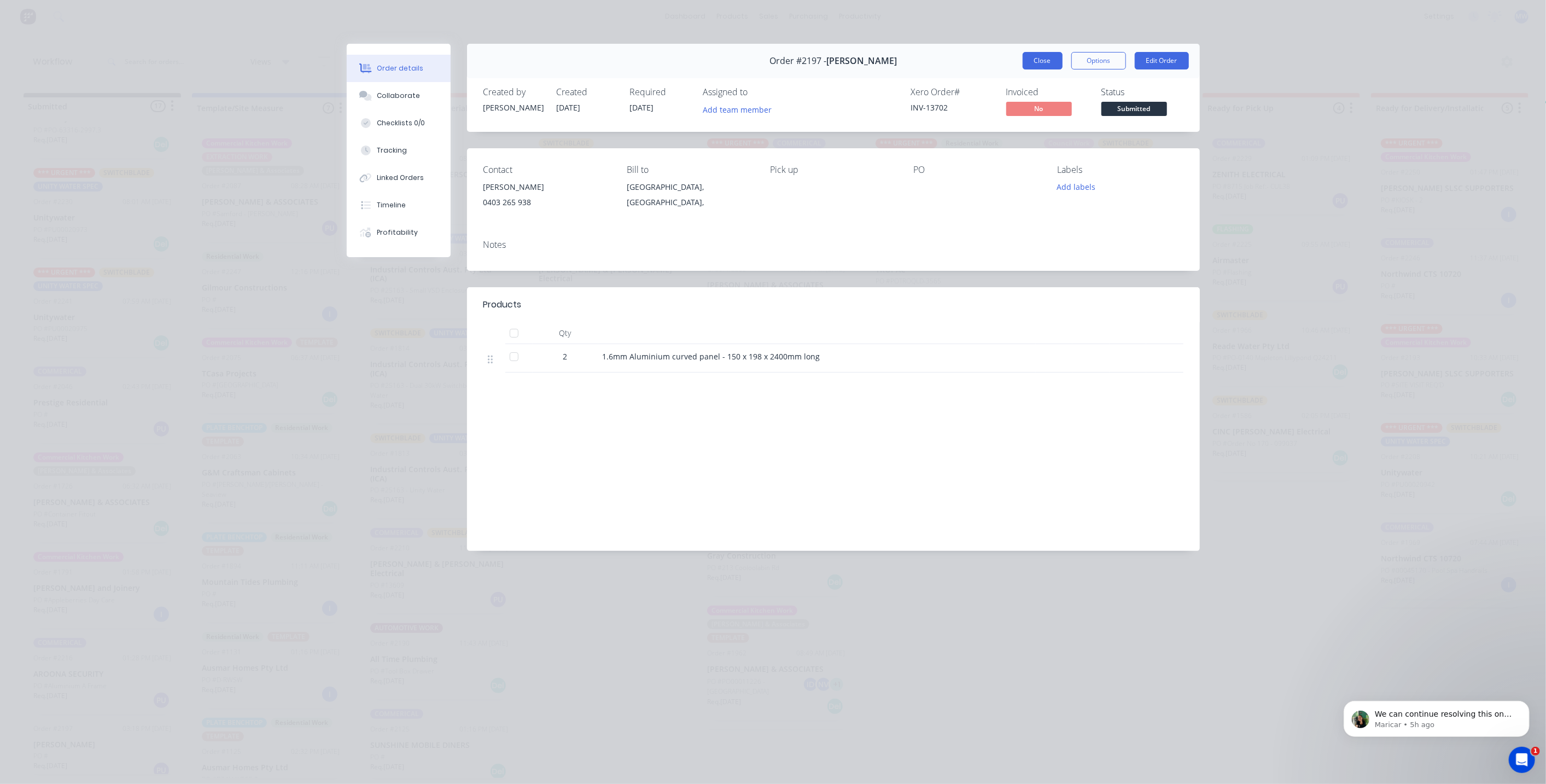
click at [1031, 67] on button "Close" at bounding box center [1043, 61] width 40 height 18
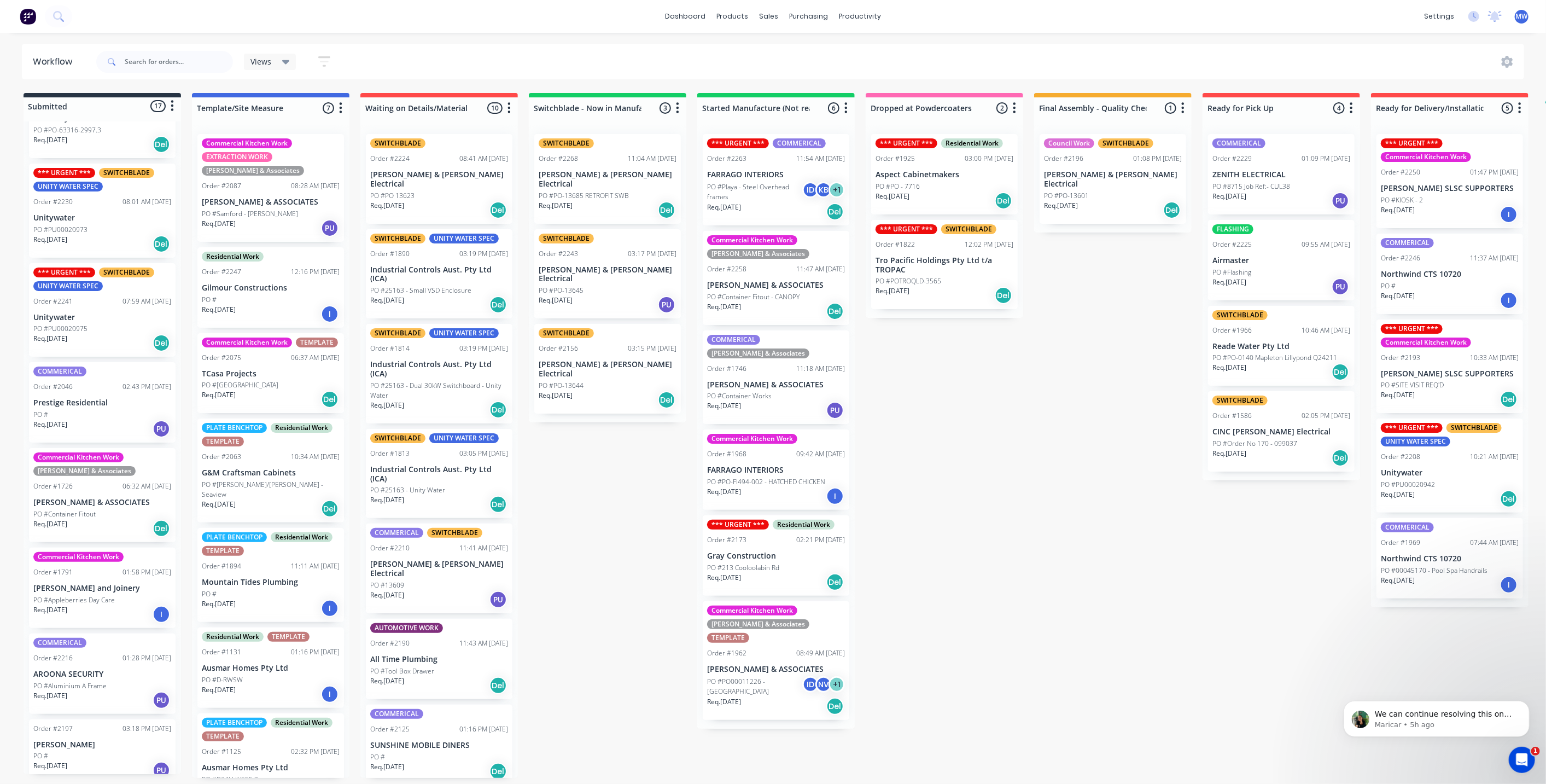
drag, startPoint x: 973, startPoint y: 454, endPoint x: 829, endPoint y: 455, distance: 144.0
click at [973, 454] on div "Submitted 17 Status colour #273444 hex #273444 Save Cancel Summaries Total orde…" at bounding box center [904, 435] width 1824 height 685
click at [613, 475] on div "Submitted 17 Status colour #273444 hex #273444 Save Cancel Summaries Total orde…" at bounding box center [904, 435] width 1824 height 685
click at [1037, 626] on div "Submitted 17 Status colour #273444 hex #273444 Save Cancel Summaries Total orde…" at bounding box center [904, 435] width 1824 height 685
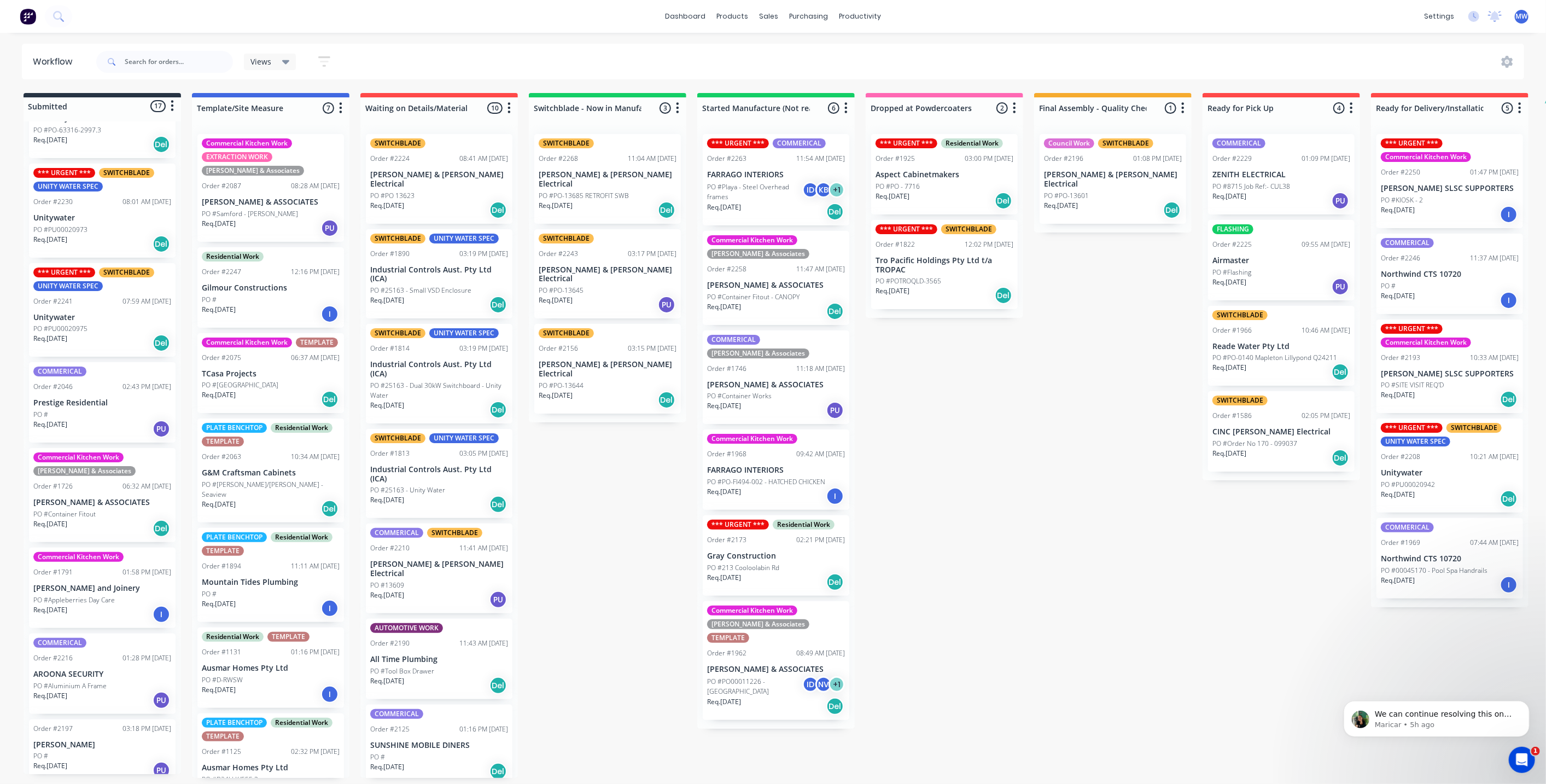
click at [558, 427] on div "Submitted 17 Status colour #273444 hex #273444 Save Cancel Summaries Total orde…" at bounding box center [904, 435] width 1824 height 685
click at [581, 452] on div "Submitted 17 Status colour #273444 hex #273444 Save Cancel Summaries Total orde…" at bounding box center [904, 435] width 1824 height 685
drag, startPoint x: 599, startPoint y: 534, endPoint x: 584, endPoint y: 522, distance: 19.2
click at [599, 532] on div "Submitted 17 Status colour #273444 hex #273444 Save Cancel Summaries Total orde…" at bounding box center [904, 435] width 1824 height 685
click at [588, 487] on div "Submitted 17 Status colour #273444 hex #273444 Save Cancel Summaries Total orde…" at bounding box center [904, 435] width 1824 height 685
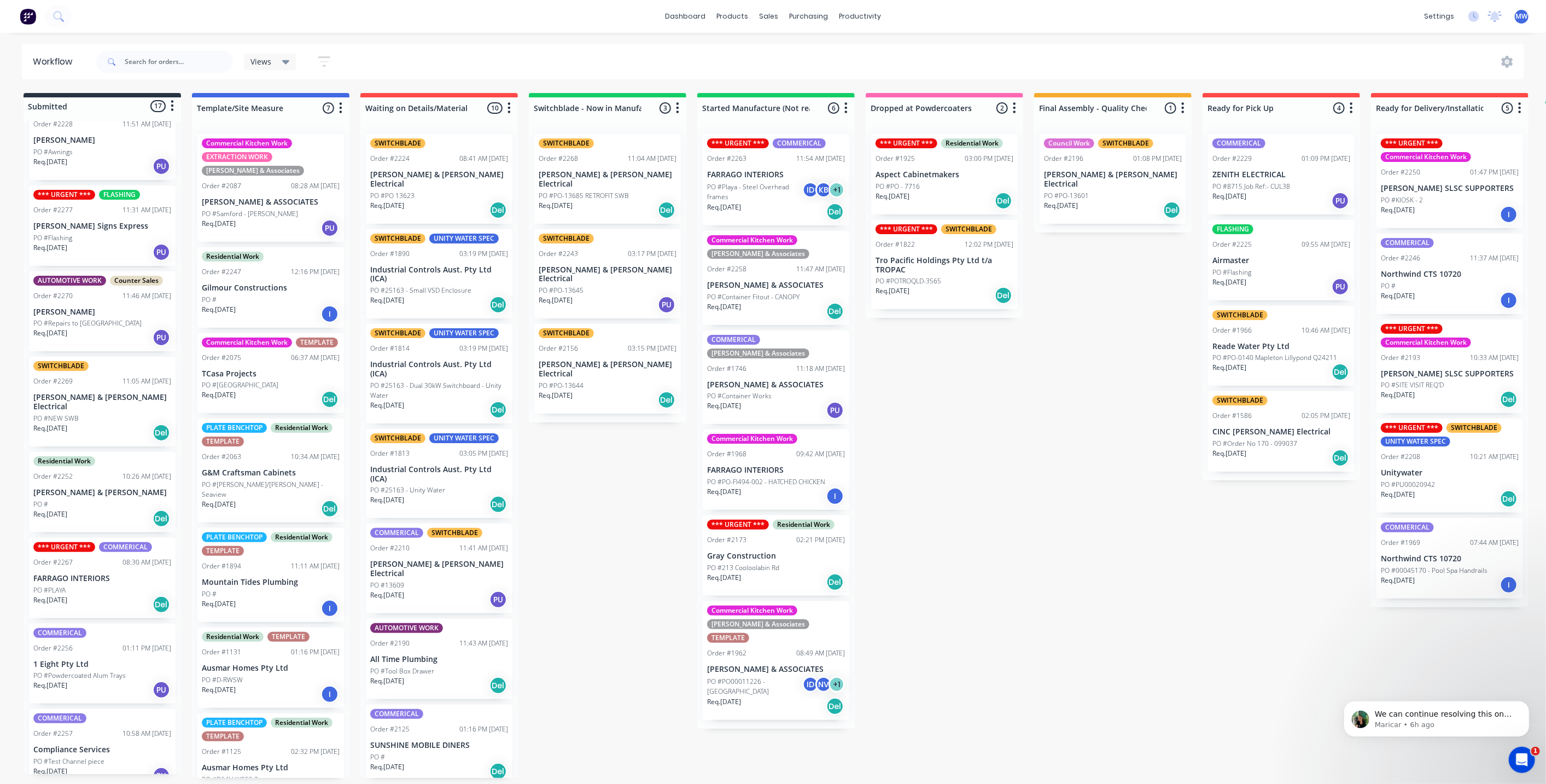
scroll to position [0, 0]
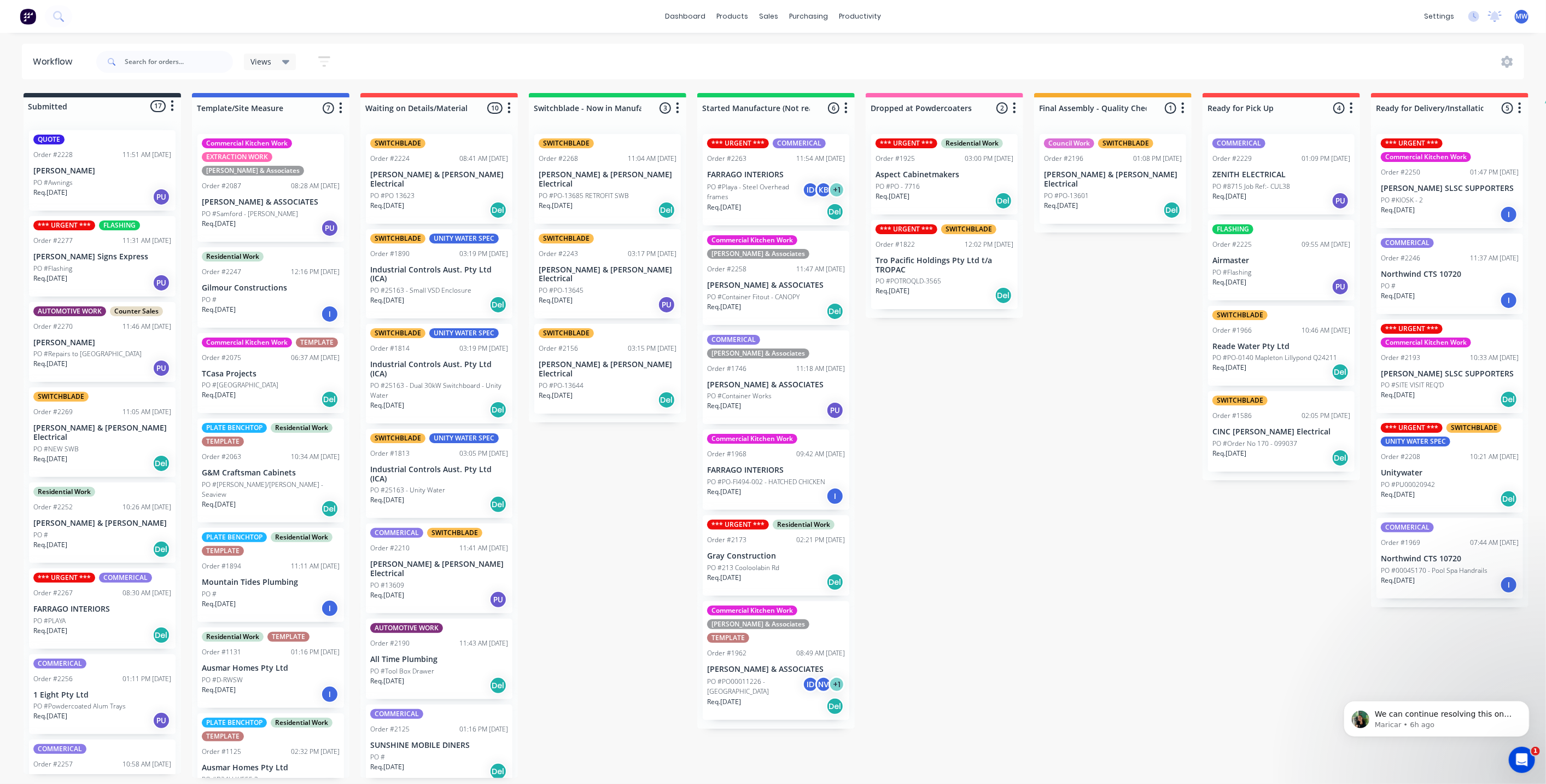
click at [647, 512] on div "Submitted 17 Status colour #273444 hex #273444 Save Cancel Summaries Total orde…" at bounding box center [904, 435] width 1824 height 685
click at [636, 511] on div "Submitted 17 Status colour #273444 hex #273444 Save Cancel Summaries Total orde…" at bounding box center [904, 435] width 1824 height 685
click at [1113, 504] on div "Submitted 17 Status colour #273444 hex #273444 Save Cancel Summaries Total orde…" at bounding box center [904, 435] width 1824 height 685
click at [586, 509] on div "Submitted 17 Status colour #273444 hex #273444 Save Cancel Summaries Total orde…" at bounding box center [904, 435] width 1824 height 685
click at [570, 487] on div "Submitted 17 Status colour #273444 hex #273444 Save Cancel Summaries Total orde…" at bounding box center [904, 435] width 1824 height 685
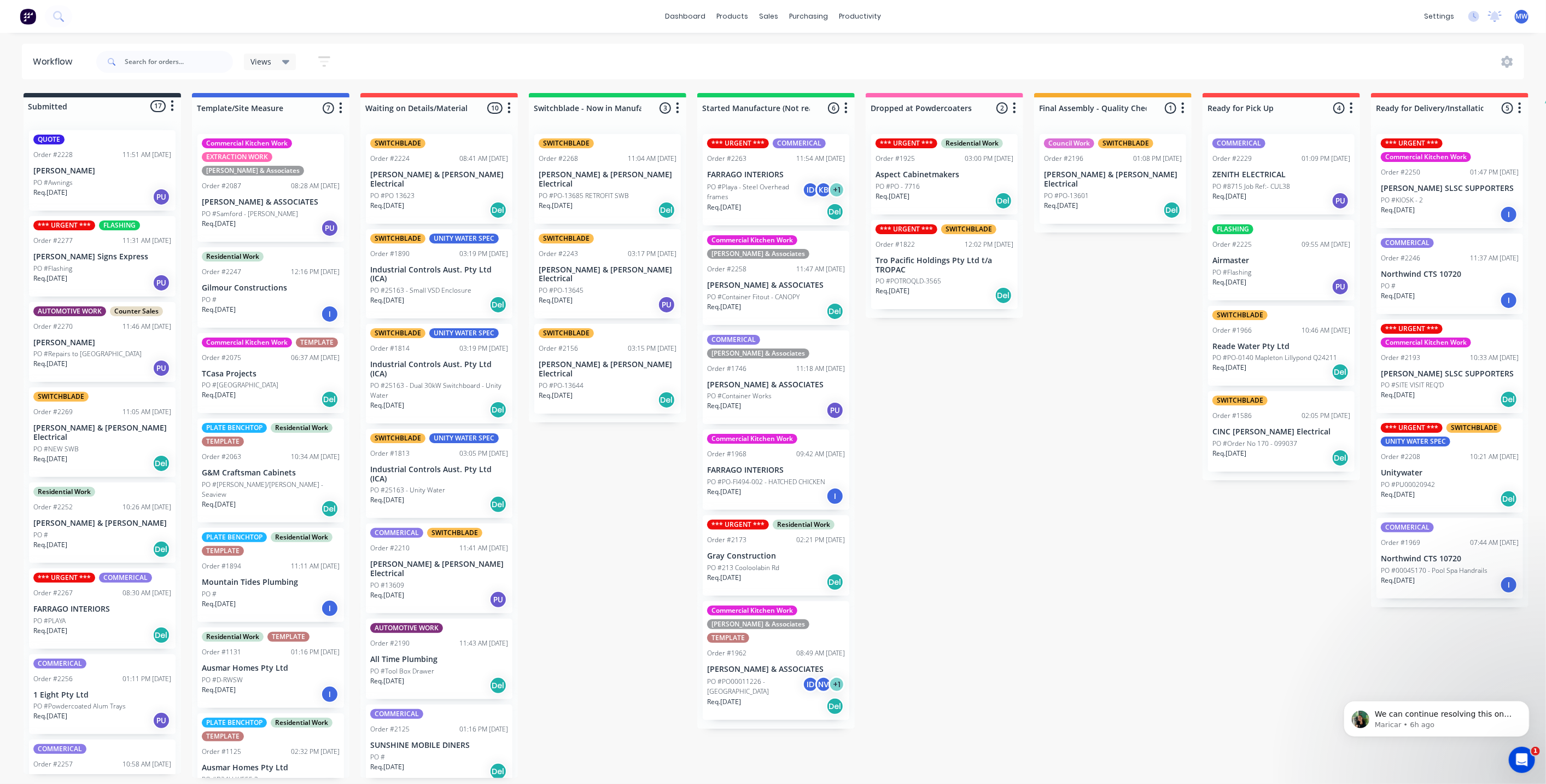
click at [1033, 499] on div "Submitted 17 Status colour #273444 hex #273444 Save Cancel Summaries Total orde…" at bounding box center [904, 435] width 1824 height 685
click at [650, 487] on div "Submitted 17 Status colour #273444 hex #273444 Save Cancel Summaries Total orde…" at bounding box center [904, 435] width 1824 height 685
click at [605, 491] on div "Submitted 17 Status colour #273444 hex #273444 Save Cancel Summaries Total orde…" at bounding box center [904, 435] width 1824 height 685
click at [622, 463] on div "Submitted 17 Status colour #273444 hex #273444 Save Cancel Summaries Total orde…" at bounding box center [904, 435] width 1824 height 685
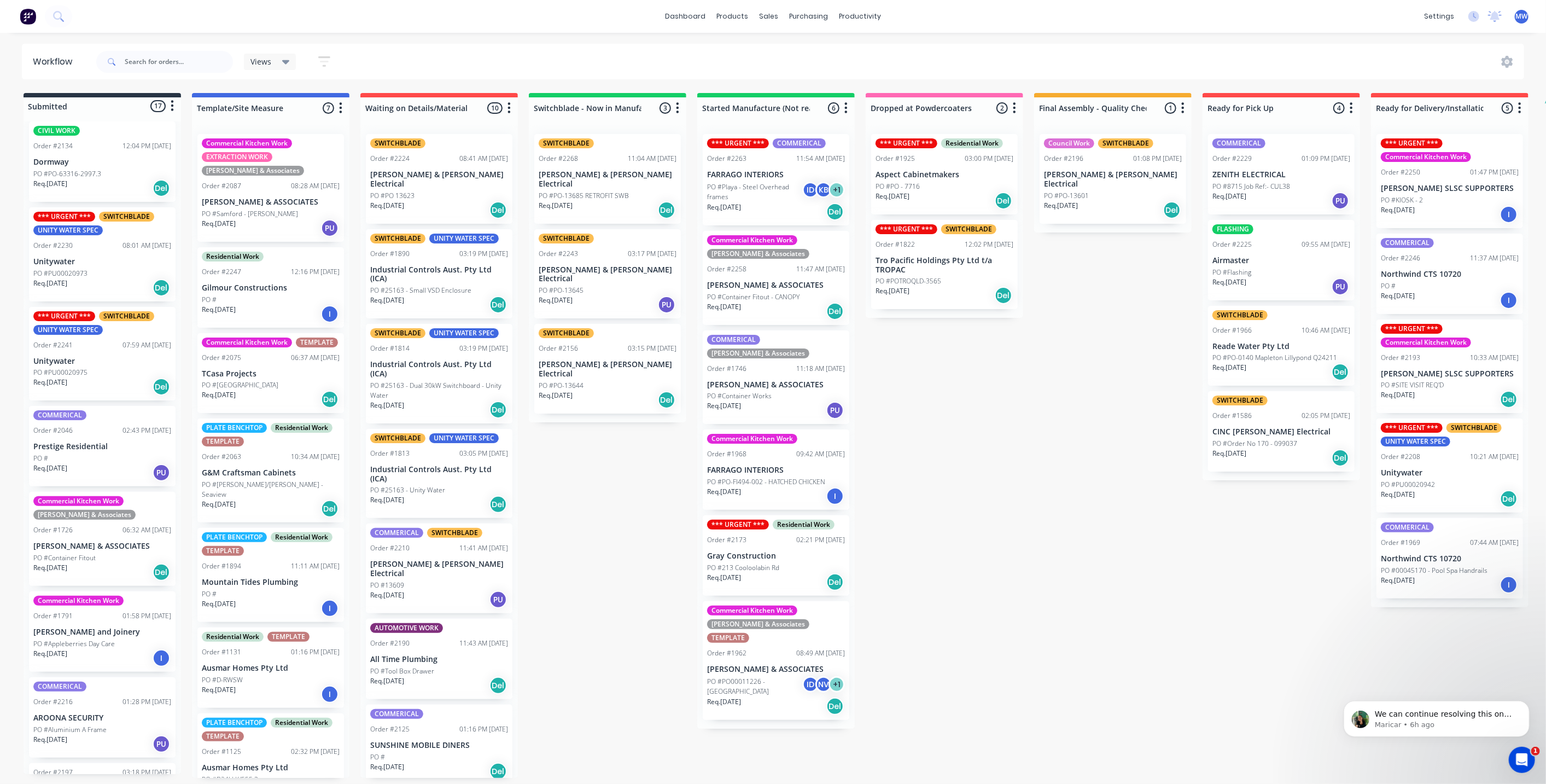
click at [1273, 611] on div "Submitted 17 Status colour #273444 hex #273444 Save Cancel Summaries Total orde…" at bounding box center [904, 435] width 1824 height 685
click at [1355, 608] on div "Submitted 17 Status colour #273444 hex #273444 Save Cancel Summaries Total orde…" at bounding box center [904, 435] width 1824 height 685
drag, startPoint x: 1464, startPoint y: 640, endPoint x: 1201, endPoint y: 624, distance: 263.5
click at [1452, 638] on div "Submitted 17 Status colour #273444 hex #273444 Save Cancel Summaries Total orde…" at bounding box center [904, 435] width 1824 height 685
click at [1197, 624] on div "Submitted 17 Status colour #273444 hex #273444 Save Cancel Summaries Total orde…" at bounding box center [904, 435] width 1824 height 685
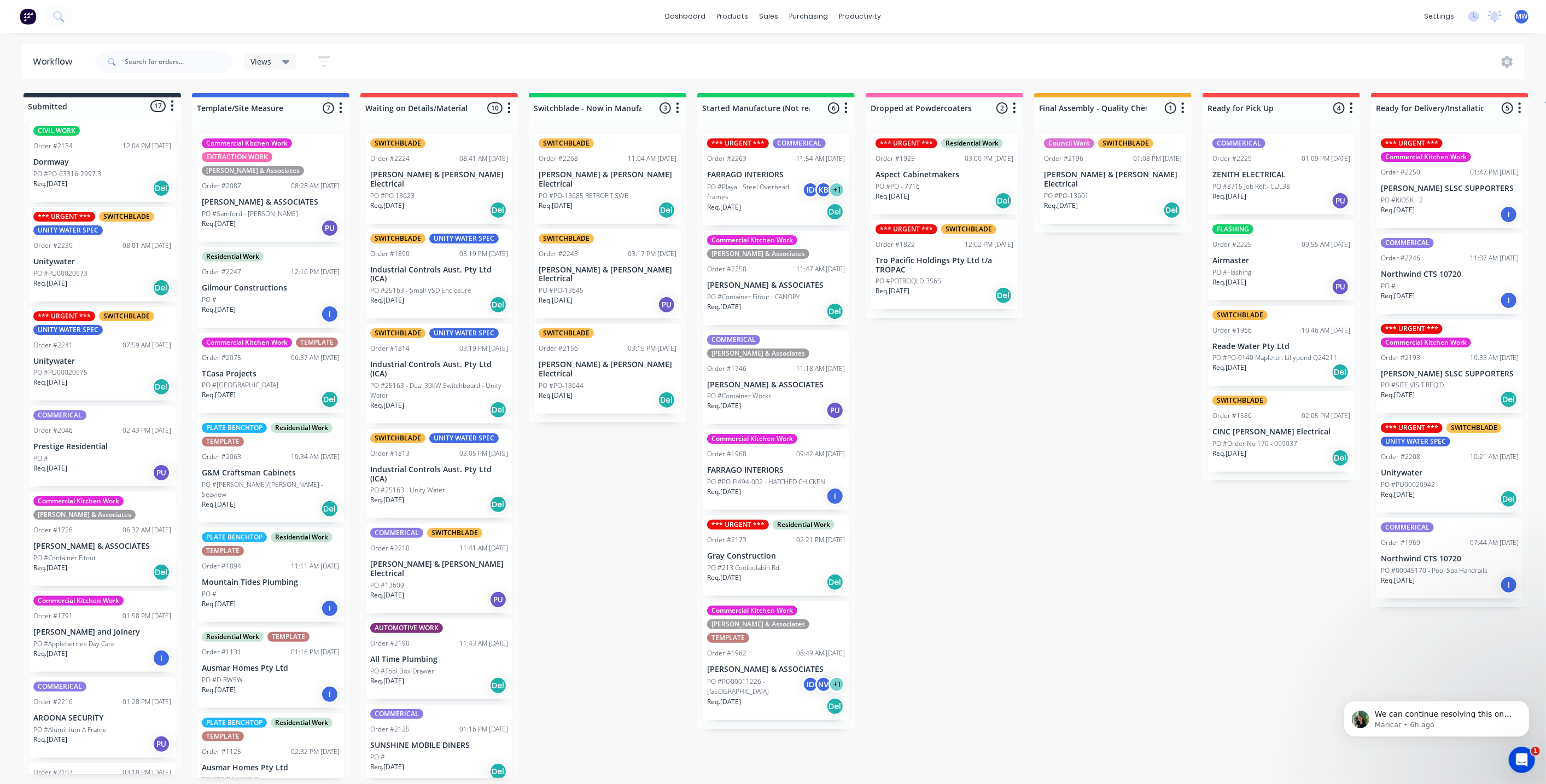
click at [1089, 614] on div "Submitted 17 Status colour #273444 hex #273444 Save Cancel Summaries Total orde…" at bounding box center [904, 435] width 1824 height 685
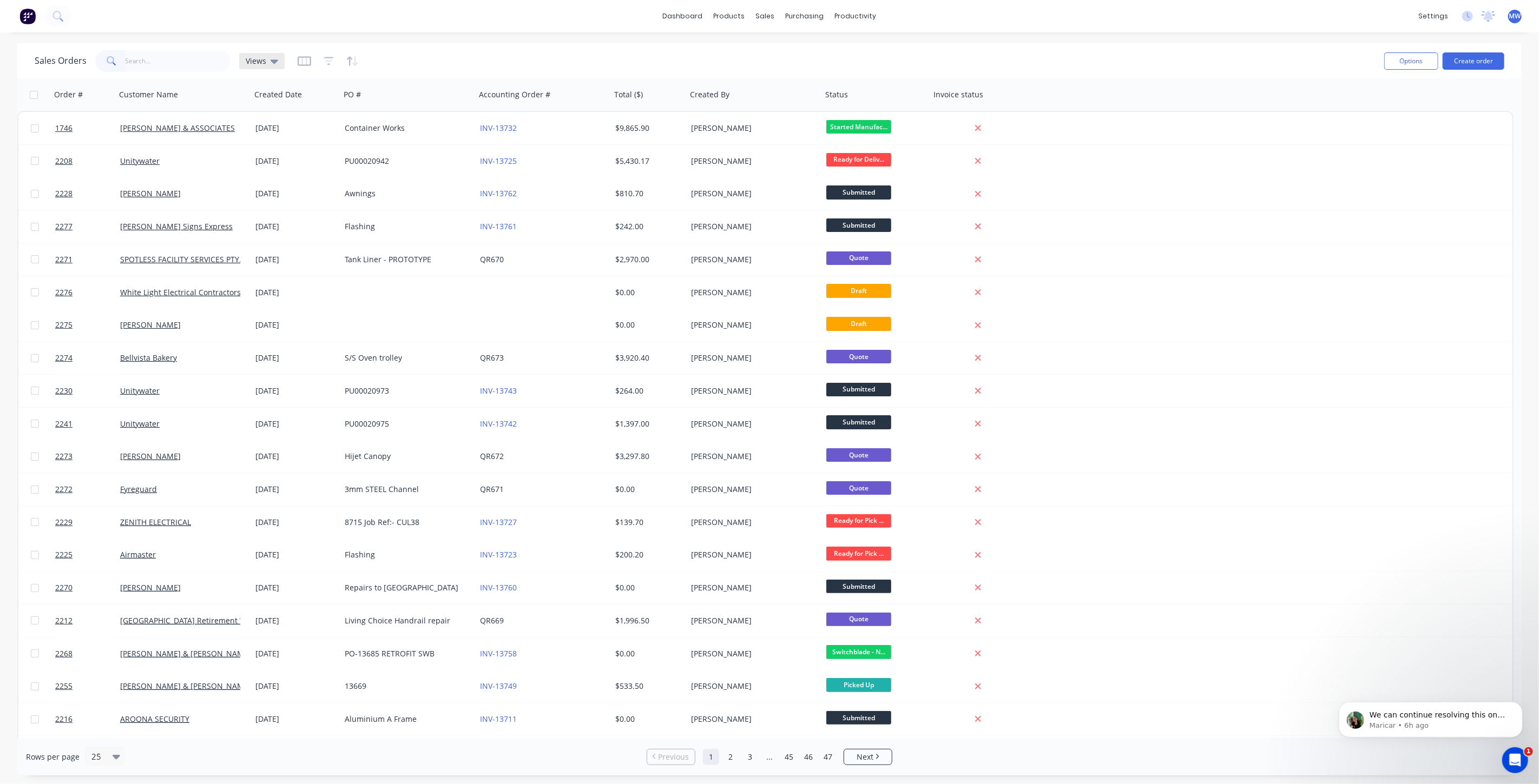
click at [271, 61] on icon at bounding box center [274, 61] width 8 height 4
click at [293, 170] on button "DRAFT QUOTES" at bounding box center [304, 175] width 123 height 12
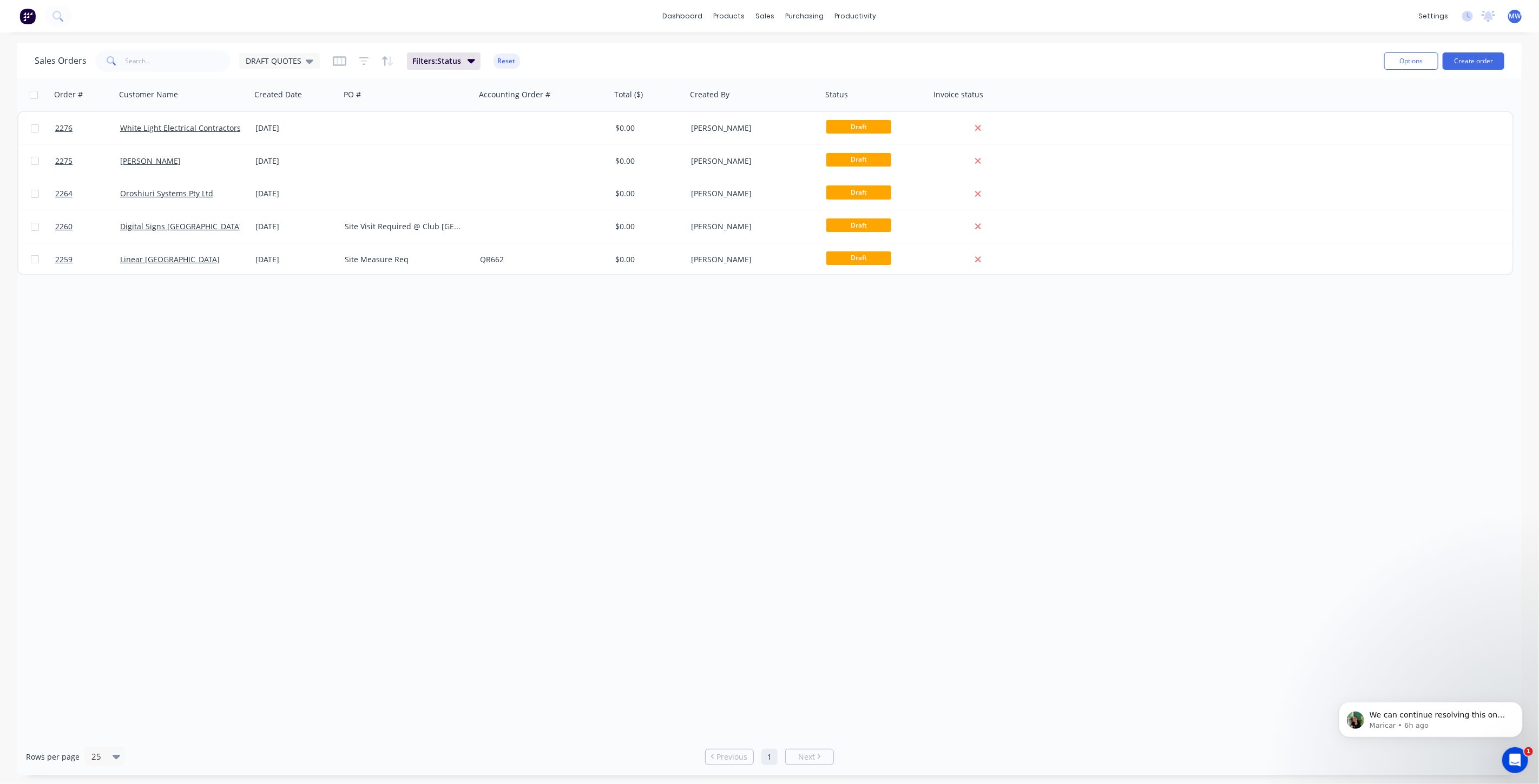
click at [394, 416] on div "Order # Customer Name Created Date PO # Accounting Order # Total ($) Created By…" at bounding box center [770, 407] width 1504 height 659
click at [329, 350] on div "Order # Customer Name Created Date PO # Accounting Order # Total ($) Created By…" at bounding box center [770, 407] width 1504 height 659
drag, startPoint x: 332, startPoint y: 363, endPoint x: 326, endPoint y: 119, distance: 244.1
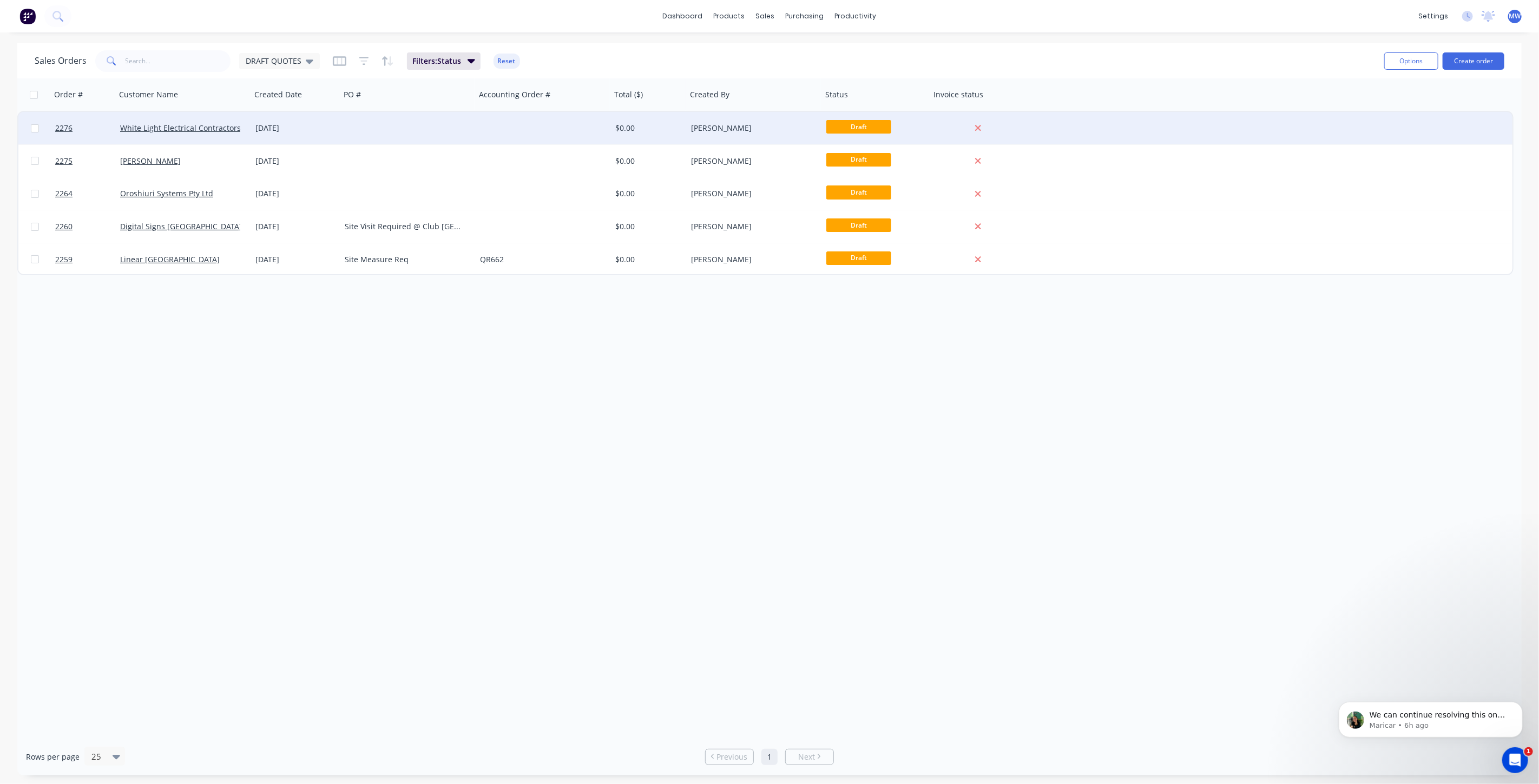
click at [332, 361] on div "Order # Customer Name Created Date PO # Accounting Order # Total ($) Created By…" at bounding box center [770, 407] width 1504 height 659
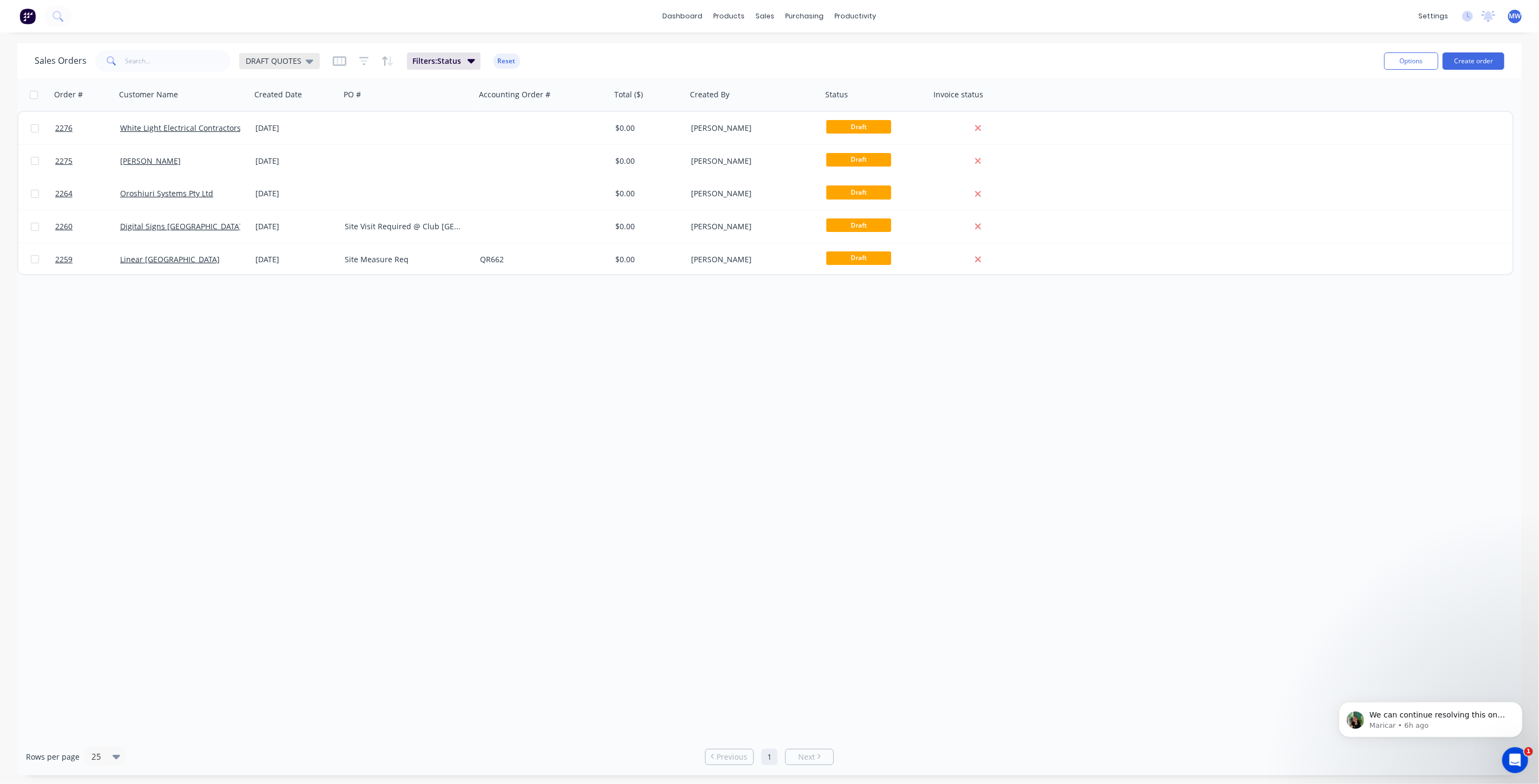
click at [300, 61] on div "DRAFT QUOTES" at bounding box center [279, 61] width 68 height 10
click at [297, 148] on button "None (Default)" at bounding box center [304, 153] width 123 height 12
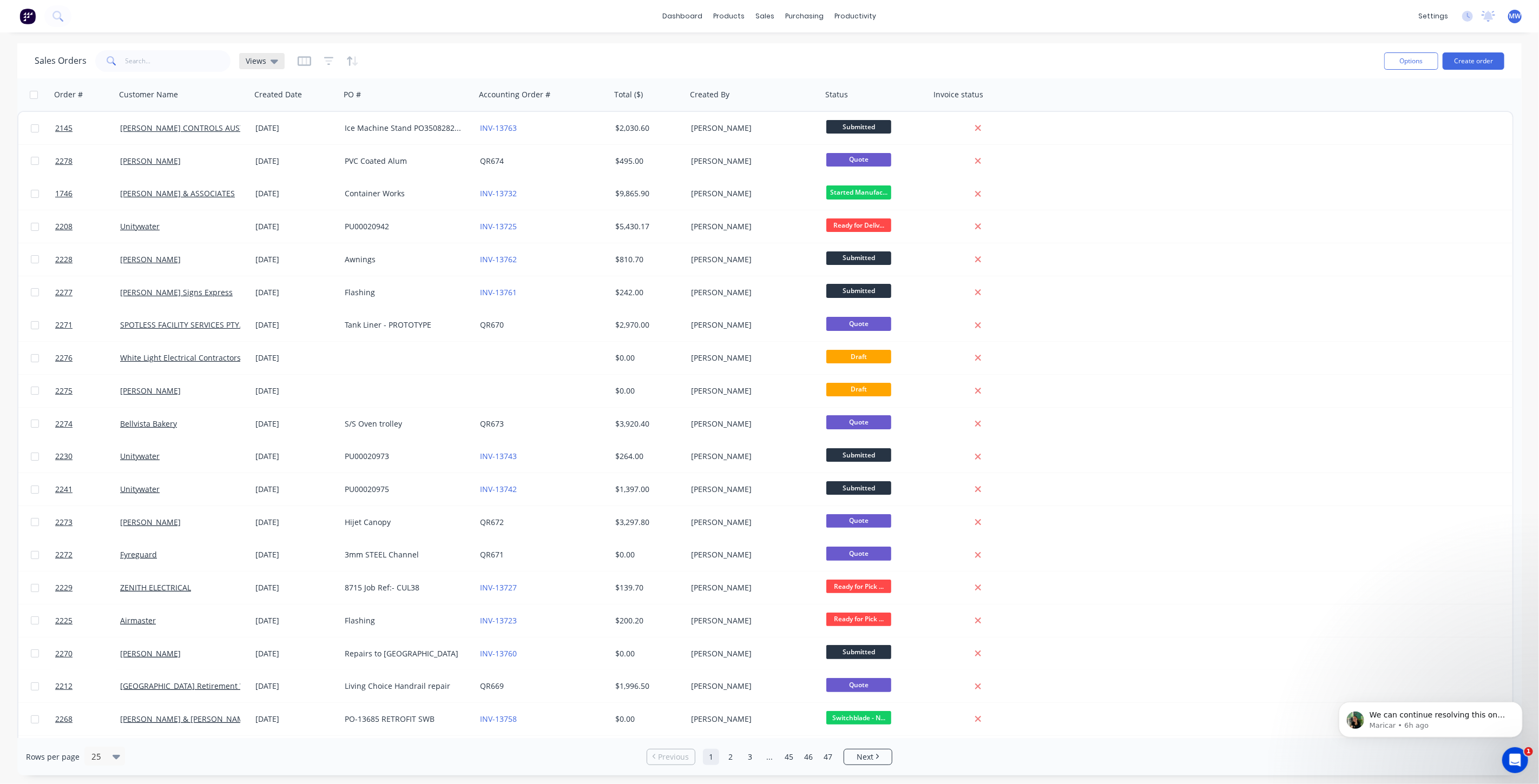
click at [263, 60] on span "Views" at bounding box center [256, 61] width 20 height 11
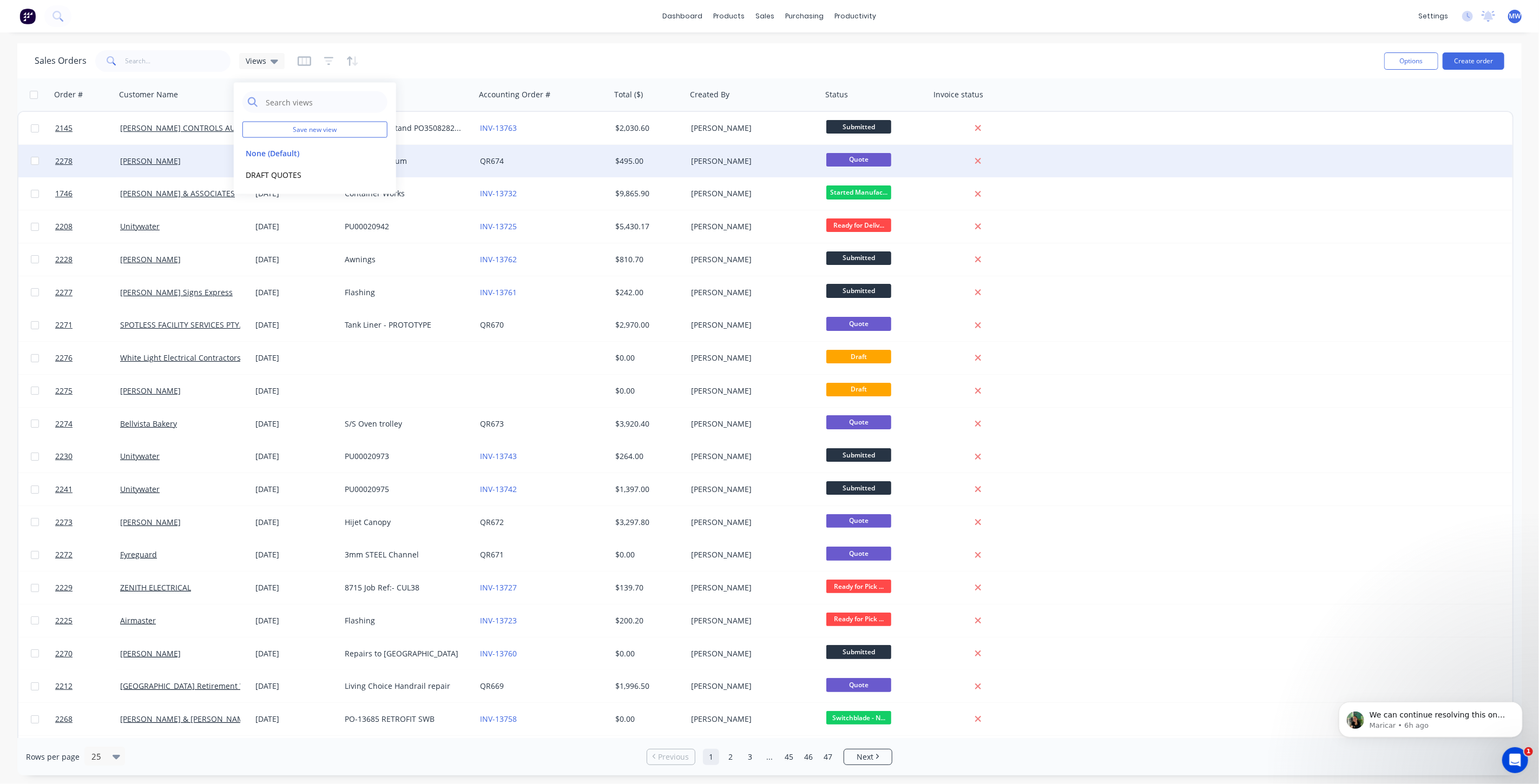
click at [286, 155] on button "None (Default)" at bounding box center [304, 153] width 123 height 12
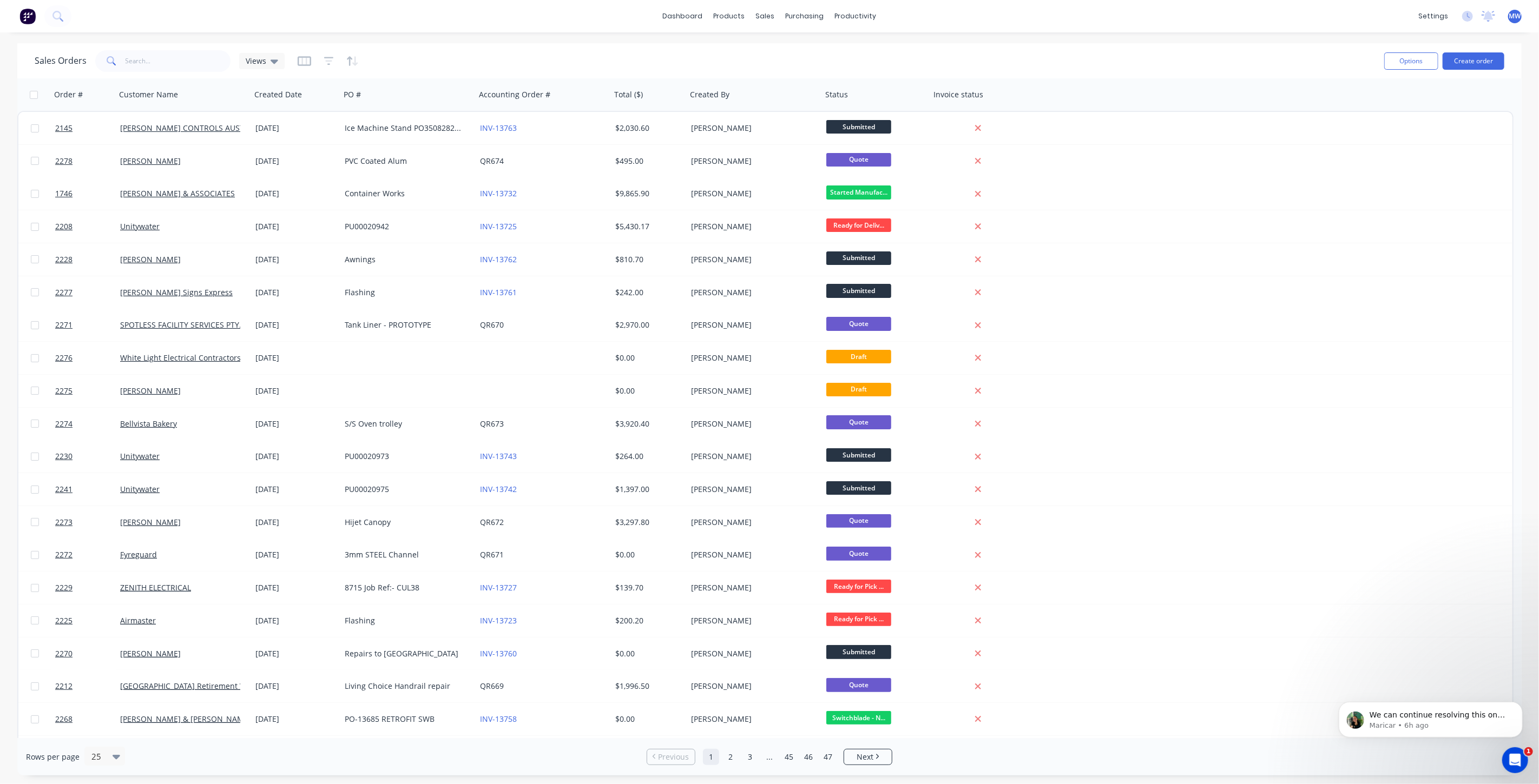
click at [269, 11] on div "dashboard products sales purchasing productivity dashboard products Product Cat…" at bounding box center [770, 16] width 1539 height 32
click at [468, 18] on div "dashboard products sales purchasing productivity dashboard products Product Cat…" at bounding box center [770, 16] width 1539 height 32
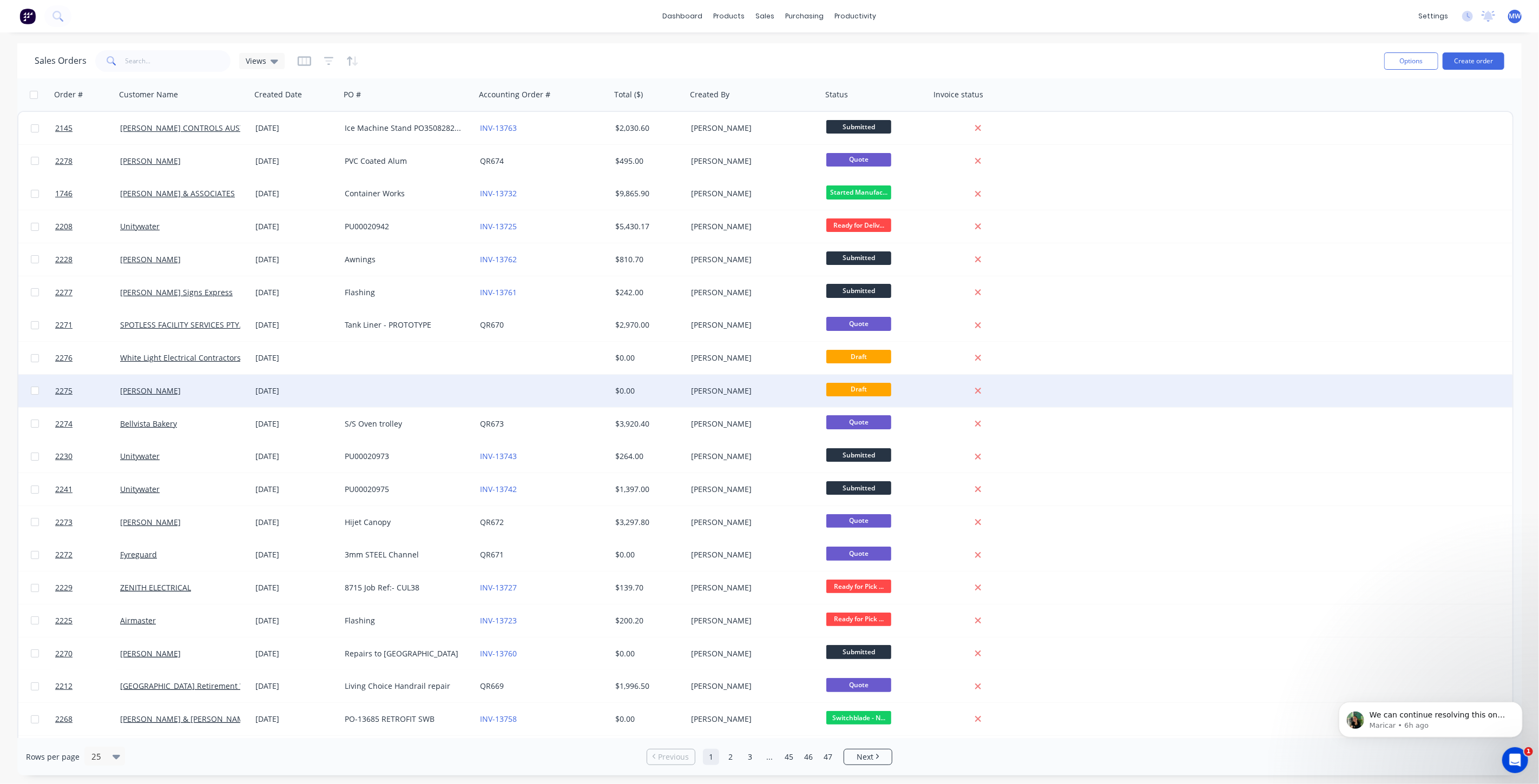
click at [402, 397] on div at bounding box center [408, 391] width 135 height 32
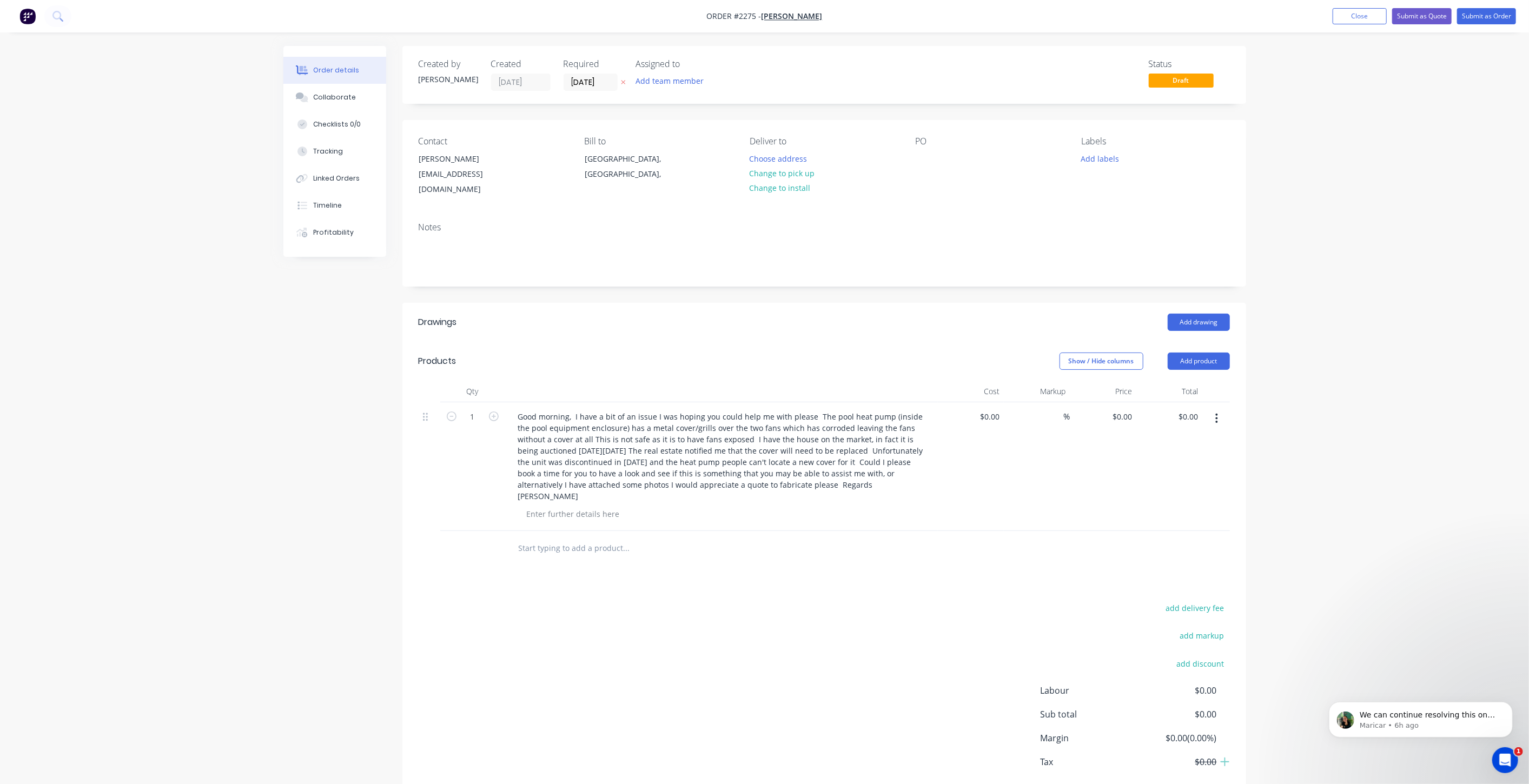
click at [1374, 259] on div "Order details Collaborate Checklists 0/0 Tracking Linked Orders Timeline Profit…" at bounding box center [764, 421] width 1529 height 842
click at [1365, 21] on button "Close" at bounding box center [1360, 16] width 54 height 16
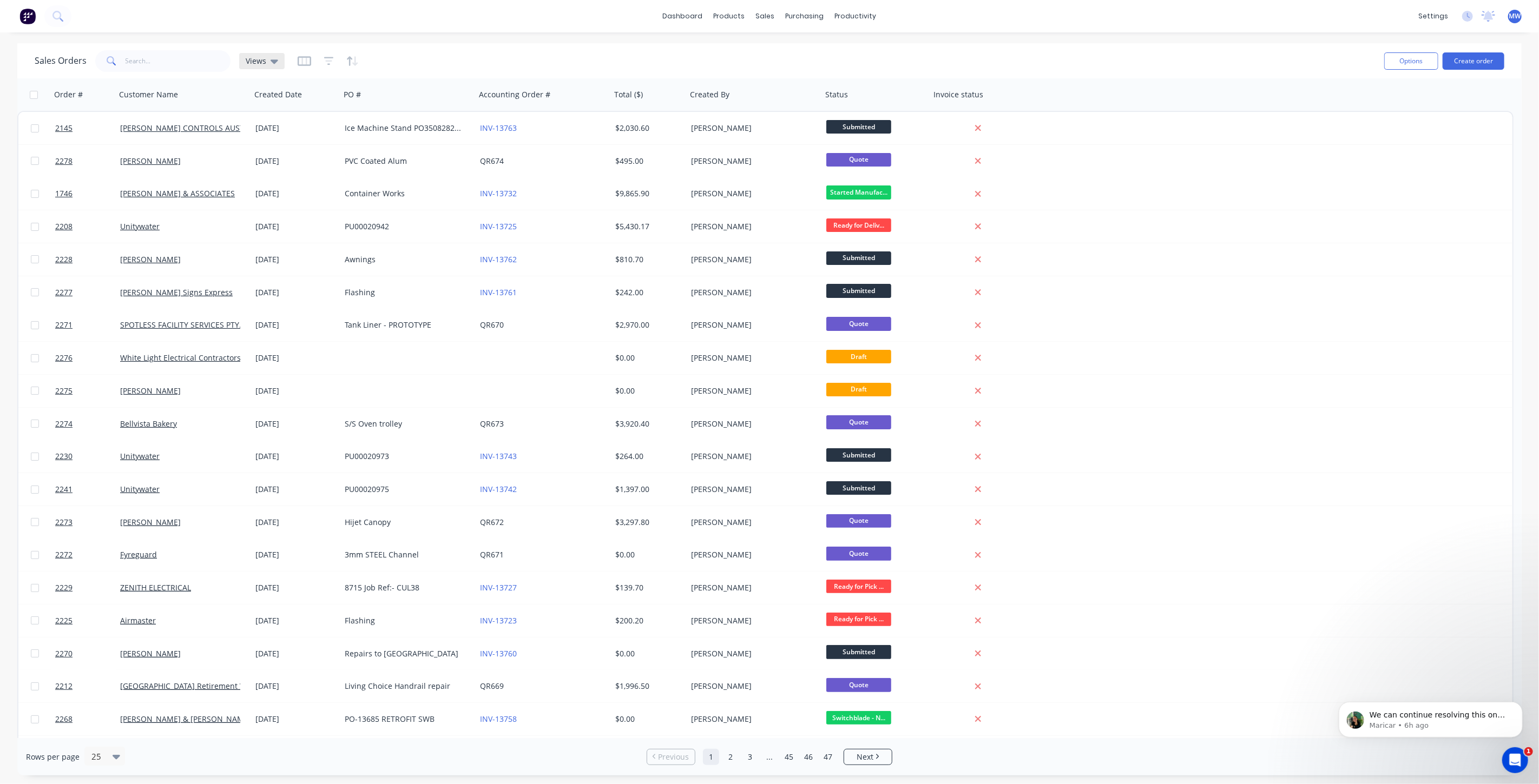
click at [257, 63] on span "Views" at bounding box center [256, 61] width 20 height 11
click at [281, 171] on button "DRAFT QUOTES" at bounding box center [304, 175] width 123 height 12
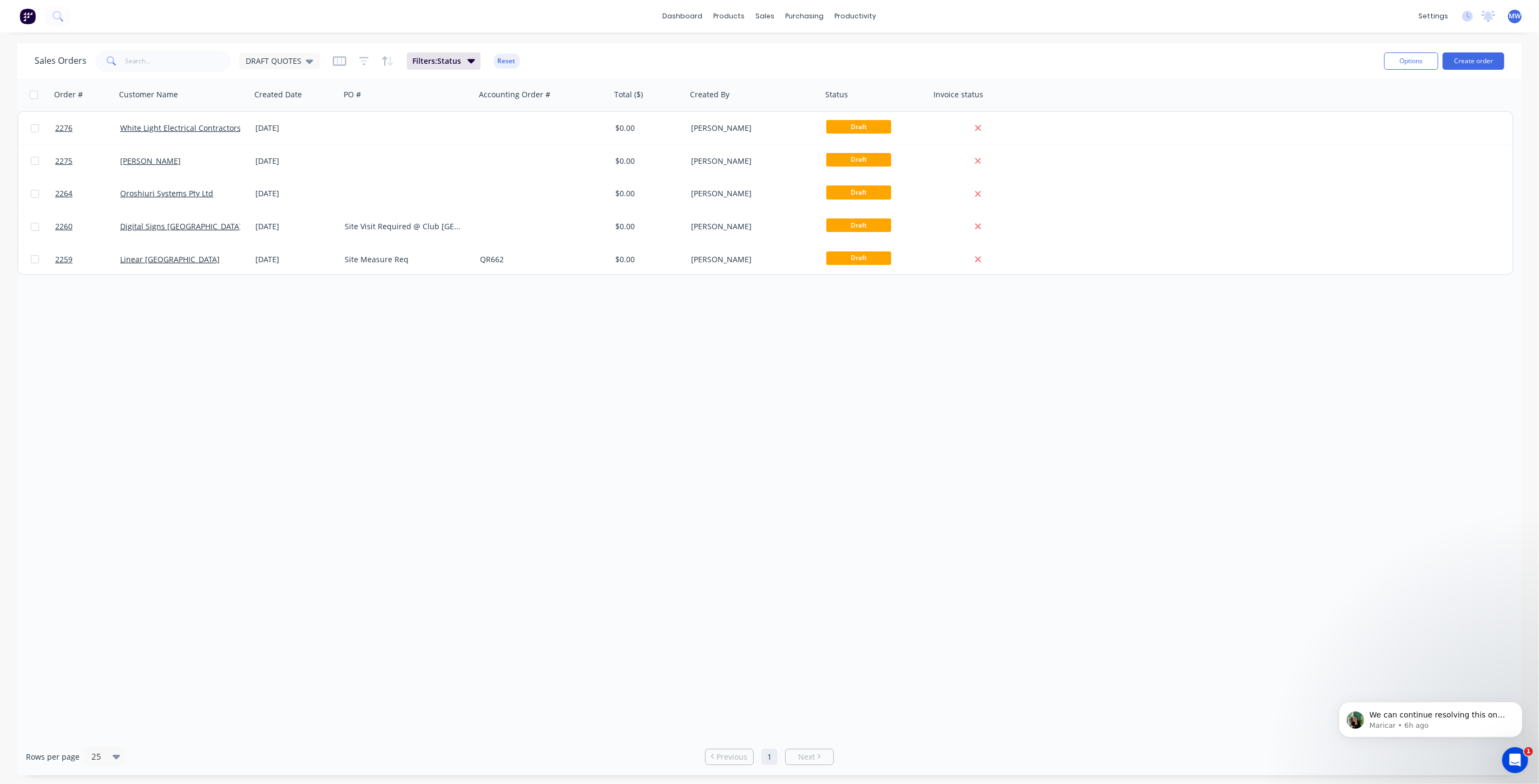
click at [336, 375] on div "Order # Customer Name Created Date PO # Accounting Order # Total ($) Created By…" at bounding box center [770, 407] width 1504 height 659
click at [305, 351] on div "Order # Customer Name Created Date PO # Accounting Order # Total ($) Created By…" at bounding box center [770, 407] width 1504 height 659
click at [388, 432] on div "Order # Customer Name Created Date PO # Accounting Order # Total ($) Created By…" at bounding box center [770, 407] width 1504 height 659
click at [306, 62] on icon at bounding box center [309, 61] width 8 height 12
click at [295, 153] on button "None (Default)" at bounding box center [304, 153] width 123 height 12
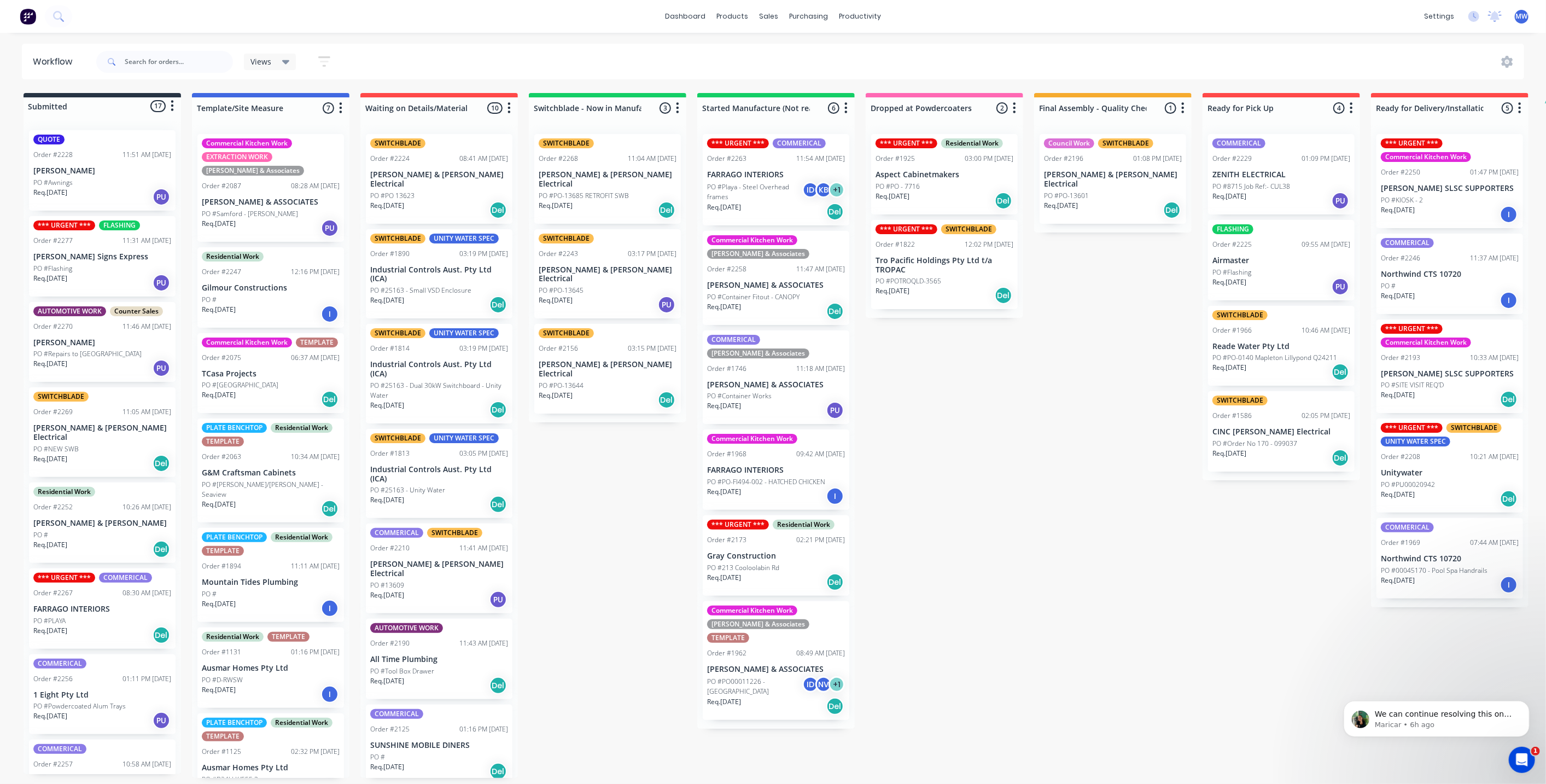
click at [583, 503] on div "Submitted 17 Status colour #273444 hex #273444 Save Cancel Summaries Total orde…" at bounding box center [904, 435] width 1824 height 685
click at [1099, 446] on div "Submitted 17 Status colour #273444 hex #273444 Save Cancel Summaries Total orde…" at bounding box center [904, 435] width 1824 height 685
click at [620, 521] on div "Submitted 17 Status colour #273444 hex #273444 Save Cancel Summaries Total orde…" at bounding box center [904, 435] width 1824 height 685
click at [971, 482] on div "Submitted 17 Status colour #273444 hex #273444 Save Cancel Summaries Total orde…" at bounding box center [904, 435] width 1824 height 685
click at [626, 515] on div "Submitted 17 Status colour #273444 hex #273444 Save Cancel Summaries Total orde…" at bounding box center [904, 435] width 1824 height 685
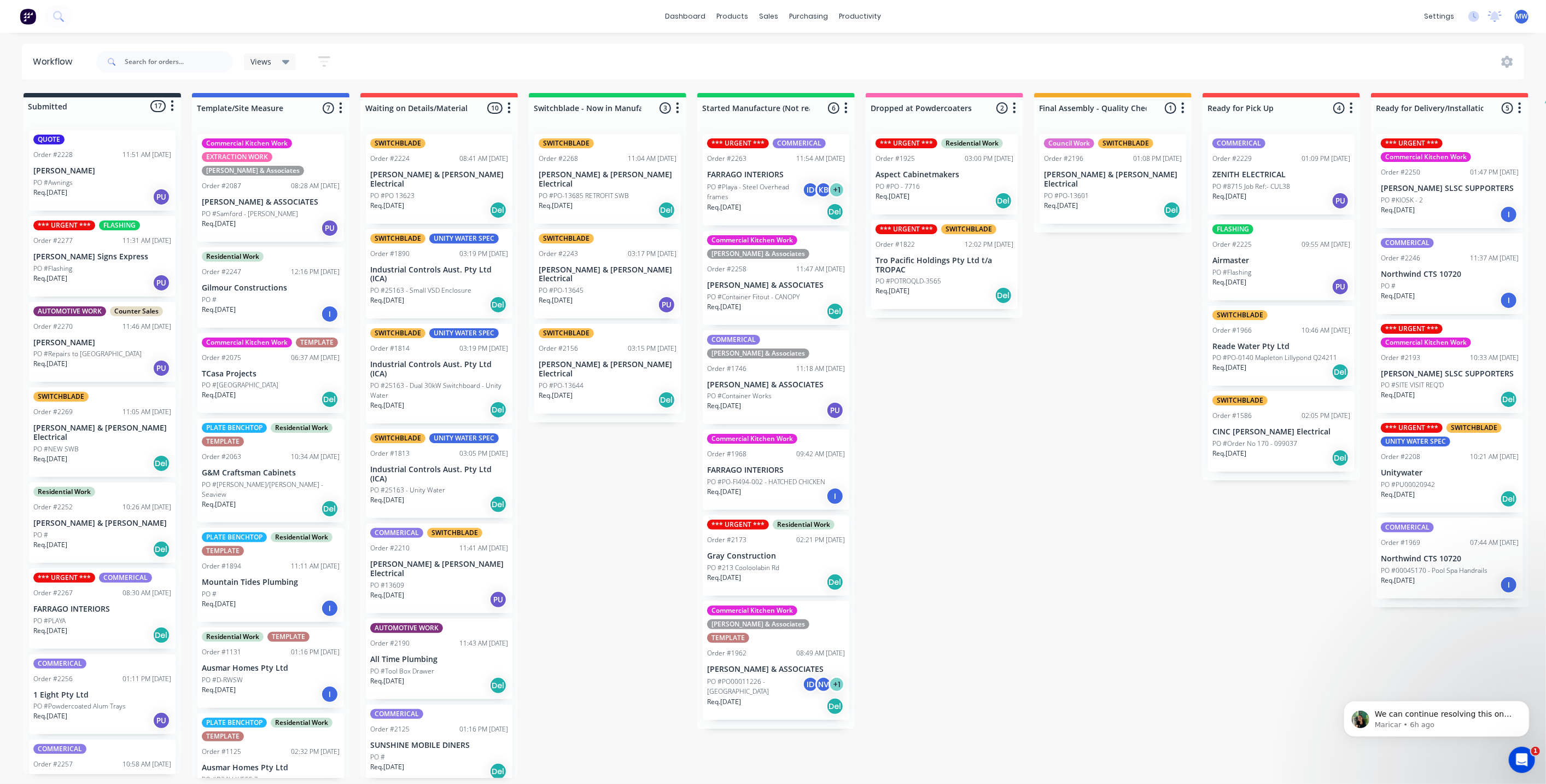
click at [120, 176] on div "QUOTE Order #2228 11:51 AM [DATE] [PERSON_NAME] PO #Awnings Req. [DATE] PU" at bounding box center [102, 170] width 147 height 81
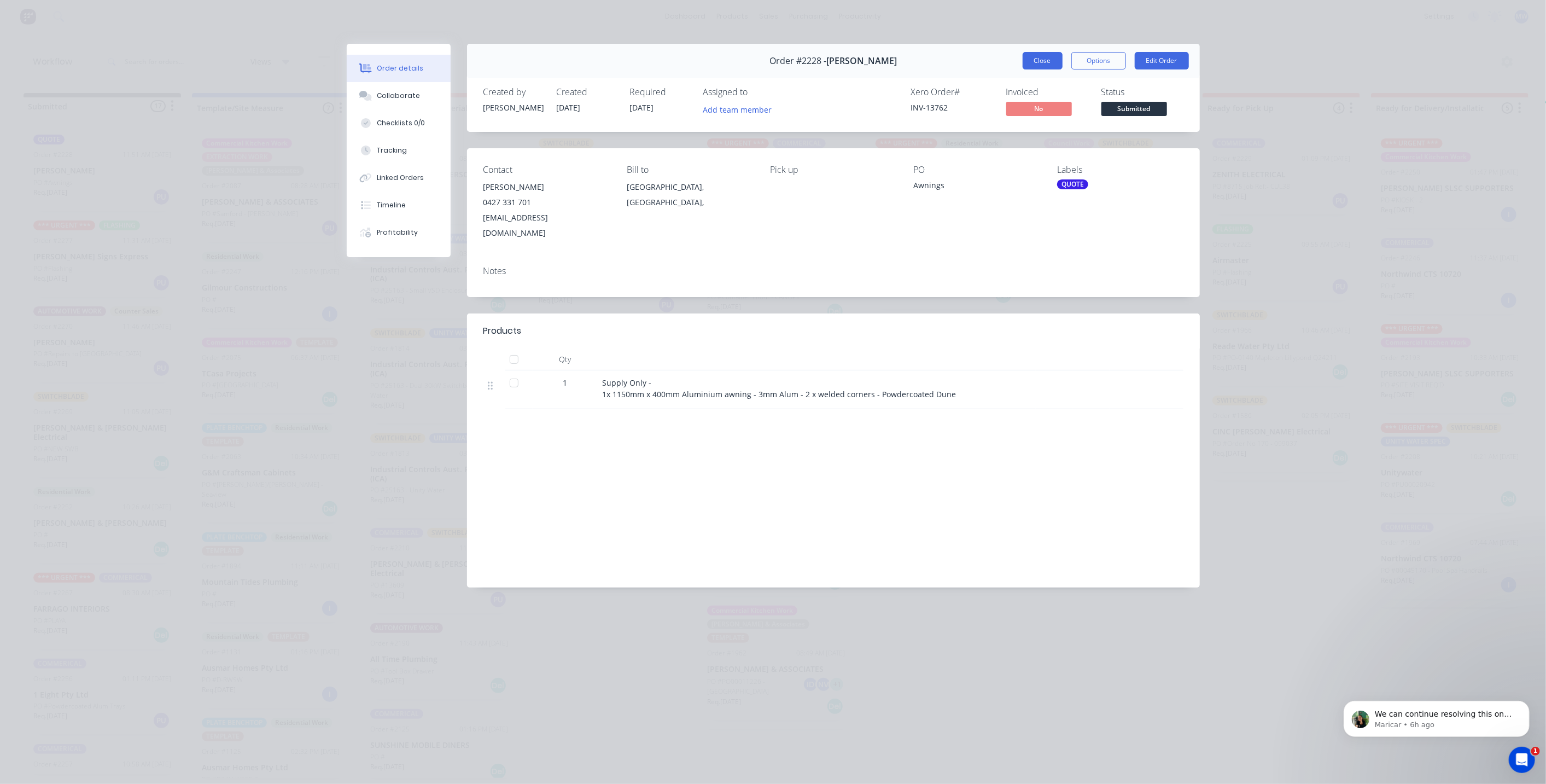
click at [1038, 63] on button "Close" at bounding box center [1043, 61] width 40 height 18
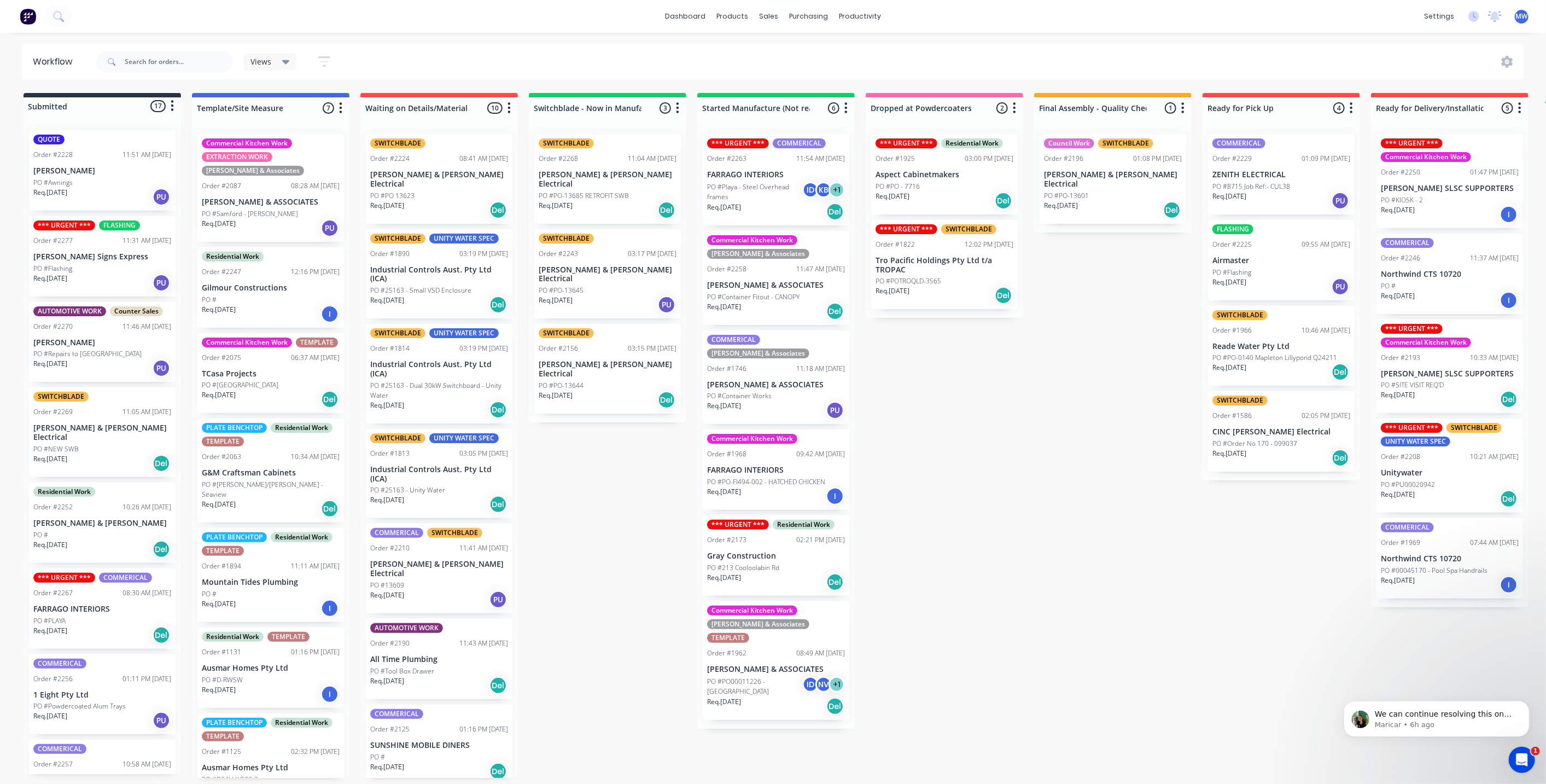
click at [88, 164] on div "QUOTE Order #2228 11:51 AM [DATE] [PERSON_NAME] PO #Awnings Req. [DATE] PU" at bounding box center [102, 170] width 147 height 81
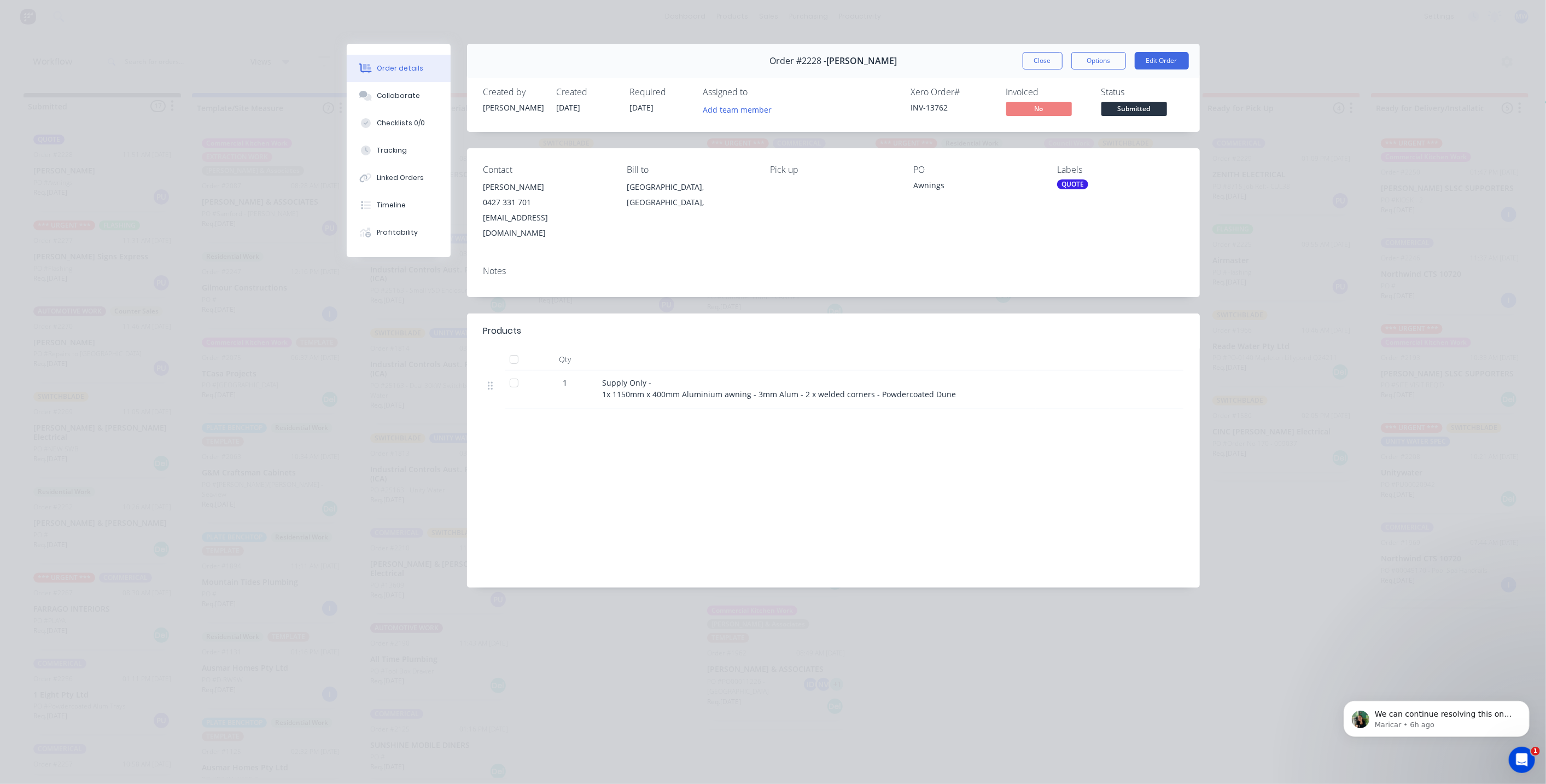
click at [1081, 186] on div "QUOTE" at bounding box center [1073, 184] width 31 height 10
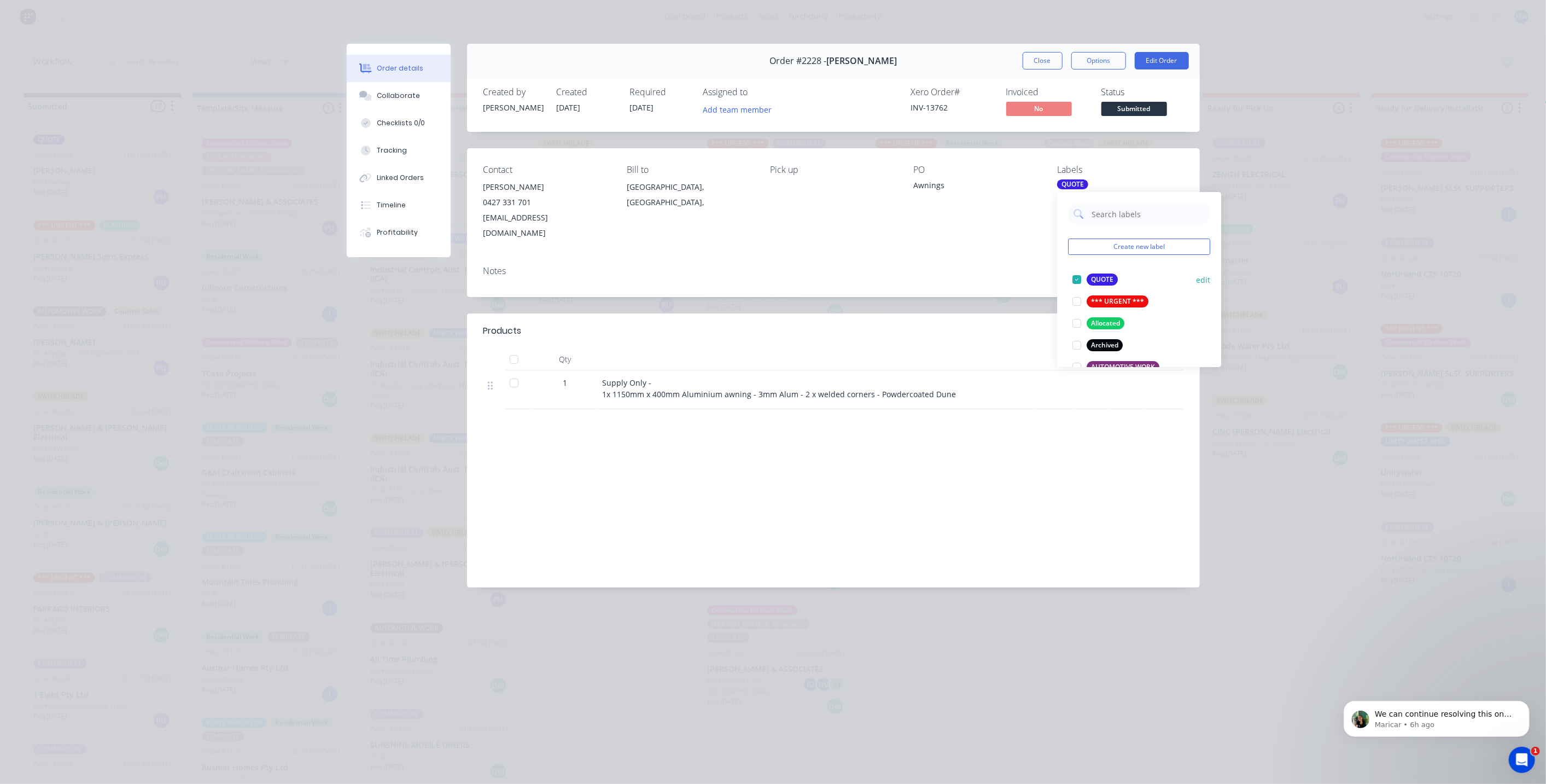
click at [1075, 282] on div at bounding box center [1076, 279] width 22 height 22
click at [945, 265] on div "Notes" at bounding box center [833, 271] width 700 height 11
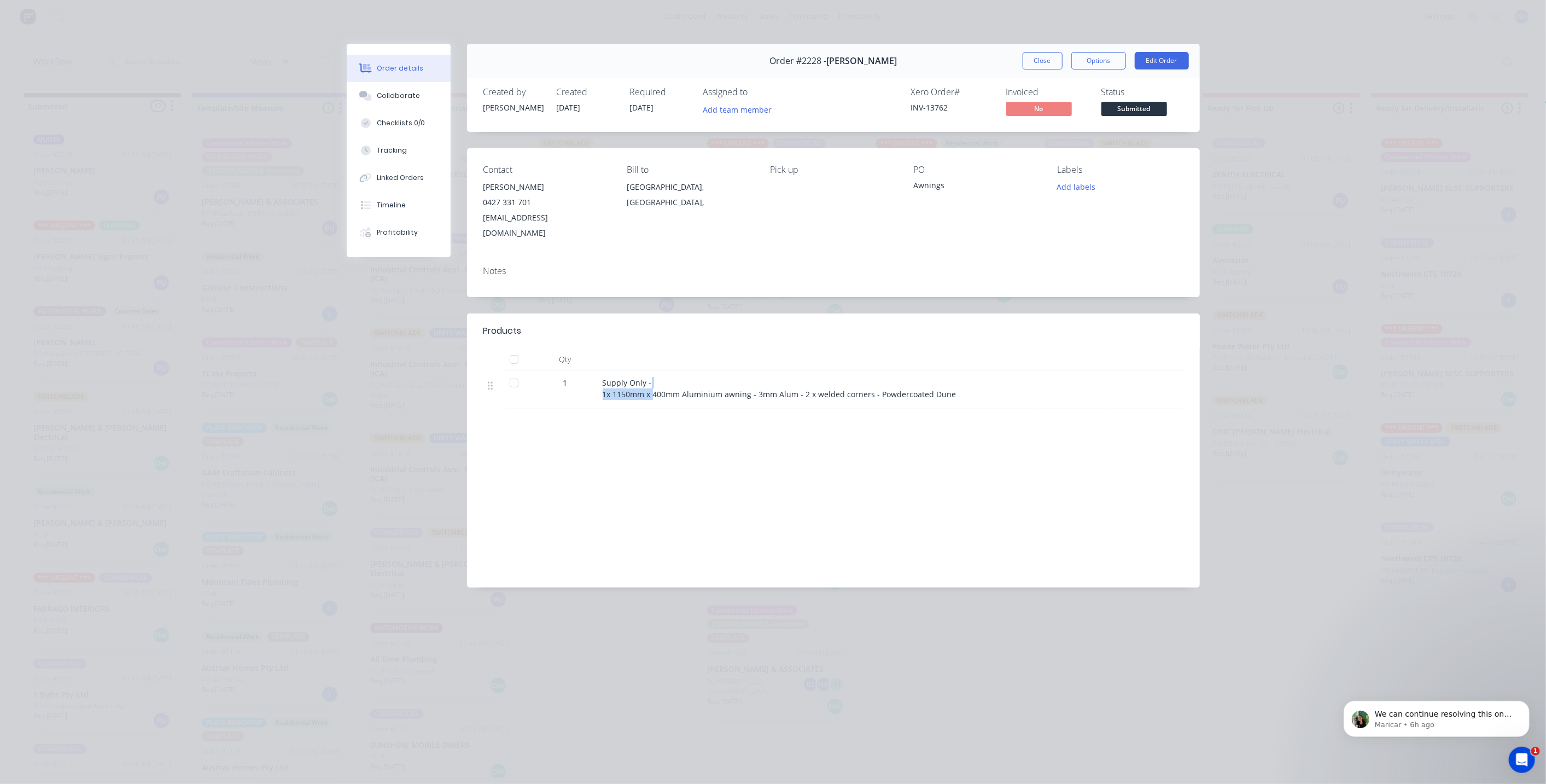
drag, startPoint x: 654, startPoint y: 381, endPoint x: 982, endPoint y: 372, distance: 328.1
click at [982, 376] on div "Supply Only - 1x 1150mm x 400mm Aluminium awning - 3mm Alum - 2 x welded corner…" at bounding box center [817, 388] width 429 height 23
click at [1006, 376] on div "Supply Only - 1x 1150mm x 400mm Aluminium awning - 3mm Alum - 2 x welded corner…" at bounding box center [817, 388] width 429 height 23
click at [1061, 284] on div "Order #2228 - Ross Gillies Close Options Edit Order Created by Tracy Created 04…" at bounding box center [773, 323] width 853 height 560
click at [1086, 183] on button "Add labels" at bounding box center [1076, 186] width 51 height 15
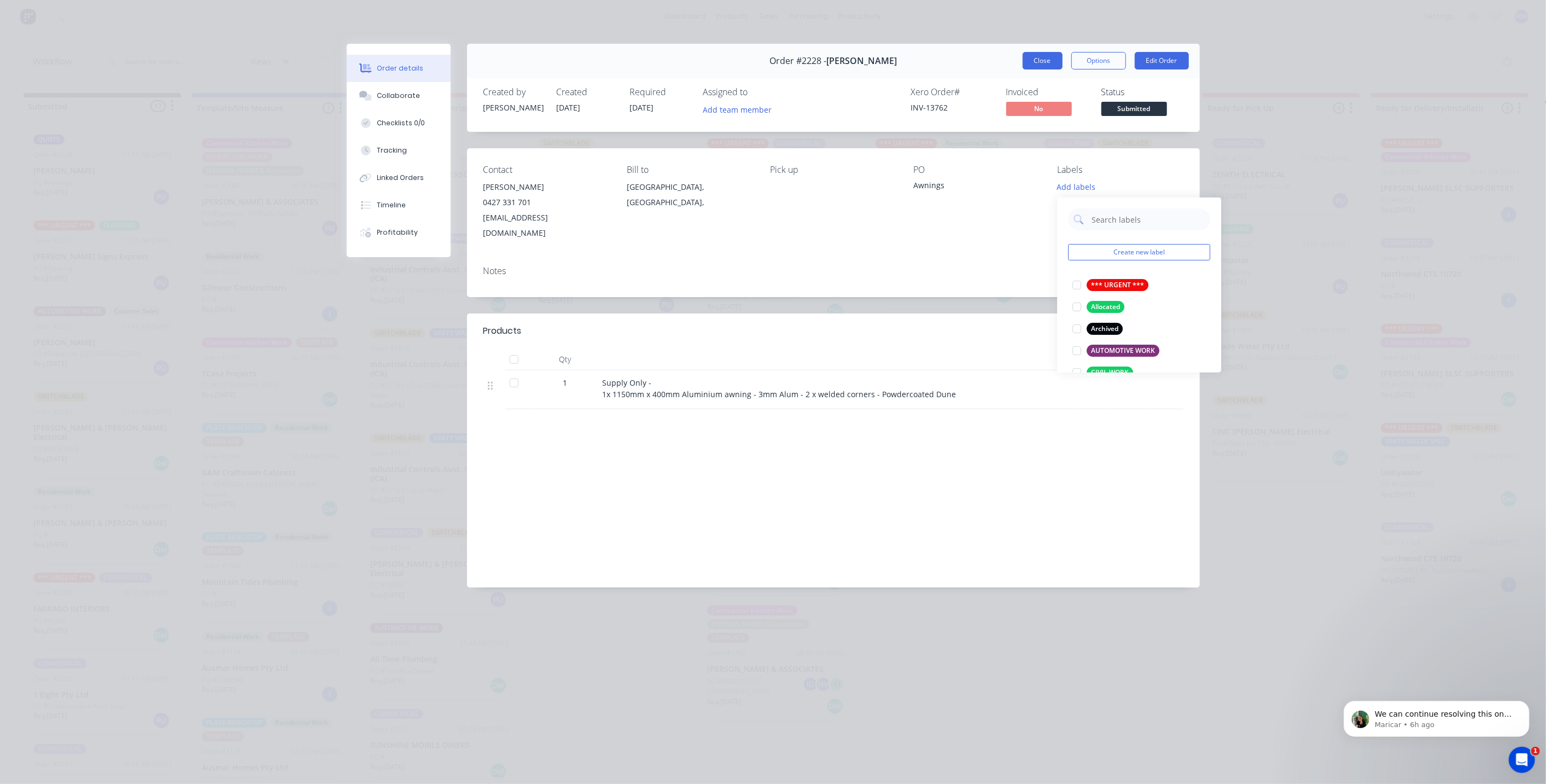
click at [1044, 61] on button "Close" at bounding box center [1043, 61] width 40 height 18
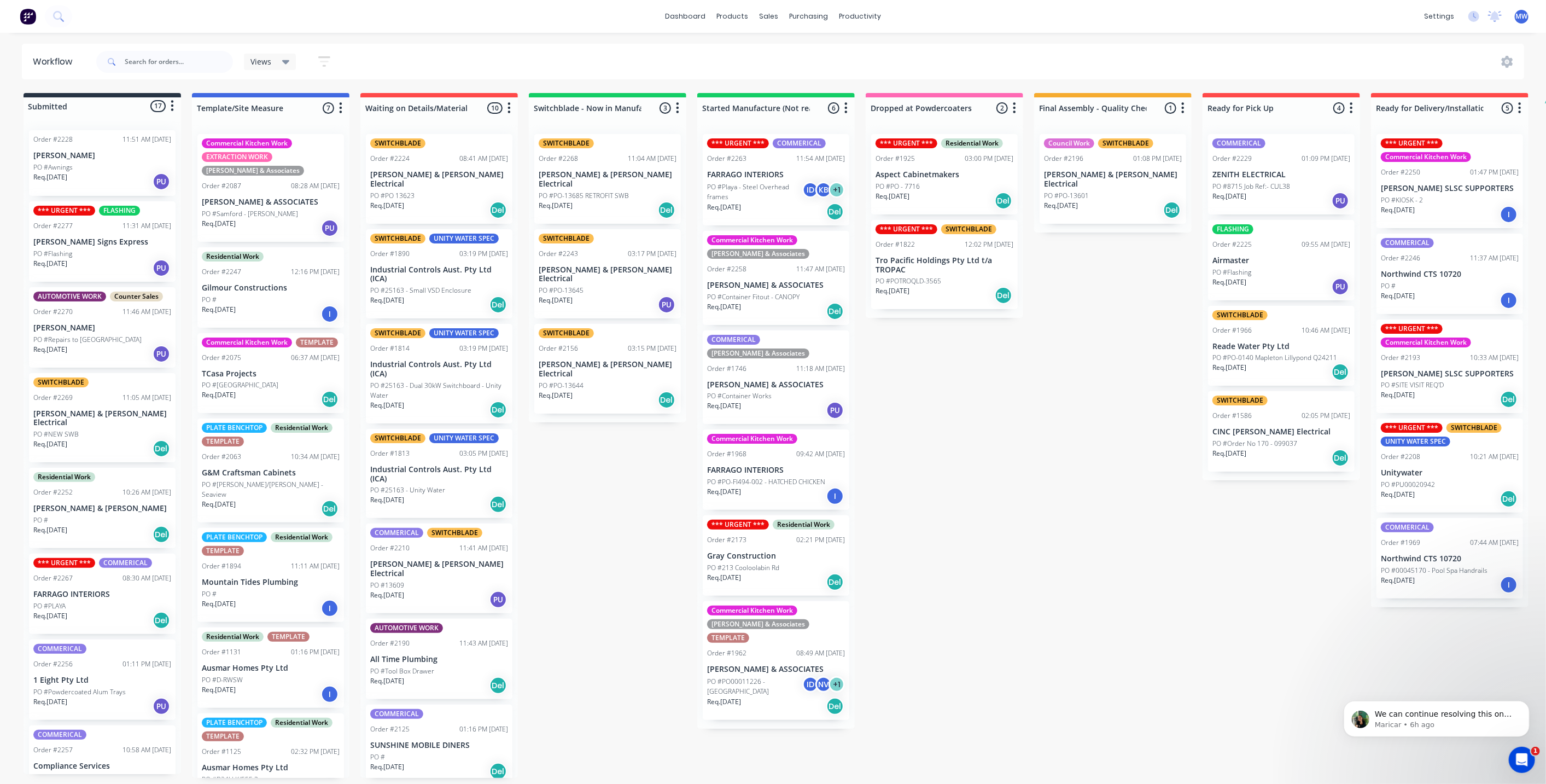
click at [89, 164] on div "PO #Awnings" at bounding box center [102, 167] width 138 height 10
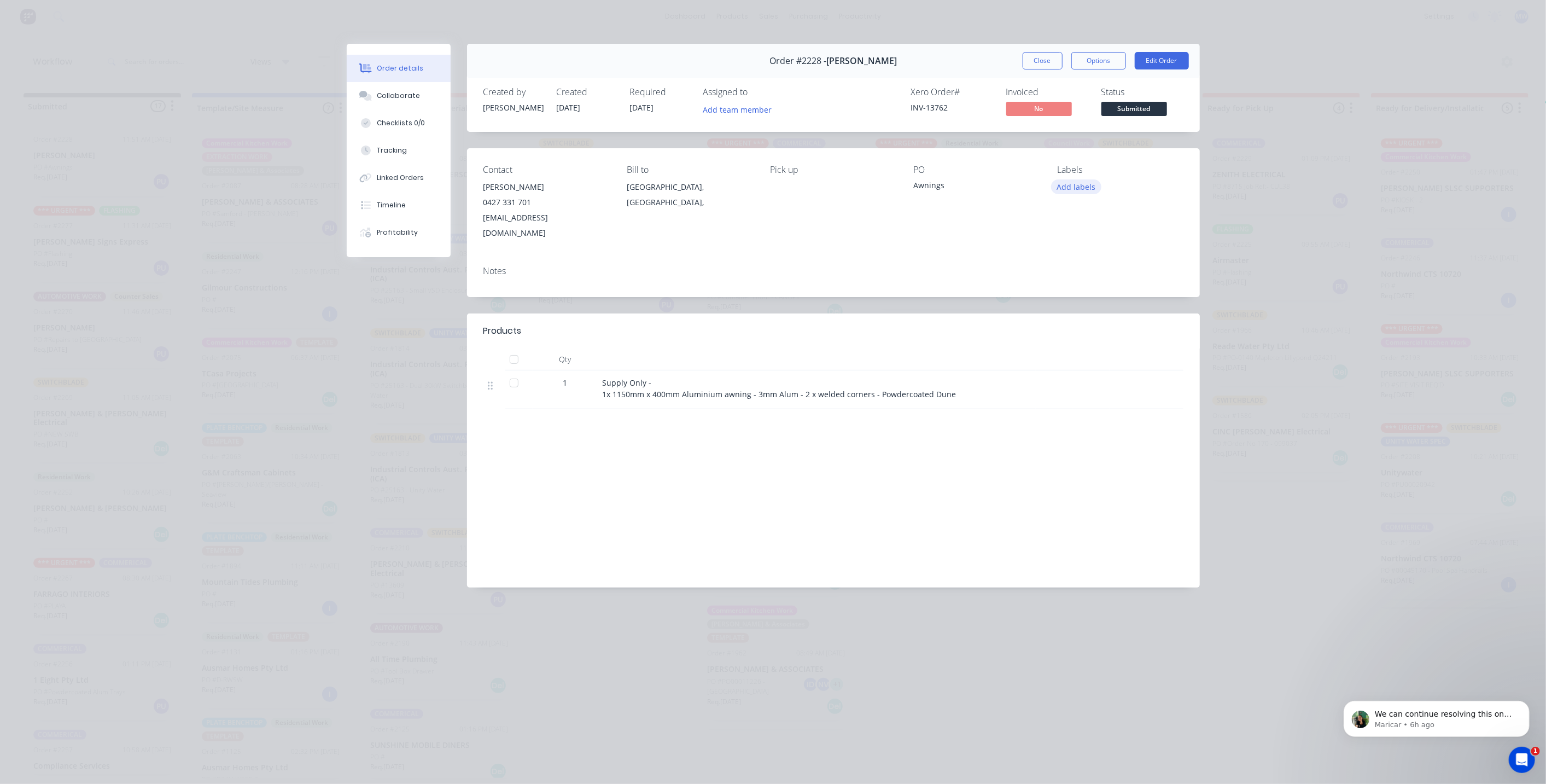
click at [1074, 188] on button "Add labels" at bounding box center [1076, 186] width 51 height 15
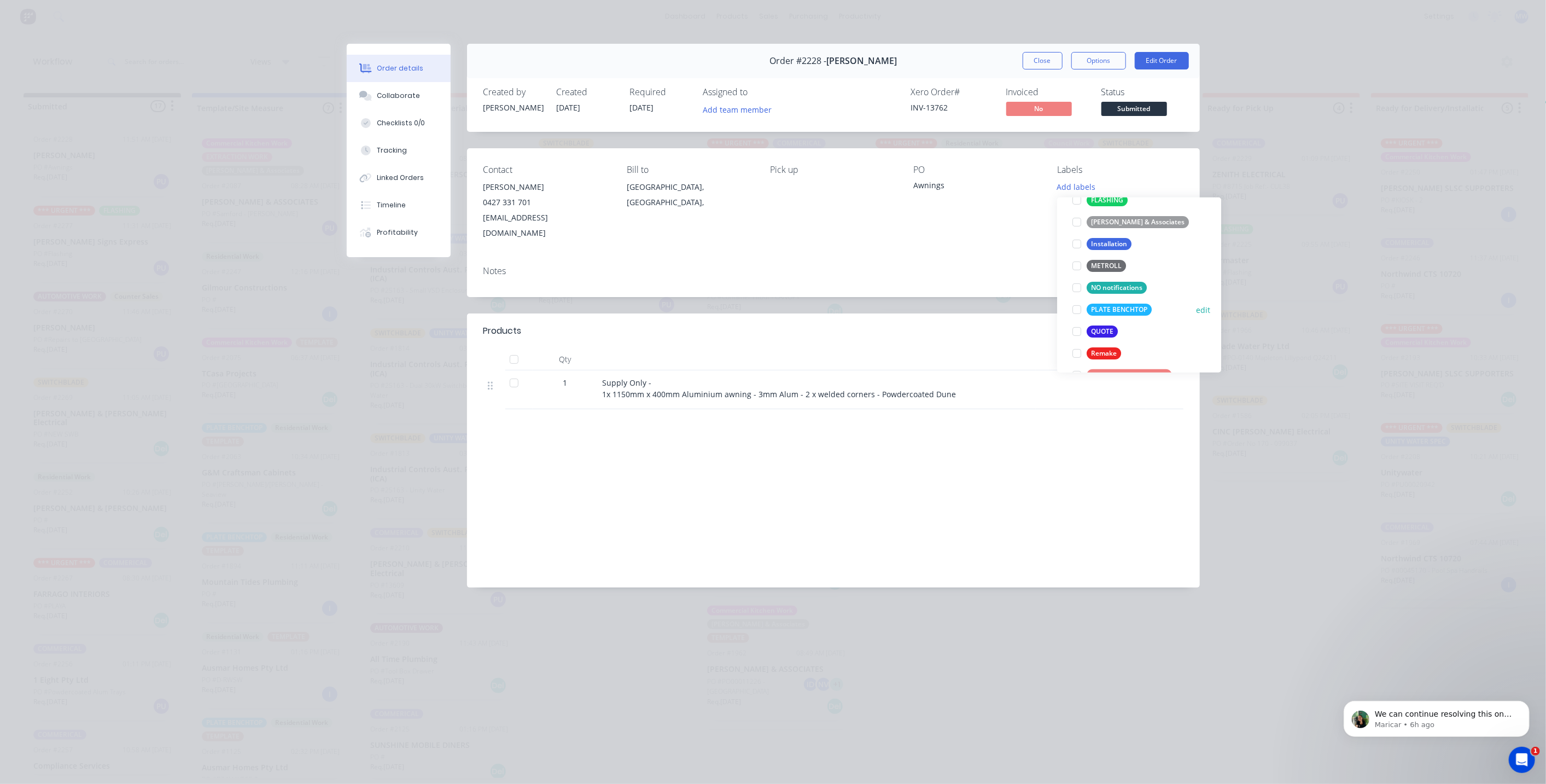
scroll to position [425, 0]
click at [1079, 279] on div at bounding box center [1076, 275] width 22 height 22
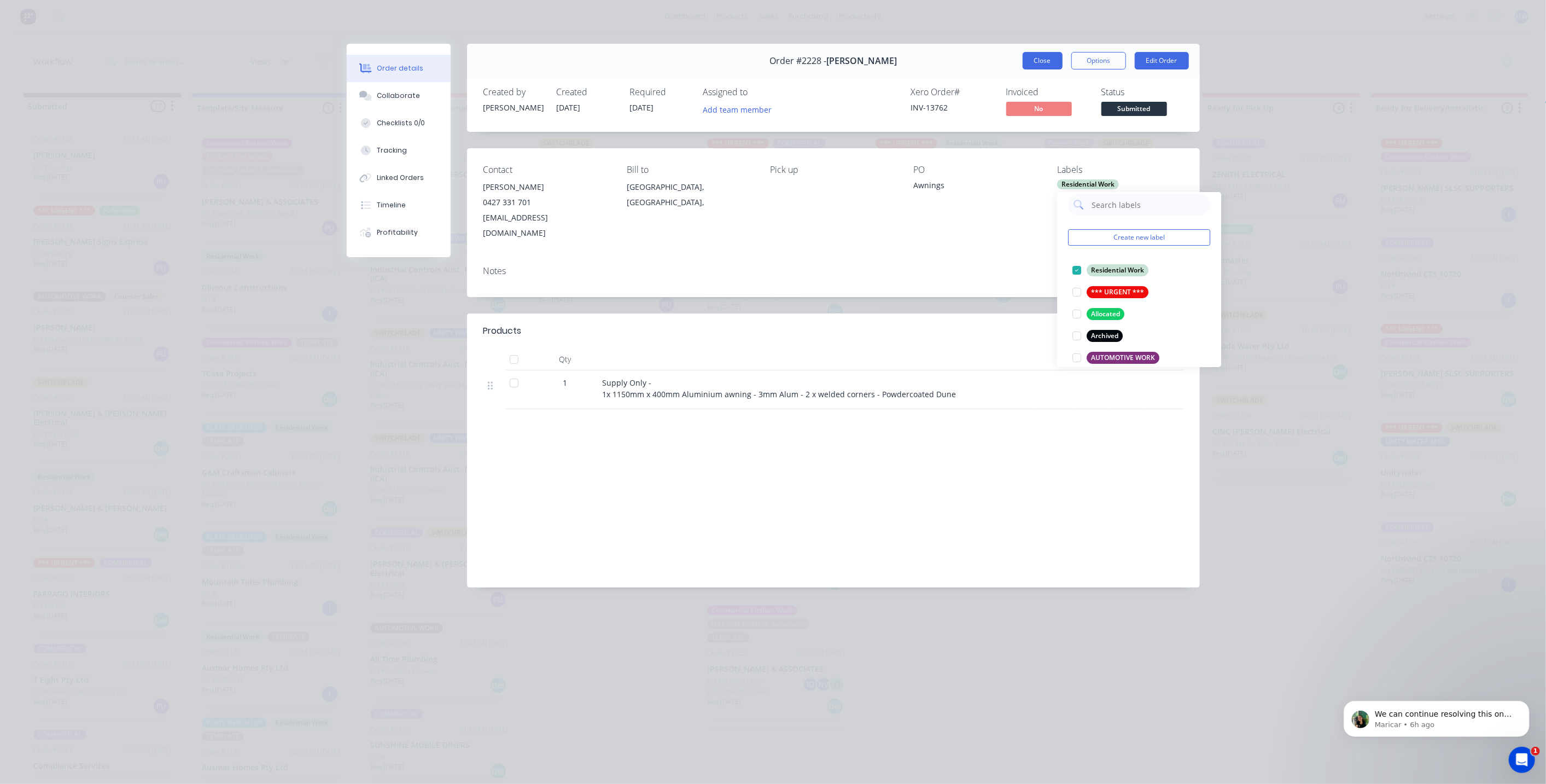
click at [1048, 61] on button "Close" at bounding box center [1043, 61] width 40 height 18
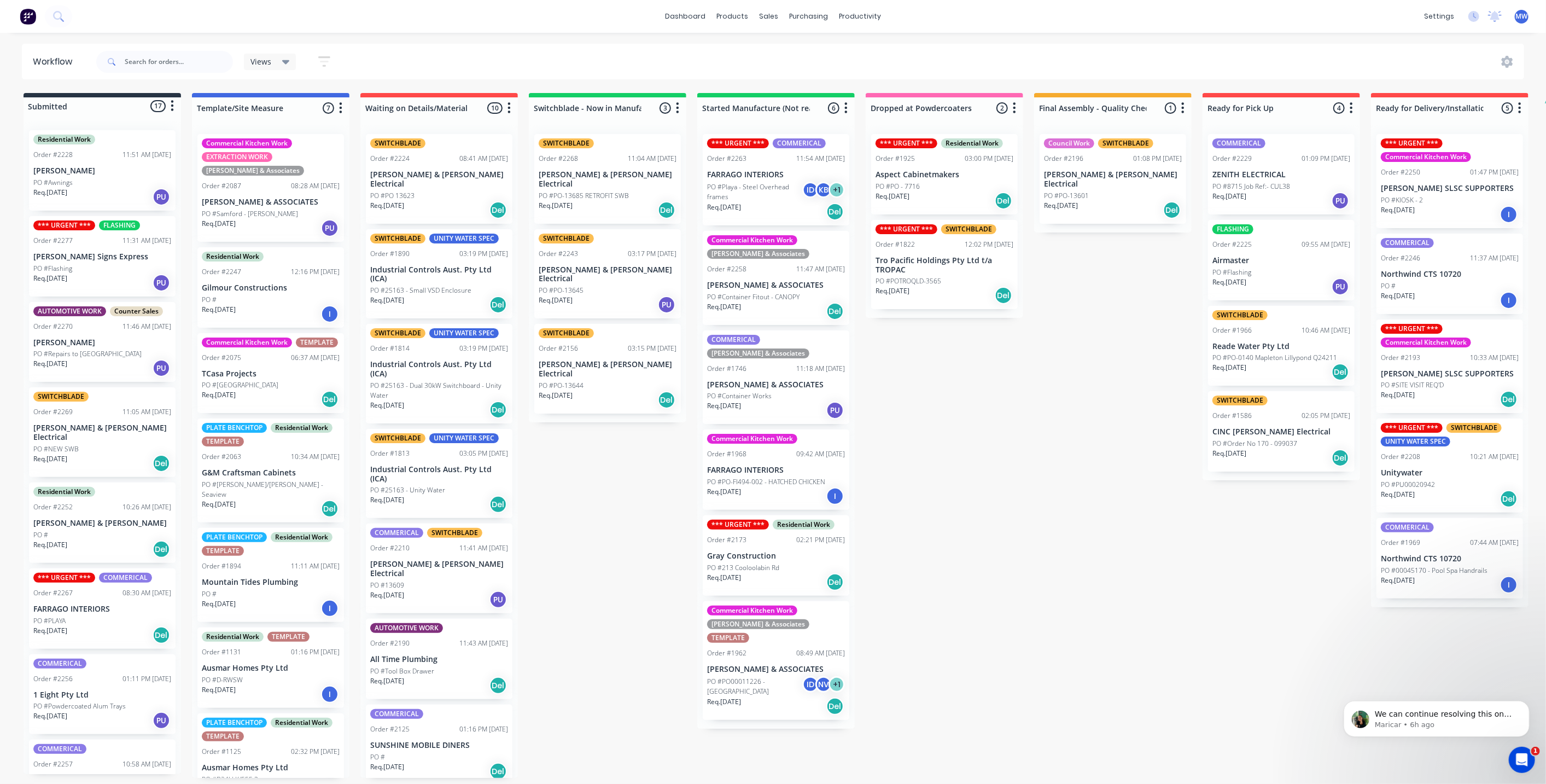
click at [93, 180] on div "PO #Awnings" at bounding box center [102, 182] width 138 height 10
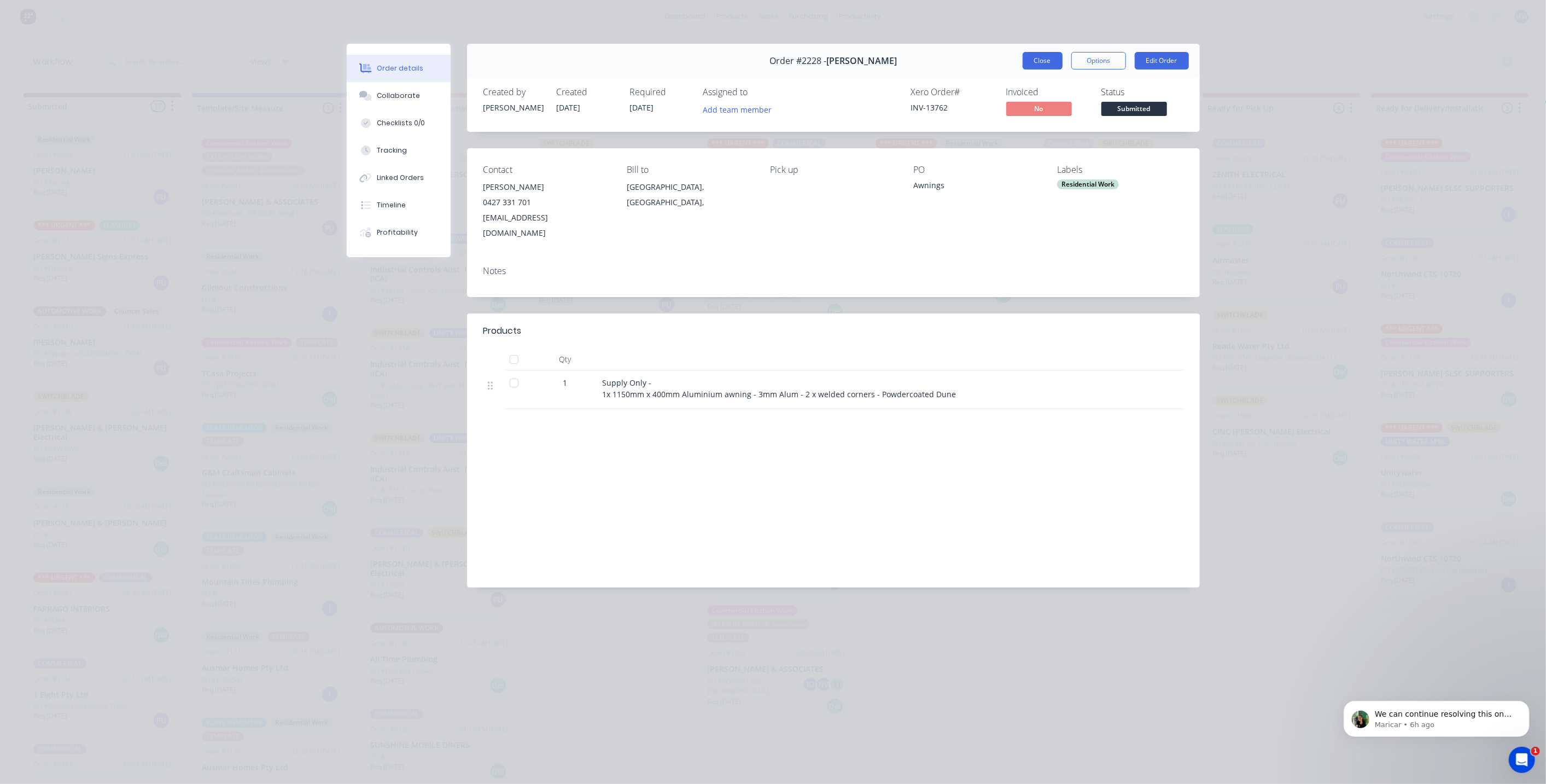
click at [1048, 65] on button "Close" at bounding box center [1043, 61] width 40 height 18
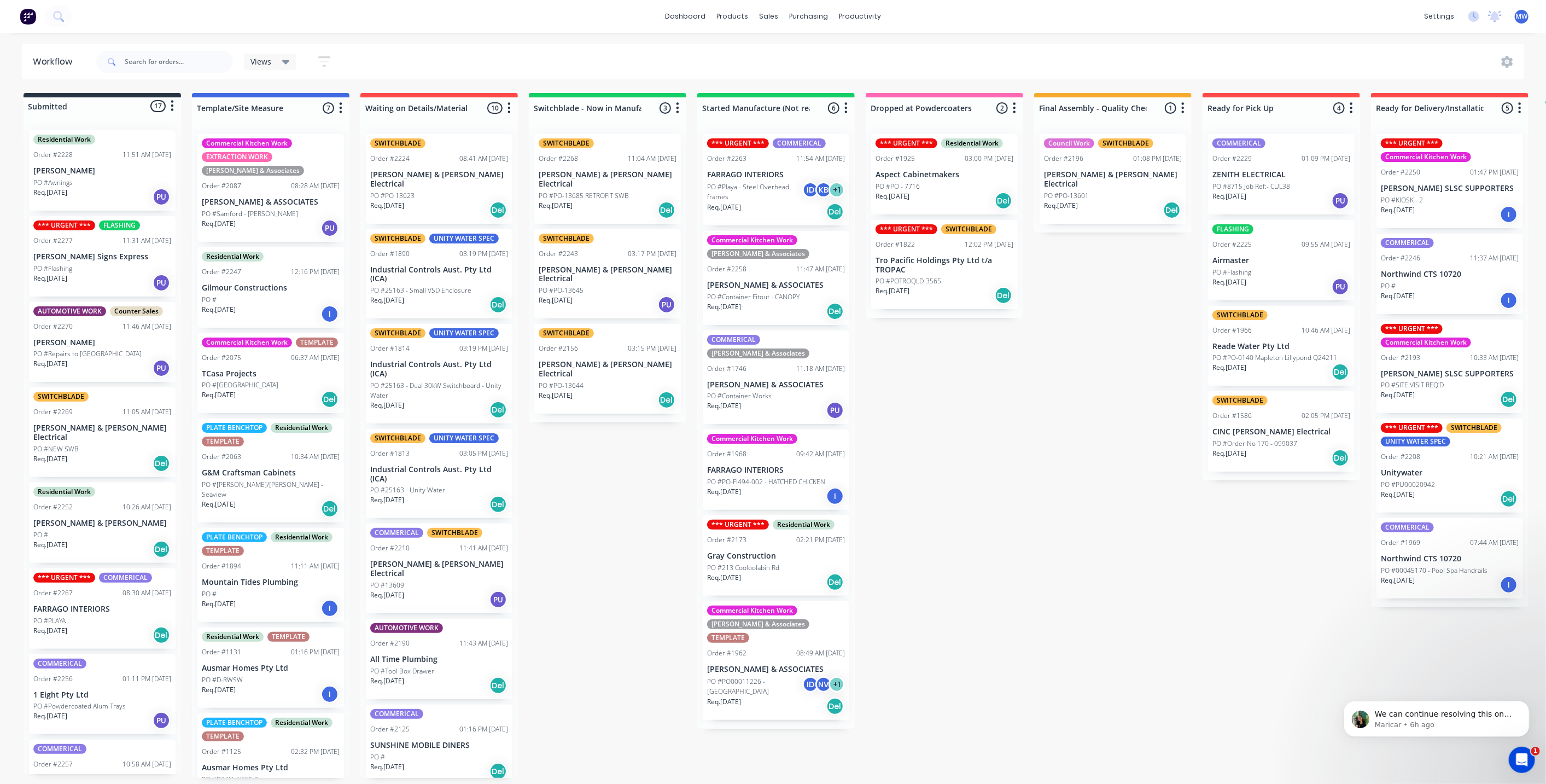
click at [579, 455] on div "Submitted 17 Status colour #273444 hex #273444 Save Cancel Summaries Total orde…" at bounding box center [904, 435] width 1824 height 685
click at [117, 260] on p "[PERSON_NAME] Signs Express" at bounding box center [102, 257] width 138 height 9
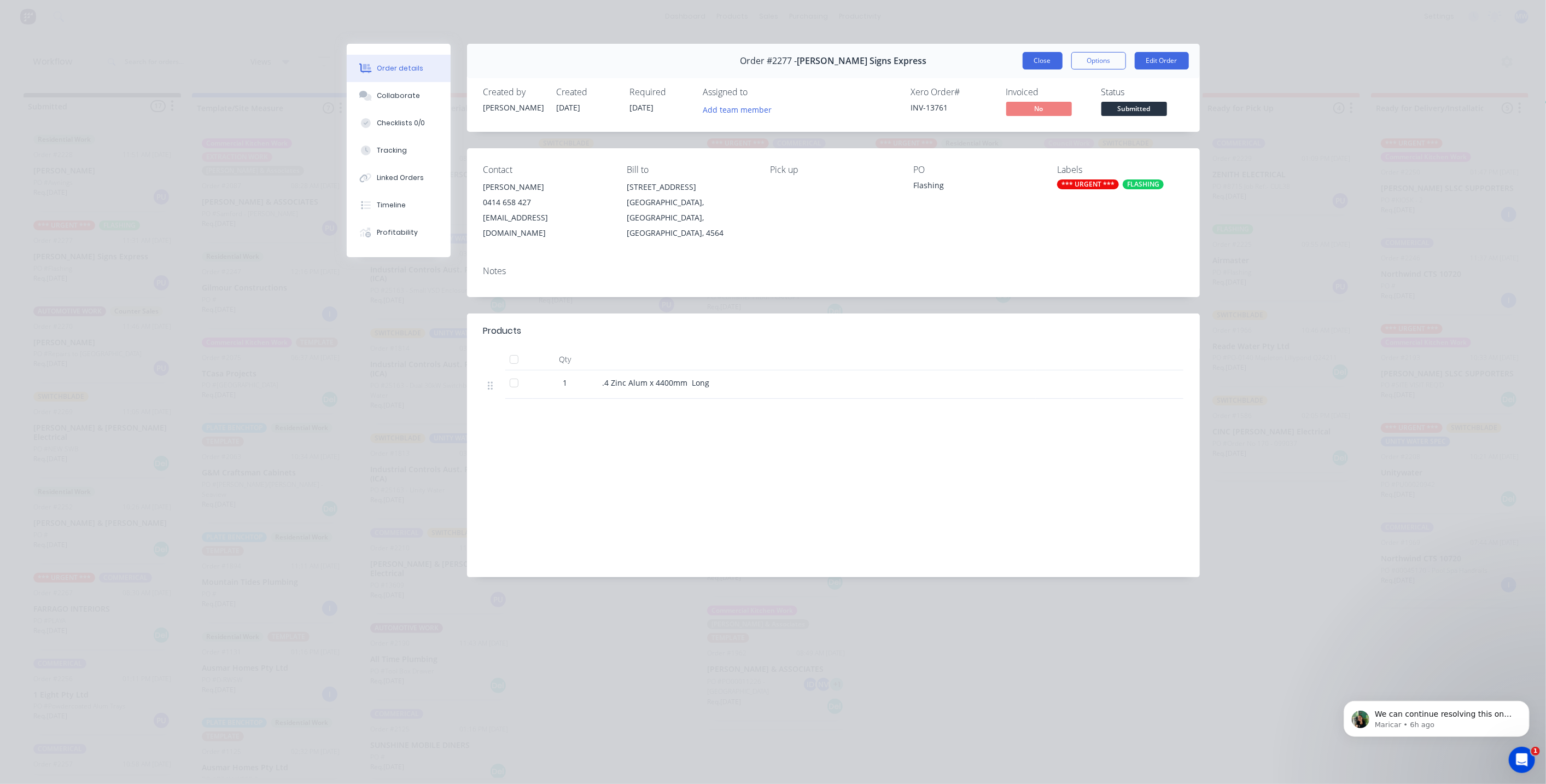
click at [1035, 64] on button "Close" at bounding box center [1043, 61] width 40 height 18
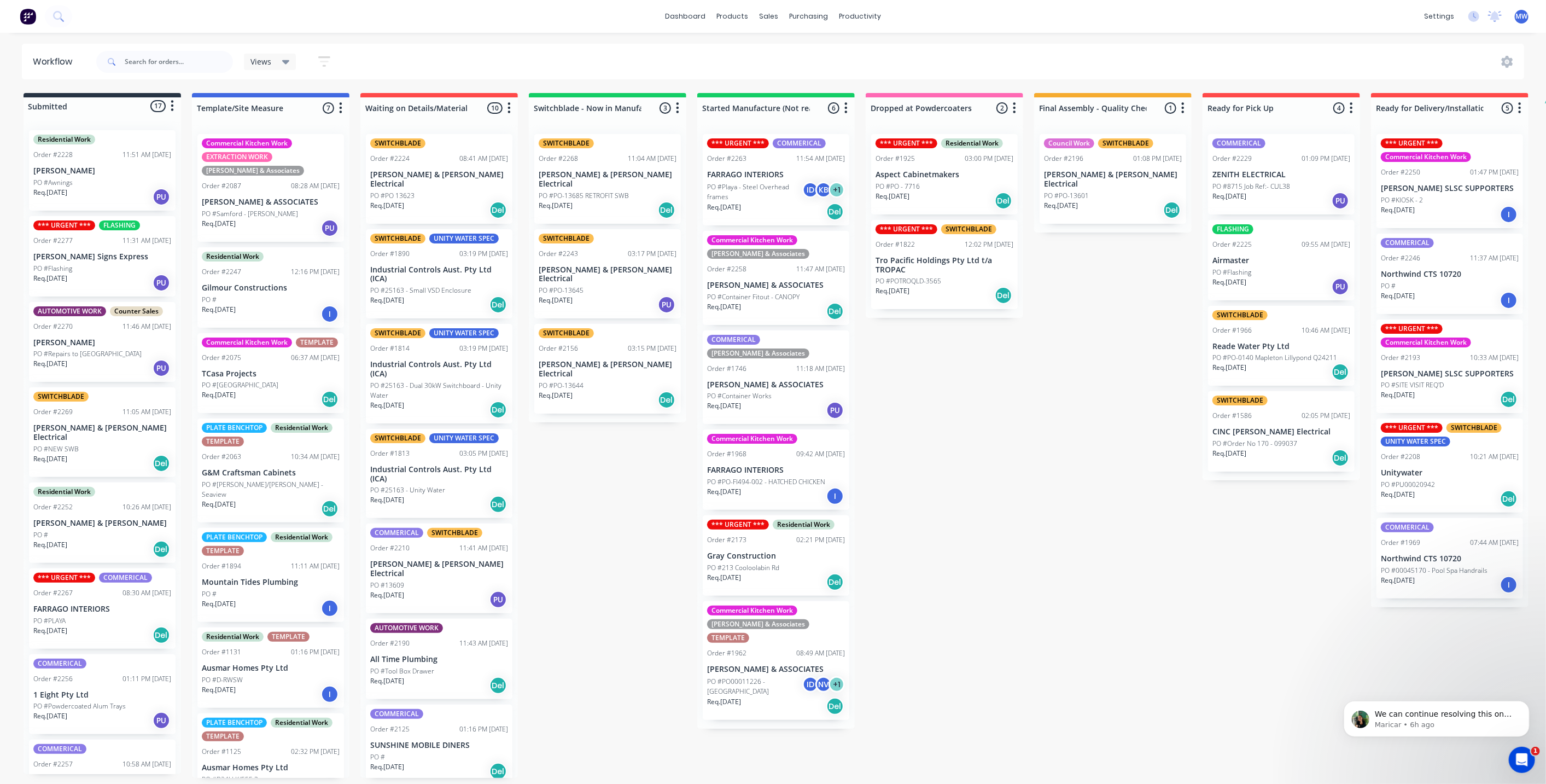
click at [99, 272] on div "PO #Flashing" at bounding box center [102, 268] width 138 height 10
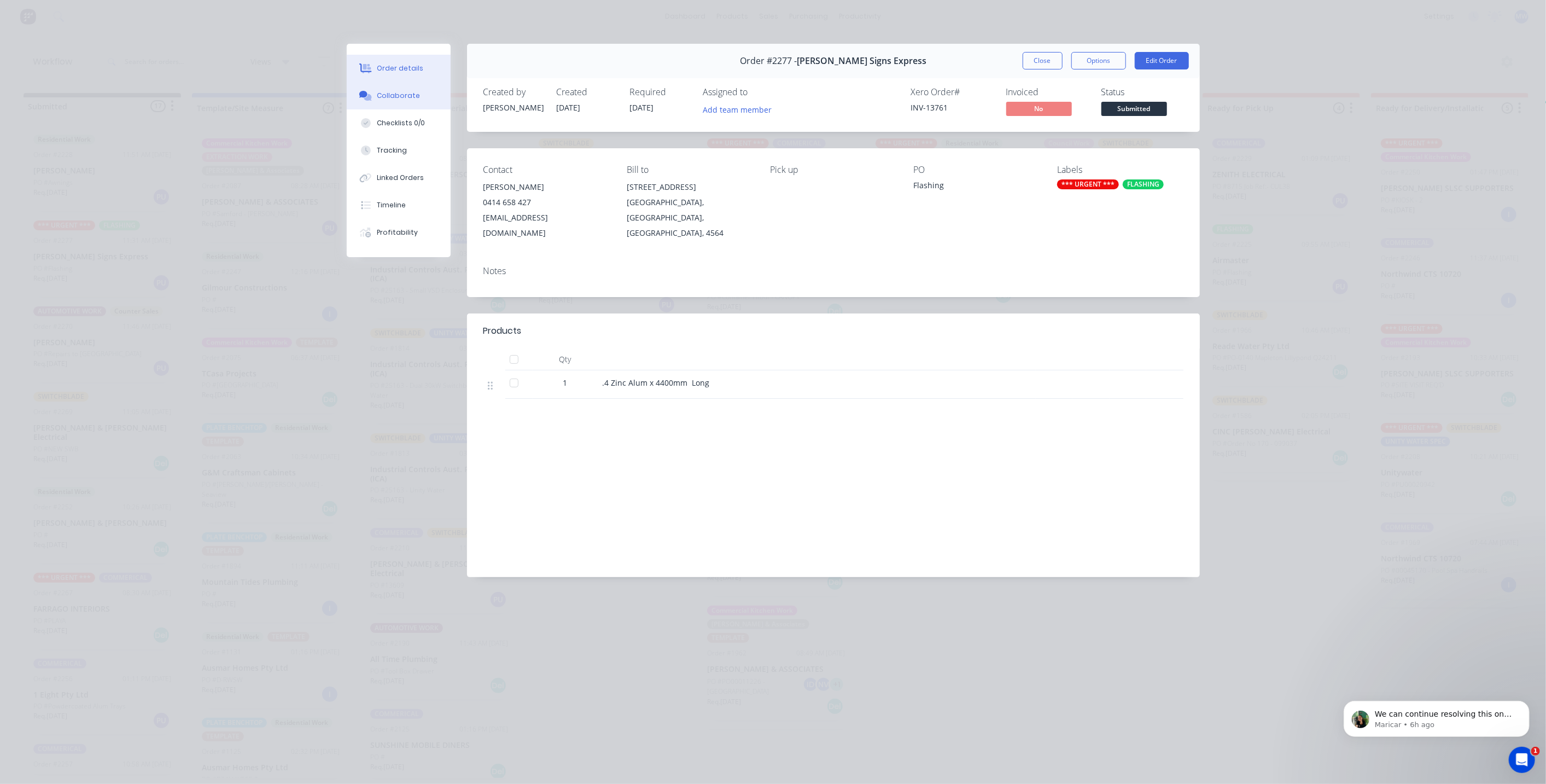
click at [404, 102] on button "Collaborate" at bounding box center [398, 95] width 104 height 28
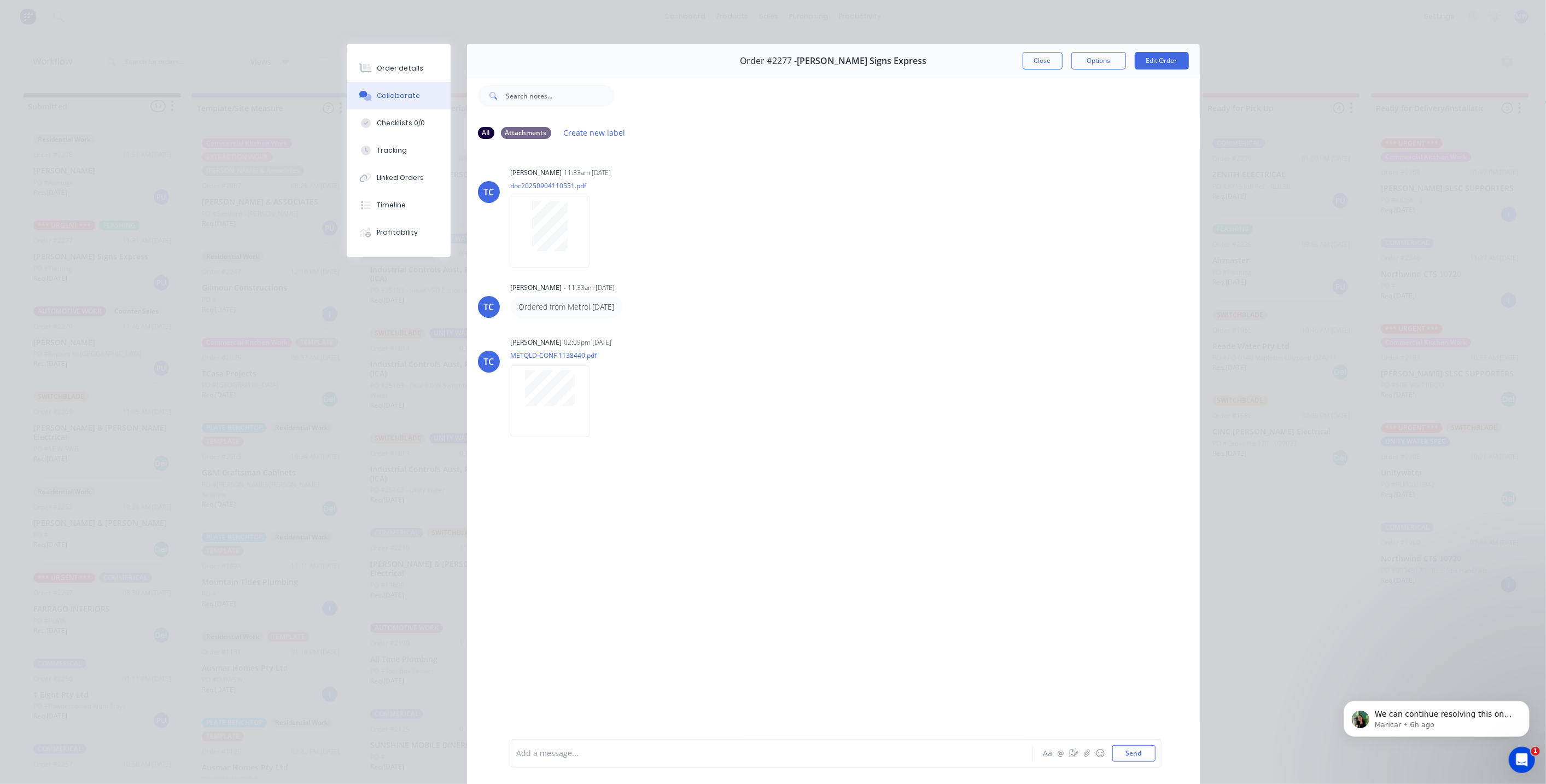
click at [1047, 63] on button "Close" at bounding box center [1043, 61] width 40 height 18
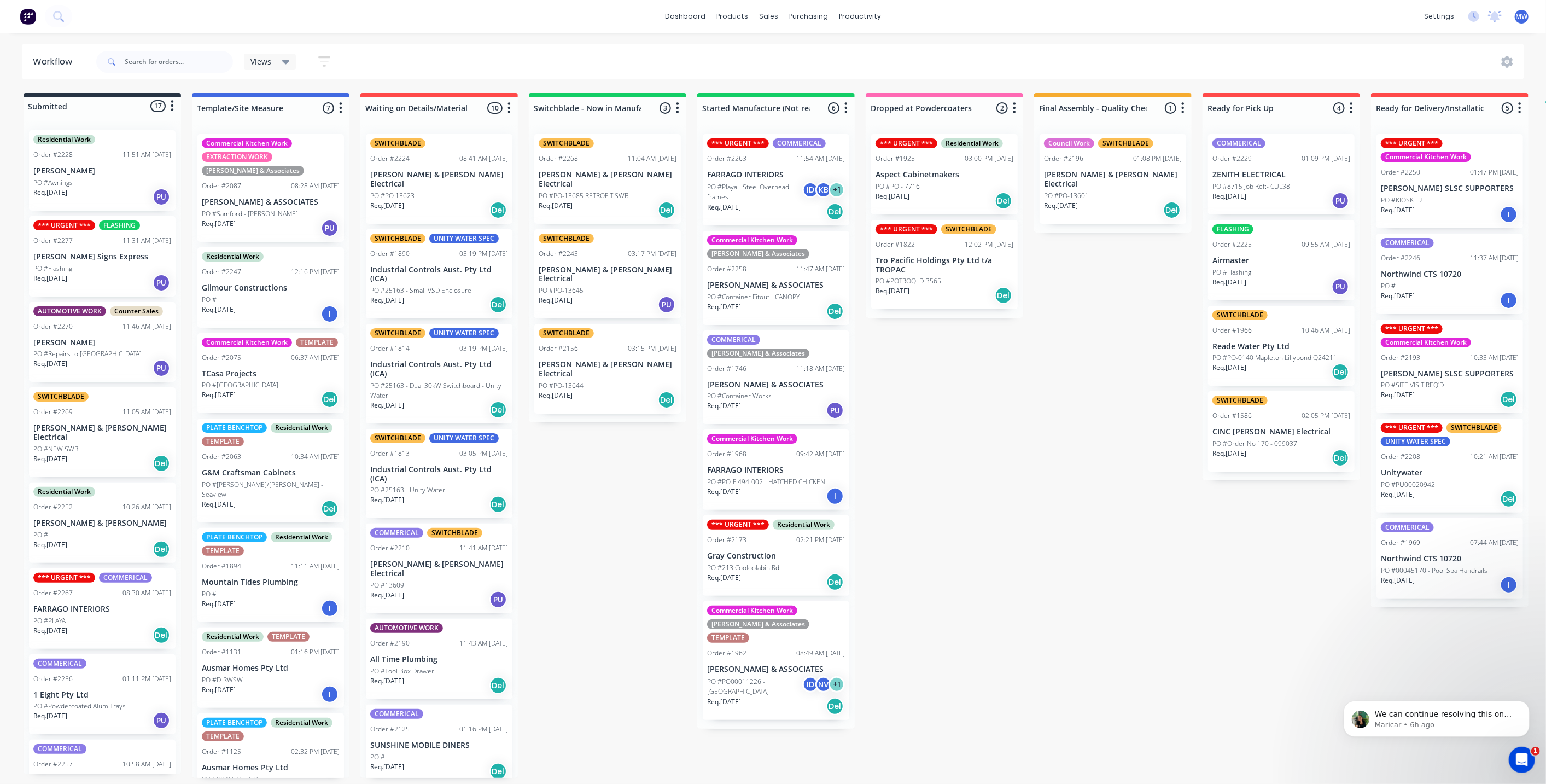
click at [599, 456] on div "Submitted 17 Status colour #273444 hex #273444 Save Cancel Summaries Total orde…" at bounding box center [904, 435] width 1824 height 685
click at [114, 286] on div "Req. 11/09/25 PU" at bounding box center [102, 282] width 138 height 19
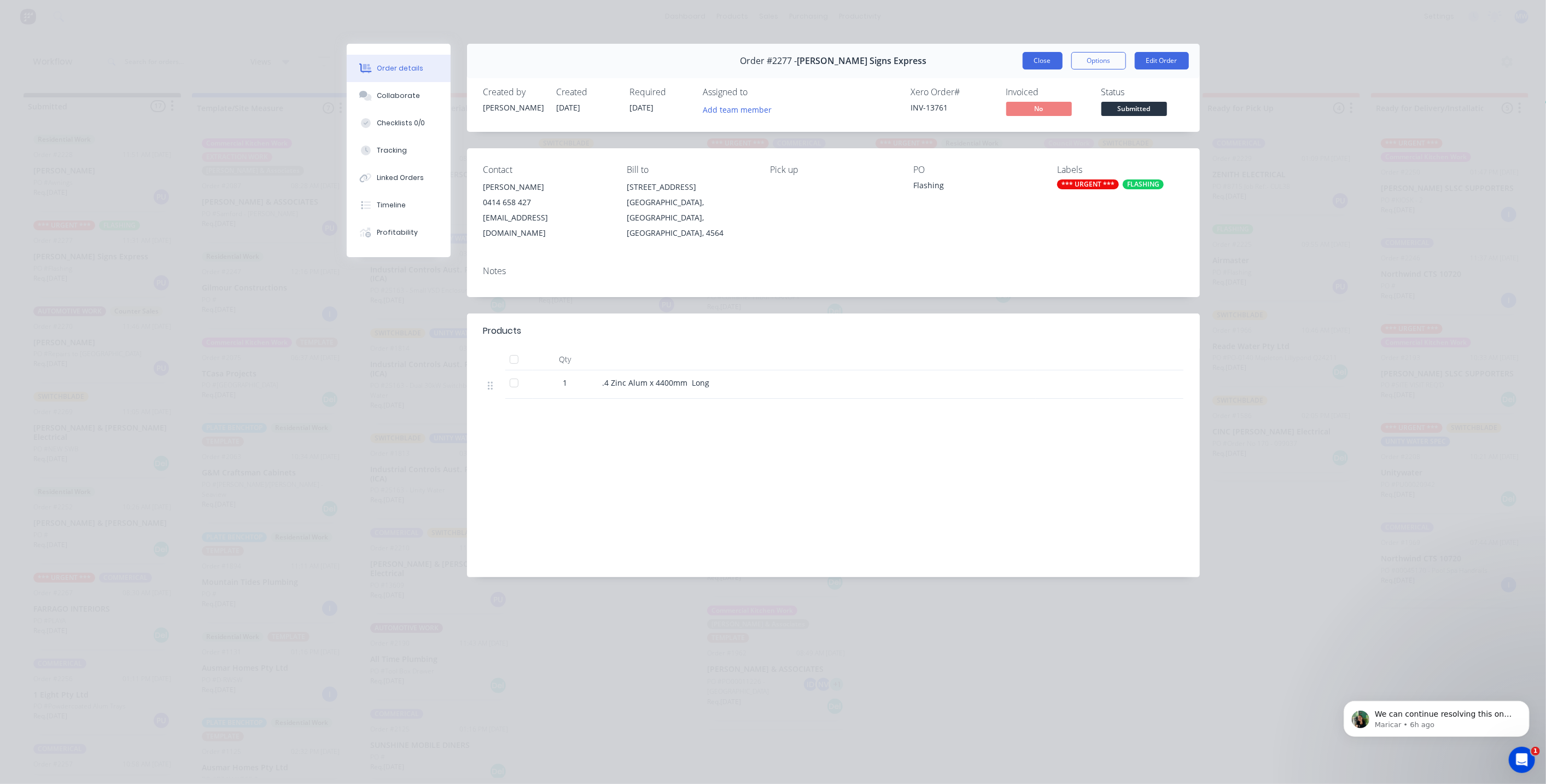
click at [1035, 62] on button "Close" at bounding box center [1043, 61] width 40 height 18
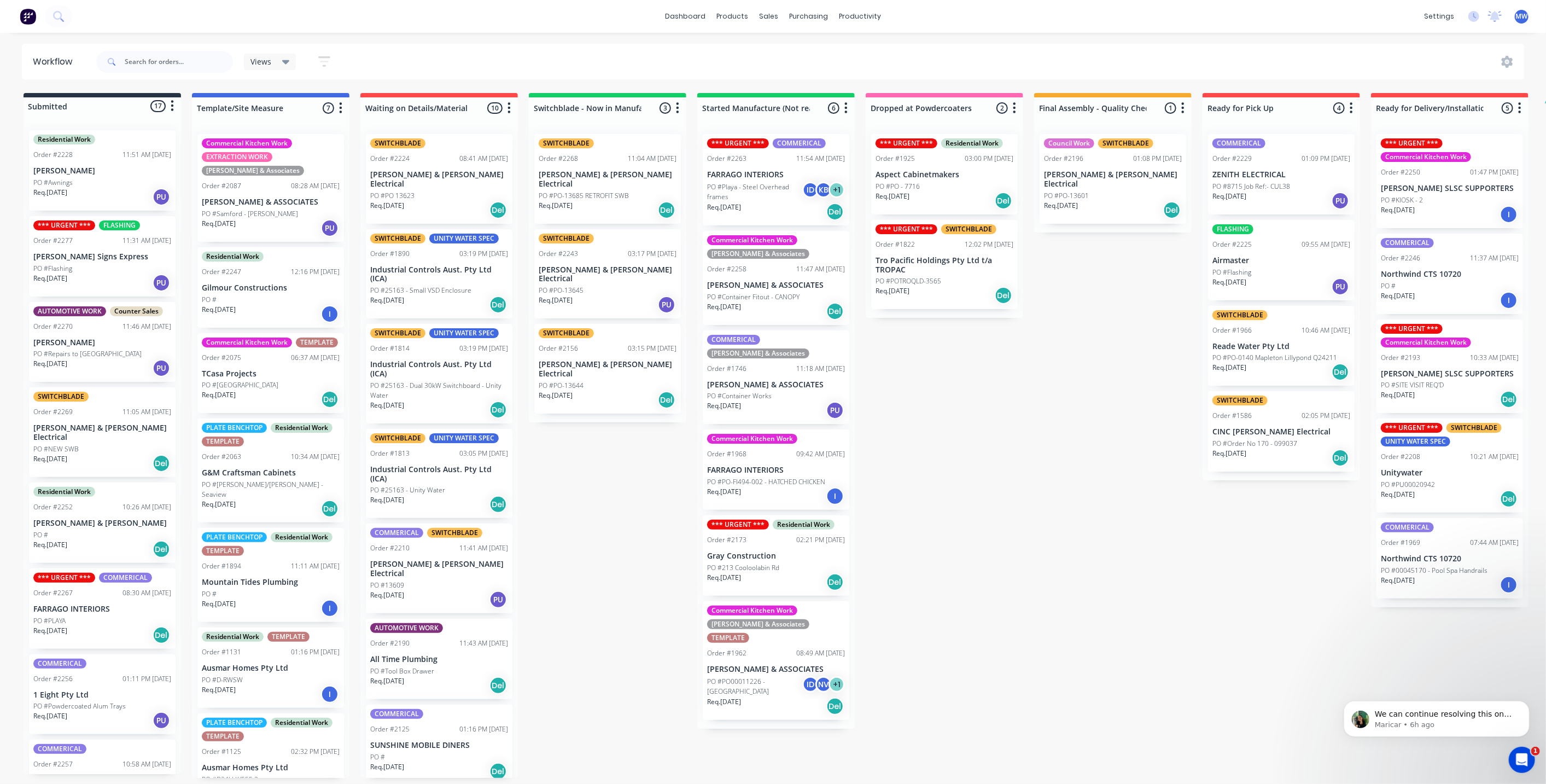
click at [91, 286] on div "Req. 11/09/25 PU" at bounding box center [102, 282] width 138 height 19
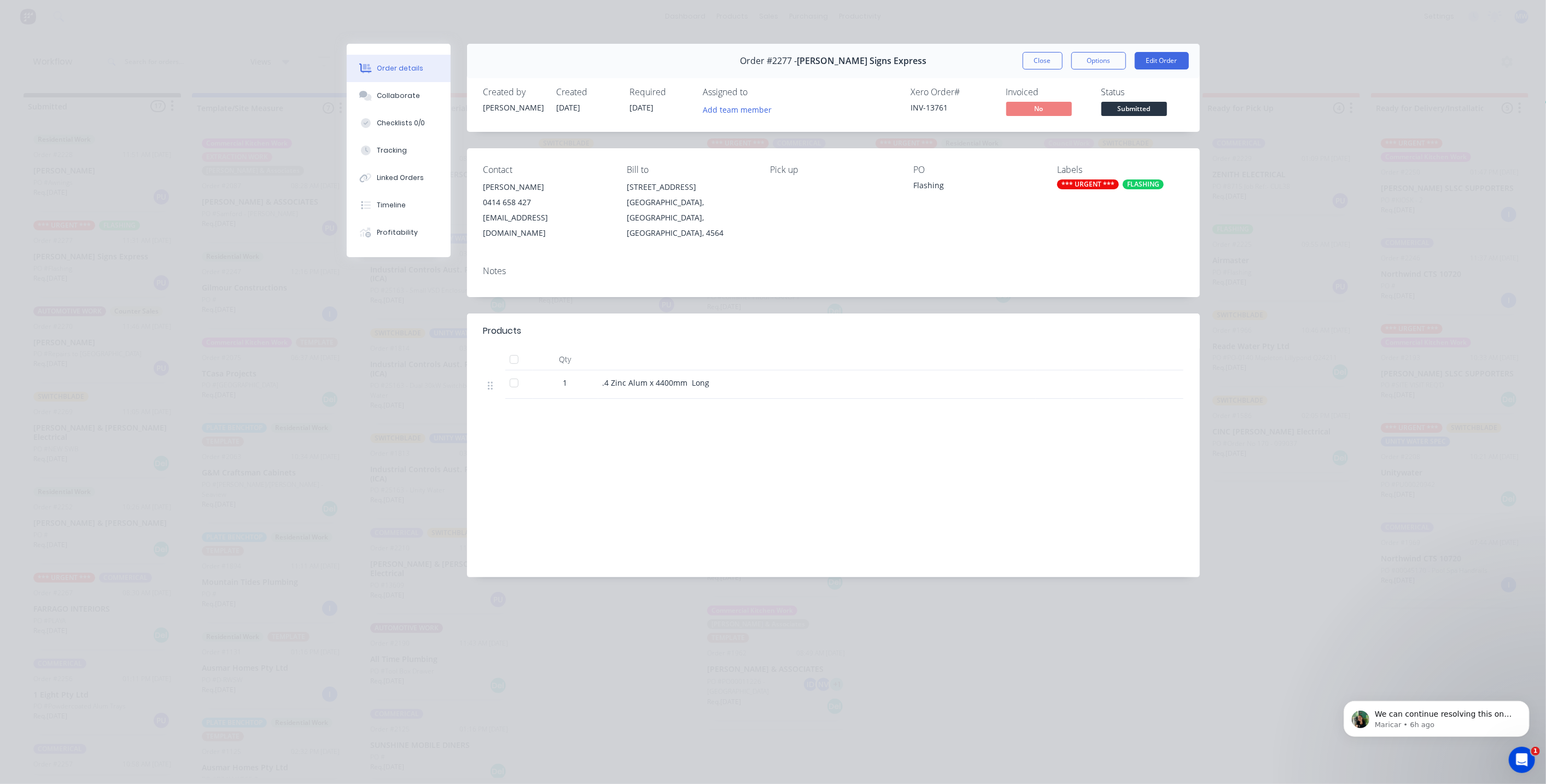
click at [1036, 60] on button "Close" at bounding box center [1043, 61] width 40 height 18
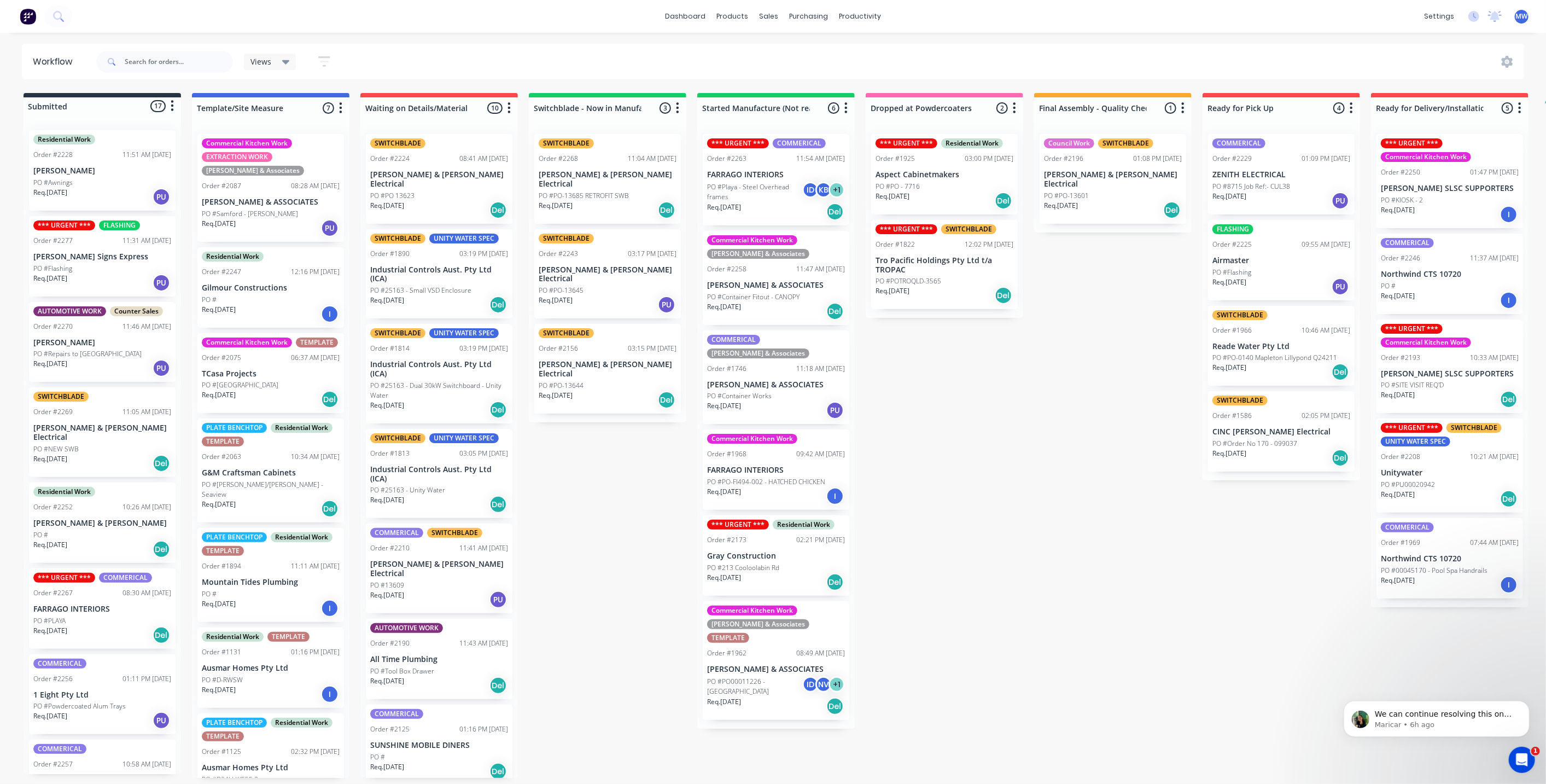
click at [595, 503] on div "Submitted 17 Status colour #273444 hex #273444 Save Cancel Summaries Total orde…" at bounding box center [904, 435] width 1824 height 685
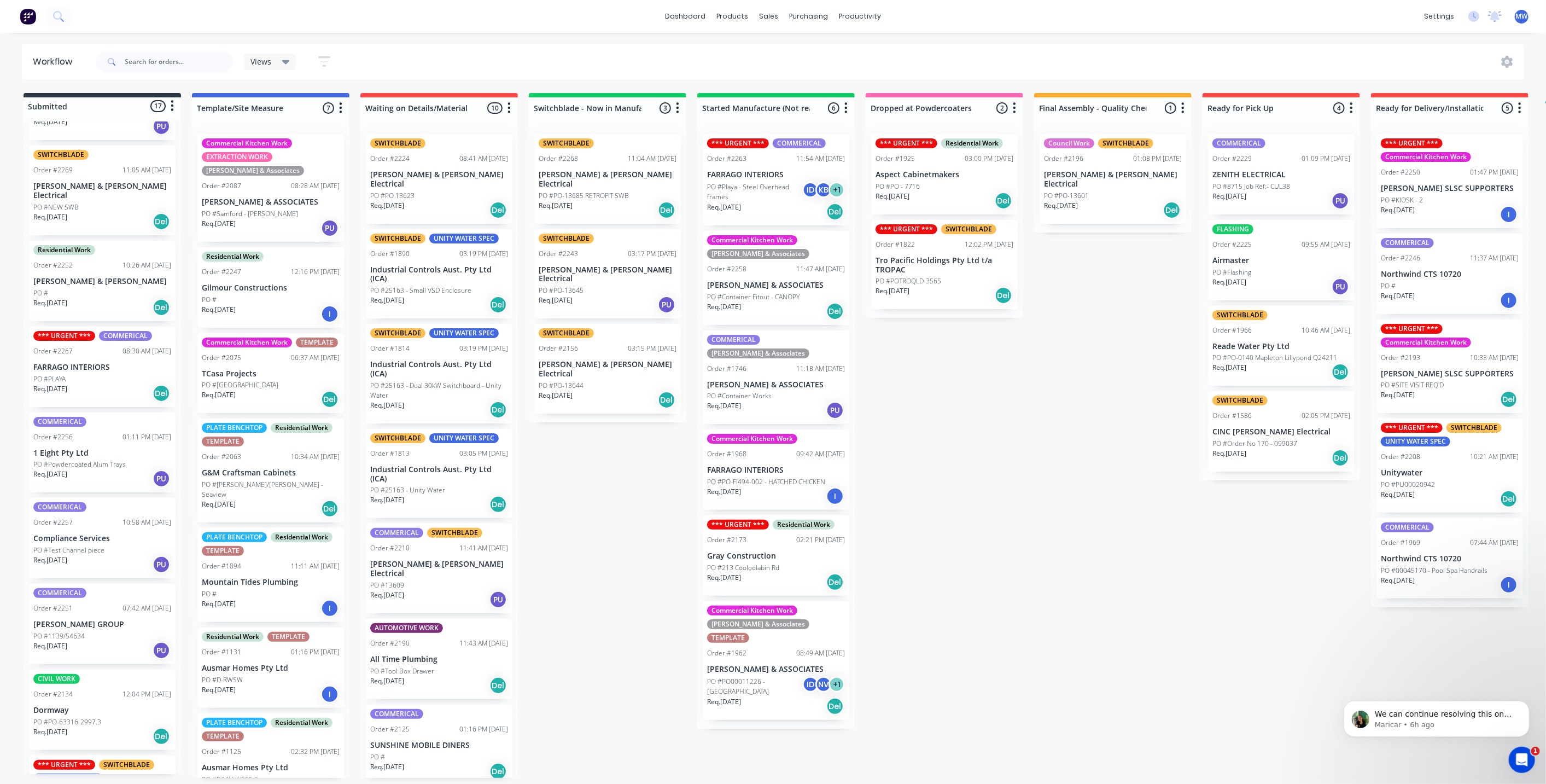
scroll to position [242, 0]
click at [96, 383] on div "Req. 08/09/25 Del" at bounding box center [102, 392] width 138 height 19
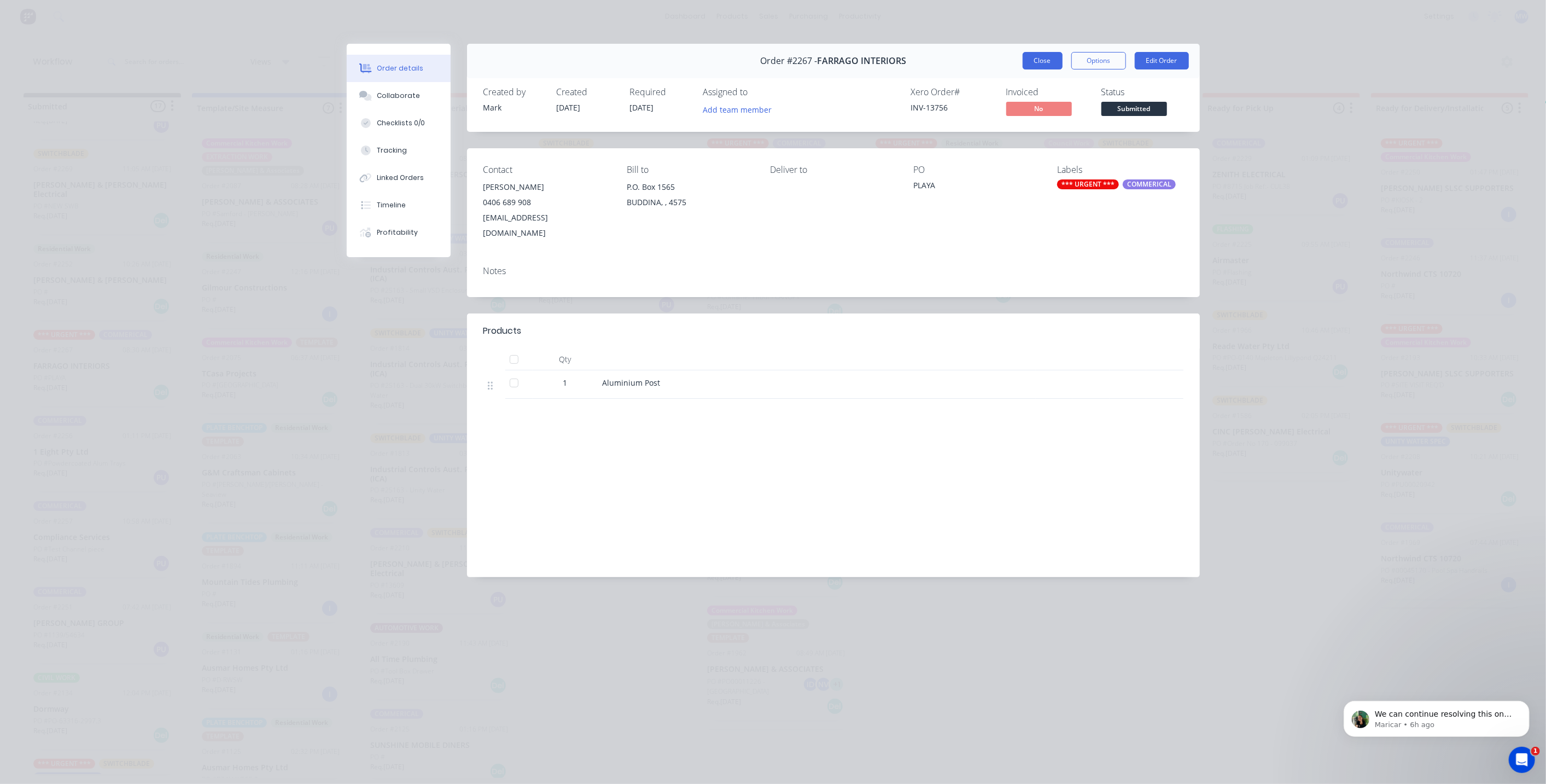
click at [1043, 67] on button "Close" at bounding box center [1043, 61] width 40 height 18
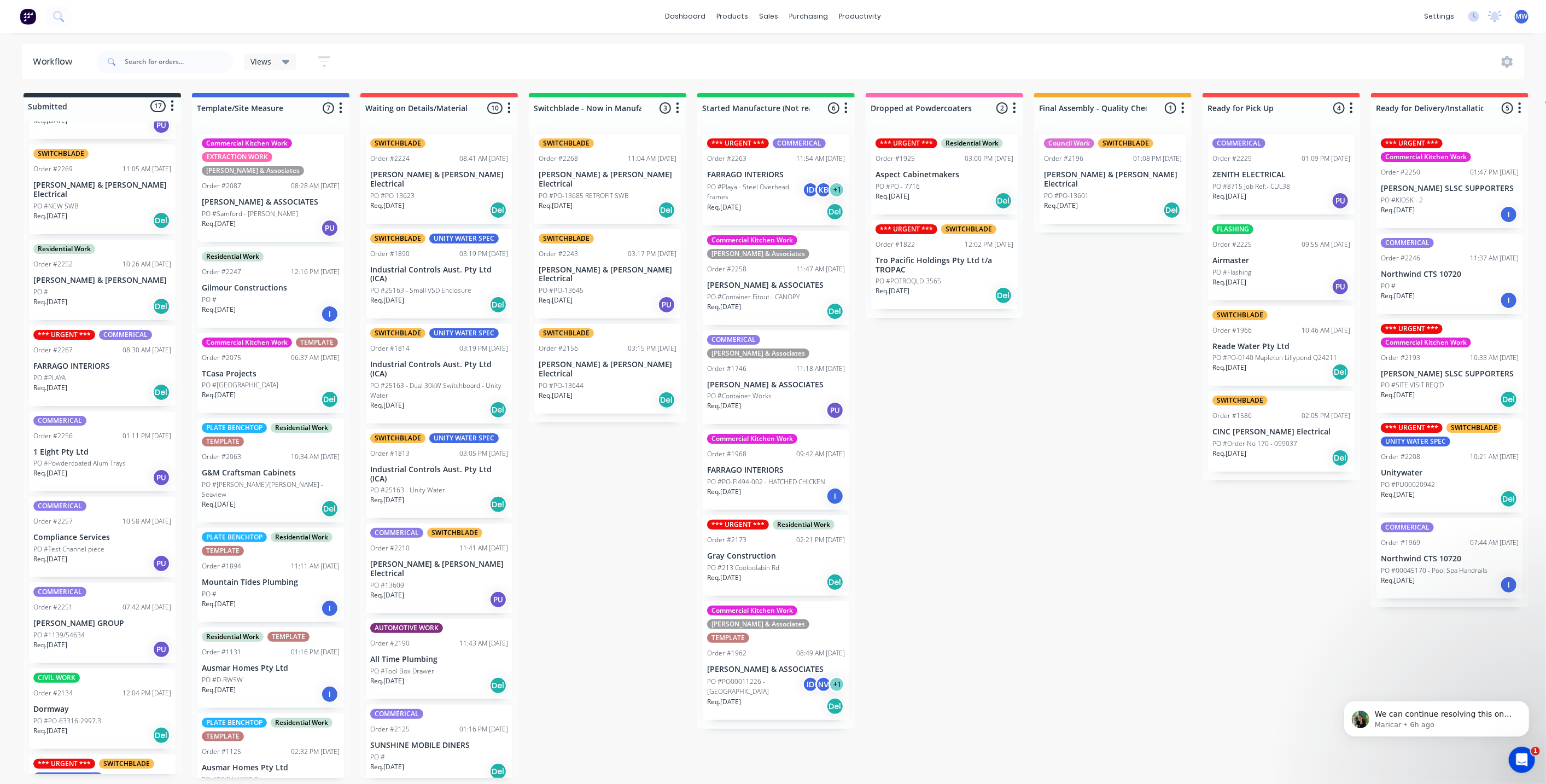
click at [93, 383] on div "Req. 08/09/25 Del" at bounding box center [102, 392] width 138 height 19
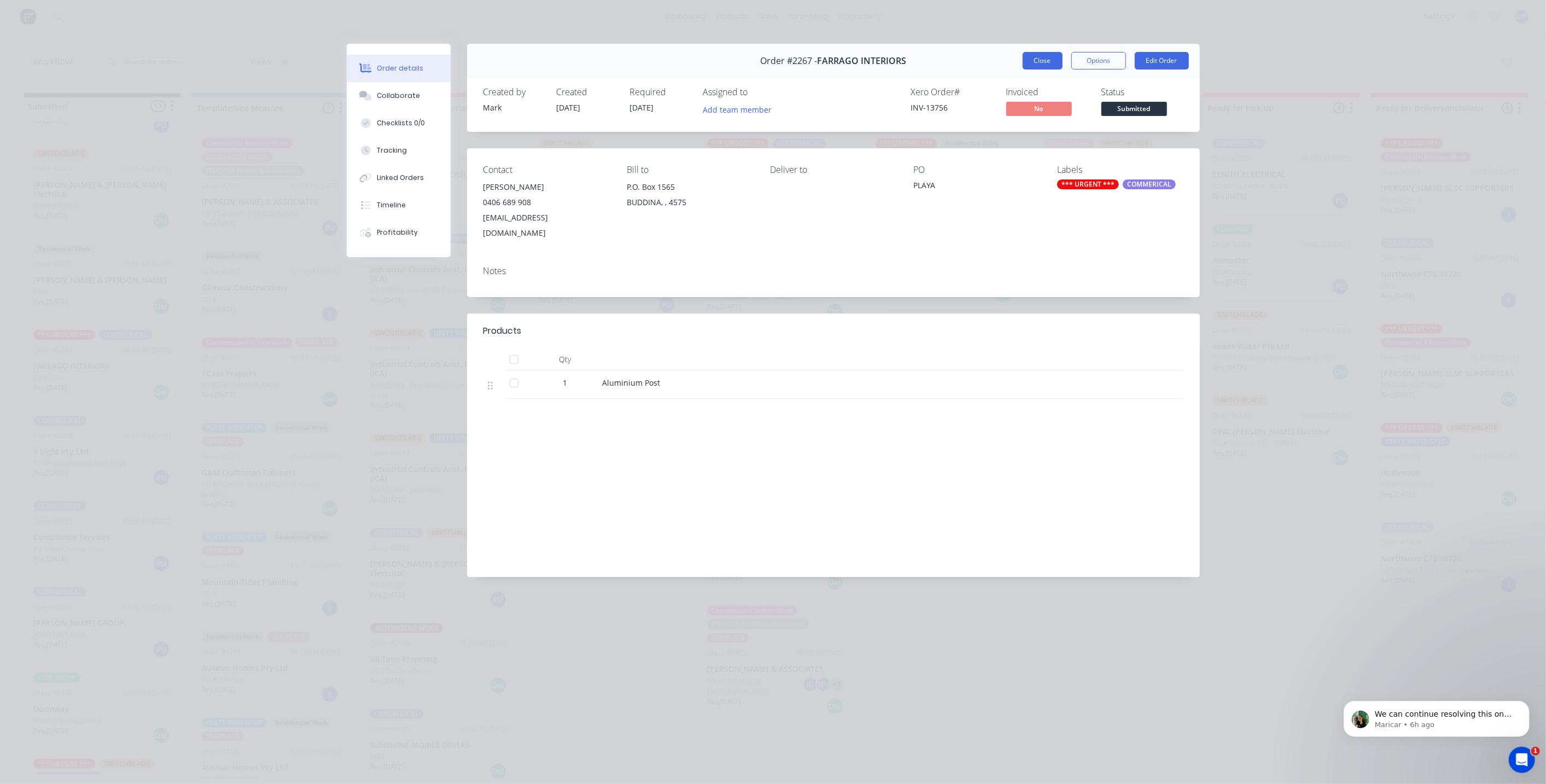
click at [1050, 60] on button "Close" at bounding box center [1043, 61] width 40 height 18
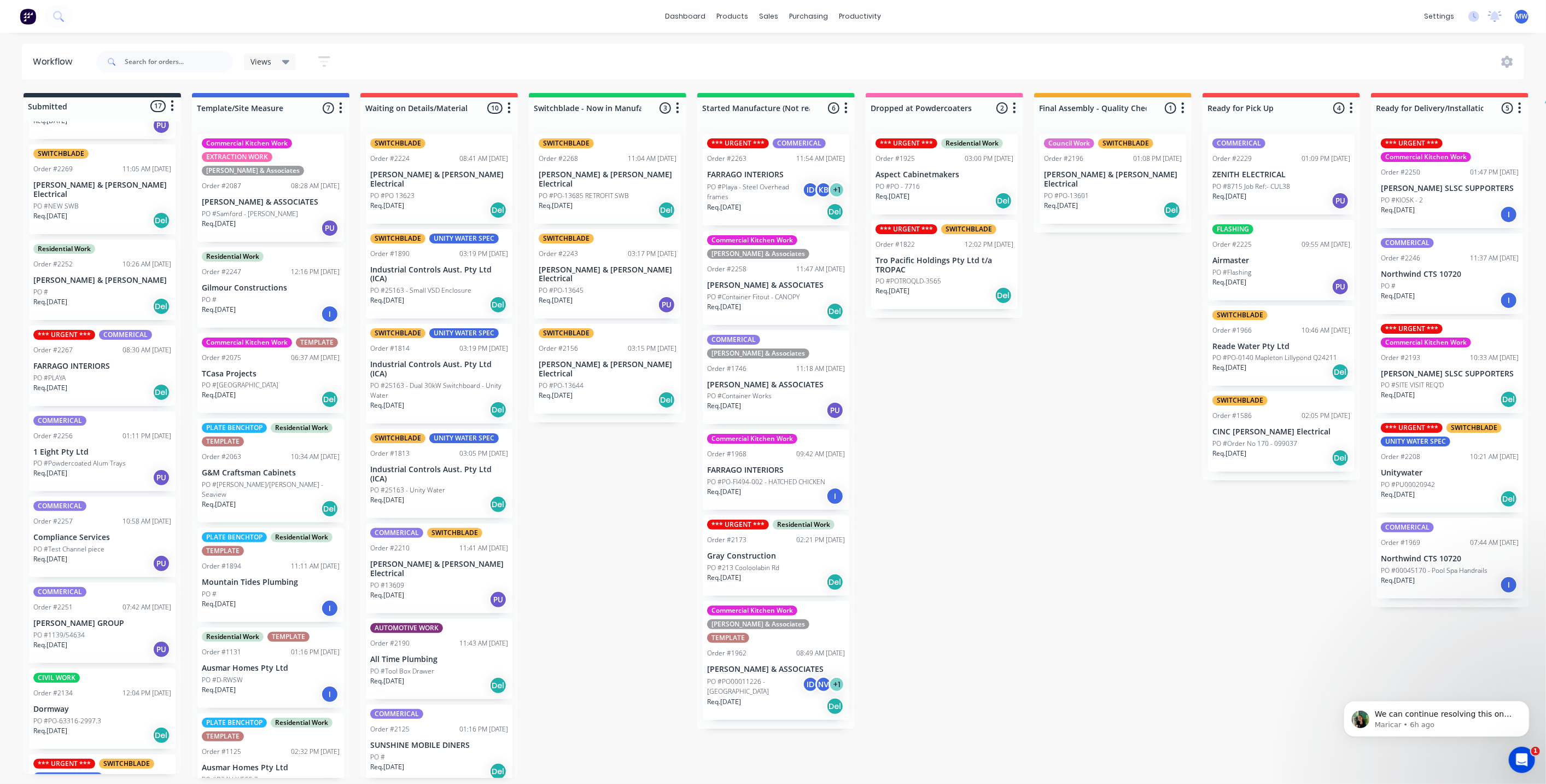
click at [602, 548] on div "Submitted 17 Status colour #273444 hex #273444 Save Cancel Summaries Total orde…" at bounding box center [904, 435] width 1824 height 685
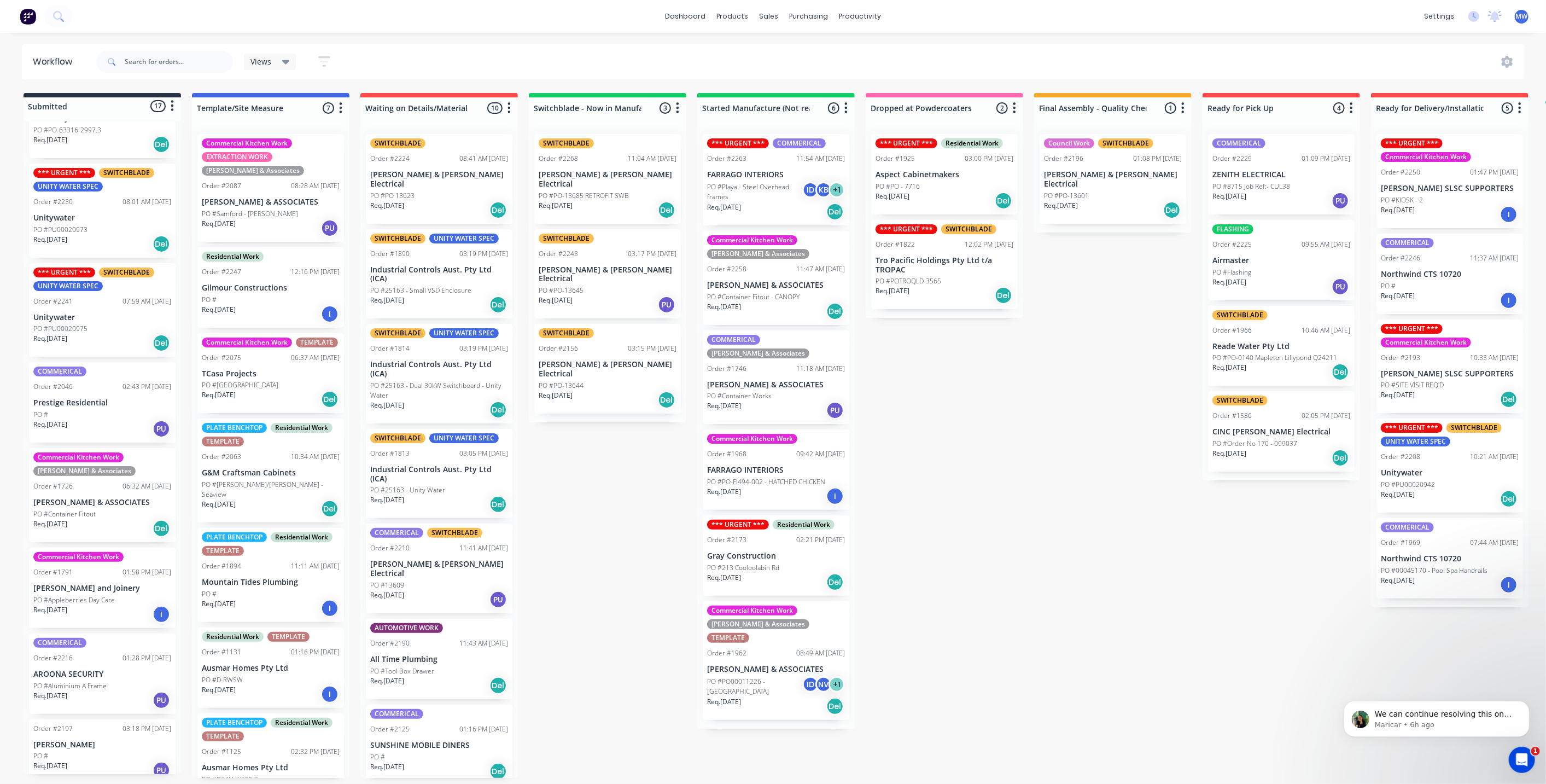
scroll to position [3, 0]
click at [98, 398] on p "Prestige Residential" at bounding box center [102, 402] width 138 height 9
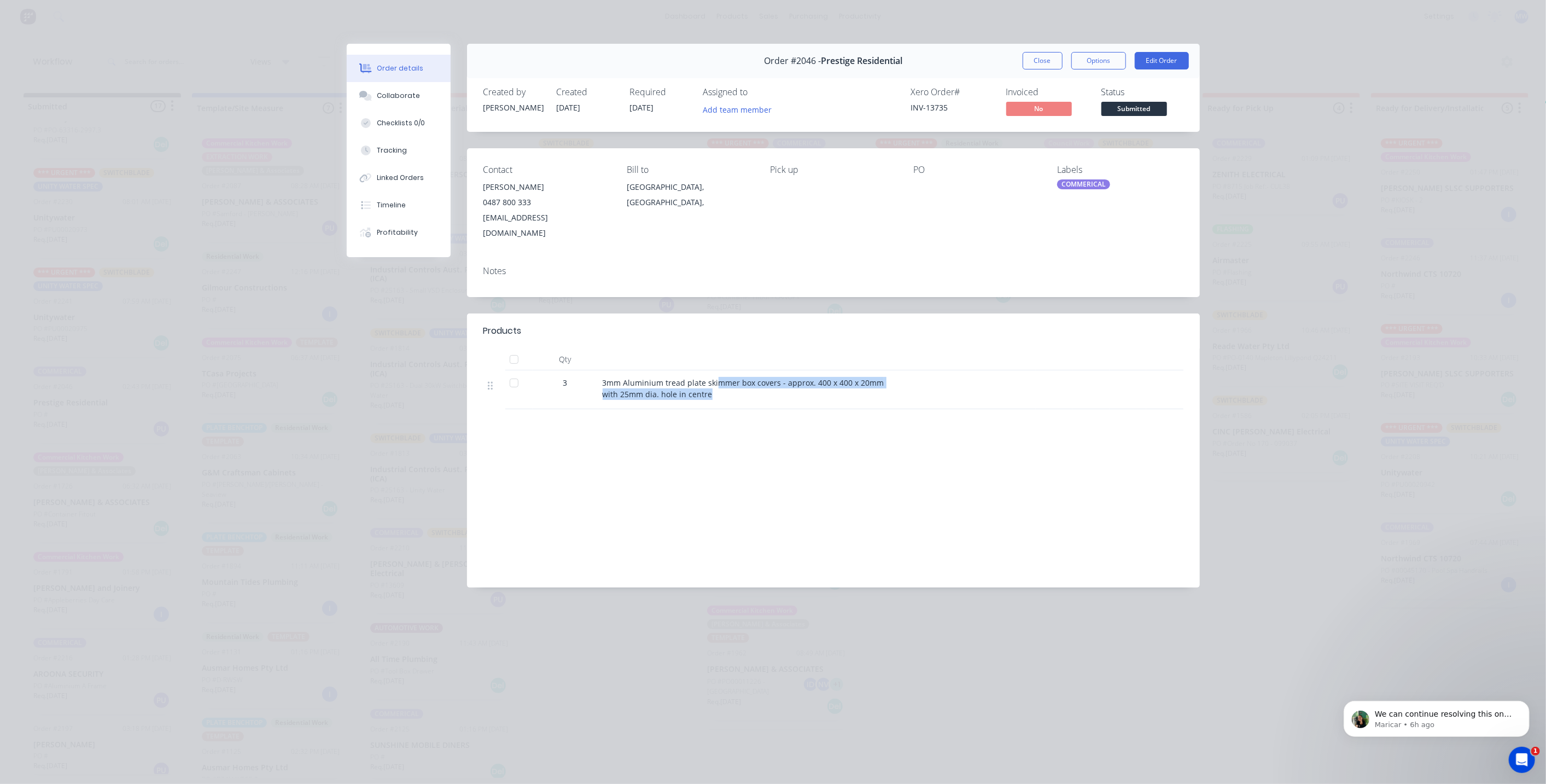
drag, startPoint x: 762, startPoint y: 372, endPoint x: 777, endPoint y: 379, distance: 16.6
click at [777, 379] on div "3mm Aluminium tread plate skimmer box covers - approx. 400 x 400 x 20mm with 25…" at bounding box center [817, 388] width 429 height 23
click at [1049, 60] on button "Close" at bounding box center [1043, 61] width 40 height 18
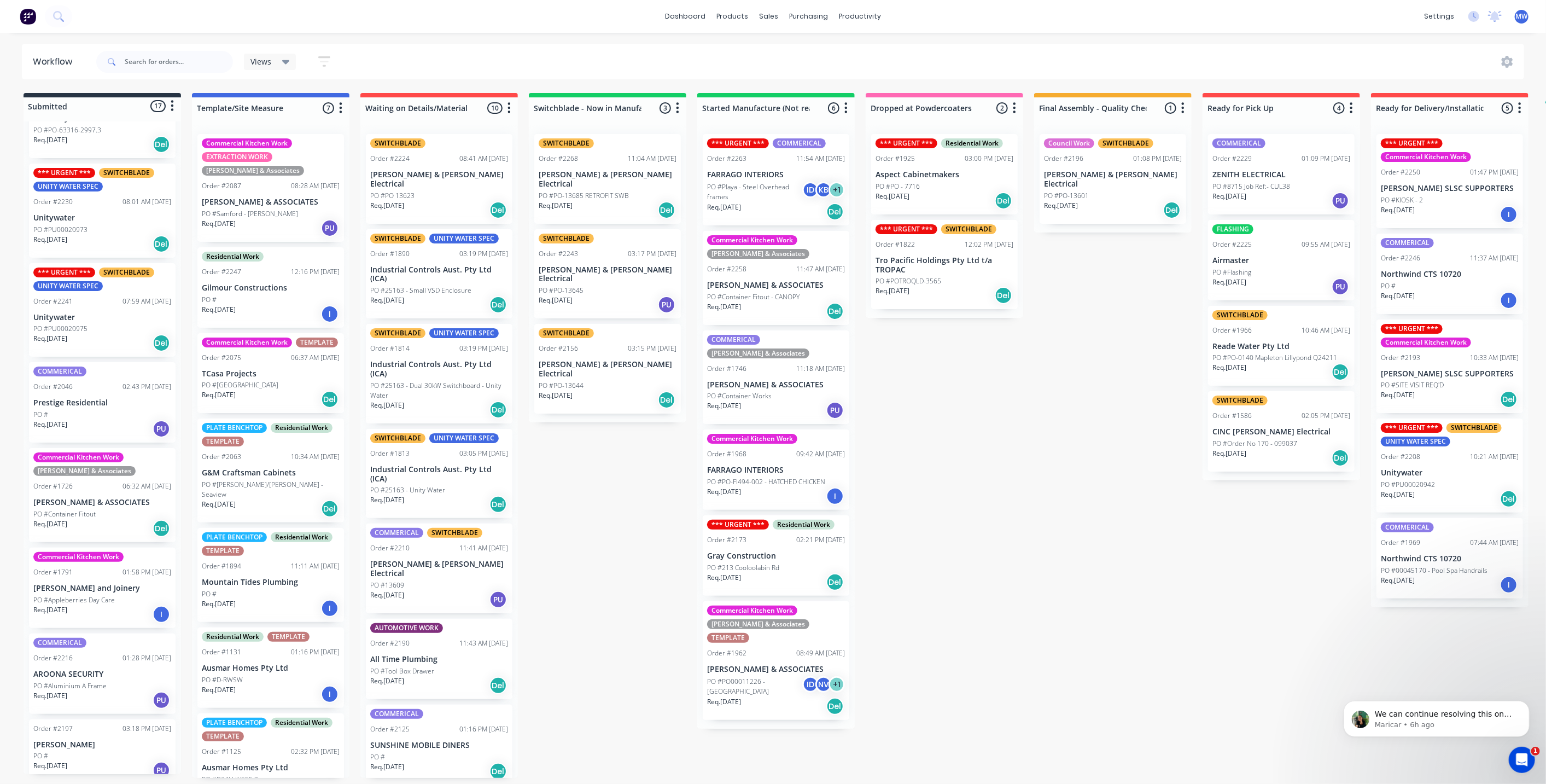
drag, startPoint x: 610, startPoint y: 426, endPoint x: 599, endPoint y: 433, distance: 13.0
click at [611, 426] on div "Submitted 17 Status colour #273444 hex #273444 Save Cancel Summaries Total orde…" at bounding box center [904, 435] width 1824 height 685
click at [262, 218] on div "Req. 23/07/25 PU" at bounding box center [270, 227] width 138 height 19
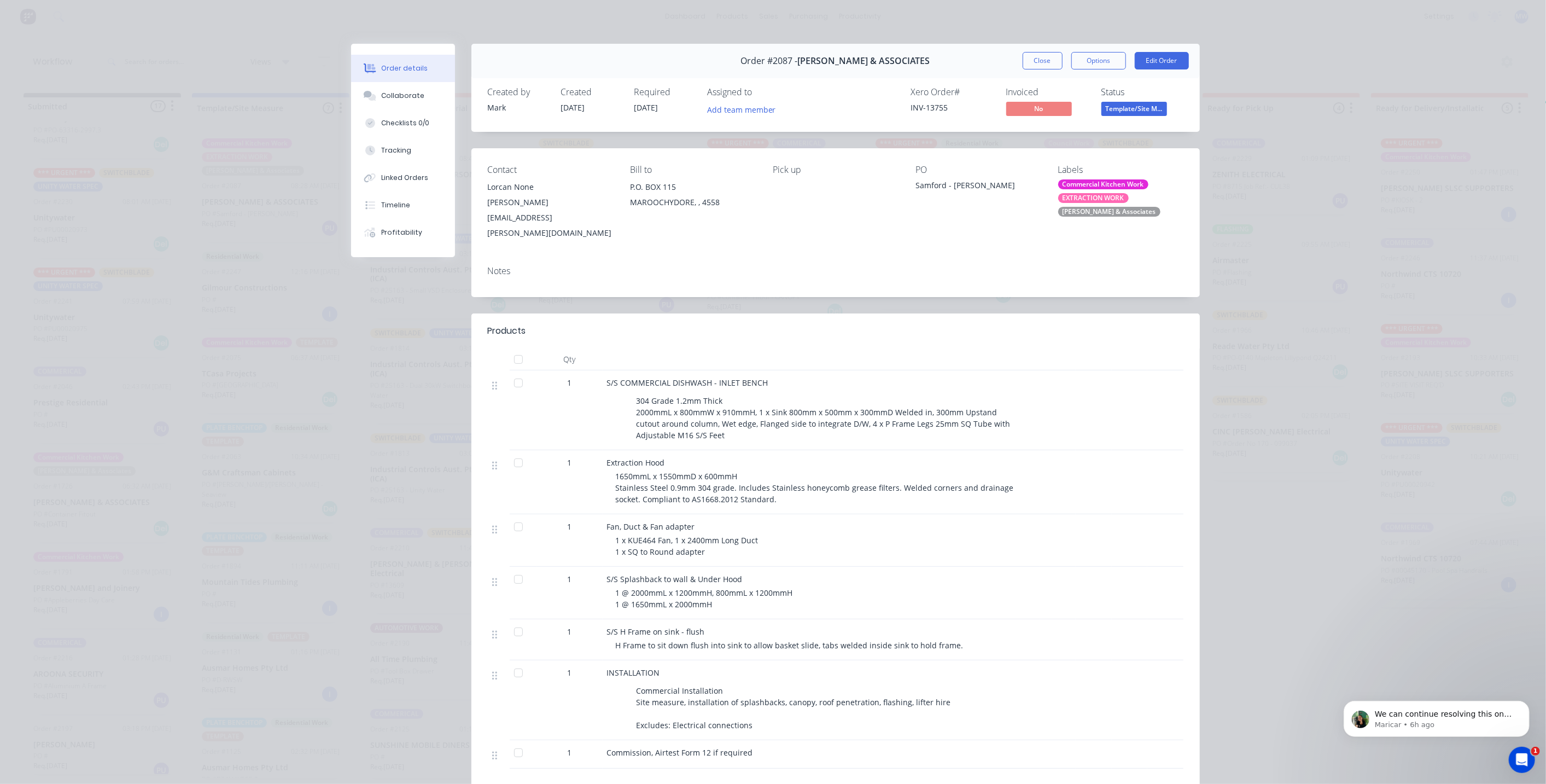
click at [1041, 62] on button "Close" at bounding box center [1043, 61] width 40 height 18
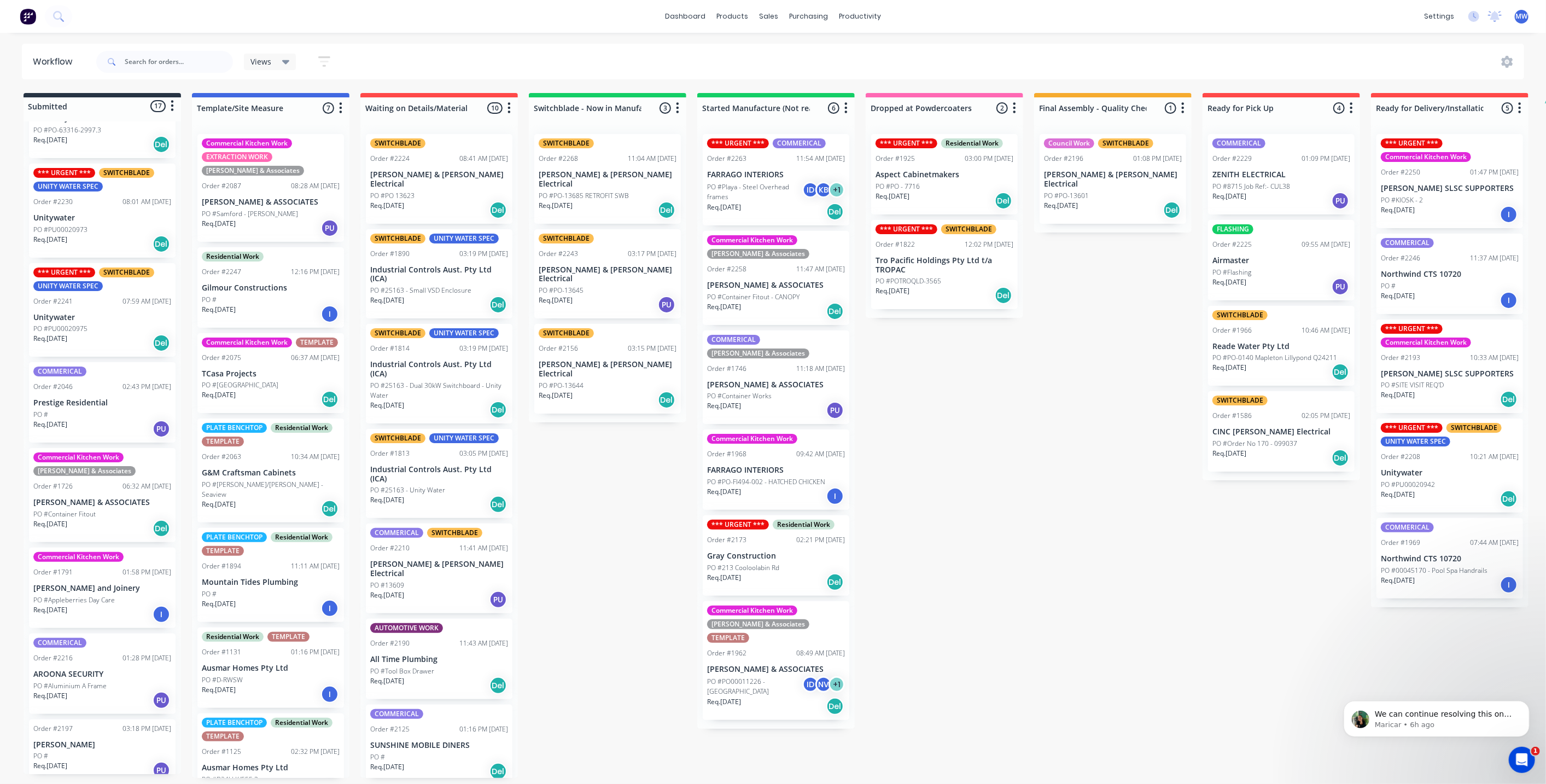
click at [612, 465] on div "Submitted 17 Status colour #273444 hex #273444 Save Cancel Summaries Total orde…" at bounding box center [904, 435] width 1824 height 685
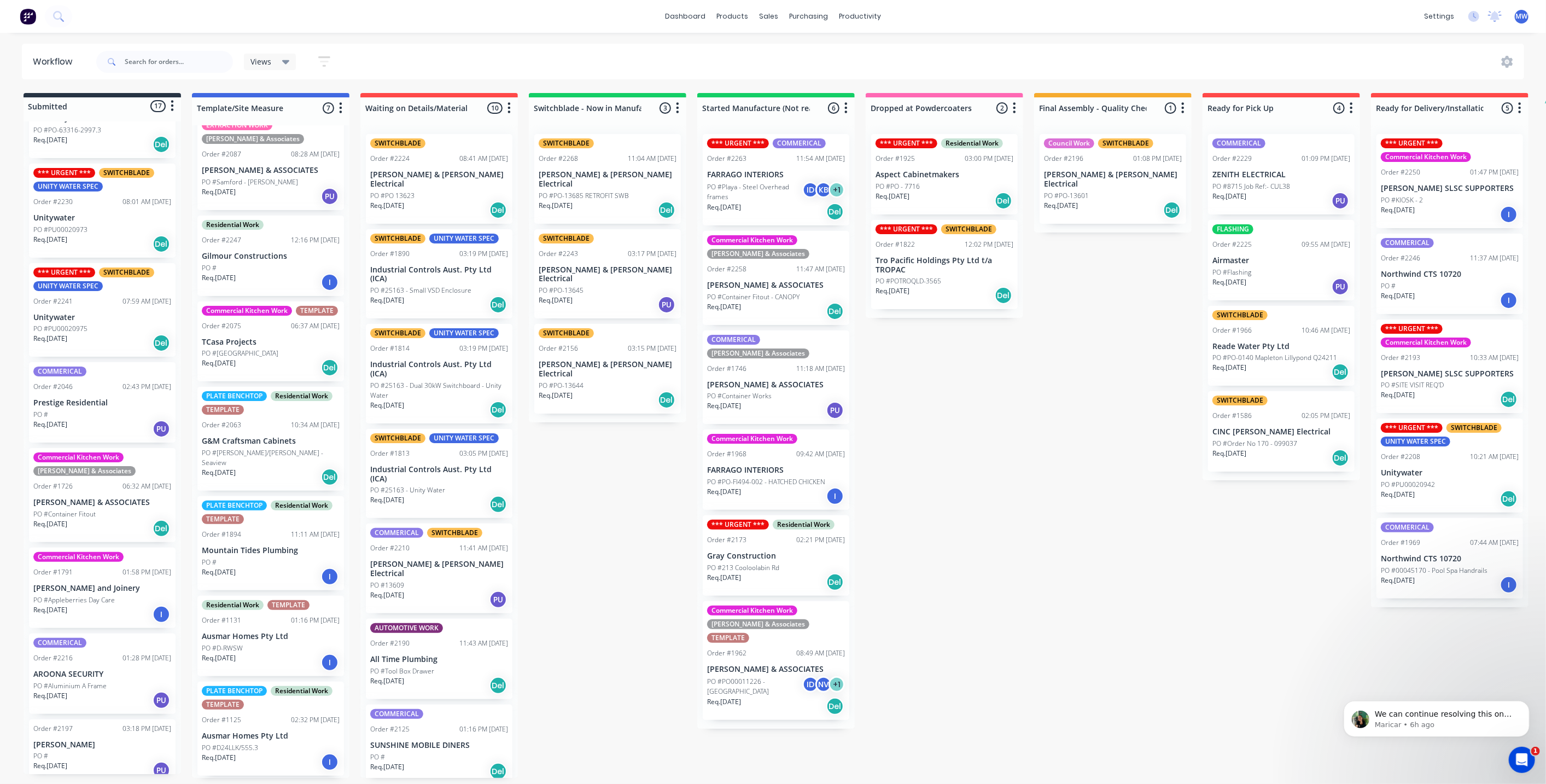
click at [592, 440] on div "Submitted 17 Status colour #273444 hex #273444 Save Cancel Summaries Total orde…" at bounding box center [904, 435] width 1824 height 685
click at [583, 466] on div "Submitted 17 Status colour #273444 hex #273444 Save Cancel Summaries Total orde…" at bounding box center [904, 435] width 1824 height 685
click at [577, 473] on div "Submitted 17 Status colour #273444 hex #273444 Save Cancel Summaries Total orde…" at bounding box center [904, 435] width 1824 height 685
click at [576, 471] on div "Submitted 17 Status colour #273444 hex #273444 Save Cancel Summaries Total orde…" at bounding box center [904, 435] width 1824 height 685
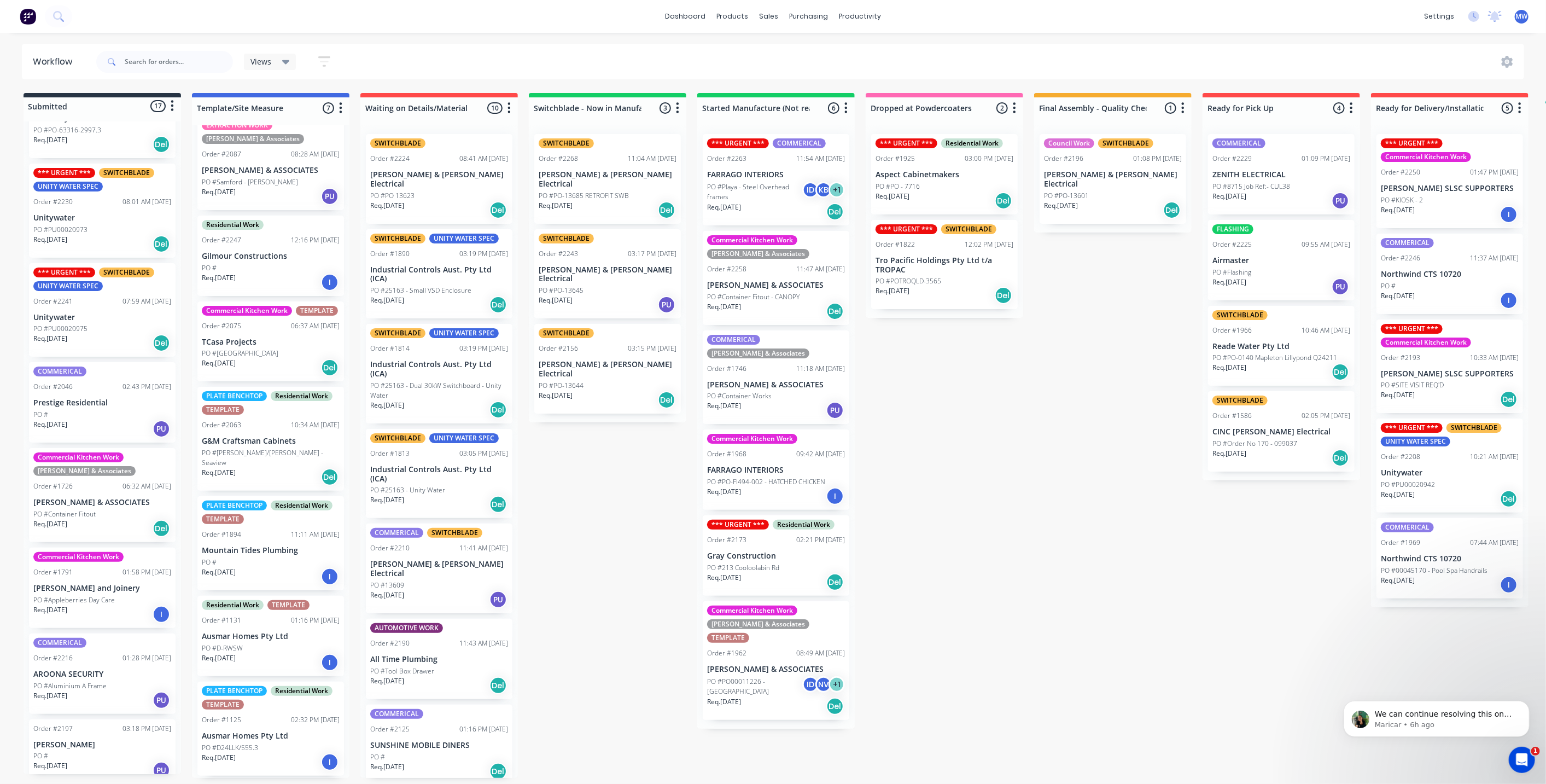
click at [1023, 447] on div "Submitted 17 Status colour #273444 hex #273444 Save Cancel Summaries Total orde…" at bounding box center [904, 435] width 1824 height 685
click at [553, 508] on div "Submitted 17 Status colour #273444 hex #273444 Save Cancel Summaries Total orde…" at bounding box center [904, 435] width 1824 height 685
click at [607, 506] on div "Submitted 17 Status colour #273444 hex #273444 Save Cancel Summaries Total orde…" at bounding box center [904, 435] width 1824 height 685
click at [773, 202] on div "Req. 02/09/25 Del" at bounding box center [775, 211] width 138 height 19
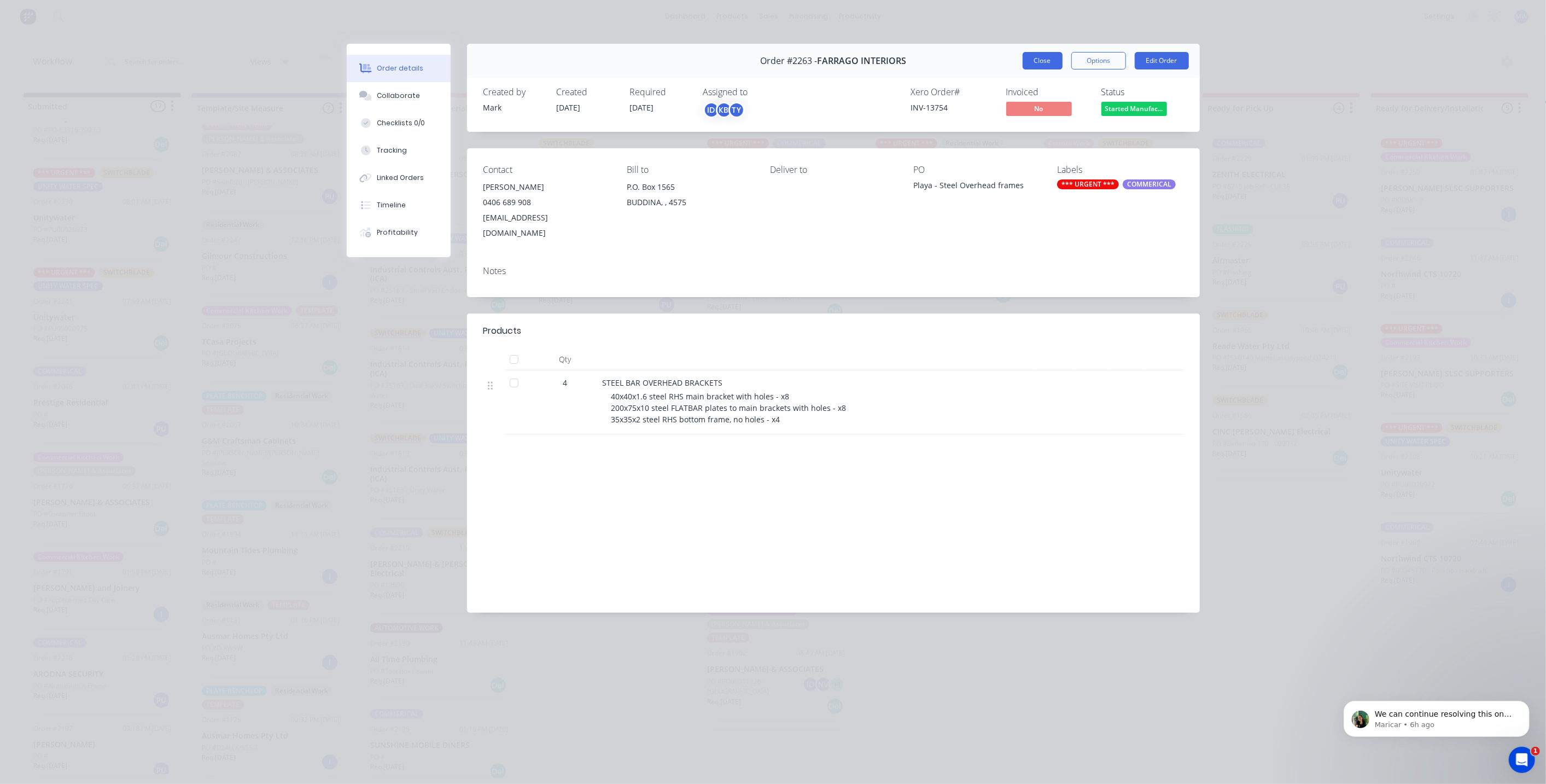
click at [1033, 65] on button "Close" at bounding box center [1043, 61] width 40 height 18
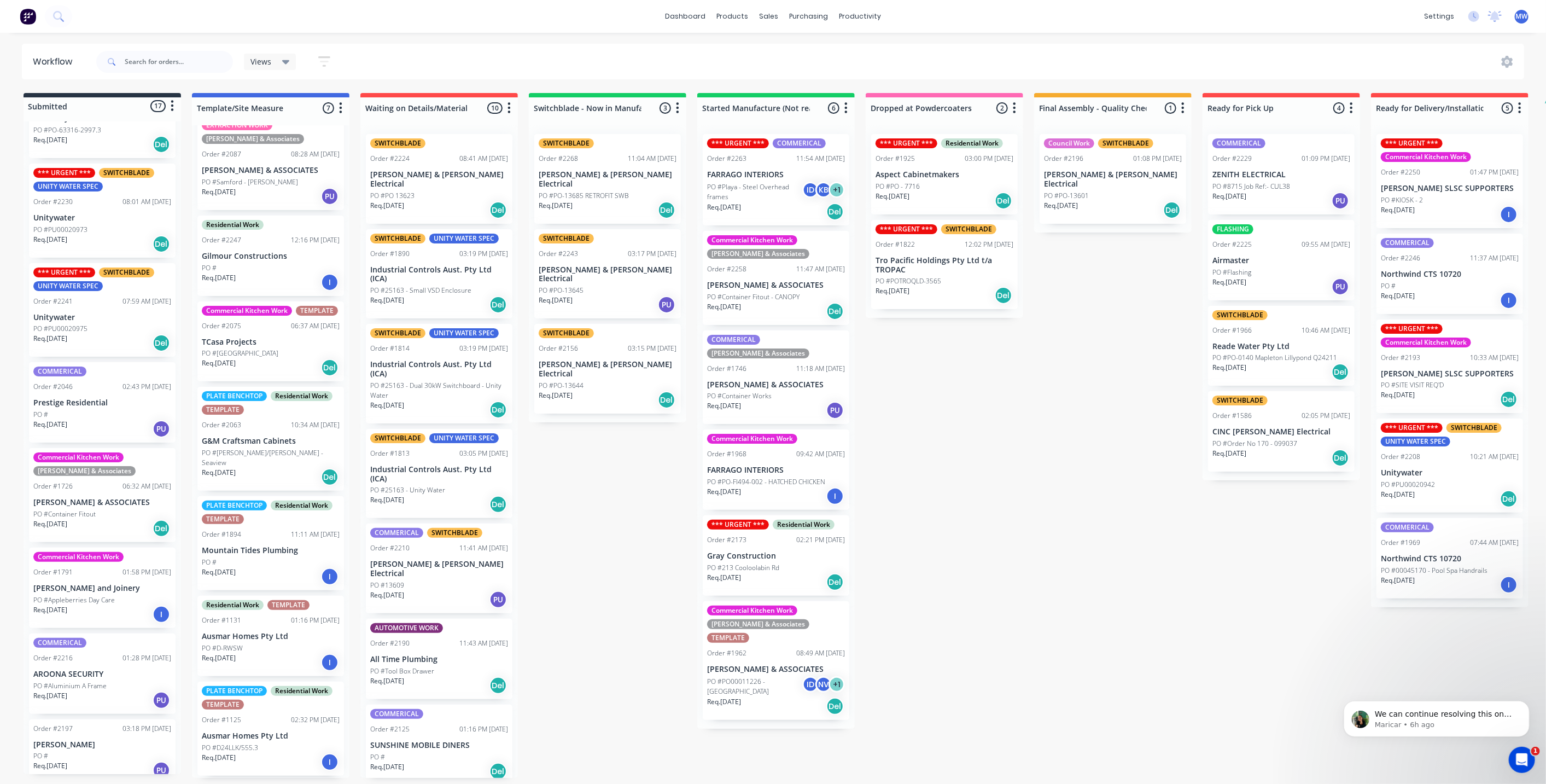
click at [581, 486] on div "Submitted 17 Status colour #273444 hex #273444 Save Cancel Summaries Total orde…" at bounding box center [904, 435] width 1824 height 685
click at [765, 203] on div "Req. 02/09/25 Del" at bounding box center [775, 211] width 138 height 19
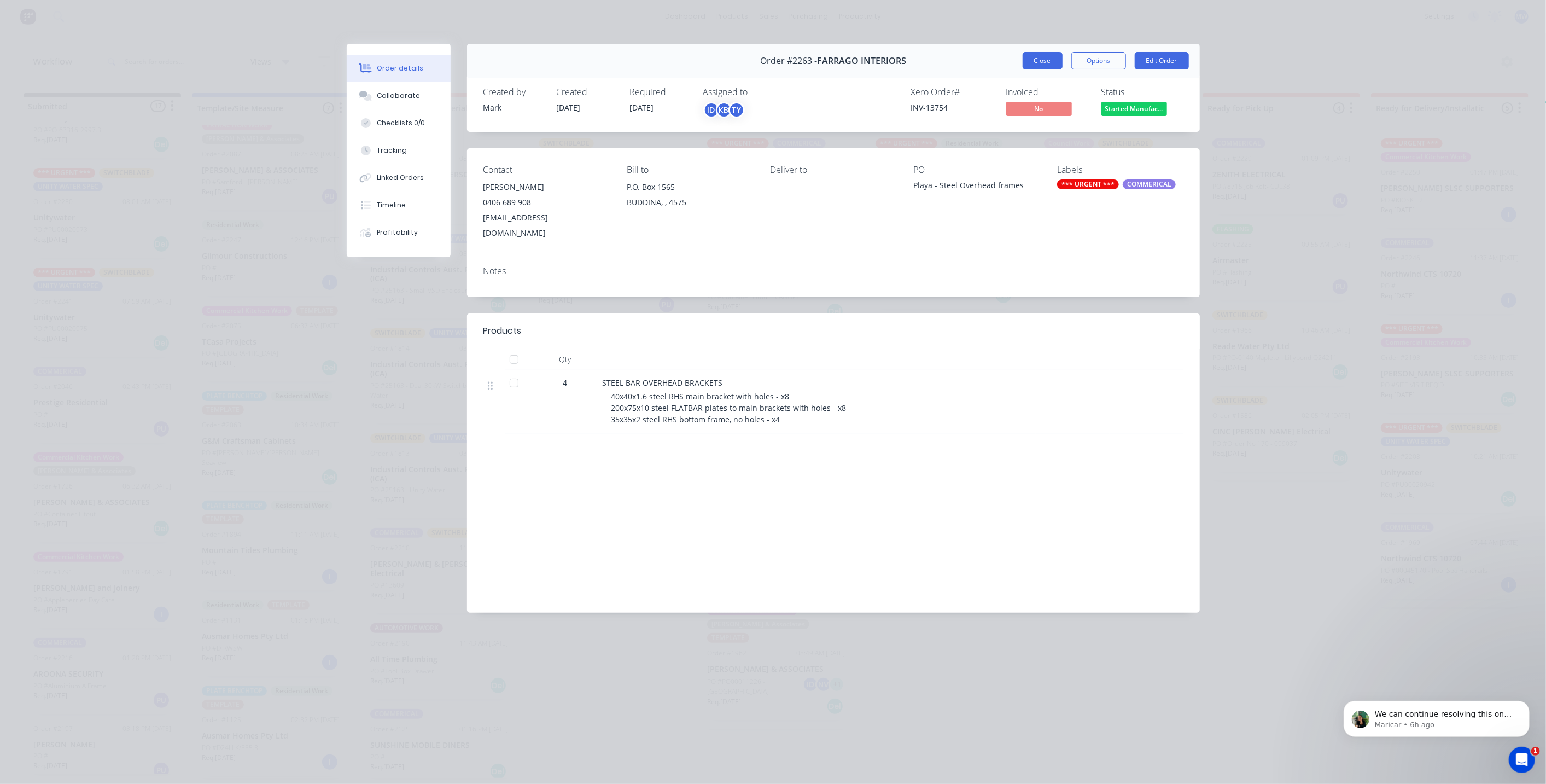
click at [1028, 63] on button "Close" at bounding box center [1043, 61] width 40 height 18
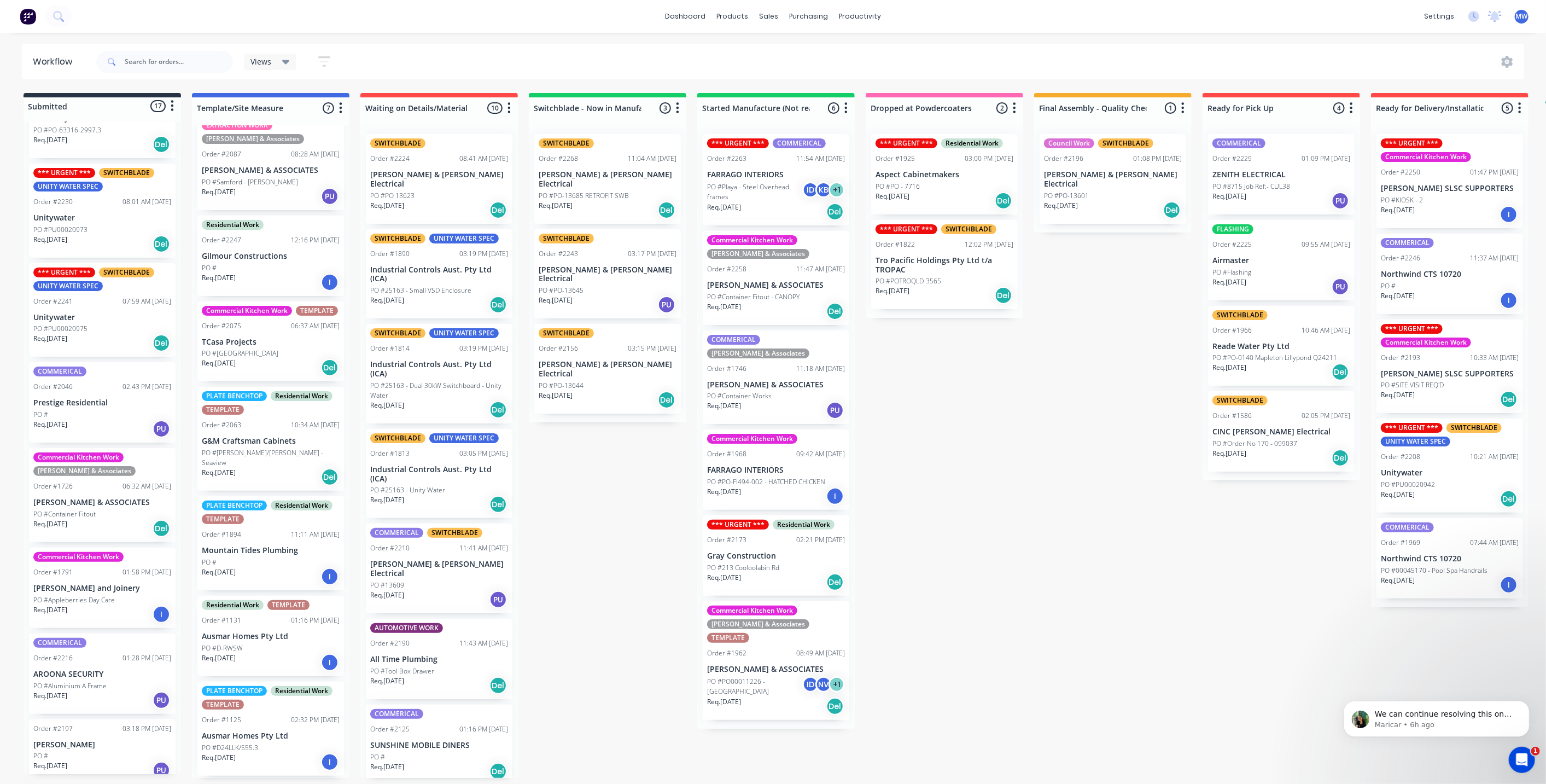
click at [786, 198] on p "PO #Playa - Steel Overhead frames" at bounding box center [754, 192] width 95 height 20
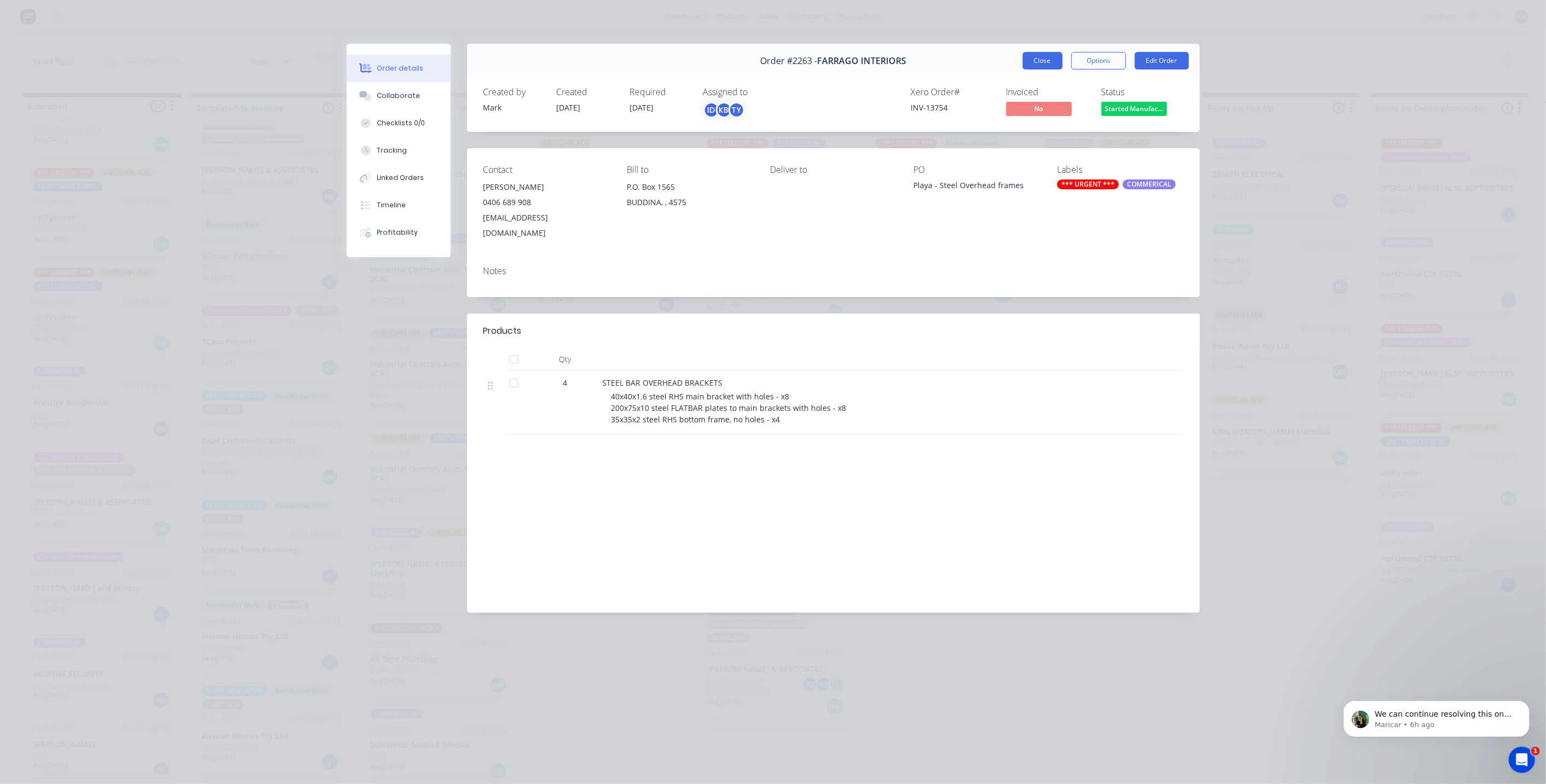
click at [1041, 61] on button "Close" at bounding box center [1043, 61] width 40 height 18
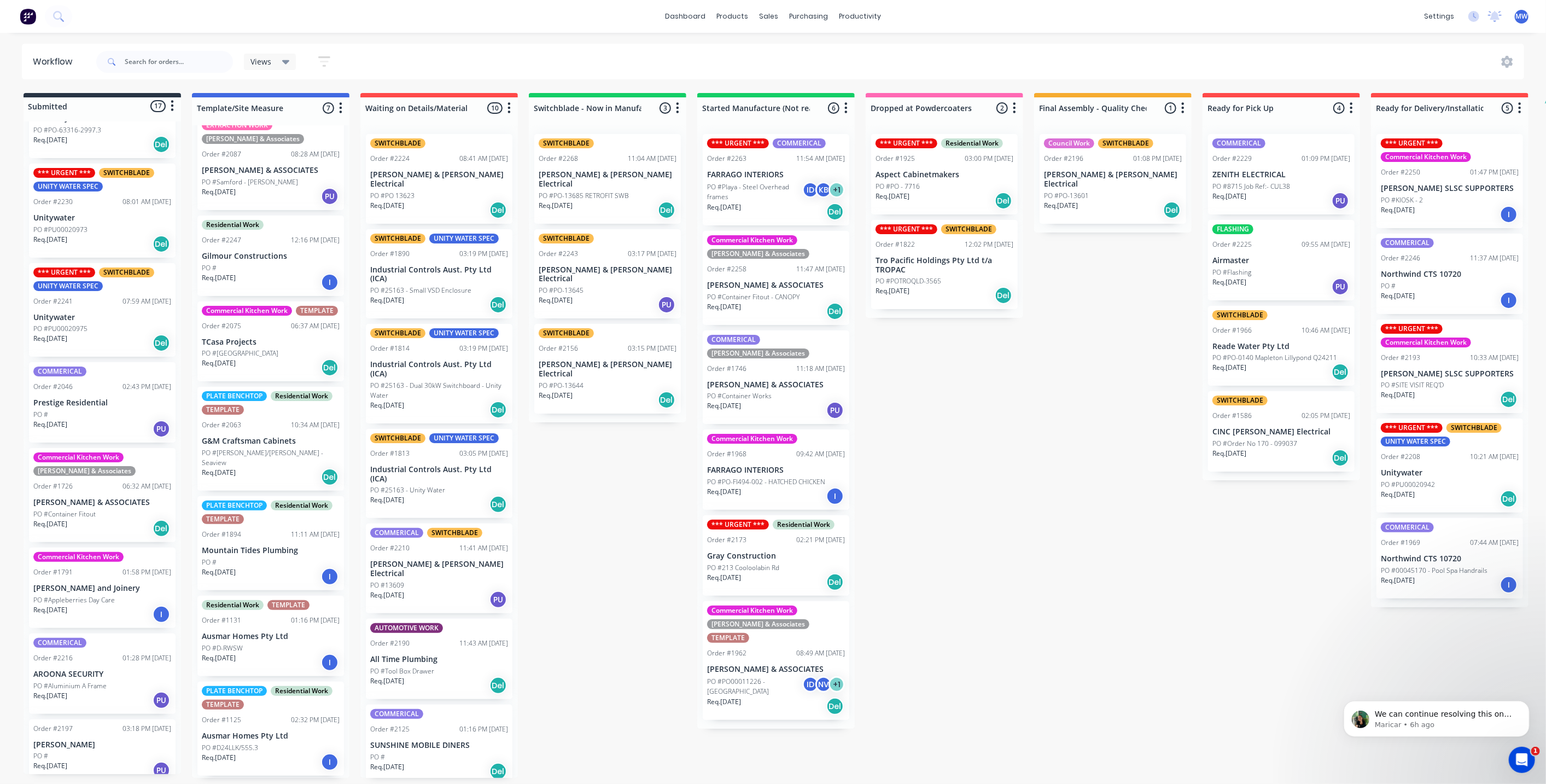
click at [760, 197] on p "PO #Playa - Steel Overhead frames" at bounding box center [754, 192] width 95 height 20
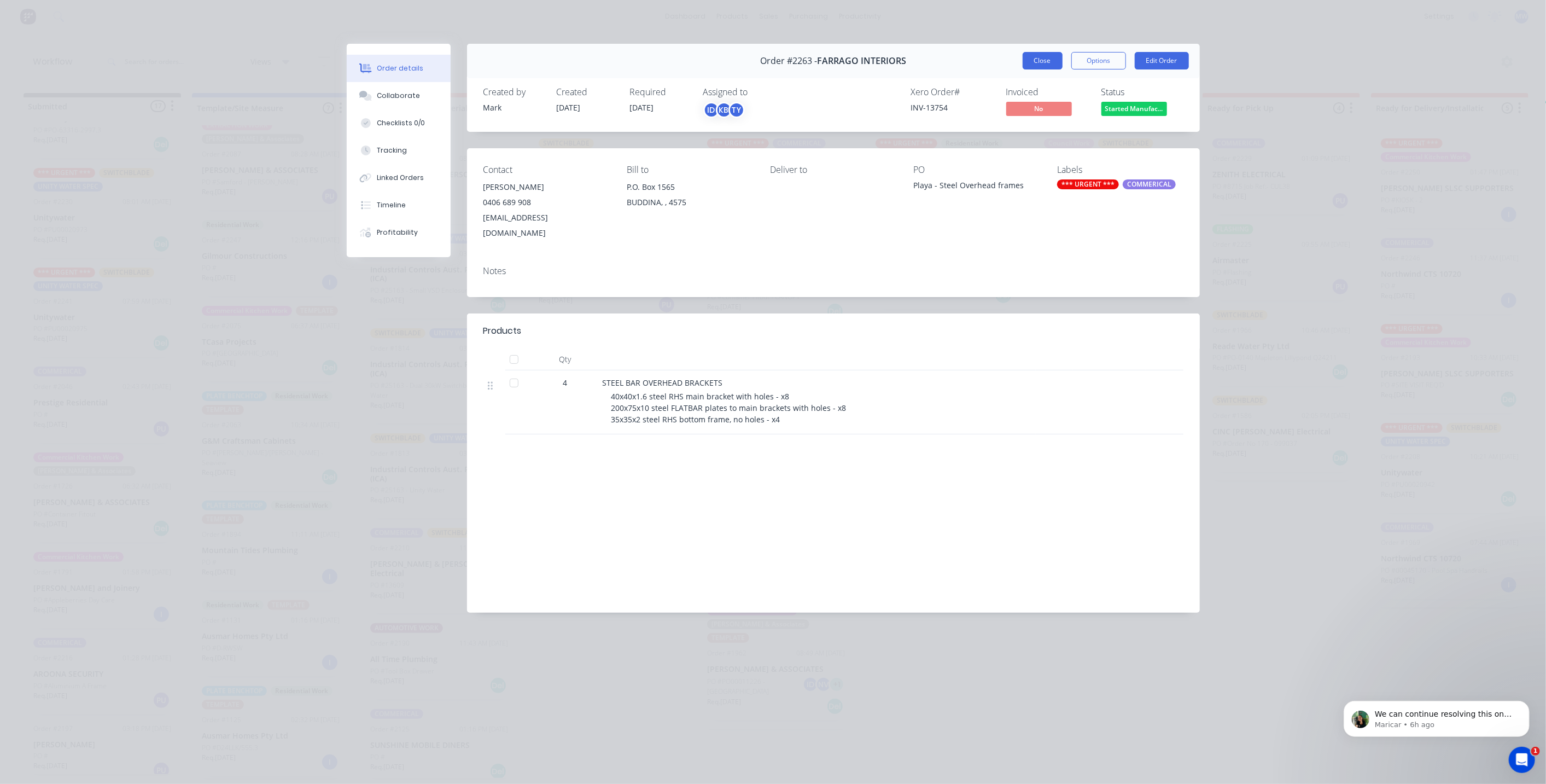
click at [1049, 63] on button "Close" at bounding box center [1043, 61] width 40 height 18
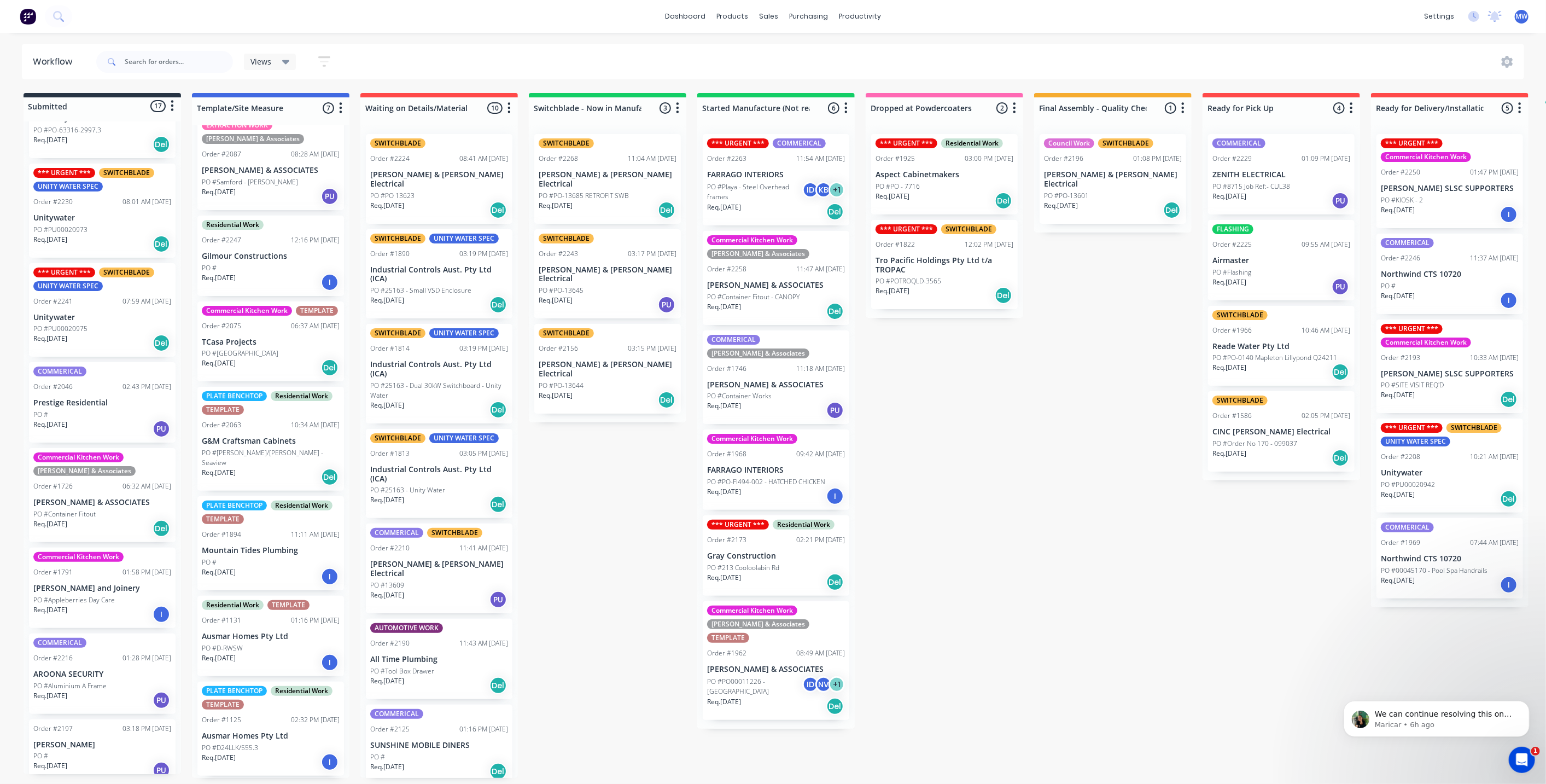
click at [924, 466] on div "Submitted 17 Status colour #273444 hex #273444 Save Cancel Summaries Total orde…" at bounding box center [904, 435] width 1824 height 685
click at [603, 497] on div "Submitted 17 Status colour #273444 hex #273444 Save Cancel Summaries Total orde…" at bounding box center [904, 435] width 1824 height 685
drag, startPoint x: 1049, startPoint y: 436, endPoint x: 838, endPoint y: 455, distance: 211.9
click at [1047, 435] on div "Submitted 17 Status colour #273444 hex #273444 Save Cancel Summaries Total orde…" at bounding box center [904, 435] width 1824 height 685
click at [573, 505] on div "Submitted 17 Status colour #273444 hex #273444 Save Cancel Summaries Total orde…" at bounding box center [904, 435] width 1824 height 685
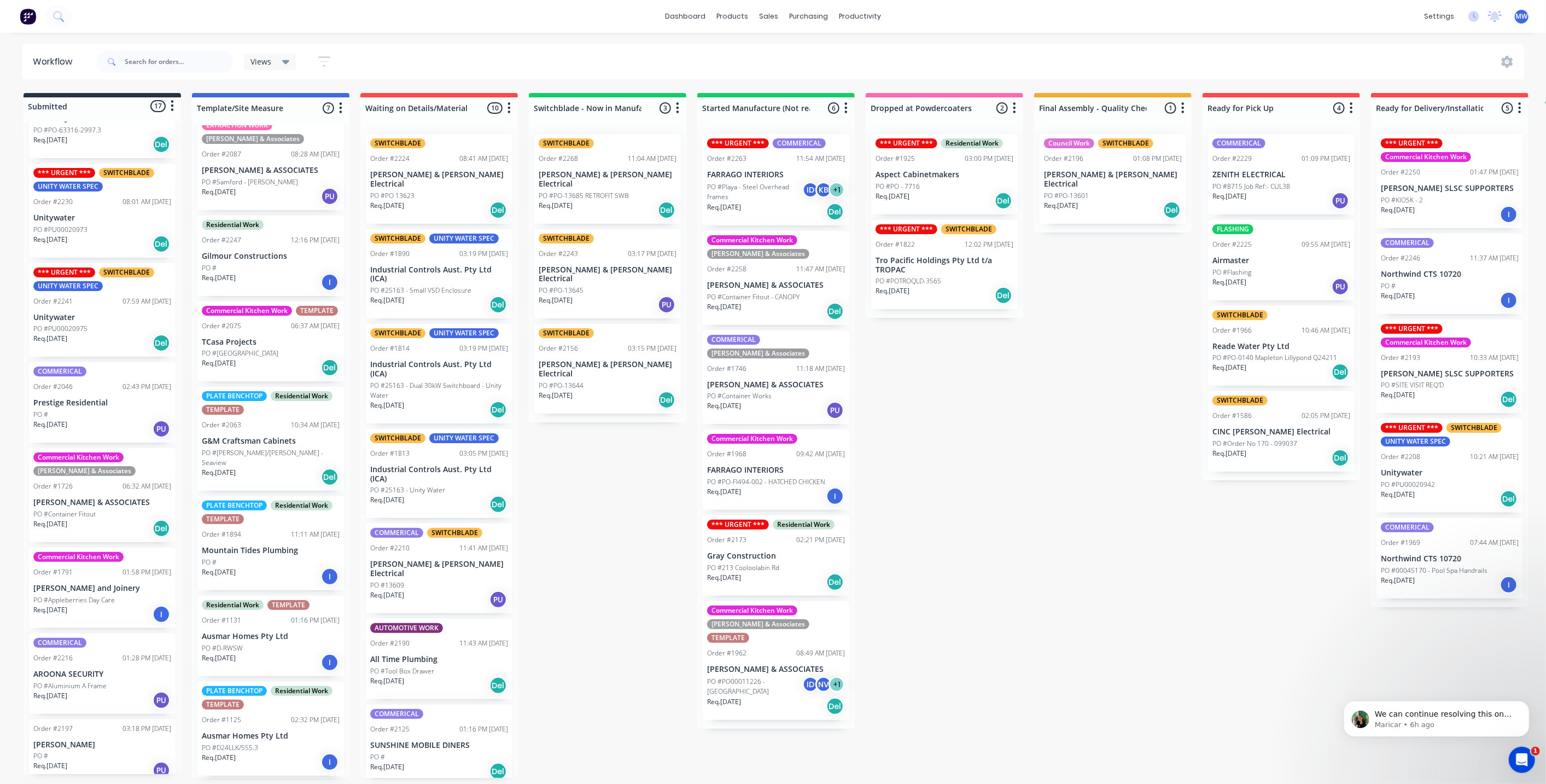
drag, startPoint x: 996, startPoint y: 452, endPoint x: 852, endPoint y: 463, distance: 144.4
click at [996, 452] on div "Submitted 17 Status colour #273444 hex #273444 Save Cancel Summaries Total orde…" at bounding box center [904, 435] width 1824 height 685
click at [581, 500] on div "Submitted 17 Status colour #273444 hex #273444 Save Cancel Summaries Total orde…" at bounding box center [904, 435] width 1824 height 685
click at [1012, 464] on div "Submitted 17 Status colour #273444 hex #273444 Save Cancel Summaries Total orde…" at bounding box center [904, 435] width 1824 height 685
click at [613, 469] on div "Submitted 17 Status colour #273444 hex #273444 Save Cancel Summaries Total orde…" at bounding box center [904, 435] width 1824 height 685
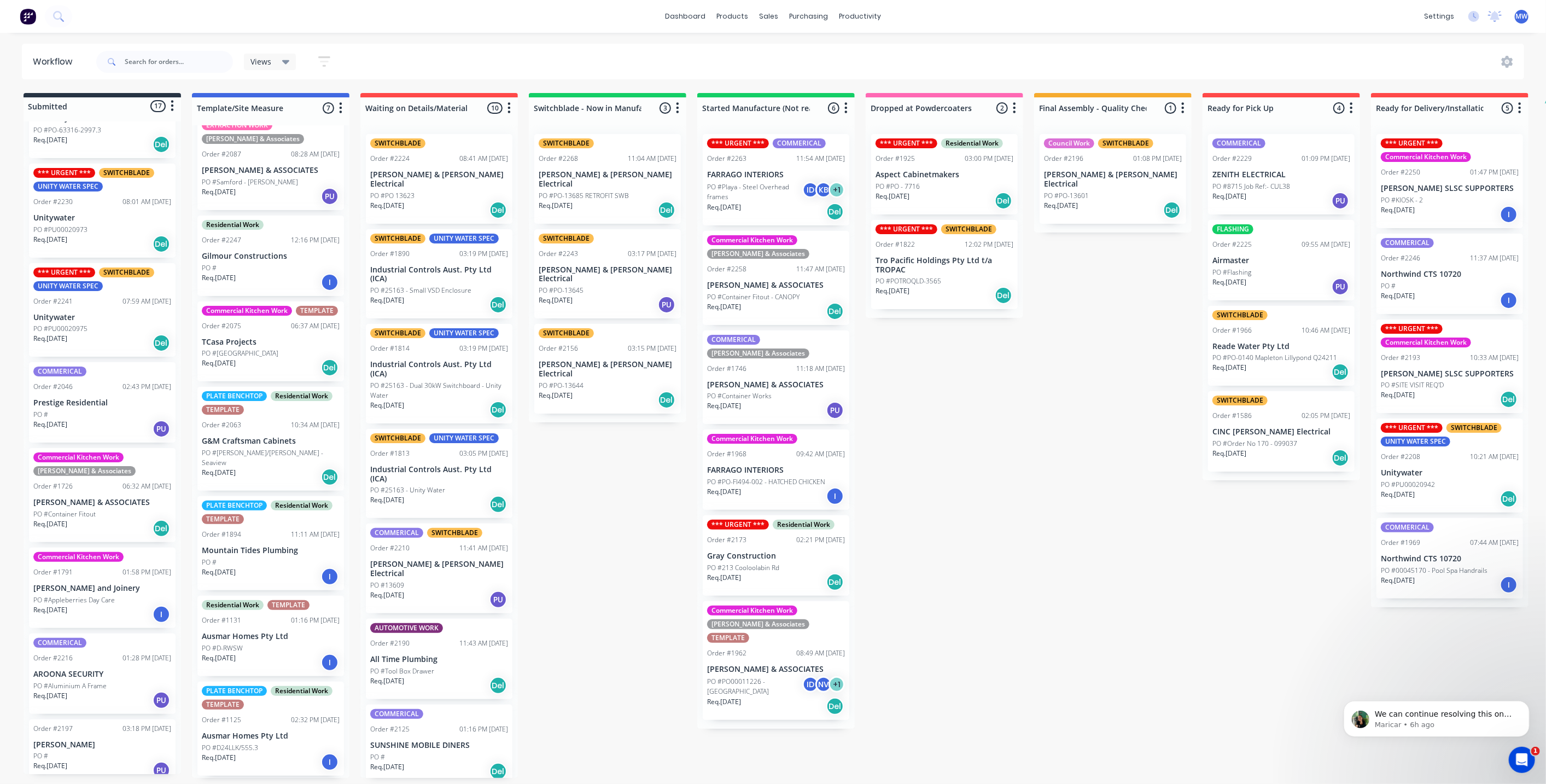
drag, startPoint x: 1014, startPoint y: 407, endPoint x: 744, endPoint y: 451, distance: 273.6
click at [1014, 407] on div "Submitted 17 Status colour #273444 hex #273444 Save Cancel Summaries Total orde…" at bounding box center [904, 435] width 1824 height 685
click at [584, 478] on div "Submitted 17 Status colour #273444 hex #273444 Save Cancel Summaries Total orde…" at bounding box center [904, 435] width 1824 height 685
click at [583, 478] on div "Submitted 17 Status colour #273444 hex #273444 Save Cancel Summaries Total orde…" at bounding box center [904, 435] width 1824 height 685
click at [767, 677] on p "PO #PO00011226 - Cooroy Market Garden" at bounding box center [754, 686] width 95 height 20
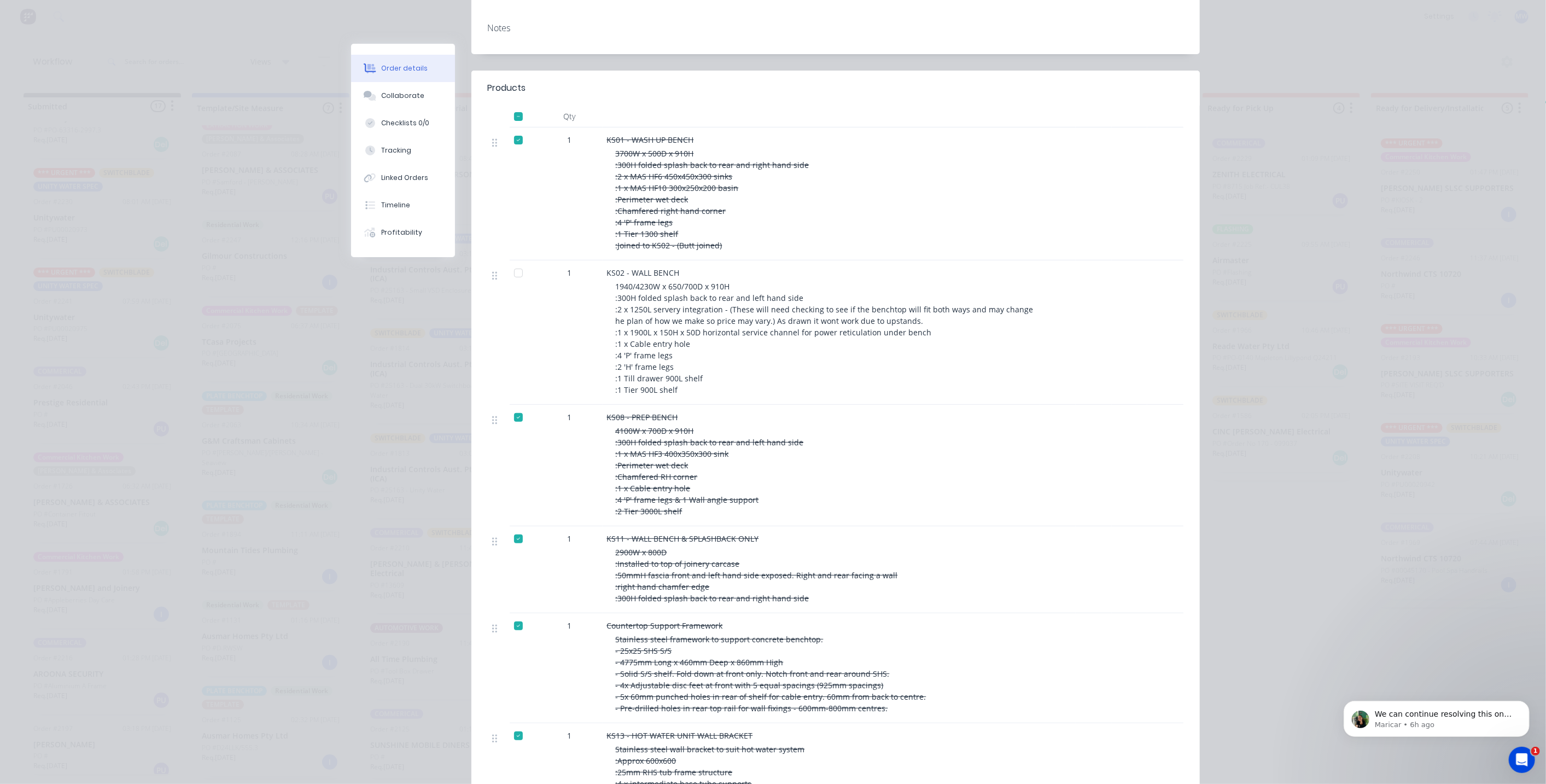
scroll to position [60, 0]
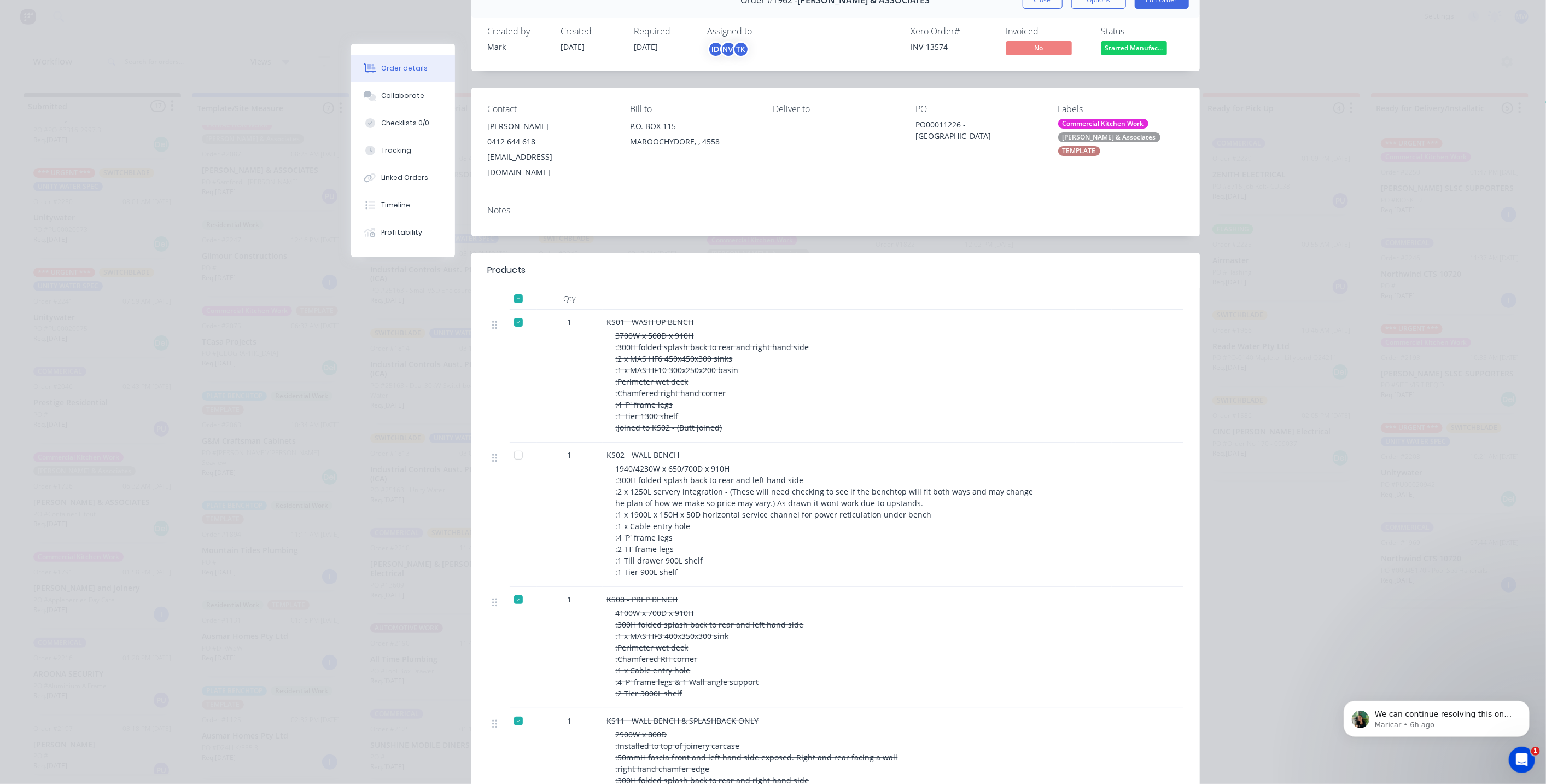
drag, startPoint x: 515, startPoint y: 440, endPoint x: 517, endPoint y: 447, distance: 7.3
click at [516, 444] on div at bounding box center [519, 455] width 22 height 22
click at [1033, 6] on button "Close" at bounding box center [1043, 0] width 40 height 18
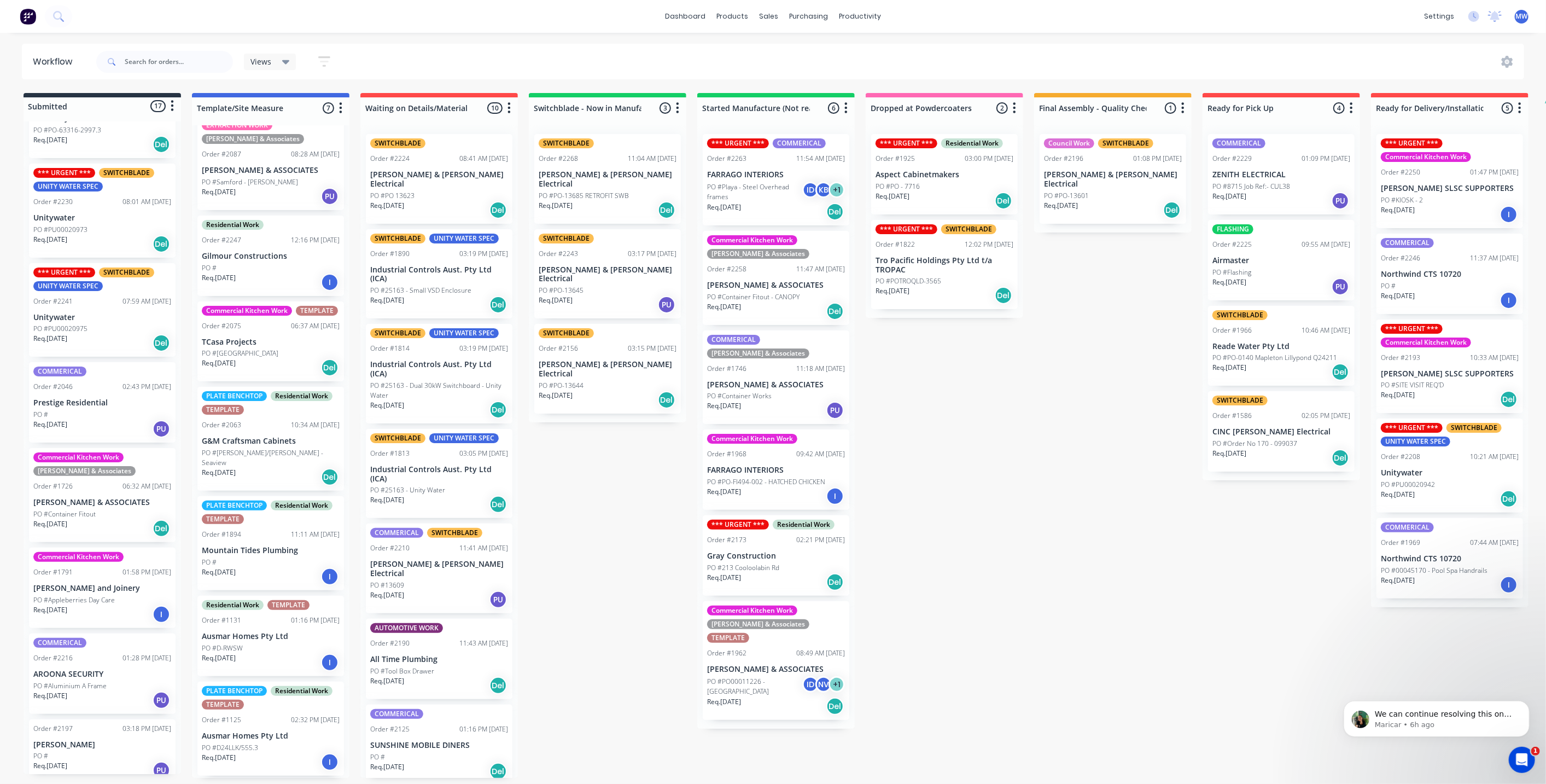
click at [752, 677] on p "PO #PO00011226 - Cooroy Market Garden" at bounding box center [754, 686] width 95 height 20
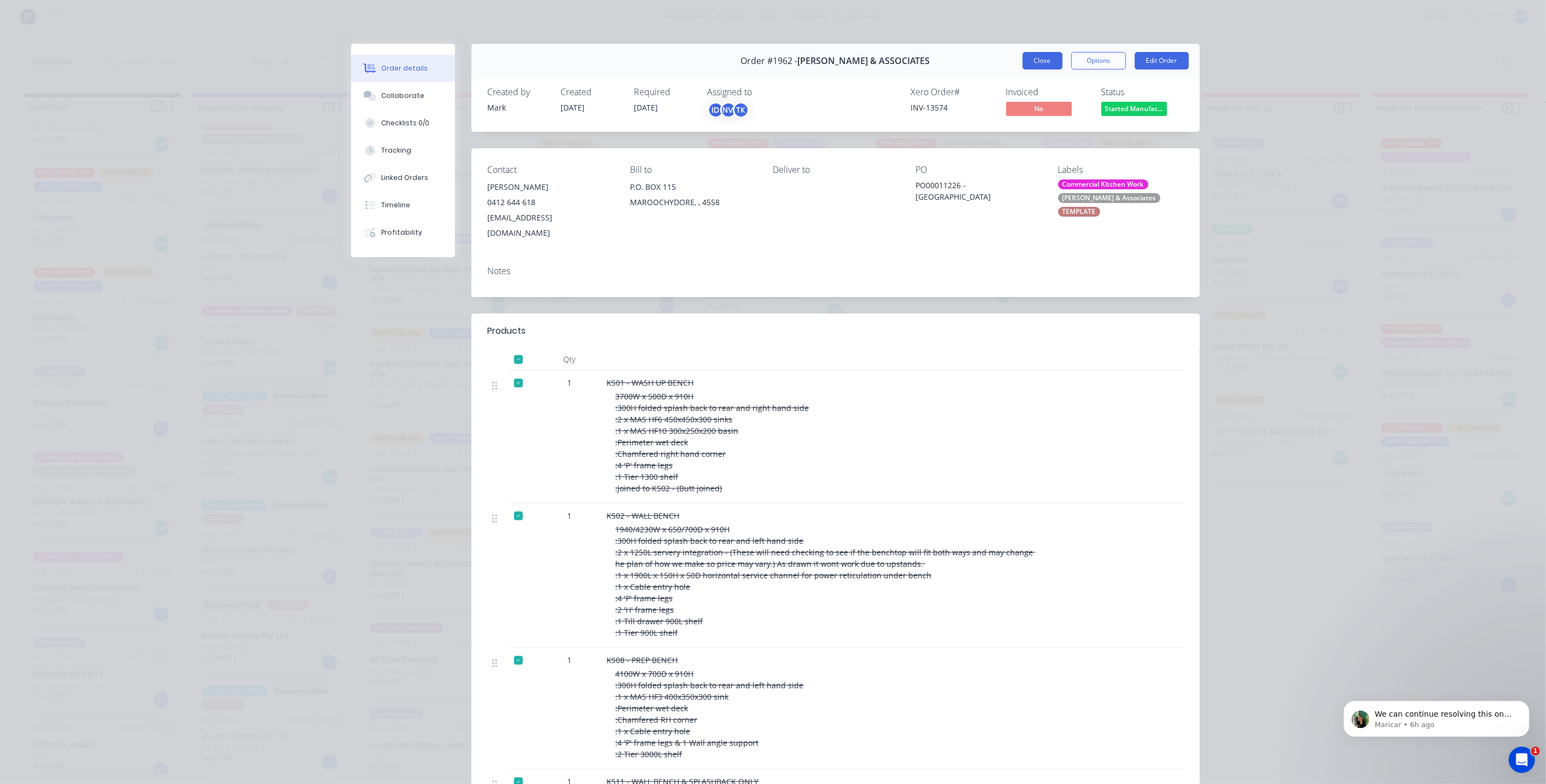
click at [1041, 63] on button "Close" at bounding box center [1043, 61] width 40 height 18
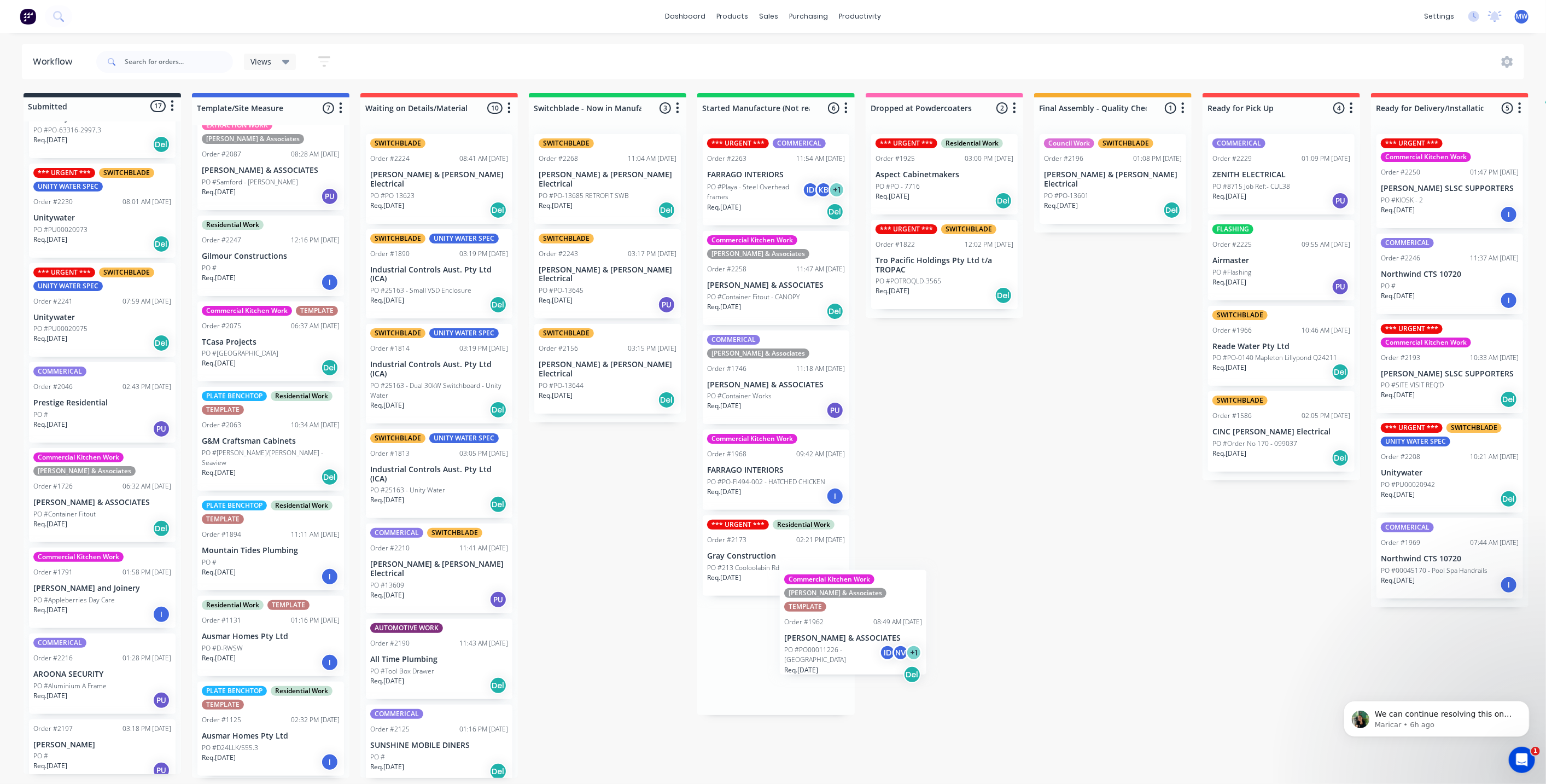
scroll to position [2, 0]
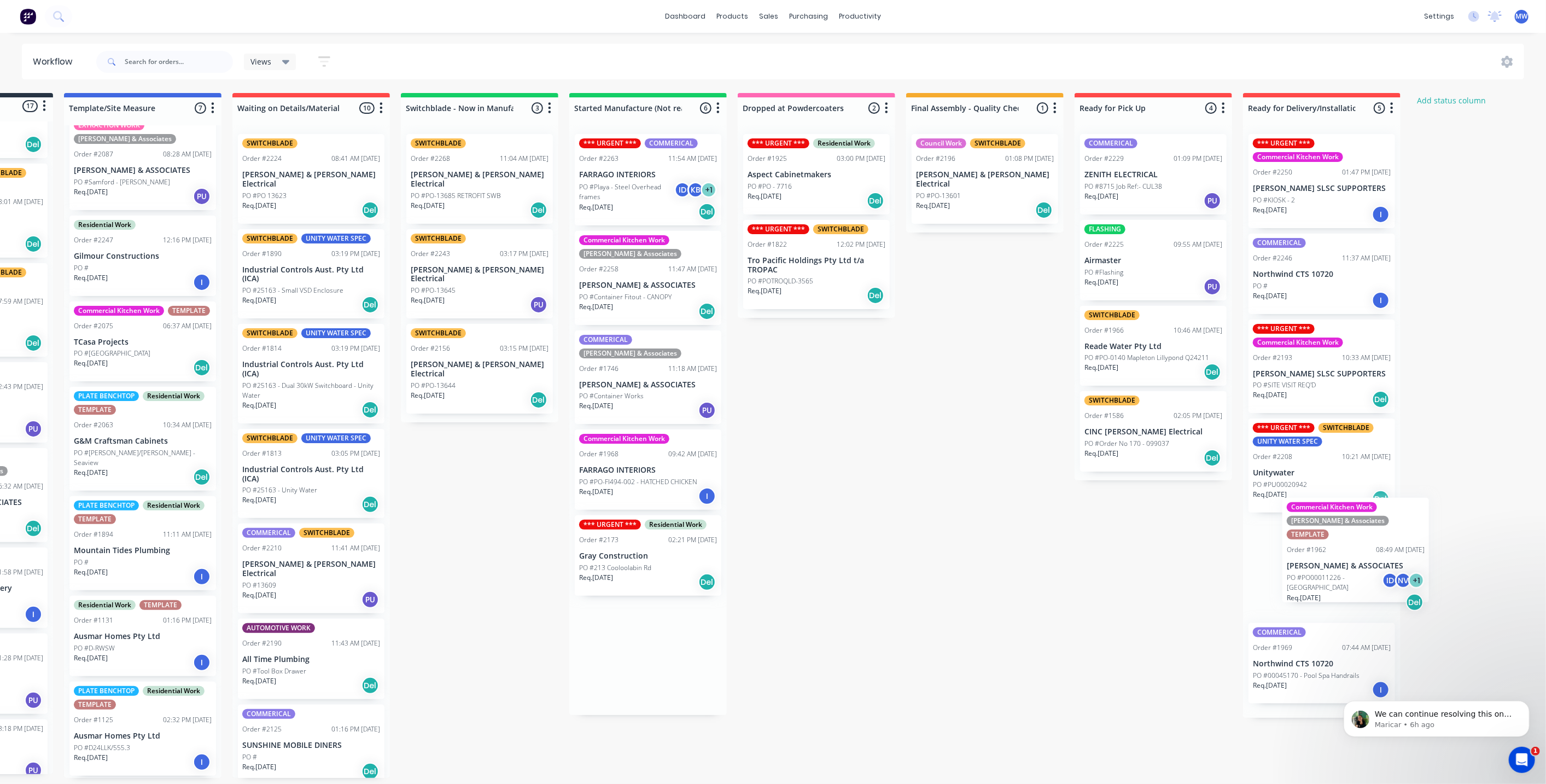
drag, startPoint x: 778, startPoint y: 654, endPoint x: 1328, endPoint y: 571, distance: 556.2
click at [1362, 562] on div "Submitted 17 Status colour #273444 hex #273444 Save Cancel Summaries Total orde…" at bounding box center [776, 435] width 1824 height 685
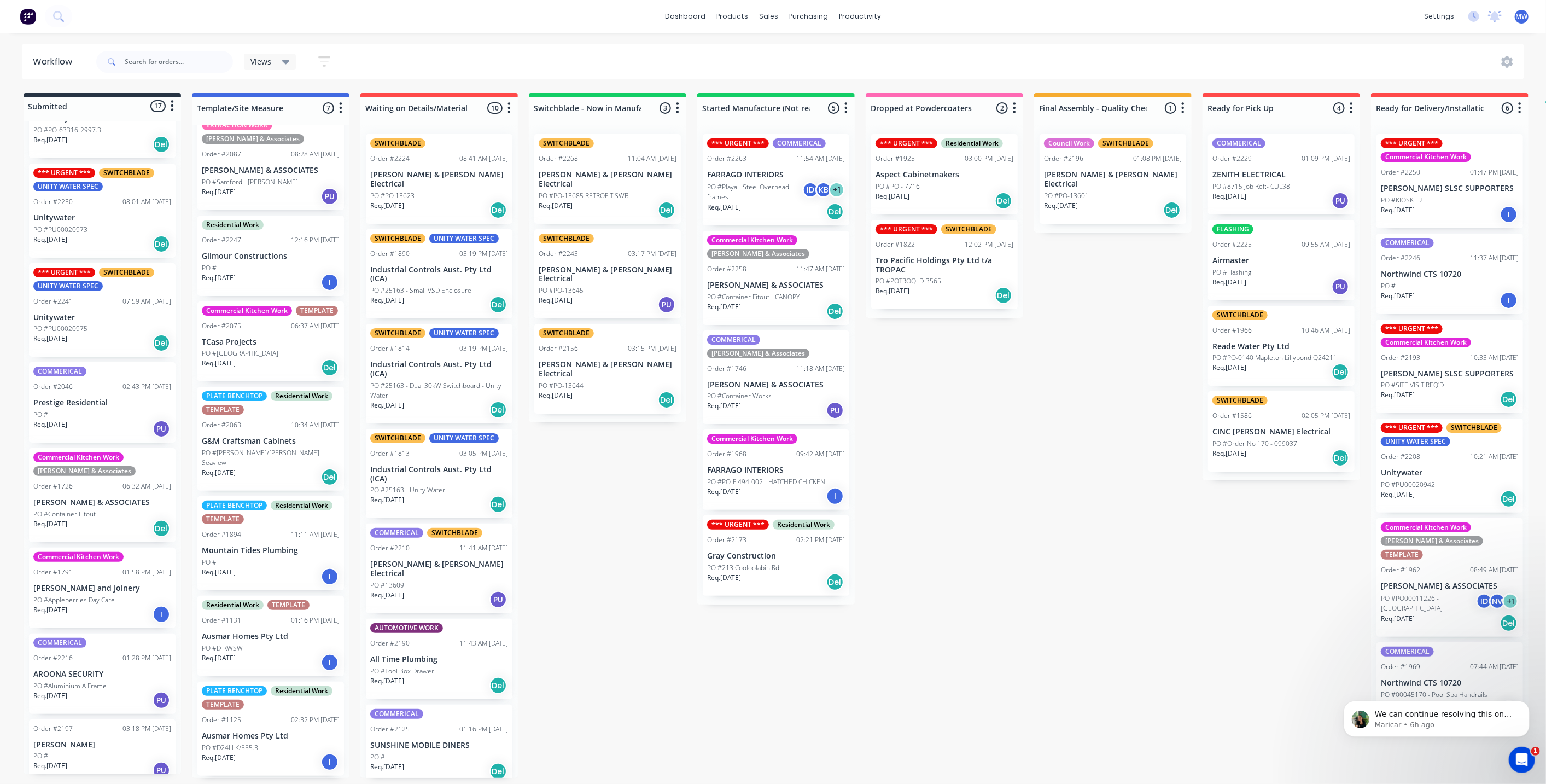
click at [779, 477] on p "PO #PO-FI494-002 - HATCHED CHICKEN" at bounding box center [765, 481] width 118 height 10
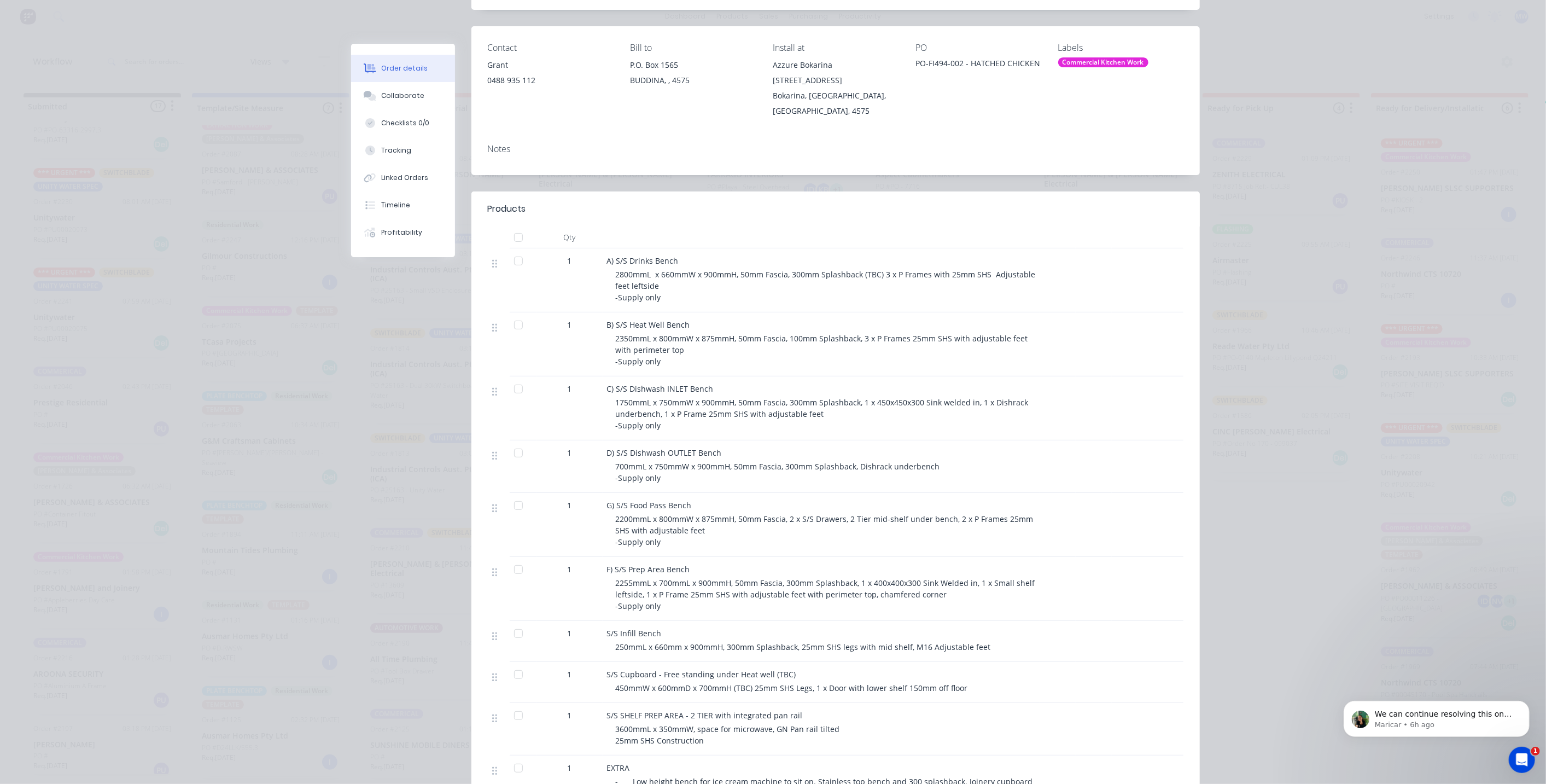
scroll to position [0, 0]
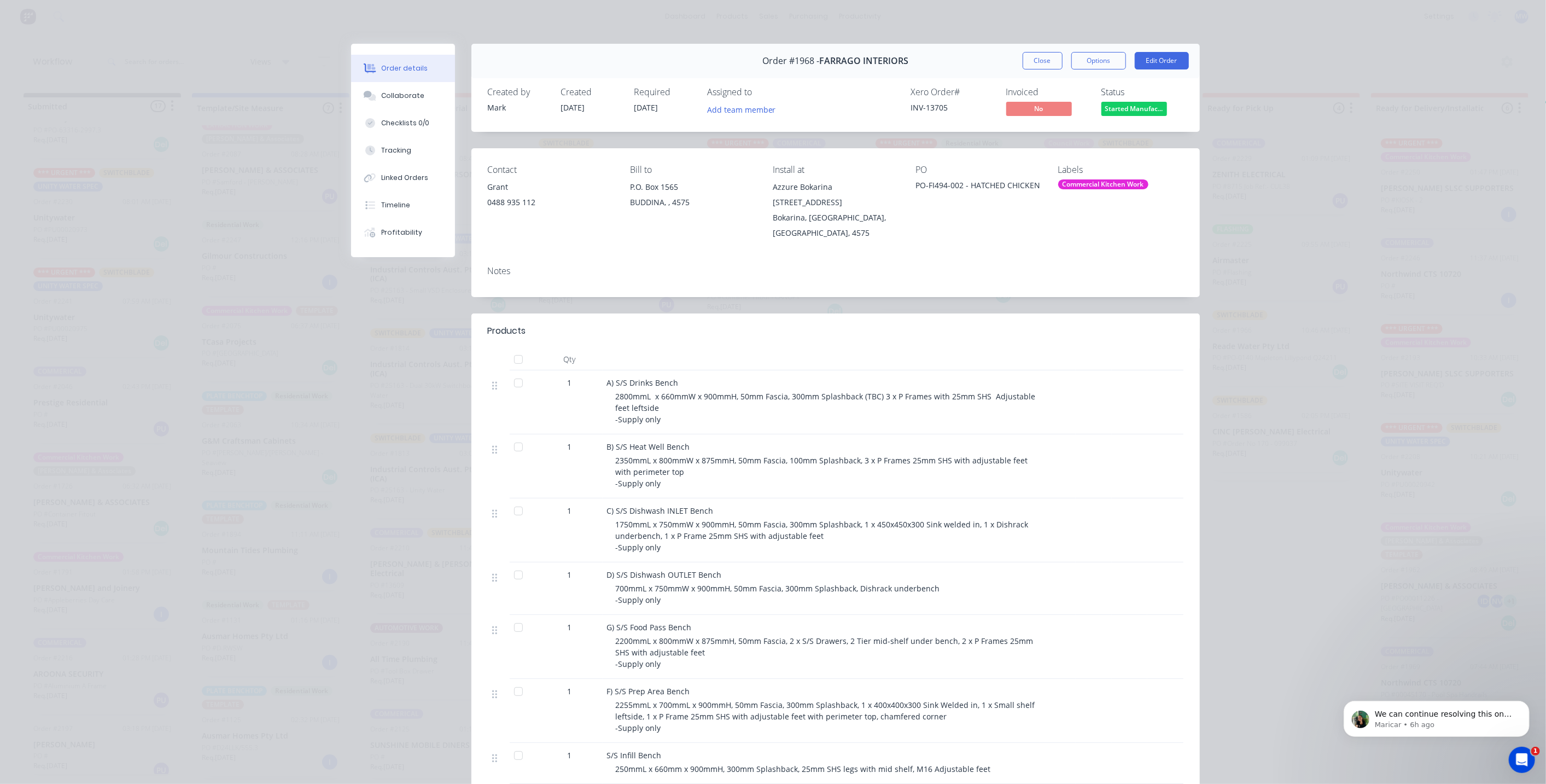
click at [1031, 64] on button "Close" at bounding box center [1043, 61] width 40 height 18
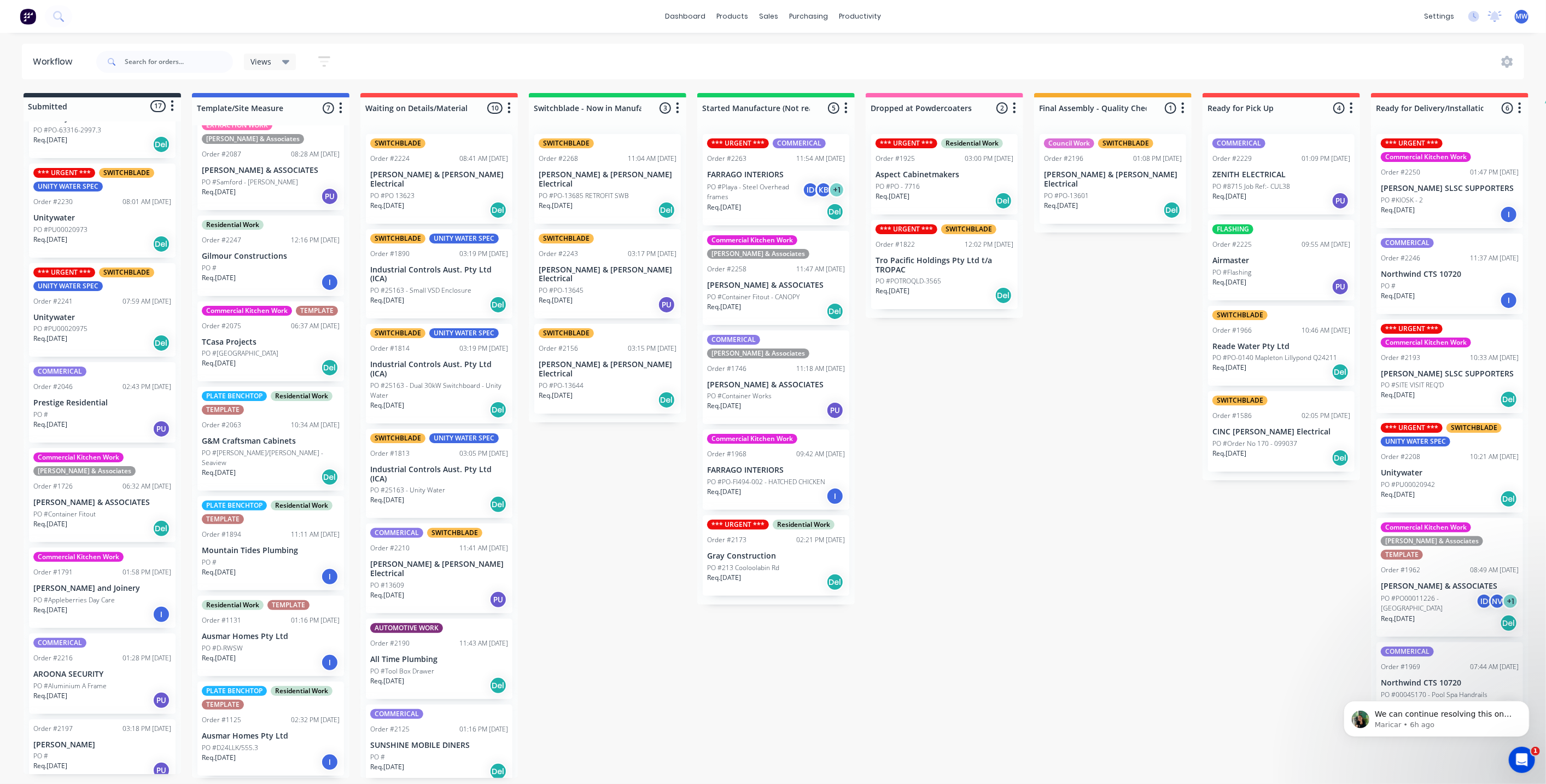
click at [626, 574] on div "Submitted 17 Status colour #273444 hex #273444 Save Cancel Summaries Total orde…" at bounding box center [904, 435] width 1824 height 685
click at [784, 391] on div "PO #Container Works" at bounding box center [775, 395] width 138 height 10
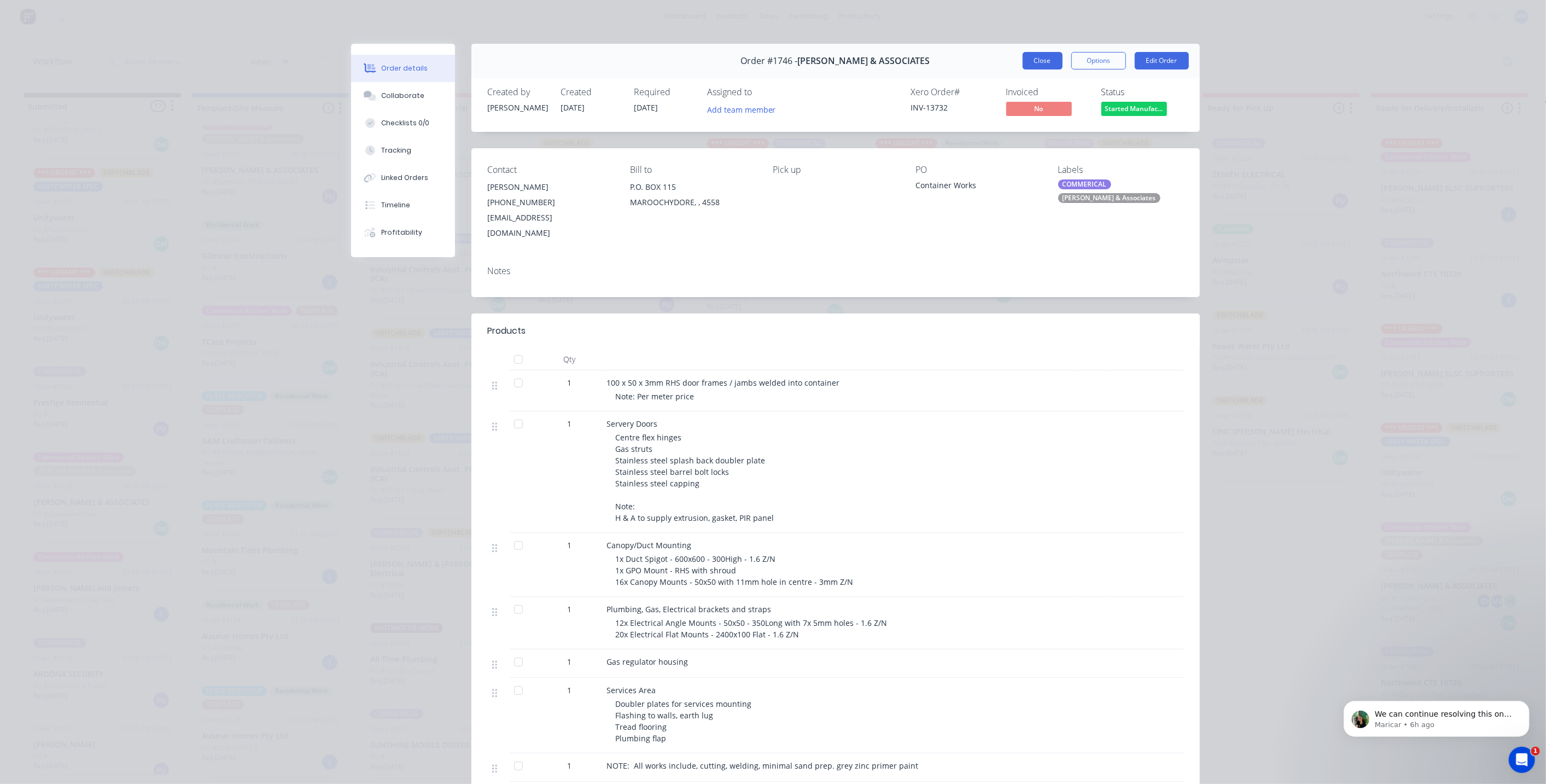
click at [1036, 60] on button "Close" at bounding box center [1043, 61] width 40 height 18
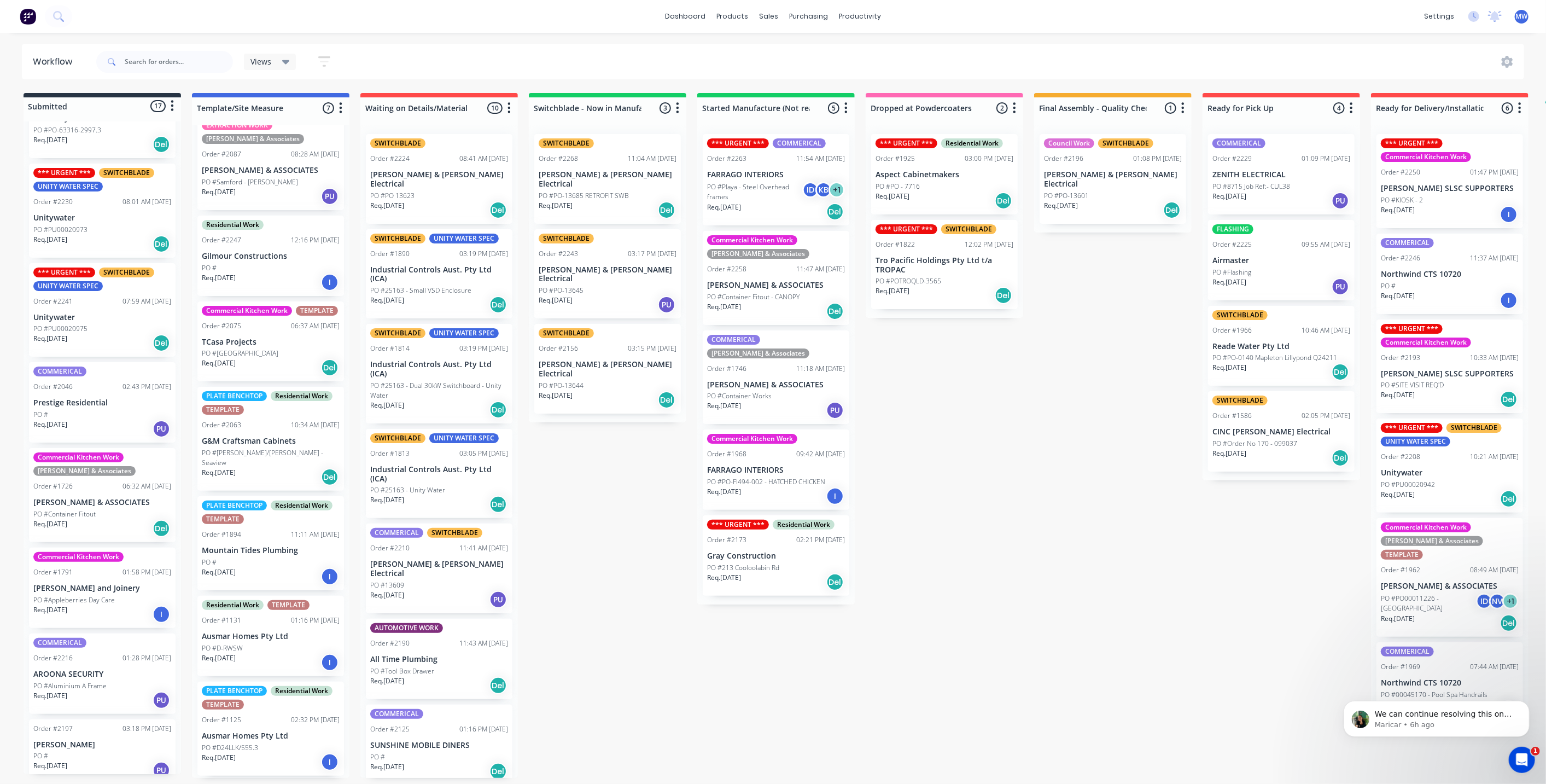
click at [969, 540] on div "Submitted 17 Status colour #273444 hex #273444 Save Cancel Summaries Total orde…" at bounding box center [904, 435] width 1824 height 685
click at [646, 514] on div "Submitted 17 Status colour #273444 hex #273444 Save Cancel Summaries Total orde…" at bounding box center [904, 435] width 1824 height 685
click at [940, 416] on div "Submitted 17 Status colour #273444 hex #273444 Save Cancel Summaries Total orde…" at bounding box center [904, 435] width 1824 height 685
click at [602, 463] on div "Submitted 17 Status colour #273444 hex #273444 Save Cancel Summaries Total orde…" at bounding box center [904, 435] width 1824 height 685
click at [645, 476] on div "Submitted 17 Status colour #273444 hex #273444 Save Cancel Summaries Total orde…" at bounding box center [904, 435] width 1824 height 685
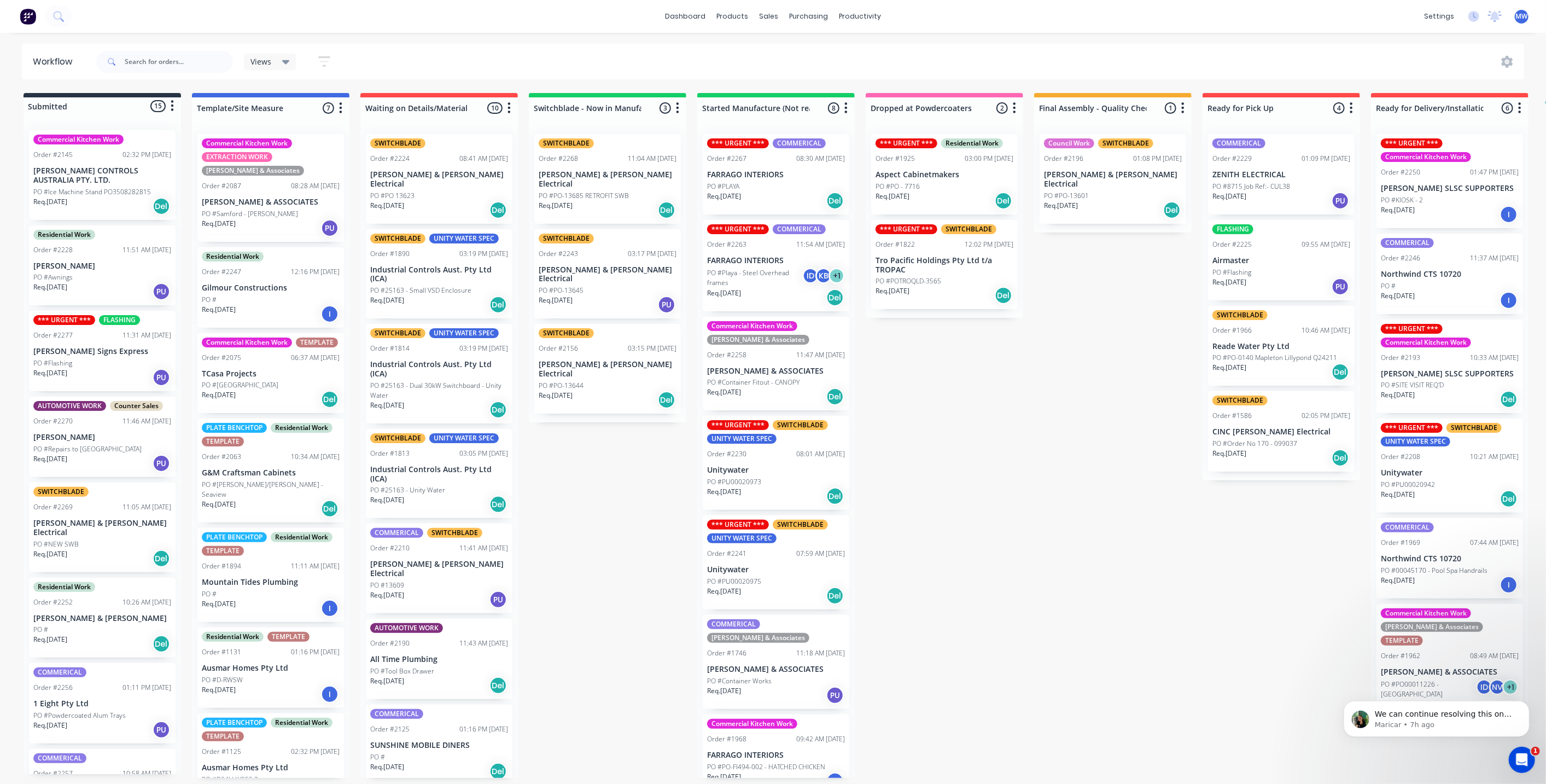
click at [567, 466] on div "Submitted 15 Status colour #273444 hex #273444 Save Cancel Summaries Total orde…" at bounding box center [904, 435] width 1824 height 685
click at [577, 461] on div "Submitted 15 Status colour #273444 hex #273444 Save Cancel Summaries Total orde…" at bounding box center [904, 435] width 1824 height 685
click at [1069, 502] on div "Submitted 15 Status colour #273444 hex #273444 Save Cancel Summaries Total orde…" at bounding box center [904, 435] width 1824 height 685
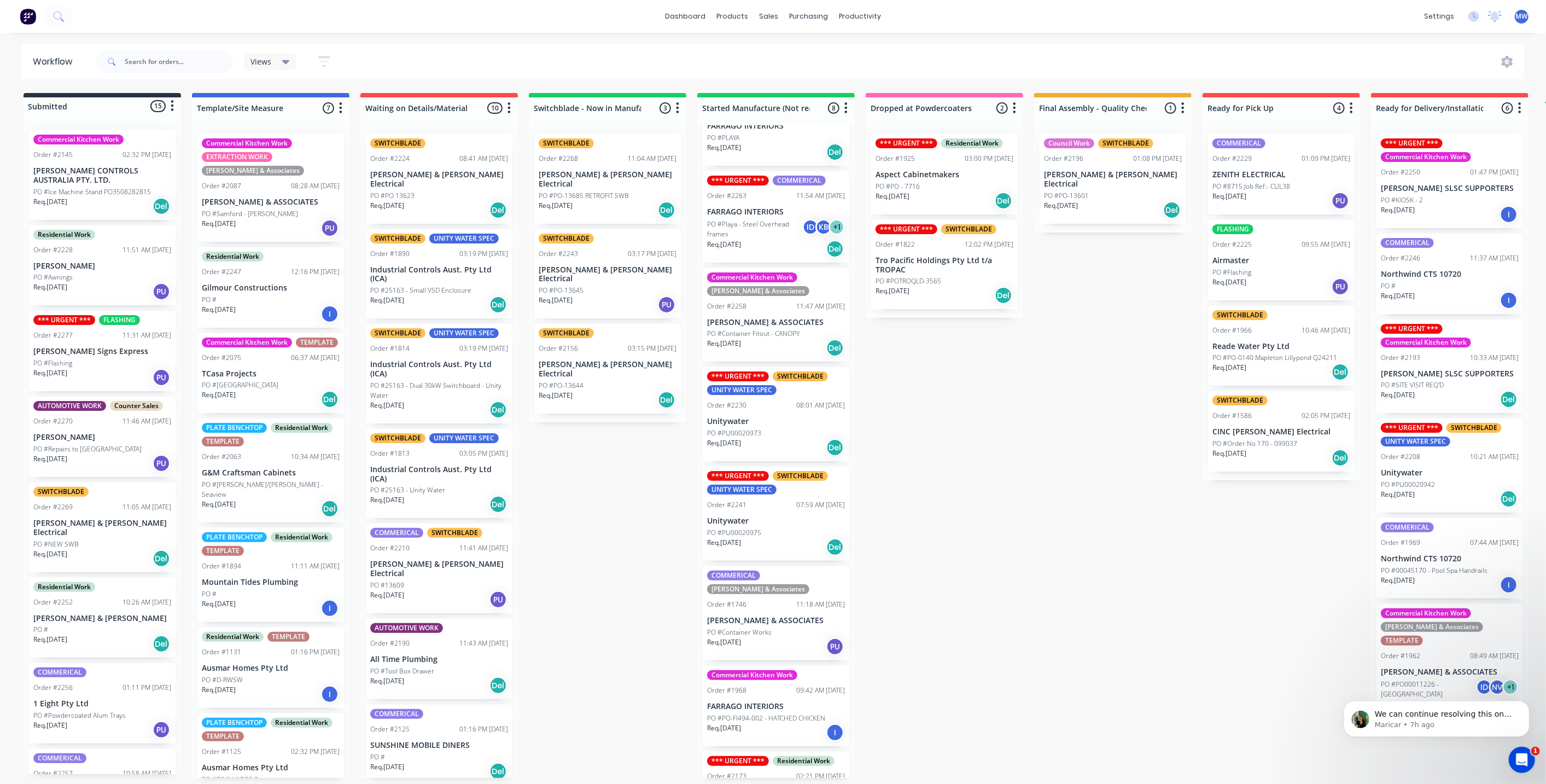
scroll to position [88, 0]
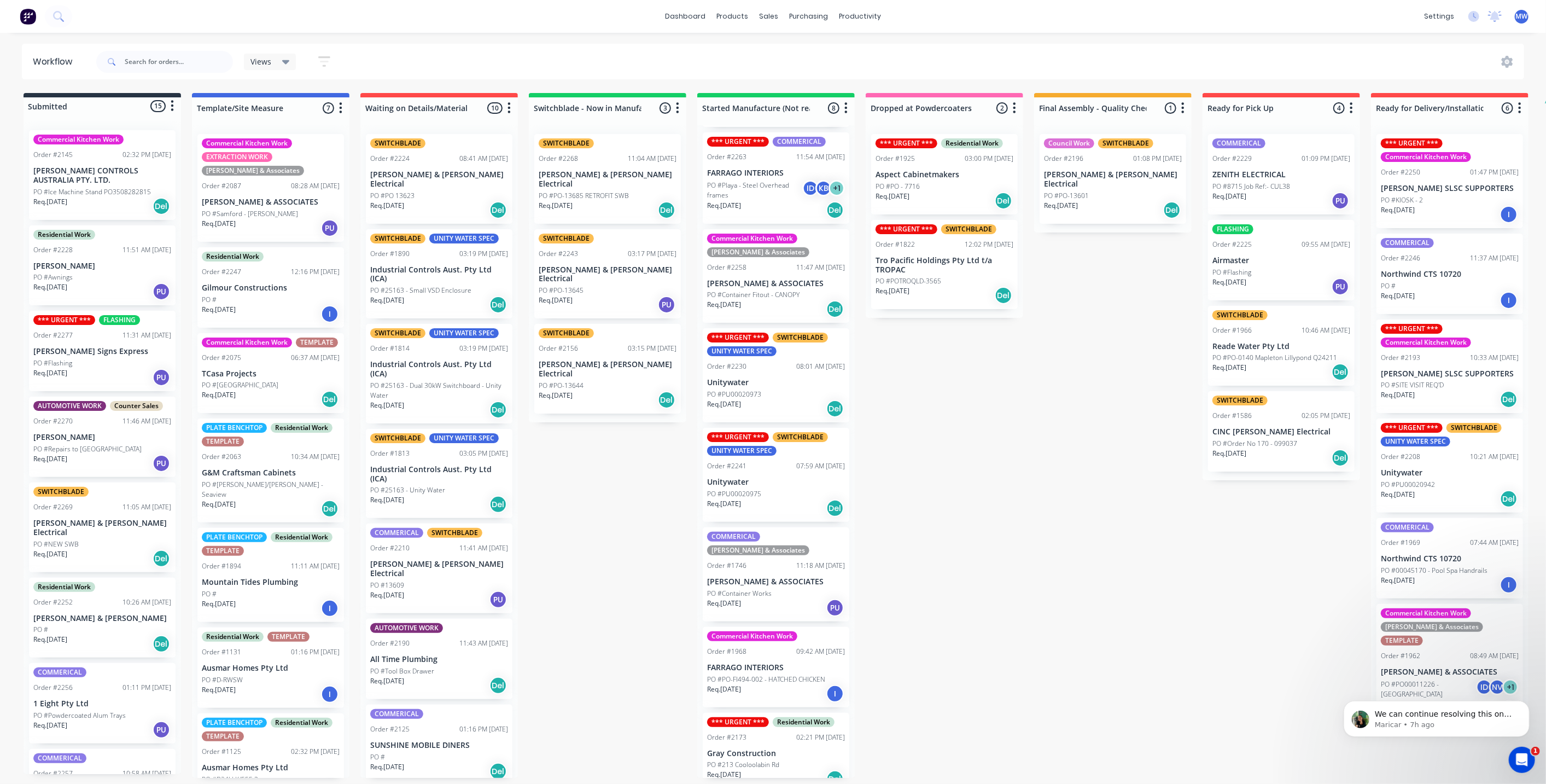
click at [963, 388] on div "Submitted 15 Status colour #273444 hex #273444 Save Cancel Summaries Total orde…" at bounding box center [904, 435] width 1824 height 685
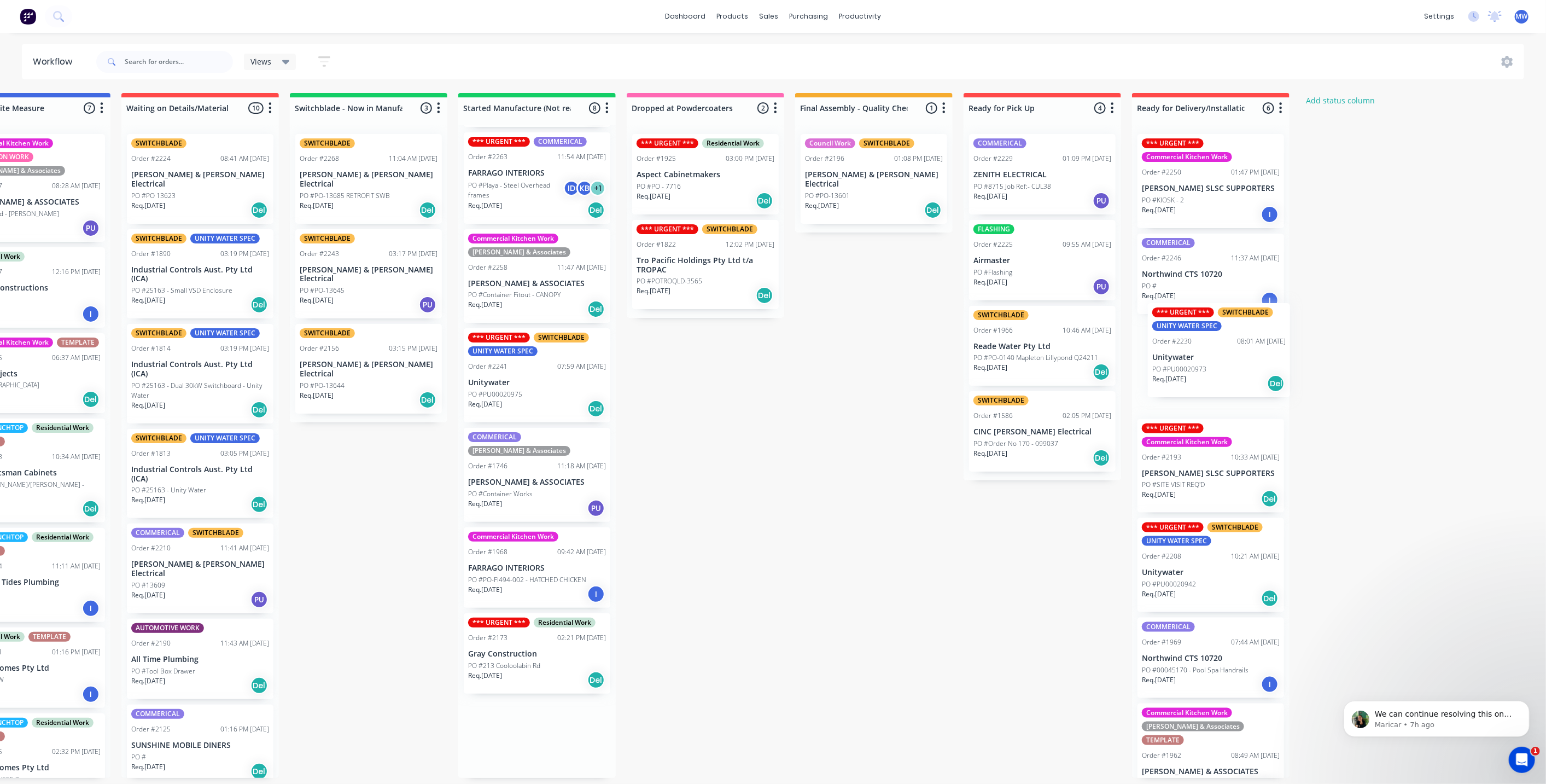
scroll to position [0, 243]
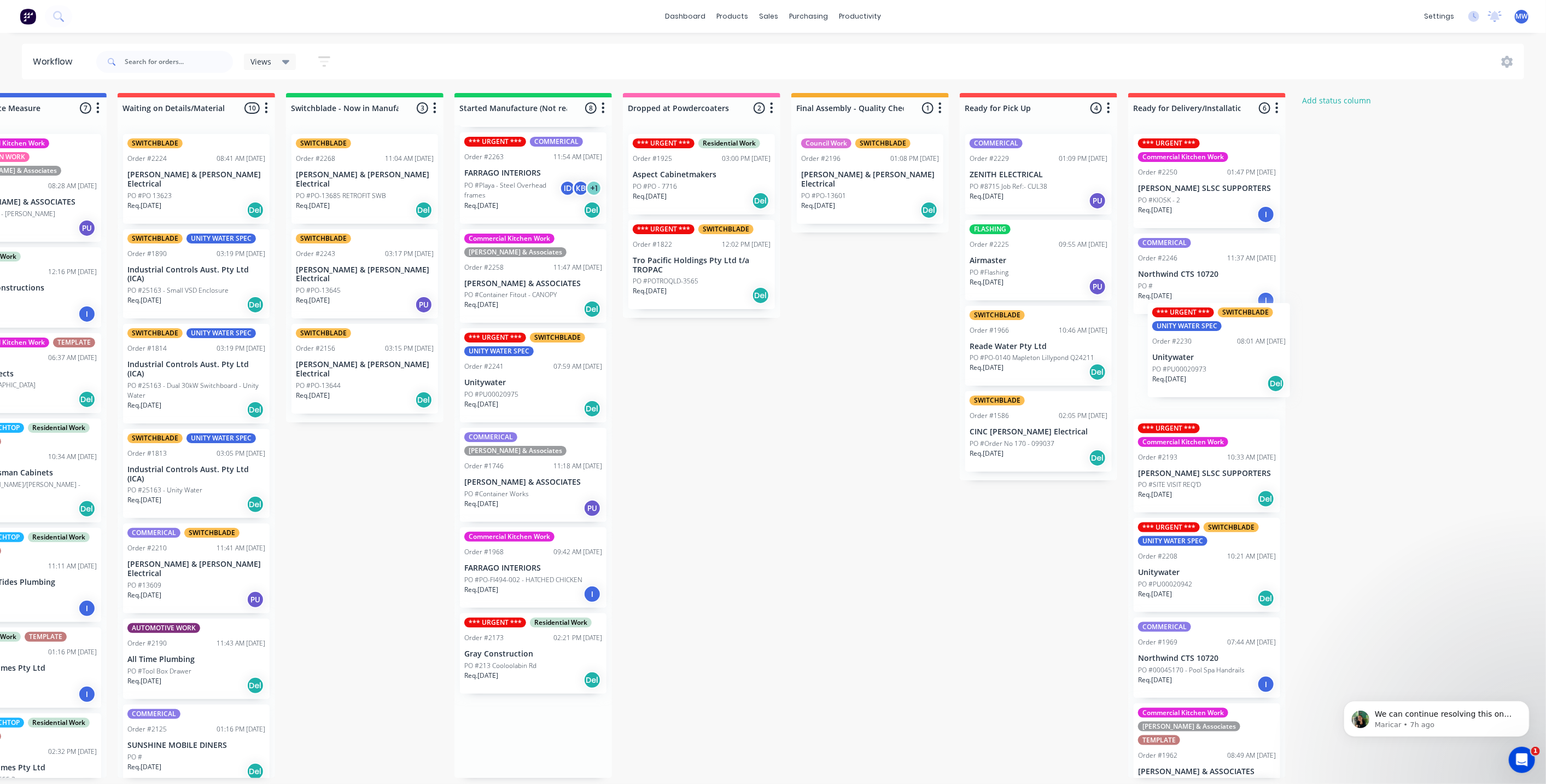
drag, startPoint x: 763, startPoint y: 377, endPoint x: 1214, endPoint y: 352, distance: 451.7
click at [1214, 352] on div "Submitted 15 Status colour #273444 hex #273444 Save Cancel Summaries Total orde…" at bounding box center [661, 435] width 1824 height 685
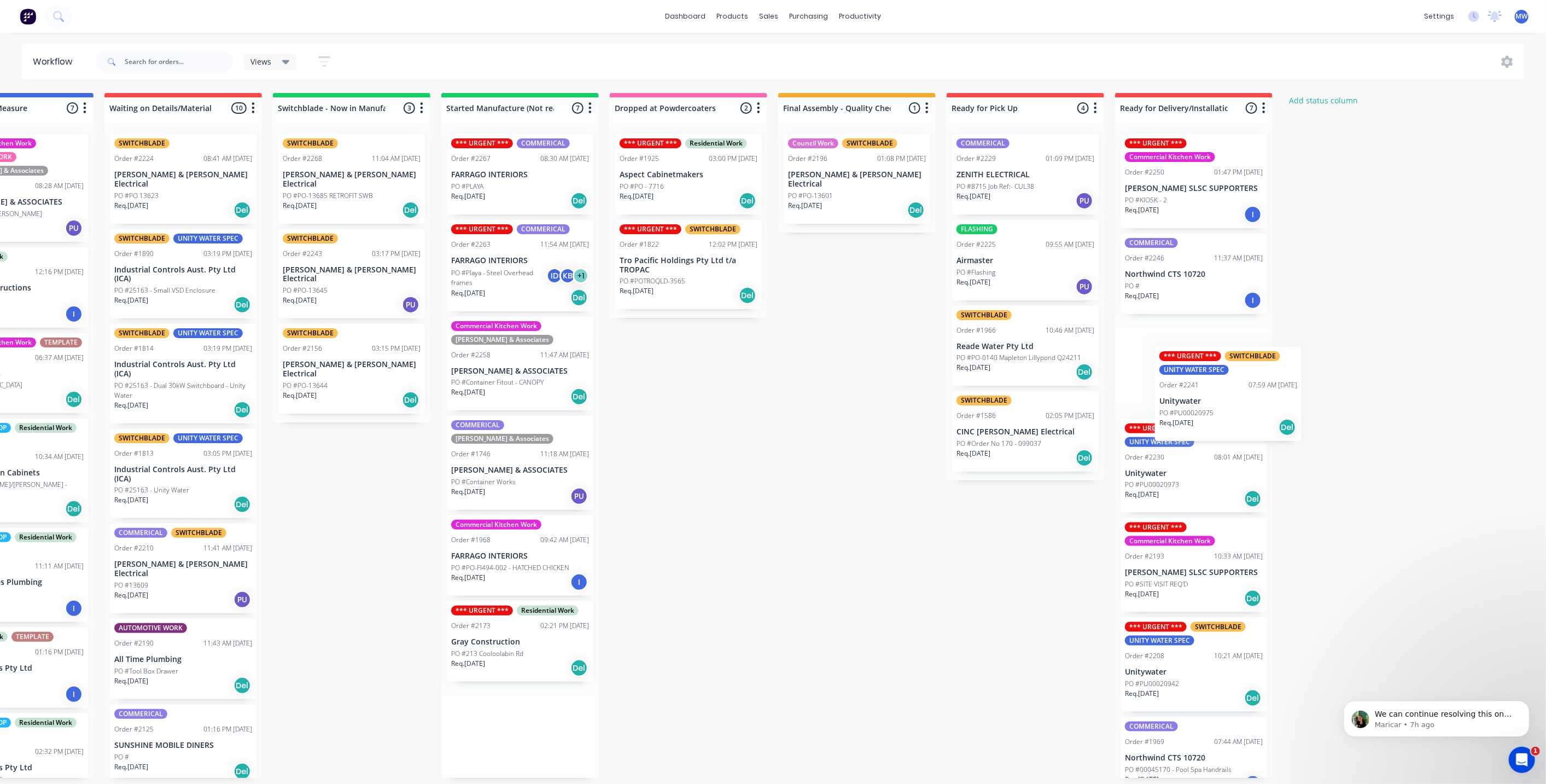
scroll to position [0, 265]
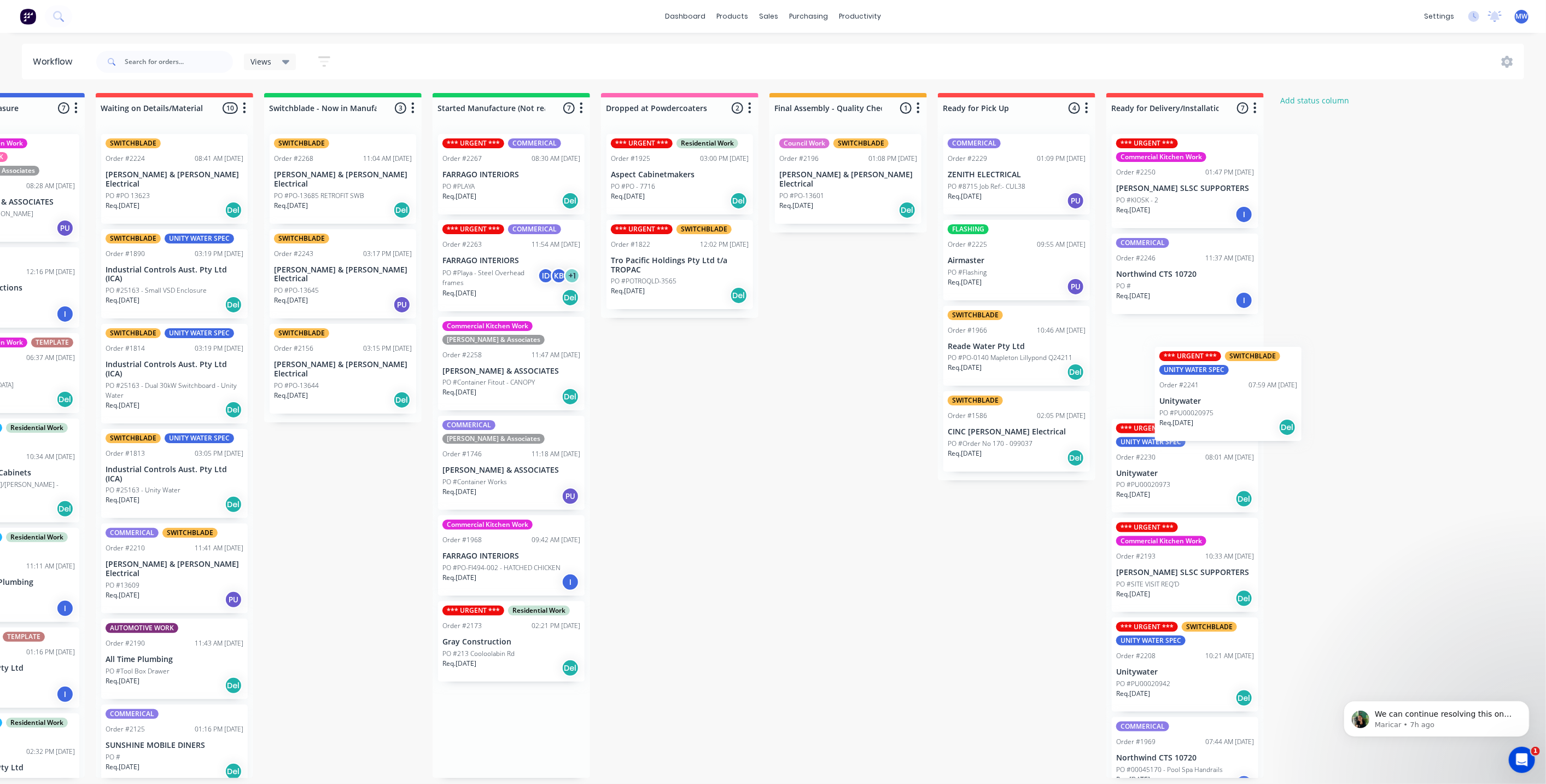
drag, startPoint x: 540, startPoint y: 471, endPoint x: 1249, endPoint y: 402, distance: 712.3
click at [1249, 402] on div "Submitted 15 Status colour #273444 hex #273444 Save Cancel Summaries Total orde…" at bounding box center [639, 435] width 1824 height 685
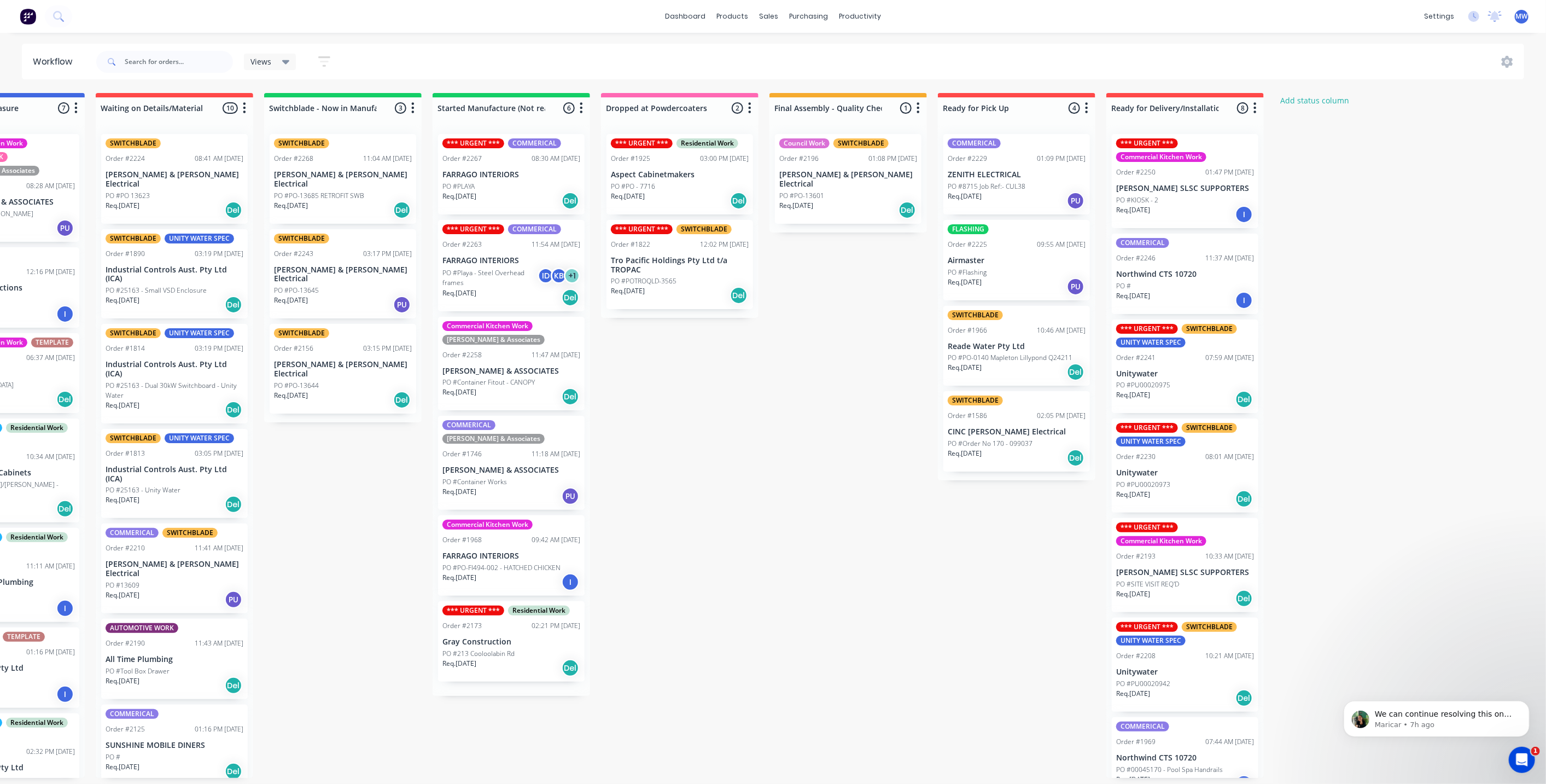
click at [839, 598] on div "Submitted 15 Status colour #273444 hex #273444 Save Cancel Summaries Total orde…" at bounding box center [639, 435] width 1824 height 685
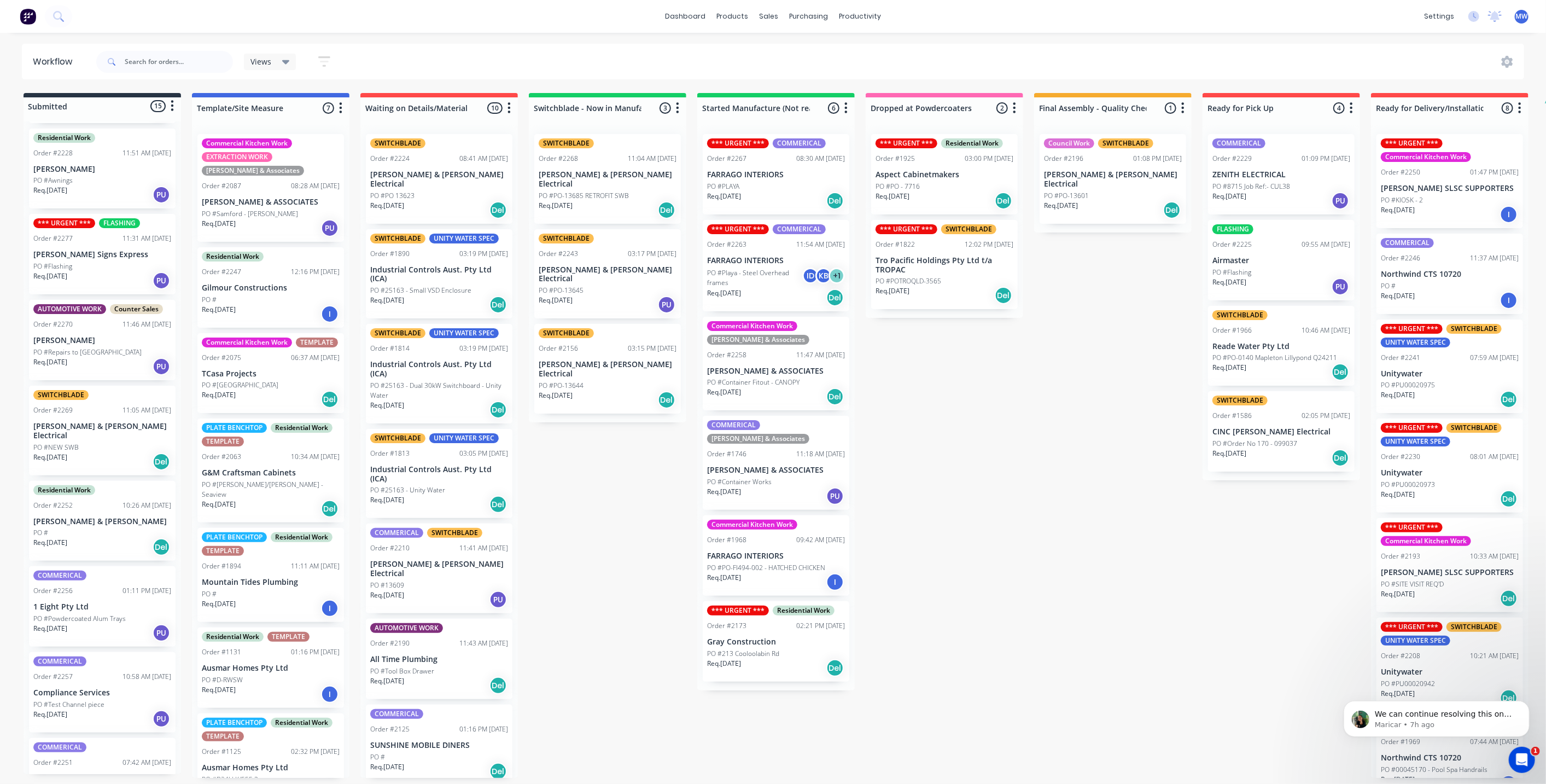
scroll to position [0, 0]
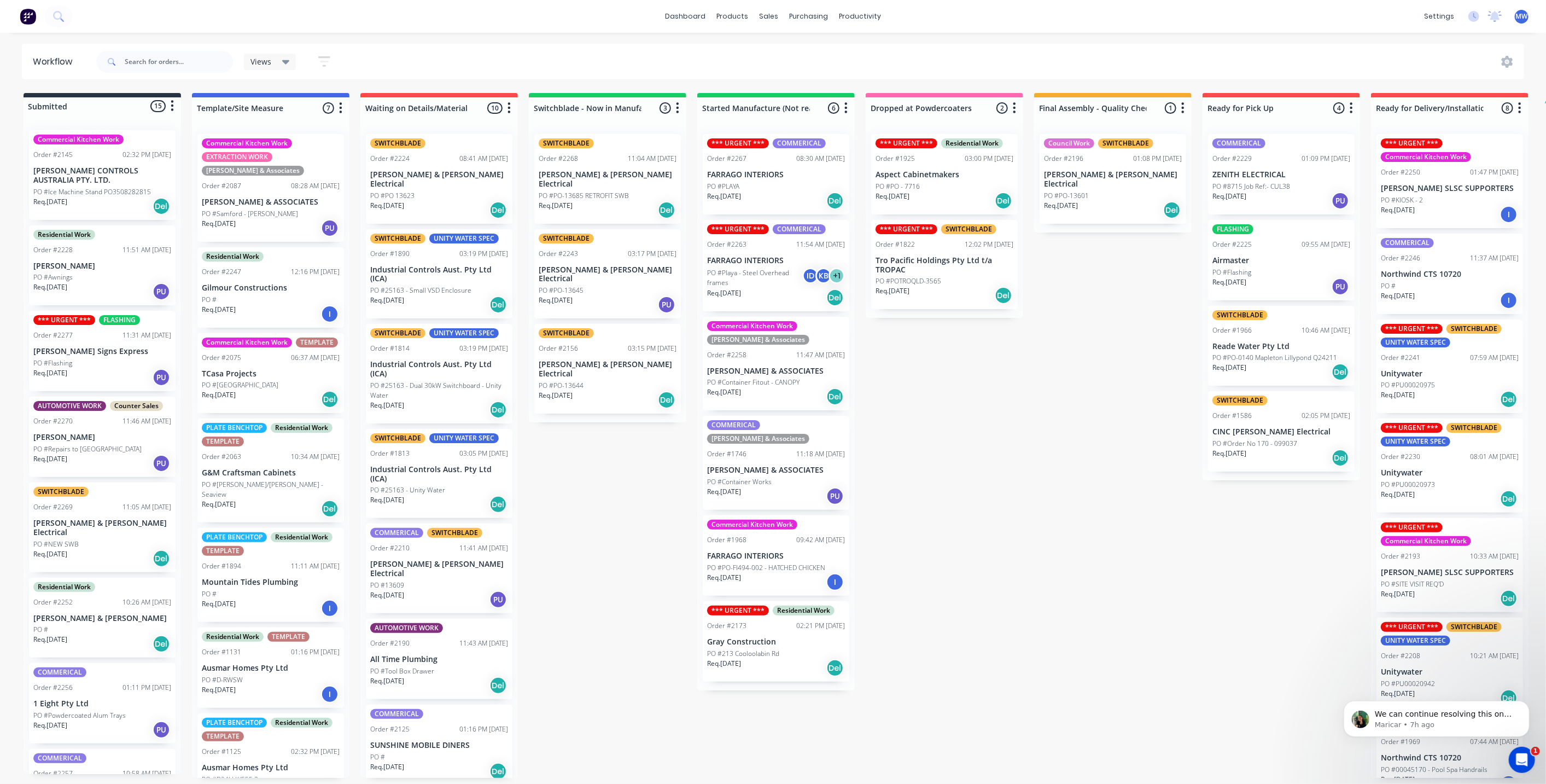
drag, startPoint x: 617, startPoint y: 463, endPoint x: 610, endPoint y: 429, distance: 34.7
click at [617, 460] on div "Submitted 15 Status colour #273444 hex #273444 Save Cancel Summaries Total orde…" at bounding box center [904, 435] width 1824 height 685
click at [622, 458] on div "Submitted 15 Status colour #273444 hex #273444 Save Cancel Summaries Total orde…" at bounding box center [904, 435] width 1824 height 685
drag, startPoint x: 978, startPoint y: 518, endPoint x: 890, endPoint y: 519, distance: 88.0
click at [978, 518] on div "Submitted 15 Status colour #273444 hex #273444 Save Cancel Summaries Total orde…" at bounding box center [904, 435] width 1824 height 685
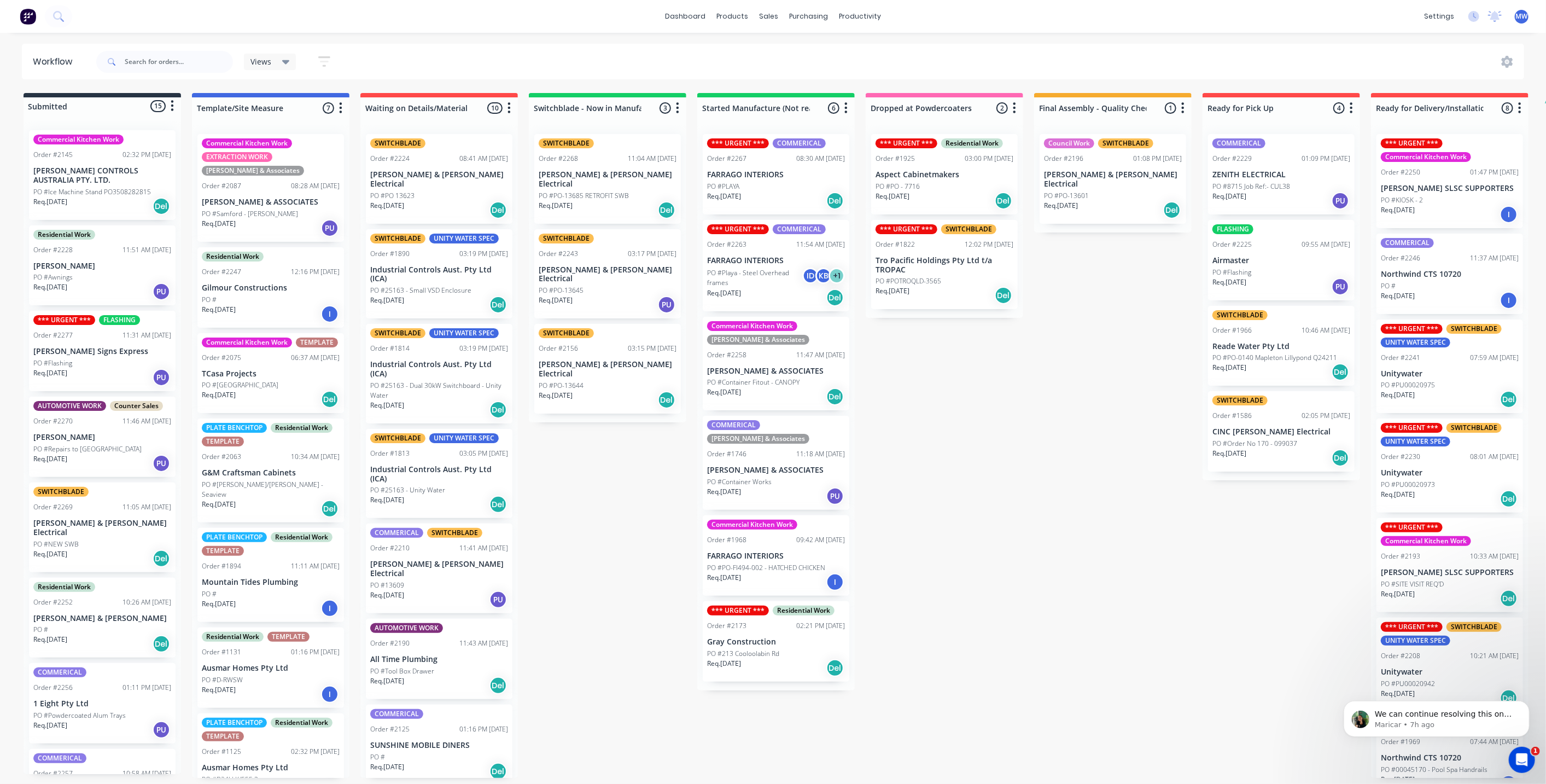
click at [592, 522] on div "Submitted 15 Status colour #273444 hex #273444 Save Cancel Summaries Total orde…" at bounding box center [904, 435] width 1824 height 685
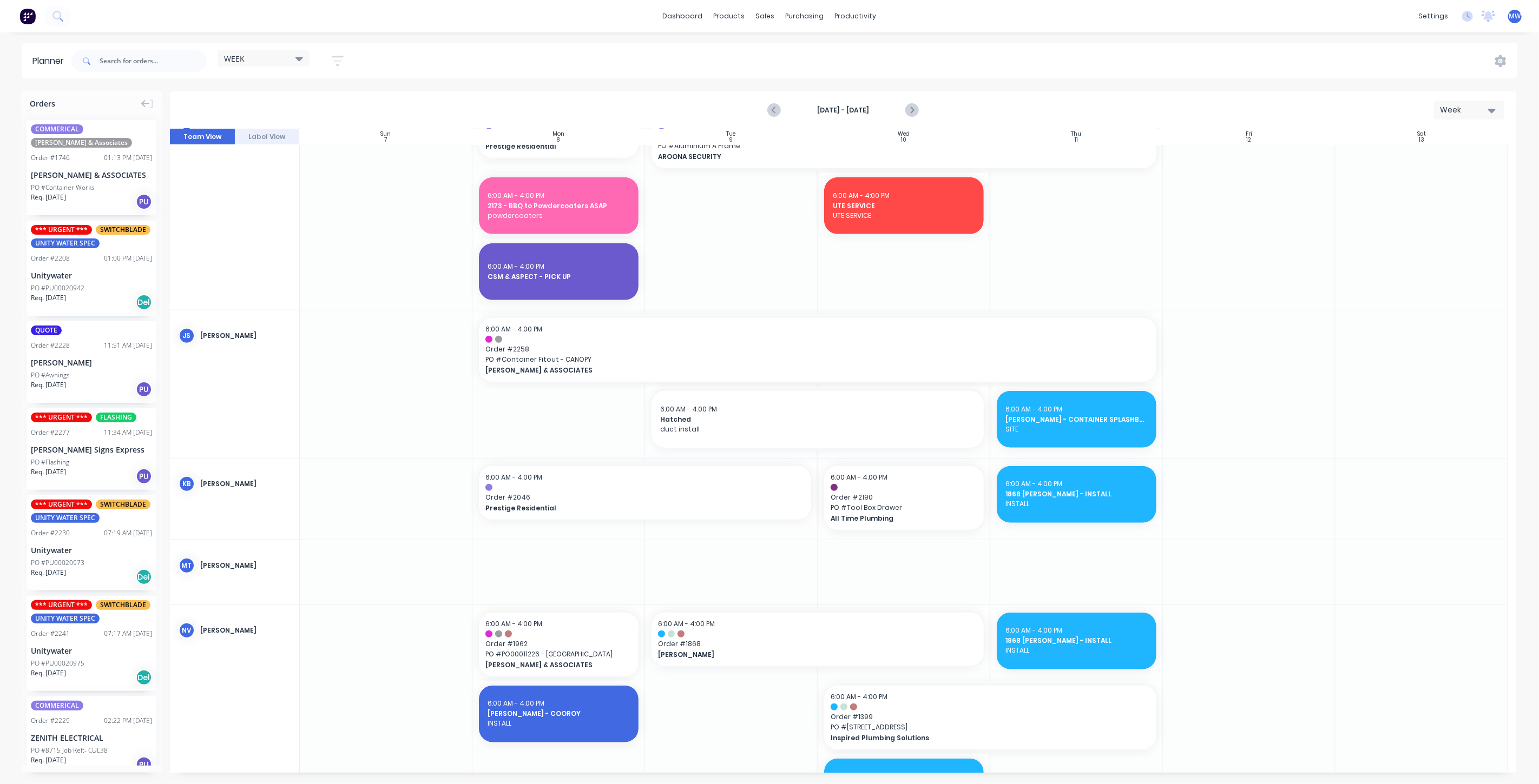
scroll to position [464, 0]
